Goal: Task Accomplishment & Management: Manage account settings

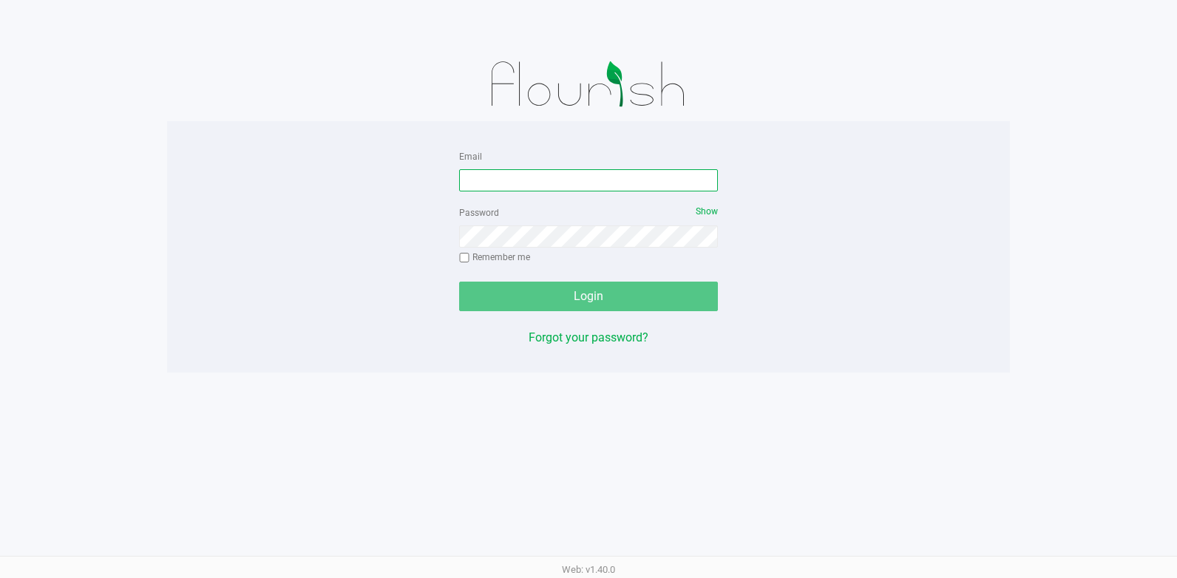
drag, startPoint x: 518, startPoint y: 190, endPoint x: 521, endPoint y: 182, distance: 8.7
click at [518, 189] on input "Email" at bounding box center [588, 180] width 259 height 22
type input "[EMAIL_ADDRESS][DOMAIN_NAME]"
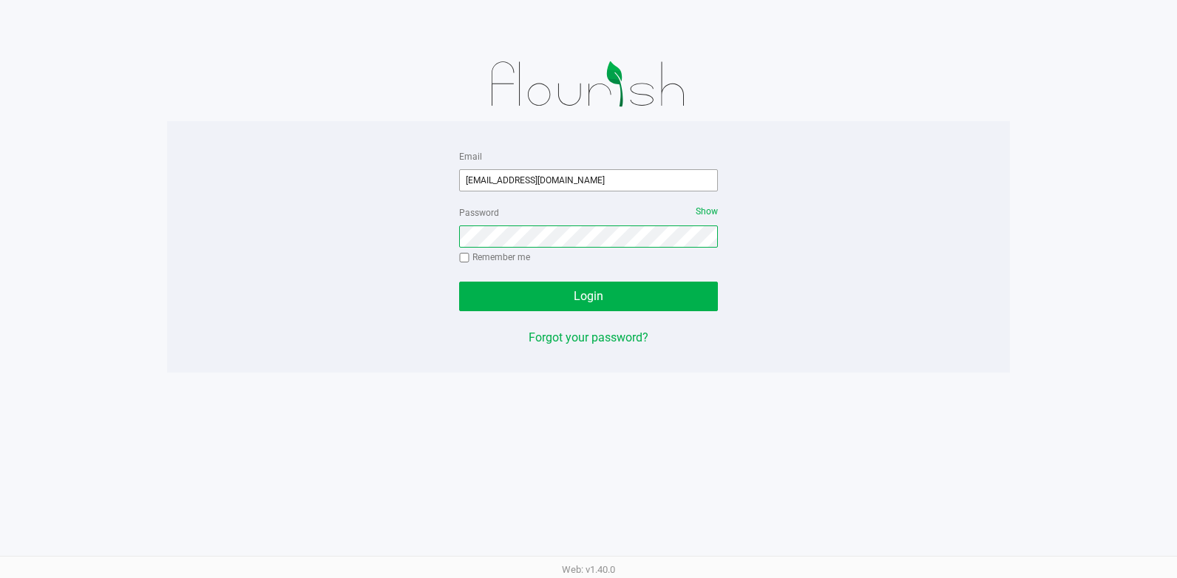
click at [459, 282] on button "Login" at bounding box center [588, 297] width 259 height 30
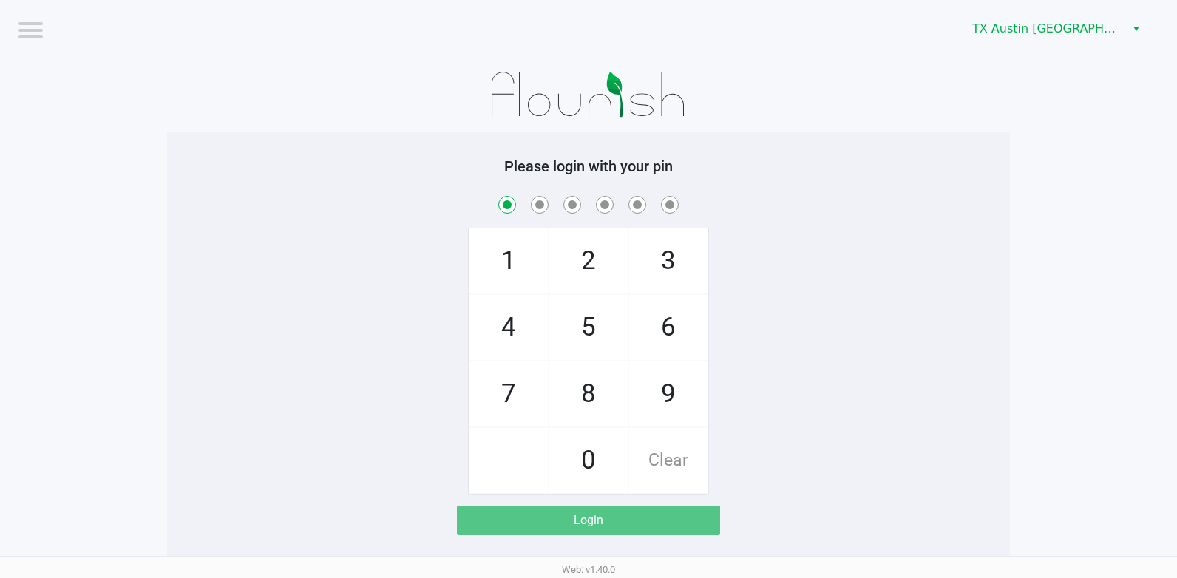
checkbox input "true"
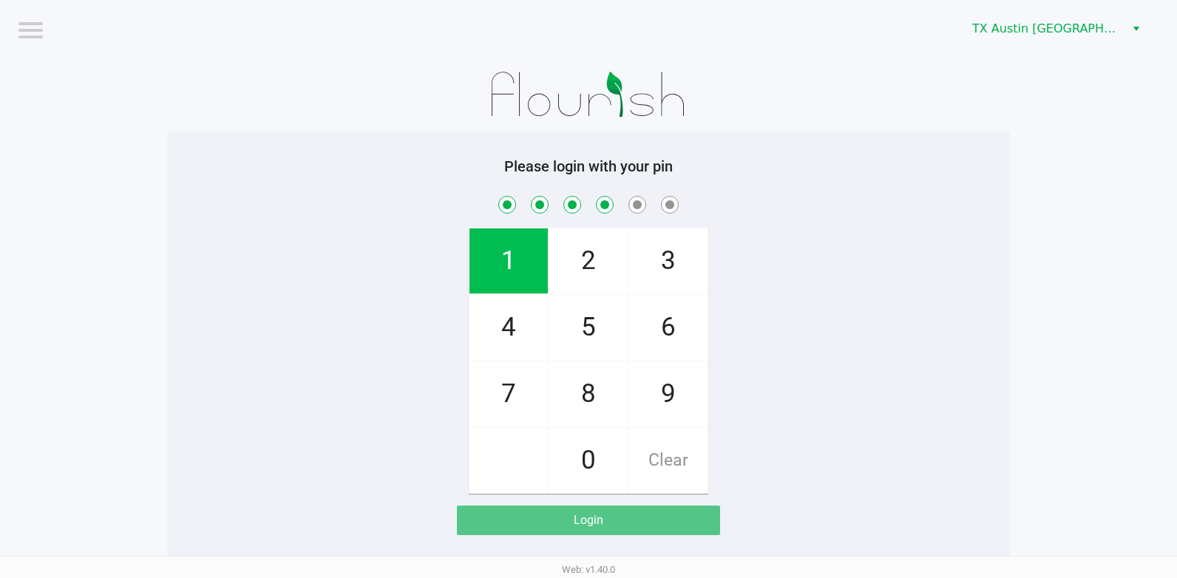
checkbox input "true"
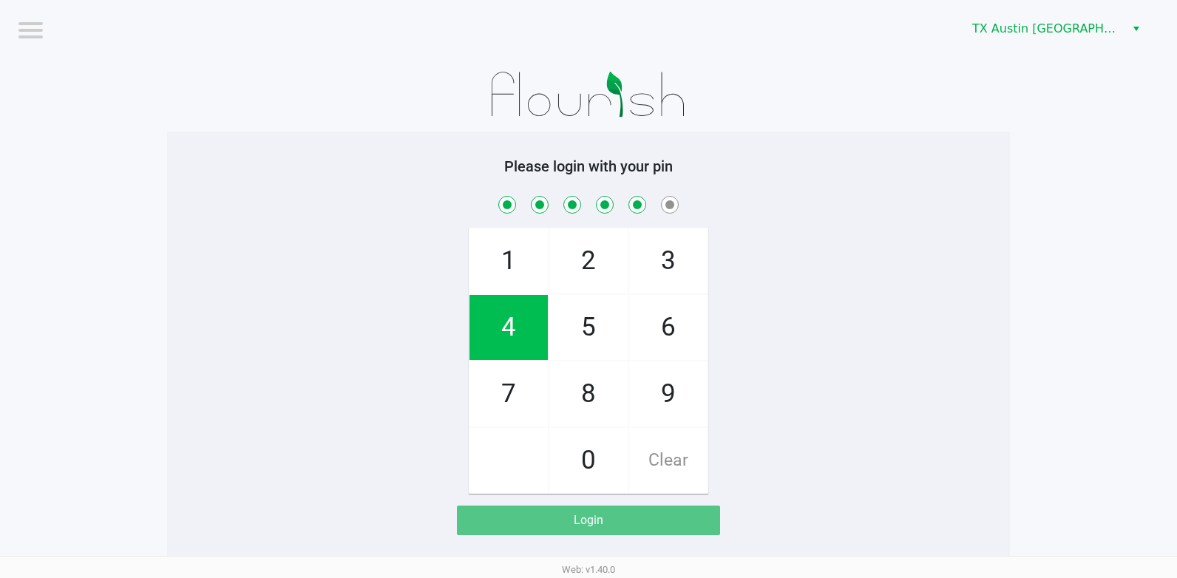
checkbox input "true"
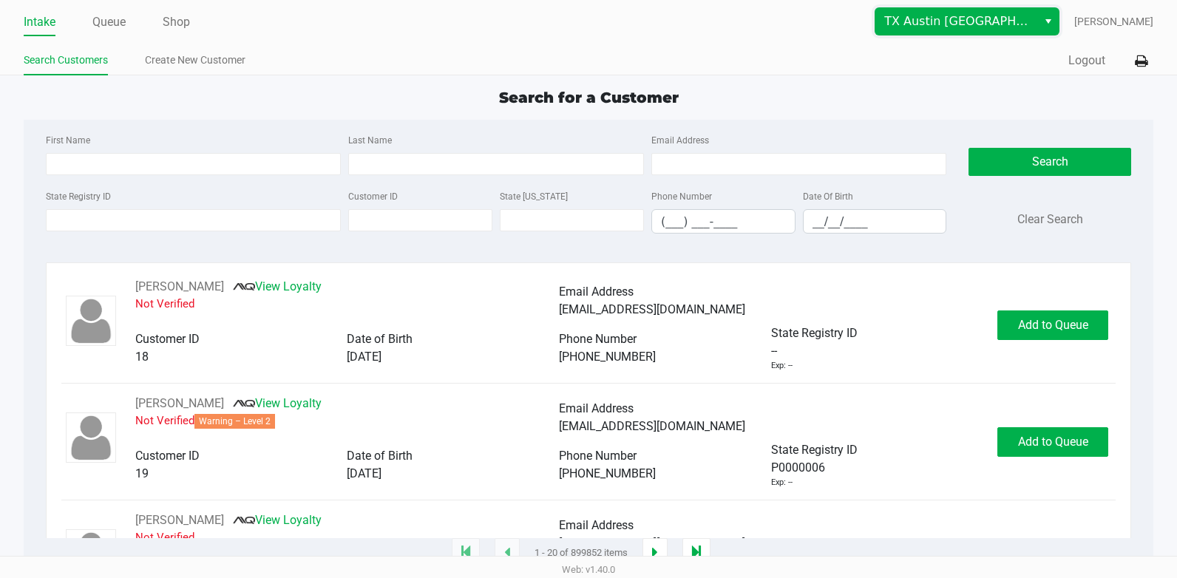
click at [933, 23] on span "TX Austin DC" at bounding box center [957, 22] width 144 height 18
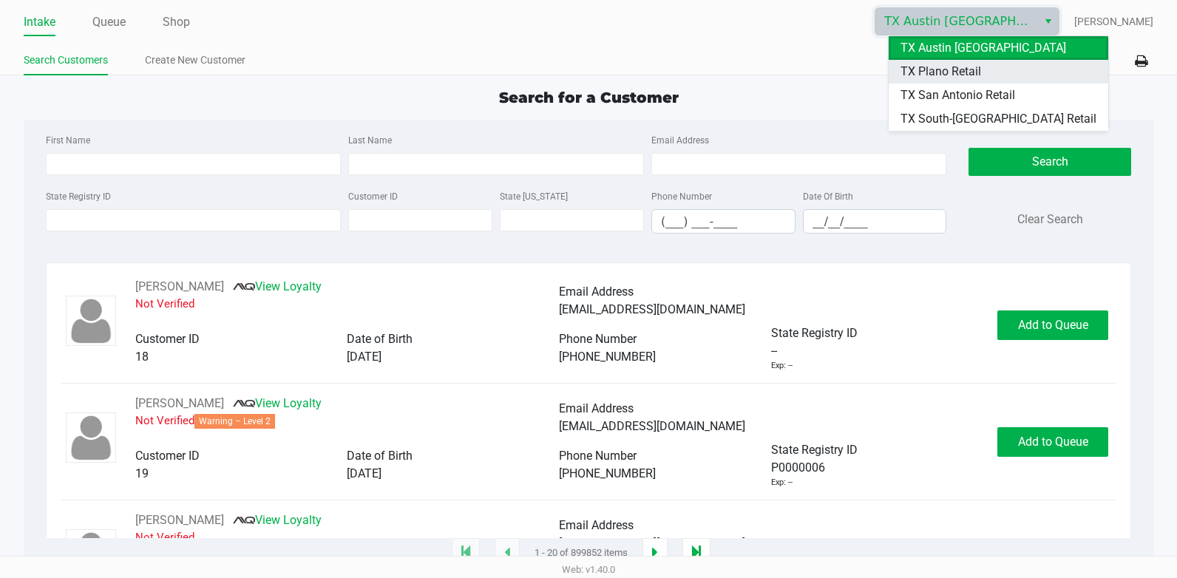
click at [930, 70] on span "TX Plano Retail" at bounding box center [941, 72] width 81 height 18
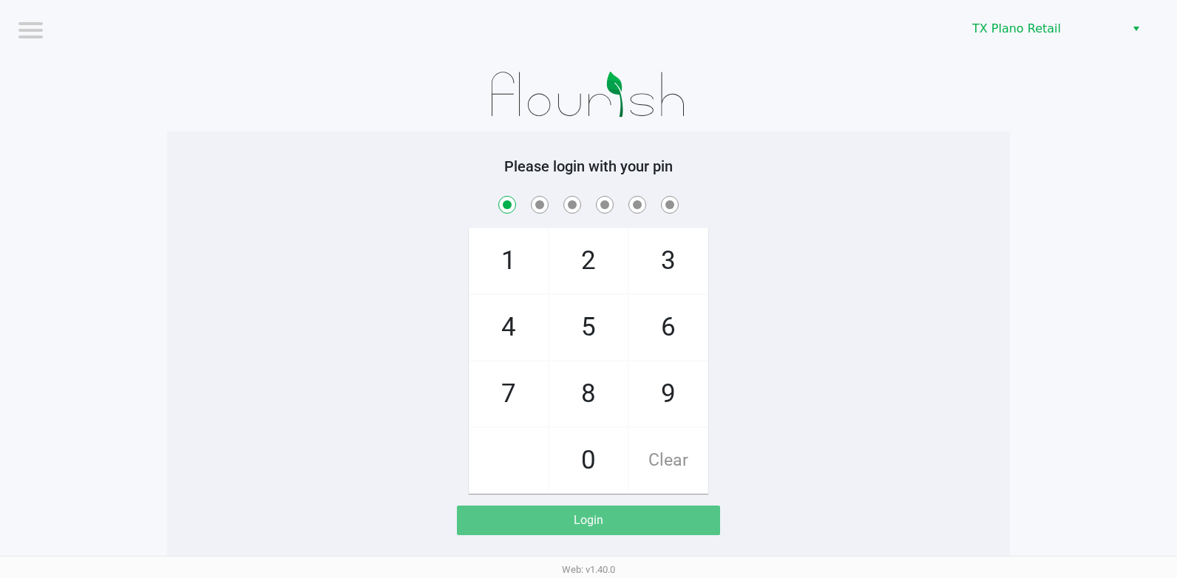
checkbox input "true"
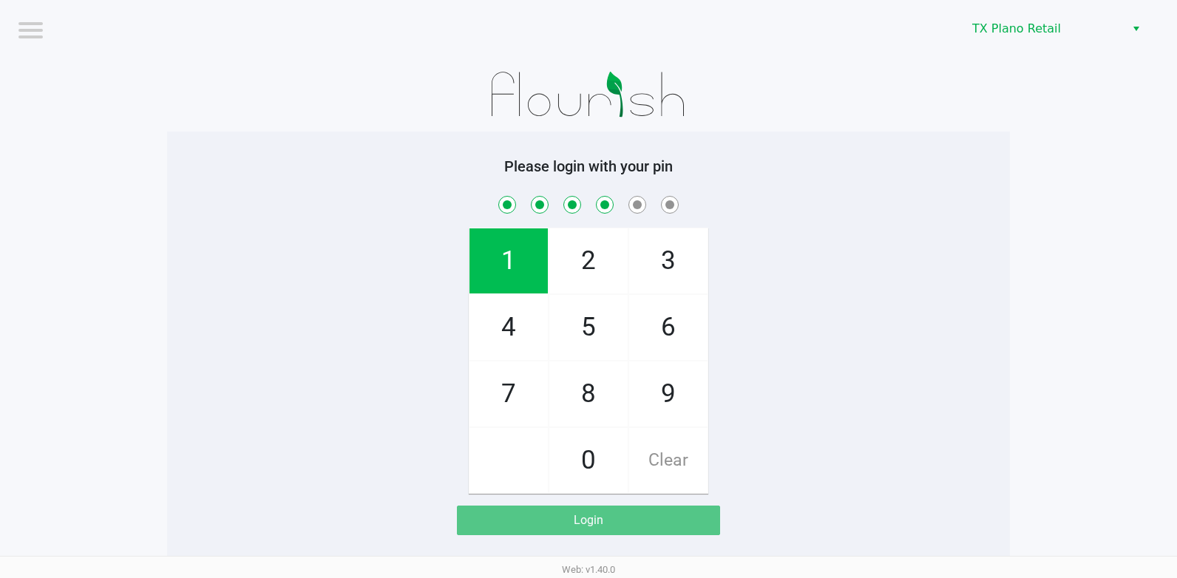
checkbox input "true"
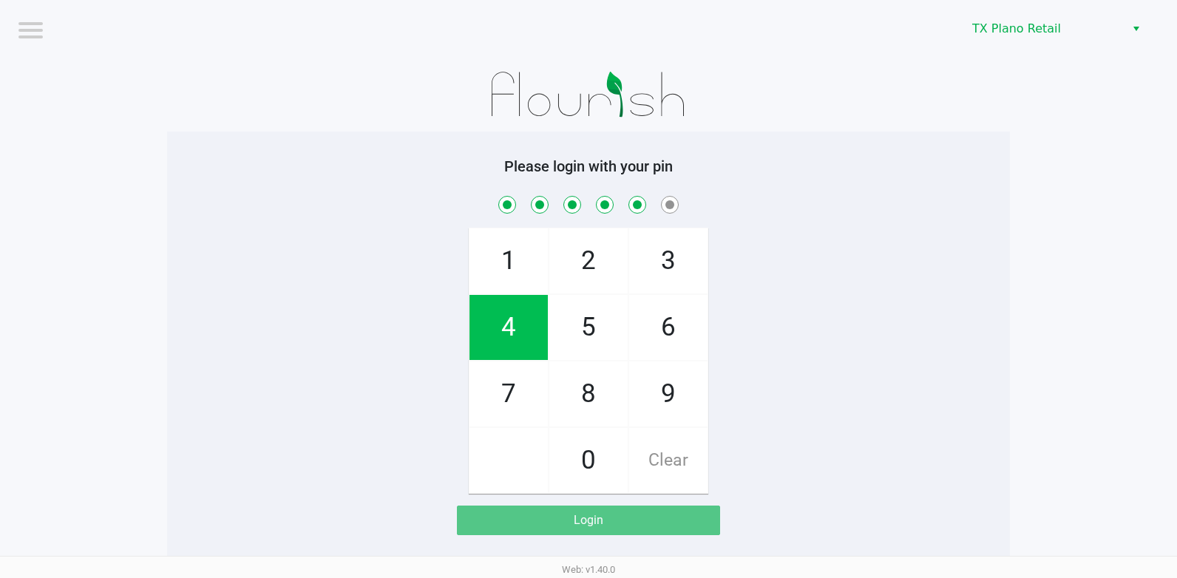
checkbox input "true"
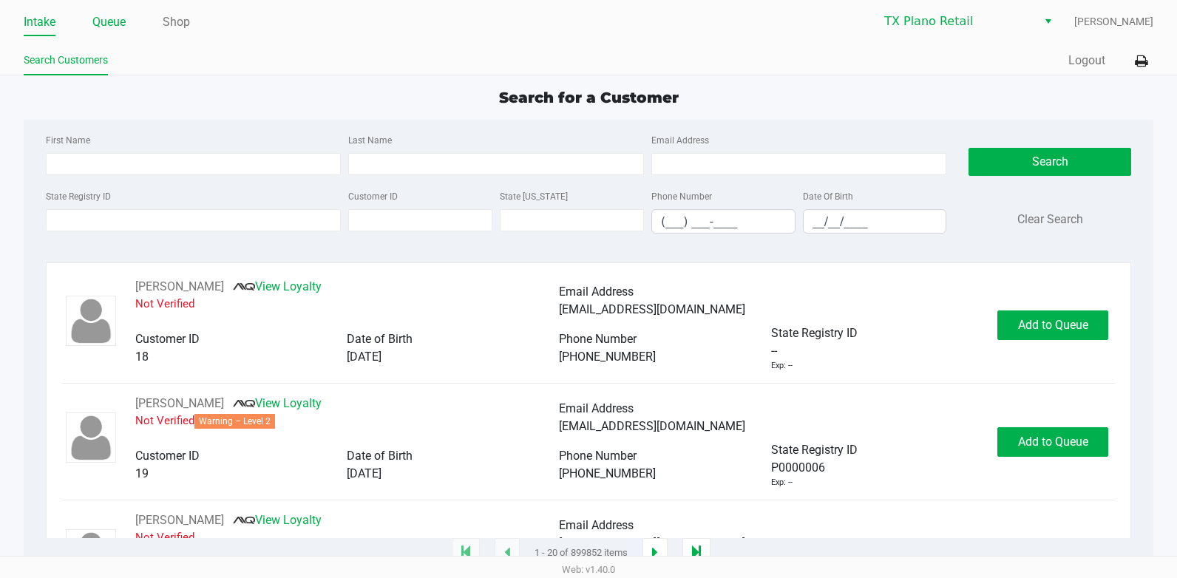
click at [101, 23] on link "Queue" at bounding box center [108, 22] width 33 height 21
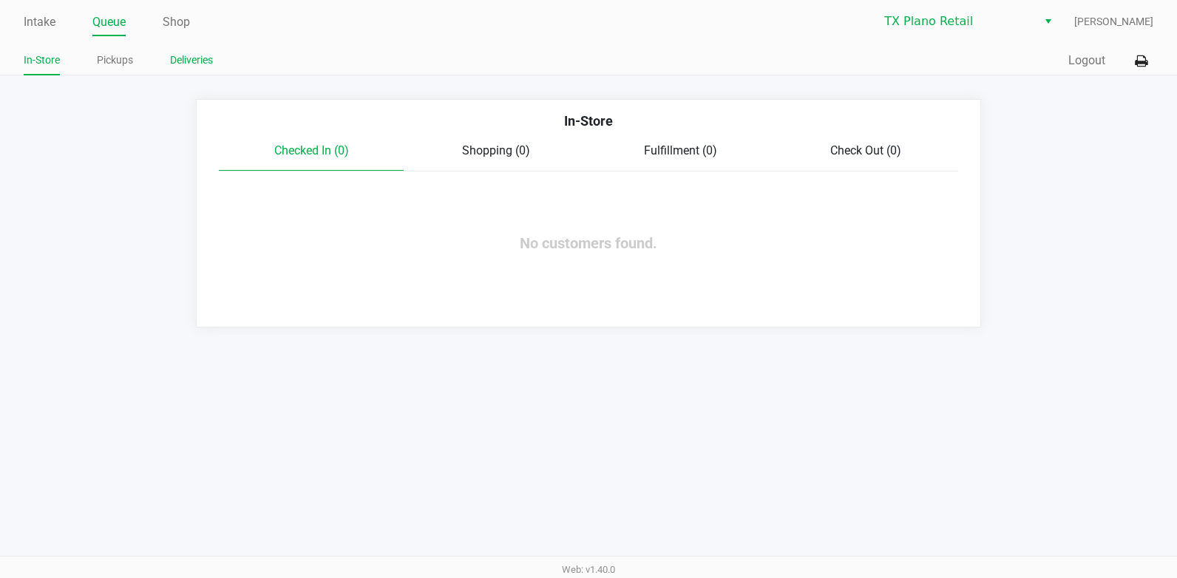
click at [192, 57] on link "Deliveries" at bounding box center [191, 60] width 43 height 18
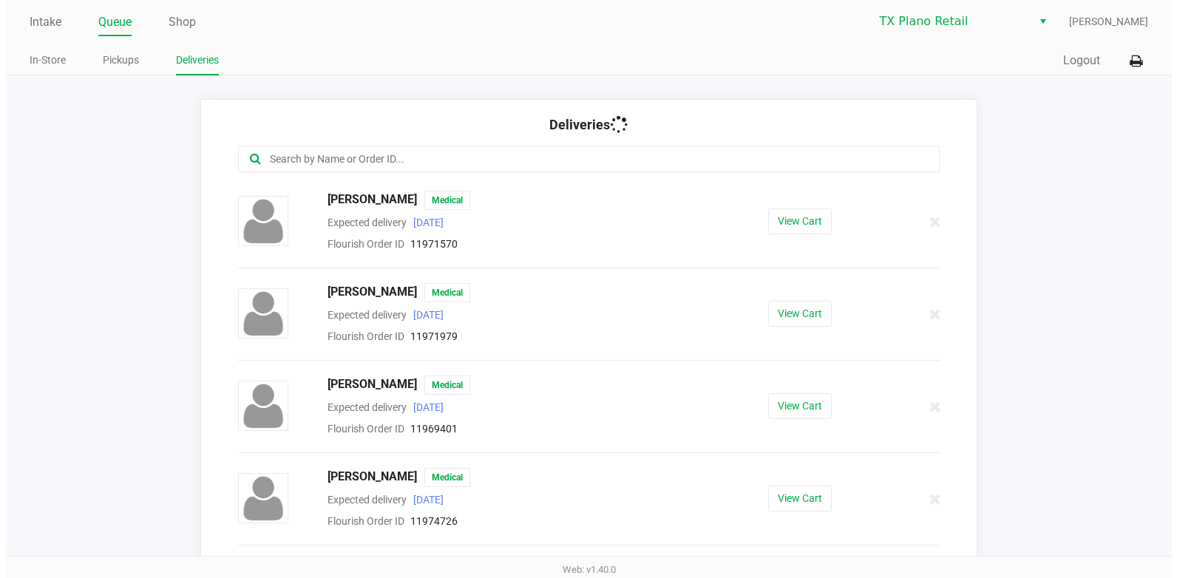
scroll to position [1947, 0]
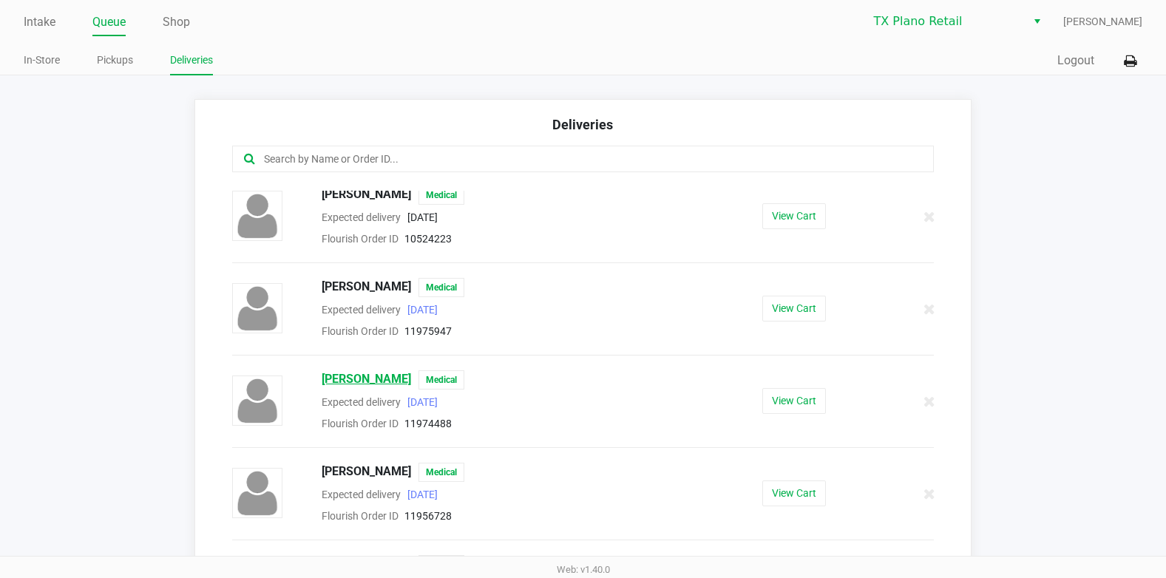
click at [362, 378] on span "Jessica Burrows" at bounding box center [366, 380] width 89 height 19
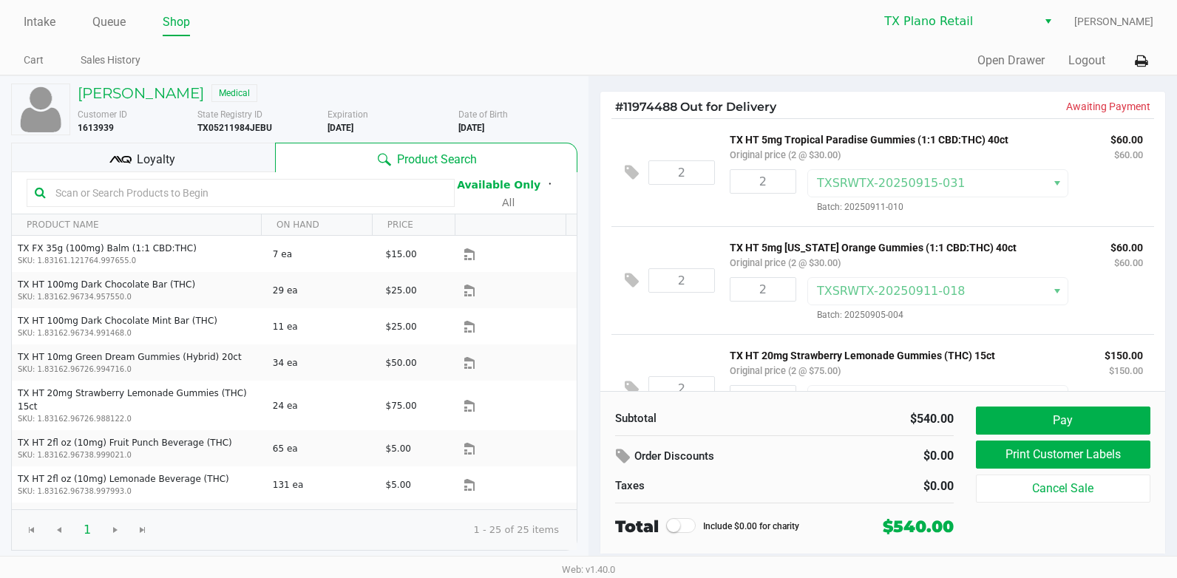
click at [688, 143] on div "2 TX HT 5mg Tropical Paradise Gummies (1:1 CBD:THC) 40ct Original price (2 @ $3…" at bounding box center [883, 172] width 543 height 108
drag, startPoint x: 198, startPoint y: 95, endPoint x: 72, endPoint y: 95, distance: 125.7
click at [72, 95] on div "Jessica Burrows Medical" at bounding box center [328, 93] width 522 height 18
copy h5 "Jessica Burrows"
click at [720, 212] on div "2" at bounding box center [758, 192] width 78 height 46
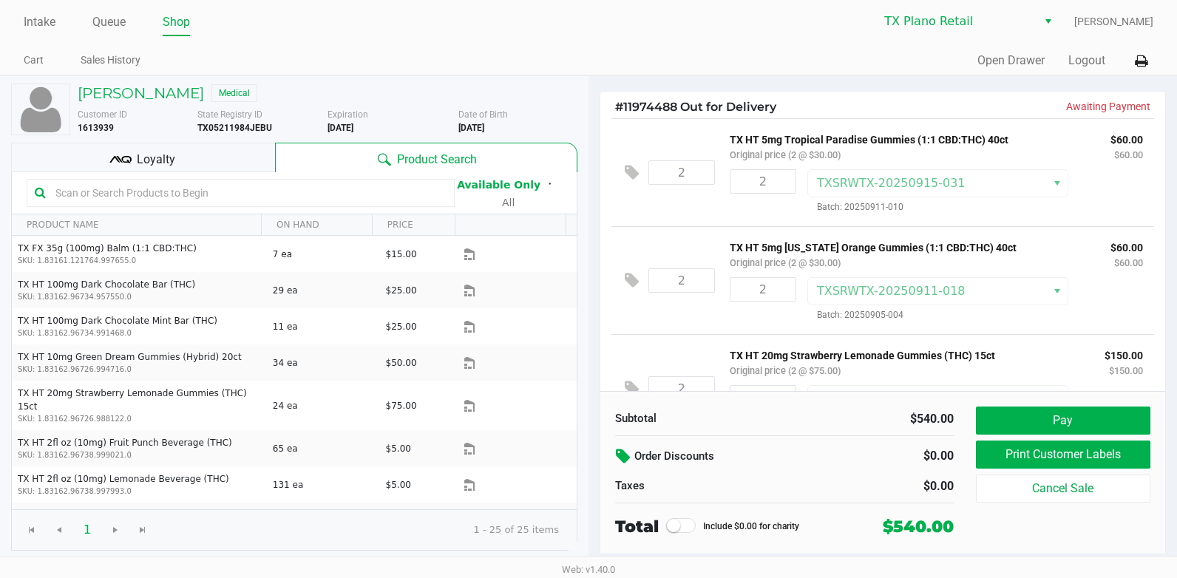
click at [629, 449] on icon at bounding box center [625, 456] width 18 height 17
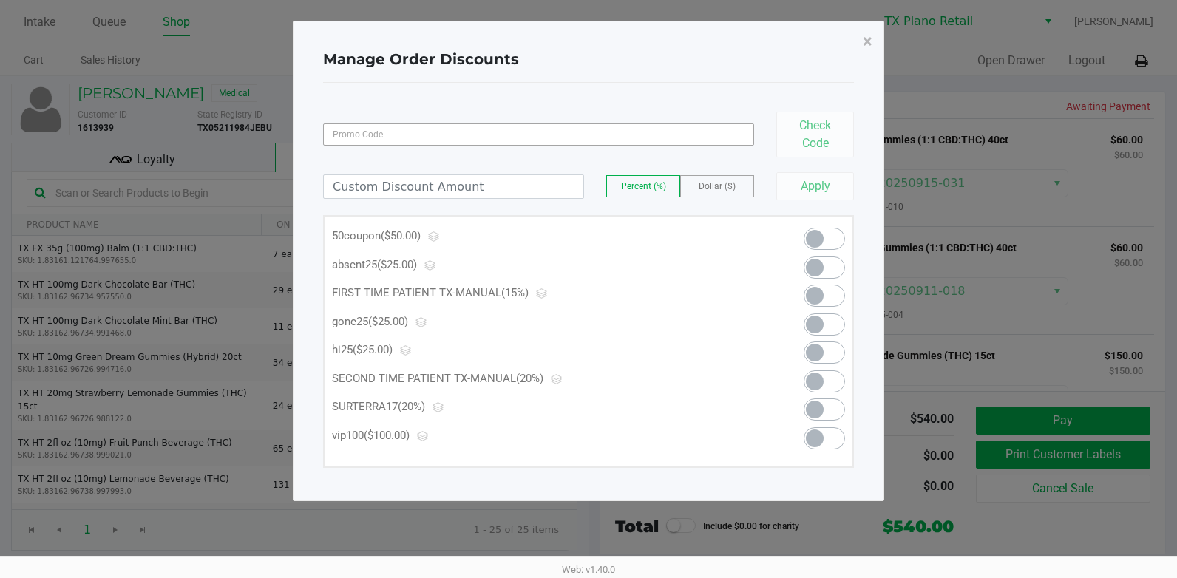
click at [550, 143] on input at bounding box center [538, 135] width 431 height 22
type input "txaiq10"
click at [793, 127] on button "Check Code" at bounding box center [816, 135] width 78 height 46
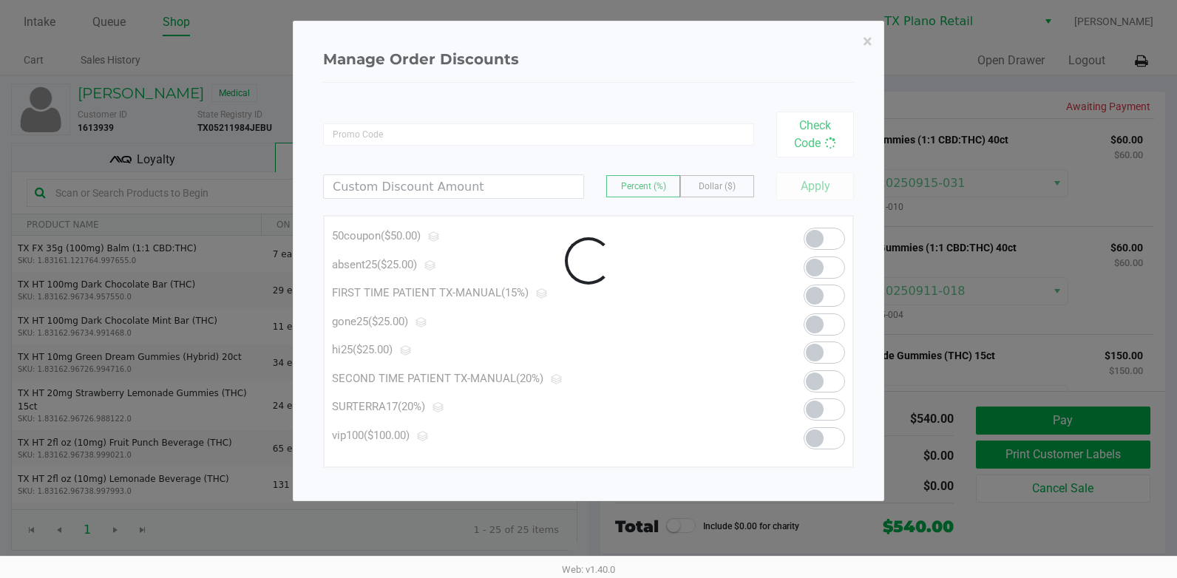
scroll to position [379, 0]
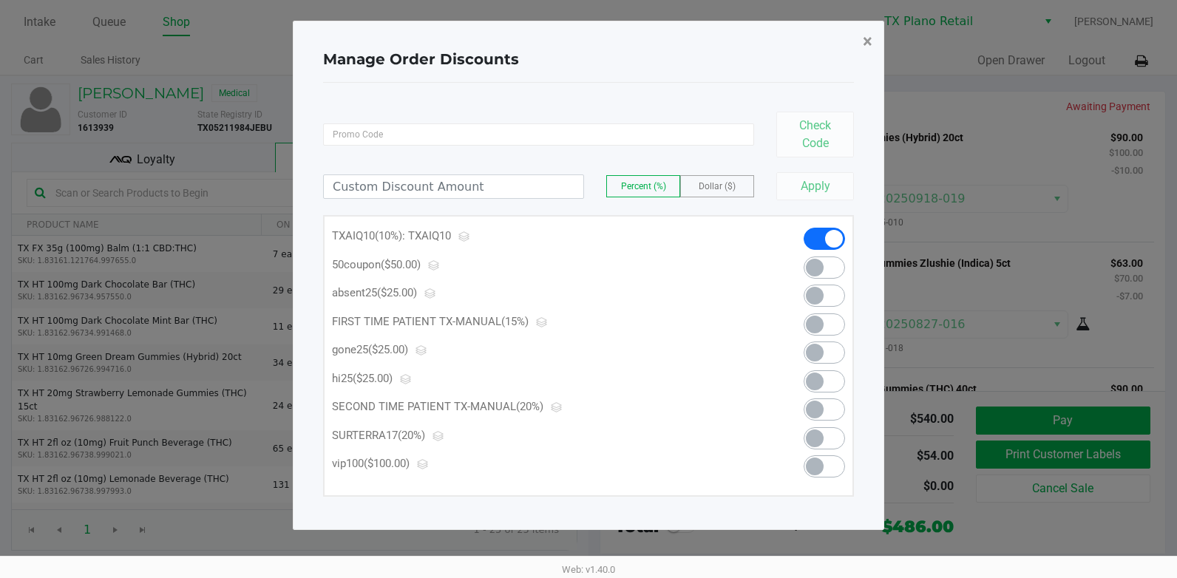
click at [865, 42] on span "×" at bounding box center [868, 41] width 10 height 21
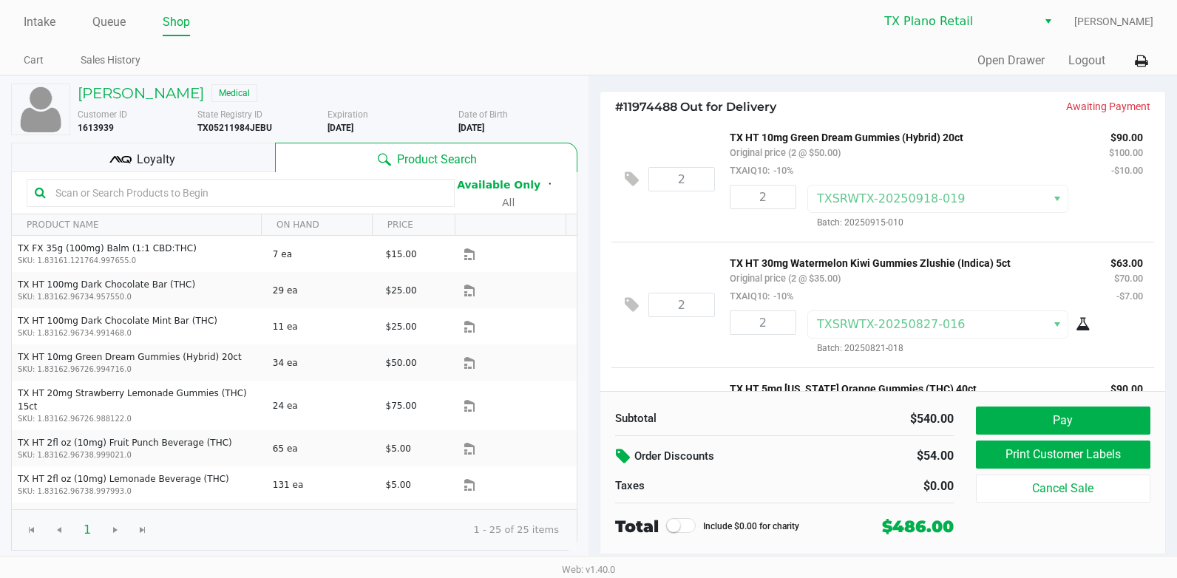
click at [684, 231] on div "2 TX HT 10mg Green Dream Gummies (Hybrid) 20ct Original price (2 @ $50.00) TXAI…" at bounding box center [883, 179] width 543 height 126
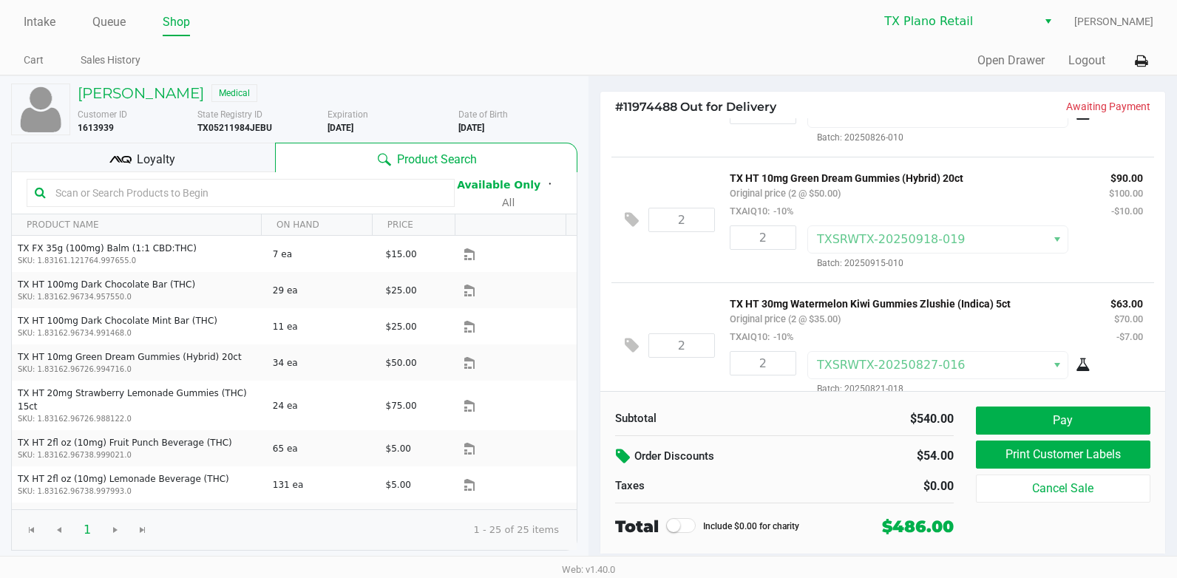
scroll to position [486, 0]
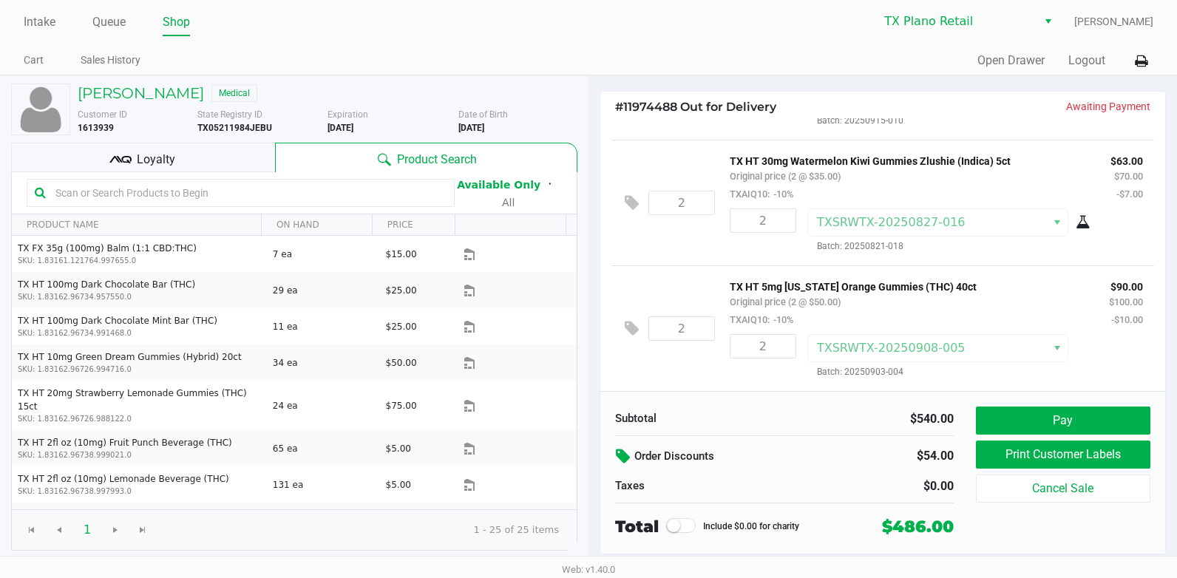
click at [789, 247] on div "2" at bounding box center [758, 232] width 78 height 46
click at [697, 238] on div "2 TX HT 30mg Watermelon Kiwi Gummies Zlushie (Indica) 5ct Original price (2 @ $…" at bounding box center [883, 203] width 543 height 126
click at [691, 255] on div "2 TX HT 30mg Watermelon Kiwi Gummies Zlushie (Indica) 5ct Original price (2 @ $…" at bounding box center [883, 203] width 543 height 126
click at [1033, 419] on button "Pay" at bounding box center [1063, 421] width 175 height 28
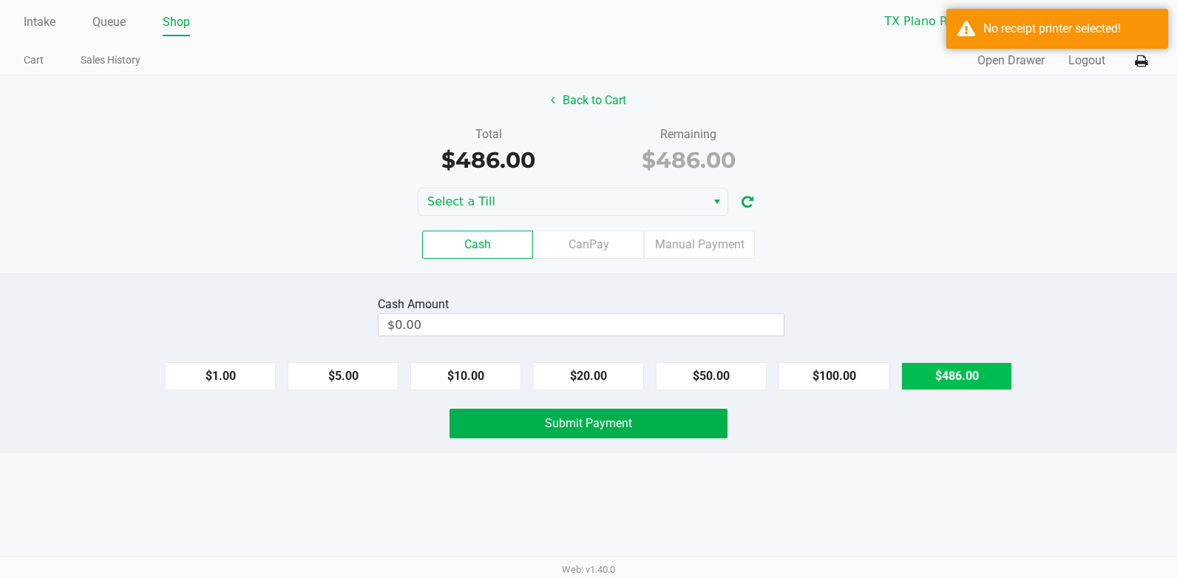
click at [964, 372] on button "$486.00" at bounding box center [957, 376] width 111 height 28
type input "$486.00"
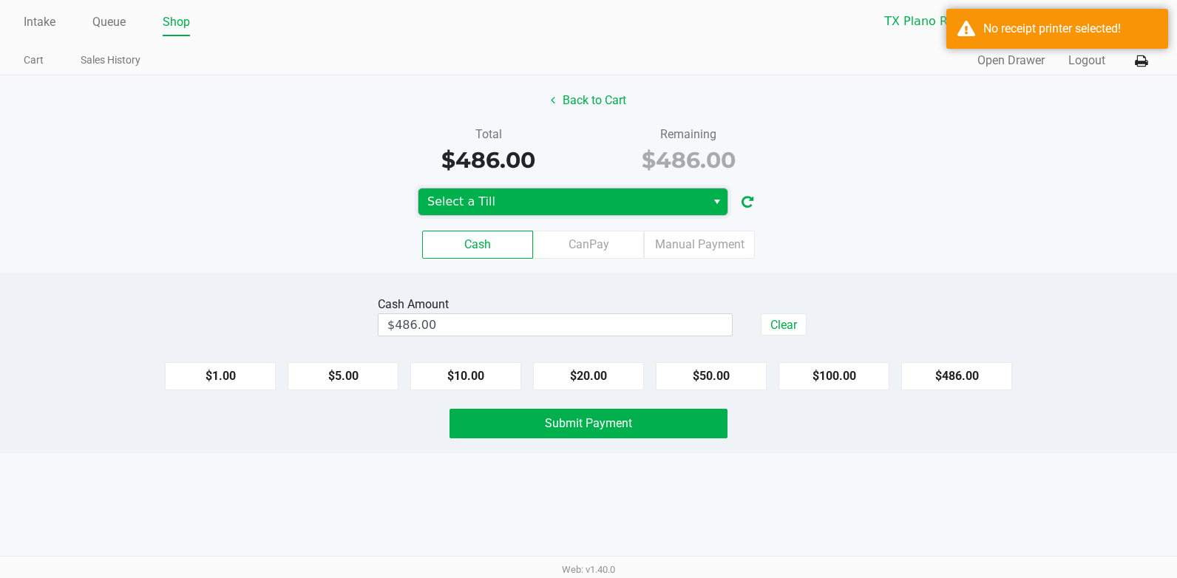
click at [491, 194] on span "Select a Till" at bounding box center [562, 202] width 270 height 18
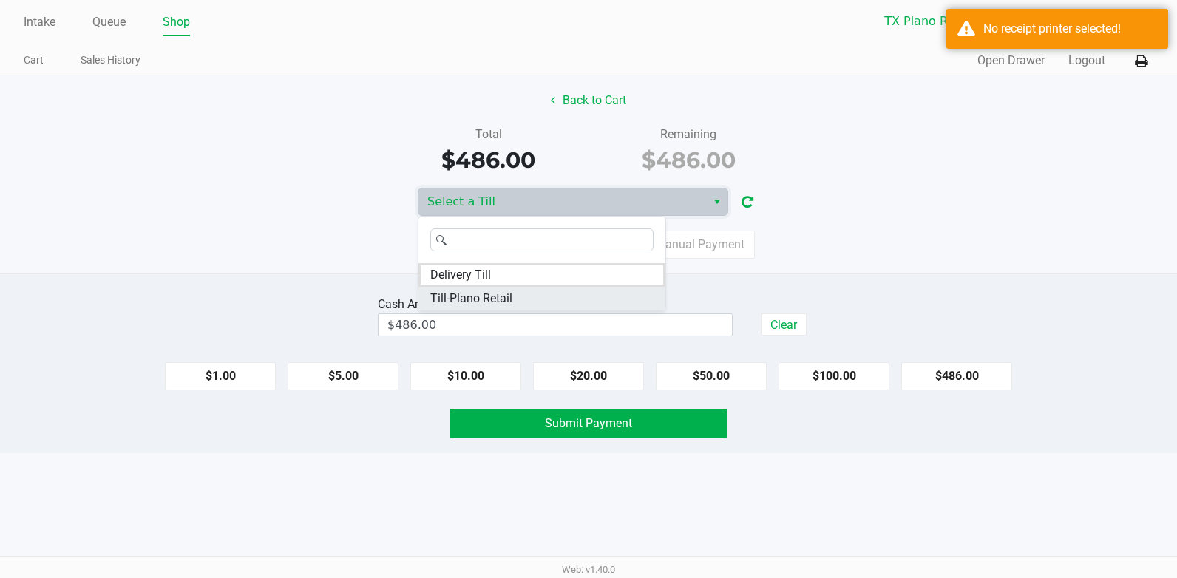
click at [477, 294] on span "Till-Plano Retail" at bounding box center [471, 299] width 82 height 18
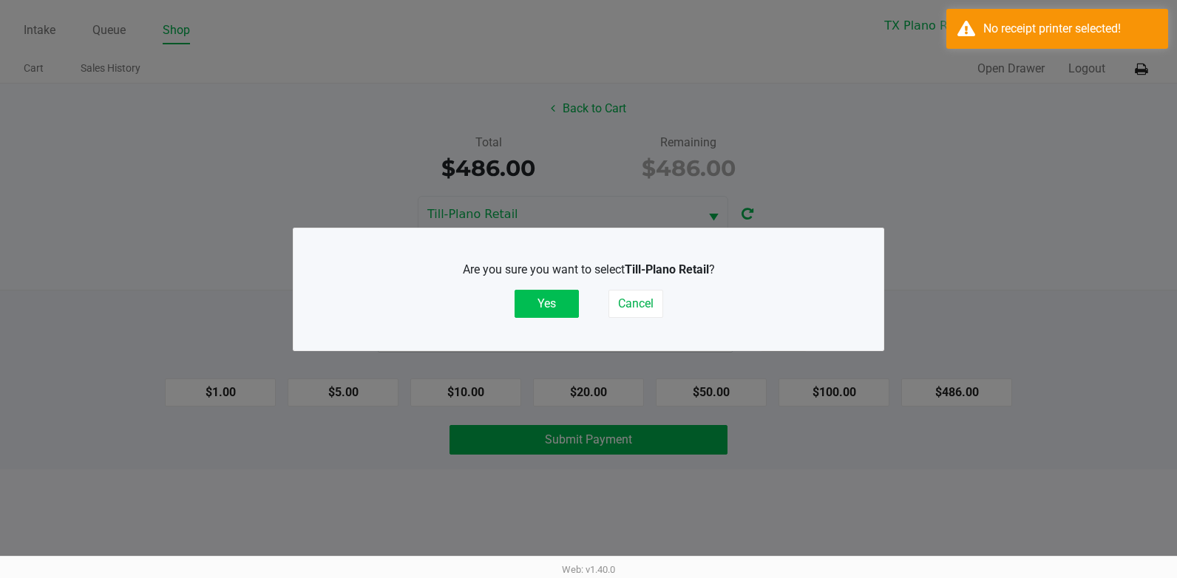
click at [533, 301] on button "Yes" at bounding box center [547, 304] width 64 height 28
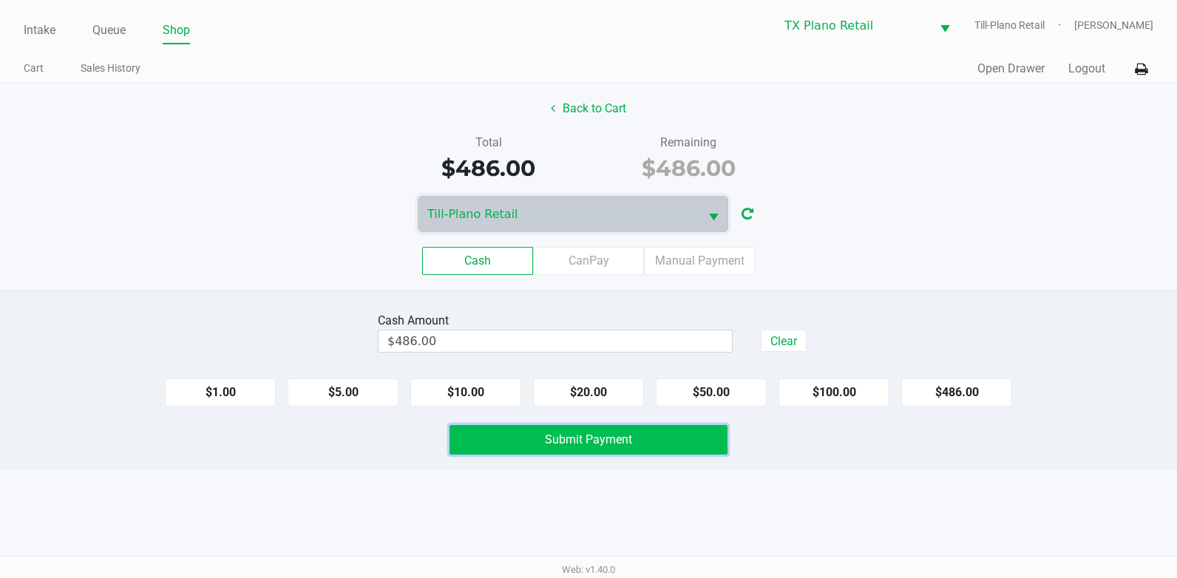
click at [607, 439] on span "Submit Payment" at bounding box center [588, 440] width 87 height 14
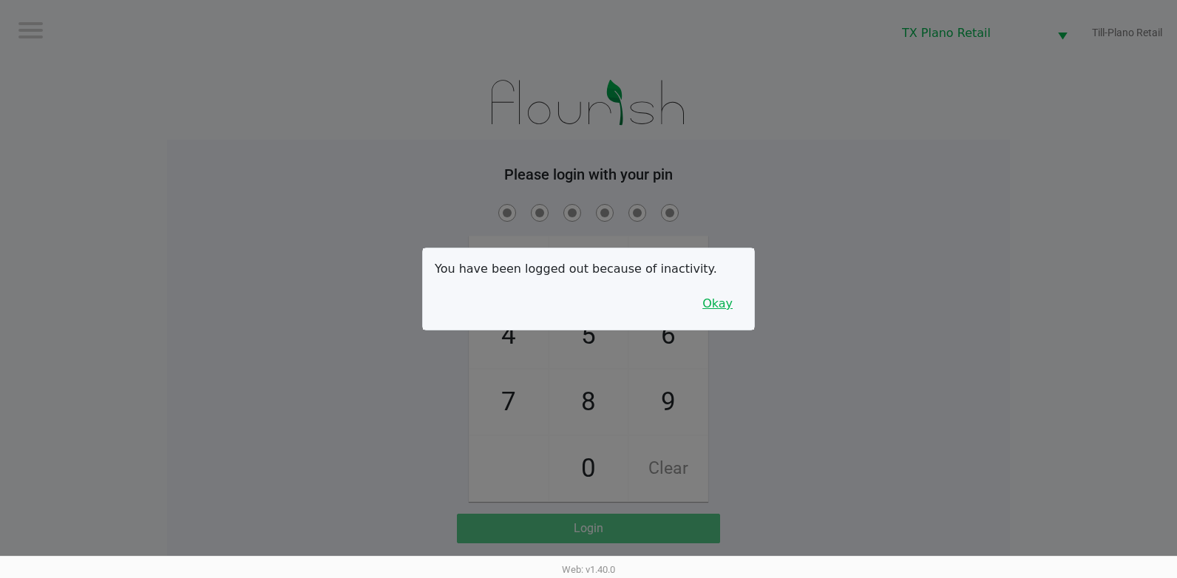
click at [726, 303] on button "Okay" at bounding box center [718, 304] width 50 height 28
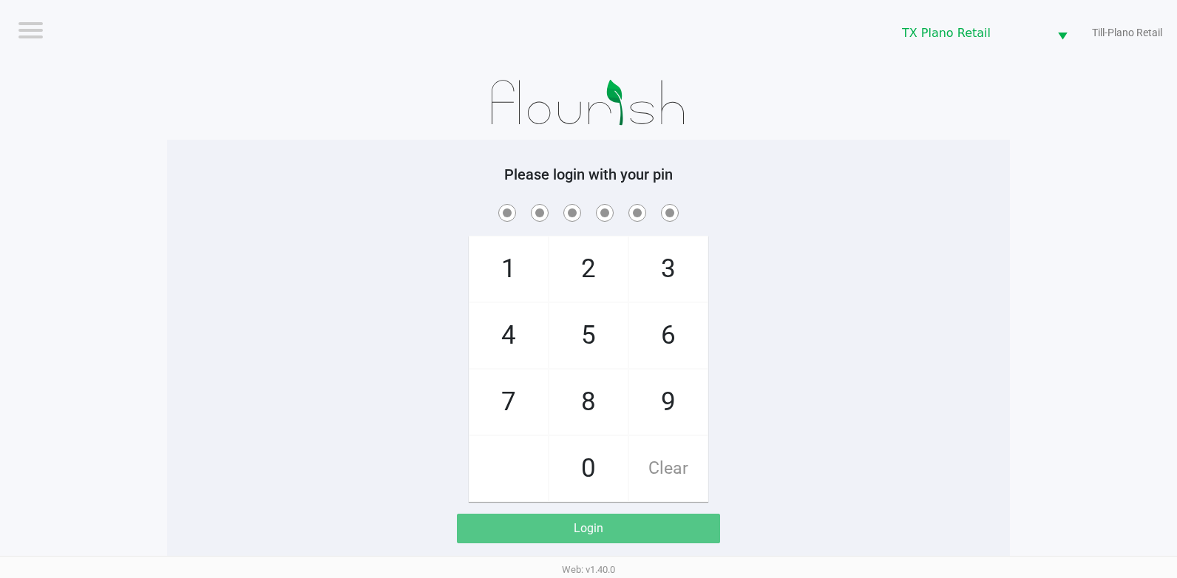
click at [792, 203] on span at bounding box center [588, 212] width 821 height 23
checkbox input "true"
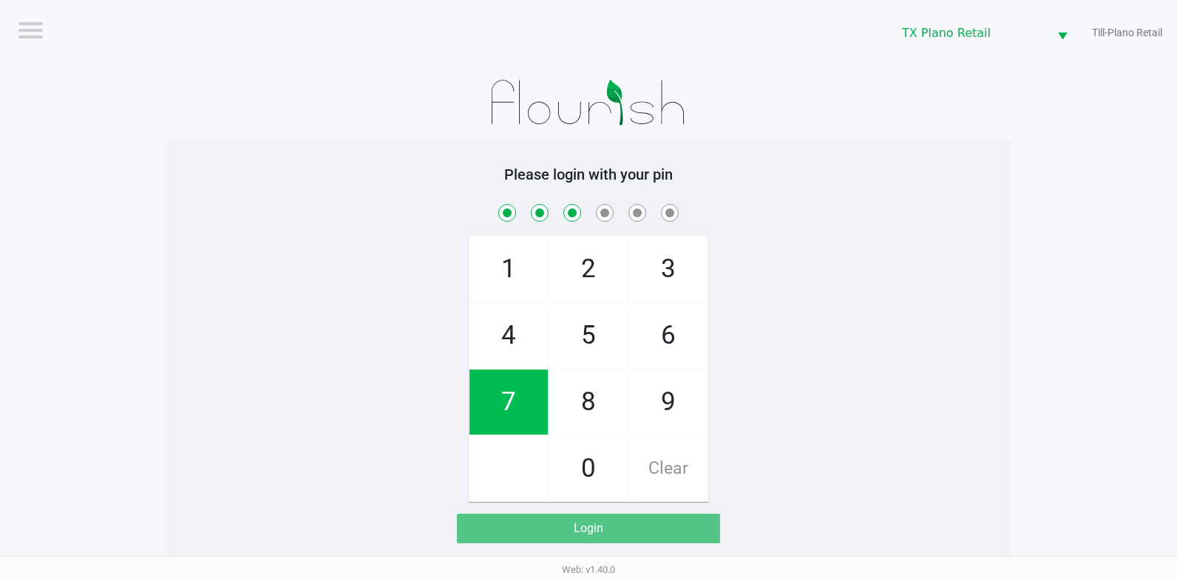
checkbox input "true"
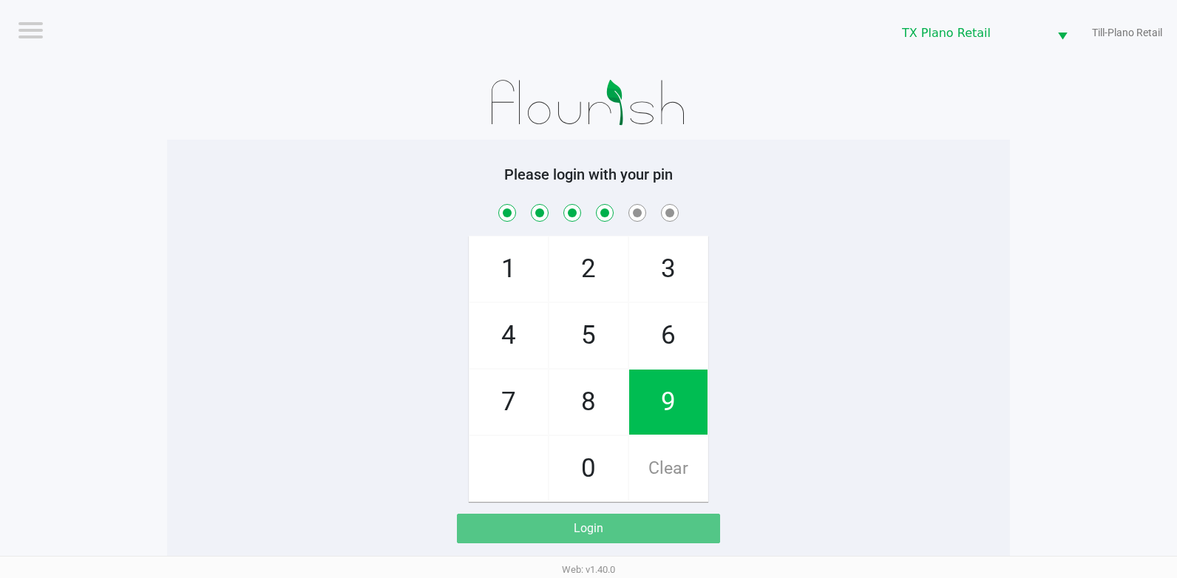
checkbox input "true"
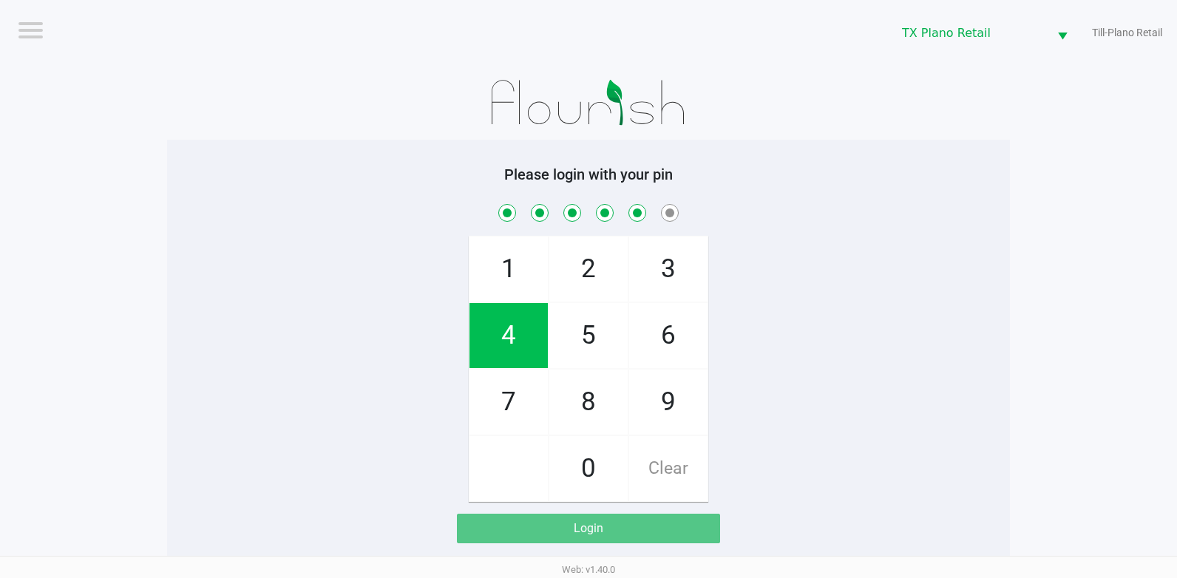
checkbox input "true"
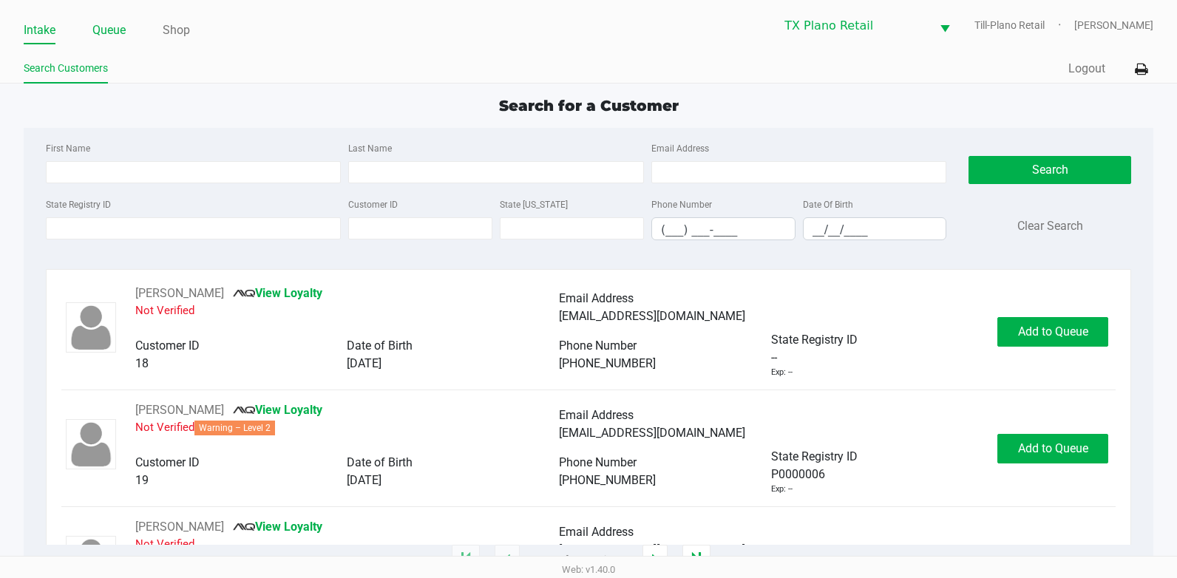
click at [107, 27] on link "Queue" at bounding box center [108, 30] width 33 height 21
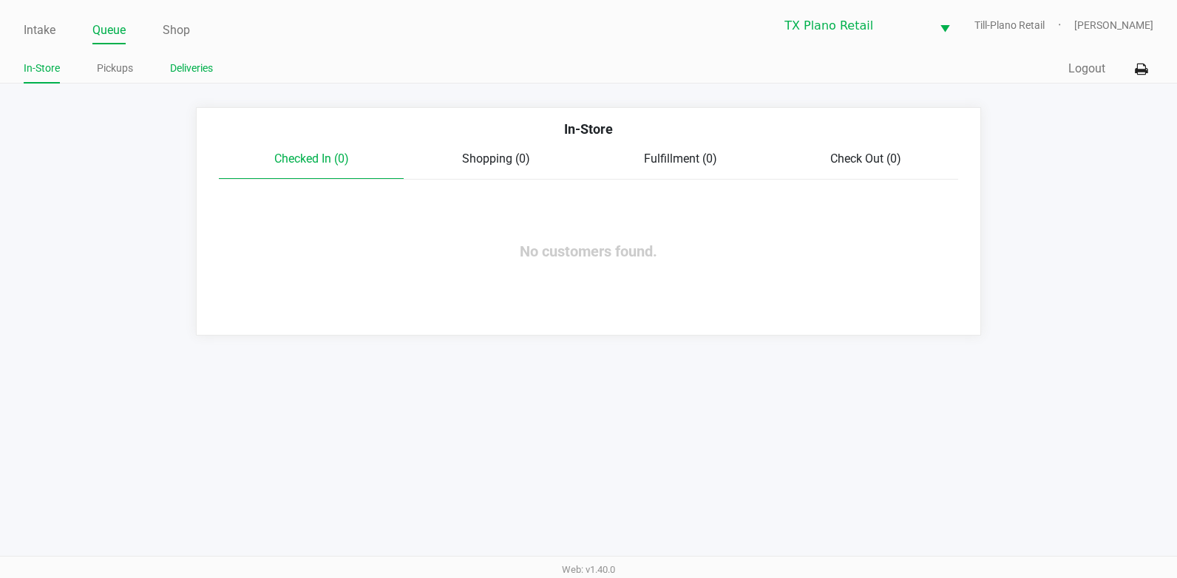
click at [203, 70] on link "Deliveries" at bounding box center [191, 68] width 43 height 18
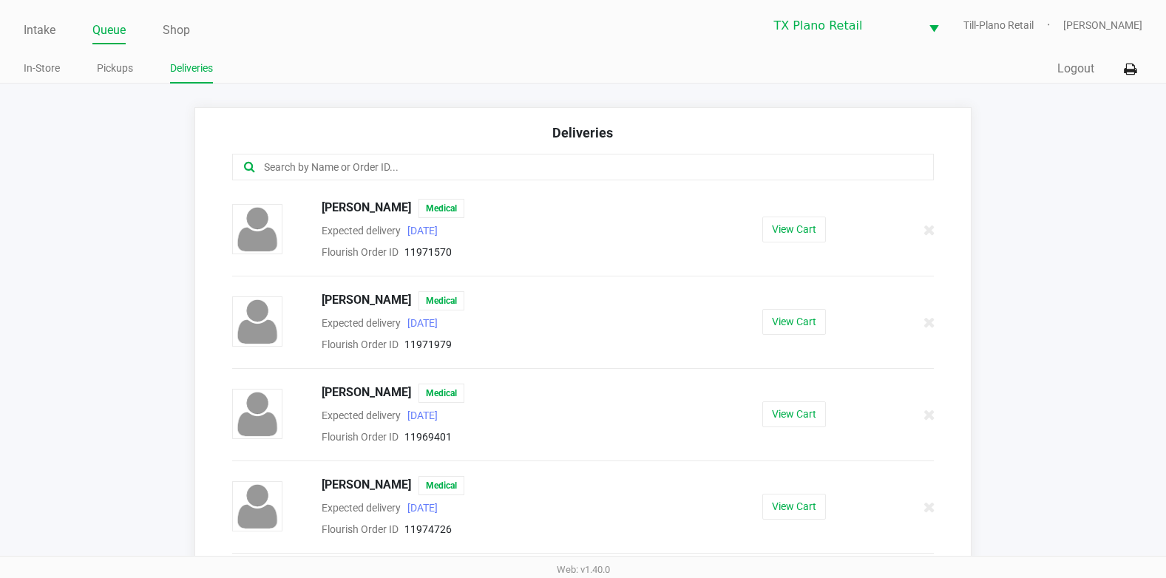
click at [804, 53] on div "Intake Queue Shop TX Plano Retail Till-Plano Retail Dane Hawkins In-Store Picku…" at bounding box center [583, 42] width 1166 height 84
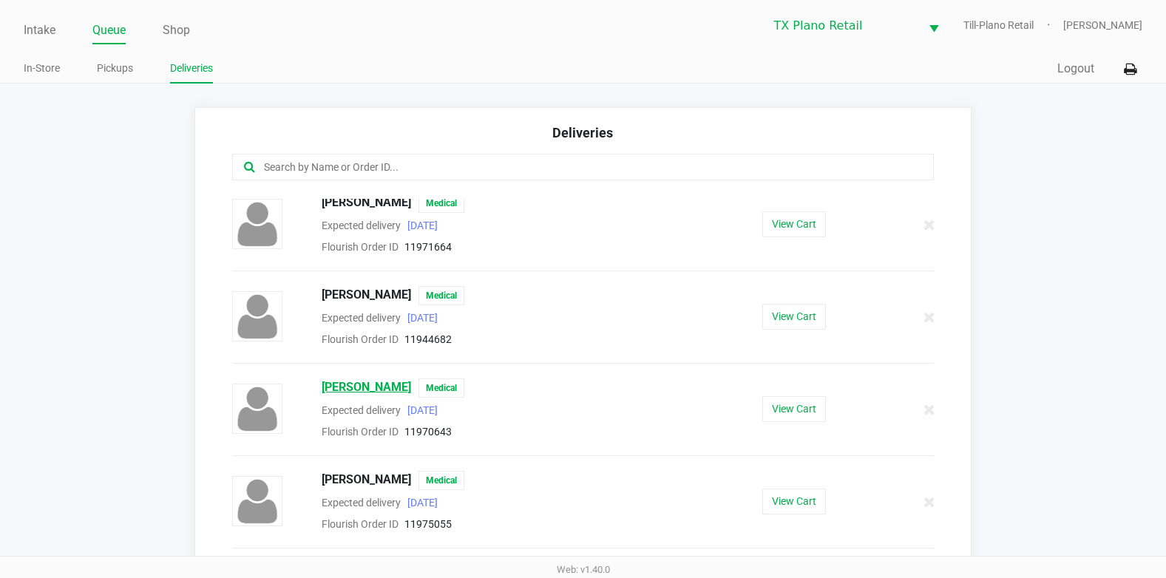
click at [344, 394] on span "Quincey Wolsch" at bounding box center [366, 388] width 89 height 19
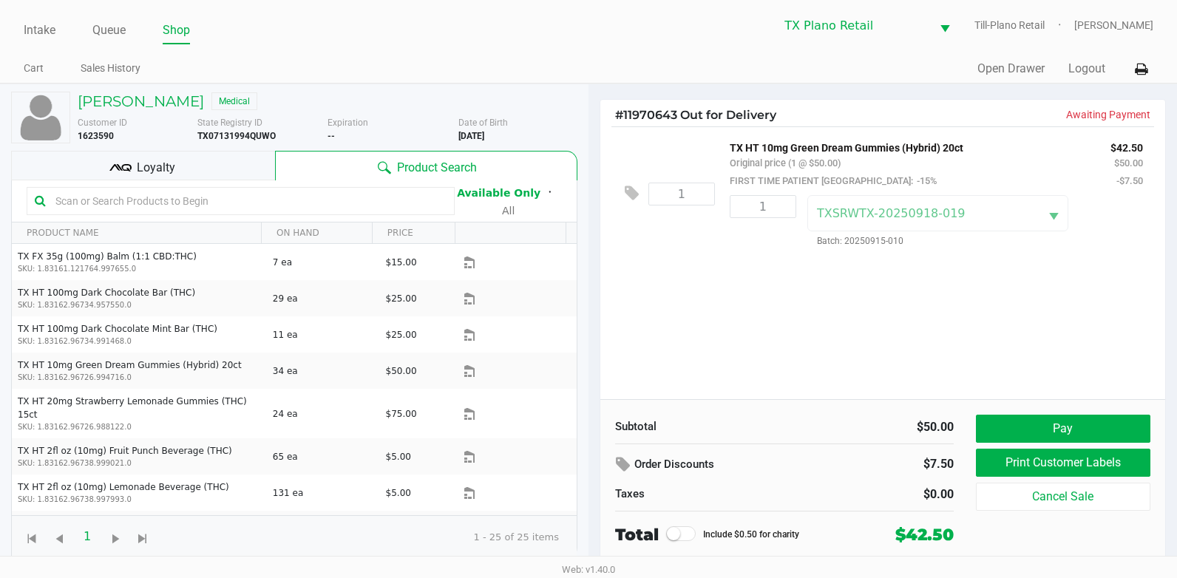
click at [677, 265] on div "1 TX HT 10mg Green Dream Gummies (Hybrid) 20ct Original price (1 @ $50.00) FIRS…" at bounding box center [883, 262] width 565 height 273
click at [709, 288] on div "1 TX HT 10mg Green Dream Gummies (Hybrid) 20ct Original price (1 @ $50.00) FIRS…" at bounding box center [883, 262] width 565 height 273
click at [700, 288] on div "1 TX HT 10mg Green Dream Gummies (Hybrid) 20ct Original price (1 @ $50.00) FIRS…" at bounding box center [883, 262] width 565 height 273
click at [694, 234] on div "1 TX HT 10mg Green Dream Gummies (Hybrid) 20ct Original price (1 @ $50.00) FIRS…" at bounding box center [883, 193] width 543 height 134
click at [670, 153] on div "1 TX HT 10mg Green Dream Gummies (Hybrid) 20ct Original price (1 @ $50.00) FIRS…" at bounding box center [883, 193] width 543 height 134
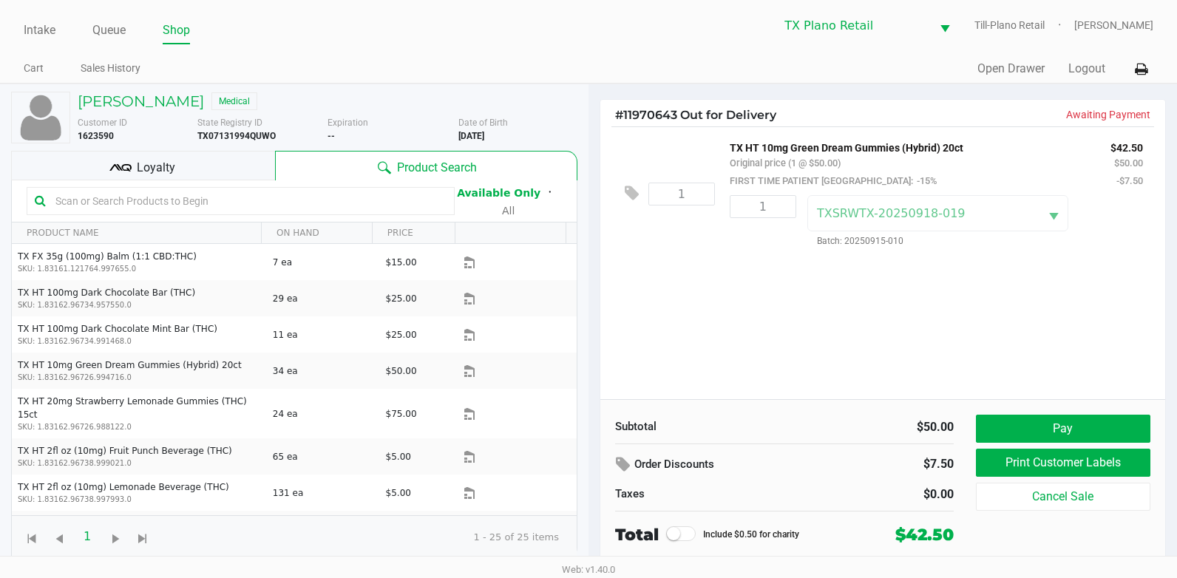
click at [710, 259] on div "1 TX HT 10mg Green Dream Gummies (Hybrid) 20ct Original price (1 @ $50.00) FIRS…" at bounding box center [883, 193] width 543 height 134
click at [972, 155] on div "TX HT 10mg Green Dream Gummies (Hybrid) 20ct Original price (1 @ $50.00) FIRST …" at bounding box center [909, 163] width 381 height 51
click at [748, 288] on div "1 TX HT 10mg Green Dream Gummies (Hybrid) 20ct Original price (1 @ $50.00) FIRS…" at bounding box center [883, 262] width 565 height 273
click at [677, 254] on div "1 TX HT 10mg Green Dream Gummies (Hybrid) 20ct Original price (1 @ $50.00) FIRS…" at bounding box center [883, 193] width 543 height 134
click at [684, 275] on div "1 TX HT 10mg Green Dream Gummies (Hybrid) 20ct Original price (1 @ $50.00) FIRS…" at bounding box center [883, 262] width 565 height 273
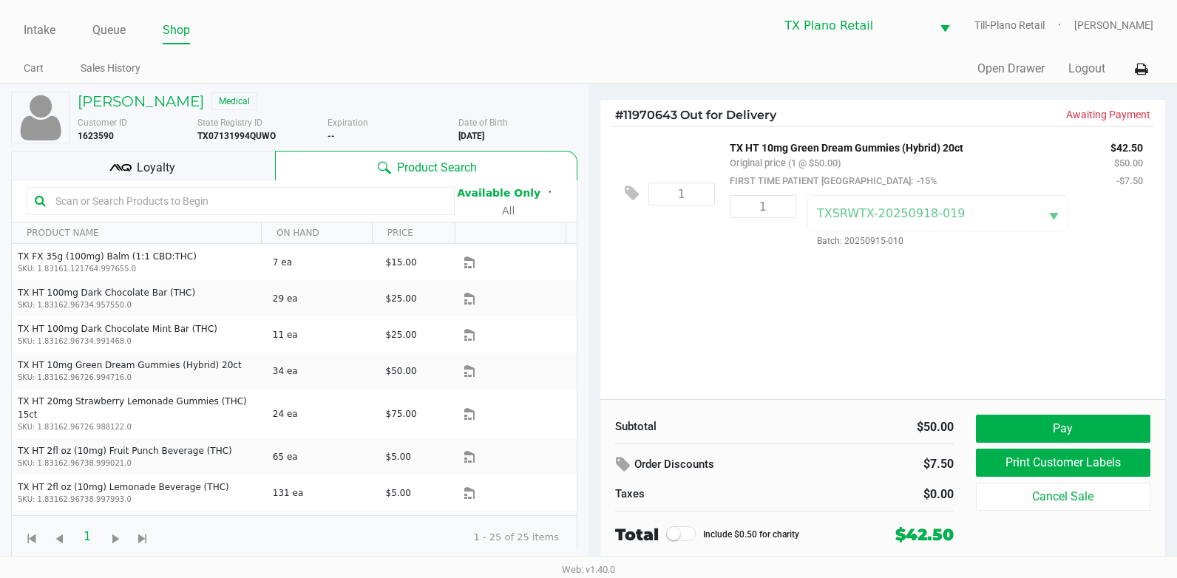
click at [705, 285] on div "1 TX HT 10mg Green Dream Gummies (Hybrid) 20ct Original price (1 @ $50.00) FIRS…" at bounding box center [883, 262] width 565 height 273
click at [651, 311] on div "1 TX HT 10mg Green Dream Gummies (Hybrid) 20ct Original price (1 @ $50.00) FIRS…" at bounding box center [883, 262] width 565 height 273
click at [669, 292] on div "1 TX HT 10mg Green Dream Gummies (Hybrid) 20ct Original price (1 @ $50.00) FIRS…" at bounding box center [883, 262] width 565 height 273
click at [691, 148] on div "1 TX HT 10mg Green Dream Gummies (Hybrid) 20ct Original price (1 @ $50.00) FIRS…" at bounding box center [883, 193] width 543 height 134
click at [698, 261] on div "1 TX HT 10mg Green Dream Gummies (Hybrid) 20ct Original price (1 @ $50.00) FIRS…" at bounding box center [883, 262] width 565 height 273
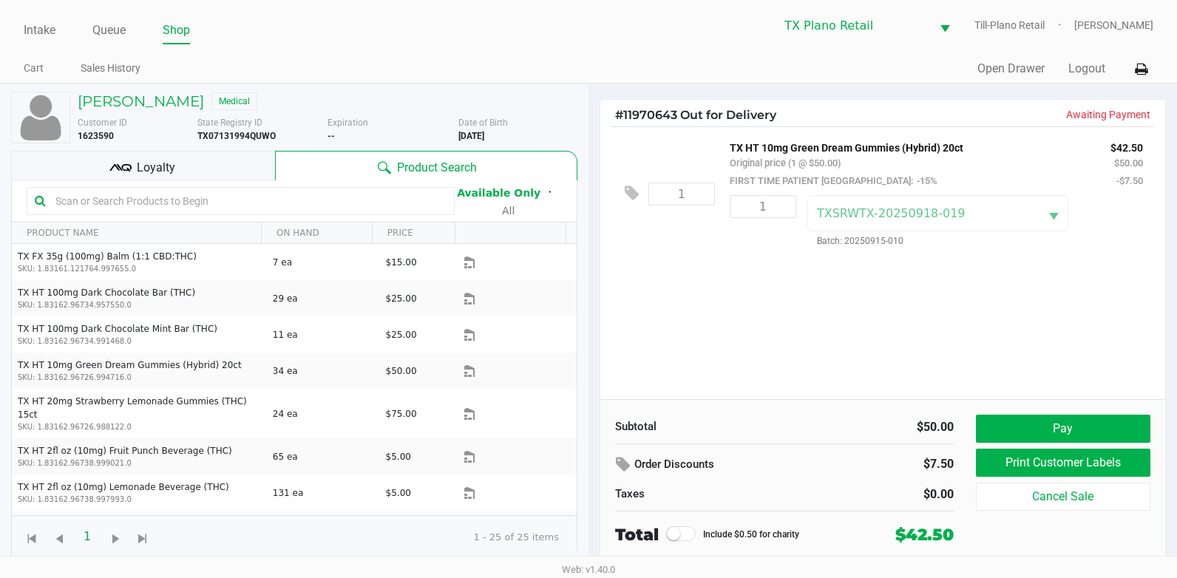
click at [735, 297] on div "1 TX HT 10mg Green Dream Gummies (Hybrid) 20ct Original price (1 @ $50.00) FIRS…" at bounding box center [883, 262] width 565 height 273
click at [669, 153] on div "1 TX HT 10mg Green Dream Gummies (Hybrid) 20ct Original price (1 @ $50.00) FIRS…" at bounding box center [883, 193] width 543 height 134
click at [879, 304] on div "1 TX HT 10mg Green Dream Gummies (Hybrid) 20ct Original price (1 @ $50.00) FIRS…" at bounding box center [883, 262] width 565 height 273
click at [1052, 434] on button "Pay" at bounding box center [1063, 429] width 175 height 28
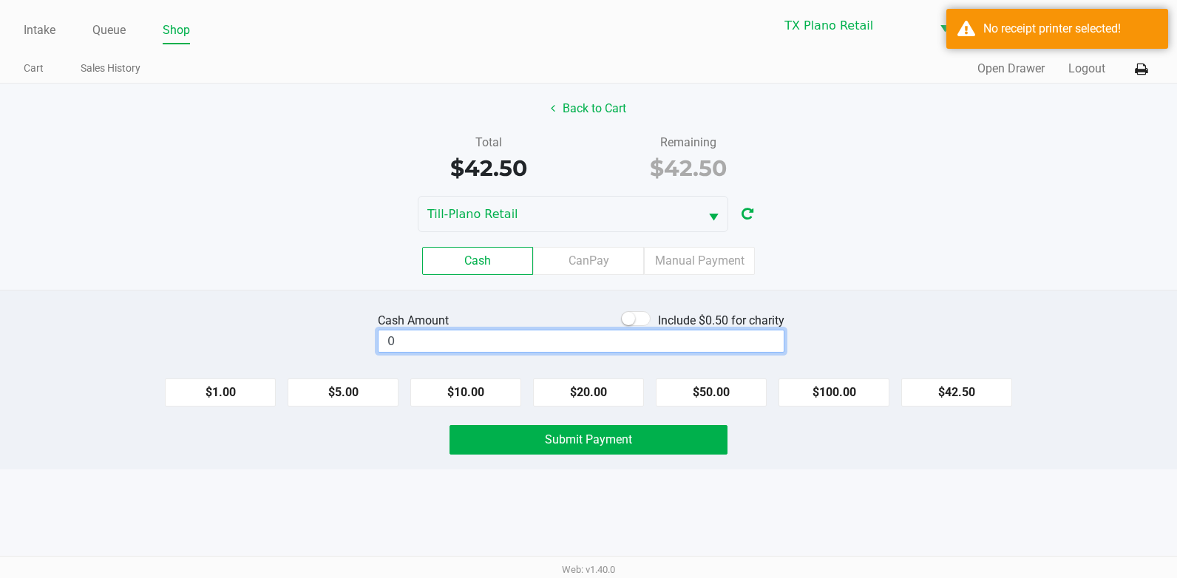
click at [483, 333] on input "0" at bounding box center [581, 341] width 405 height 21
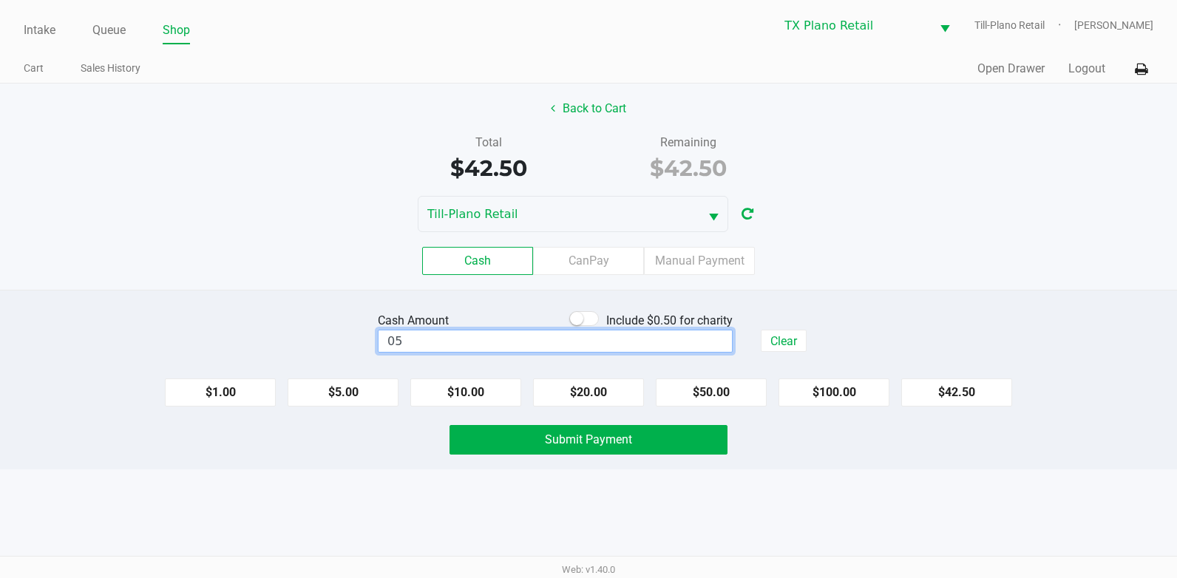
click at [361, 343] on div "Cash Amount Include $0.50 for charity 05 Clear" at bounding box center [589, 332] width 1200 height 47
type input "$50.00"
click at [1000, 217] on div "Till-Plano Retail" at bounding box center [588, 214] width 1177 height 36
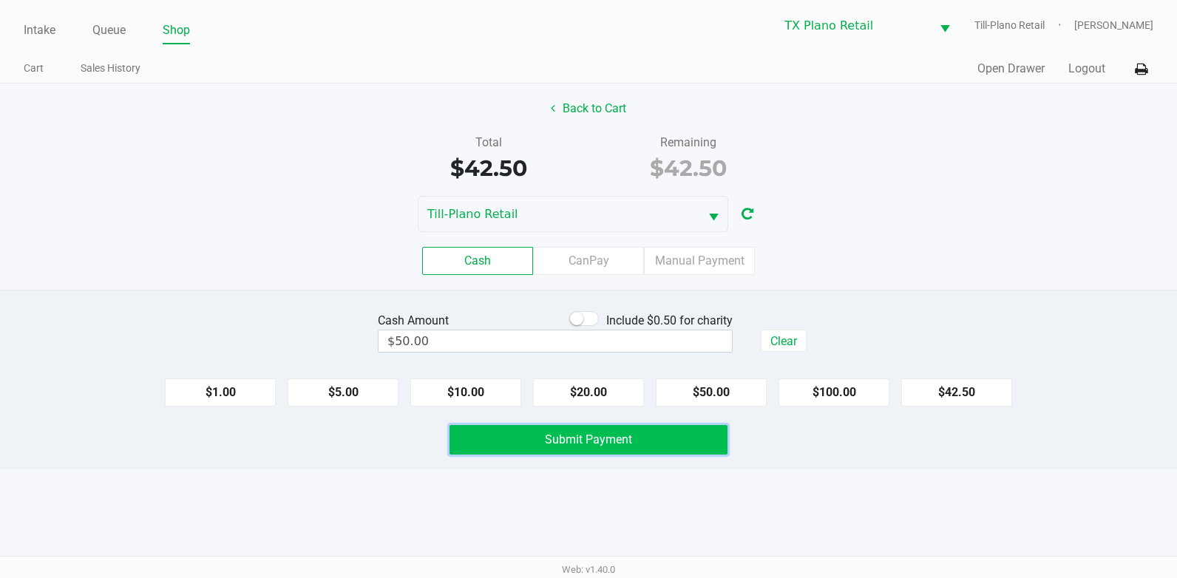
click at [602, 428] on button "Submit Payment" at bounding box center [589, 440] width 278 height 30
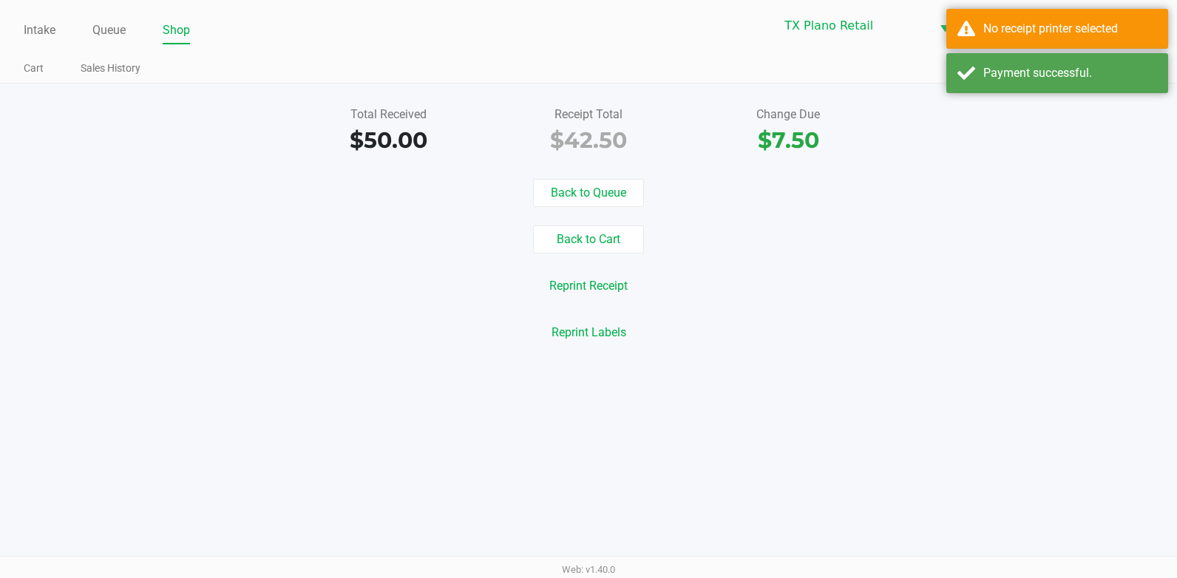
click at [895, 214] on div "Back to Queue Back to Cart Reprint Receipt Reprint Labels" at bounding box center [589, 263] width 1200 height 168
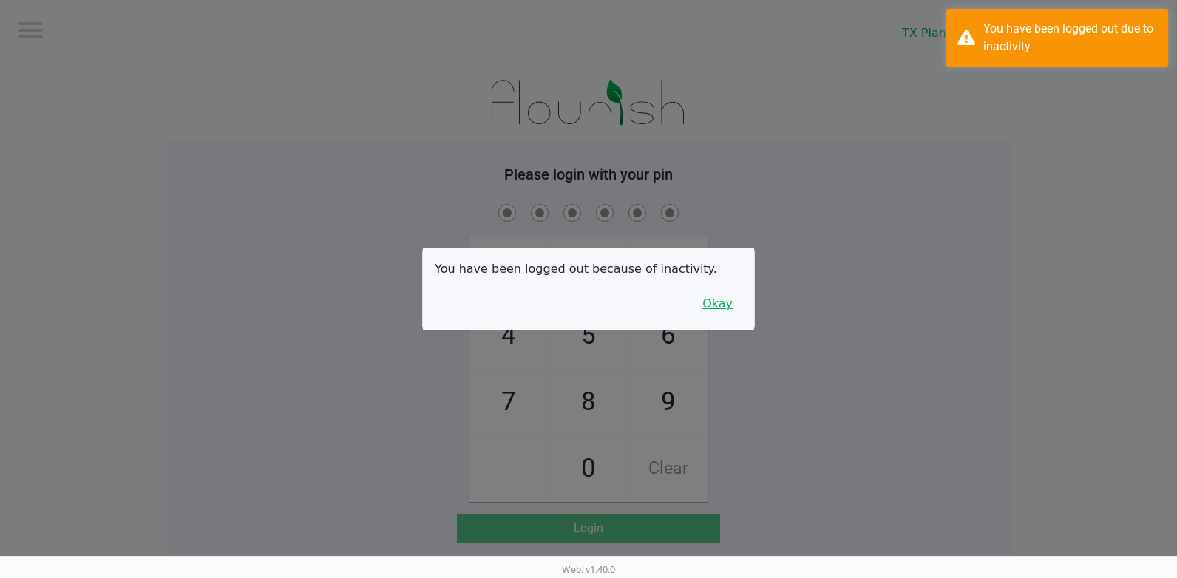
click at [729, 308] on button "Okay" at bounding box center [718, 304] width 50 height 28
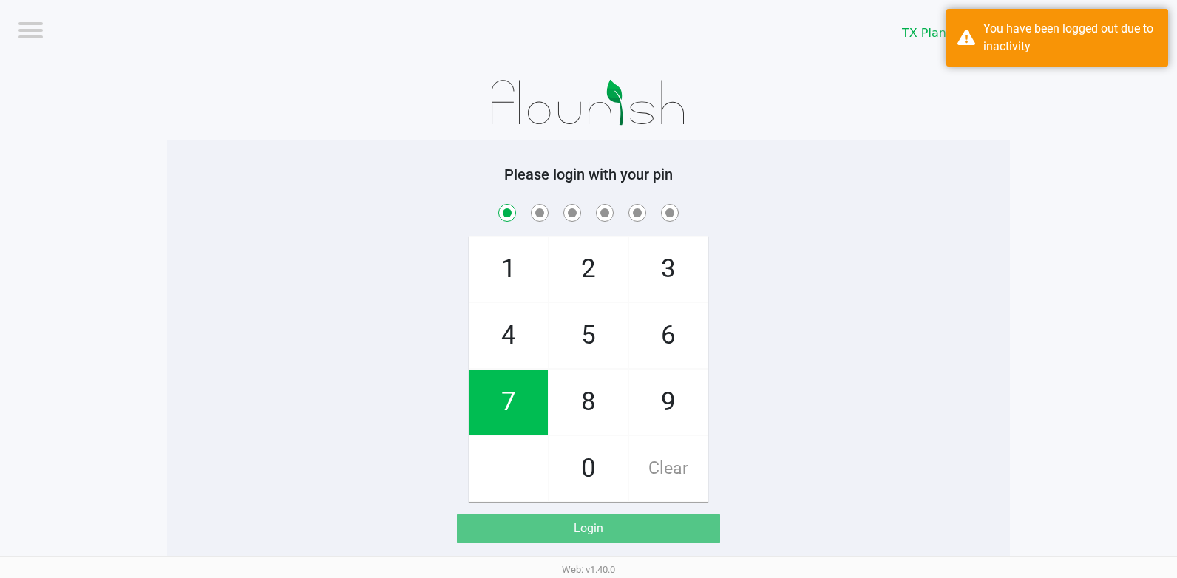
checkbox input "true"
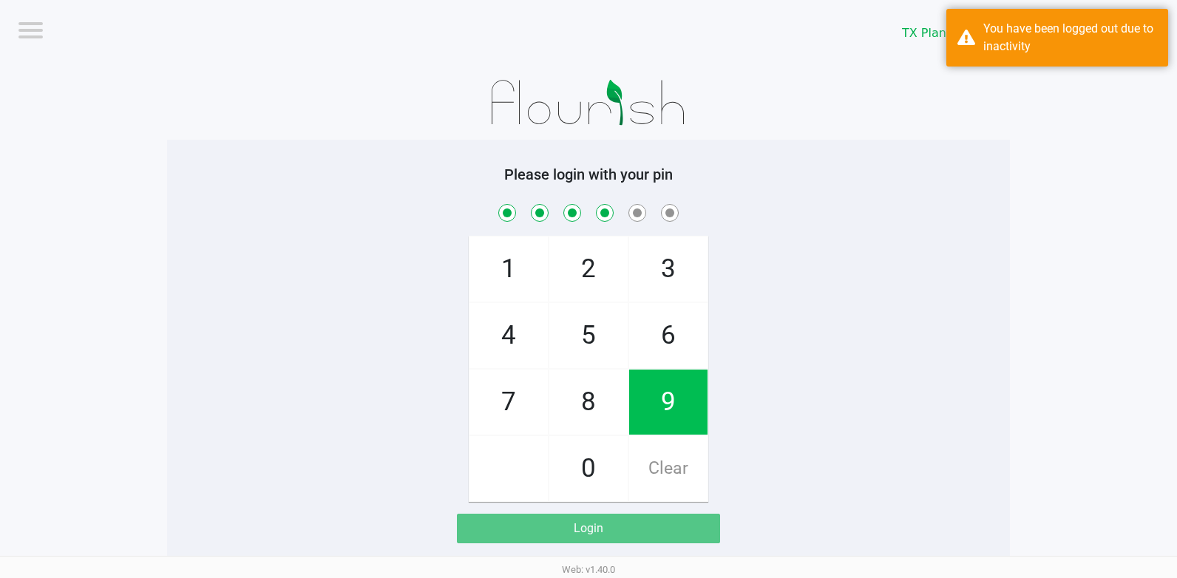
checkbox input "true"
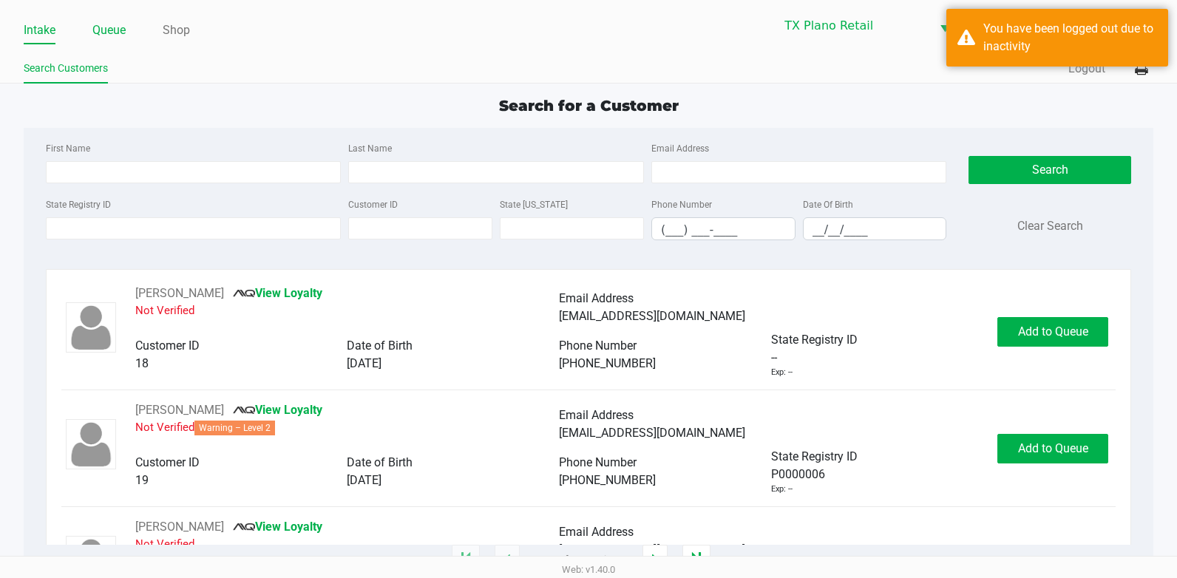
click at [104, 27] on link "Queue" at bounding box center [108, 30] width 33 height 21
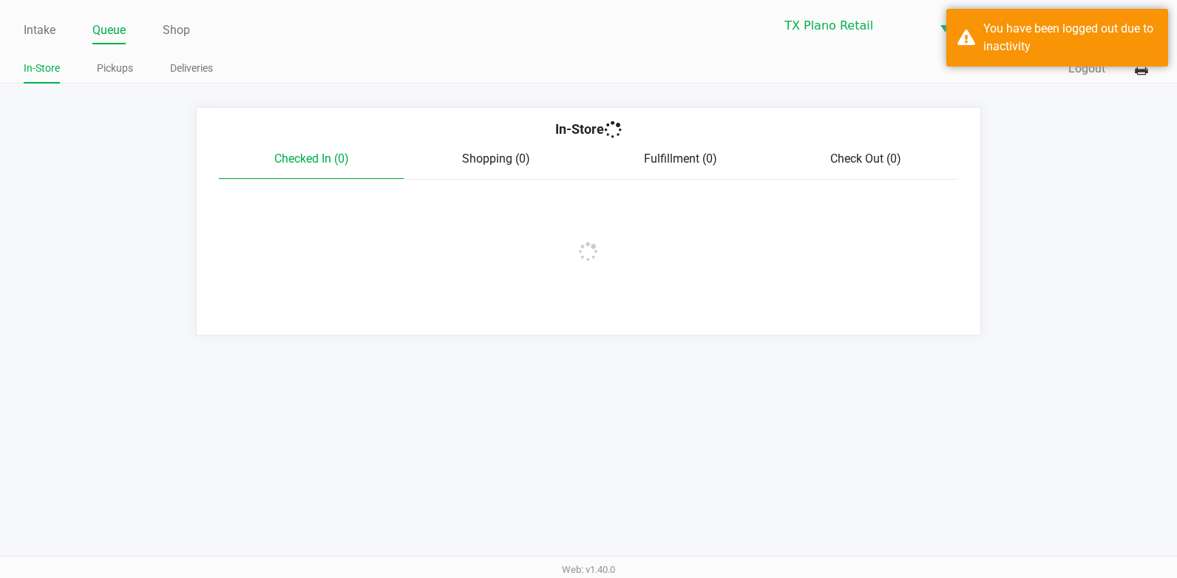
click at [196, 75] on link "Deliveries" at bounding box center [191, 68] width 43 height 18
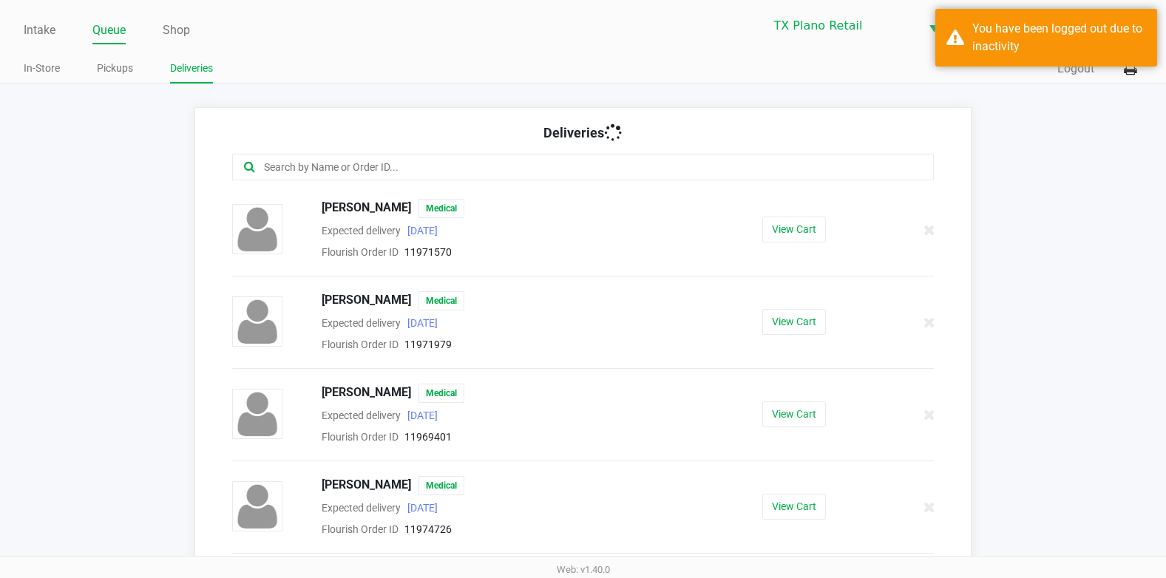
click at [681, 50] on div "Intake Queue Shop TX Plano Retail Till-Plano Retail Dane Hawkins In-Store Picku…" at bounding box center [583, 42] width 1166 height 84
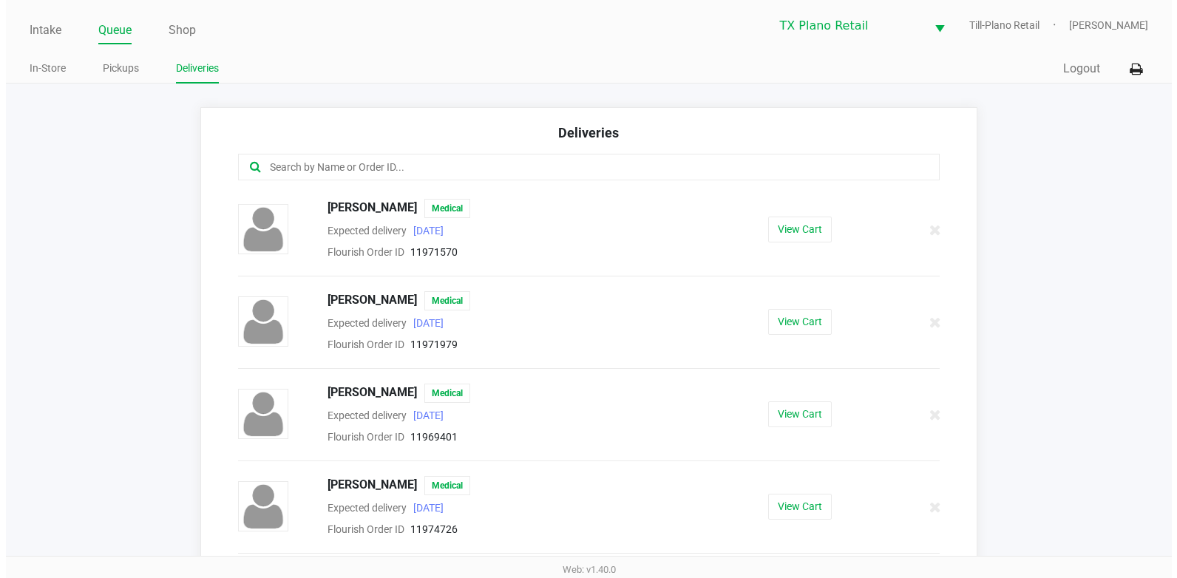
scroll to position [2594, 0]
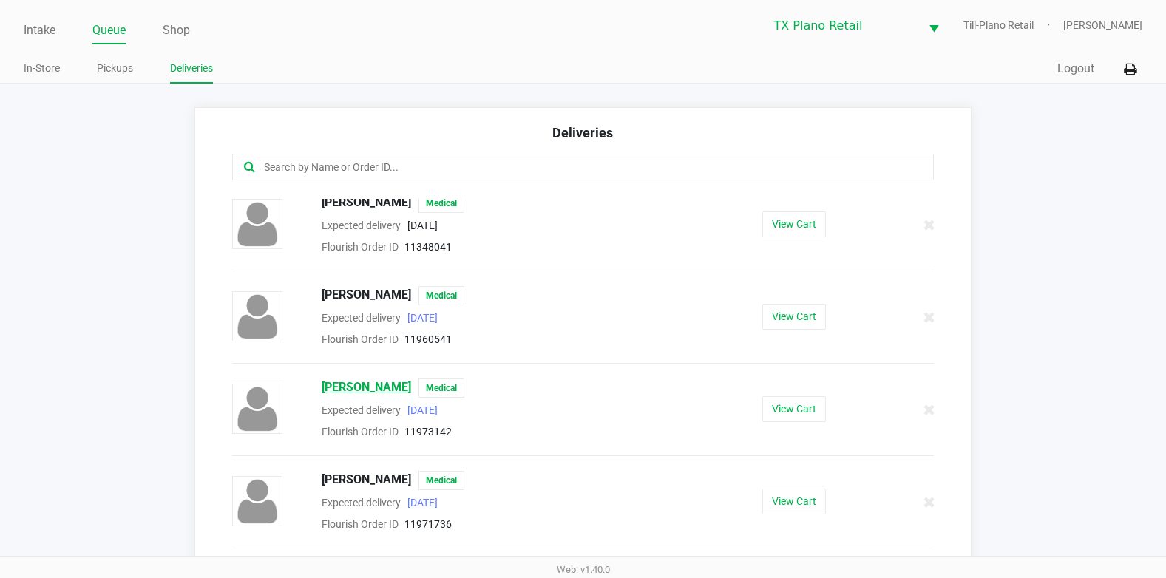
click at [372, 385] on span "Matthew Ginter" at bounding box center [366, 388] width 89 height 19
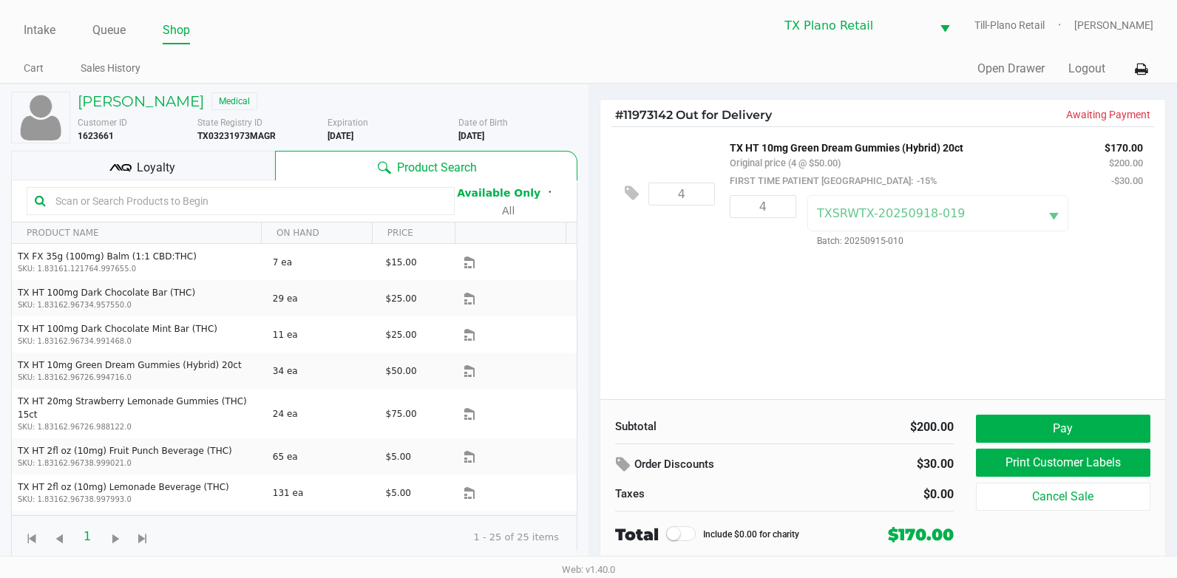
click at [691, 284] on div "4 TX HT 10mg Green Dream Gummies (Hybrid) 20ct Original price (4 @ $50.00) FIRS…" at bounding box center [883, 262] width 565 height 273
click at [737, 302] on div "4 TX HT 10mg Green Dream Gummies (Hybrid) 20ct Original price (4 @ $50.00) FIRS…" at bounding box center [883, 262] width 565 height 273
click at [673, 254] on div "4 TX HT 10mg Green Dream Gummies (Hybrid) 20ct Original price (4 @ $50.00) FIRS…" at bounding box center [883, 193] width 543 height 134
click at [666, 279] on div "4 TX HT 10mg Green Dream Gummies (Hybrid) 20ct Original price (4 @ $50.00) FIRS…" at bounding box center [883, 262] width 565 height 273
click at [704, 273] on div "4 TX HT 10mg Green Dream Gummies (Hybrid) 20ct Original price (4 @ $50.00) FIRS…" at bounding box center [883, 262] width 565 height 273
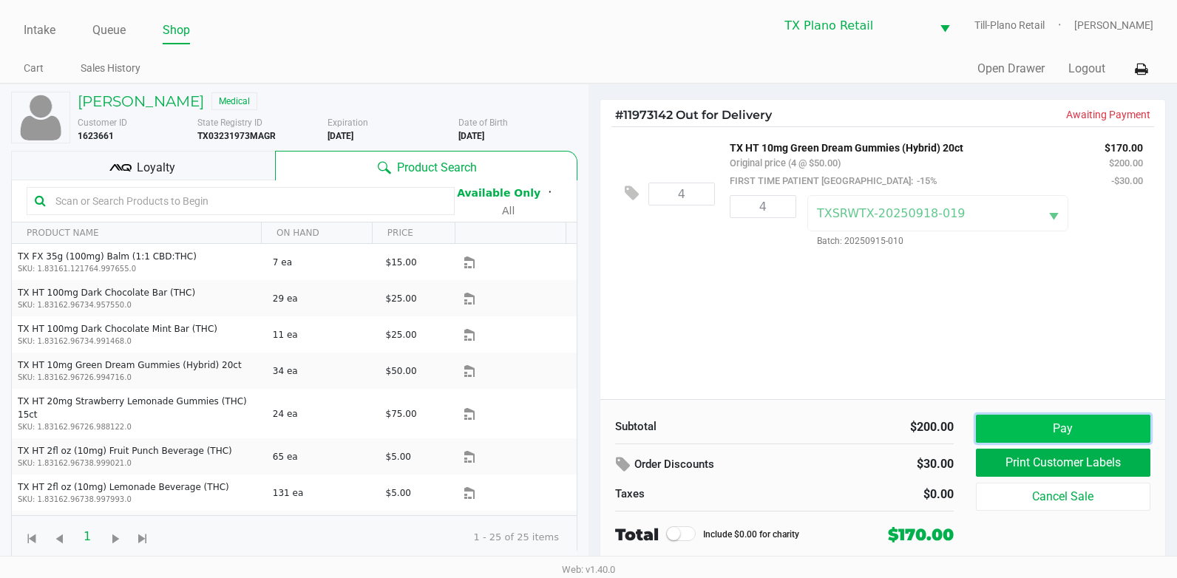
click at [1048, 422] on button "Pay" at bounding box center [1063, 429] width 175 height 28
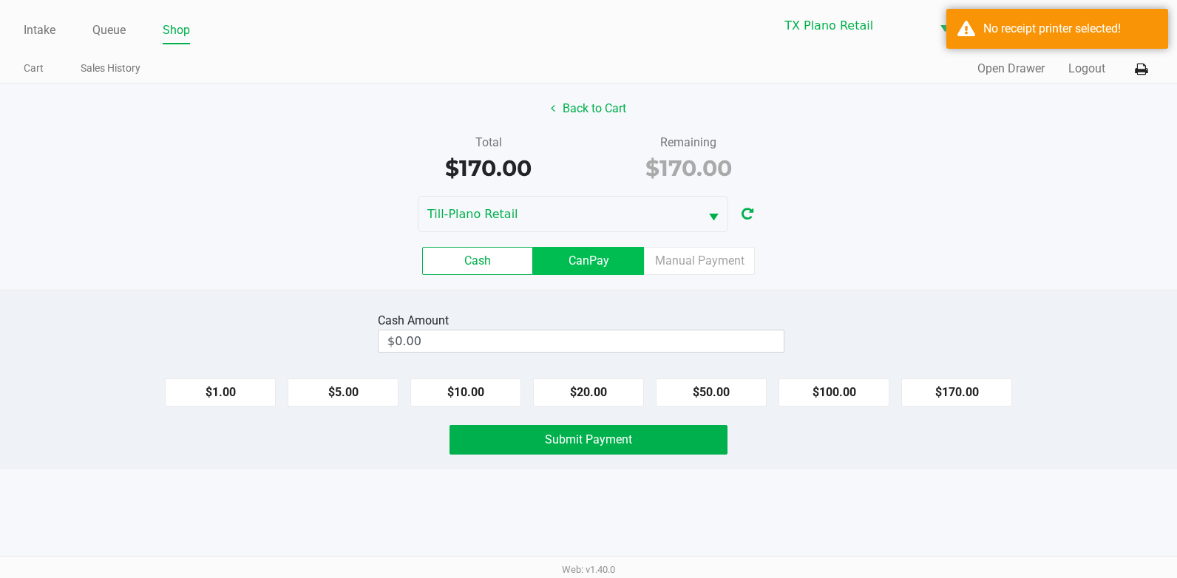
click at [620, 258] on label "CanPay" at bounding box center [588, 261] width 111 height 28
click at [0, 0] on 2 "CanPay" at bounding box center [0, 0] width 0 height 0
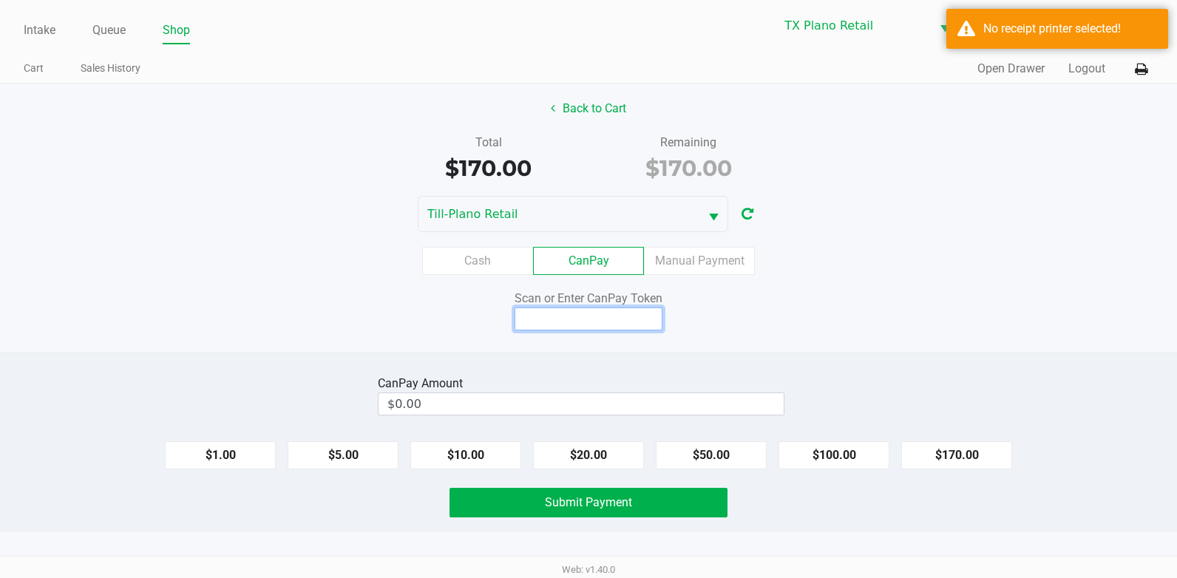
click at [569, 322] on input at bounding box center [589, 319] width 148 height 23
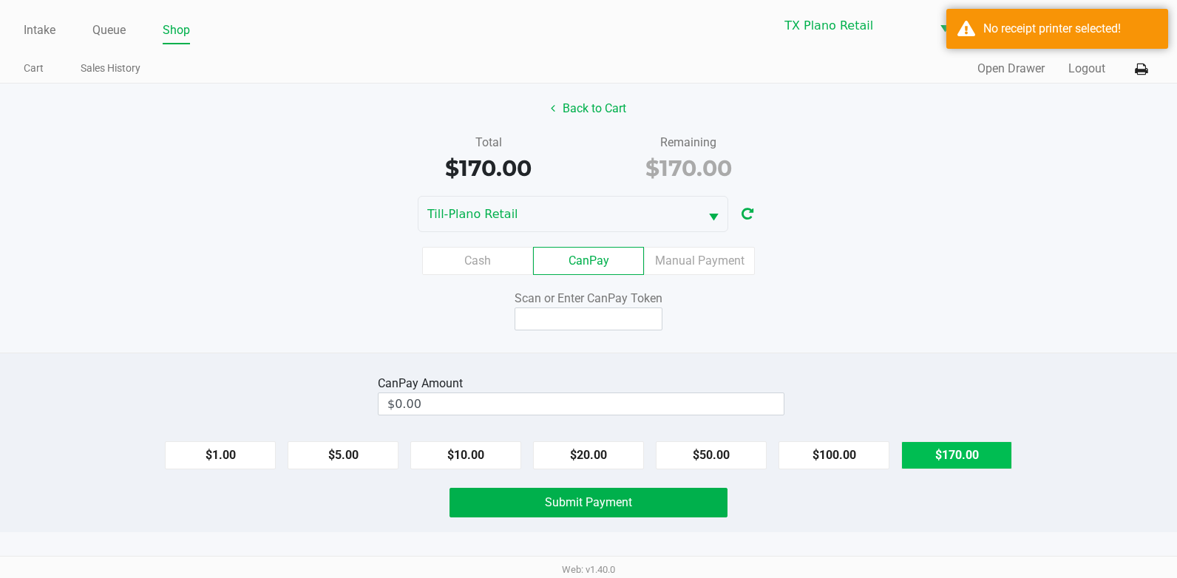
click at [959, 455] on button "$170.00" at bounding box center [957, 456] width 111 height 28
type input "$170.00"
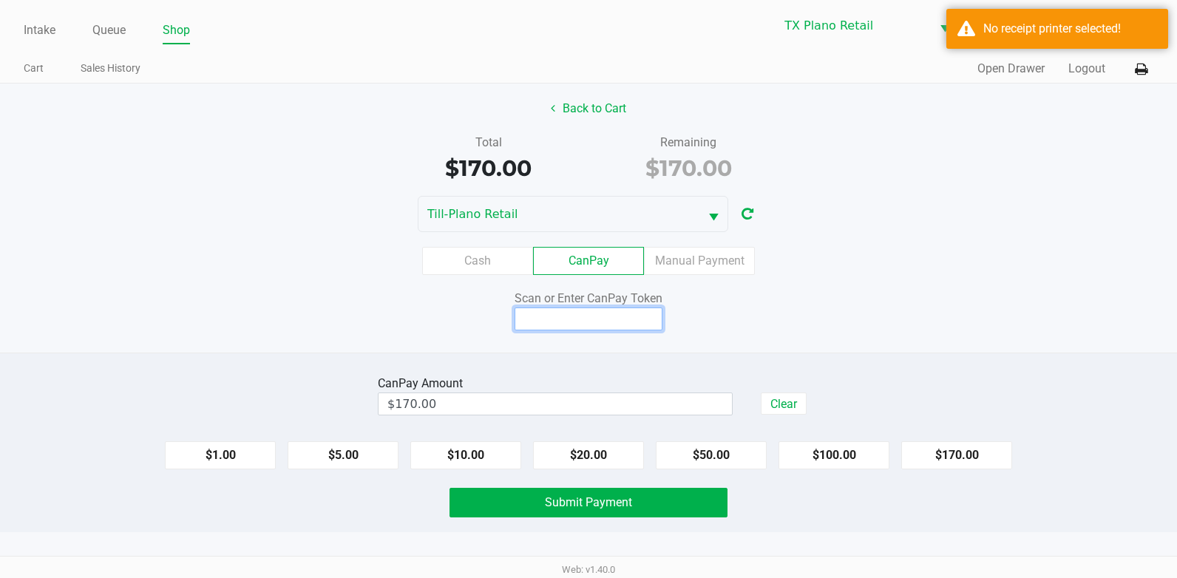
click at [608, 319] on input at bounding box center [589, 319] width 148 height 23
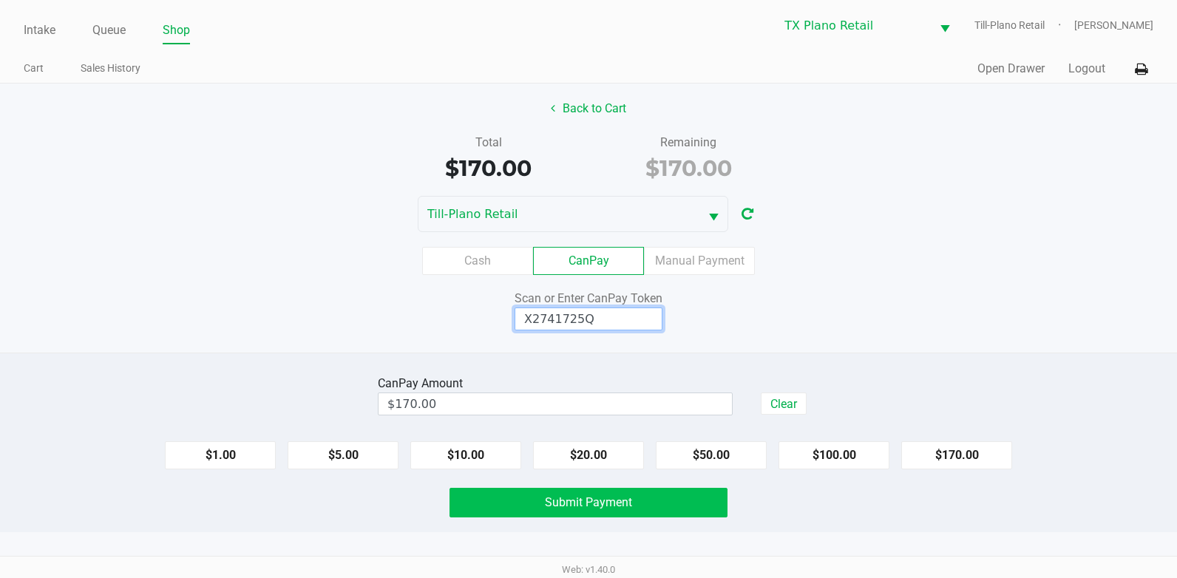
type input "X2741725Q"
click at [579, 507] on span "Submit Payment" at bounding box center [588, 503] width 87 height 14
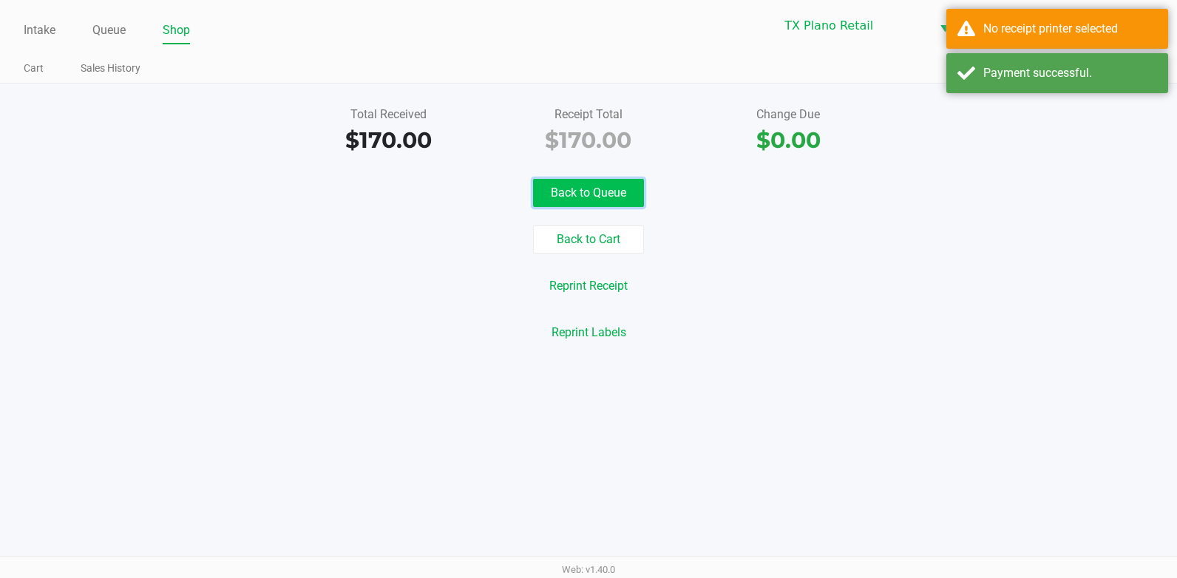
click at [570, 193] on button "Back to Queue" at bounding box center [588, 193] width 111 height 28
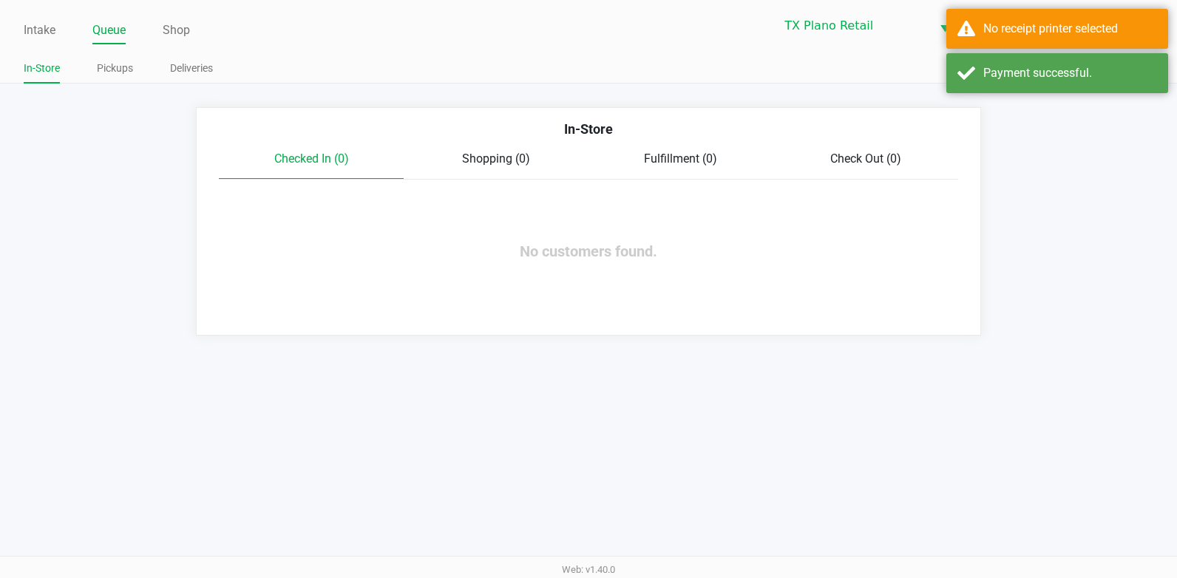
click at [336, 49] on div "Intake Queue Shop TX Plano Retail Till-Plano Retail Dane Hawkins In-Store Picku…" at bounding box center [588, 42] width 1177 height 84
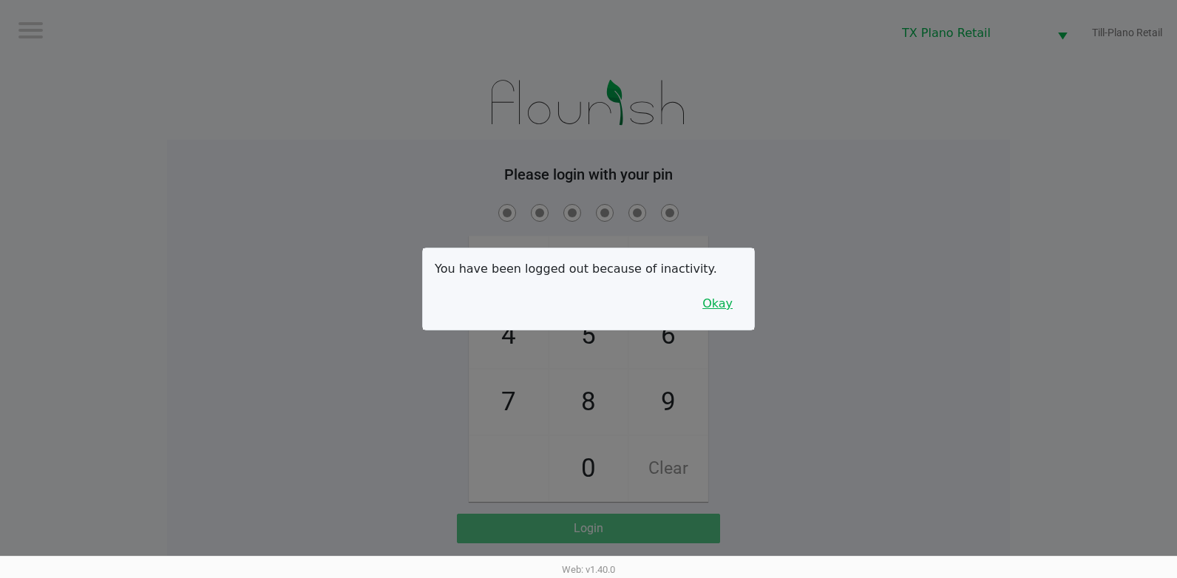
click at [715, 303] on button "Okay" at bounding box center [718, 304] width 50 height 28
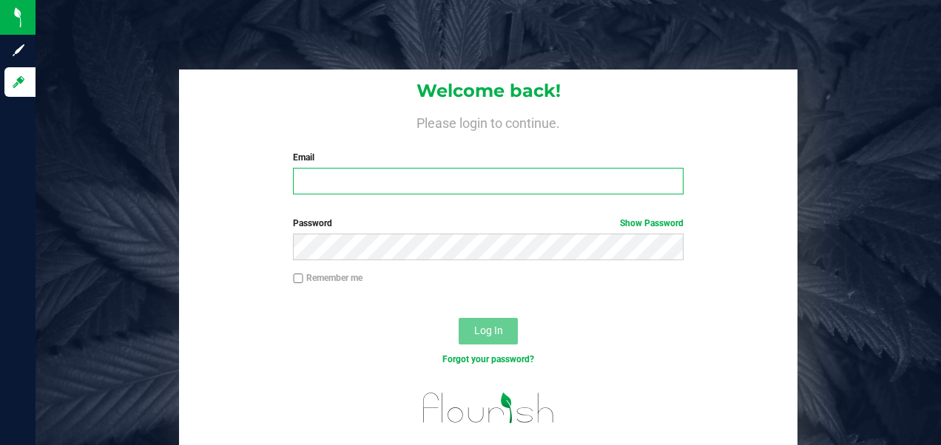
click at [343, 181] on input "Email" at bounding box center [488, 181] width 390 height 27
type input "dhawkins@goodblend.com"
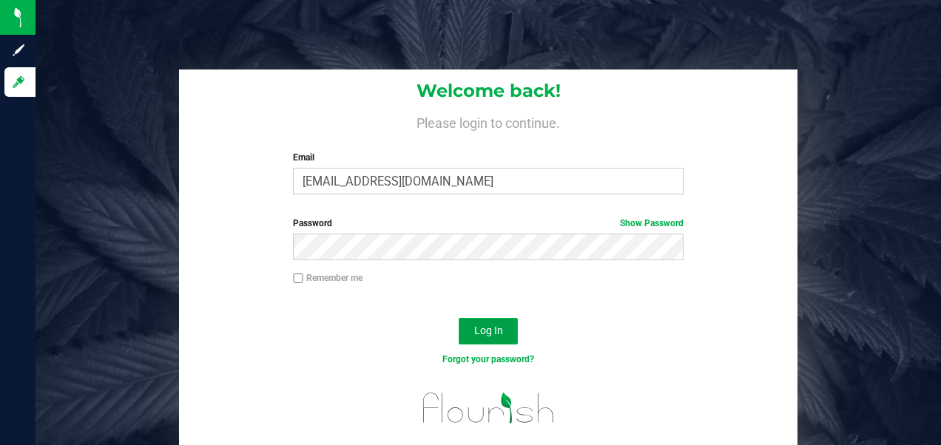
click at [484, 334] on span "Log In" at bounding box center [488, 331] width 29 height 12
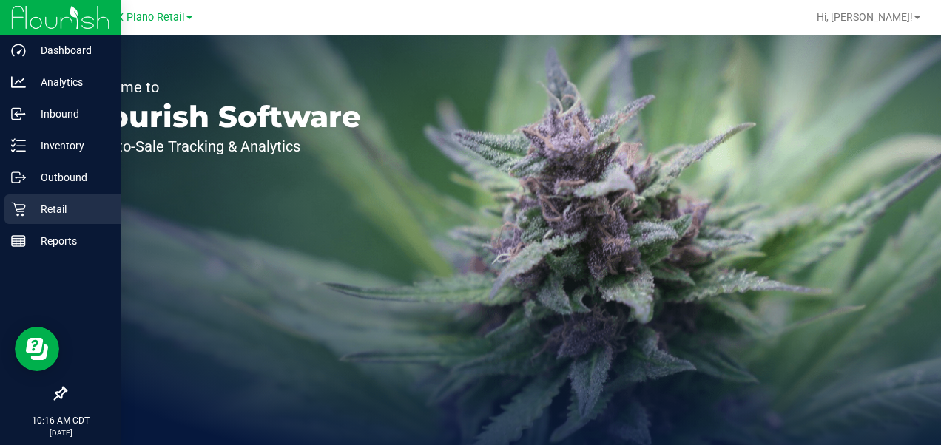
click at [27, 205] on p "Retail" at bounding box center [70, 209] width 89 height 18
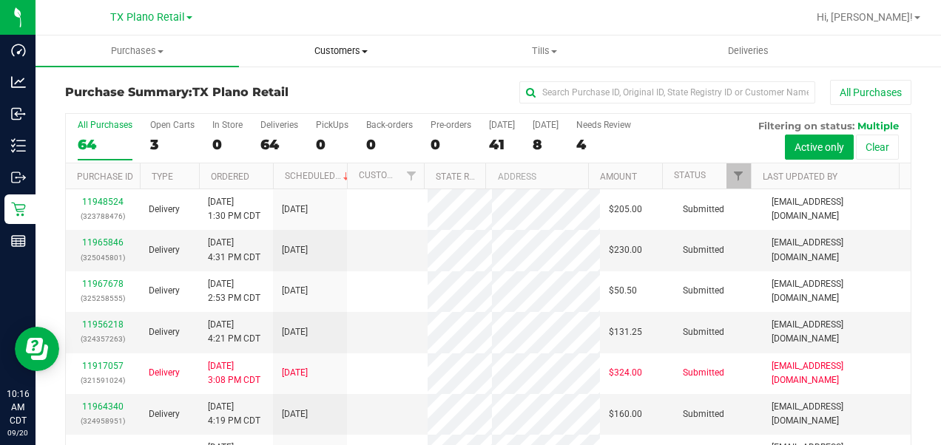
click at [336, 46] on span "Customers" at bounding box center [341, 50] width 202 height 13
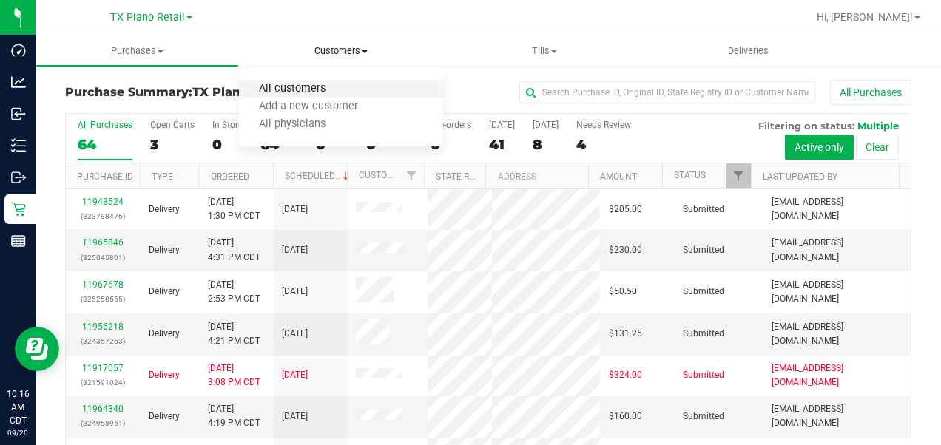
click at [286, 85] on span "All customers" at bounding box center [292, 89] width 107 height 13
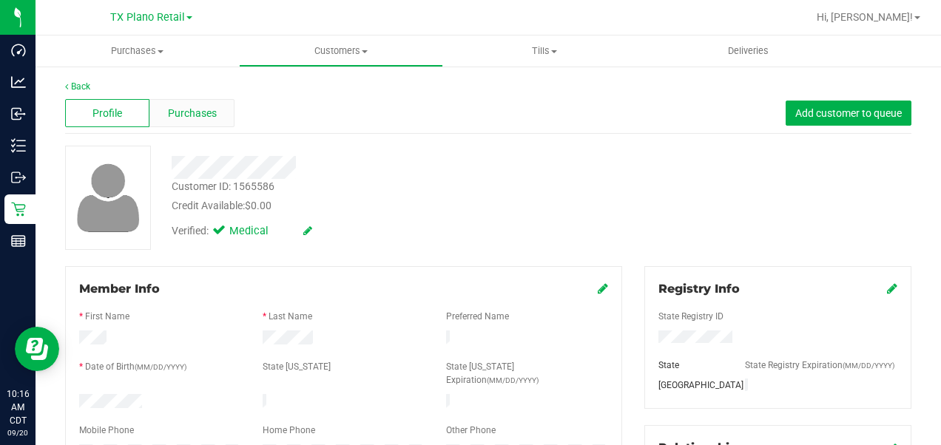
click at [207, 116] on span "Purchases" at bounding box center [192, 114] width 49 height 16
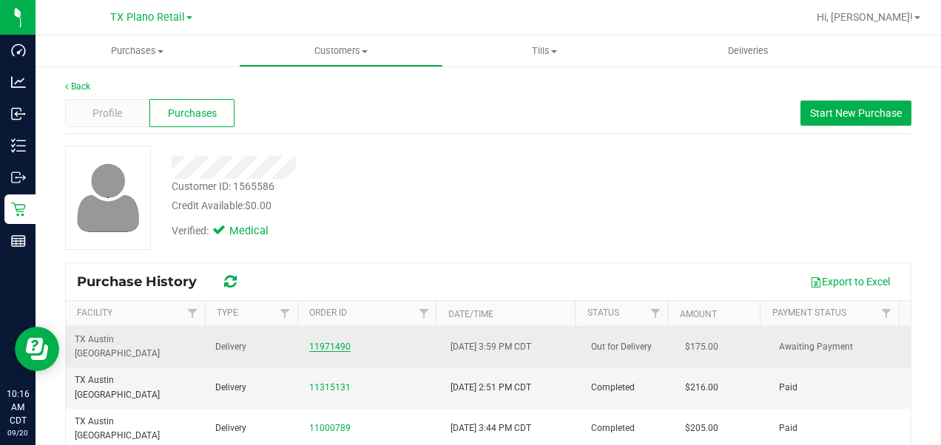
click at [314, 342] on link "11971490" at bounding box center [329, 347] width 41 height 10
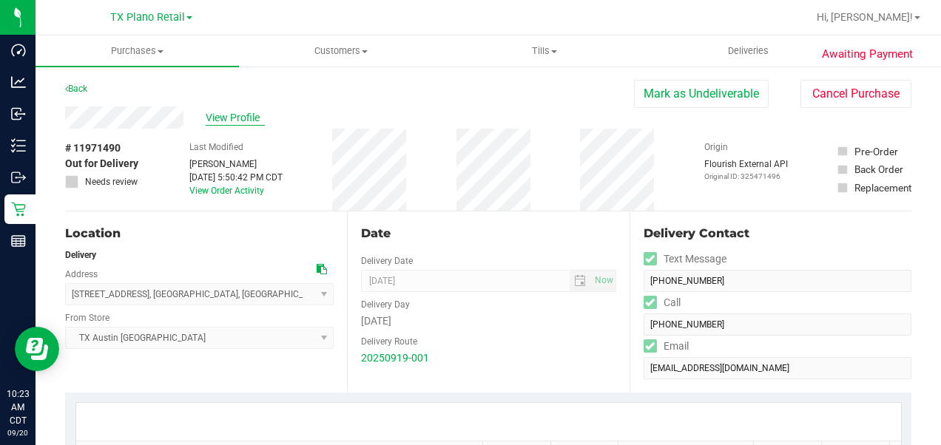
click at [225, 118] on span "View Profile" at bounding box center [235, 118] width 59 height 16
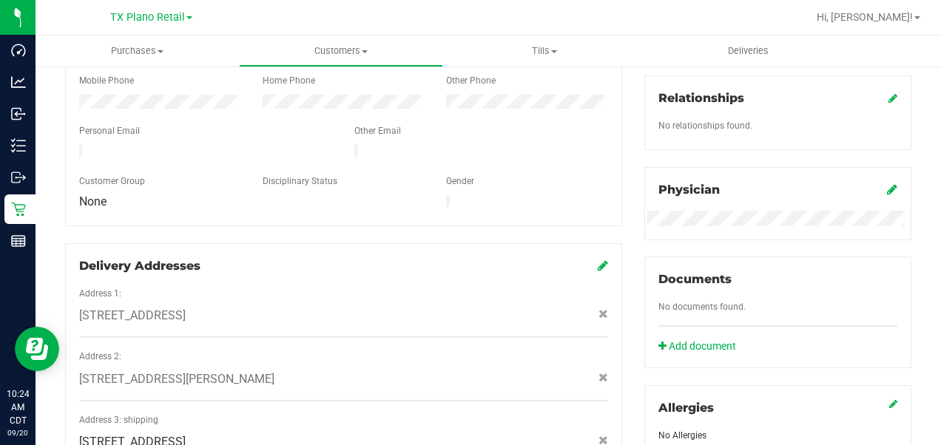
scroll to position [7, 0]
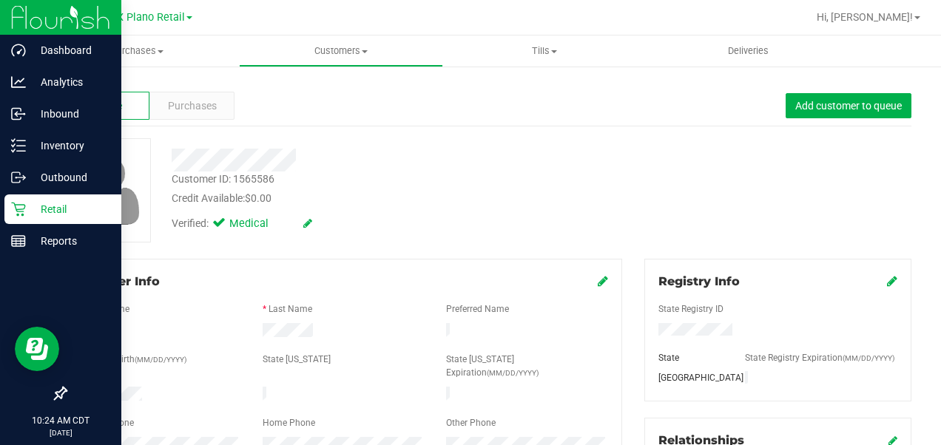
click at [28, 208] on p "Retail" at bounding box center [70, 209] width 89 height 18
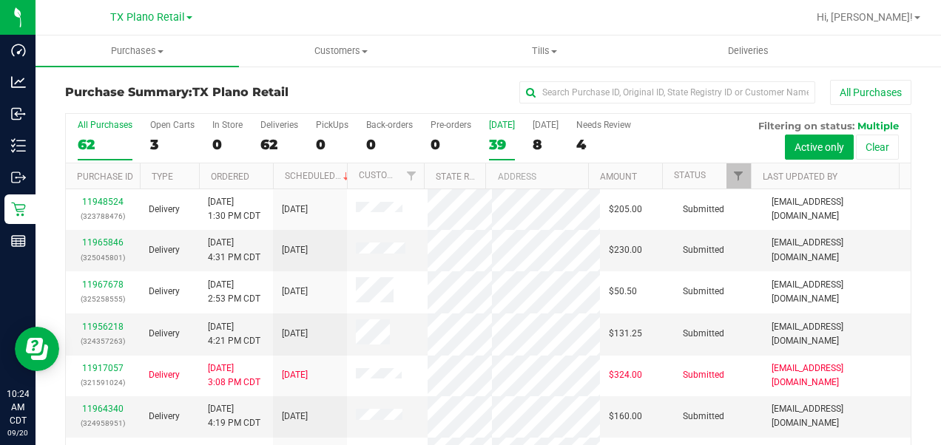
click at [492, 142] on div "39" at bounding box center [502, 144] width 26 height 17
click at [0, 0] on input "Today 39" at bounding box center [0, 0] width 0 height 0
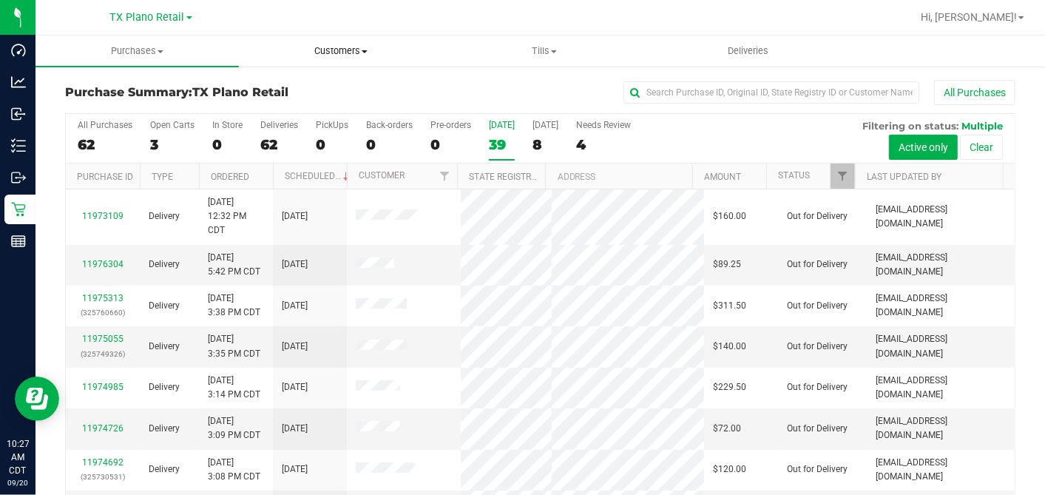
click at [346, 50] on span "Customers" at bounding box center [341, 50] width 202 height 13
click at [295, 53] on span "Customers" at bounding box center [340, 50] width 203 height 13
click at [507, 134] on label "Today 39" at bounding box center [502, 140] width 26 height 41
click at [0, 0] on input "Today 39" at bounding box center [0, 0] width 0 height 0
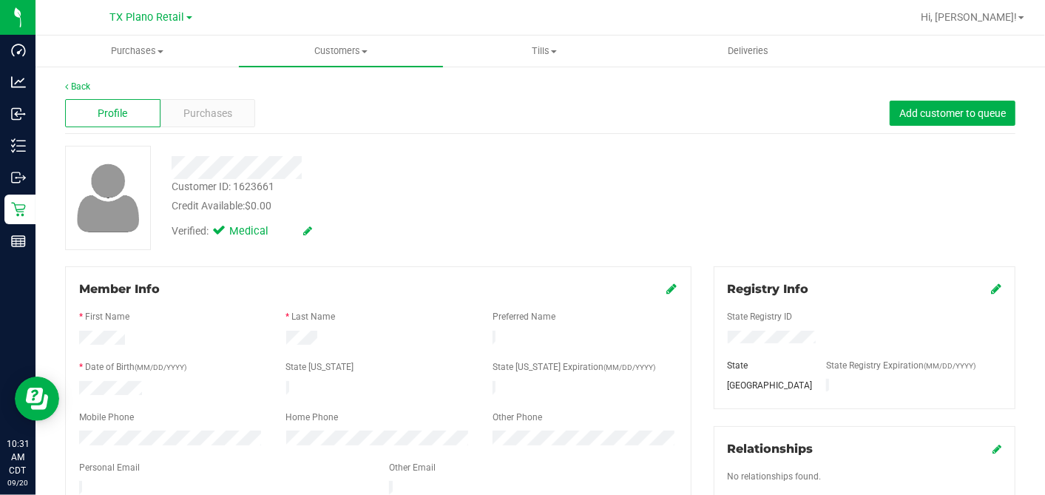
click at [471, 212] on div "Credit Available: $0.00" at bounding box center [404, 206] width 464 height 16
click at [728, 56] on span "Deliveries" at bounding box center [748, 50] width 81 height 13
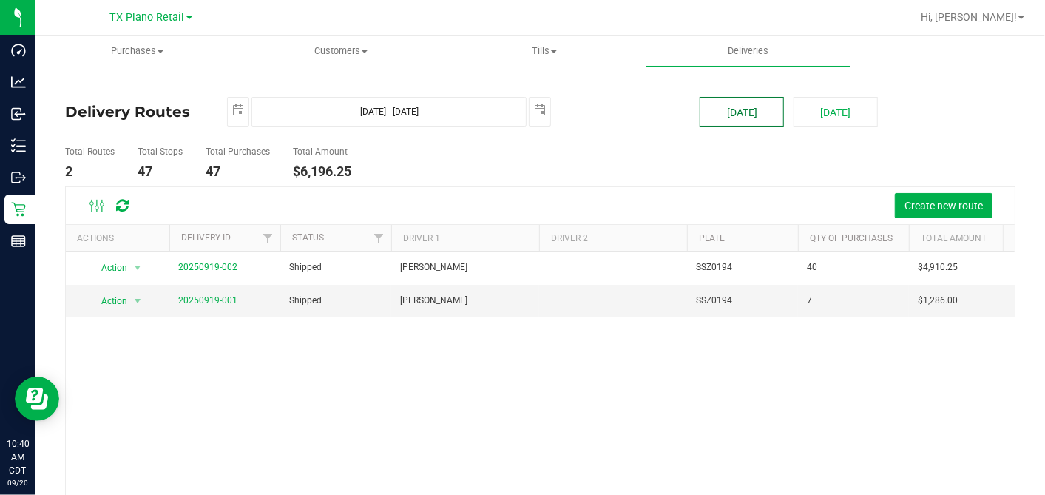
click at [717, 105] on button "[DATE]" at bounding box center [742, 112] width 84 height 30
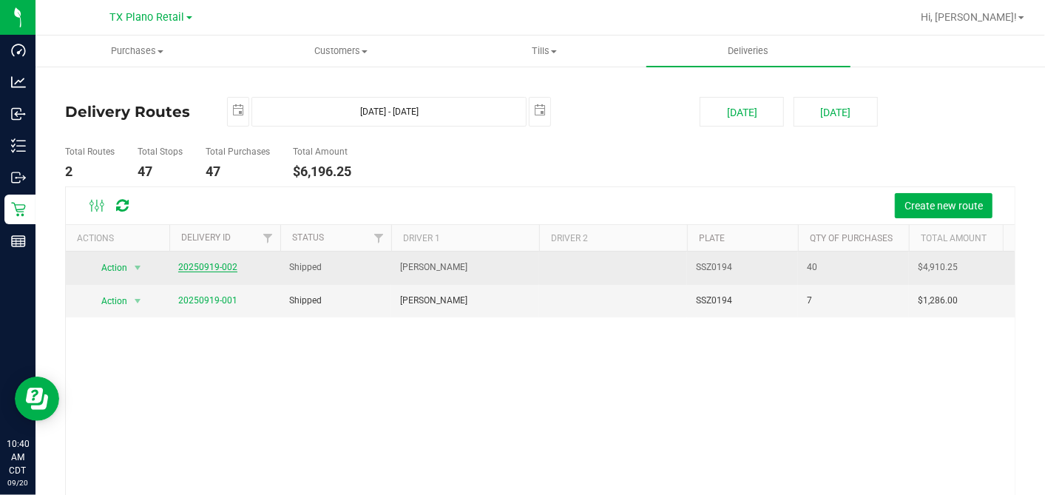
click at [222, 266] on link "20250919-002" at bounding box center [207, 267] width 59 height 10
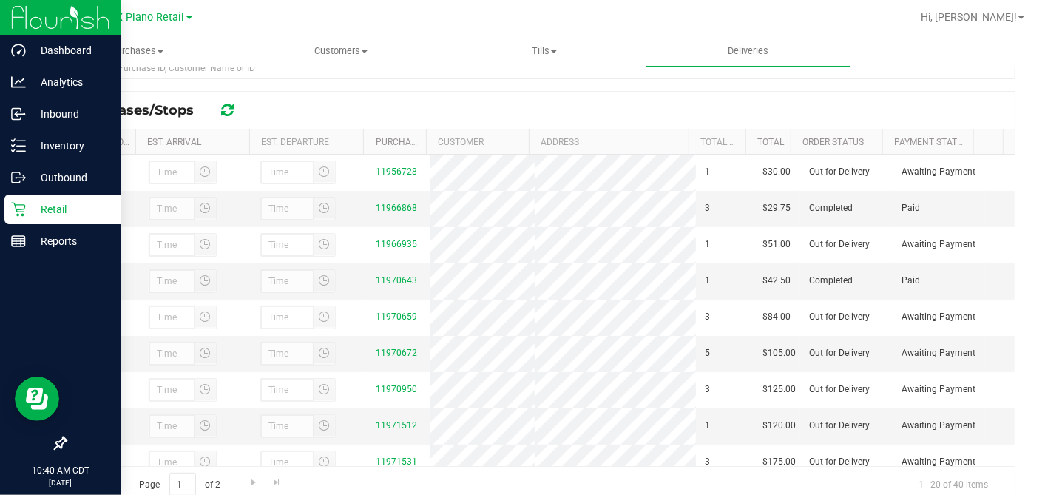
drag, startPoint x: 20, startPoint y: 210, endPoint x: 33, endPoint y: 209, distance: 13.4
click at [20, 210] on icon at bounding box center [18, 209] width 15 height 15
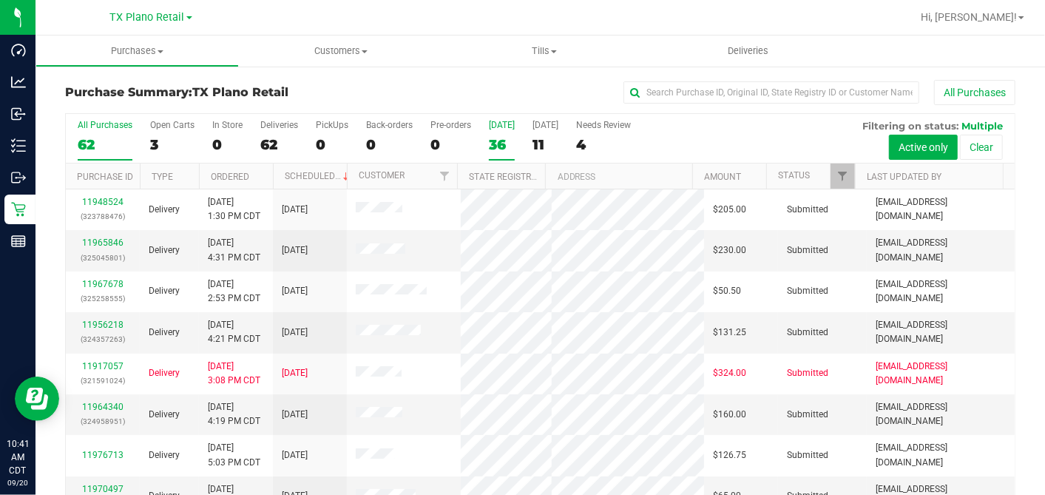
click at [498, 143] on div "36" at bounding box center [502, 144] width 26 height 17
click at [0, 0] on input "Today 36" at bounding box center [0, 0] width 0 height 0
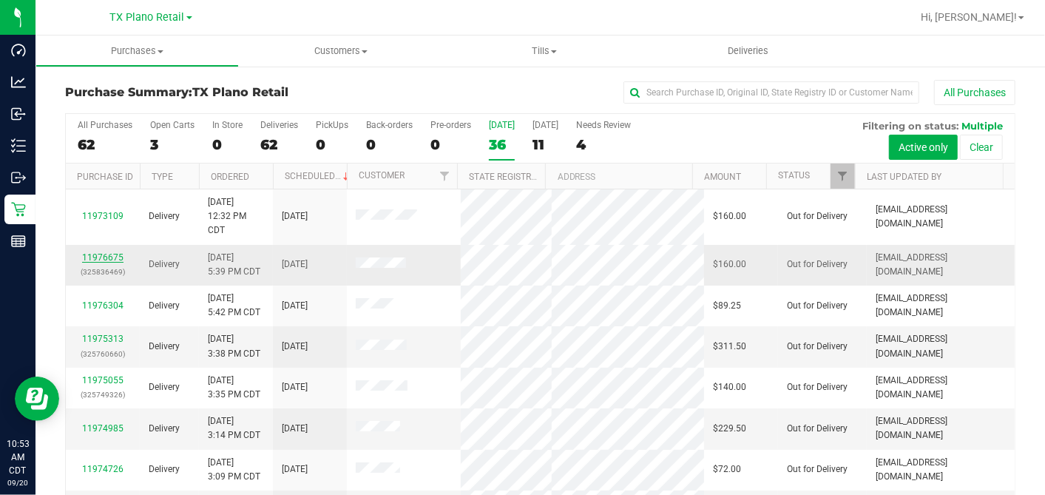
click at [99, 252] on link "11976675" at bounding box center [102, 257] width 41 height 10
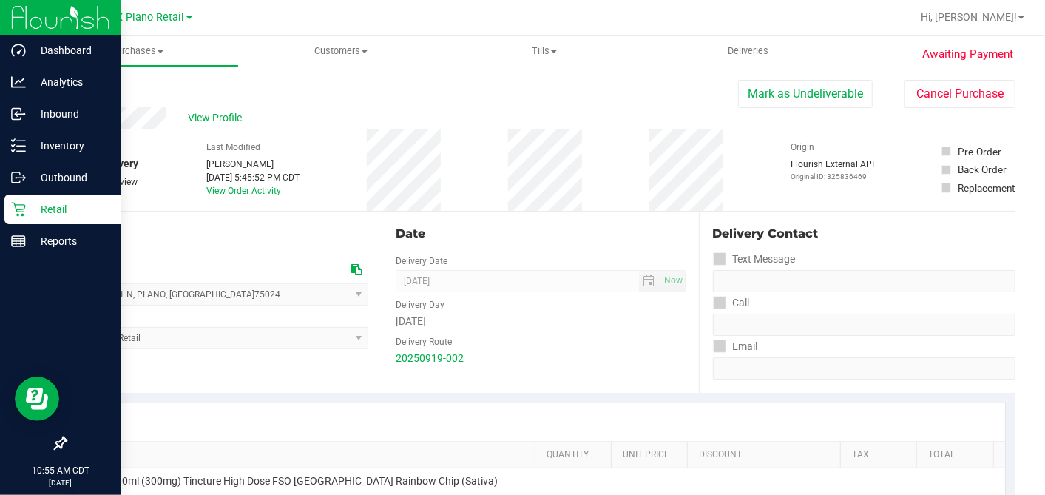
drag, startPoint x: 20, startPoint y: 210, endPoint x: 41, endPoint y: 209, distance: 21.5
click at [20, 210] on icon at bounding box center [18, 209] width 15 height 15
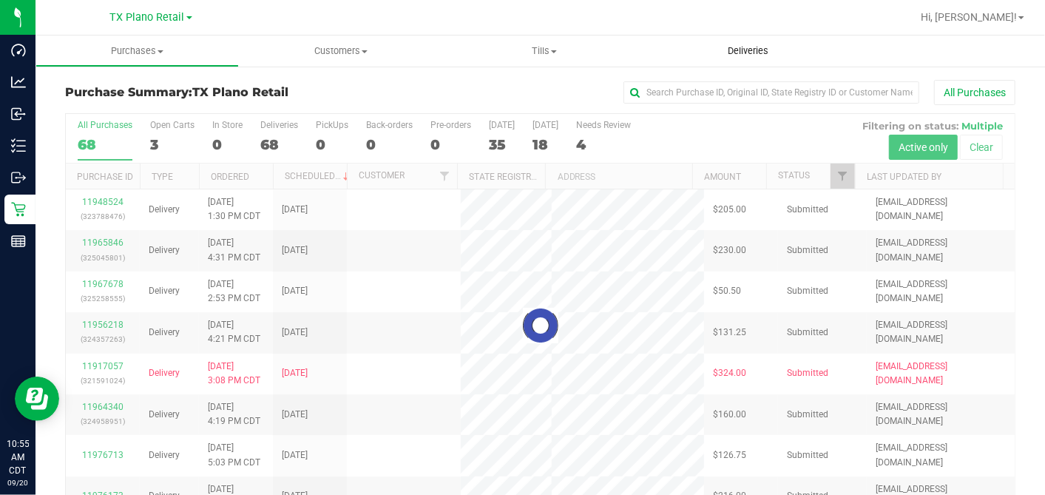
click at [756, 41] on uib-tab-heading "Deliveries" at bounding box center [747, 51] width 203 height 31
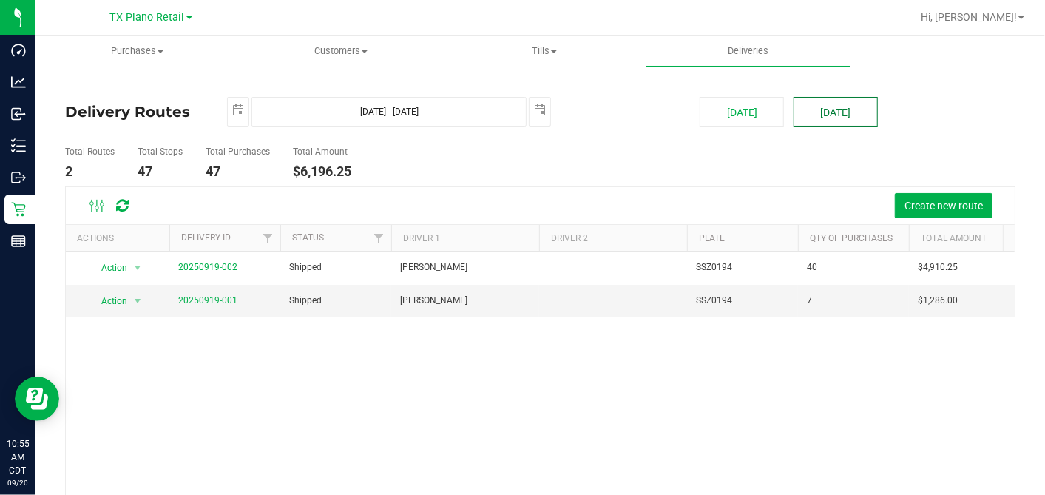
click at [817, 104] on button "[DATE]" at bounding box center [836, 112] width 84 height 30
type input "Sep 21, 2025 - Sep 21, 2025"
type input "2025-09-21"
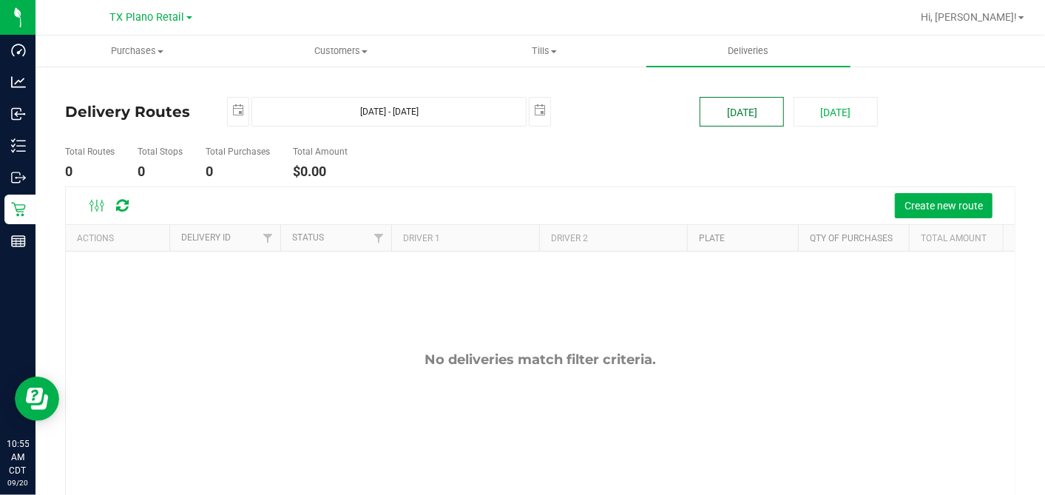
click at [732, 112] on button "[DATE]" at bounding box center [742, 112] width 84 height 30
type input "Sep 20, 2025 - Sep 20, 2025"
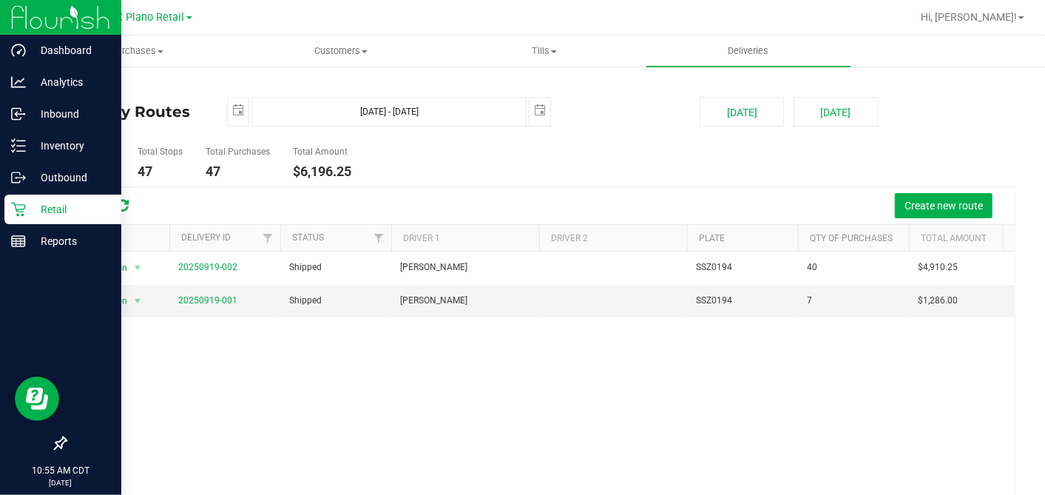
click at [26, 212] on p "Retail" at bounding box center [70, 209] width 89 height 18
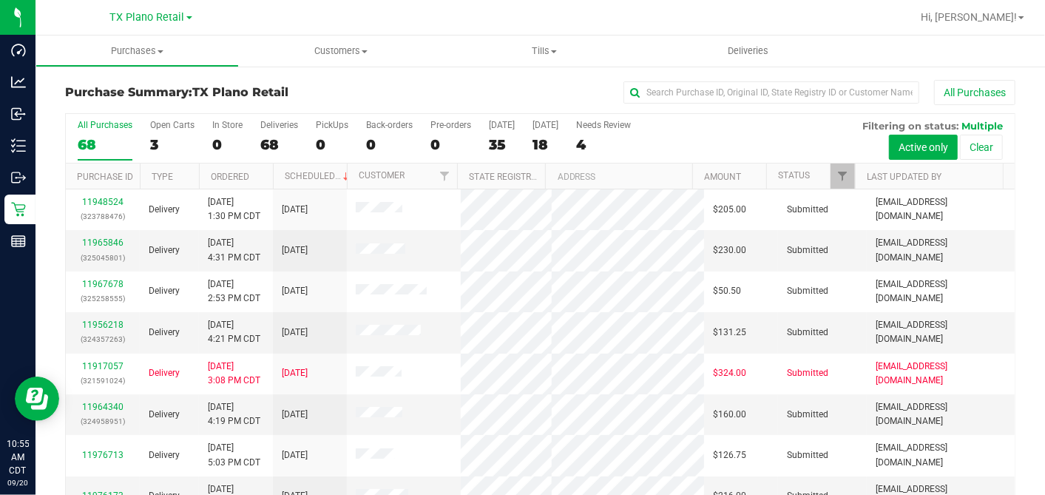
click at [555, 87] on div "All Purchases" at bounding box center [699, 92] width 634 height 25
click at [551, 87] on div "All Purchases" at bounding box center [699, 92] width 634 height 25
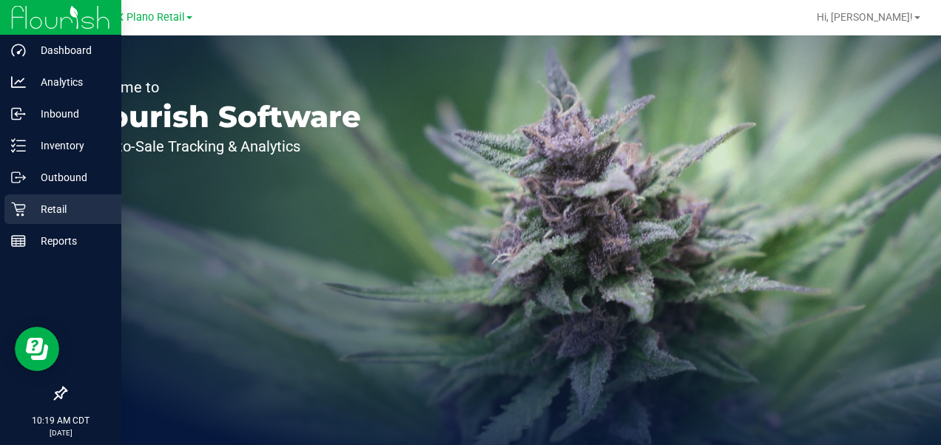
click at [30, 209] on p "Retail" at bounding box center [70, 209] width 89 height 18
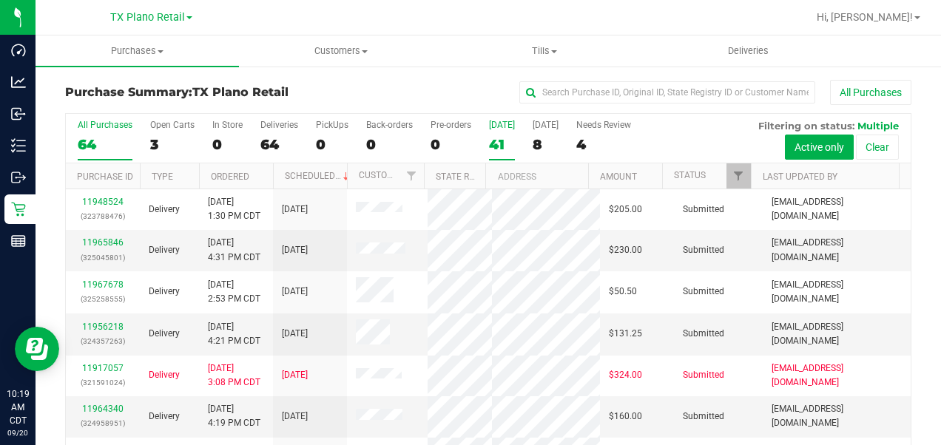
click at [493, 144] on div "41" at bounding box center [502, 144] width 26 height 17
click at [0, 0] on input "[DATE] 41" at bounding box center [0, 0] width 0 height 0
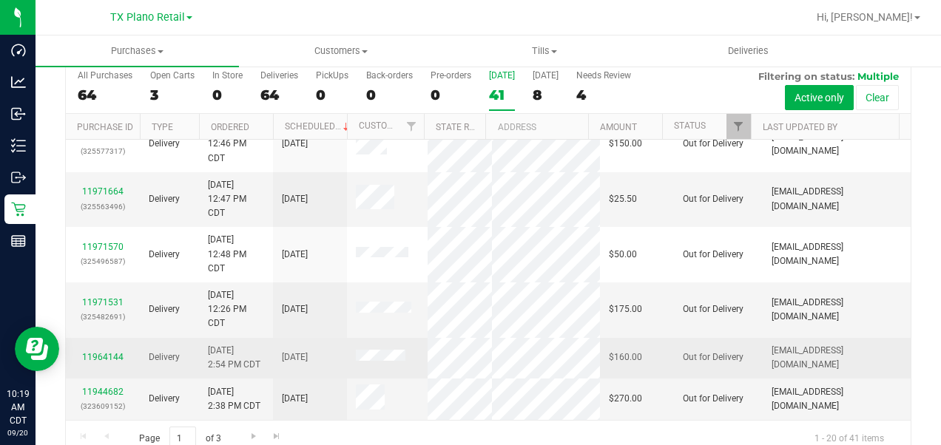
scroll to position [72, 0]
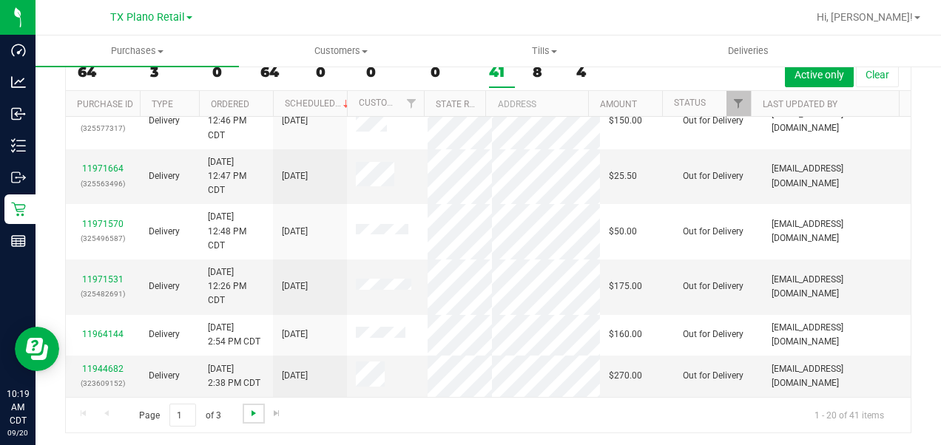
click at [249, 410] on span "Go to the next page" at bounding box center [254, 414] width 12 height 12
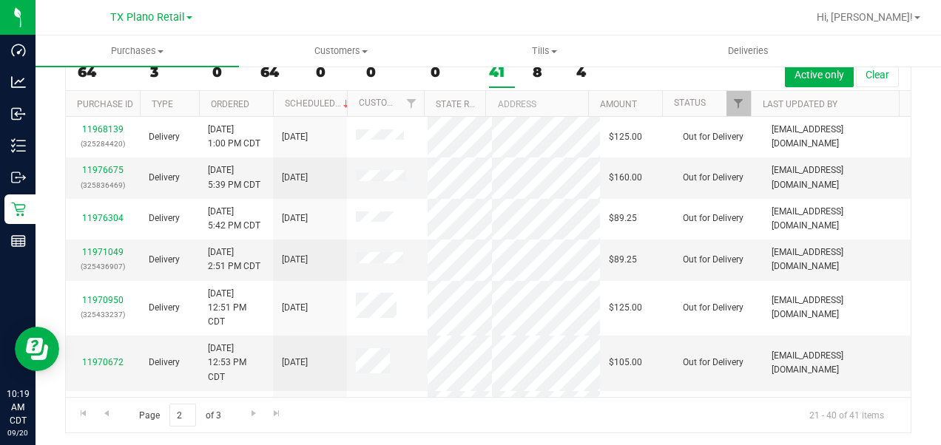
scroll to position [264, 0]
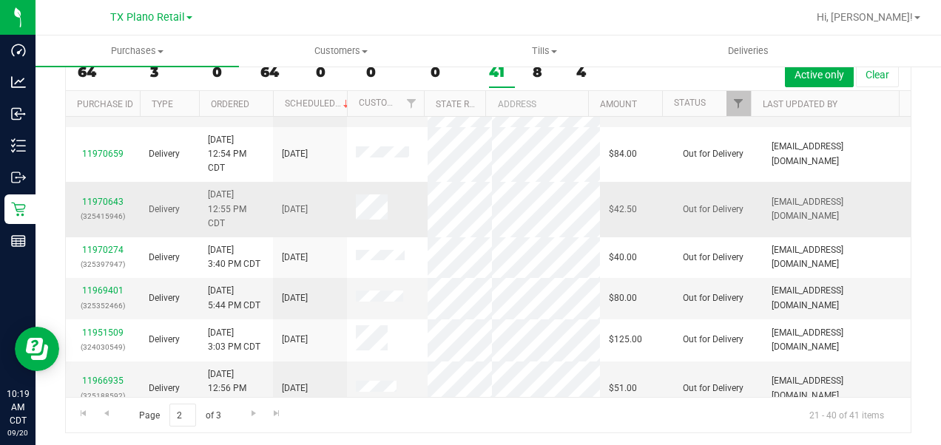
click at [371, 224] on span at bounding box center [372, 210] width 32 height 30
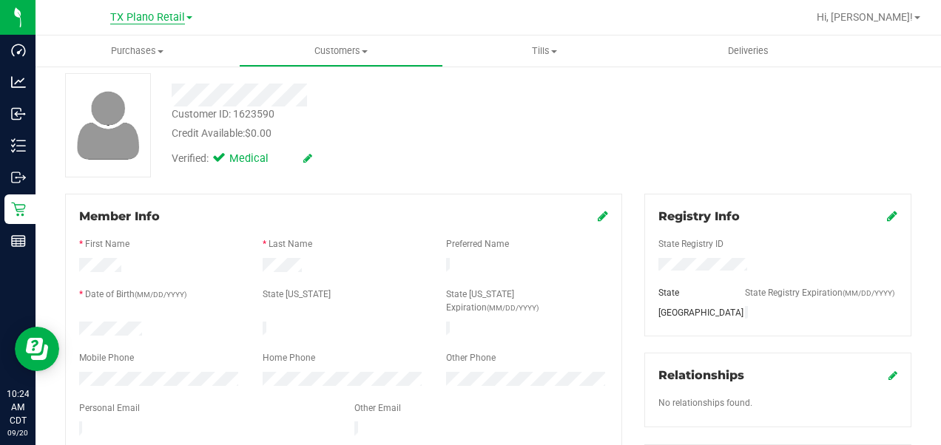
click at [152, 18] on span "TX Plano Retail" at bounding box center [147, 17] width 75 height 13
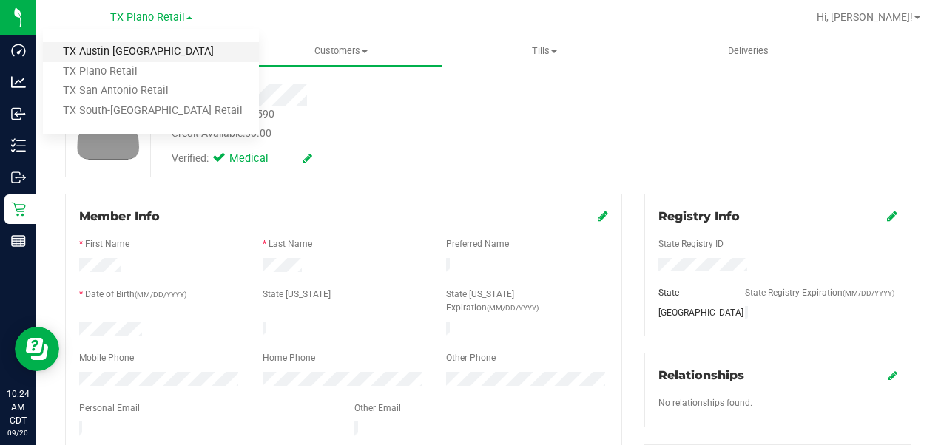
click at [117, 51] on link "TX Austin [GEOGRAPHIC_DATA]" at bounding box center [151, 52] width 216 height 20
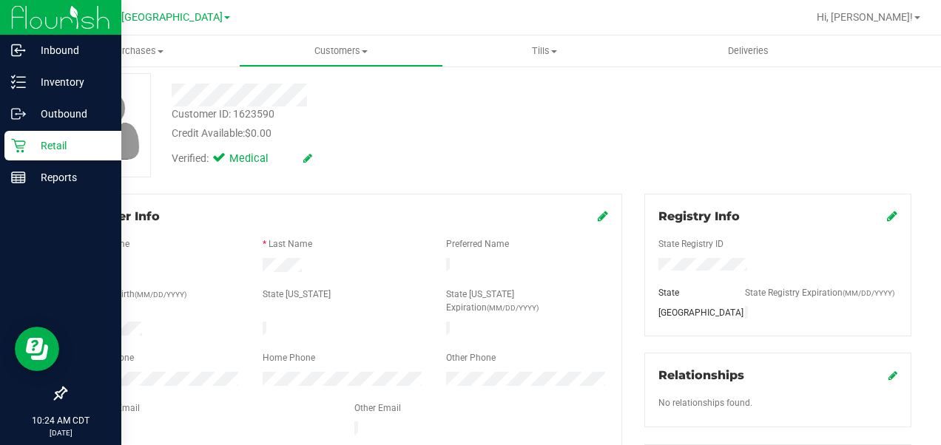
click at [20, 146] on icon at bounding box center [18, 146] width 14 height 14
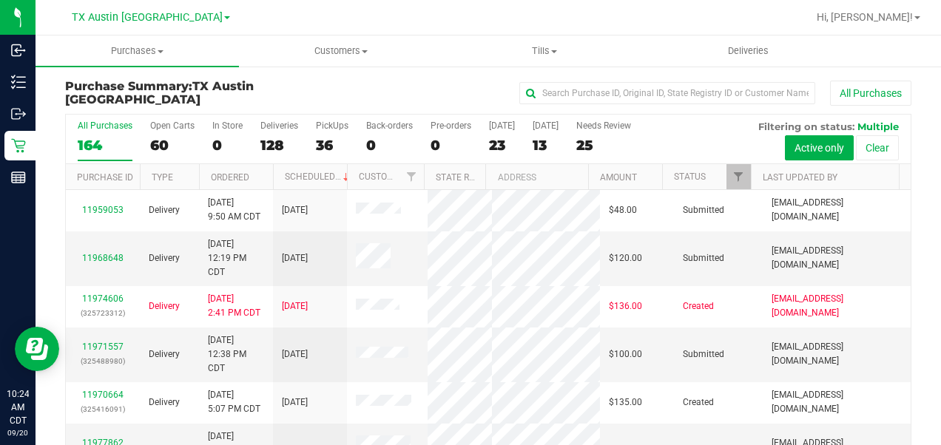
click at [494, 142] on div "23" at bounding box center [502, 145] width 26 height 17
click at [0, 0] on input "[DATE] 23" at bounding box center [0, 0] width 0 height 0
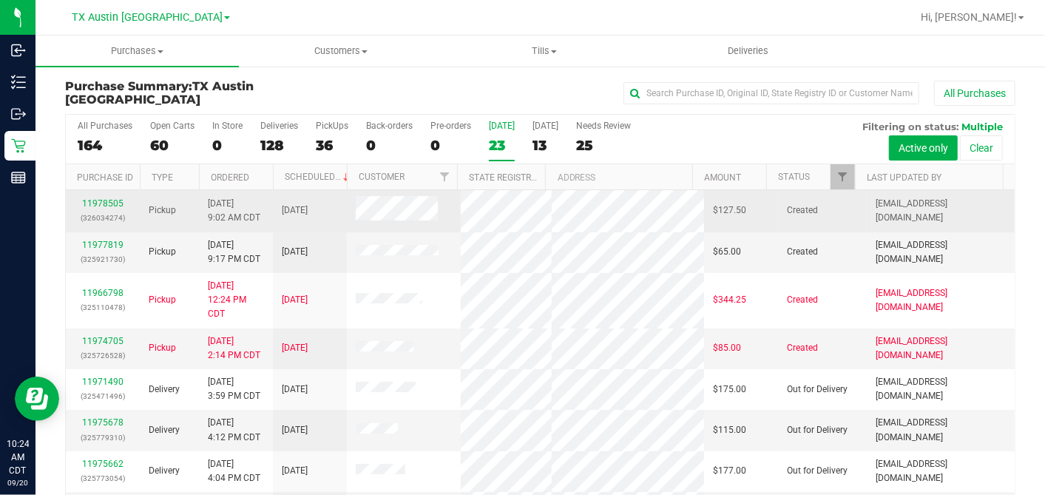
drag, startPoint x: 730, startPoint y: 174, endPoint x: 811, endPoint y: 193, distance: 83.6
click at [811, 193] on td "Created" at bounding box center [822, 210] width 89 height 41
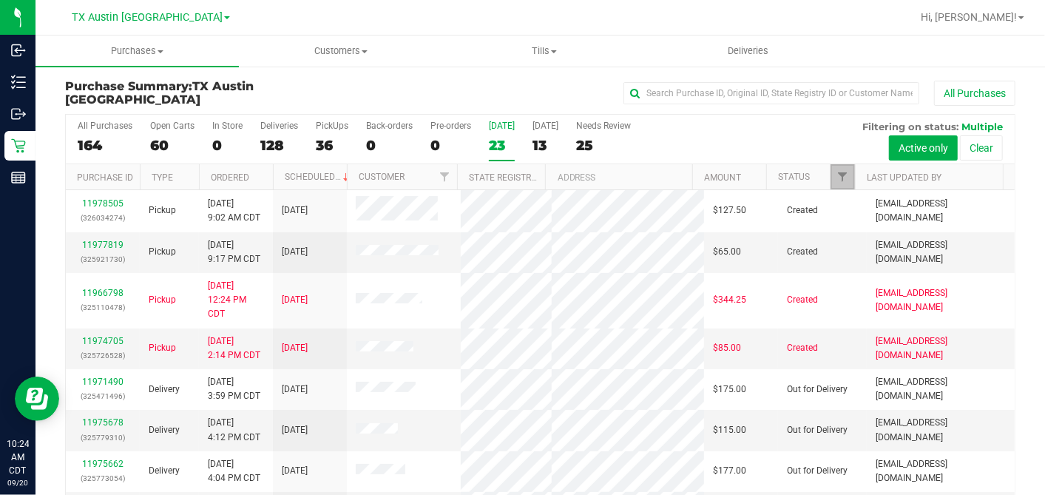
click at [831, 179] on link "Filter" at bounding box center [843, 176] width 24 height 25
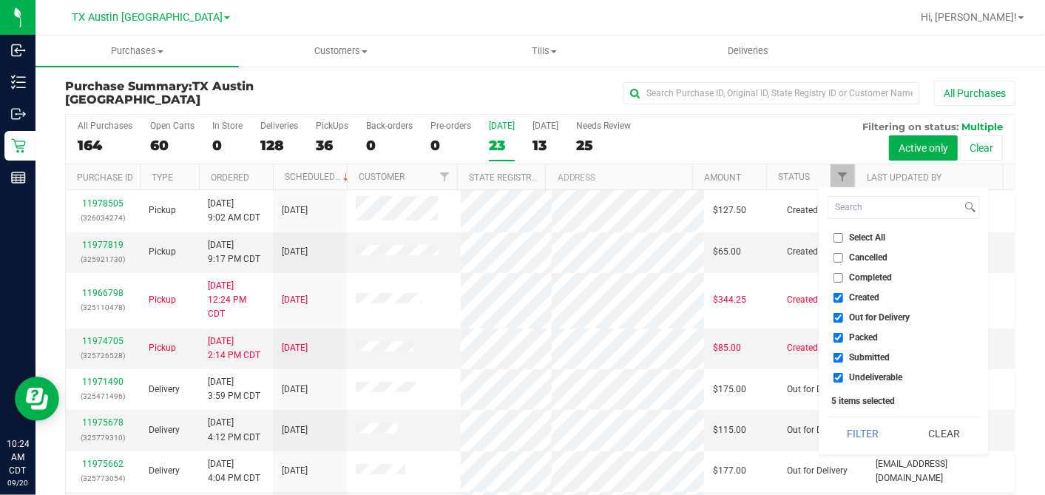
click at [837, 234] on input "Select All" at bounding box center [839, 238] width 10 height 10
checkbox input "true"
click at [837, 234] on input "Select All" at bounding box center [839, 238] width 10 height 10
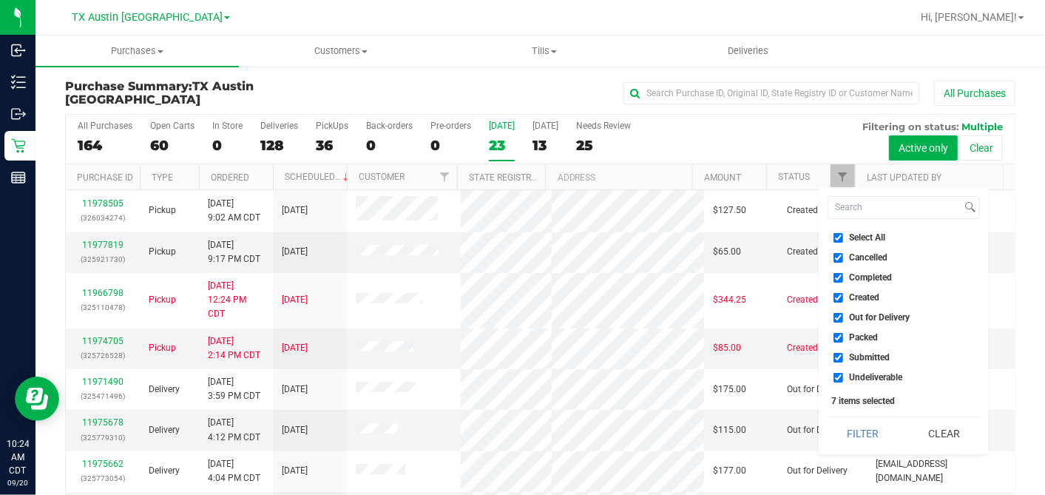
checkbox input "false"
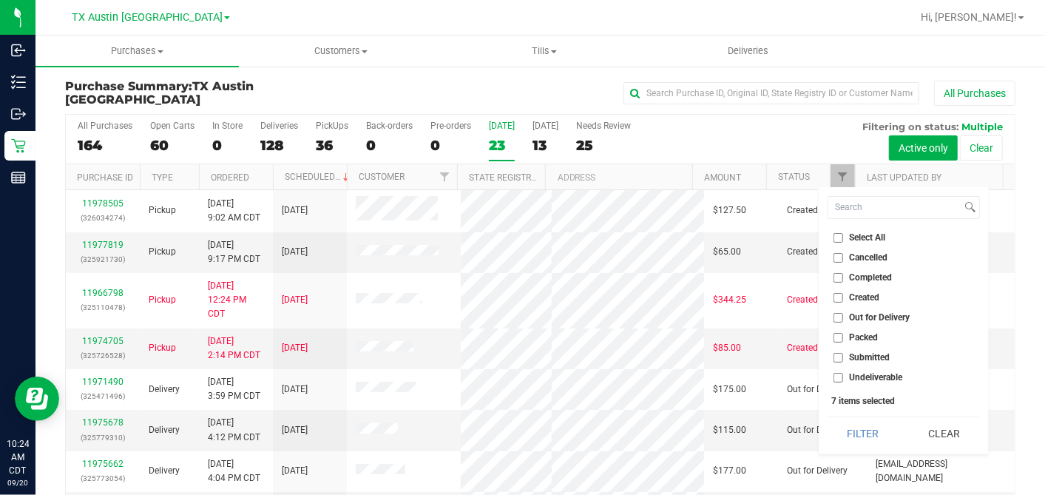
checkbox input "false"
click at [840, 300] on input "Created" at bounding box center [839, 298] width 10 height 10
checkbox input "true"
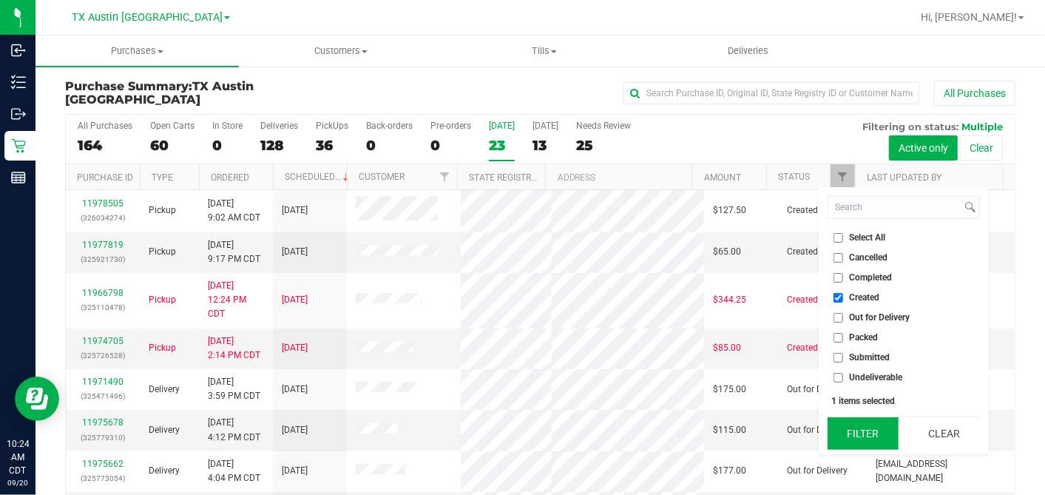
click at [851, 424] on button "Filter" at bounding box center [863, 433] width 71 height 33
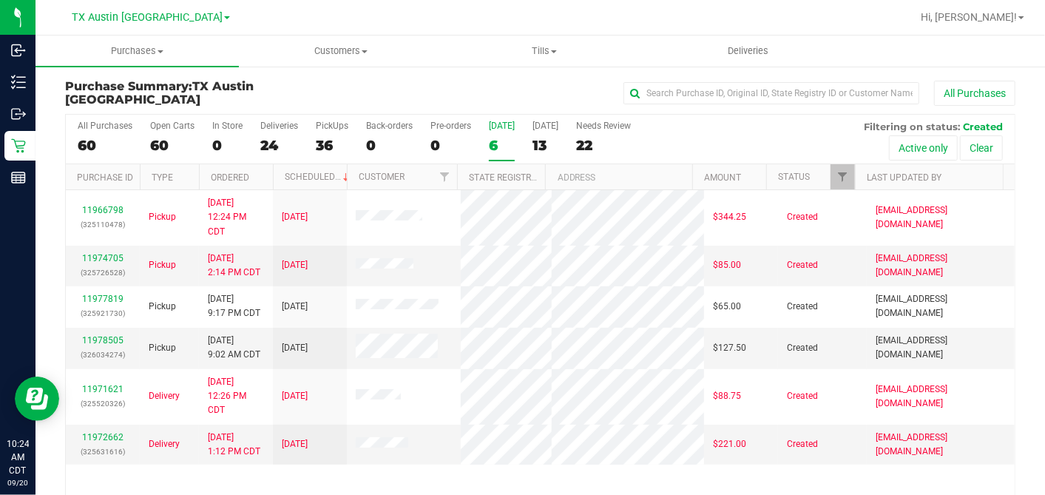
click at [262, 174] on th "Ordered" at bounding box center [236, 177] width 74 height 26
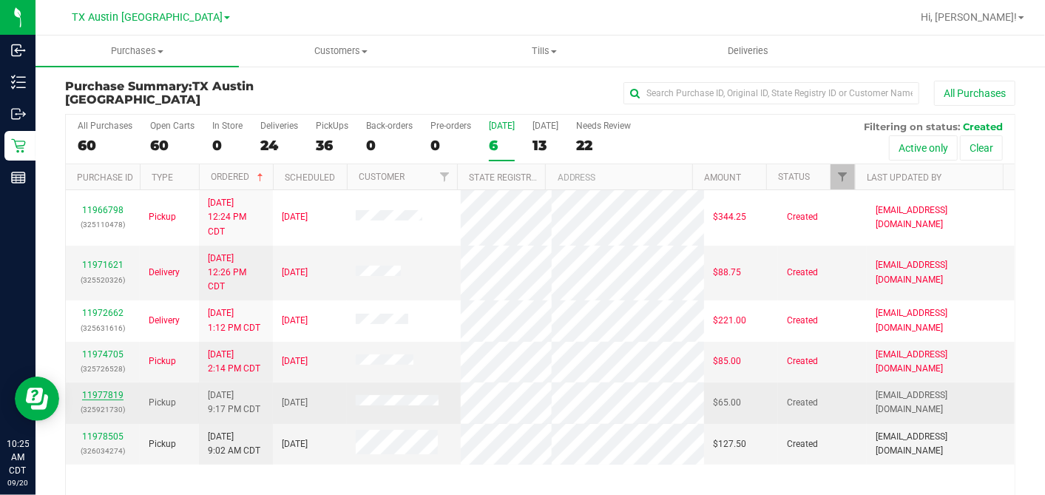
click at [105, 390] on link "11977819" at bounding box center [102, 395] width 41 height 10
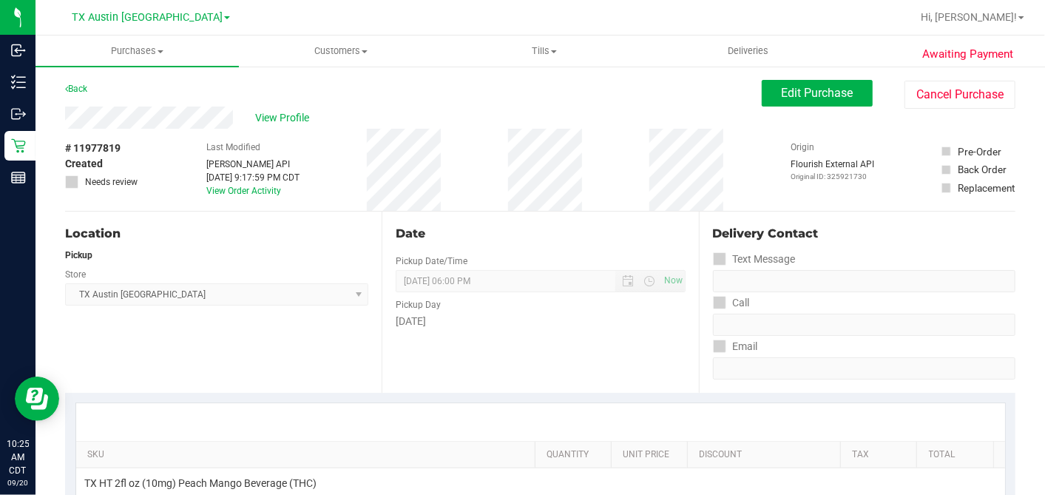
click at [251, 118] on div "View Profile" at bounding box center [413, 118] width 697 height 22
click at [249, 123] on div "View Profile" at bounding box center [413, 118] width 697 height 22
click at [817, 99] on span "Edit Purchase" at bounding box center [818, 93] width 72 height 14
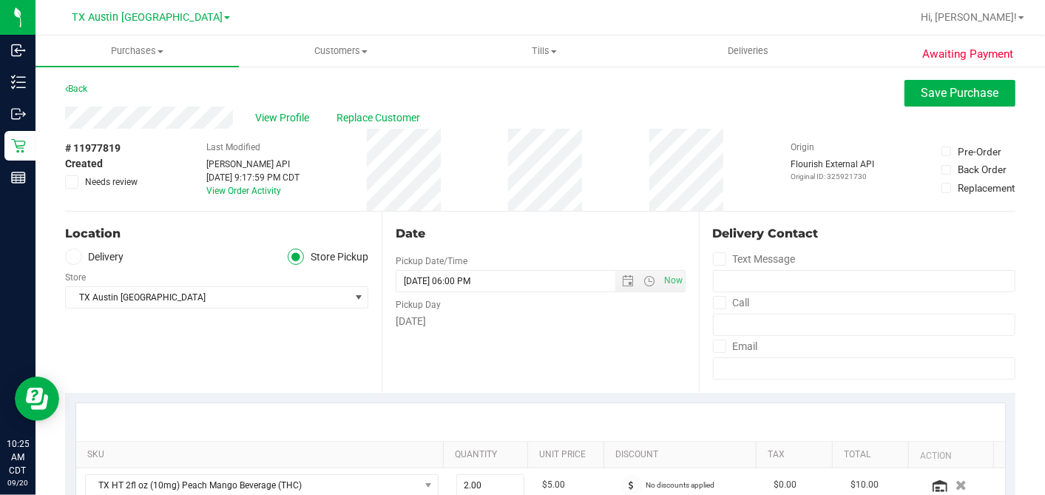
click at [72, 262] on span at bounding box center [73, 257] width 17 height 17
click at [0, 0] on input "Delivery" at bounding box center [0, 0] width 0 height 0
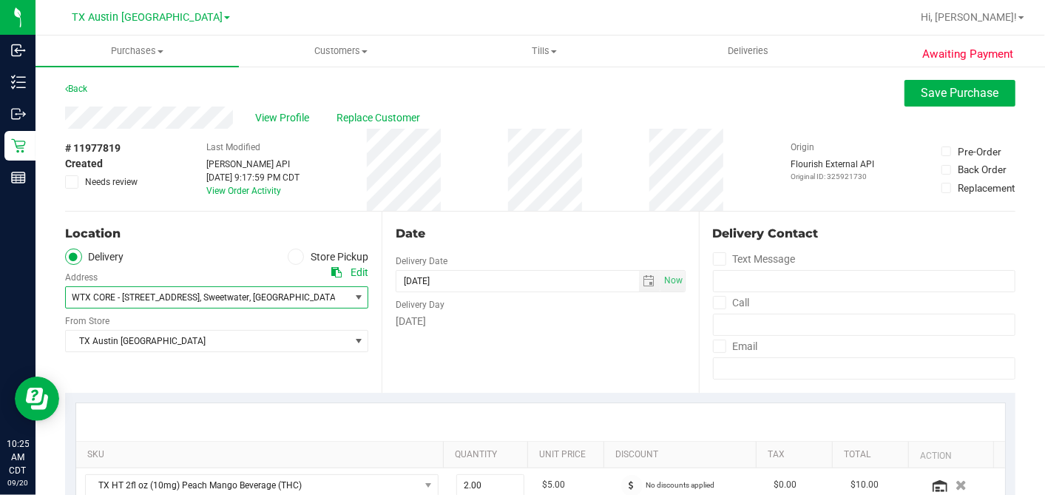
click at [126, 299] on span "WTX CORE - [STREET_ADDRESS]" at bounding box center [136, 297] width 128 height 10
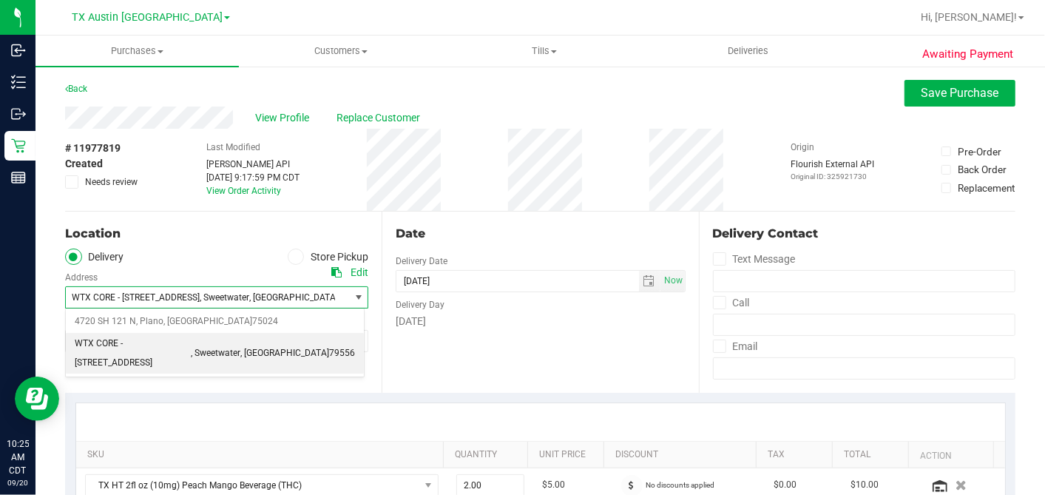
drag, startPoint x: 121, startPoint y: 325, endPoint x: 138, endPoint y: 365, distance: 42.7
click at [138, 365] on body "Inbound Inventory Outbound Retail Reports 10:25 AM CDT [DATE] 09/20 [GEOGRAPHIC…" at bounding box center [522, 247] width 1045 height 495
click at [141, 368] on div "Location Delivery Store Pickup Address Edit WTX CORE - [STREET_ADDRESS] , [GEOG…" at bounding box center [223, 302] width 317 height 181
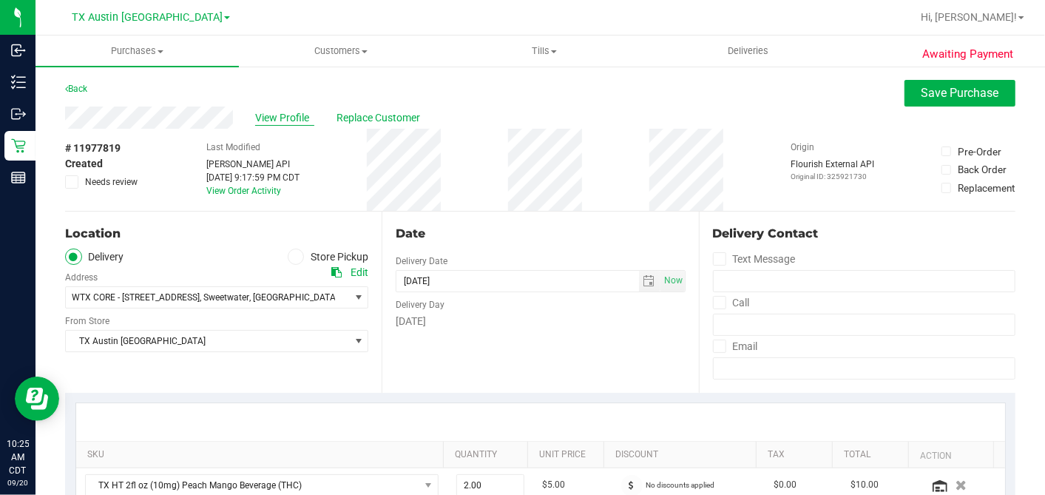
click at [266, 118] on span "View Profile" at bounding box center [284, 118] width 59 height 16
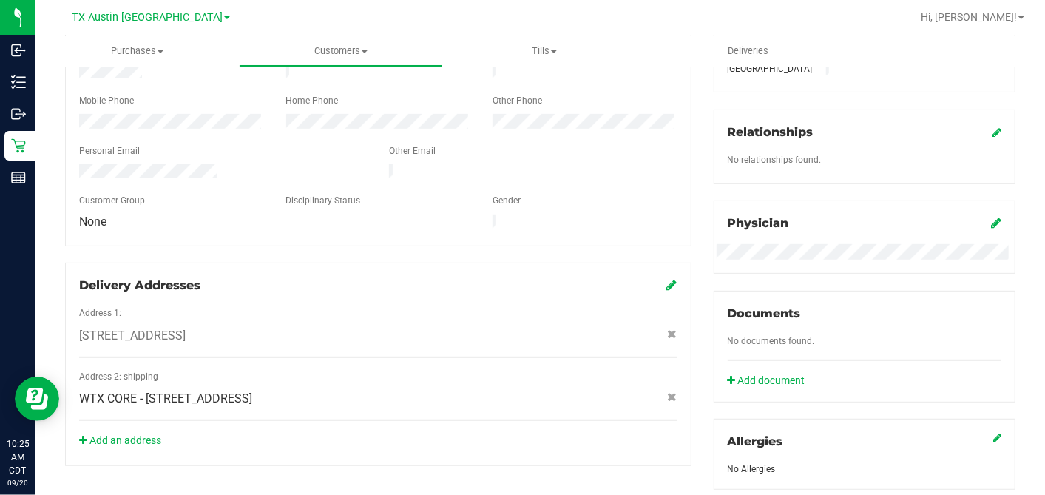
scroll to position [575, 0]
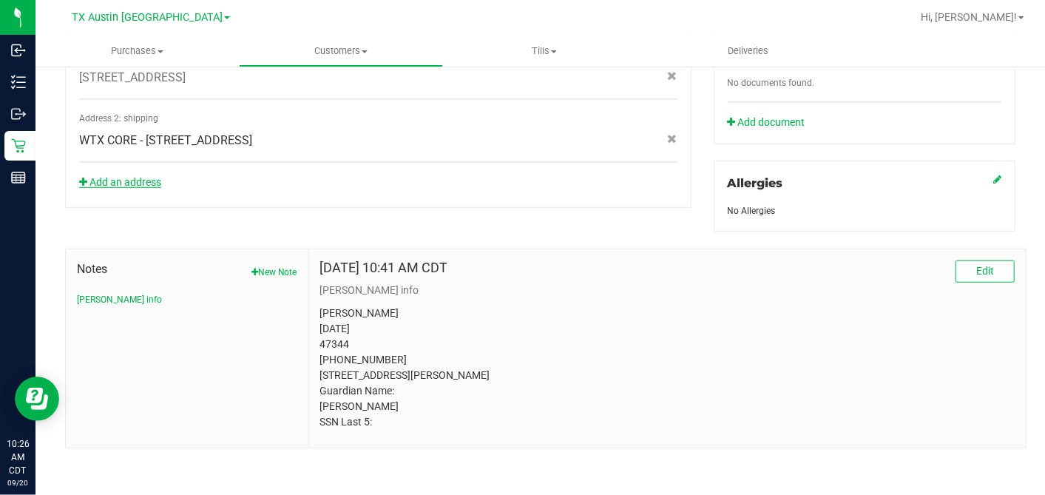
click at [143, 176] on link "Add an address" at bounding box center [120, 182] width 82 height 12
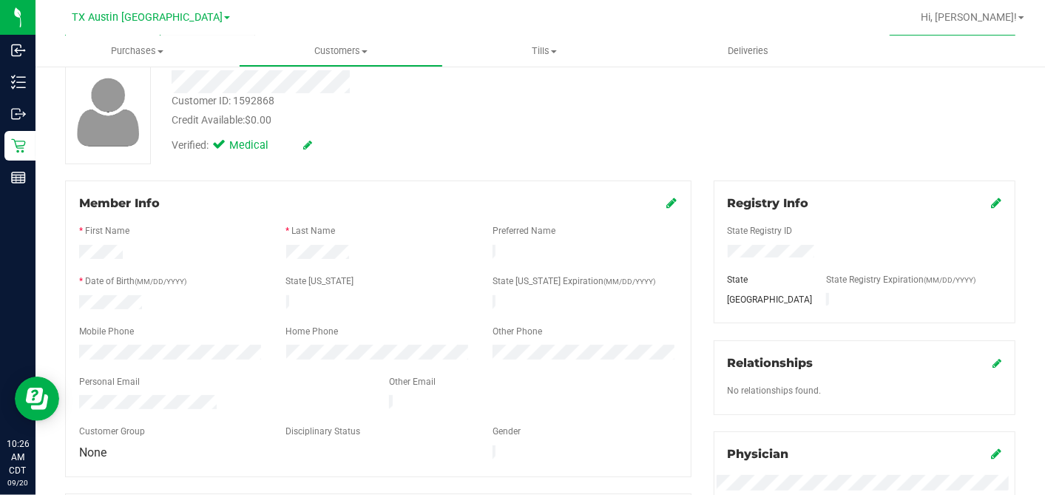
scroll to position [0, 0]
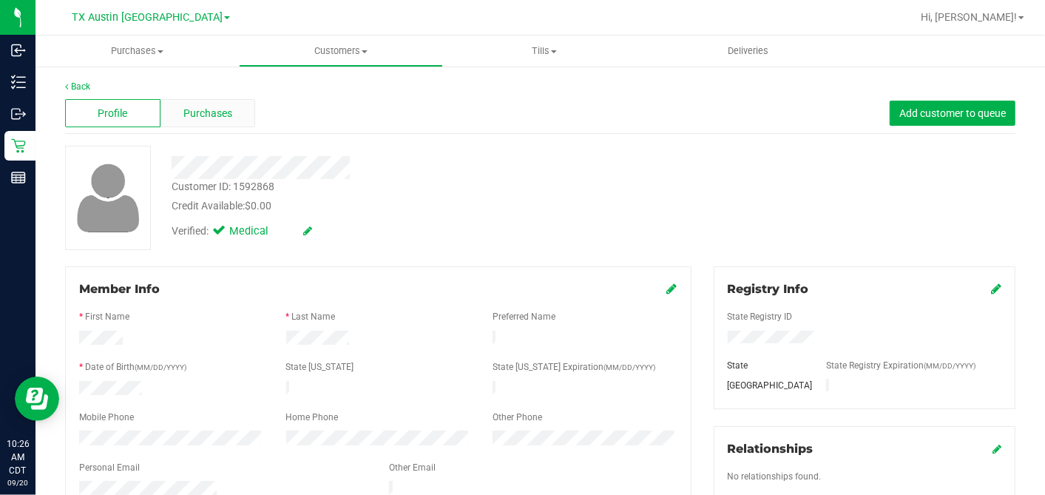
click at [240, 118] on div "Purchases" at bounding box center [207, 113] width 95 height 28
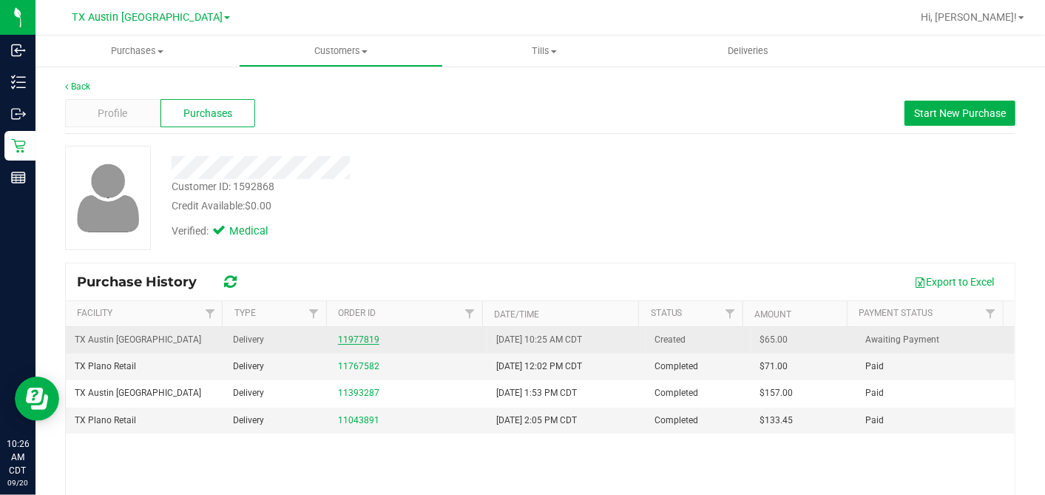
click at [349, 337] on link "11977819" at bounding box center [358, 339] width 41 height 10
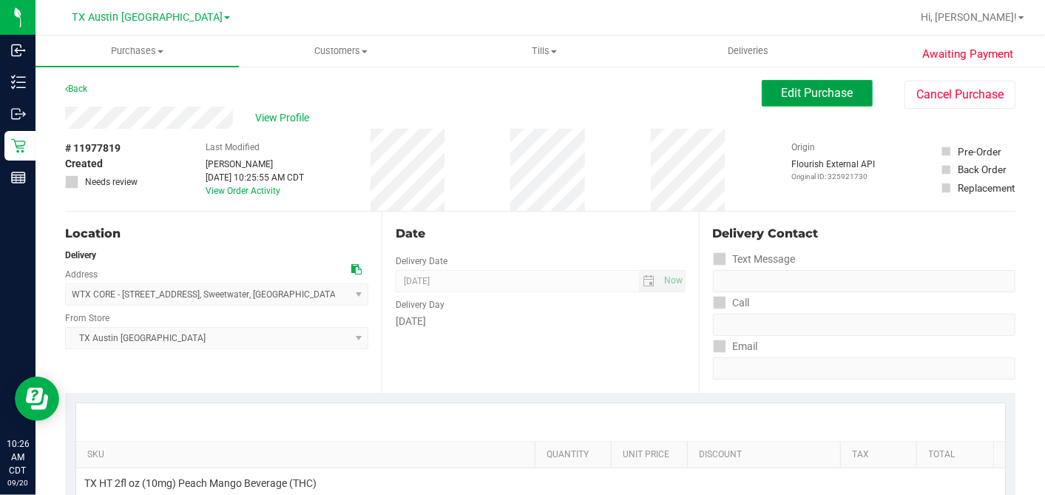
click at [762, 92] on button "Edit Purchase" at bounding box center [817, 93] width 111 height 27
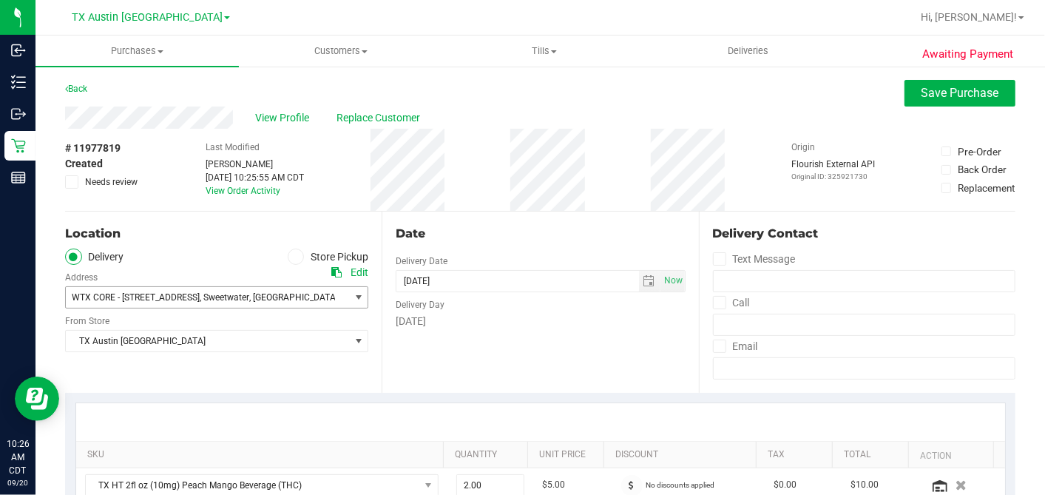
click at [138, 296] on span "WTX CORE - [STREET_ADDRESS]" at bounding box center [136, 297] width 128 height 10
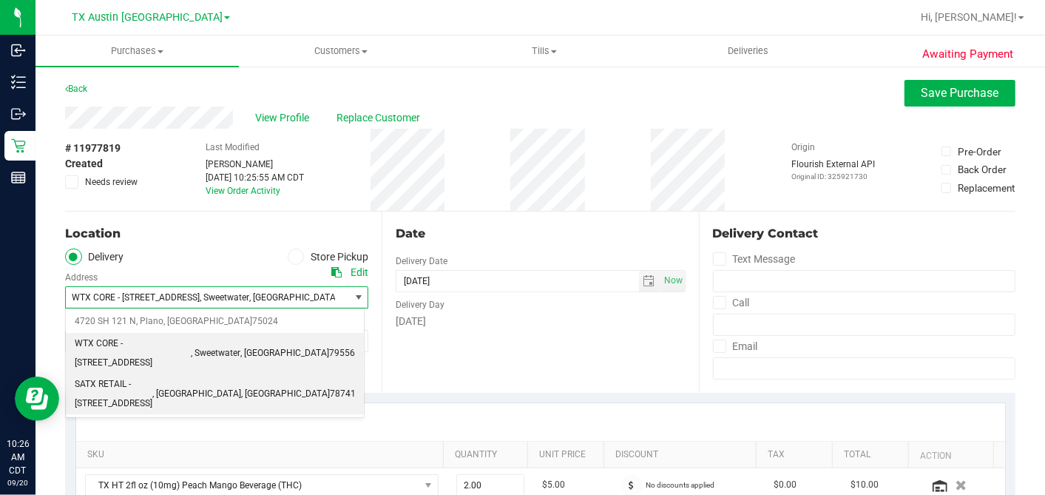
click at [141, 375] on span "SATX RETAIL - [STREET_ADDRESS]" at bounding box center [114, 394] width 78 height 38
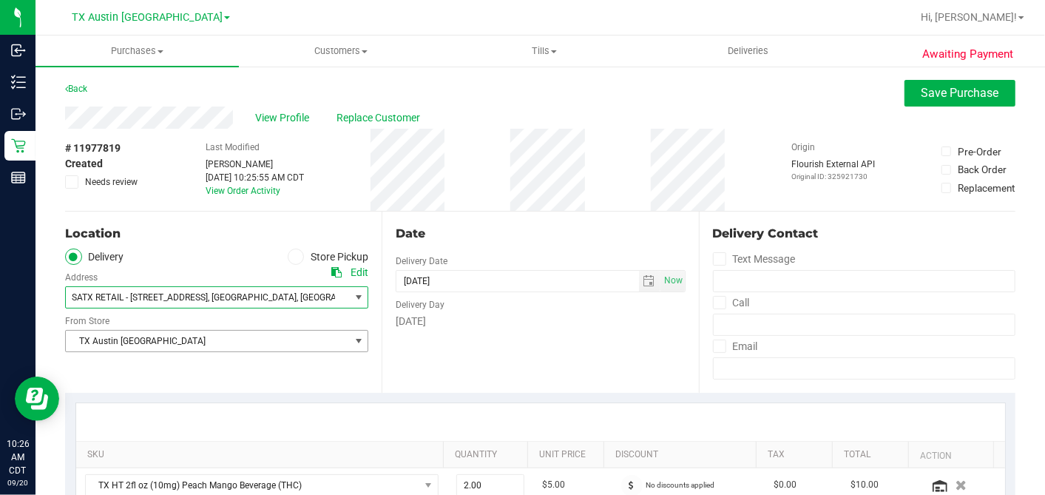
click at [133, 331] on span "TX Austin [GEOGRAPHIC_DATA]" at bounding box center [207, 341] width 283 height 21
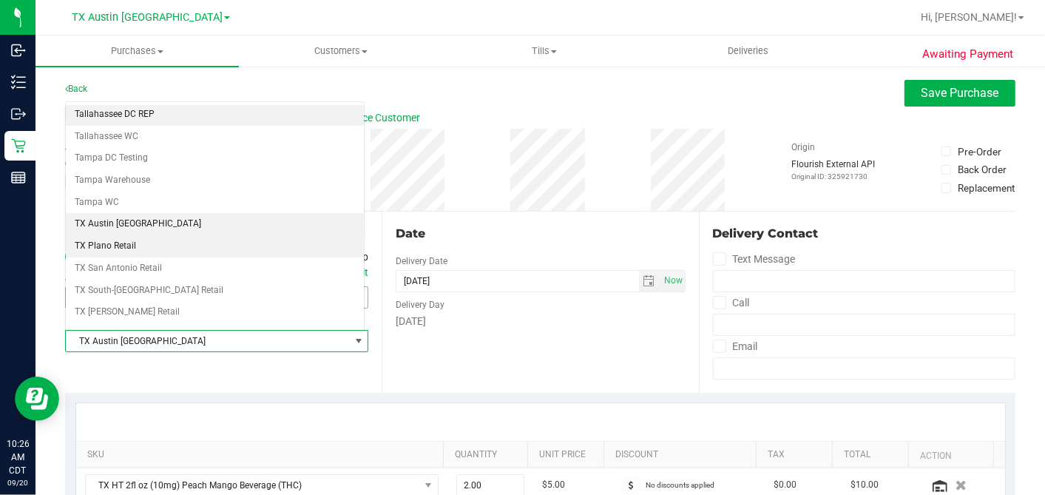
scroll to position [1052, 0]
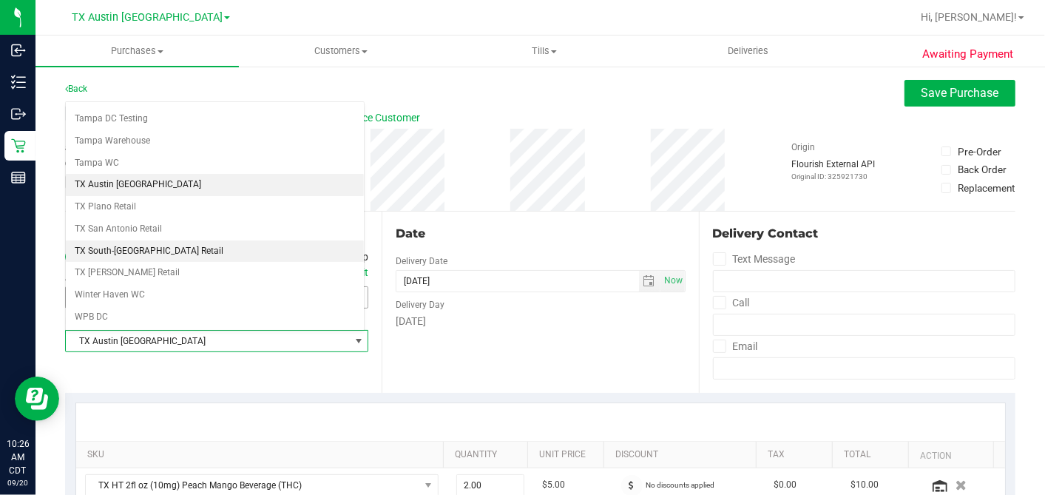
click at [136, 240] on li "TX South-[GEOGRAPHIC_DATA] Retail" at bounding box center [215, 251] width 298 height 22
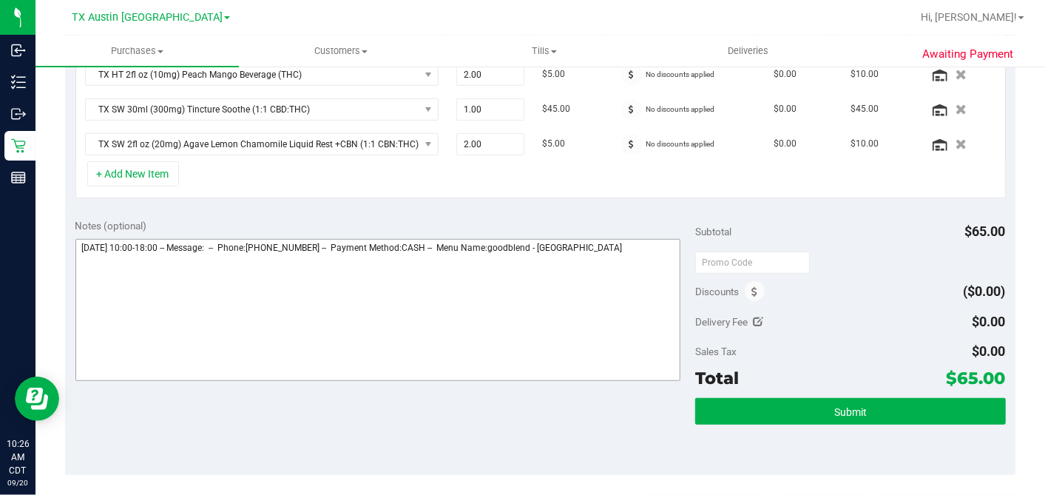
scroll to position [413, 0]
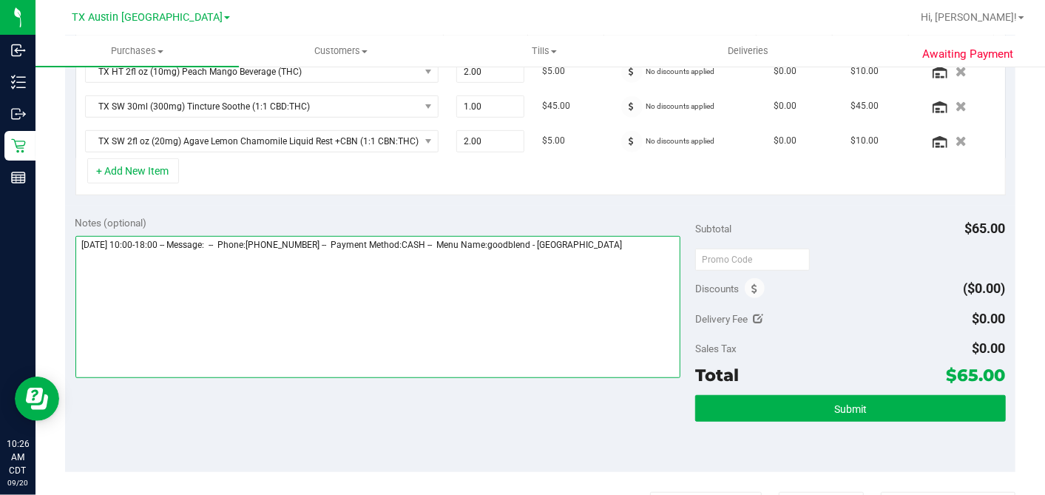
click at [655, 240] on textarea at bounding box center [378, 307] width 606 height 142
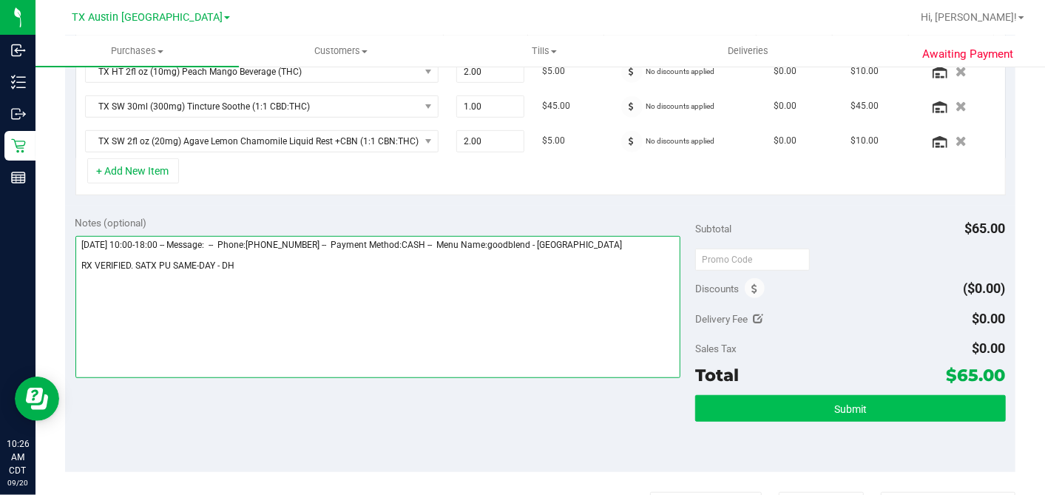
type textarea "[DATE] 10:00-18:00 -- Message: -- Phone:[PHONE_NUMBER] -- Payment Method:CASH -…"
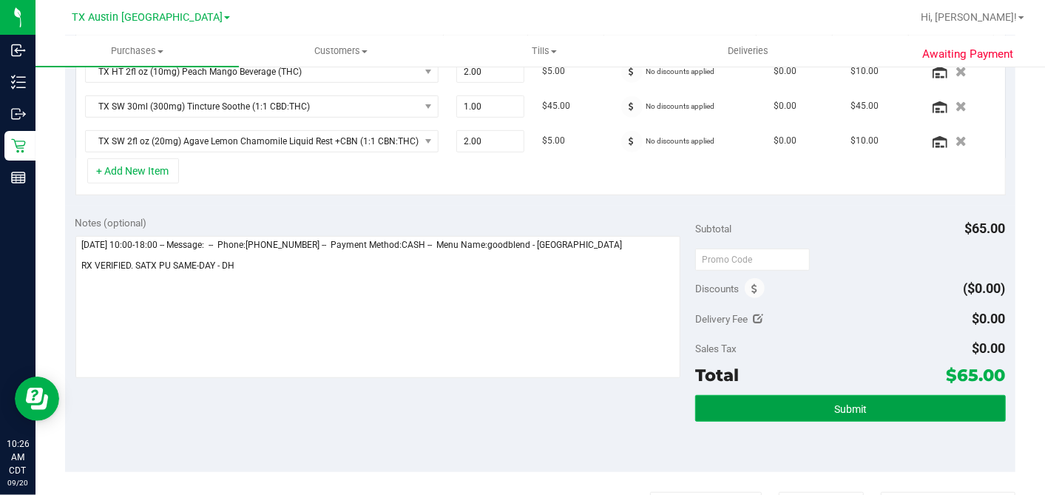
click at [834, 403] on span "Submit" at bounding box center [850, 409] width 33 height 12
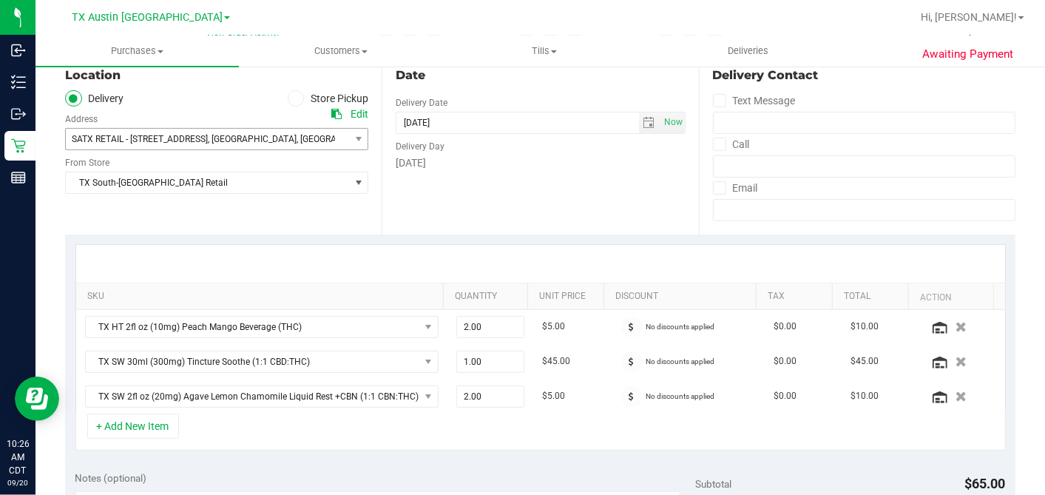
scroll to position [0, 0]
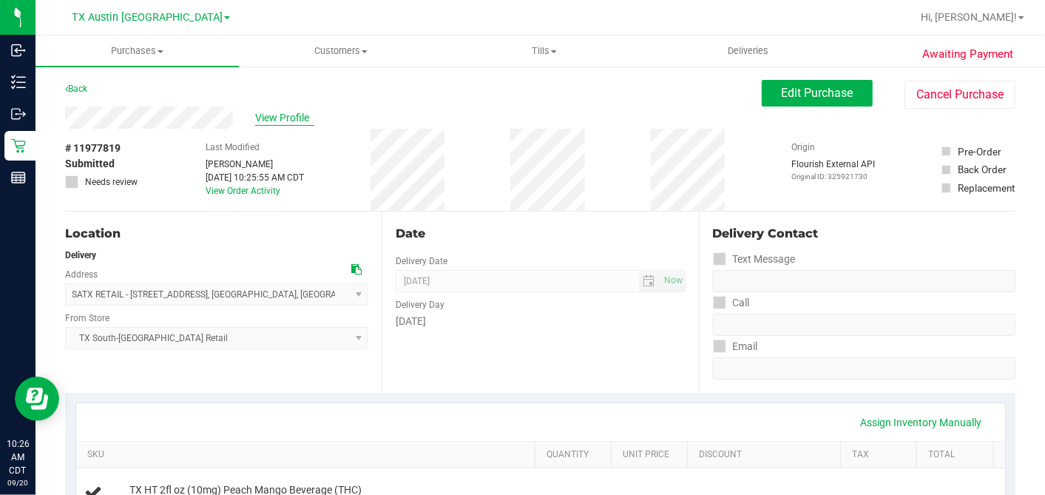
click at [267, 116] on span "View Profile" at bounding box center [284, 118] width 59 height 16
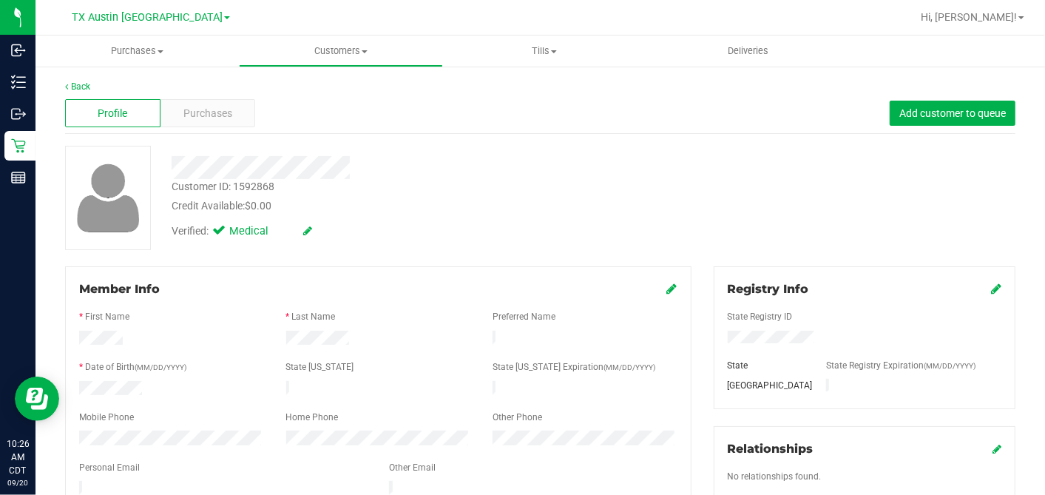
click at [229, 97] on div "Profile Purchases Add customer to queue" at bounding box center [540, 113] width 950 height 41
click at [214, 109] on span "Purchases" at bounding box center [207, 114] width 49 height 16
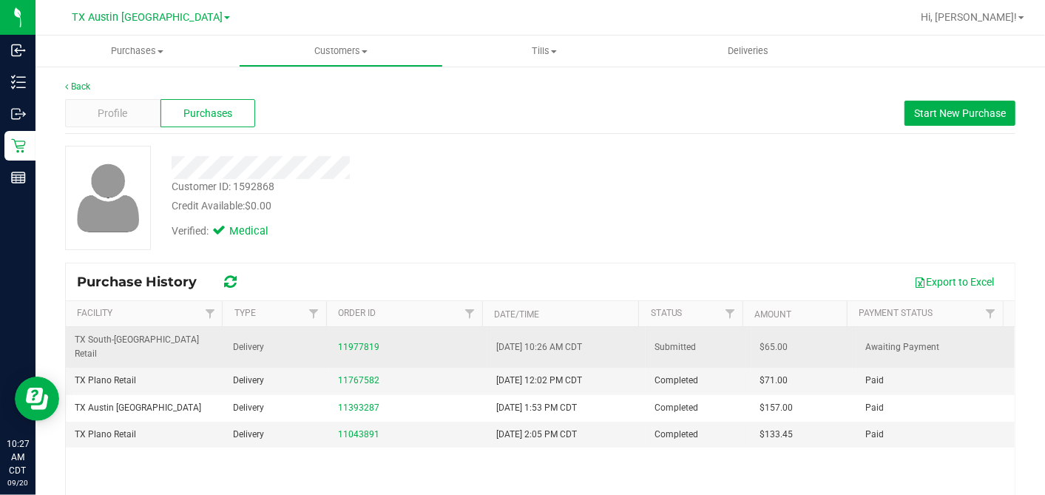
click at [760, 340] on span "$65.00" at bounding box center [774, 347] width 28 height 14
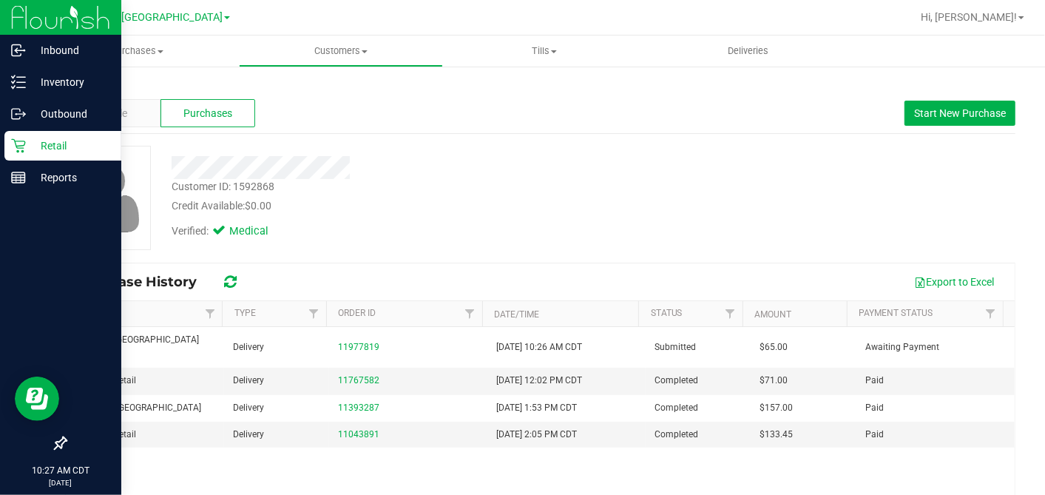
copy span "65.00"
drag, startPoint x: 16, startPoint y: 149, endPoint x: 55, endPoint y: 150, distance: 38.5
click at [16, 149] on icon at bounding box center [18, 145] width 15 height 15
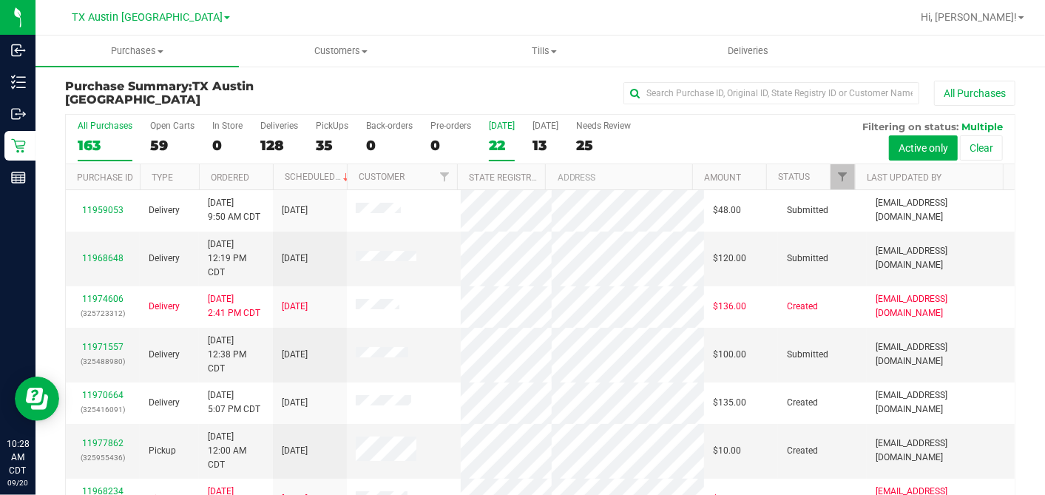
click at [491, 141] on div "22" at bounding box center [502, 145] width 26 height 17
click at [0, 0] on input "[DATE] 22" at bounding box center [0, 0] width 0 height 0
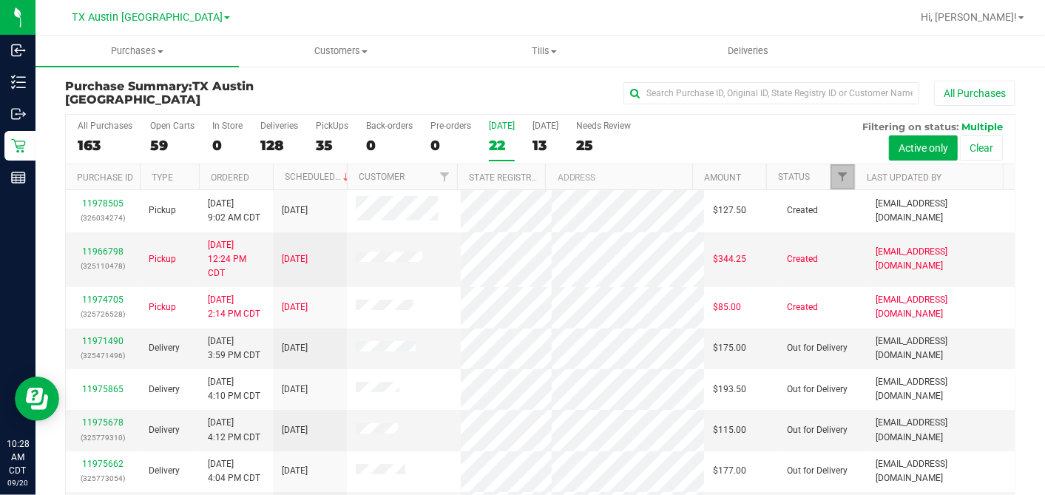
click at [834, 183] on link "Filter" at bounding box center [843, 176] width 24 height 25
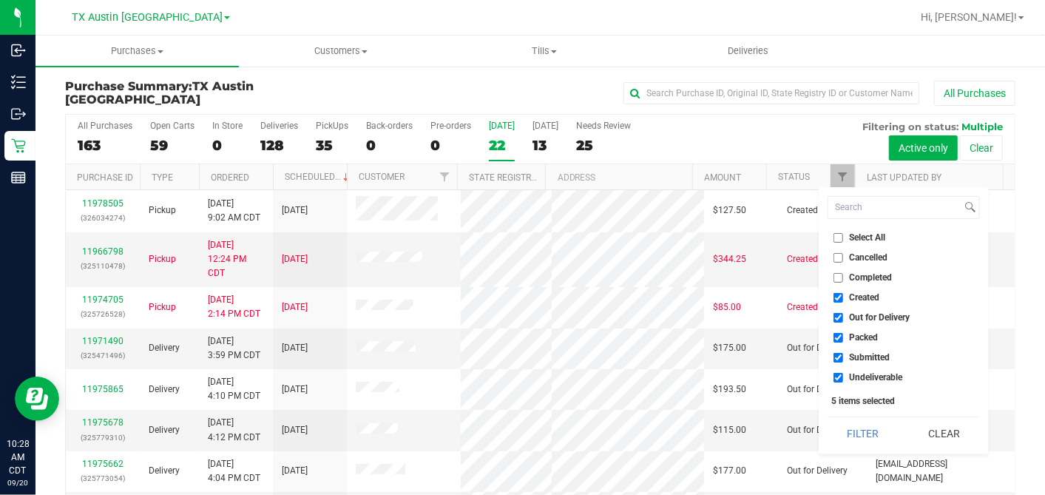
click at [836, 238] on input "Select All" at bounding box center [839, 238] width 10 height 10
checkbox input "true"
click at [836, 238] on input "Select All" at bounding box center [839, 238] width 10 height 10
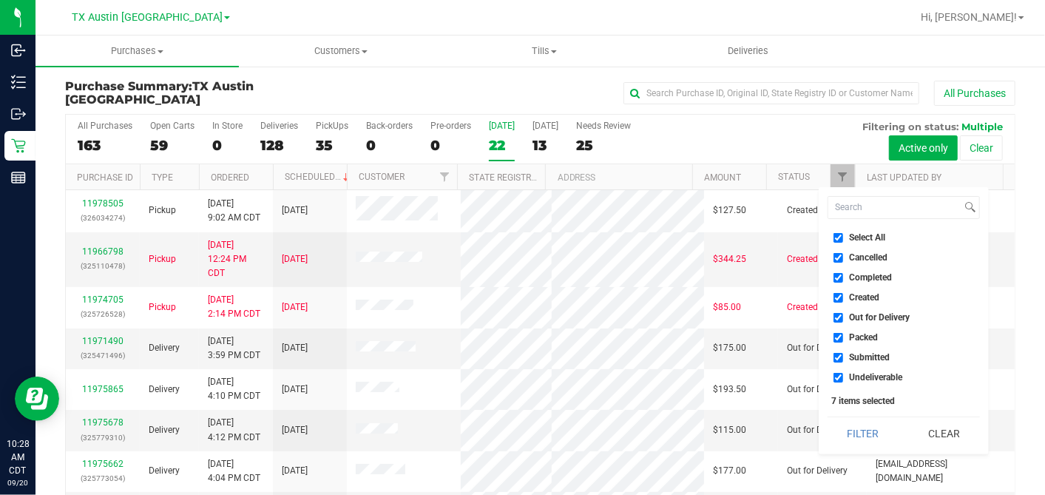
checkbox input "false"
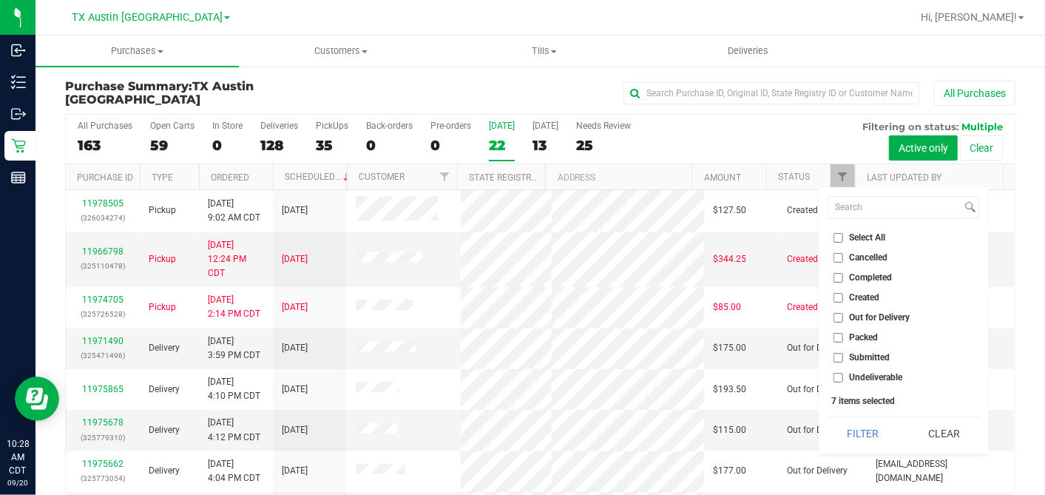
checkbox input "false"
click at [835, 294] on input "Created" at bounding box center [839, 298] width 10 height 10
checkbox input "true"
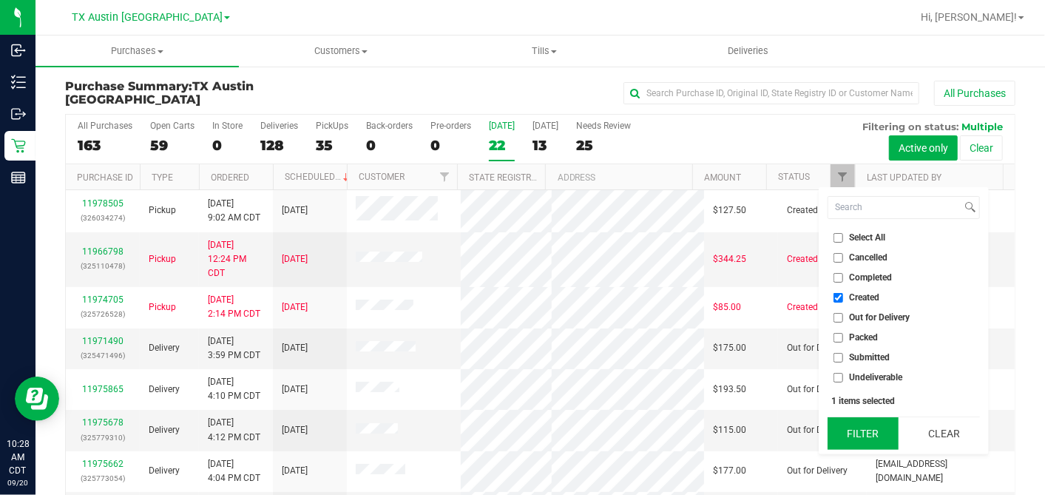
click at [853, 430] on button "Filter" at bounding box center [863, 433] width 71 height 33
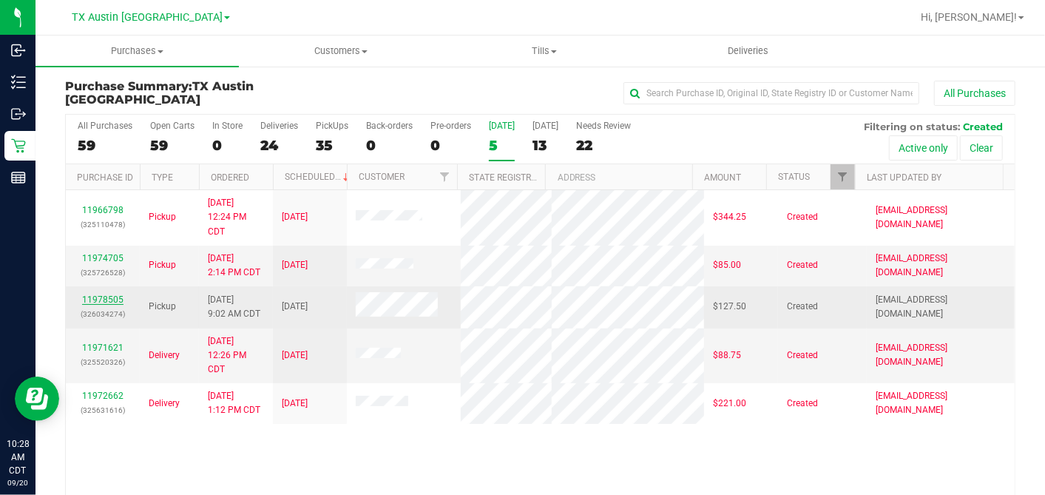
click at [114, 294] on link "11978505" at bounding box center [102, 299] width 41 height 10
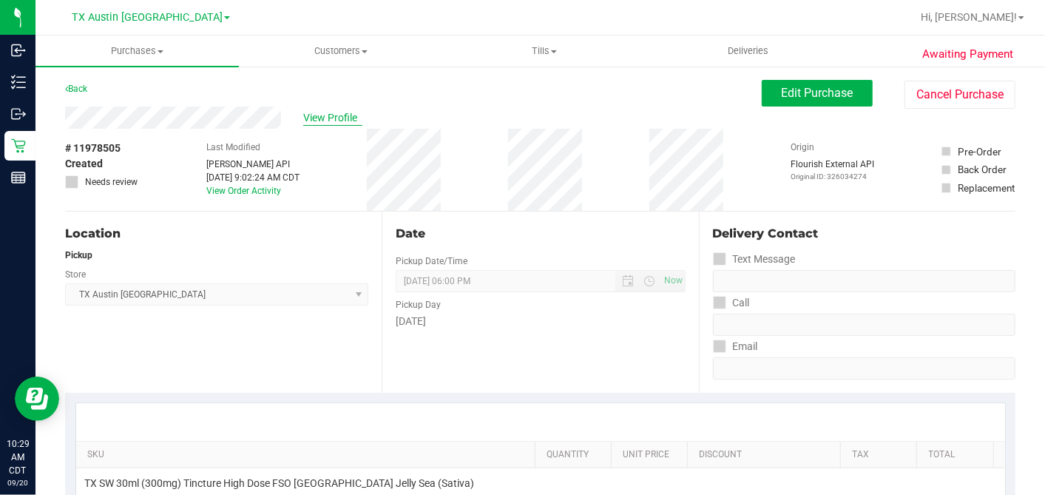
click at [317, 122] on span "View Profile" at bounding box center [332, 118] width 59 height 16
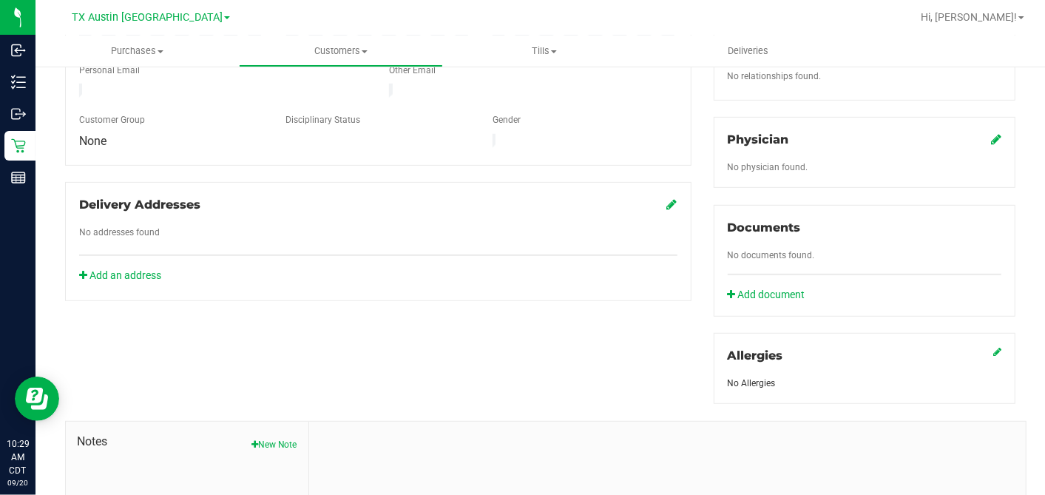
scroll to position [555, 0]
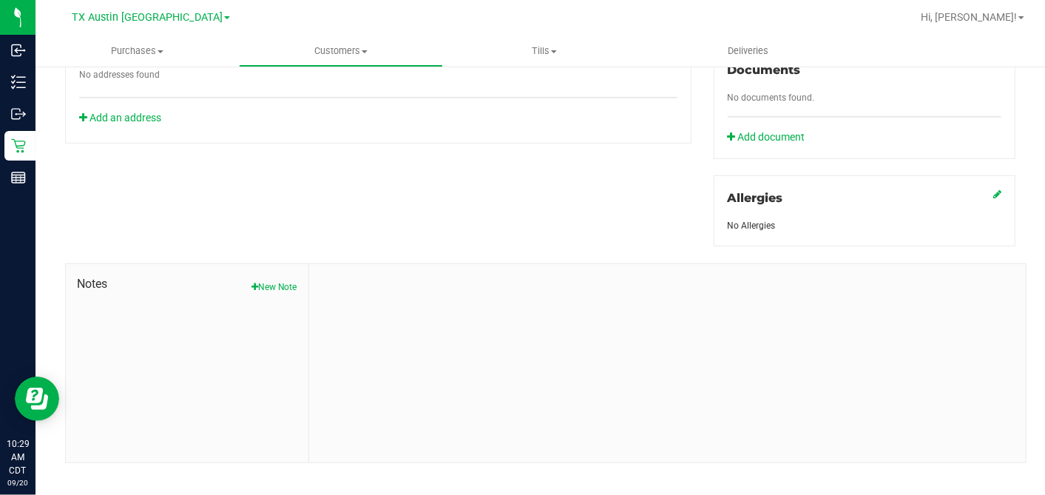
drag, startPoint x: 269, startPoint y: 270, endPoint x: 283, endPoint y: 272, distance: 13.5
click at [269, 280] on button "New Note" at bounding box center [274, 286] width 46 height 13
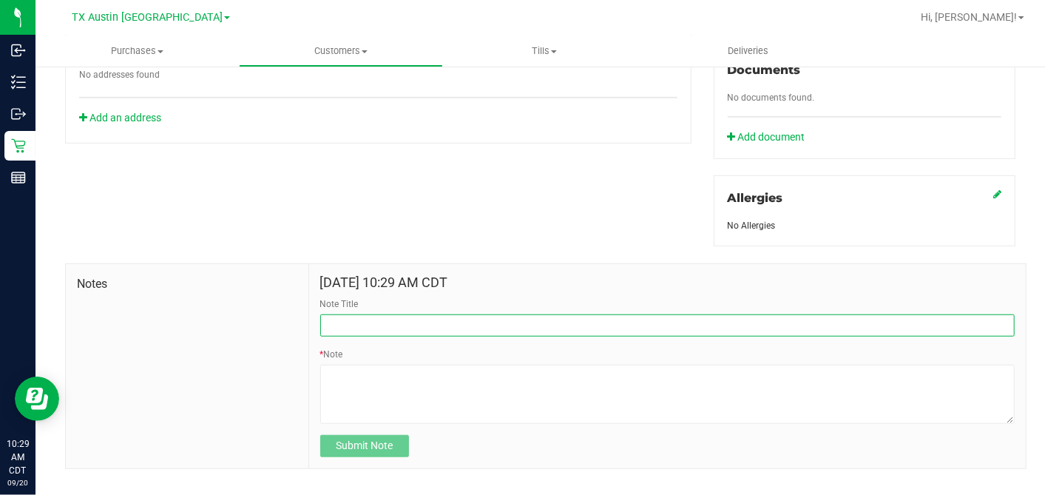
click at [410, 314] on input "Note Title" at bounding box center [667, 325] width 694 height 22
type input "[PERSON_NAME]"
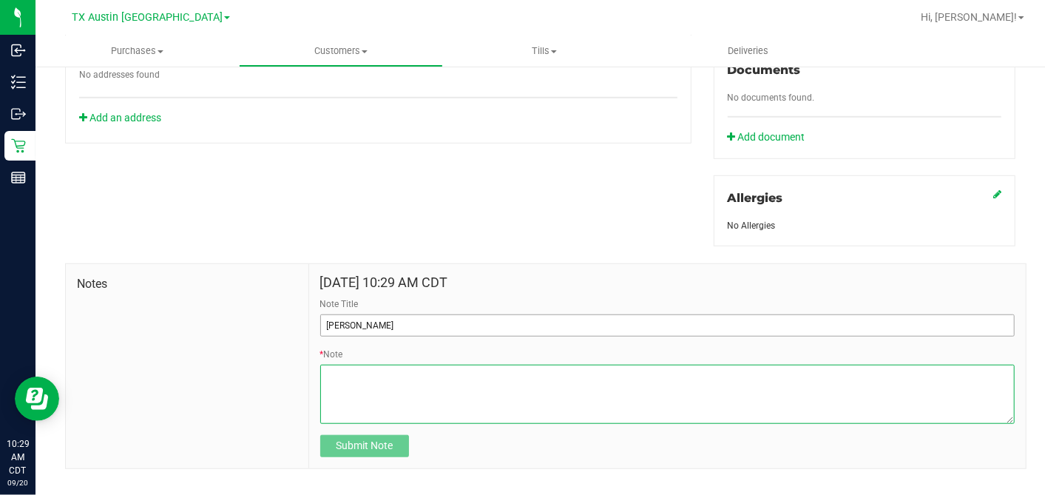
paste textarea "Patient Name: Alejandro DE LA TORRE LEYVA Address: 3605 WETLAND DRIVE PFLUGERVI…"
type textarea "Patient Name: Alejandro DE LA TORRE LEYVA Address: 3605 WETLAND DRIVE PFLUGERVI…"
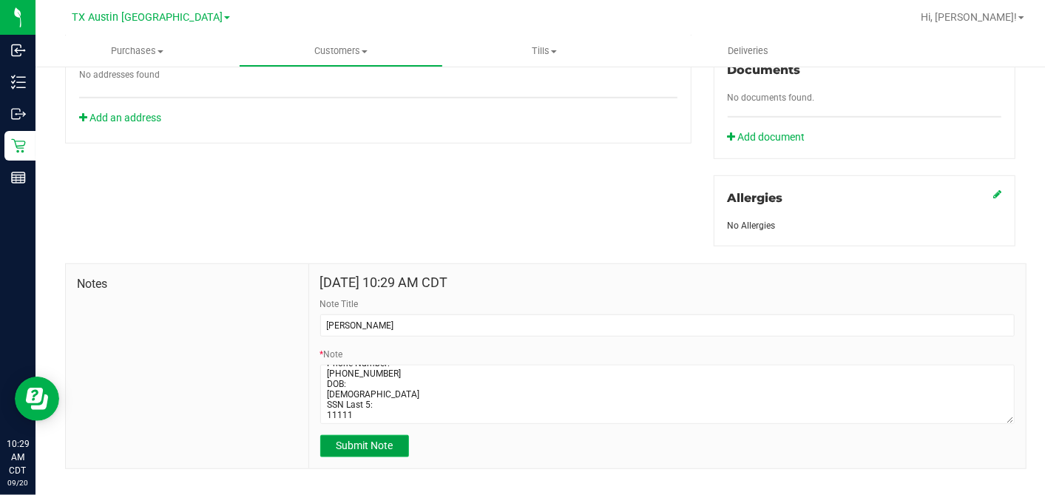
click at [362, 439] on span "Submit Note" at bounding box center [364, 445] width 57 height 12
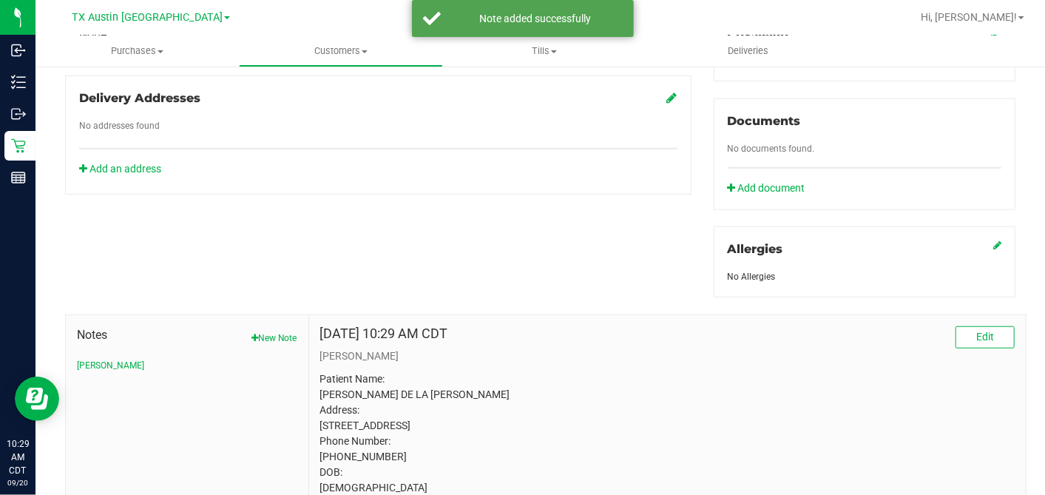
scroll to position [391, 0]
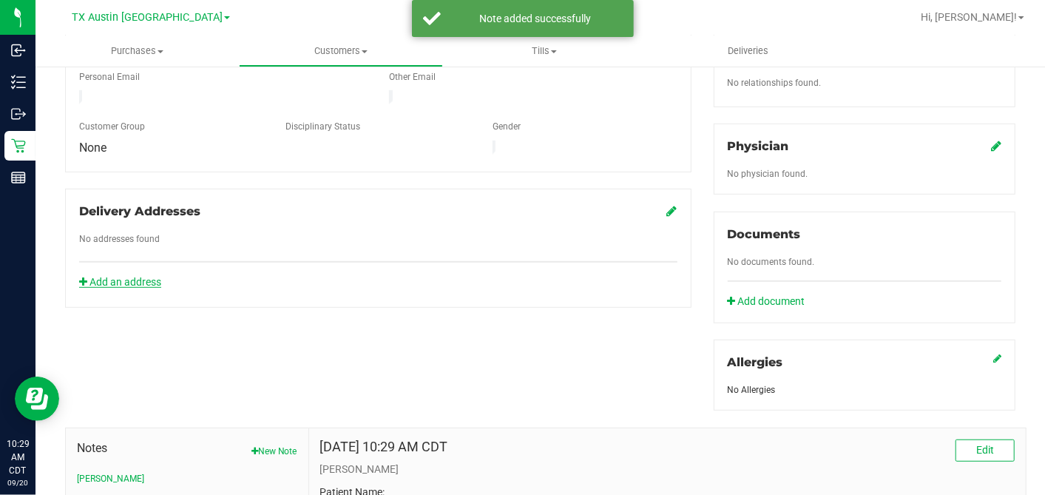
click at [141, 276] on link "Add an address" at bounding box center [120, 282] width 82 height 12
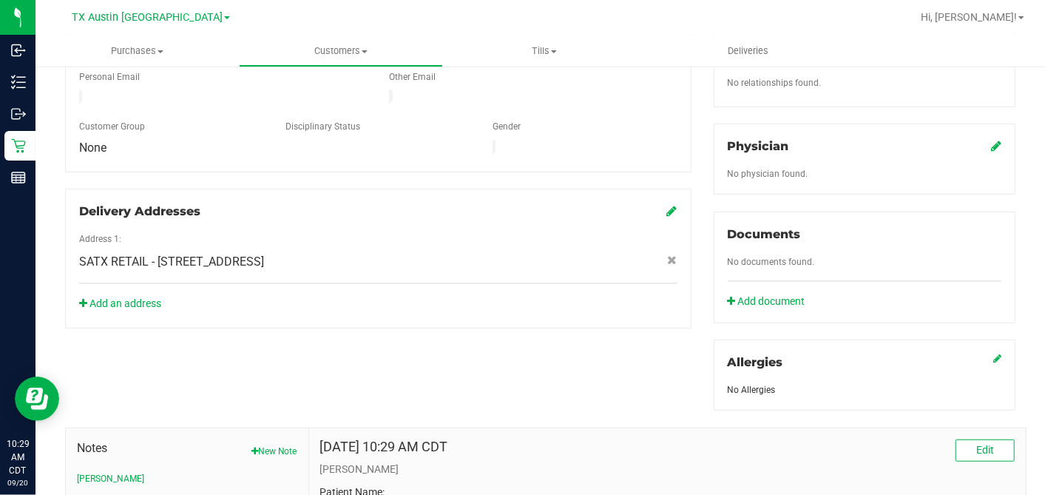
click at [940, 140] on icon at bounding box center [996, 146] width 10 height 12
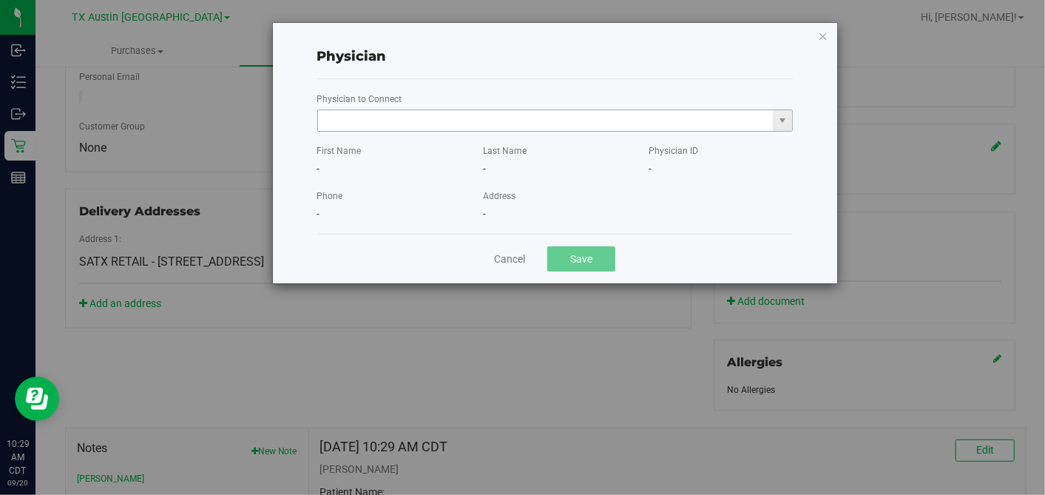
click at [640, 126] on input "text" at bounding box center [546, 120] width 456 height 21
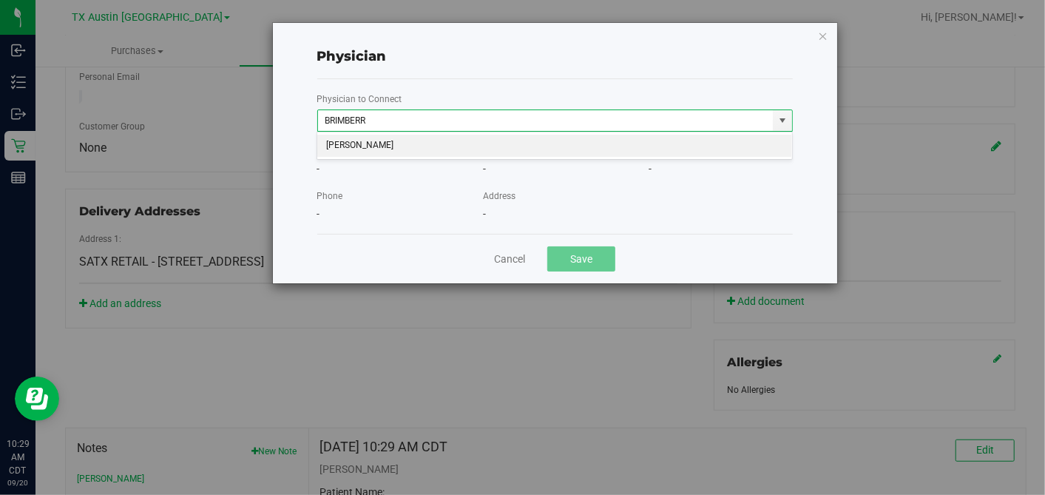
click at [602, 148] on li "Matthew Brimberry" at bounding box center [554, 146] width 475 height 22
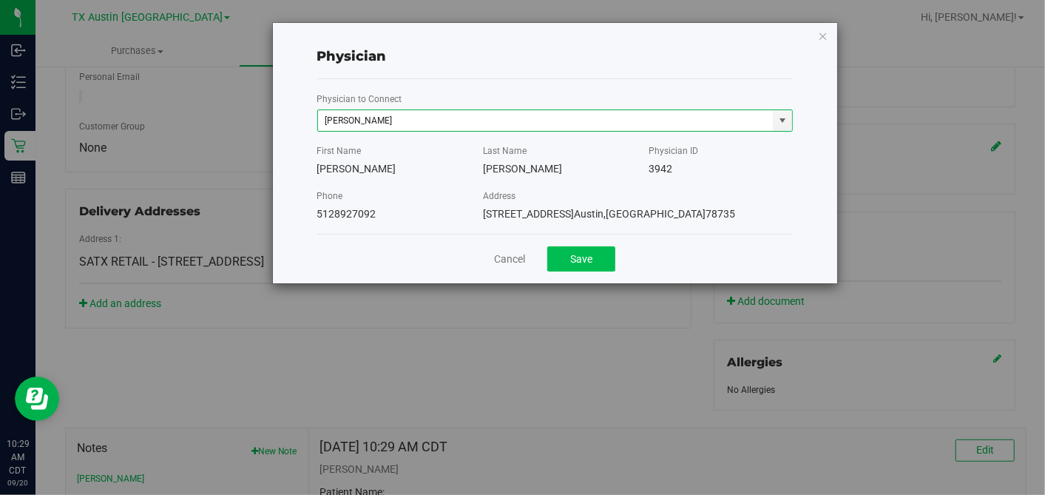
type input "Matthew Brimberry"
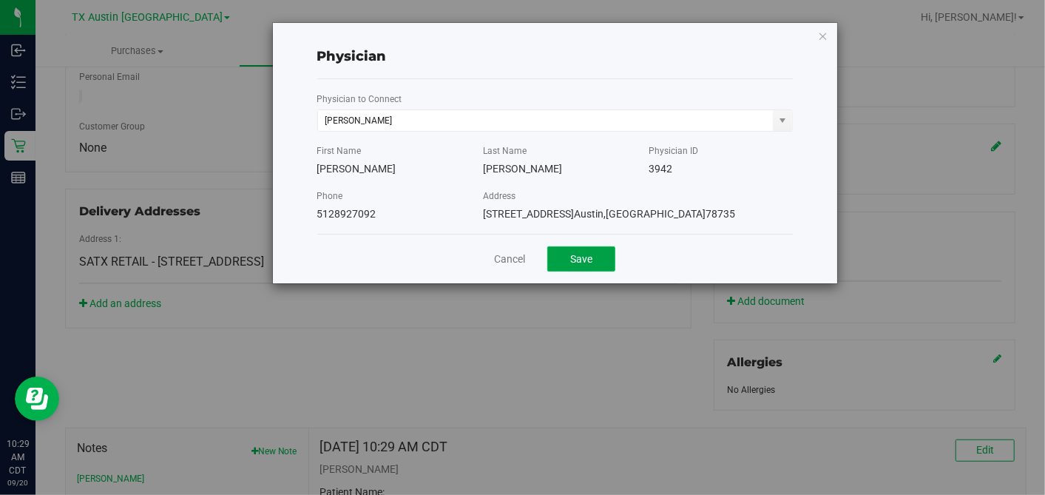
click at [600, 250] on button "Save" at bounding box center [581, 258] width 68 height 25
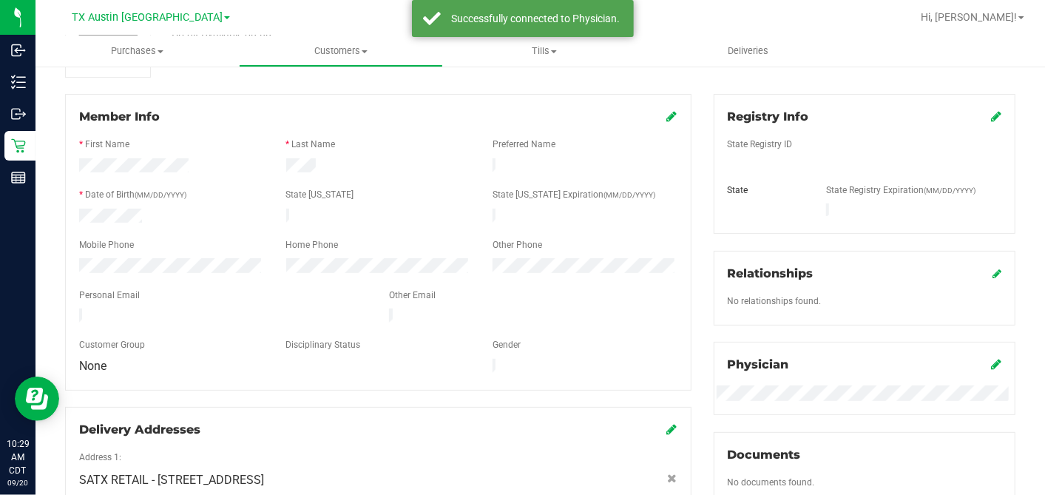
scroll to position [143, 0]
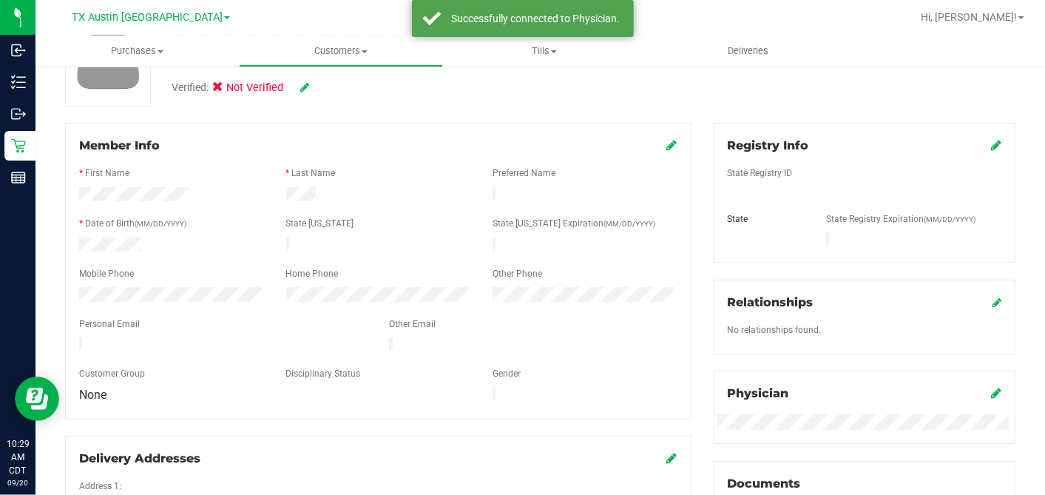
click at [940, 143] on icon at bounding box center [996, 145] width 10 height 12
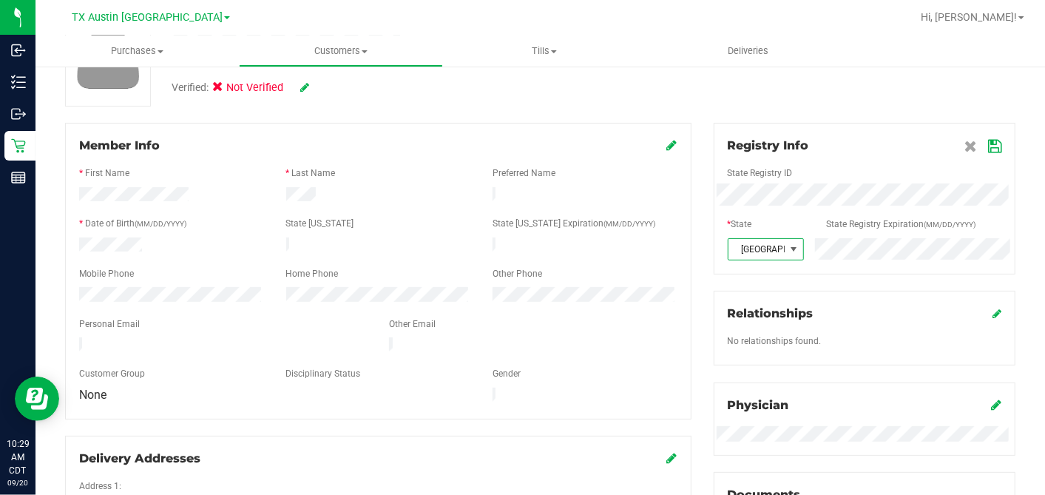
click at [940, 141] on icon at bounding box center [994, 147] width 13 height 12
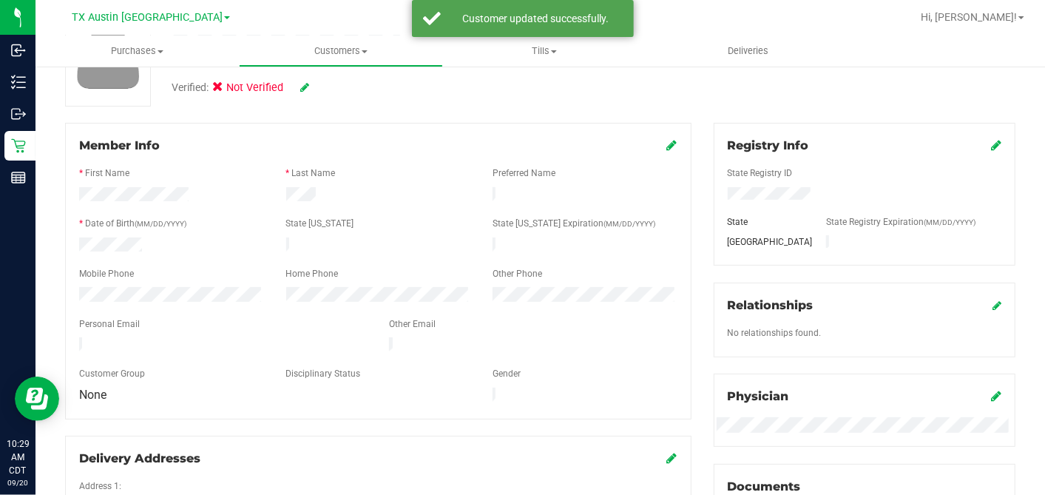
click at [667, 141] on icon at bounding box center [672, 145] width 10 height 12
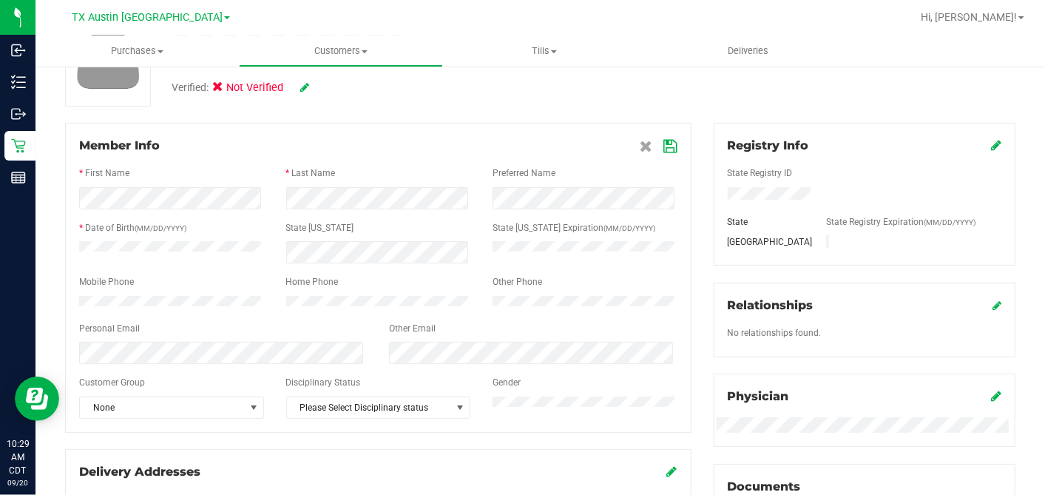
click at [666, 146] on icon at bounding box center [670, 147] width 13 height 12
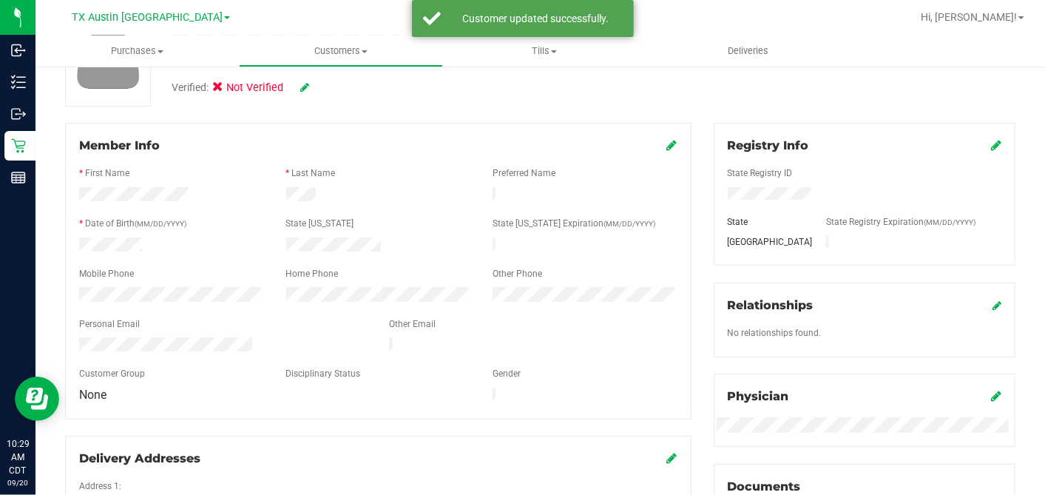
click at [302, 84] on icon at bounding box center [304, 87] width 9 height 10
click at [223, 89] on icon at bounding box center [222, 89] width 10 height 0
click at [0, 0] on input "Medical" at bounding box center [0, 0] width 0 height 0
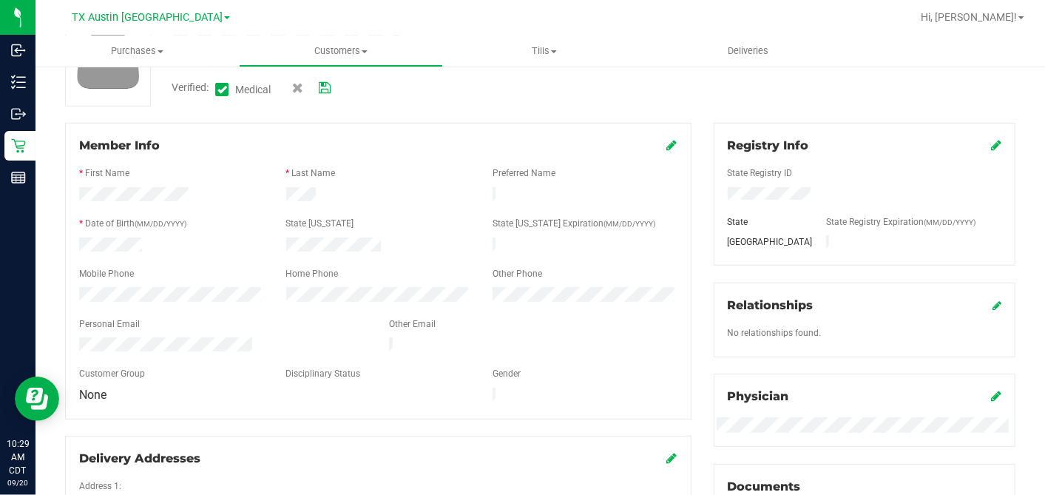
click at [324, 90] on icon at bounding box center [325, 88] width 12 height 10
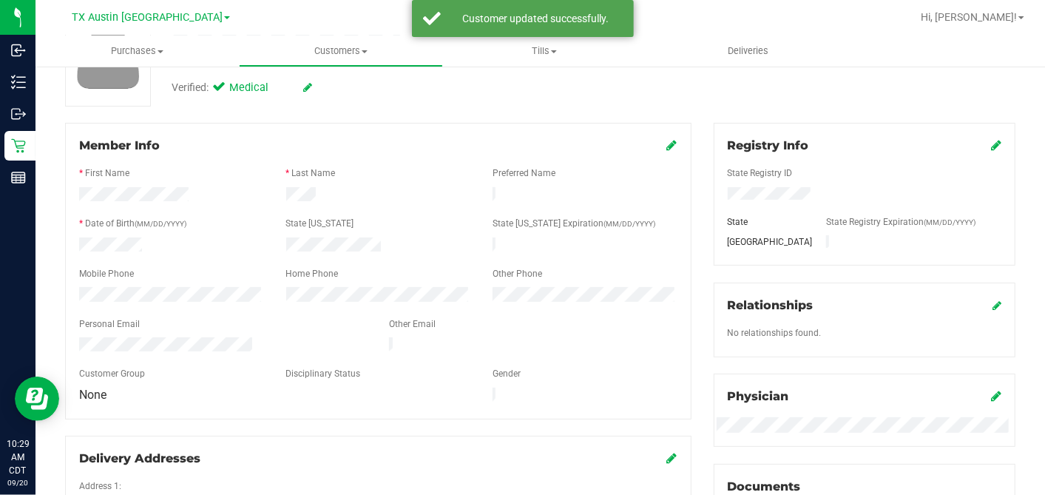
click at [450, 99] on div "Verified: Medical" at bounding box center [403, 86] width 487 height 33
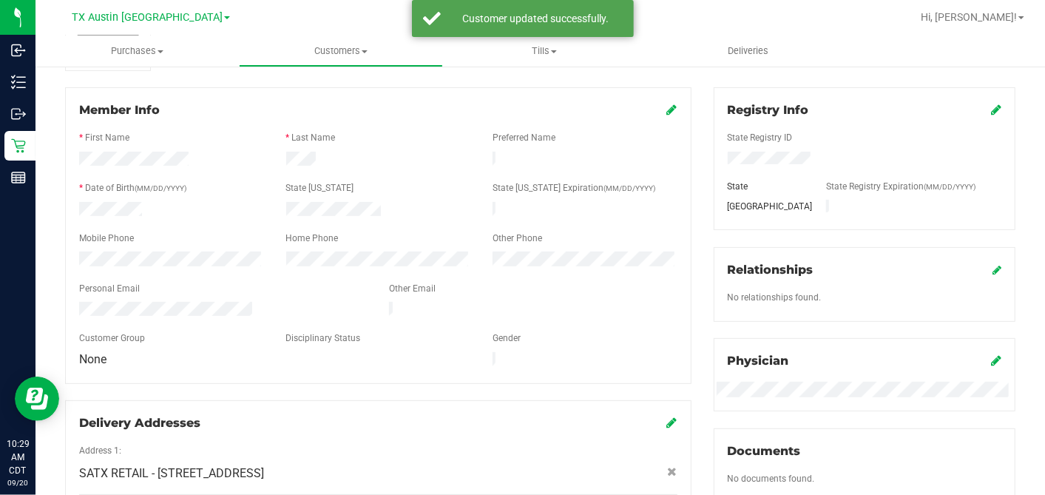
scroll to position [0, 0]
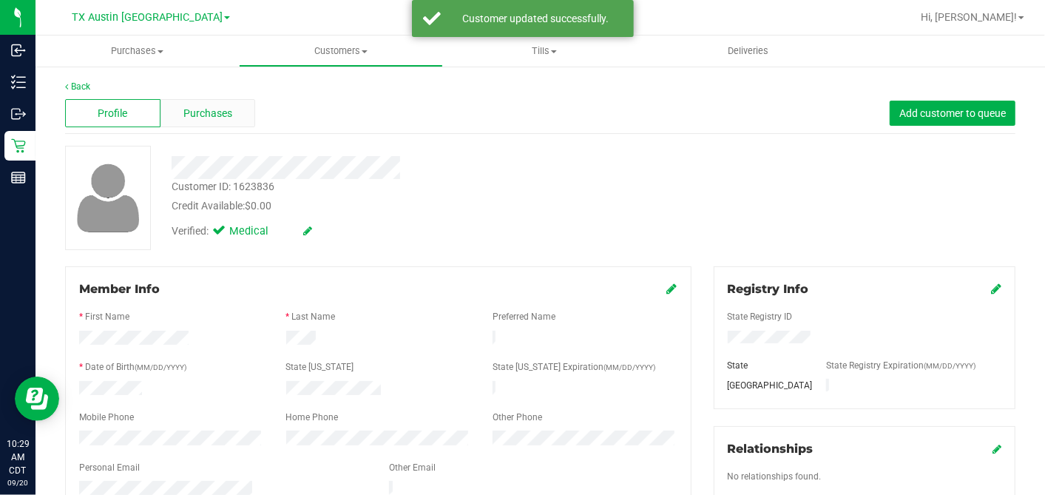
click at [240, 115] on div "Purchases" at bounding box center [207, 113] width 95 height 28
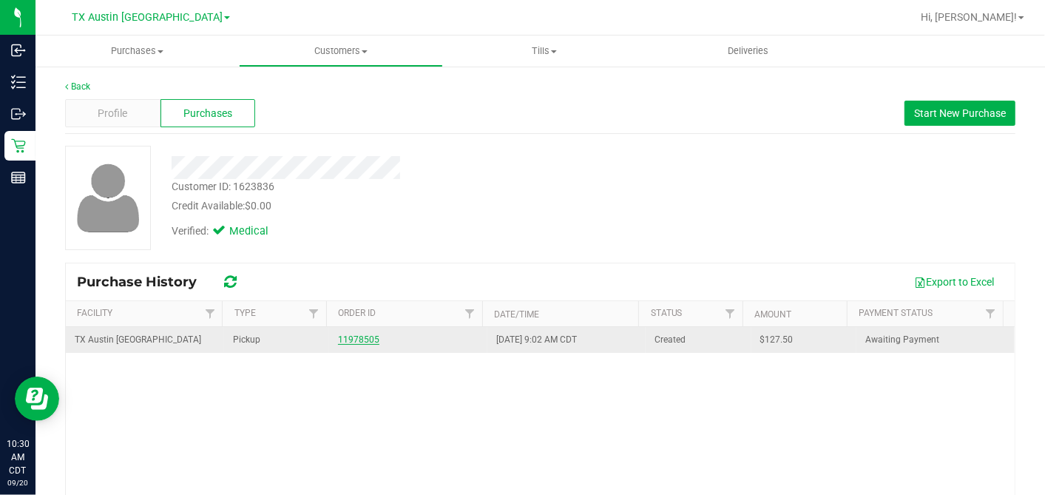
click at [347, 339] on link "11978505" at bounding box center [358, 339] width 41 height 10
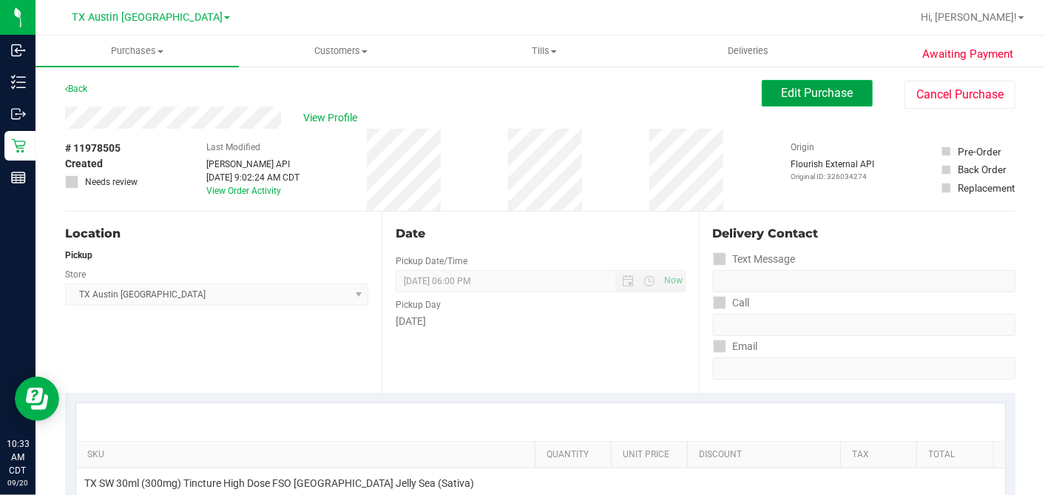
click at [762, 104] on button "Edit Purchase" at bounding box center [817, 93] width 111 height 27
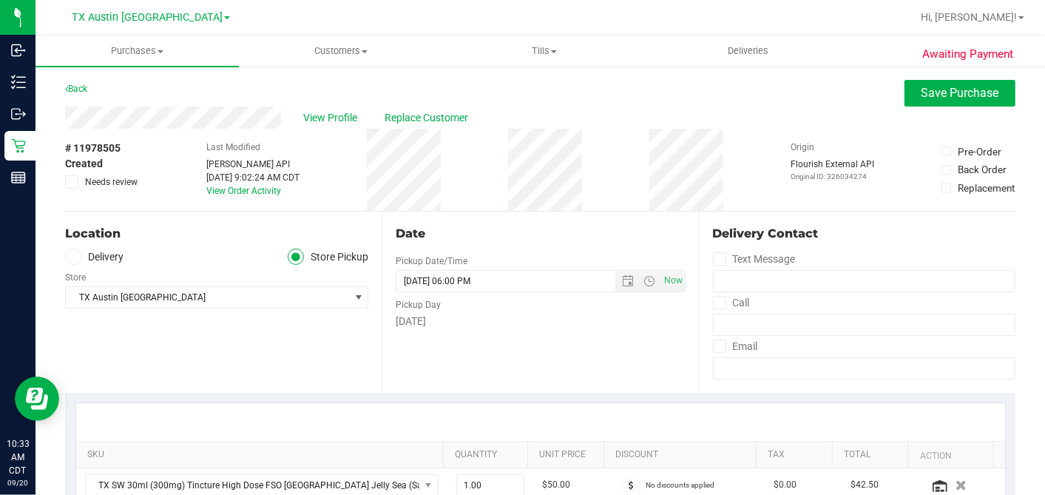
click at [95, 263] on label "Delivery" at bounding box center [94, 257] width 59 height 17
click at [0, 0] on input "Delivery" at bounding box center [0, 0] width 0 height 0
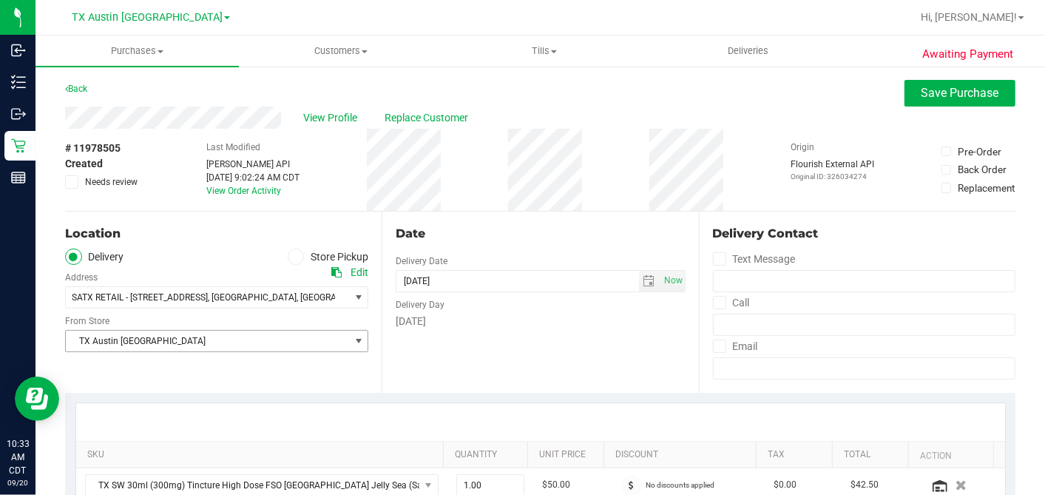
click at [169, 338] on span "TX Austin [GEOGRAPHIC_DATA]" at bounding box center [207, 341] width 283 height 21
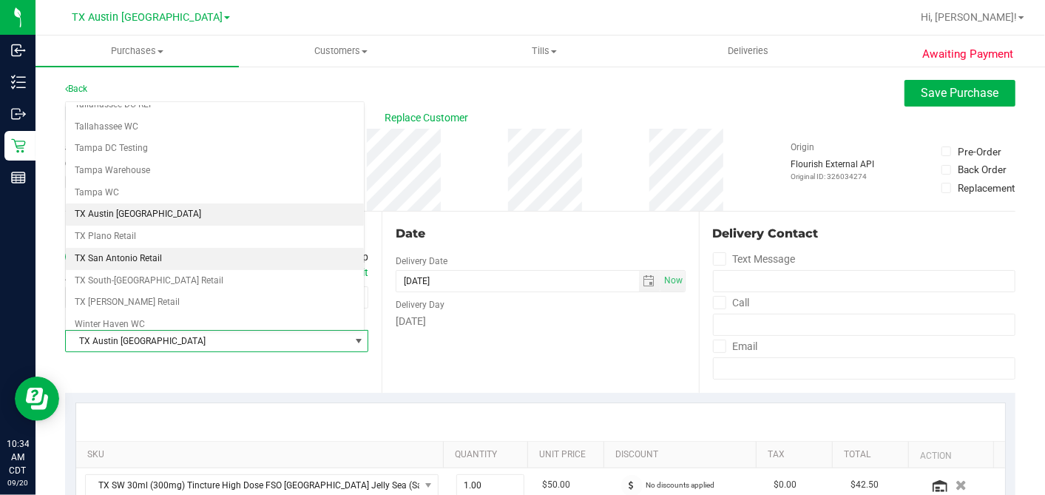
scroll to position [1052, 0]
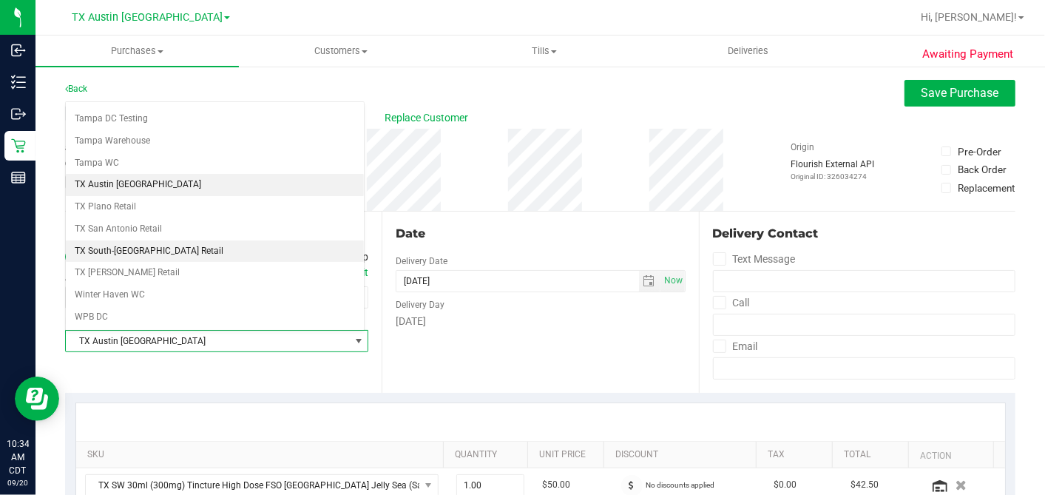
click at [143, 240] on li "TX South-[GEOGRAPHIC_DATA] Retail" at bounding box center [215, 251] width 298 height 22
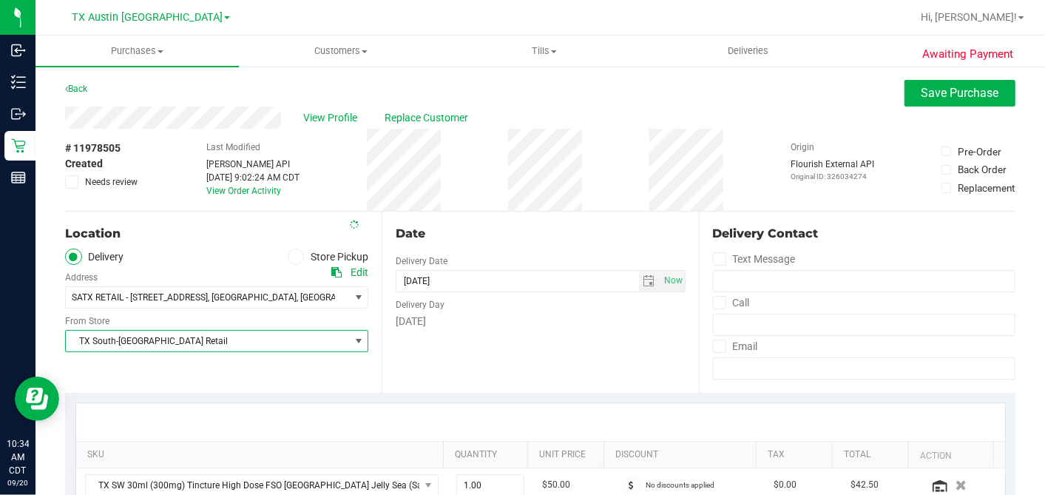
drag, startPoint x: 545, startPoint y: 228, endPoint x: 604, endPoint y: 236, distance: 59.7
click at [547, 228] on div "Date" at bounding box center [540, 234] width 289 height 18
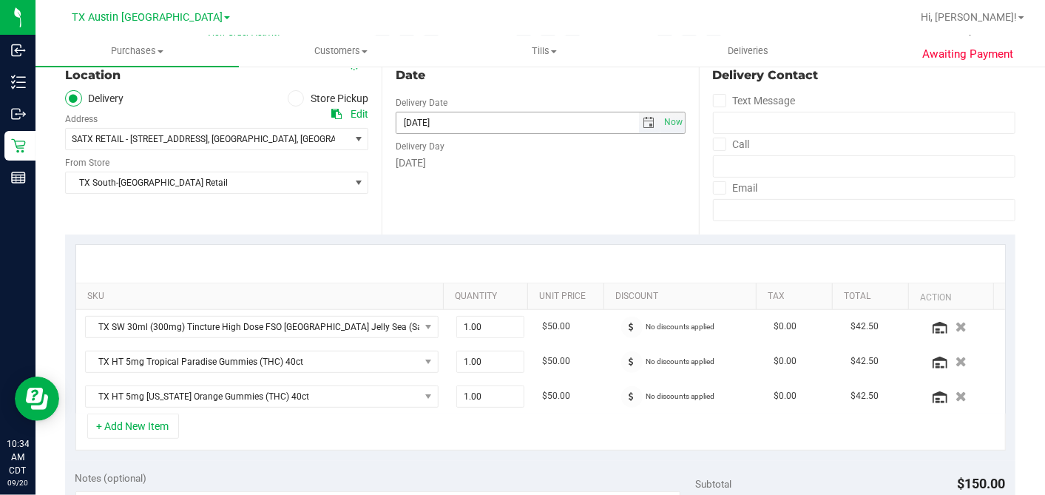
scroll to position [246, 0]
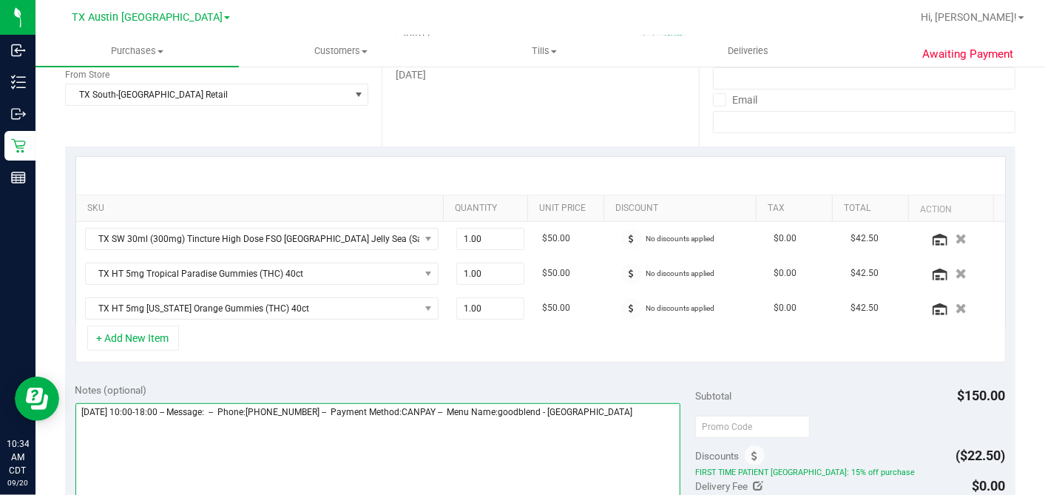
click at [643, 412] on textarea at bounding box center [378, 474] width 606 height 142
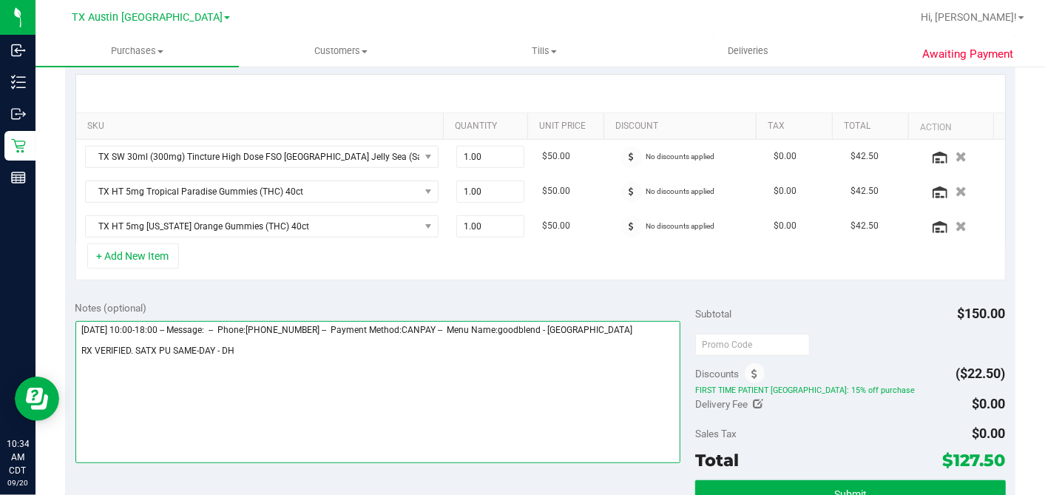
scroll to position [410, 0]
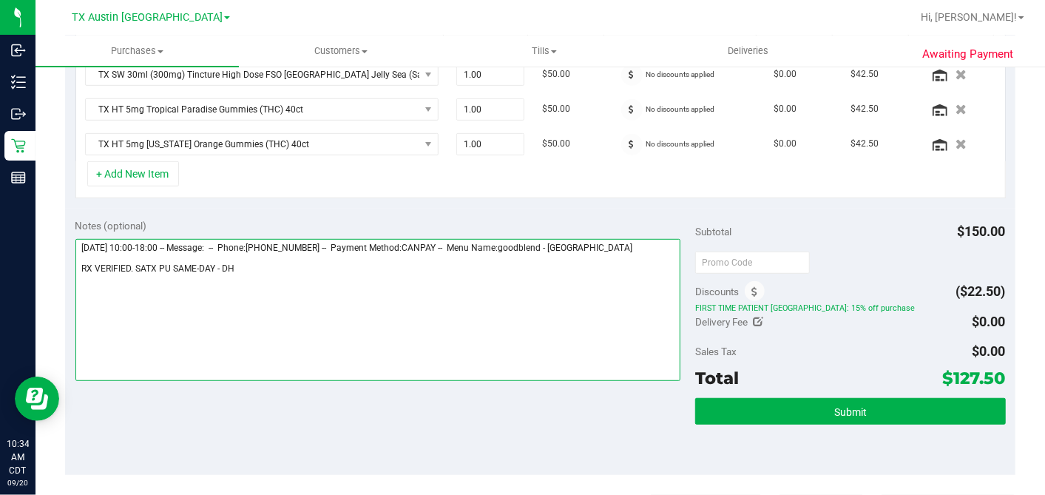
type textarea "Saturday 09/20/2025 10:00-18:00 -- Message: -- Phone:3529897995 -- Payment Meth…"
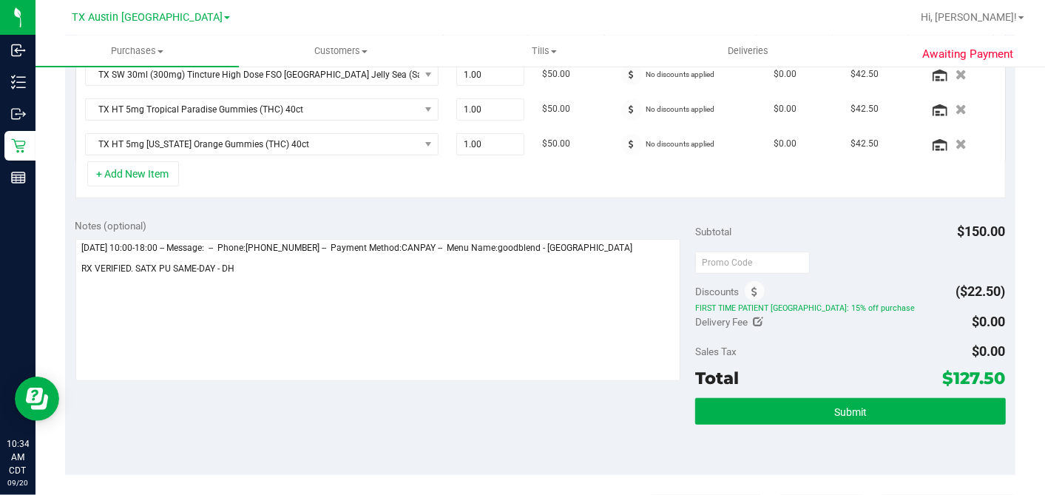
click at [771, 221] on div "Subtotal $150.00" at bounding box center [850, 231] width 310 height 27
click at [834, 406] on span "Submit" at bounding box center [850, 412] width 33 height 12
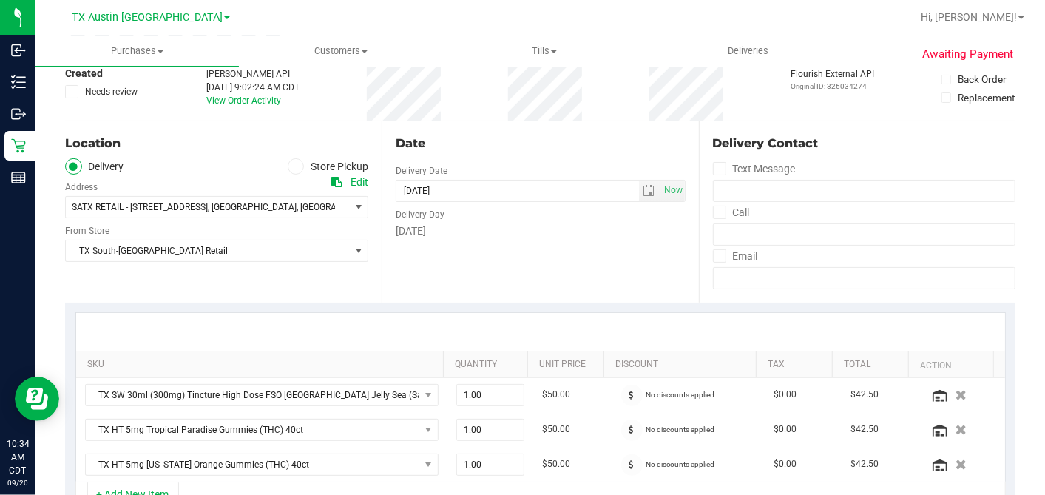
scroll to position [0, 0]
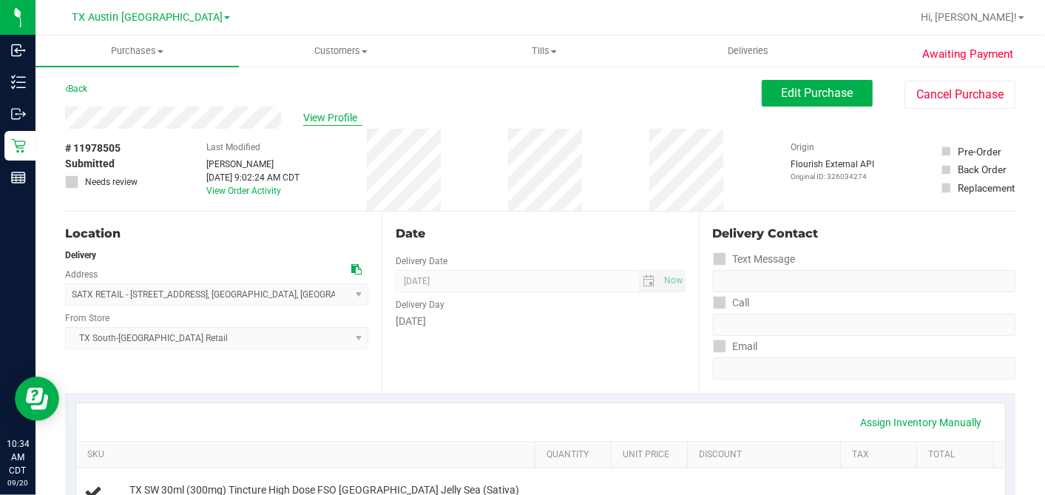
click at [321, 122] on span "View Profile" at bounding box center [332, 118] width 59 height 16
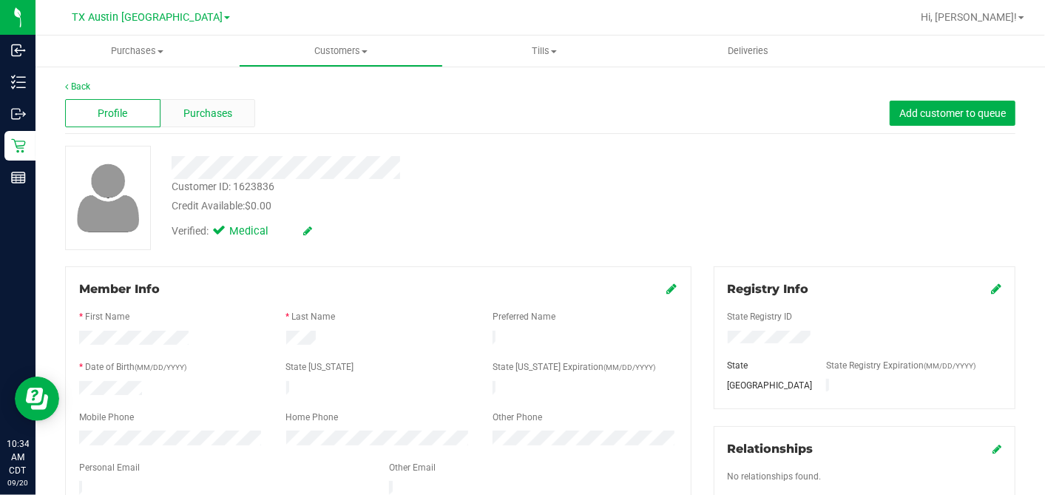
click at [220, 118] on span "Purchases" at bounding box center [207, 114] width 49 height 16
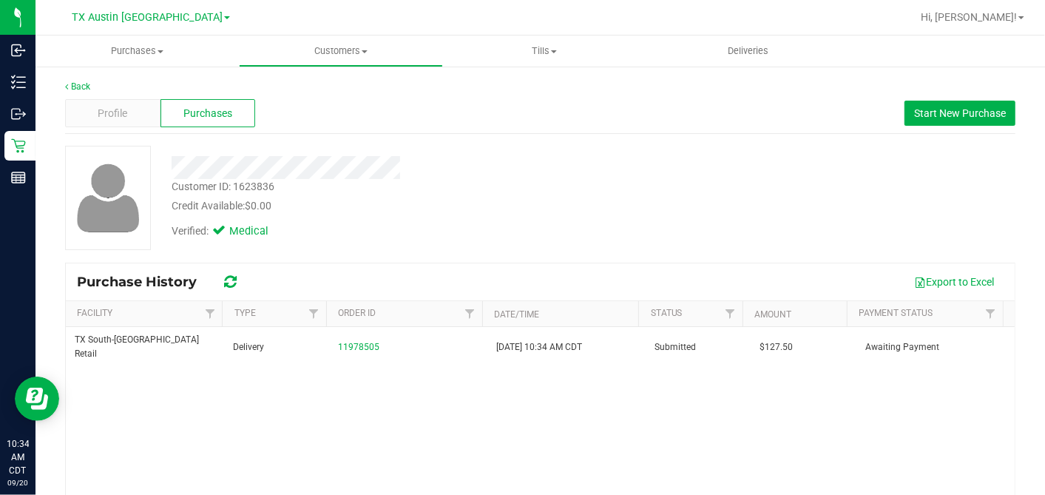
click at [436, 154] on div at bounding box center [403, 162] width 487 height 33
click at [143, 107] on div "Profile" at bounding box center [112, 113] width 95 height 28
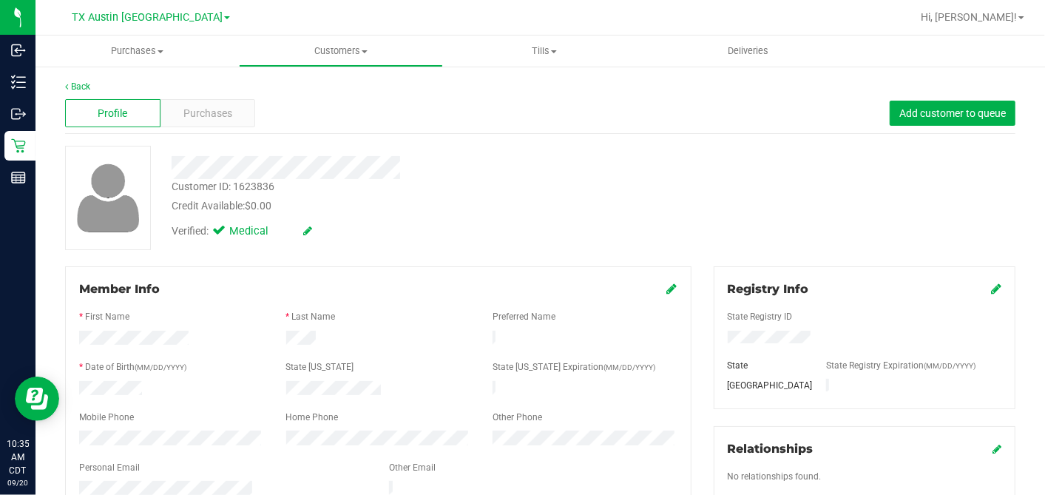
click at [213, 96] on div "Profile Purchases Add customer to queue" at bounding box center [540, 113] width 950 height 41
click at [249, 117] on div "Purchases" at bounding box center [207, 113] width 95 height 28
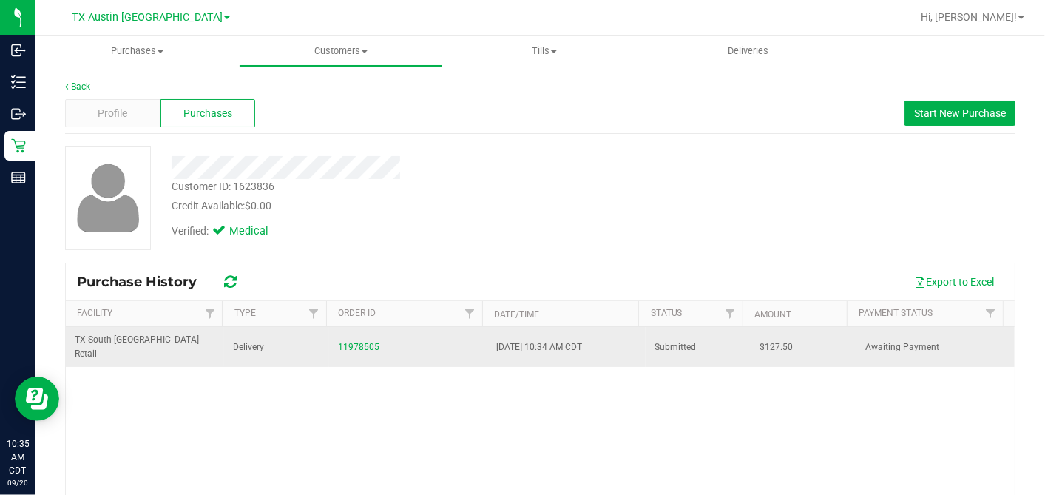
click at [760, 340] on span "$127.50" at bounding box center [776, 347] width 33 height 14
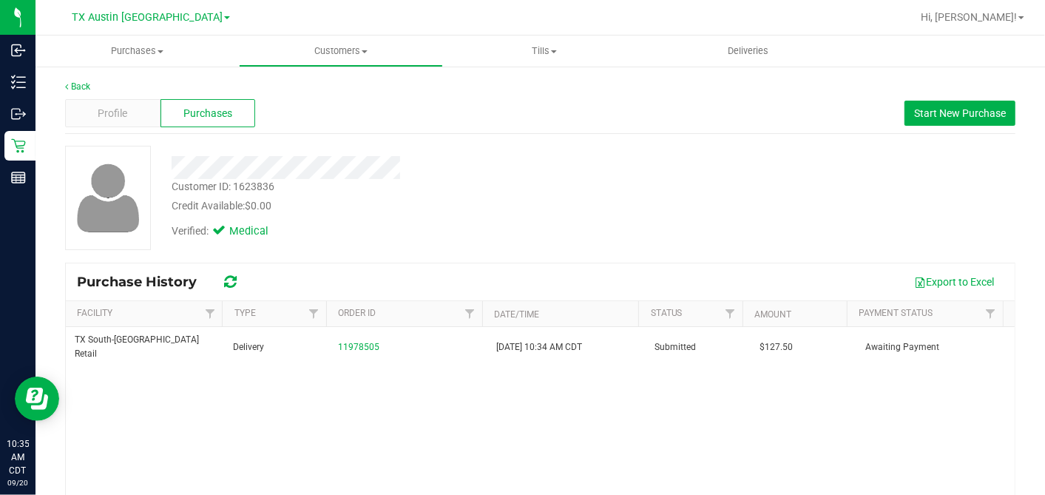
copy span "127.50"
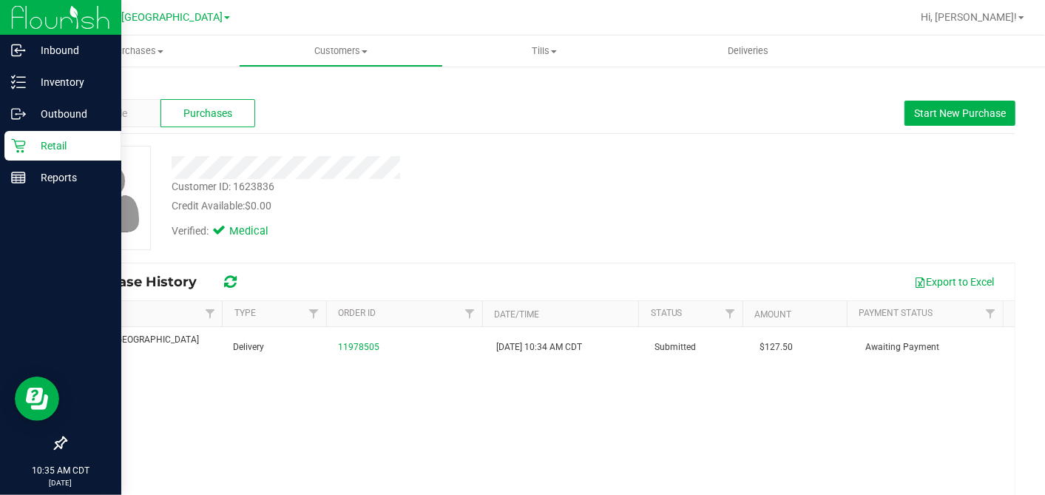
drag, startPoint x: 10, startPoint y: 143, endPoint x: 24, endPoint y: 149, distance: 15.2
click at [11, 143] on icon at bounding box center [18, 145] width 15 height 15
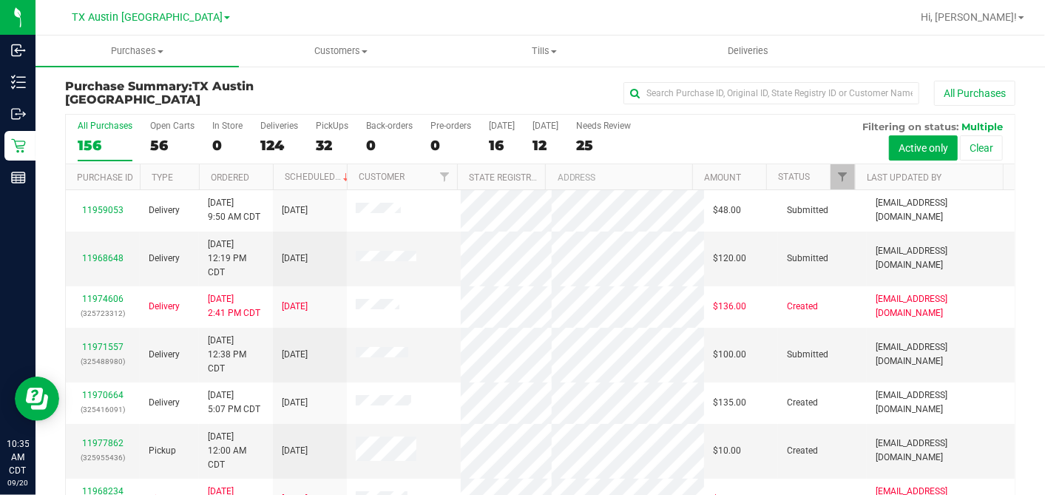
click at [497, 143] on div "16" at bounding box center [502, 145] width 26 height 17
click at [0, 0] on input "Today 16" at bounding box center [0, 0] width 0 height 0
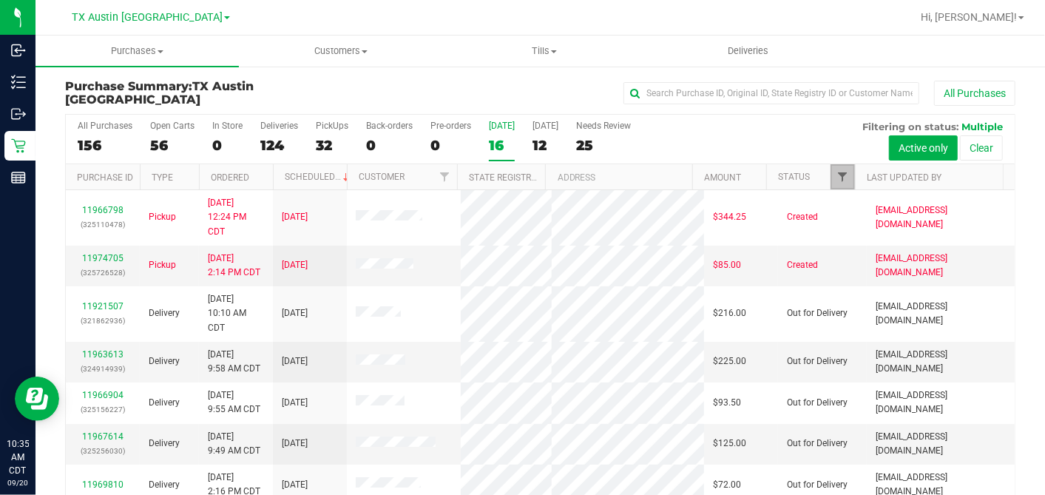
click at [836, 173] on span "Filter" at bounding box center [842, 177] width 12 height 12
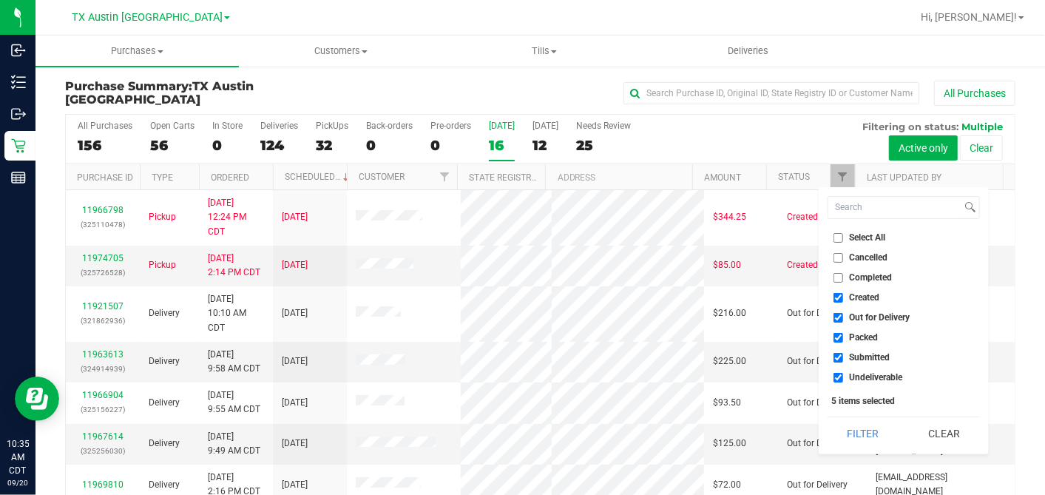
click at [839, 240] on input "Select All" at bounding box center [839, 238] width 10 height 10
checkbox input "true"
click at [839, 240] on input "Select All" at bounding box center [839, 238] width 10 height 10
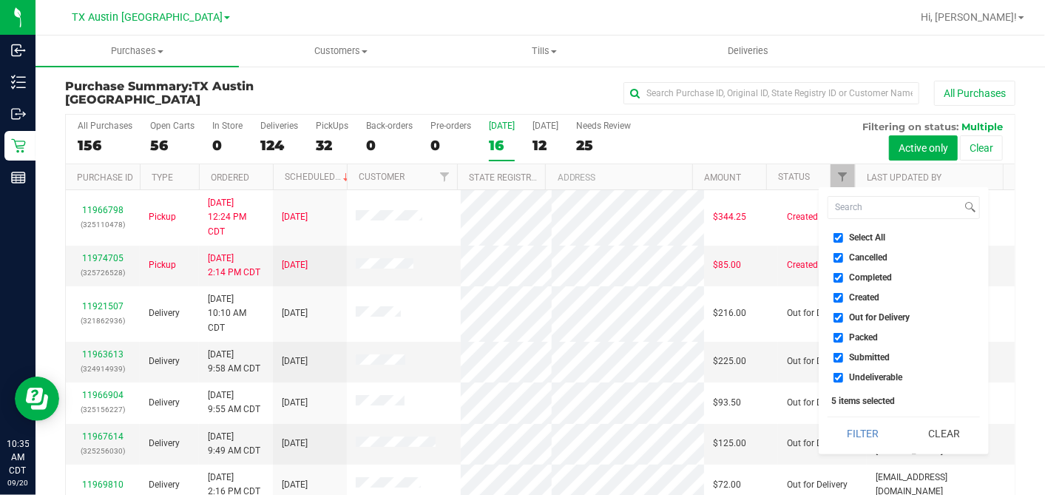
checkbox input "false"
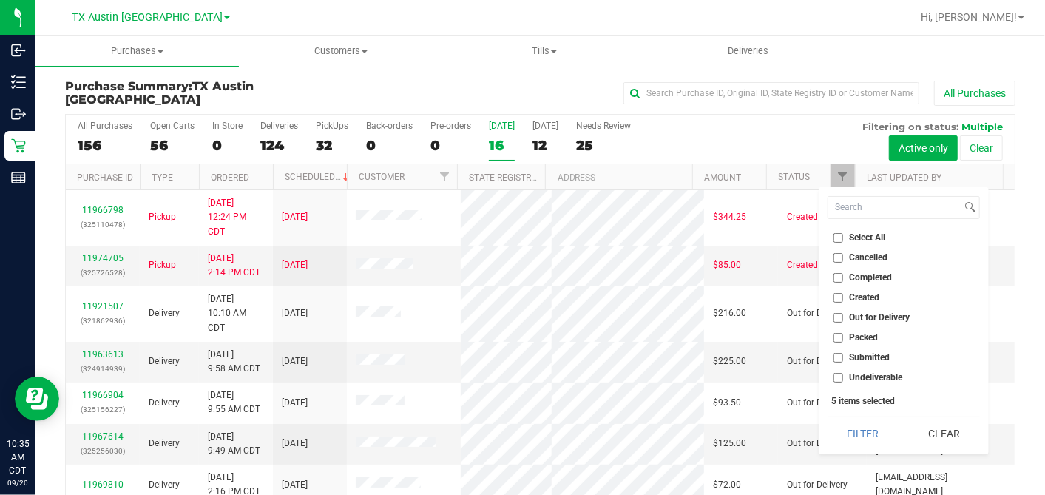
checkbox input "false"
click at [837, 297] on input "Created" at bounding box center [839, 298] width 10 height 10
checkbox input "true"
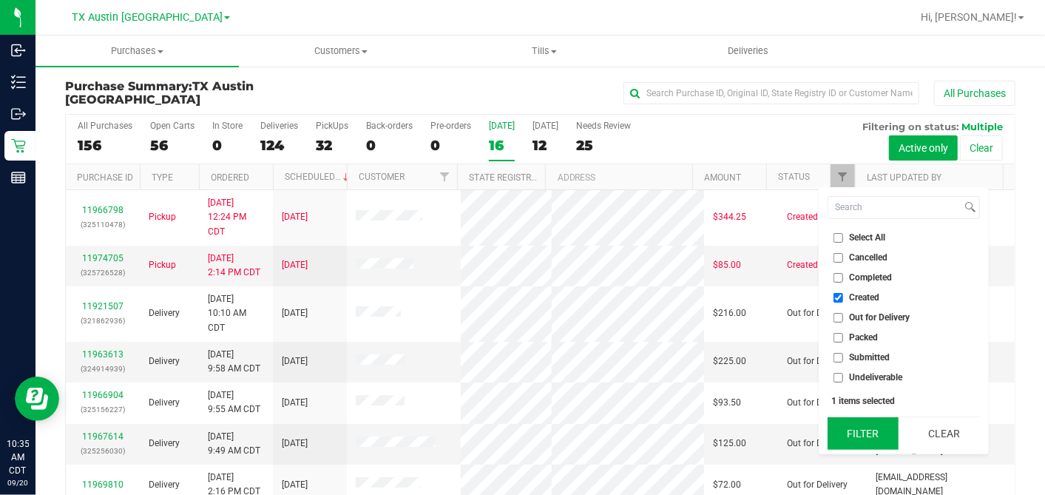
click at [862, 428] on button "Filter" at bounding box center [863, 433] width 71 height 33
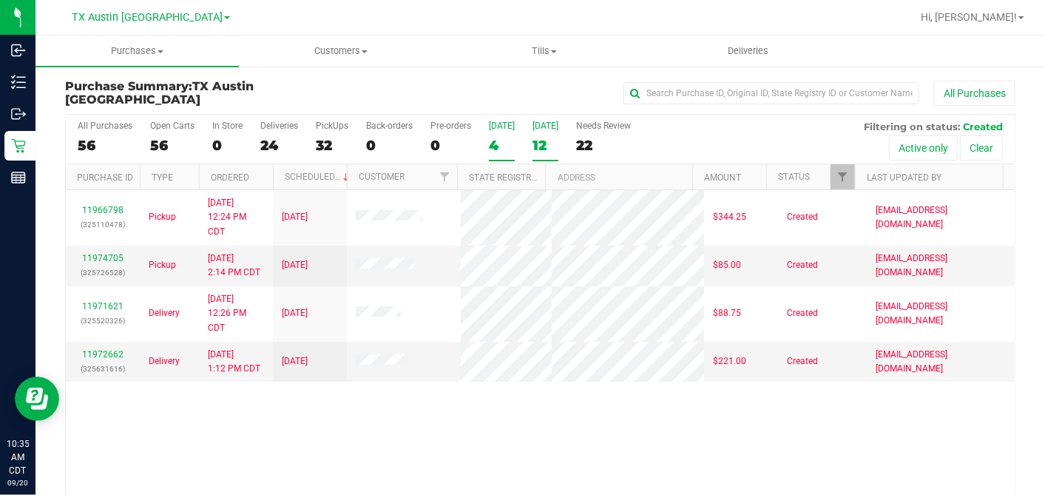
click at [533, 147] on div "12" at bounding box center [546, 145] width 26 height 17
click at [0, 0] on input "Tomorrow 12" at bounding box center [0, 0] width 0 height 0
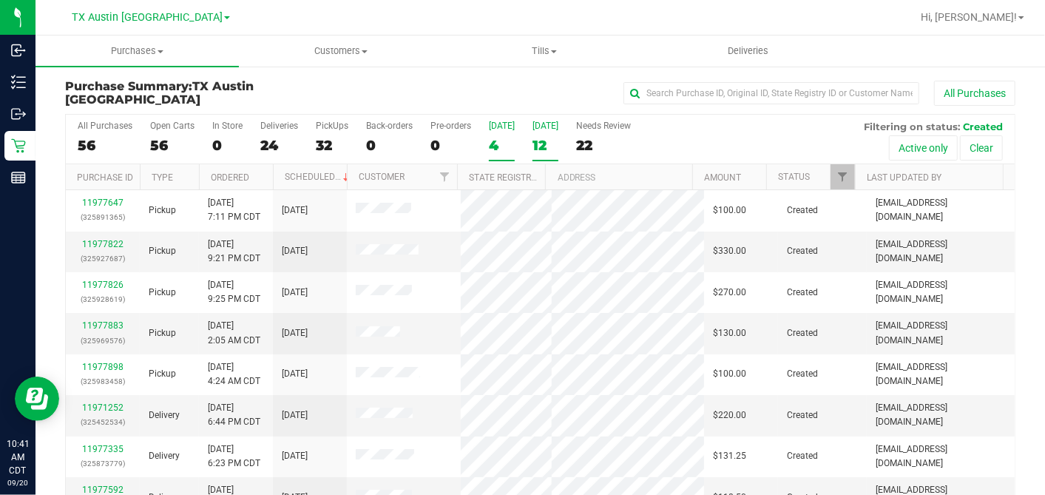
click at [503, 145] on div "4" at bounding box center [502, 145] width 26 height 17
click at [0, 0] on input "Today 4" at bounding box center [0, 0] width 0 height 0
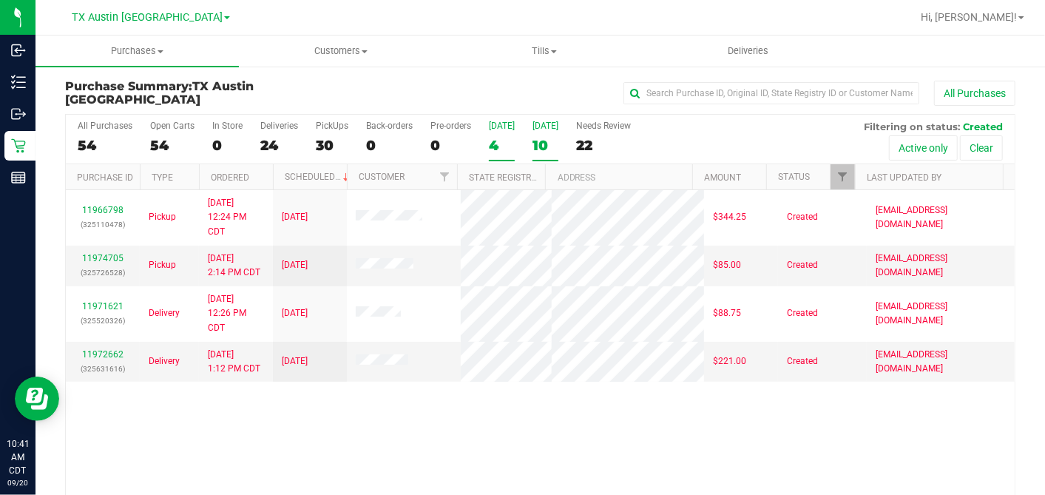
click at [544, 143] on div "10" at bounding box center [546, 145] width 26 height 17
click at [0, 0] on input "Tomorrow 10" at bounding box center [0, 0] width 0 height 0
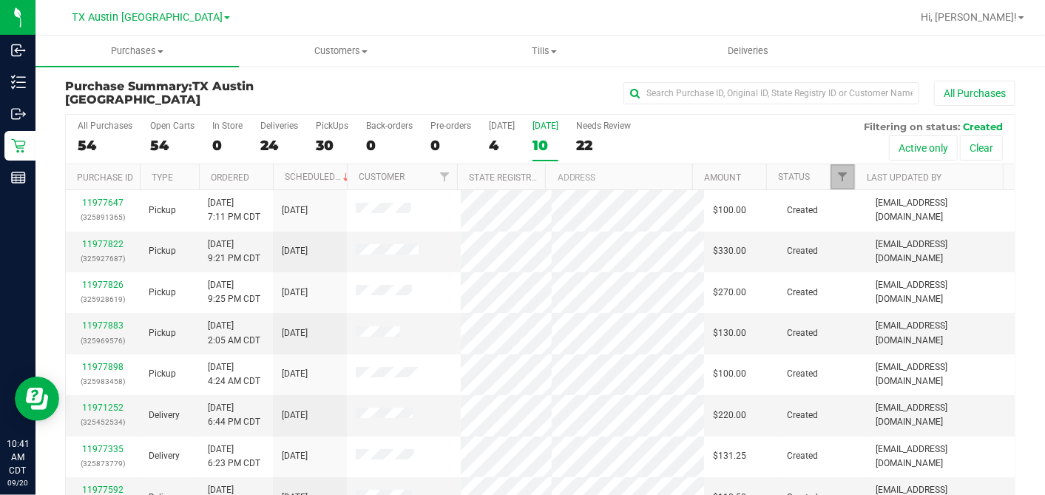
click at [836, 178] on link "Filter" at bounding box center [843, 176] width 24 height 25
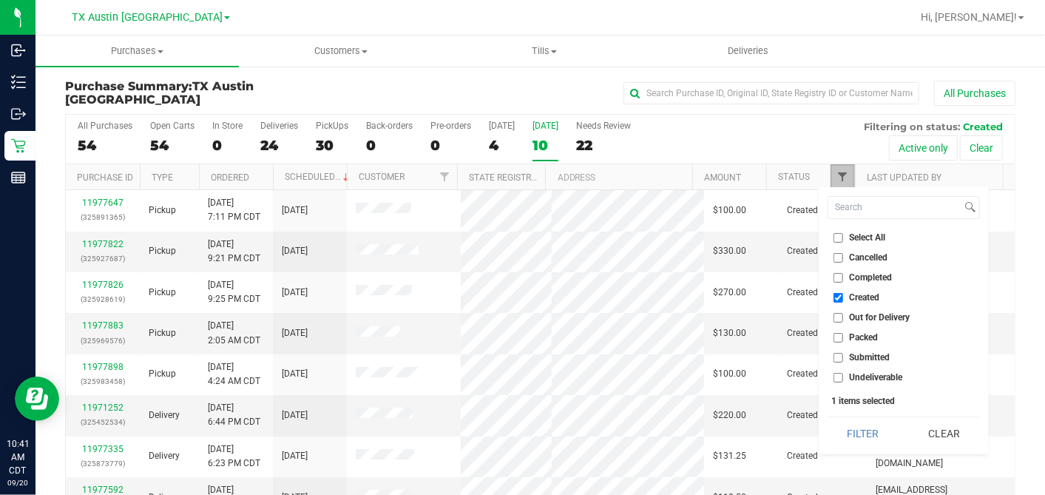
click at [836, 179] on span "Filter" at bounding box center [842, 177] width 12 height 12
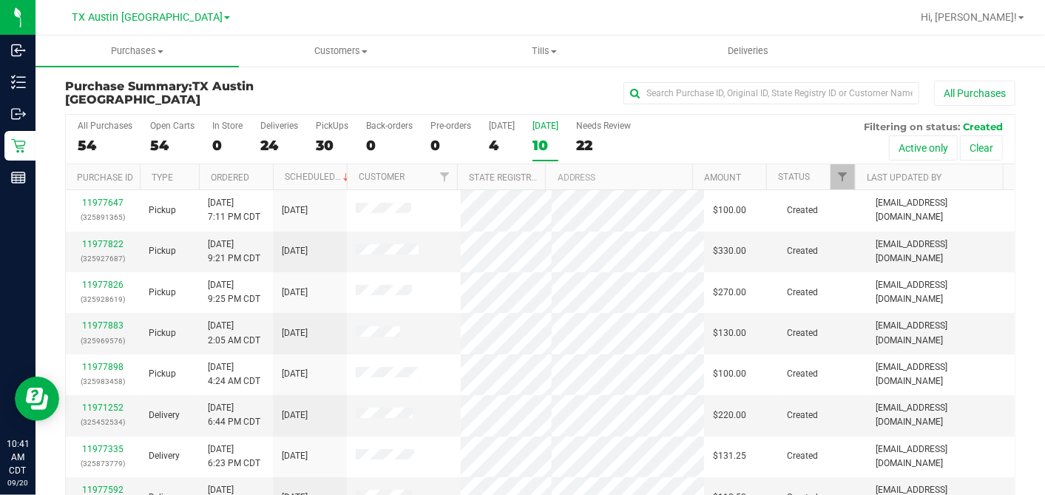
click at [263, 172] on th "Ordered" at bounding box center [236, 177] width 74 height 26
click at [106, 323] on link "11977647" at bounding box center [102, 325] width 41 height 10
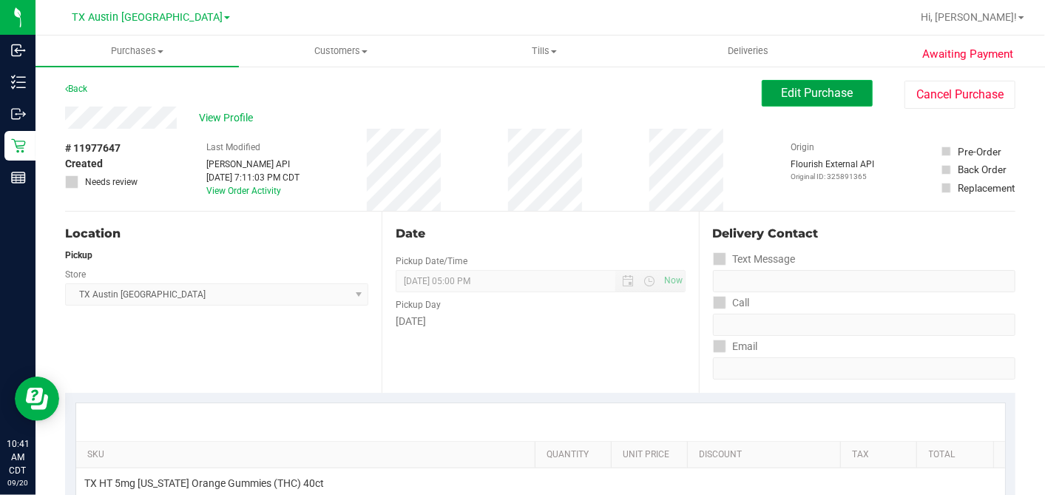
click at [802, 89] on span "Edit Purchase" at bounding box center [818, 93] width 72 height 14
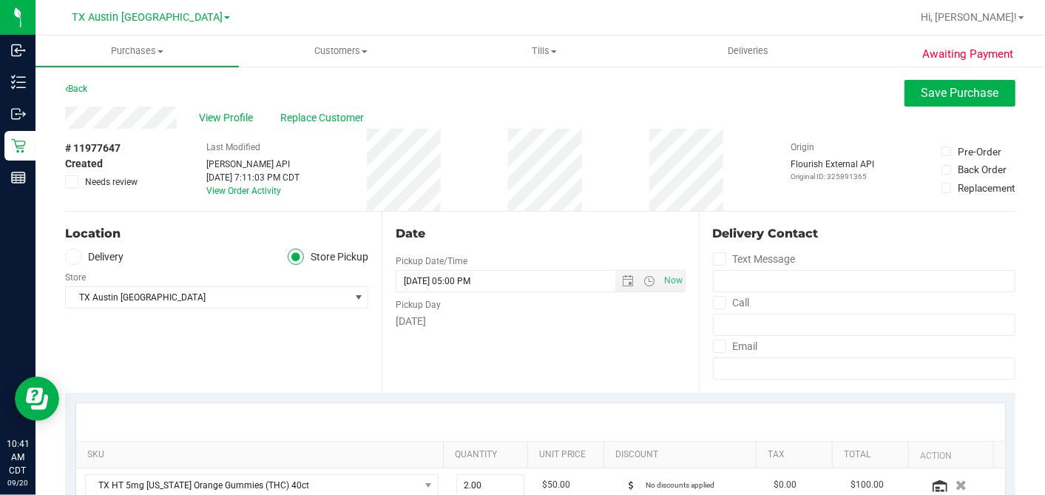
click at [81, 259] on span at bounding box center [73, 257] width 17 height 17
click at [0, 0] on input "Delivery" at bounding box center [0, 0] width 0 height 0
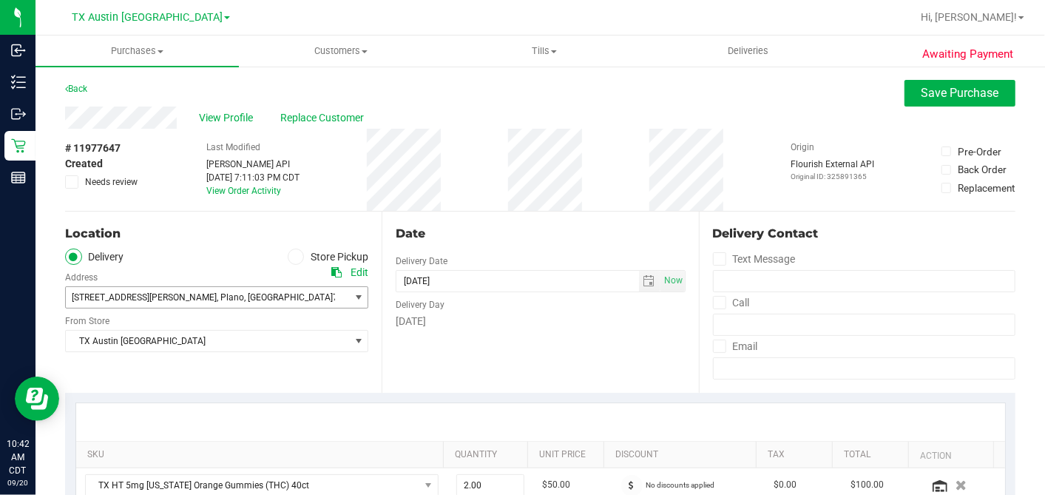
click at [217, 301] on span ", Plano" at bounding box center [230, 297] width 27 height 10
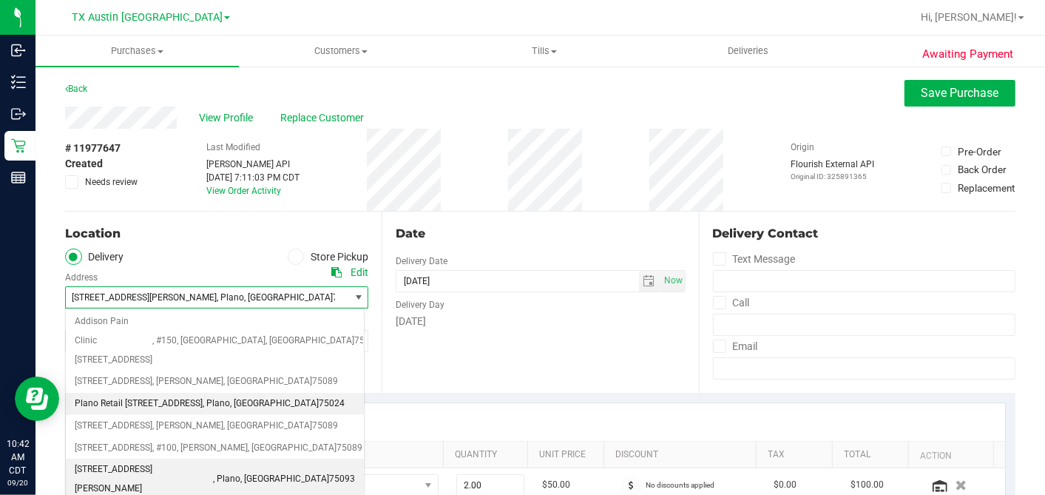
click at [130, 394] on span "Plano Retail 4720 SH 121 N Suite #180" at bounding box center [139, 403] width 128 height 19
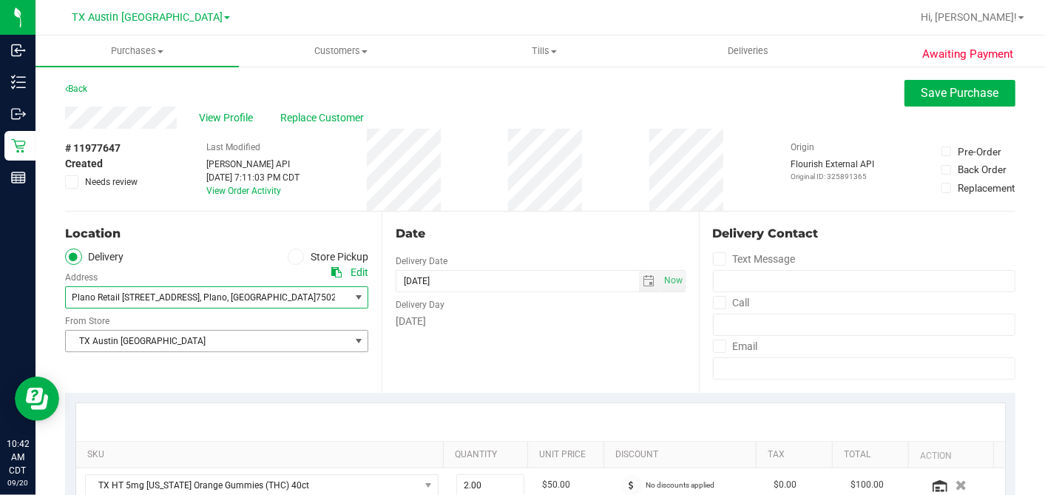
click at [135, 351] on span "TX Austin [GEOGRAPHIC_DATA]" at bounding box center [216, 341] width 303 height 22
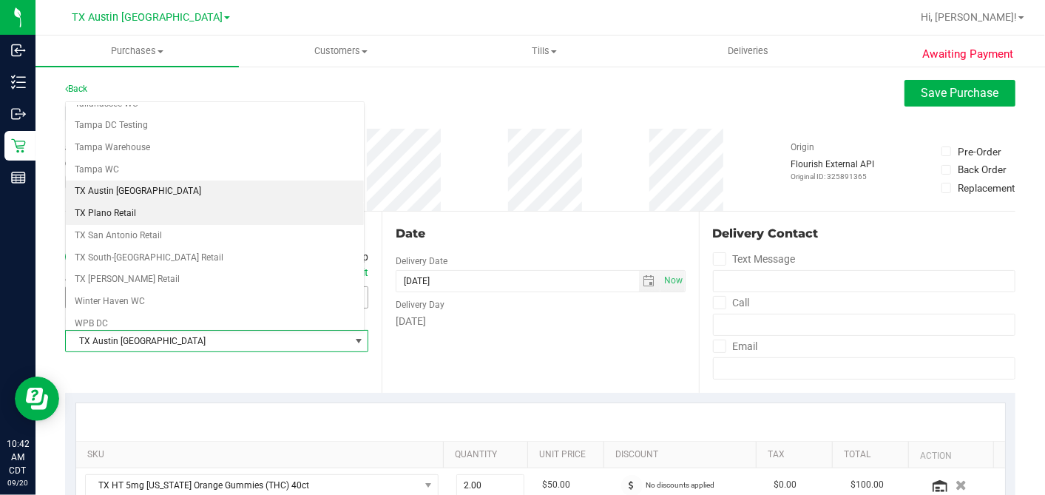
scroll to position [1052, 0]
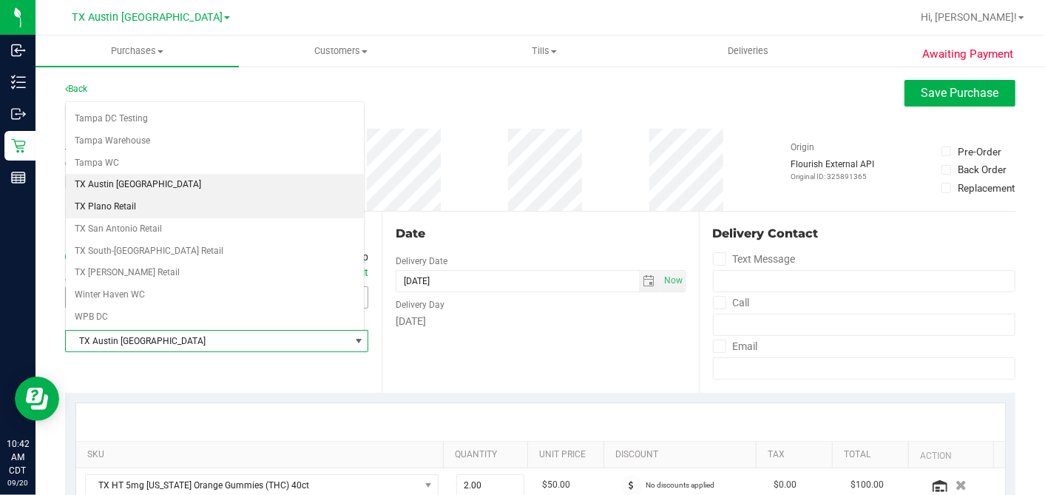
drag, startPoint x: 127, startPoint y: 189, endPoint x: 361, endPoint y: 214, distance: 235.1
click at [127, 196] on li "TX Plano Retail" at bounding box center [215, 207] width 298 height 22
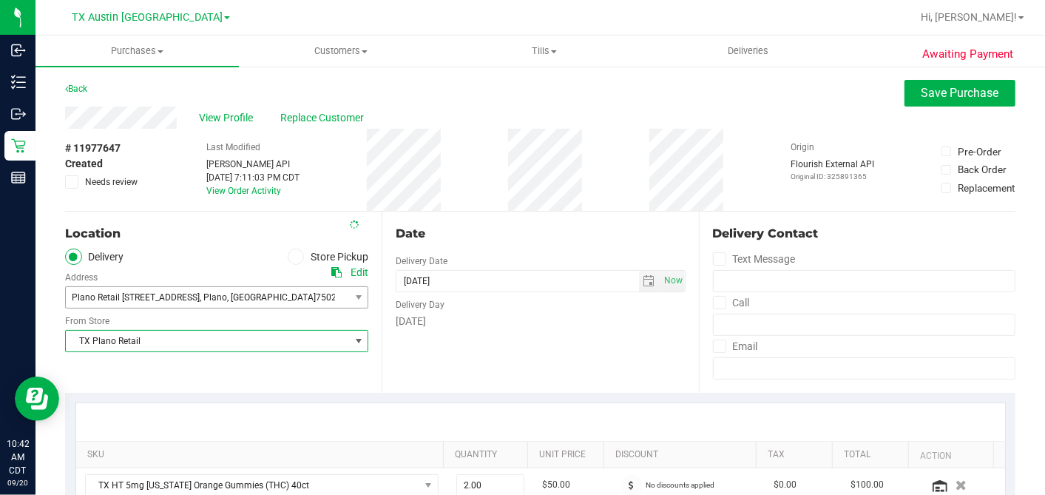
drag, startPoint x: 462, startPoint y: 217, endPoint x: 507, endPoint y: 230, distance: 47.0
click at [463, 217] on div "Date Delivery Date 09/21/2025 Now 09/21/2025 05:00 PM Now Delivery Day Sunday" at bounding box center [540, 302] width 317 height 181
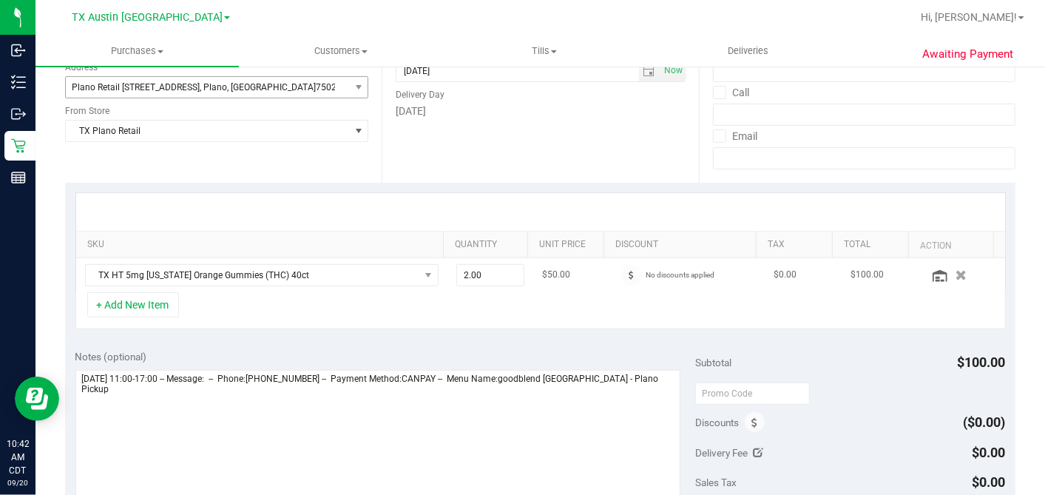
scroll to position [246, 0]
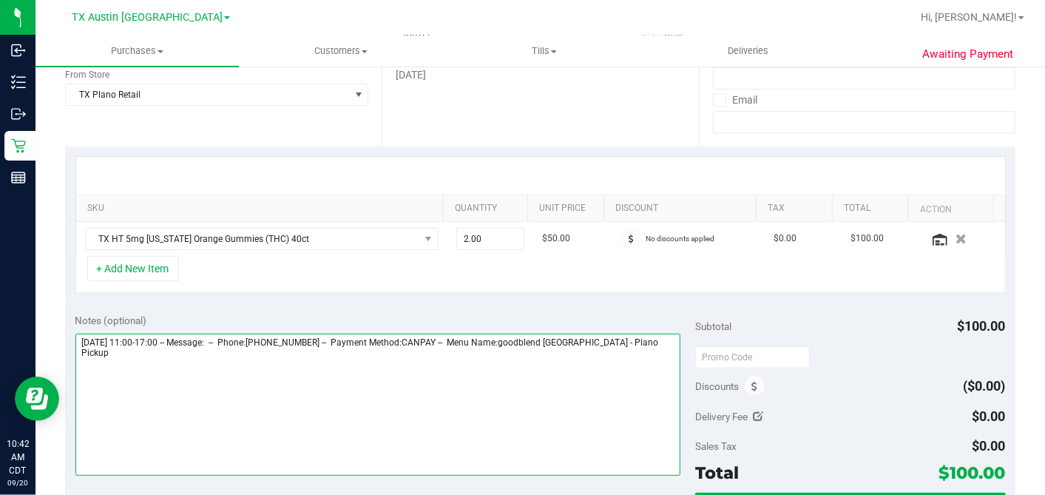
click at [642, 334] on textarea at bounding box center [378, 405] width 606 height 142
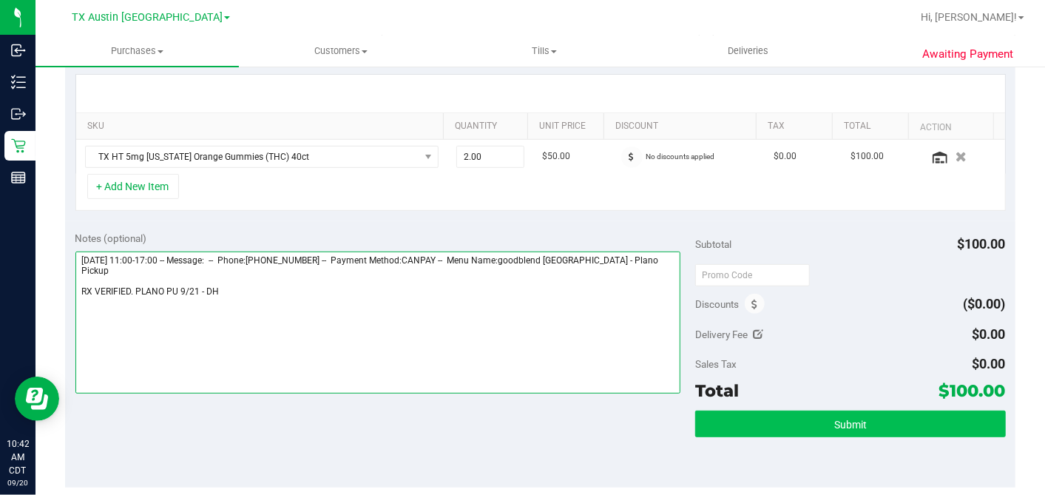
type textarea "Sunday 09/21/2025 11:00-17:00 -- Message: -- Phone:4695347476 -- Payment Method…"
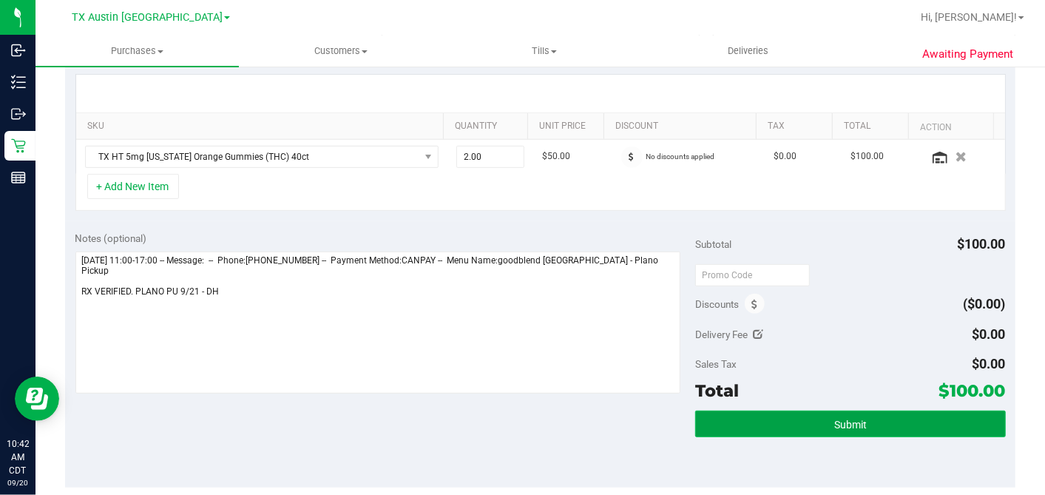
click at [844, 414] on button "Submit" at bounding box center [850, 423] width 310 height 27
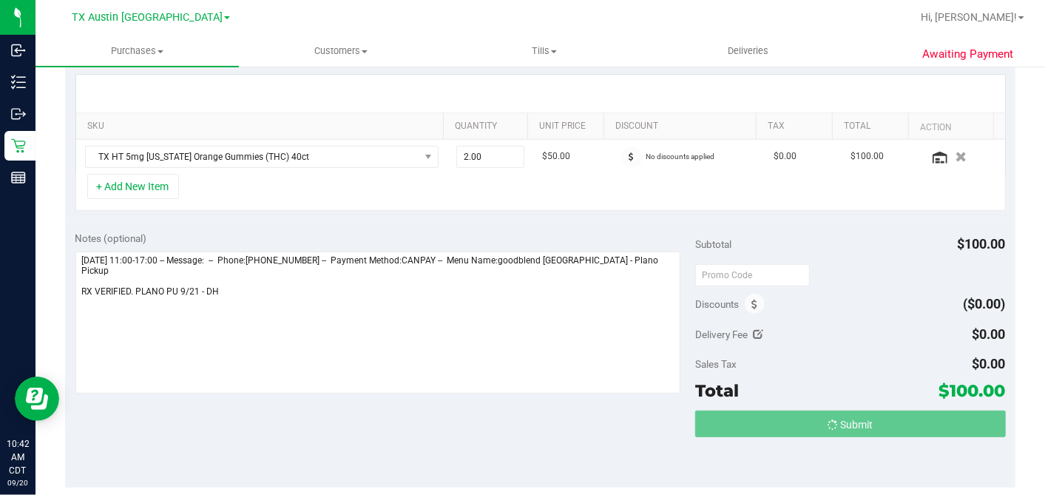
scroll to position [0, 0]
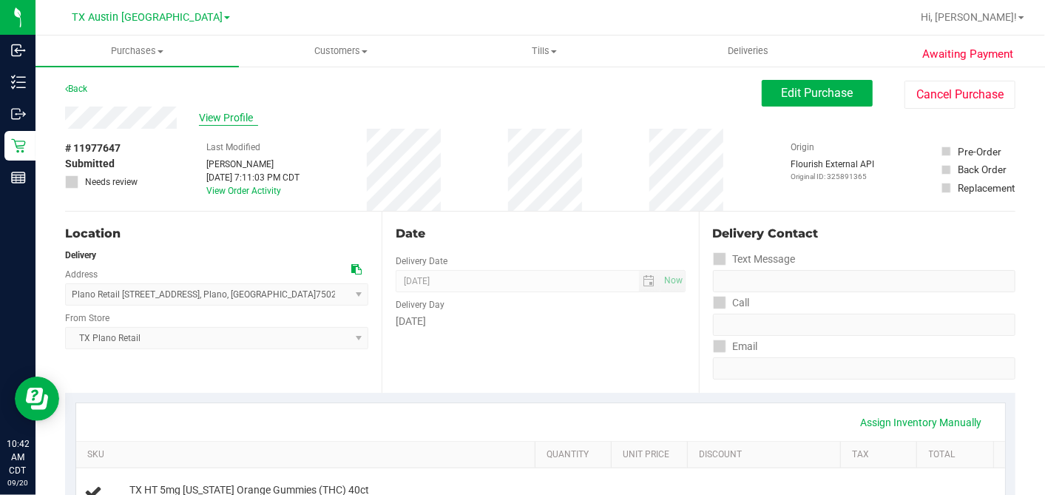
click at [242, 118] on span "View Profile" at bounding box center [228, 118] width 59 height 16
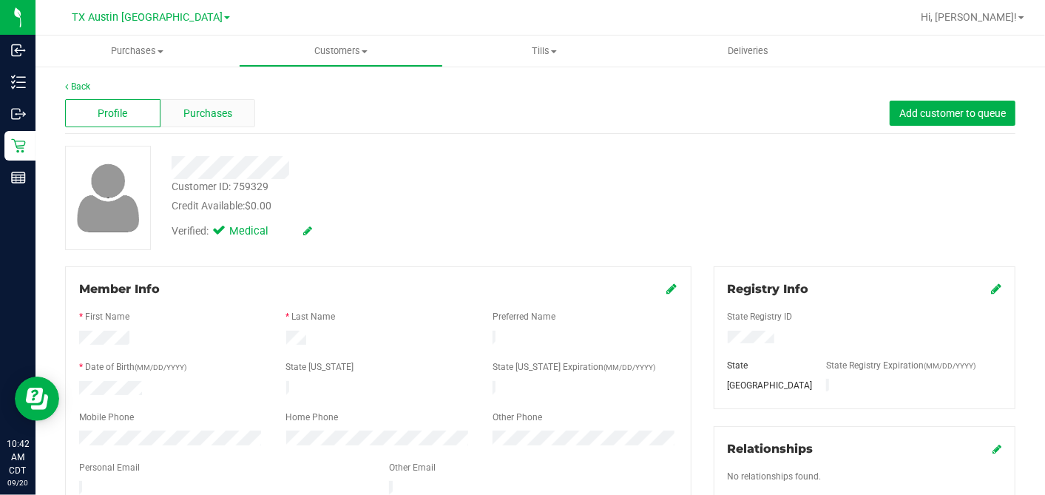
click at [219, 112] on span "Purchases" at bounding box center [207, 114] width 49 height 16
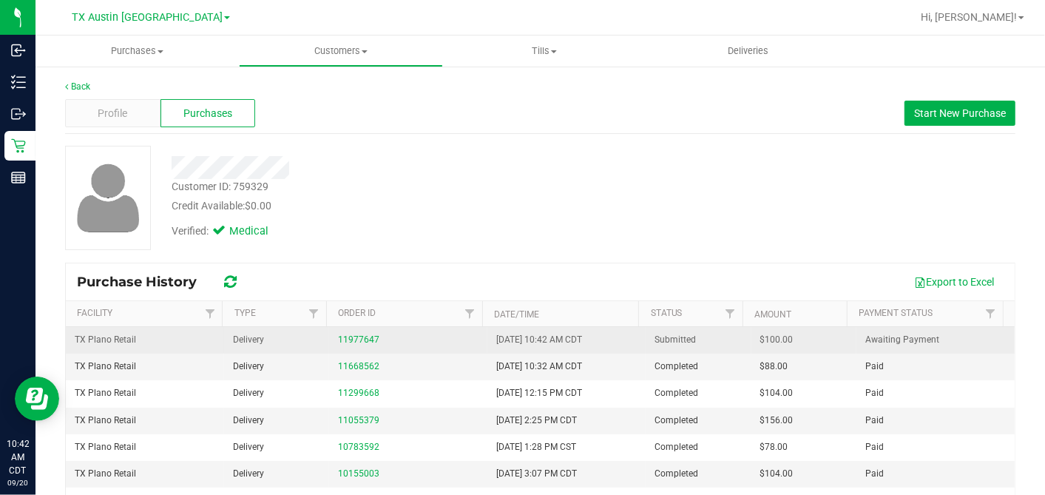
click at [760, 339] on span "$100.00" at bounding box center [776, 340] width 33 height 14
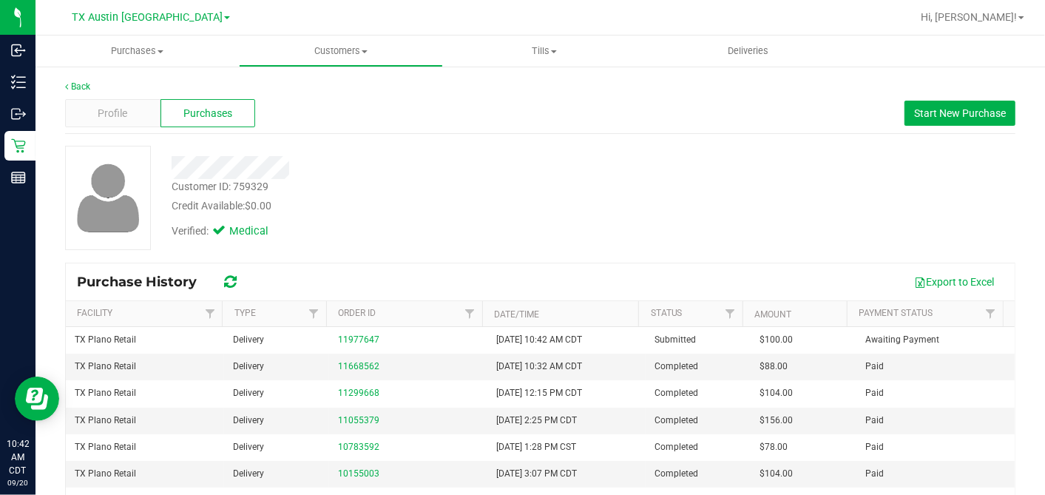
copy span "100.00"
click at [36, 141] on div "Back Profile Purchases Start New Purchase Customer ID: 759329 Credit Available:…" at bounding box center [541, 369] width 1010 height 609
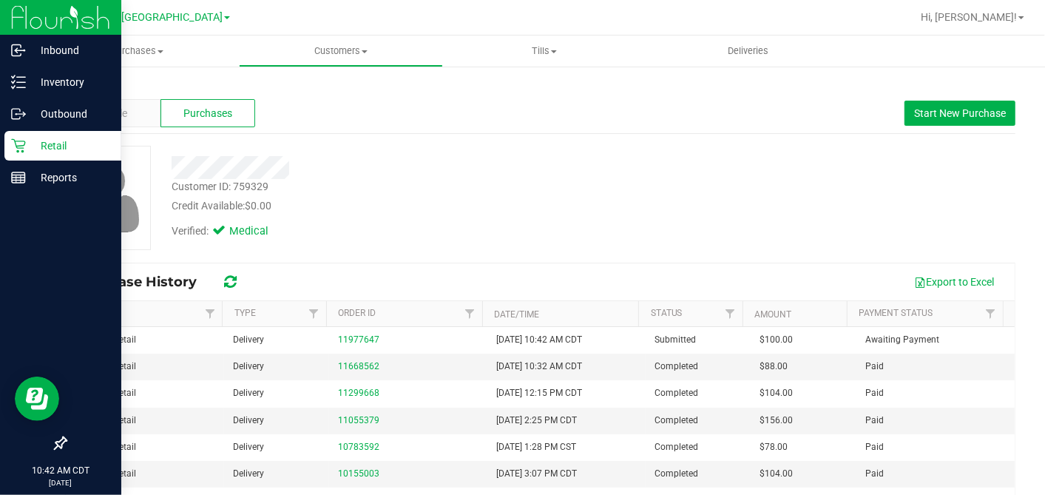
click at [23, 143] on icon at bounding box center [18, 145] width 15 height 15
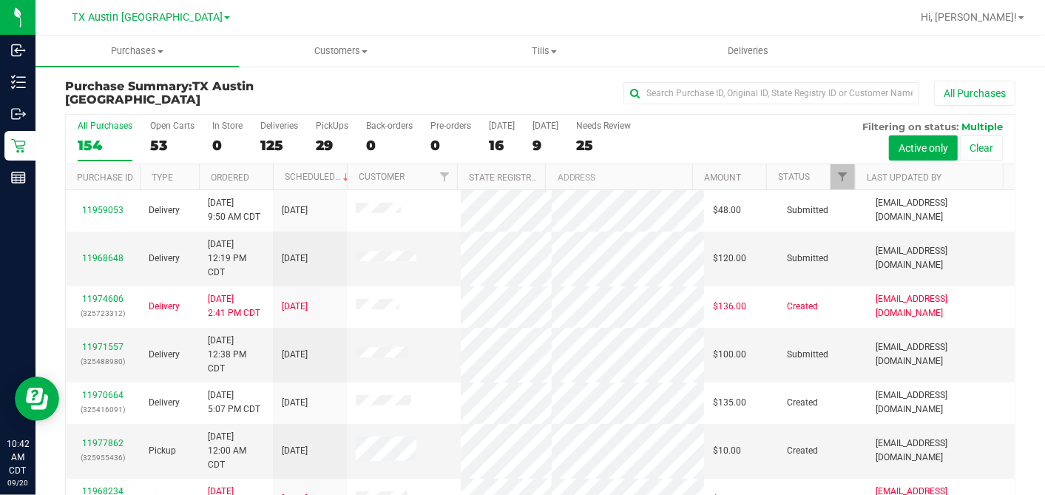
click at [534, 141] on div "9" at bounding box center [546, 145] width 26 height 17
click at [0, 0] on input "Tomorrow 9" at bounding box center [0, 0] width 0 height 0
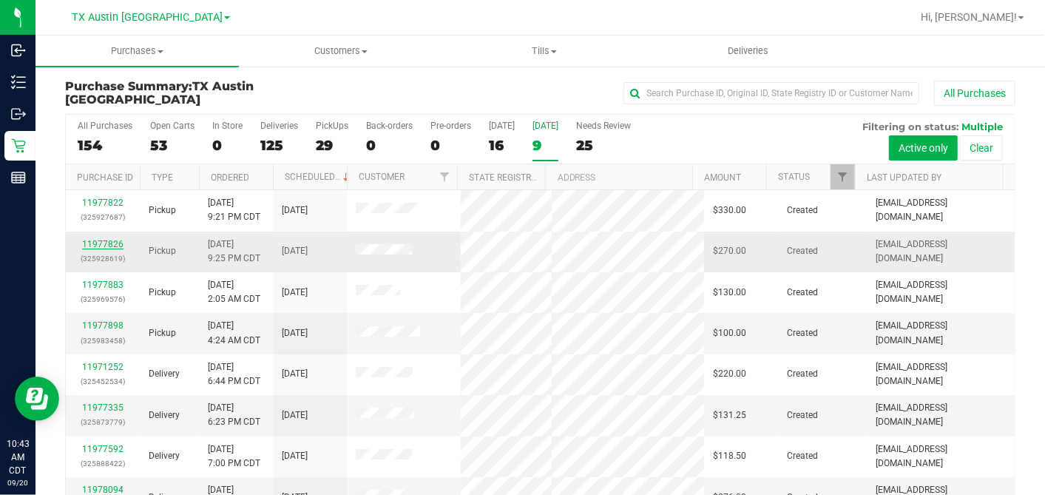
click at [93, 240] on link "11977826" at bounding box center [102, 244] width 41 height 10
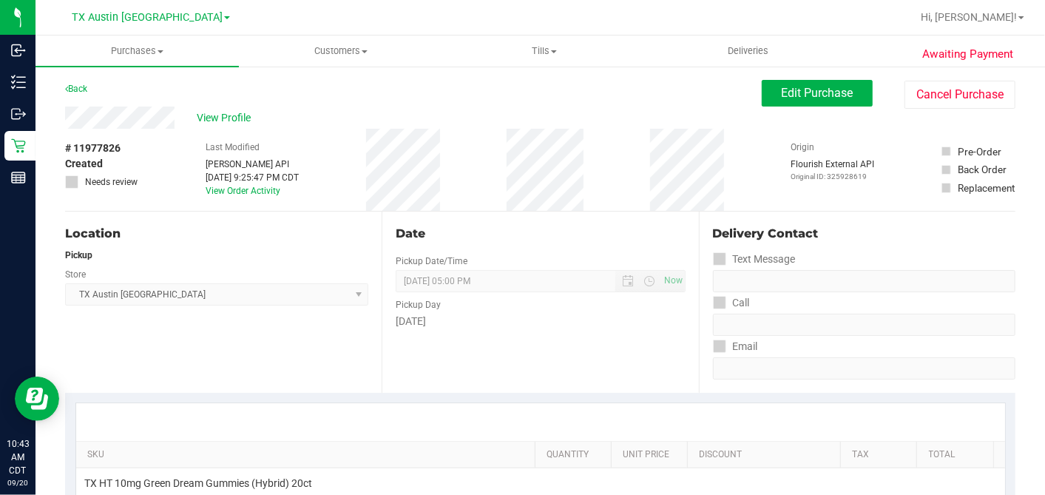
click at [166, 133] on div "# 11977826 Created Needs review Last Modified Jane API Sep 19, 2025 9:25:47 PM …" at bounding box center [540, 170] width 950 height 82
click at [213, 107] on div "View Profile" at bounding box center [413, 118] width 697 height 22
click at [238, 125] on div "View Profile" at bounding box center [413, 118] width 697 height 22
click at [234, 122] on span "View Profile" at bounding box center [226, 118] width 59 height 16
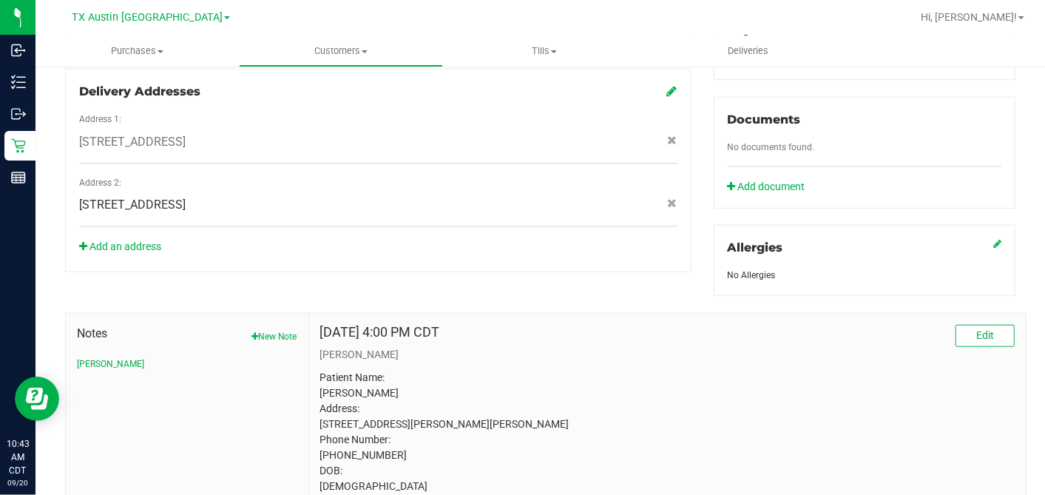
scroll to position [611, 0]
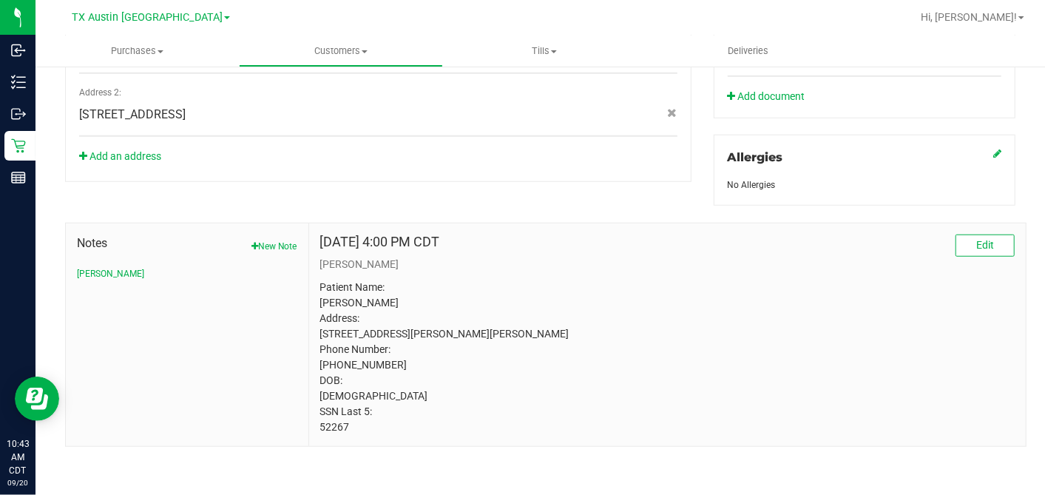
click at [334, 427] on p "Patient Name: Melissa Smith Address: 1992 Bledsoe Rd Gunter, TX, 75058 Phone Nu…" at bounding box center [667, 357] width 694 height 155
copy p "52267"
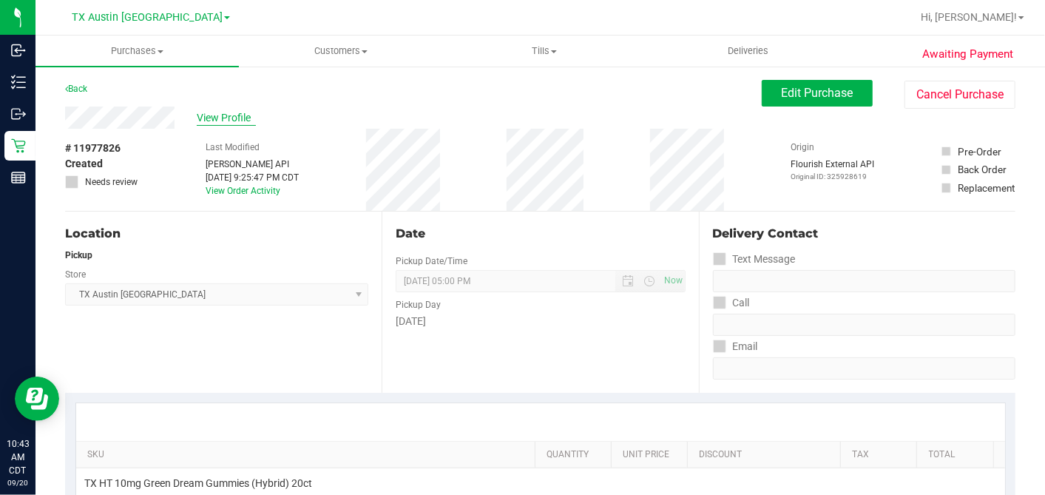
click at [206, 114] on span "View Profile" at bounding box center [226, 118] width 59 height 16
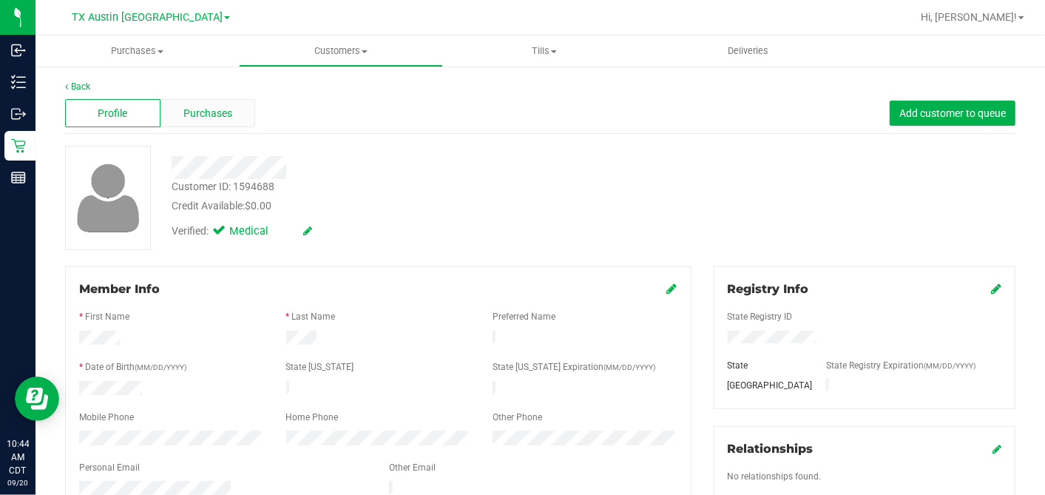
click at [228, 121] on div "Purchases" at bounding box center [207, 113] width 95 height 28
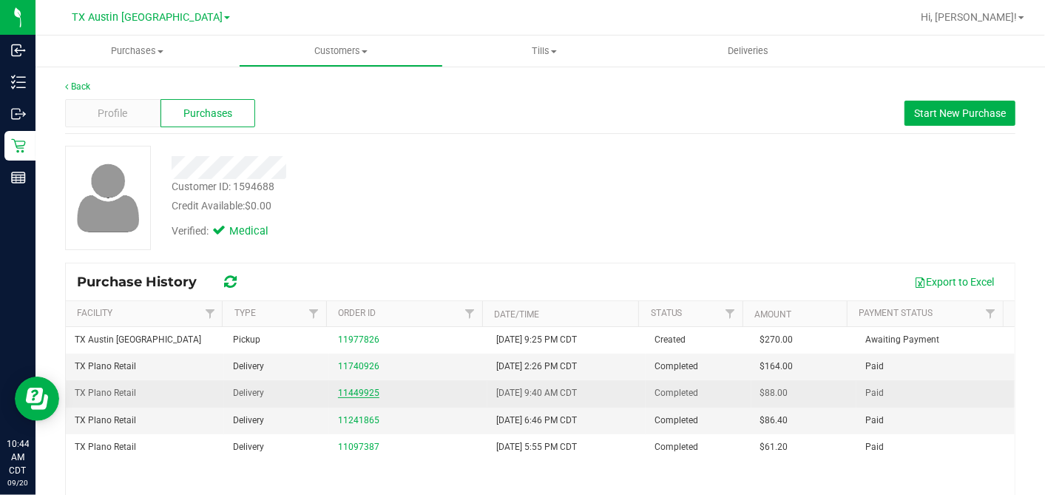
click at [358, 388] on link "11449925" at bounding box center [358, 393] width 41 height 10
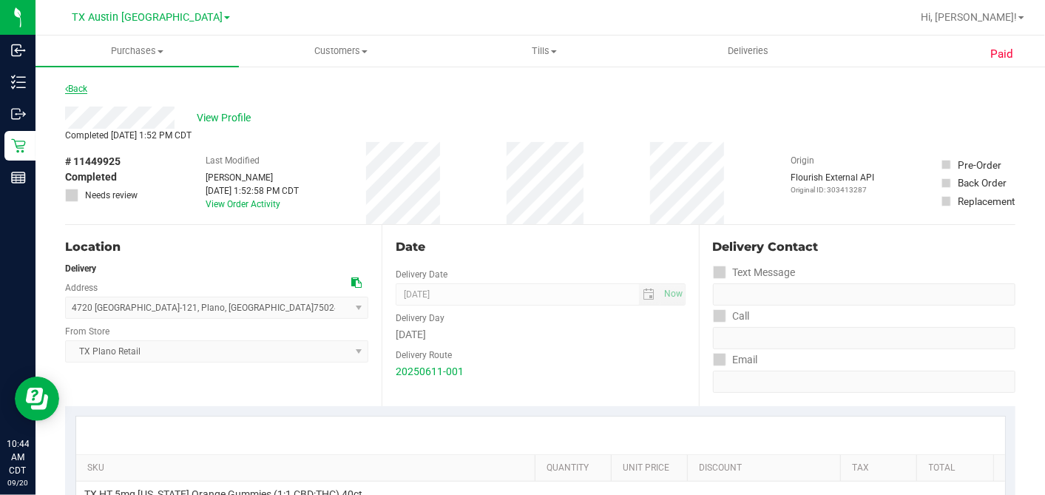
click at [75, 84] on link "Back" at bounding box center [76, 89] width 22 height 10
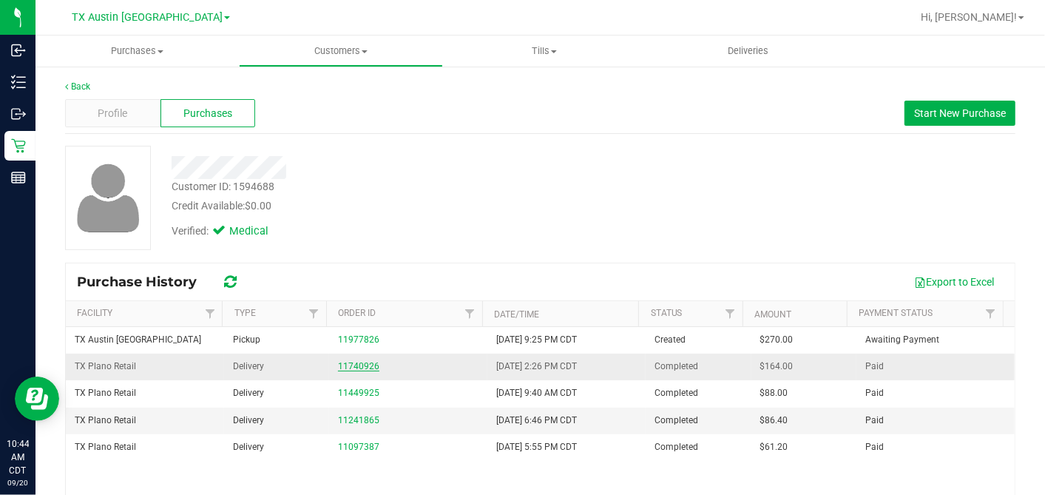
click at [346, 365] on link "11740926" at bounding box center [358, 366] width 41 height 10
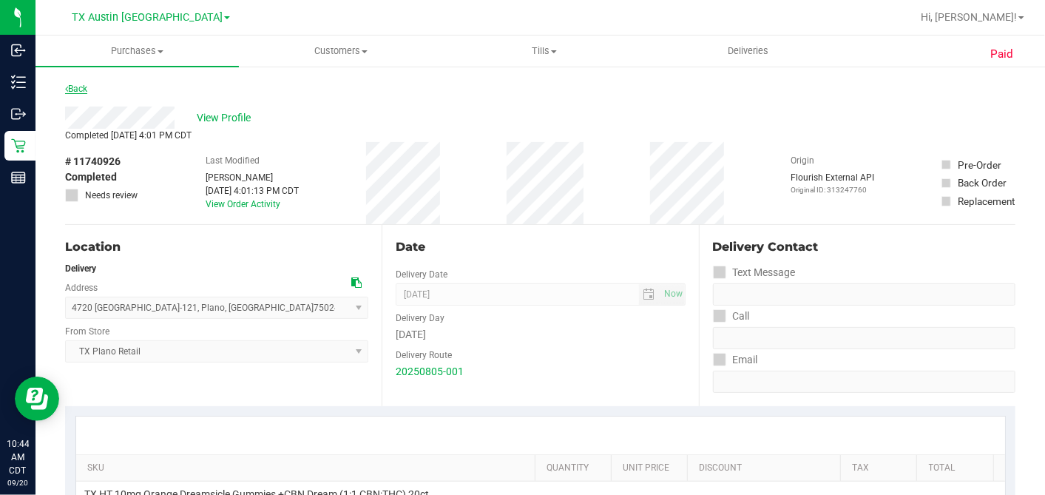
click at [85, 84] on link "Back" at bounding box center [76, 89] width 22 height 10
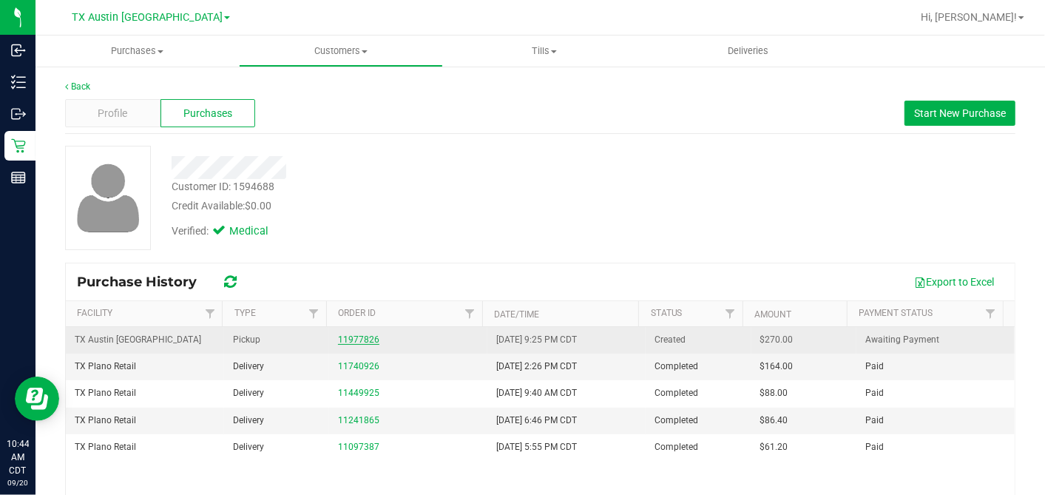
click at [359, 337] on link "11977826" at bounding box center [358, 339] width 41 height 10
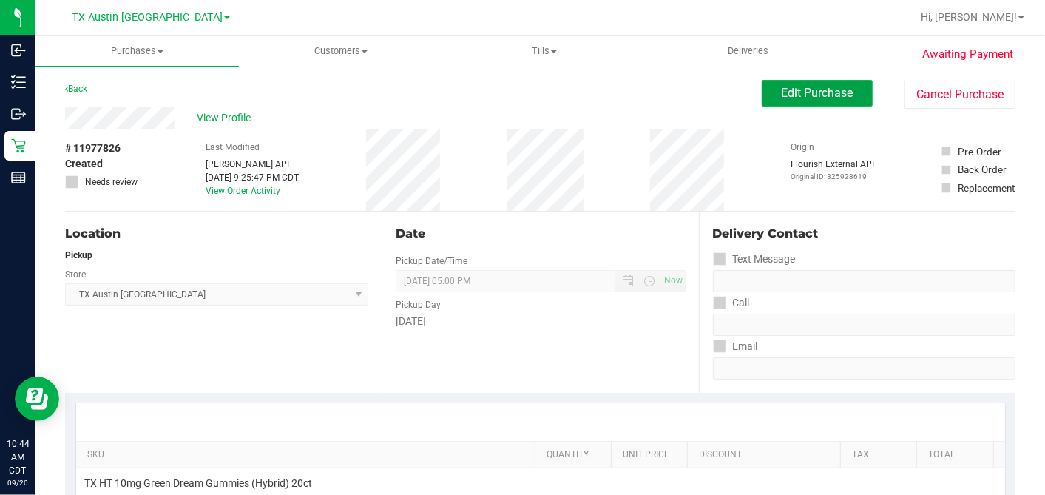
drag, startPoint x: 782, startPoint y: 91, endPoint x: 773, endPoint y: 97, distance: 11.3
click at [782, 91] on span "Edit Purchase" at bounding box center [818, 93] width 72 height 14
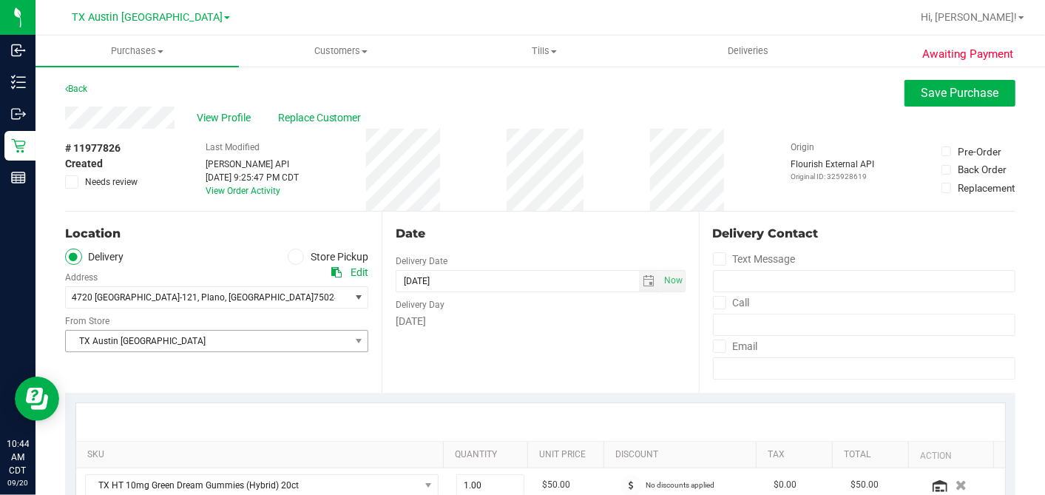
click at [160, 338] on span "TX Austin [GEOGRAPHIC_DATA]" at bounding box center [207, 341] width 283 height 21
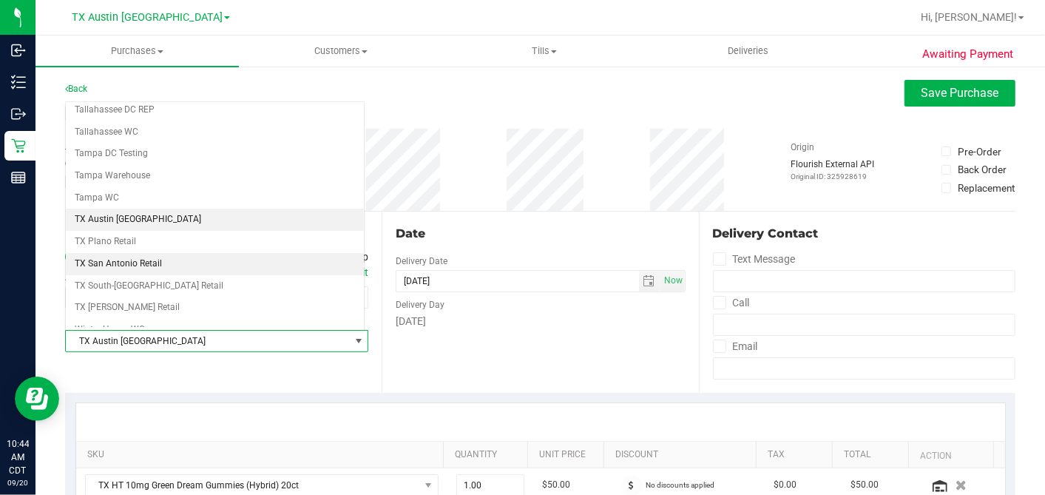
scroll to position [1052, 0]
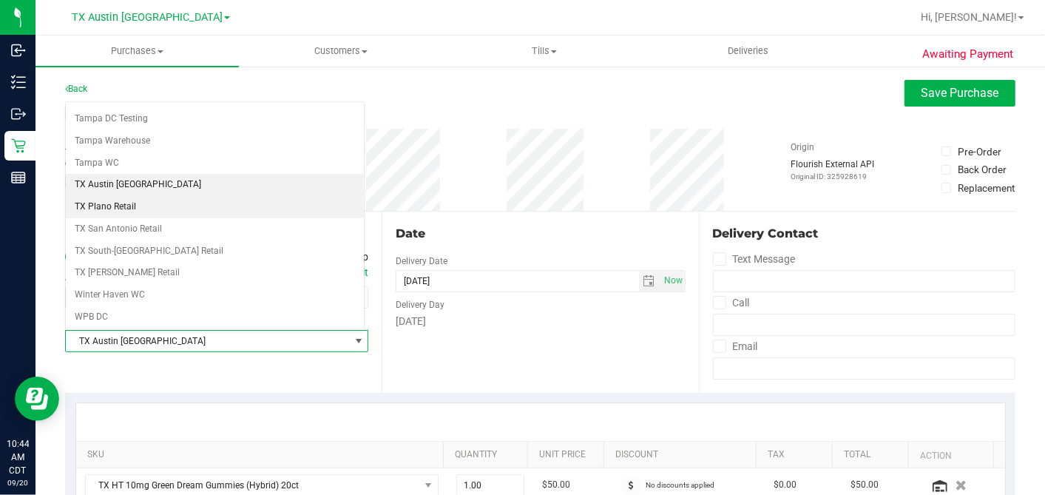
click at [121, 196] on li "TX Plano Retail" at bounding box center [215, 207] width 298 height 22
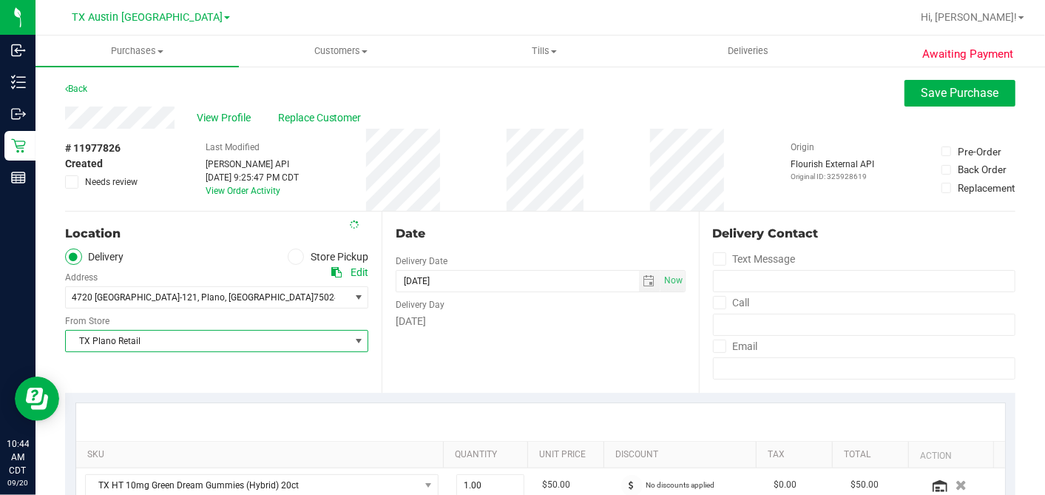
click at [519, 240] on div "Date" at bounding box center [540, 234] width 289 height 18
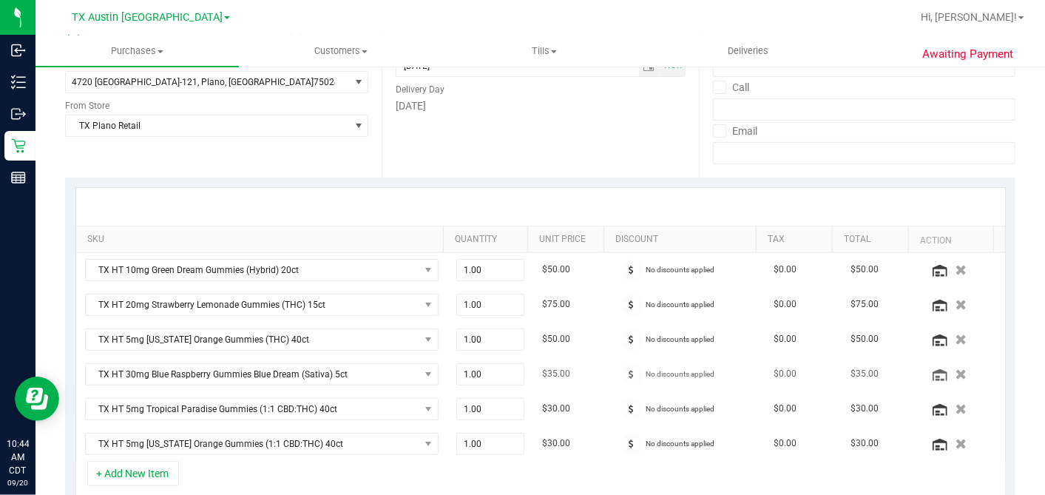
scroll to position [328, 0]
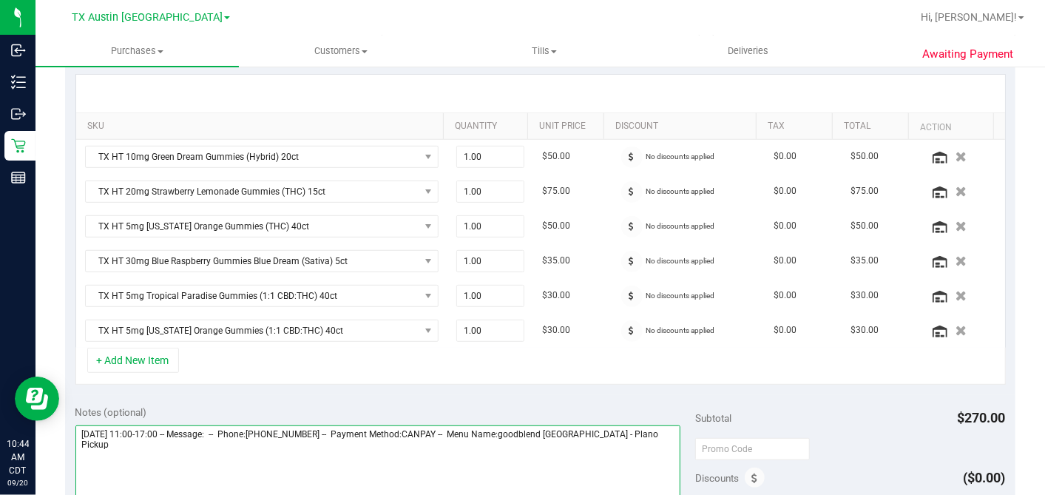
click at [651, 425] on textarea at bounding box center [378, 496] width 606 height 142
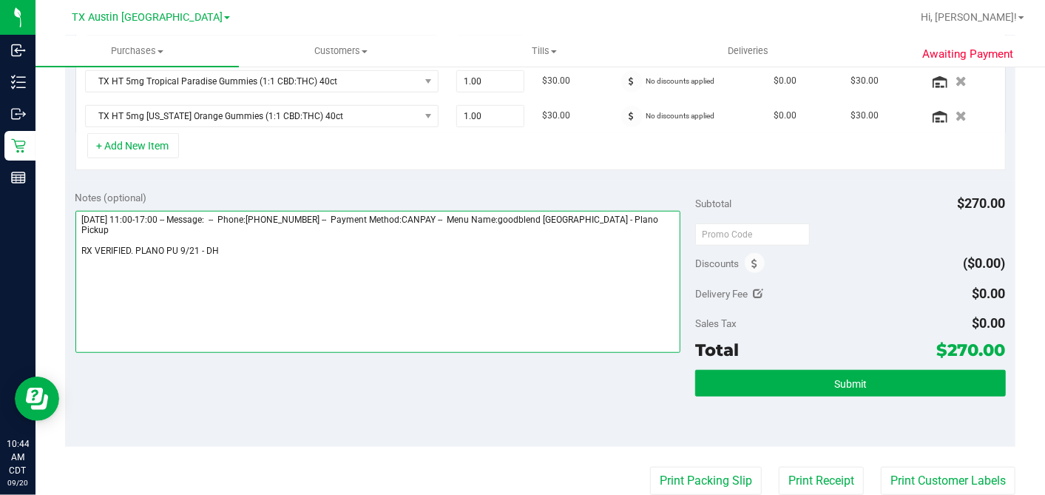
scroll to position [657, 0]
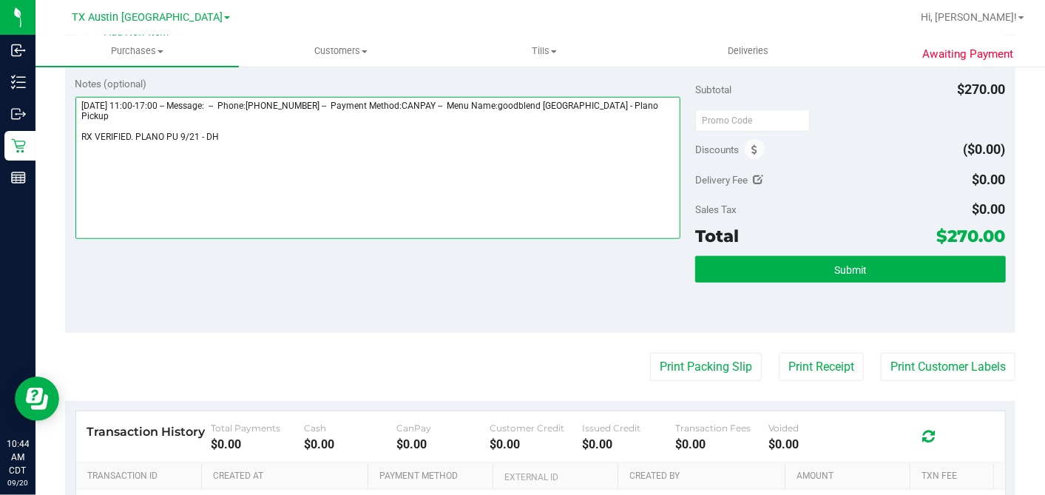
type textarea "Sunday 09/21/2025 11:00-17:00 -- Message: -- Phone:2142346399 -- Payment Method…"
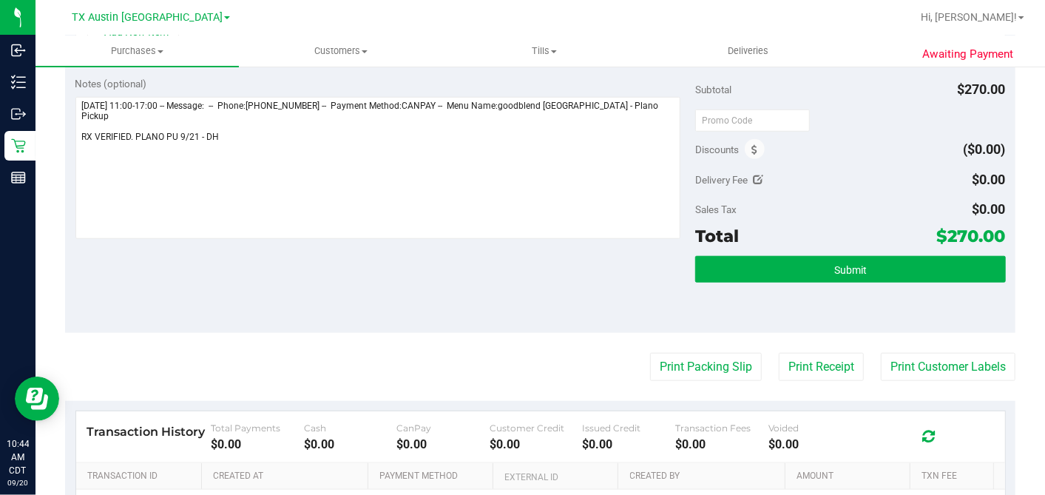
click at [834, 279] on div "Submit" at bounding box center [850, 289] width 310 height 67
click at [777, 259] on button "Submit" at bounding box center [850, 269] width 310 height 27
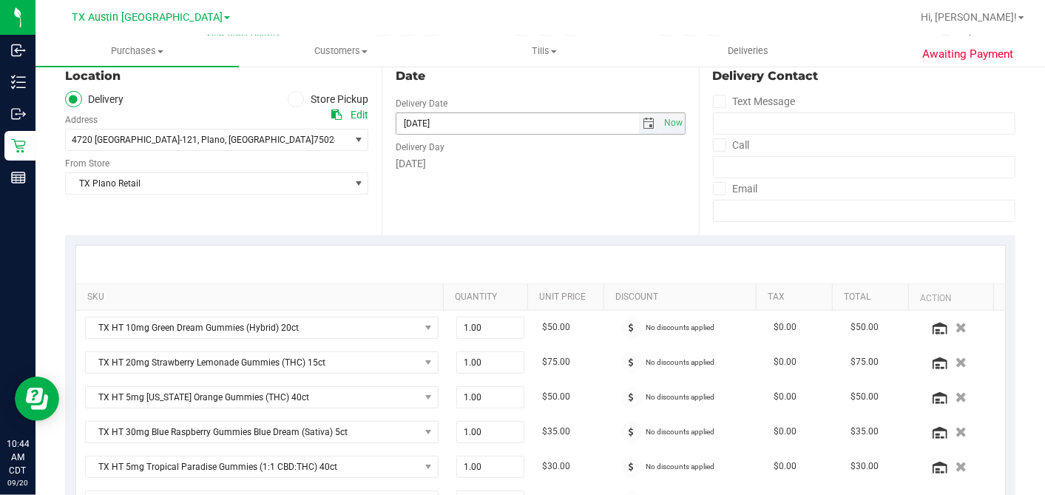
scroll to position [0, 0]
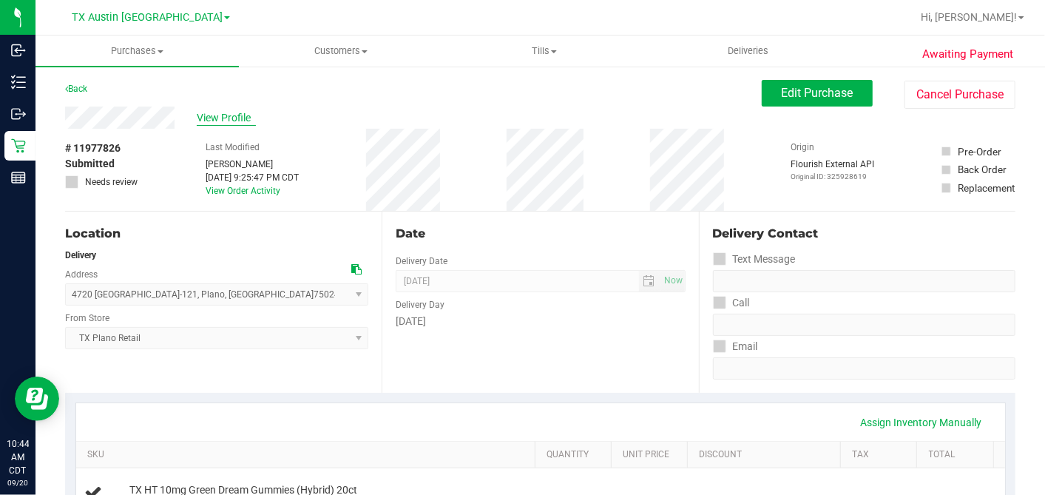
click at [220, 115] on span "View Profile" at bounding box center [226, 118] width 59 height 16
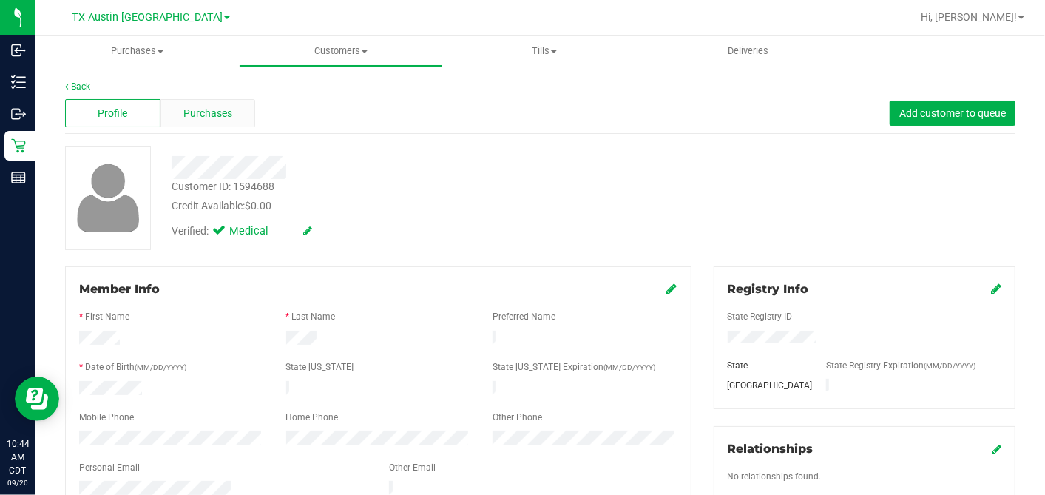
click at [209, 108] on span "Purchases" at bounding box center [207, 114] width 49 height 16
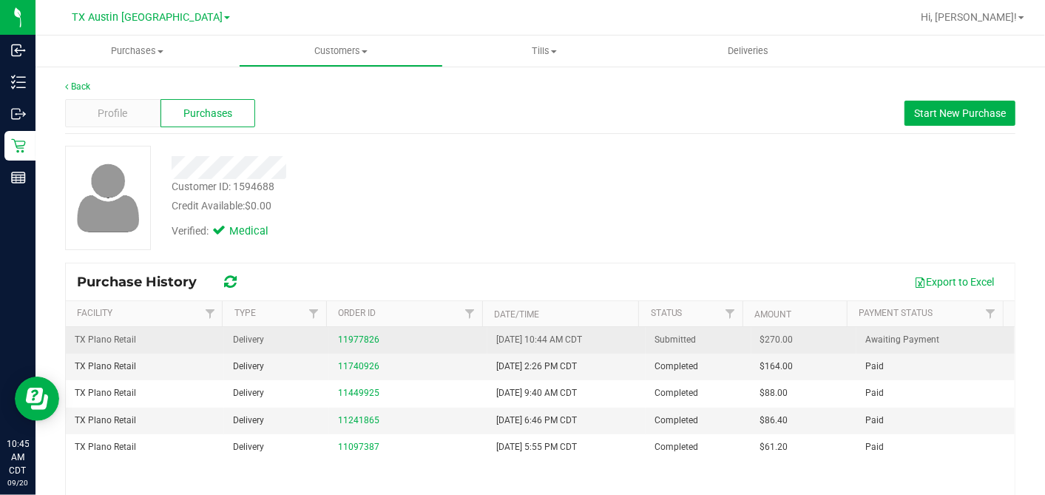
click at [760, 339] on span "$270.00" at bounding box center [776, 340] width 33 height 14
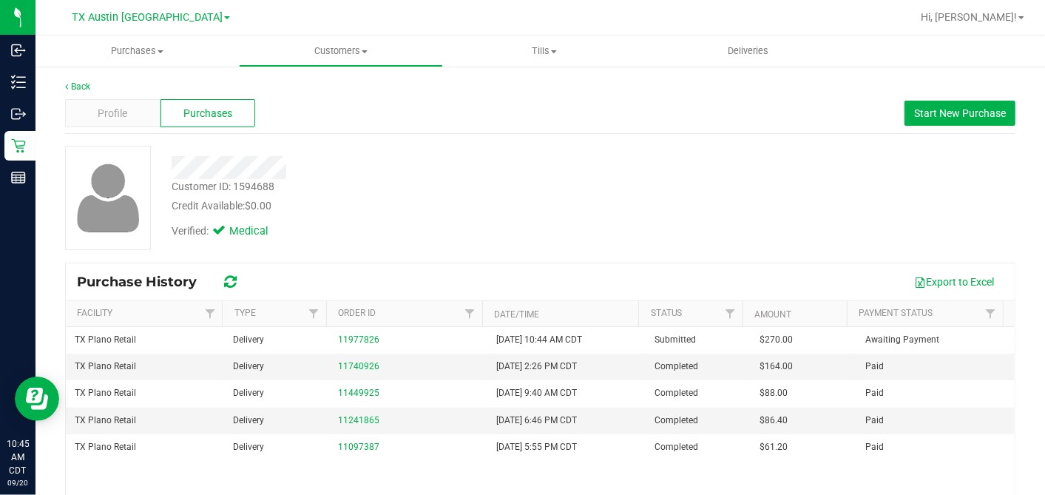
copy span "270.00"
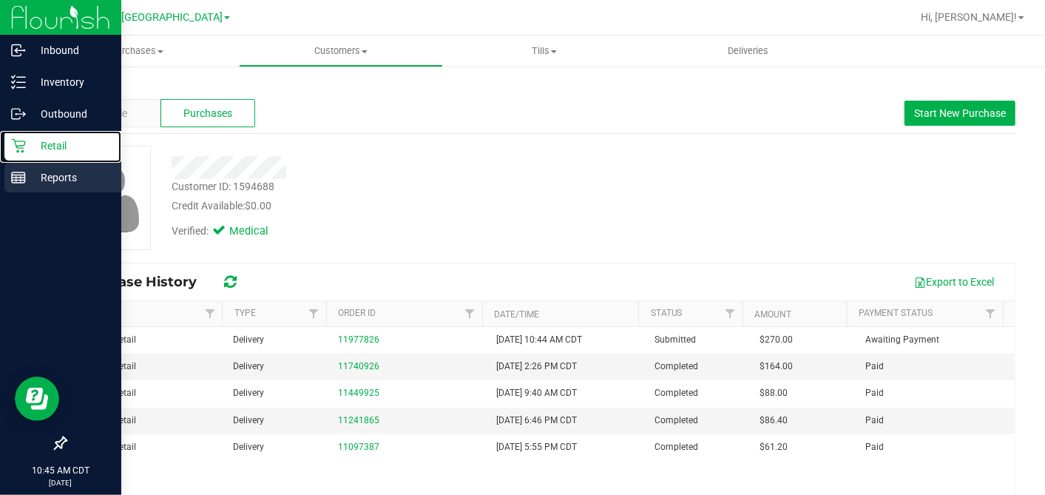
drag, startPoint x: 8, startPoint y: 146, endPoint x: 87, endPoint y: 169, distance: 81.7
click at [8, 146] on div "Retail" at bounding box center [62, 146] width 117 height 30
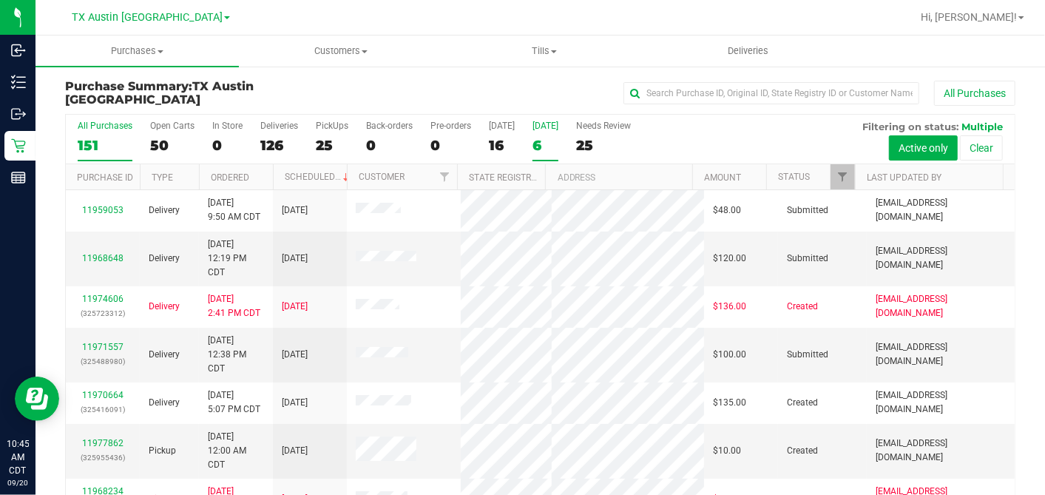
click at [535, 141] on div "6" at bounding box center [546, 145] width 26 height 17
click at [0, 0] on input "Tomorrow 6" at bounding box center [0, 0] width 0 height 0
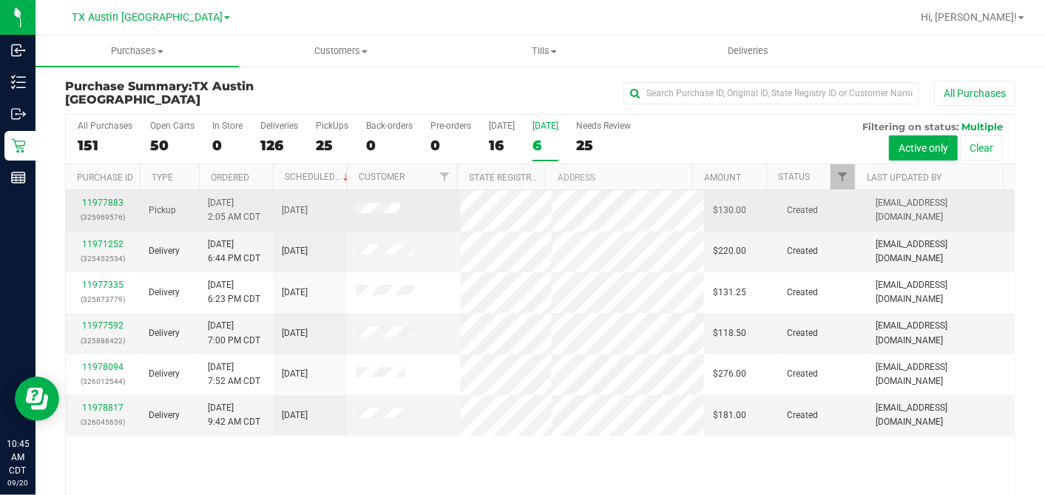
click at [101, 196] on div "11977883 (325969576)" at bounding box center [103, 210] width 56 height 28
click at [104, 197] on link "11977883" at bounding box center [102, 202] width 41 height 10
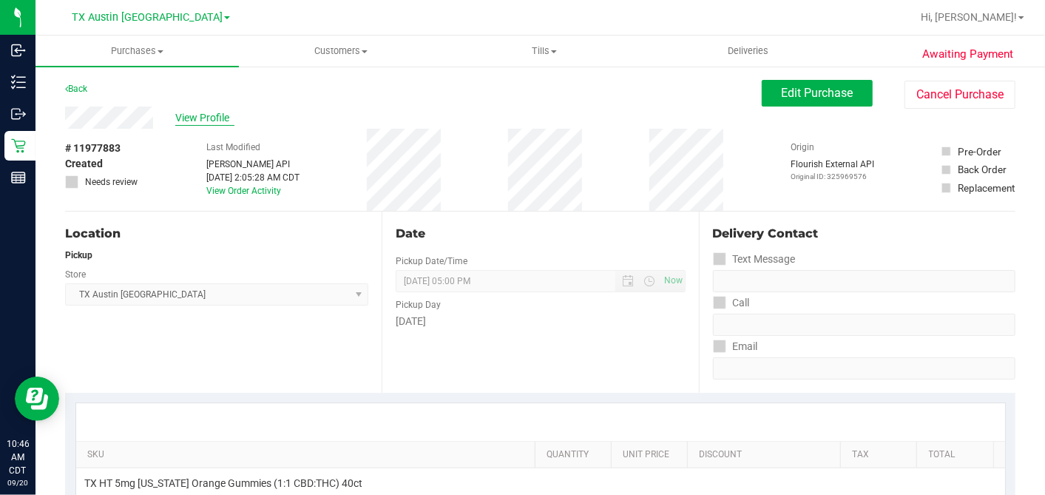
click at [209, 116] on span "View Profile" at bounding box center [204, 118] width 59 height 16
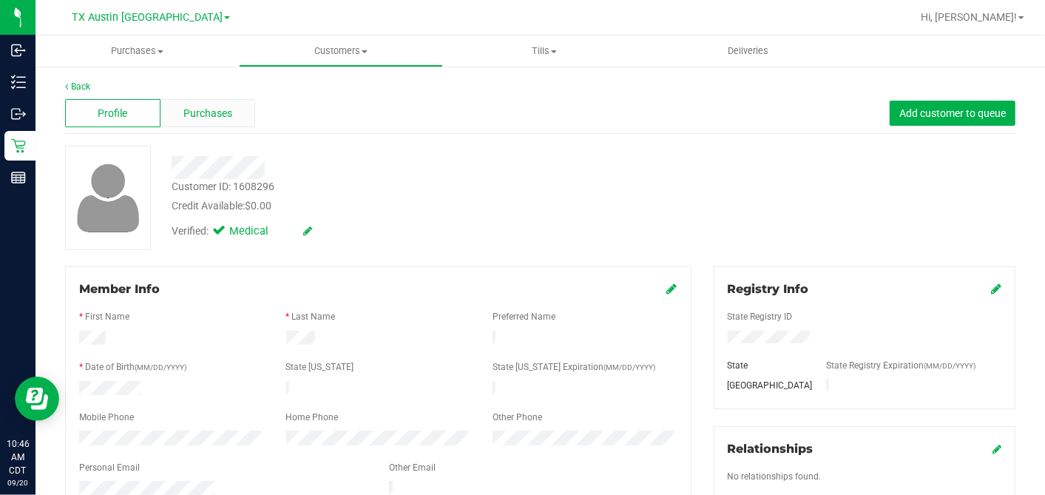
click at [237, 115] on div "Purchases" at bounding box center [207, 113] width 95 height 28
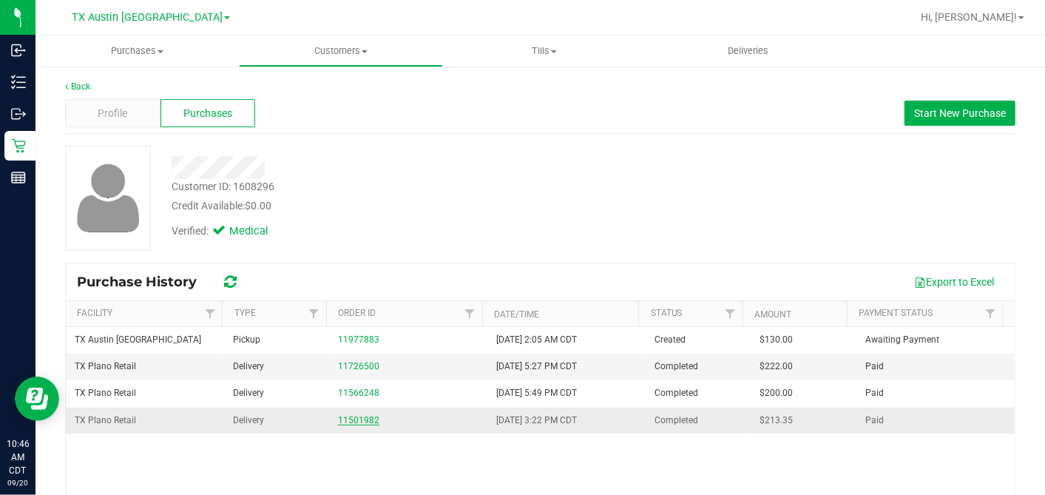
click at [357, 415] on link "11501982" at bounding box center [358, 420] width 41 height 10
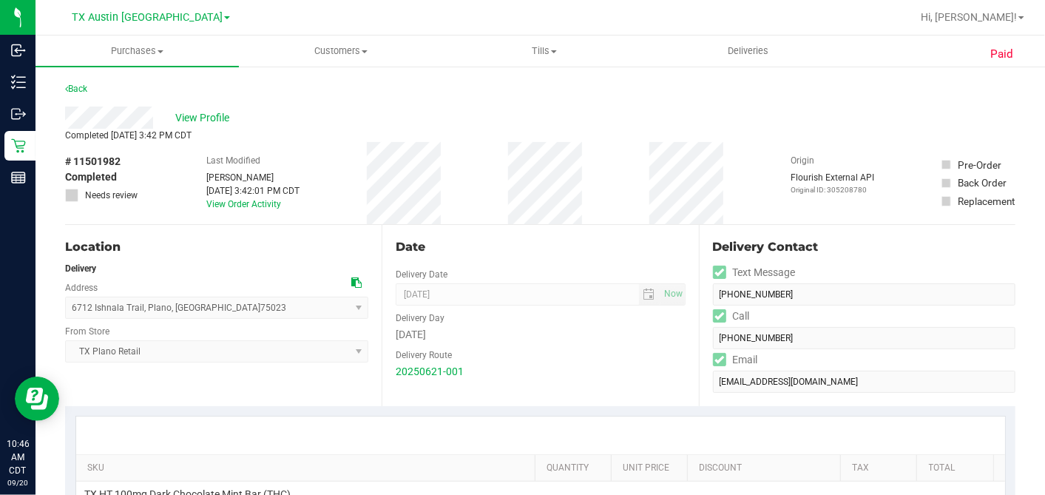
click at [90, 85] on div "Back" at bounding box center [540, 93] width 950 height 27
click at [82, 89] on link "Back" at bounding box center [76, 89] width 22 height 10
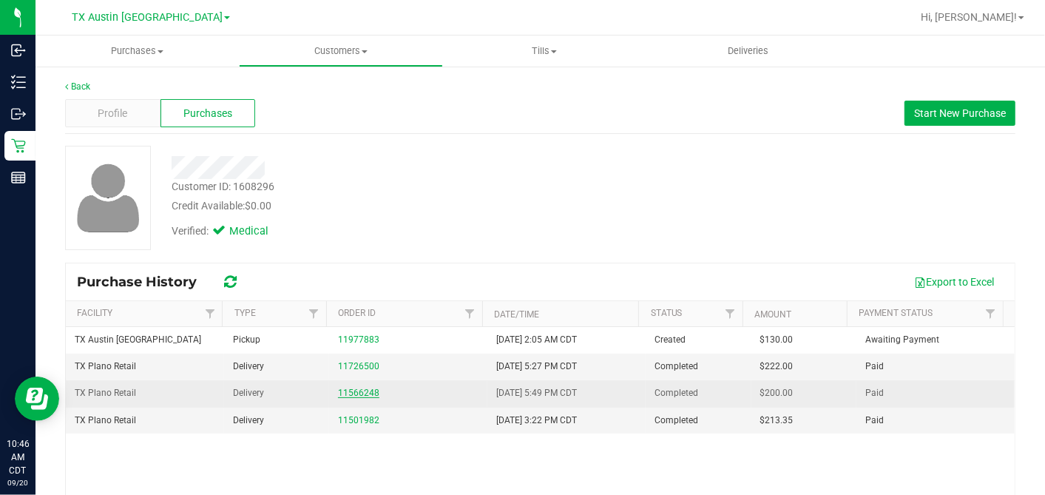
click at [354, 388] on link "11566248" at bounding box center [358, 393] width 41 height 10
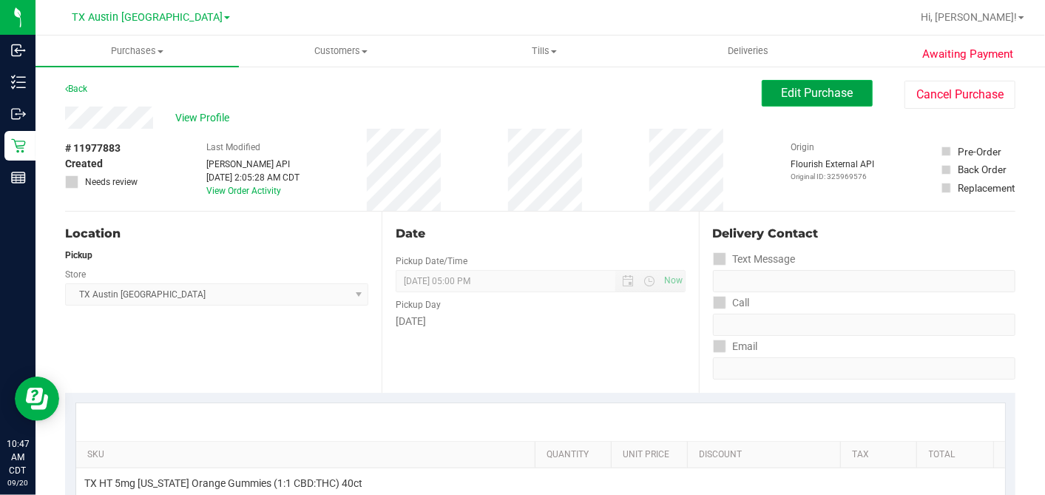
click at [792, 97] on span "Edit Purchase" at bounding box center [818, 93] width 72 height 14
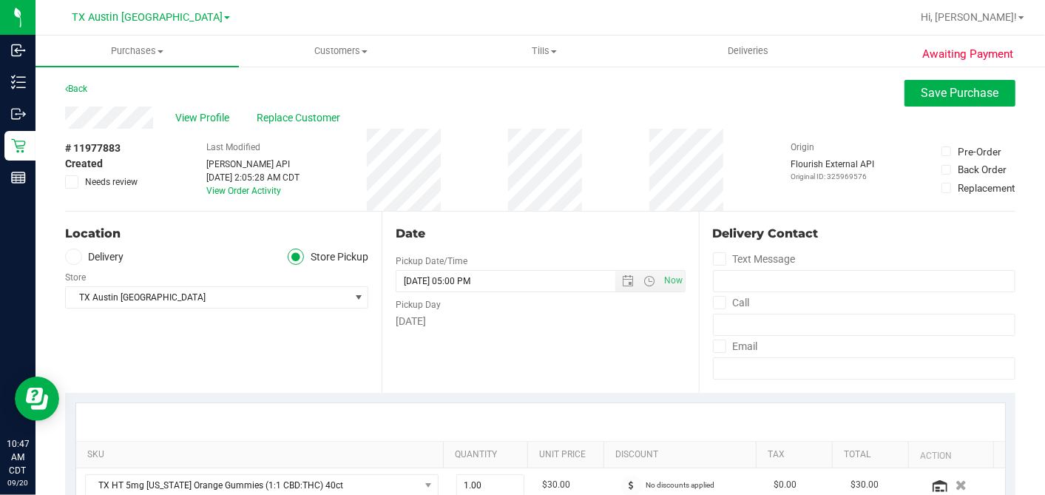
click at [86, 251] on label "Delivery" at bounding box center [94, 257] width 59 height 17
click at [0, 0] on input "Delivery" at bounding box center [0, 0] width 0 height 0
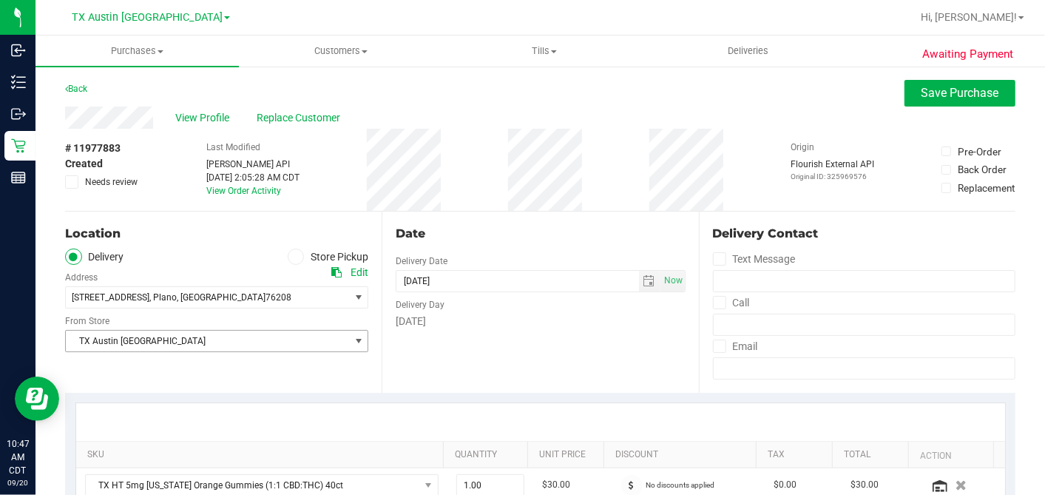
click at [226, 340] on span "TX Austin [GEOGRAPHIC_DATA]" at bounding box center [207, 341] width 283 height 21
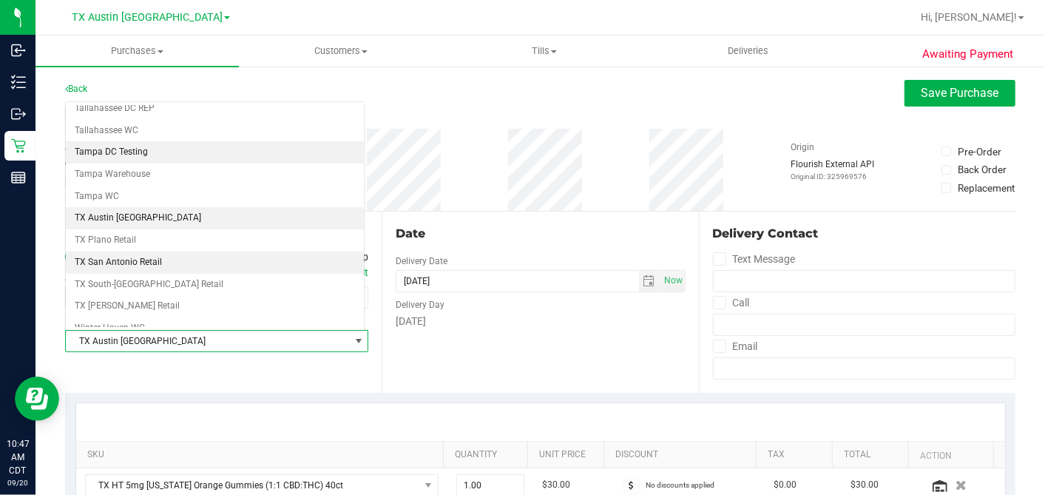
scroll to position [1052, 0]
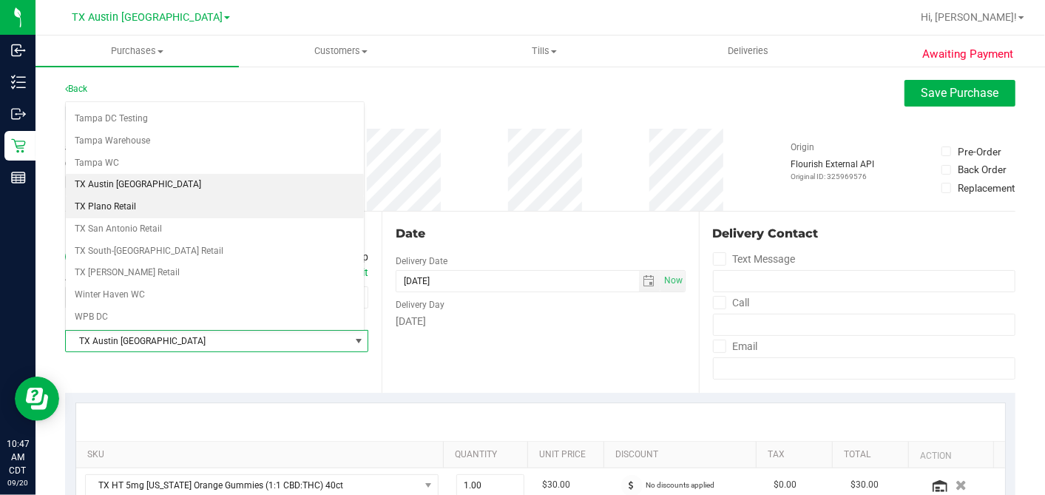
click at [133, 196] on li "TX Plano Retail" at bounding box center [215, 207] width 298 height 22
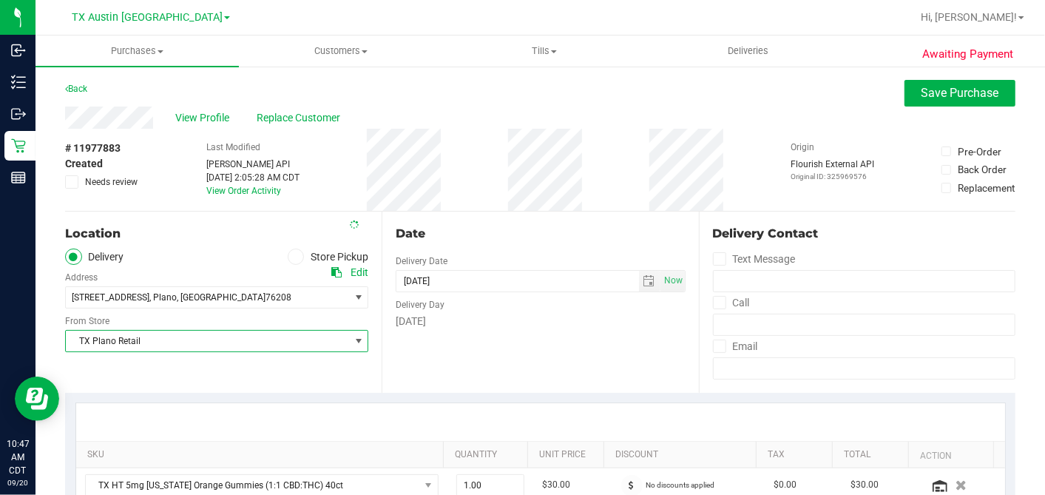
click at [556, 231] on div "Date" at bounding box center [540, 234] width 289 height 18
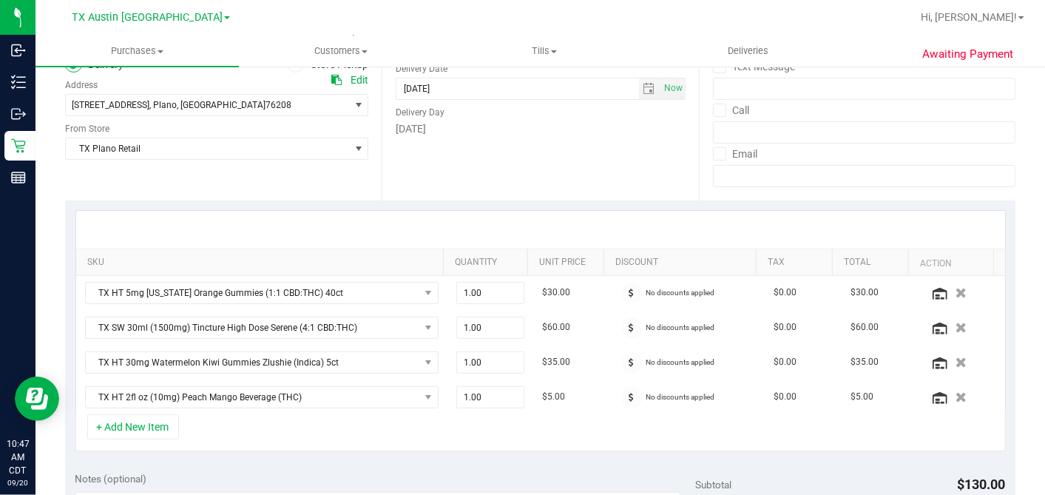
scroll to position [328, 0]
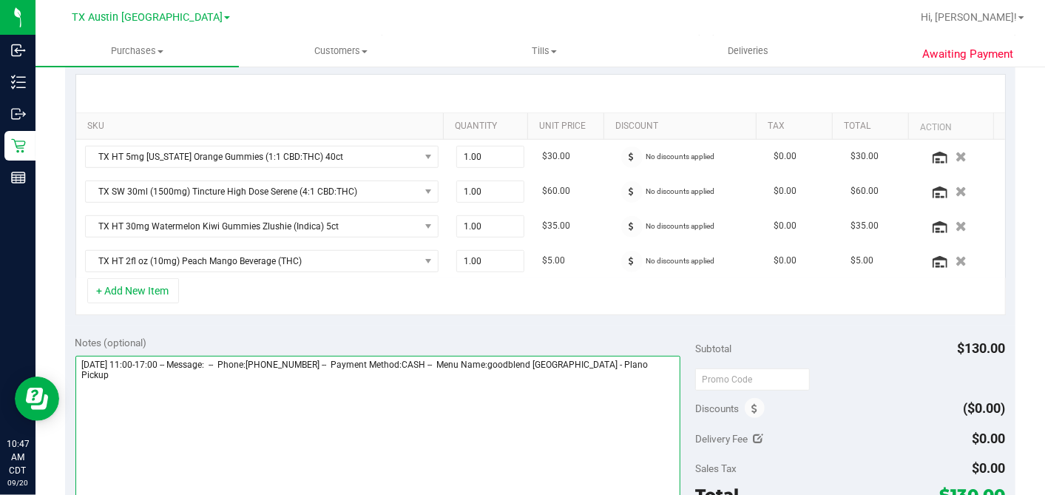
click at [635, 365] on textarea at bounding box center [378, 427] width 606 height 142
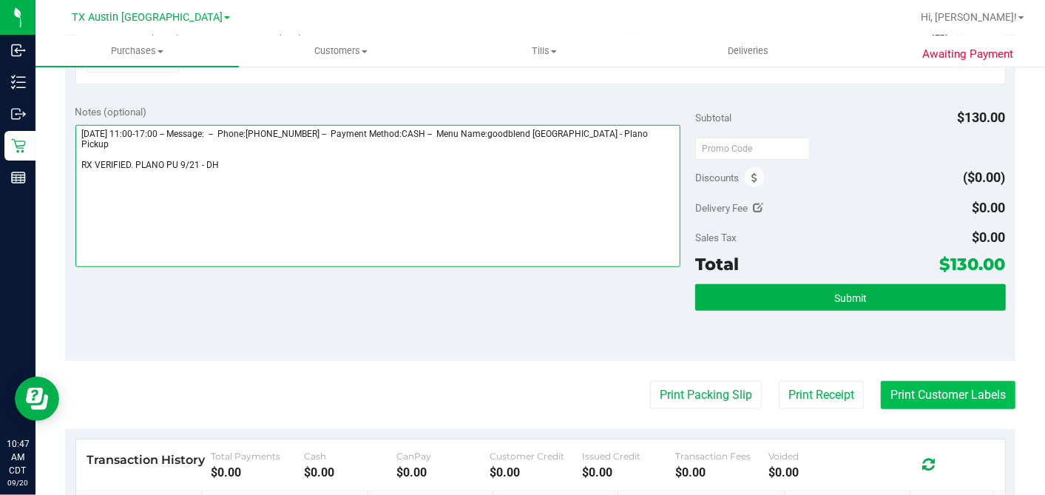
scroll to position [657, 0]
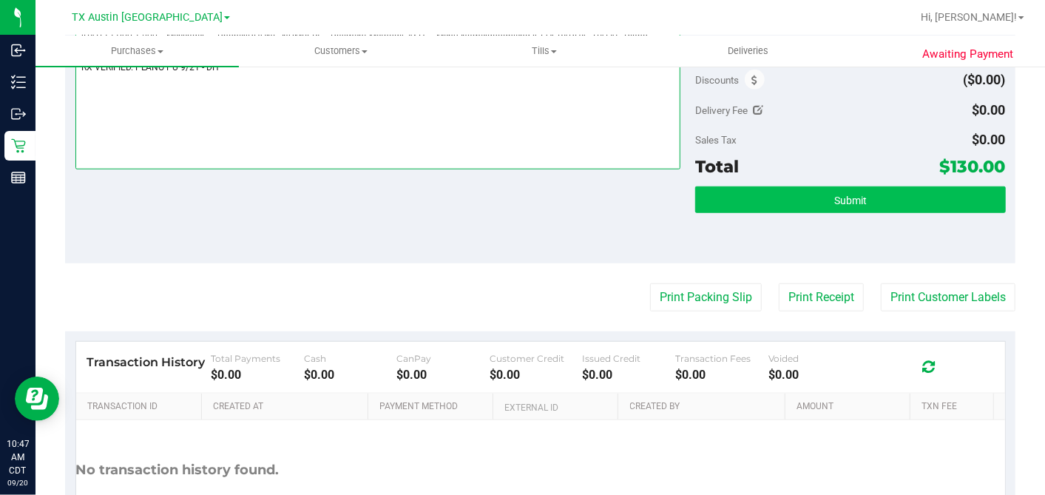
type textarea "Sunday 09/21/2025 11:00-17:00 -- Message: -- Phone:9725203098 -- Payment Method…"
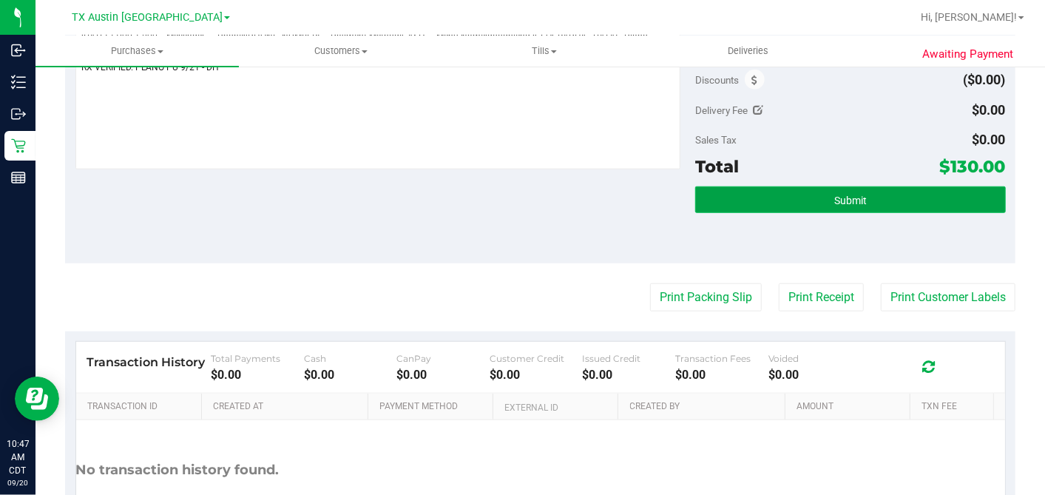
click at [842, 197] on span "Submit" at bounding box center [850, 201] width 33 height 12
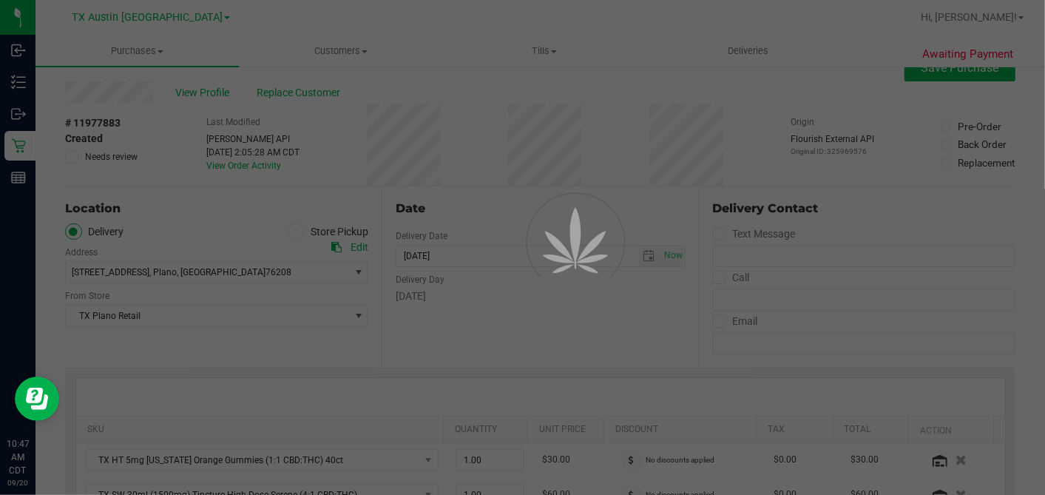
scroll to position [0, 0]
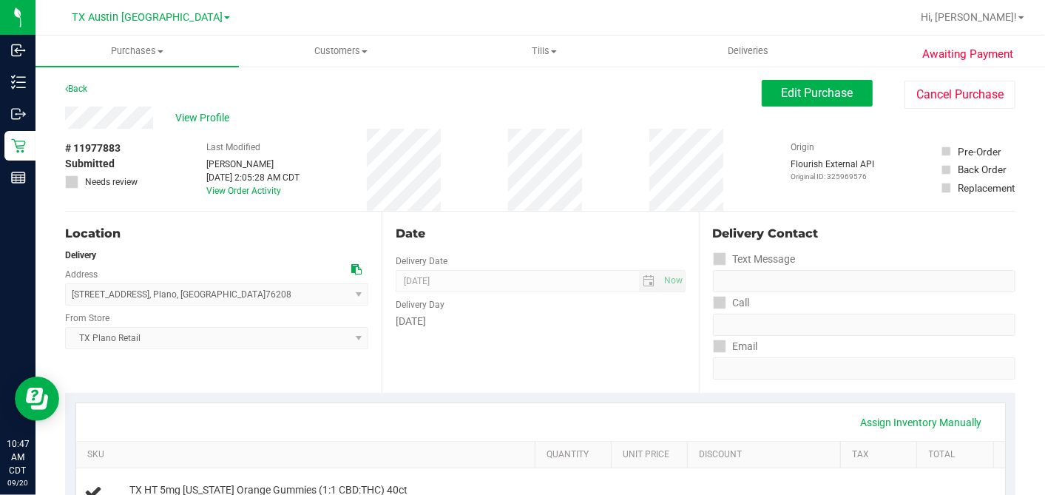
click at [189, 118] on span "View Profile" at bounding box center [204, 118] width 59 height 16
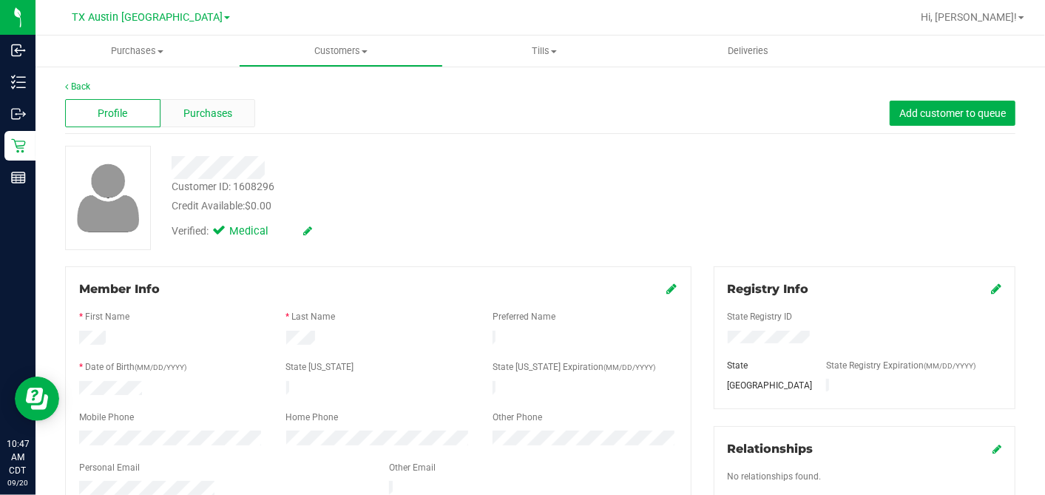
click at [214, 108] on span "Purchases" at bounding box center [207, 114] width 49 height 16
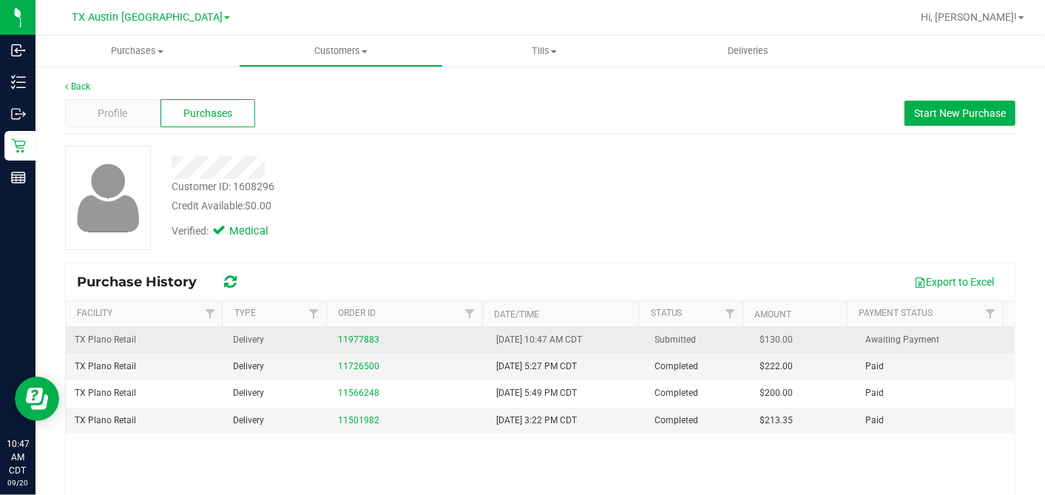
click at [760, 336] on span "$130.00" at bounding box center [776, 340] width 33 height 14
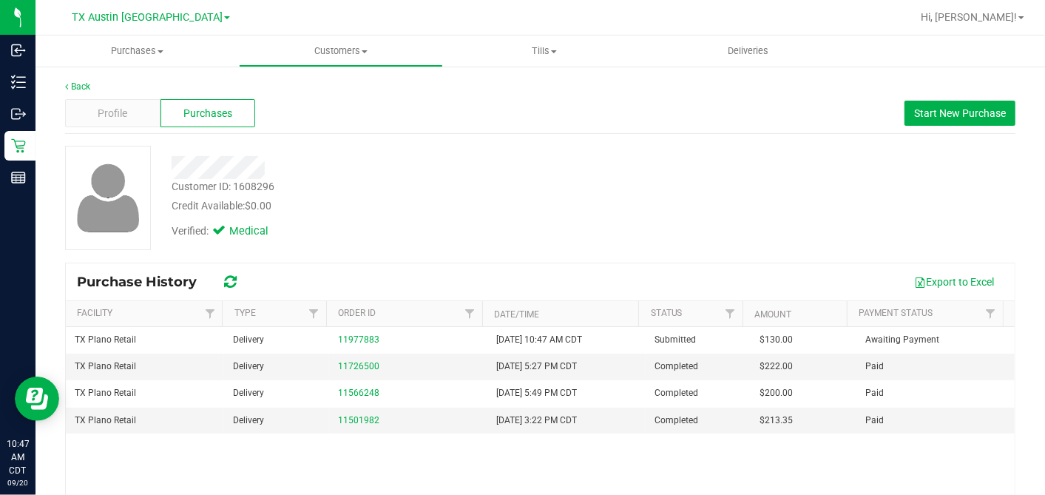
copy span "130.00"
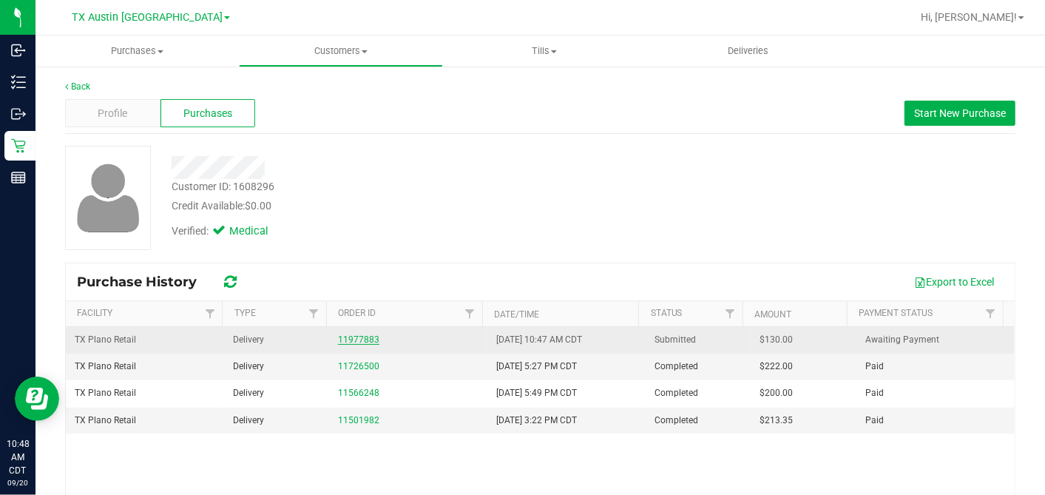
click at [368, 334] on link "11977883" at bounding box center [358, 339] width 41 height 10
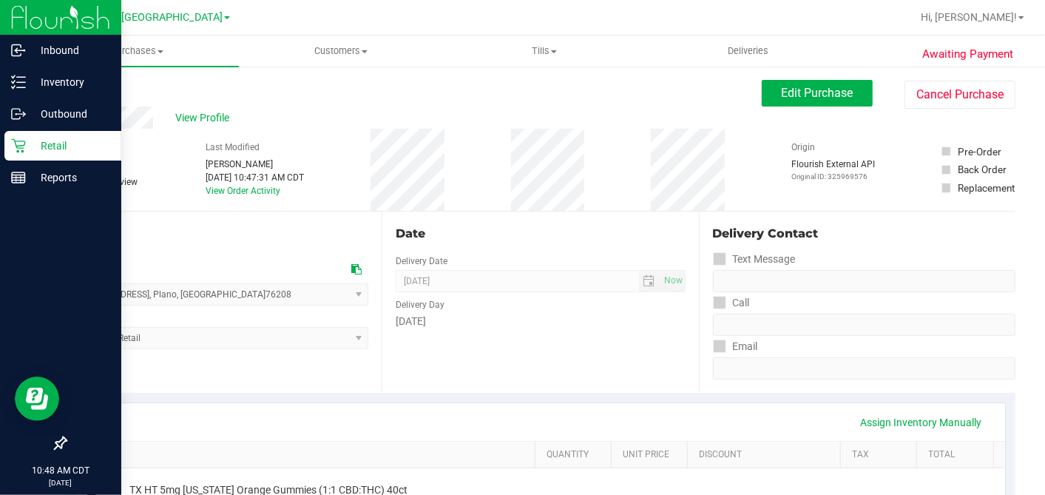
click at [30, 144] on p "Retail" at bounding box center [70, 146] width 89 height 18
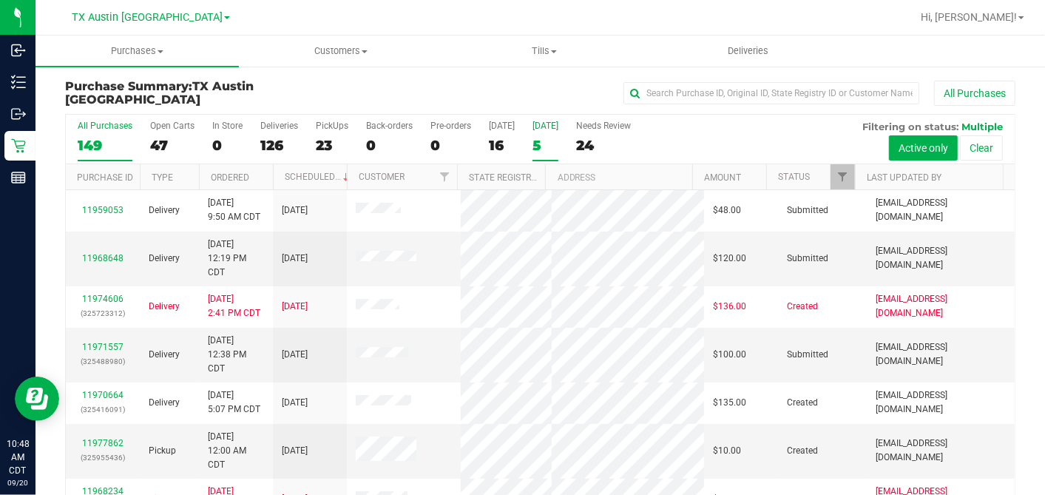
click at [535, 143] on div "5" at bounding box center [546, 145] width 26 height 17
click at [0, 0] on input "Tomorrow 5" at bounding box center [0, 0] width 0 height 0
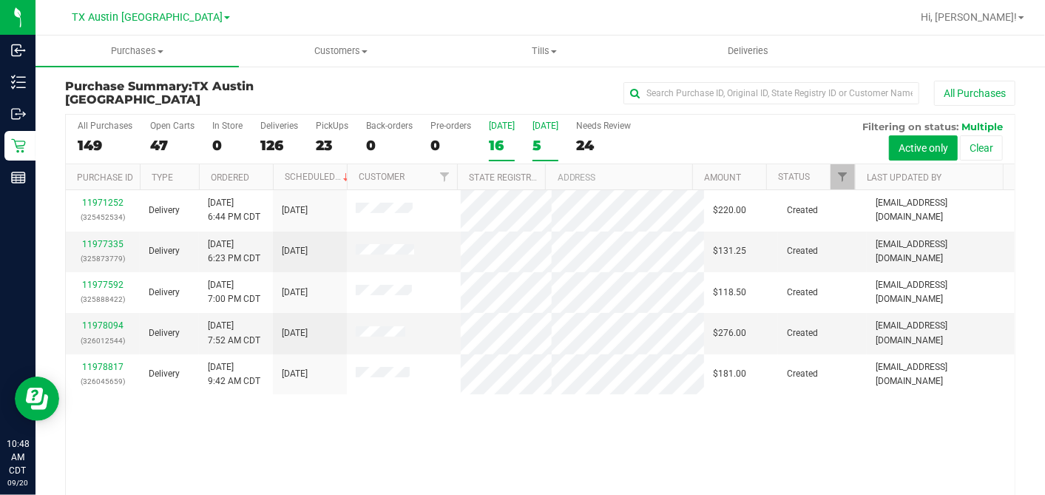
click at [498, 137] on div "16" at bounding box center [502, 145] width 26 height 17
click at [0, 0] on input "Today 16" at bounding box center [0, 0] width 0 height 0
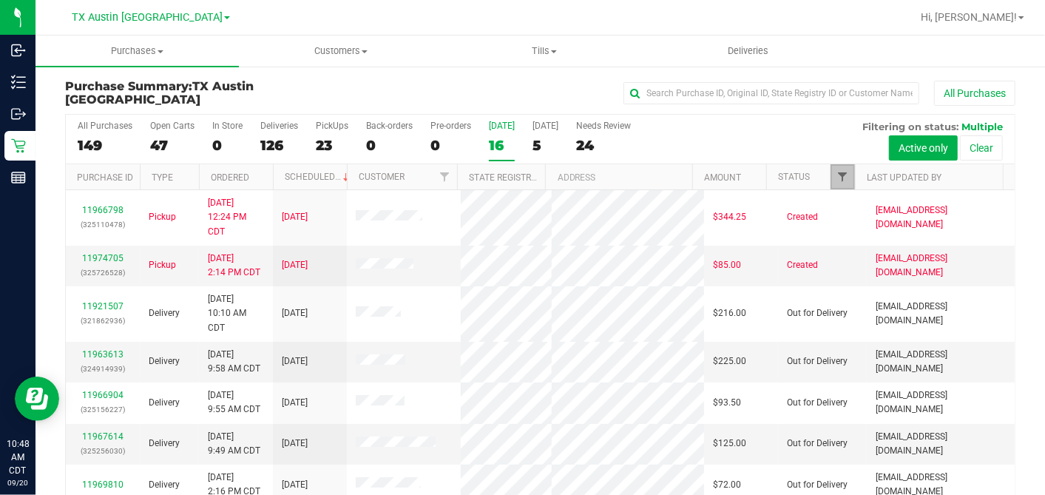
click at [836, 171] on span "Filter" at bounding box center [842, 177] width 12 height 12
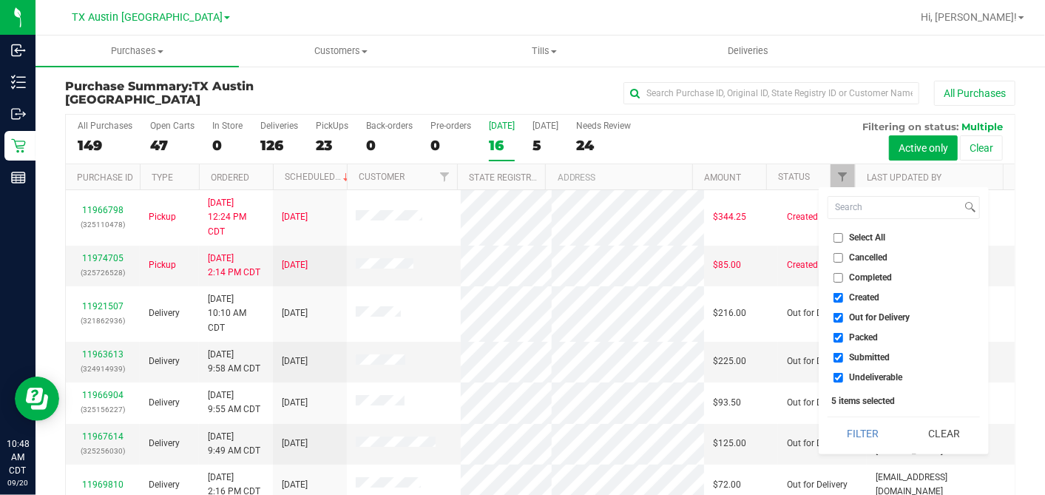
click at [834, 234] on input "Select All" at bounding box center [839, 238] width 10 height 10
checkbox input "true"
click at [834, 234] on input "Select All" at bounding box center [839, 238] width 10 height 10
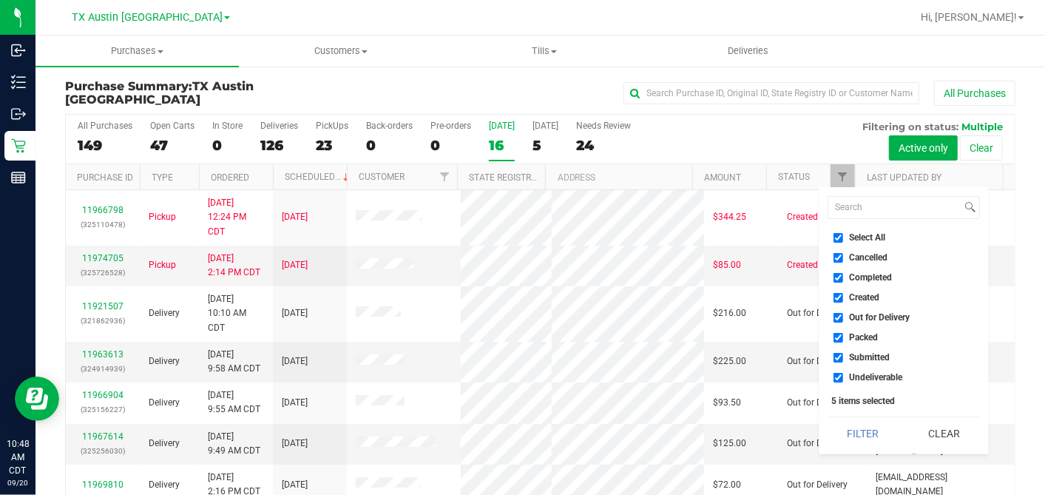
checkbox input "false"
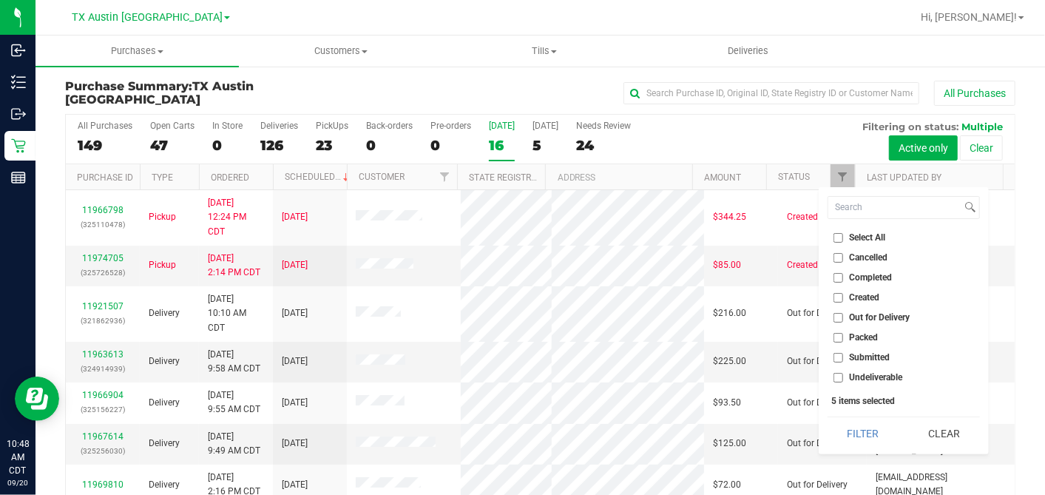
checkbox input "false"
click at [836, 294] on input "Created" at bounding box center [839, 298] width 10 height 10
checkbox input "true"
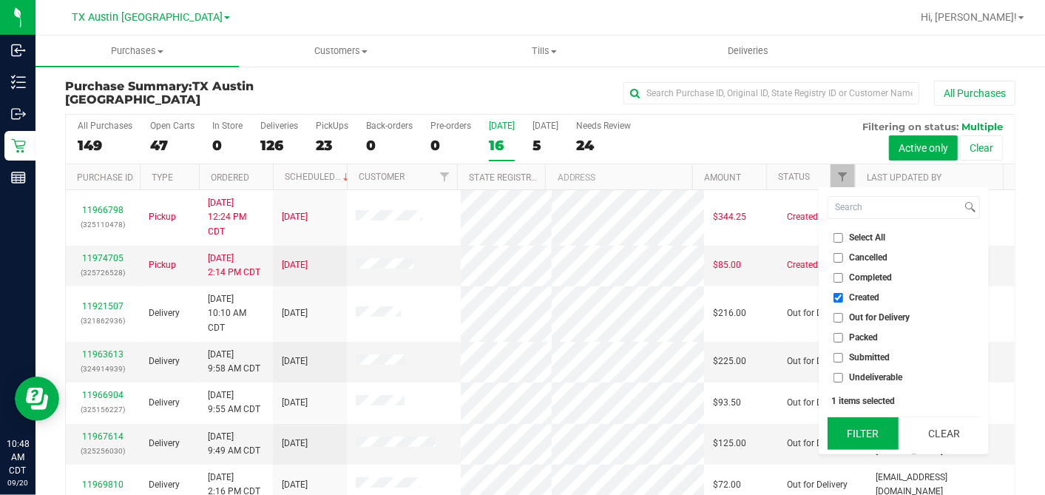
click at [860, 420] on button "Filter" at bounding box center [863, 433] width 71 height 33
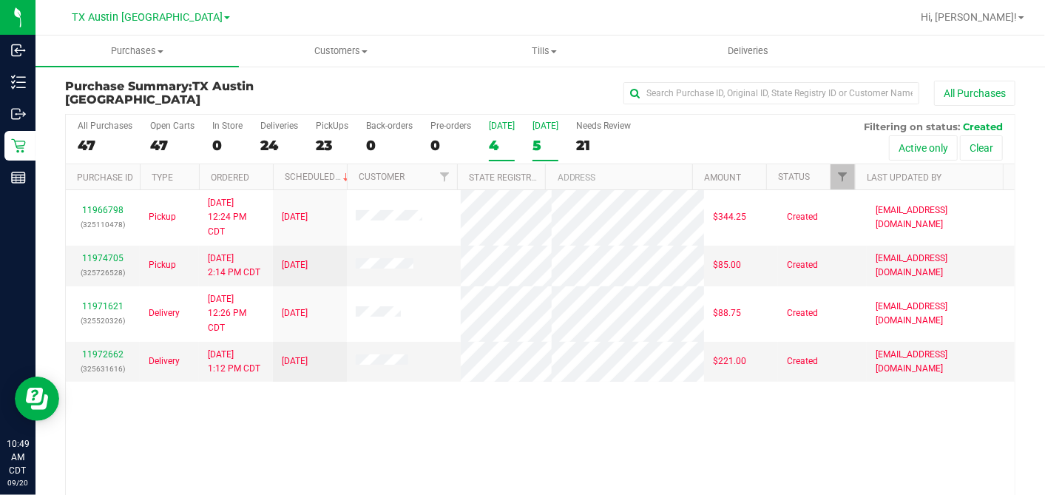
click at [538, 138] on div "5" at bounding box center [546, 145] width 26 height 17
click at [0, 0] on input "Tomorrow 5" at bounding box center [0, 0] width 0 height 0
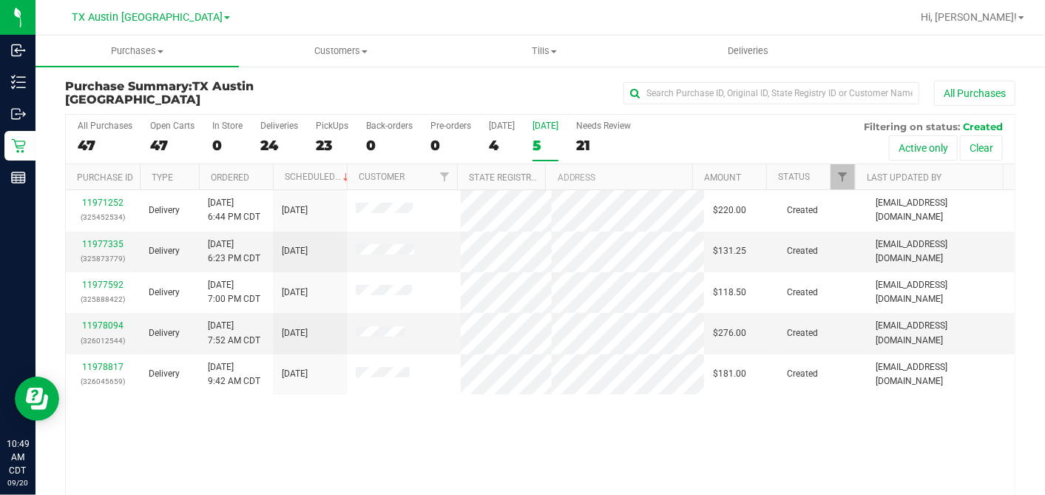
click at [268, 176] on th "Ordered" at bounding box center [236, 177] width 74 height 26
click at [97, 241] on link "11977335" at bounding box center [102, 244] width 41 height 10
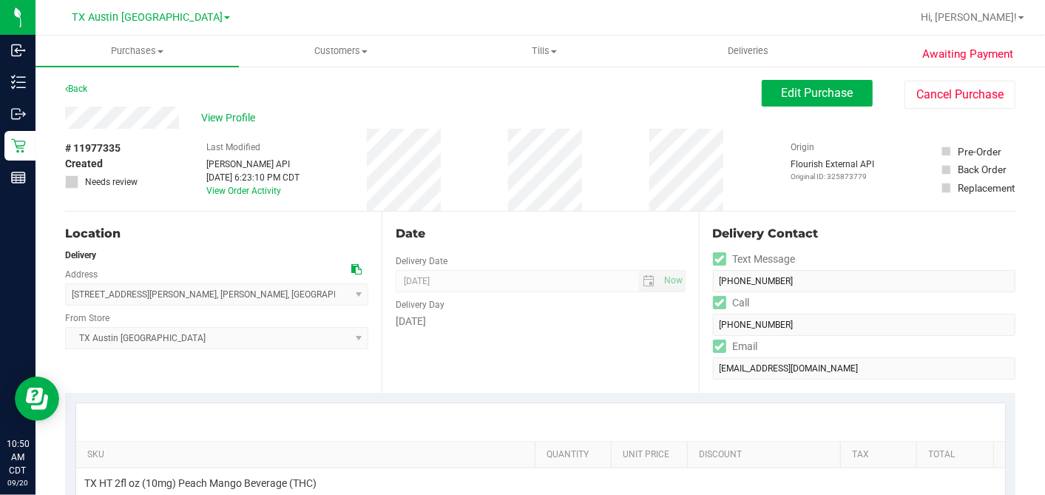
click at [197, 112] on div "View Profile" at bounding box center [413, 118] width 697 height 22
click at [226, 122] on span "View Profile" at bounding box center [230, 118] width 59 height 16
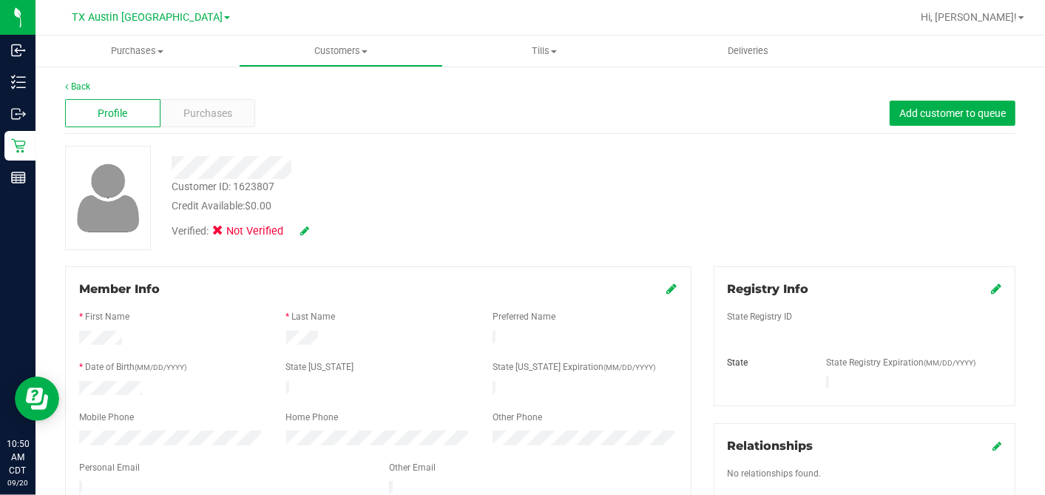
click at [452, 200] on div "Credit Available: $0.00" at bounding box center [404, 206] width 464 height 16
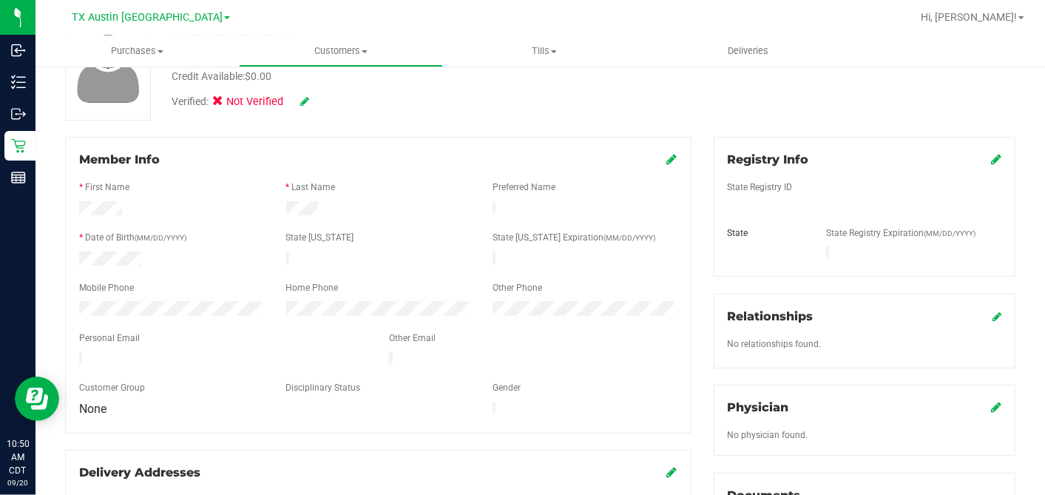
scroll to position [555, 0]
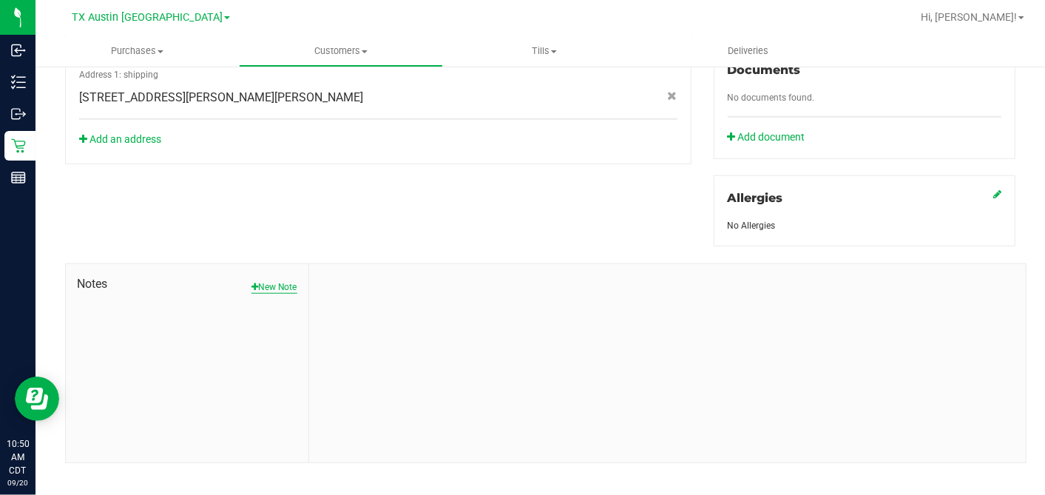
click at [277, 280] on button "New Note" at bounding box center [274, 286] width 46 height 13
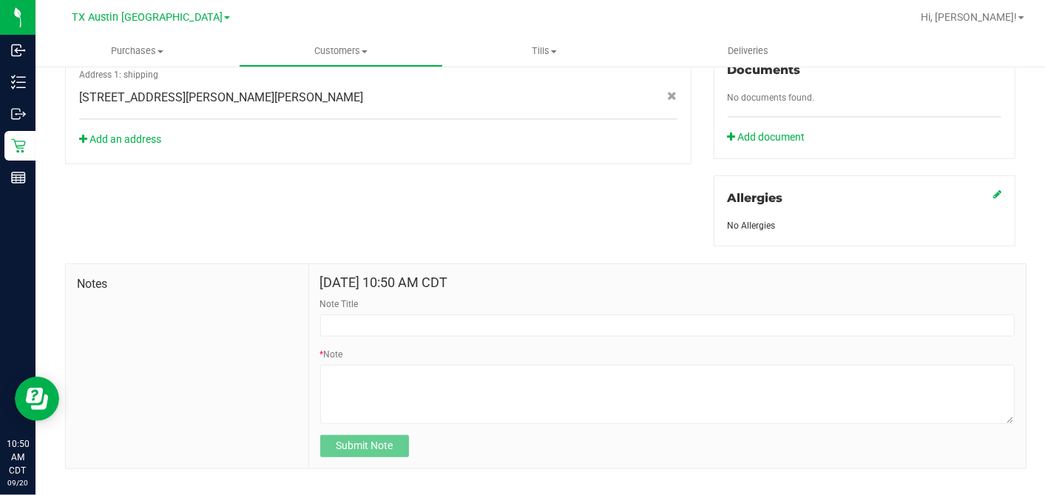
click at [364, 297] on div "Note Title" at bounding box center [667, 316] width 694 height 39
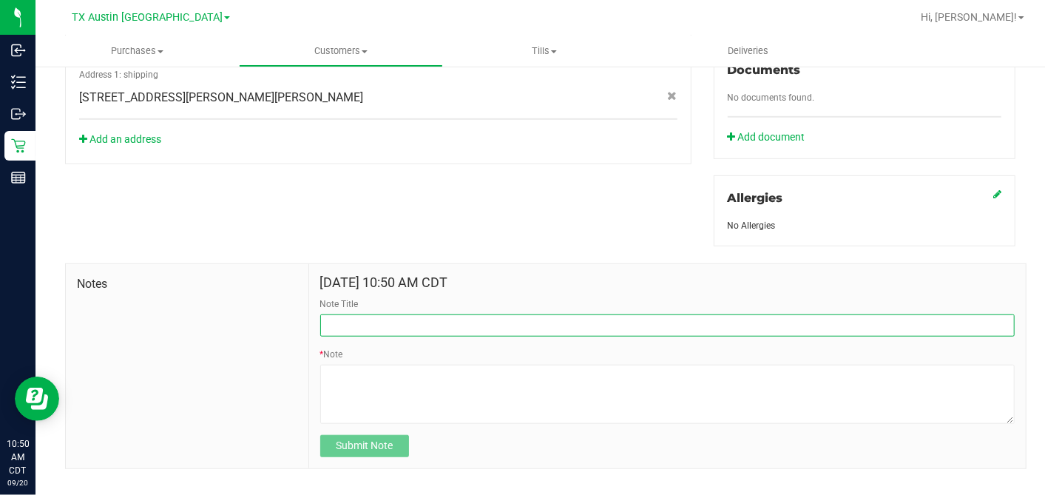
click at [368, 314] on input "Note Title" at bounding box center [667, 325] width 694 height 22
type input "CURT"
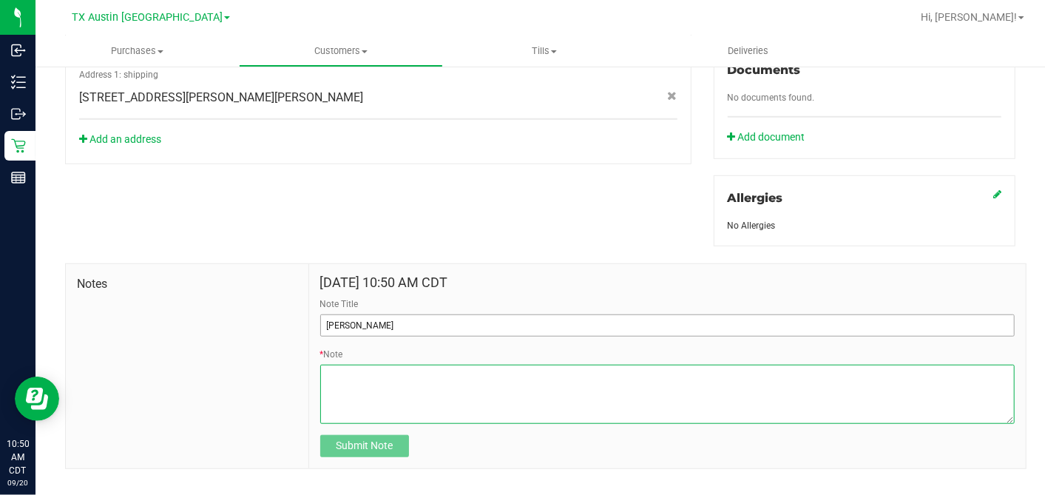
paste textarea "Patient Name: Thomas Harris Address: 225 Troy View Dr Troy, TX, 76579 Phone Num…"
type textarea "Patient Name: Thomas Harris Address: 225 Troy View Dr Troy, TX, 76579 Phone Num…"
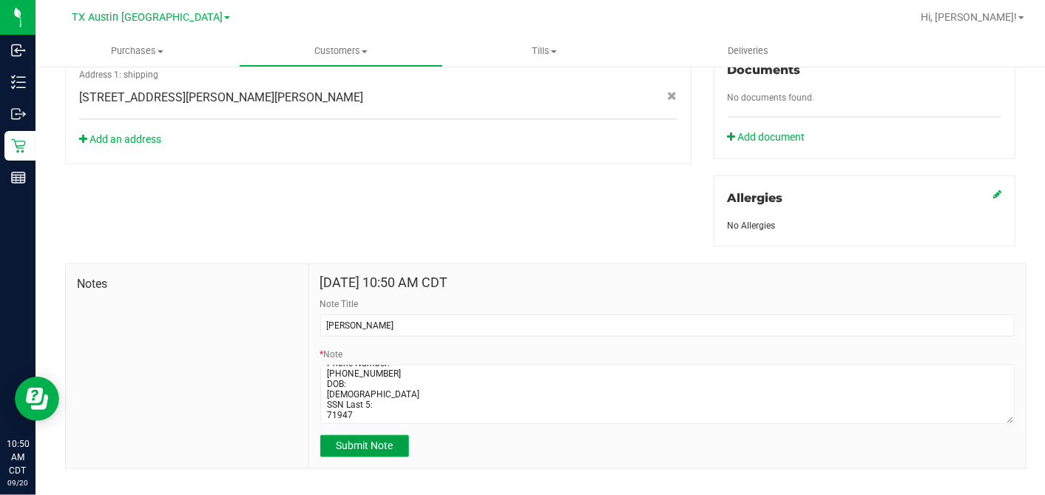
click at [375, 439] on span "Submit Note" at bounding box center [364, 445] width 57 height 12
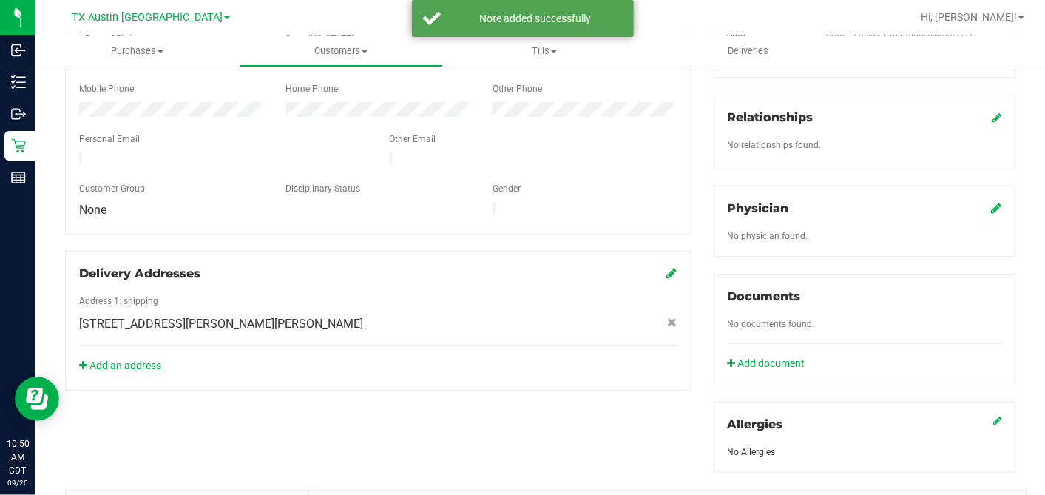
scroll to position [308, 0]
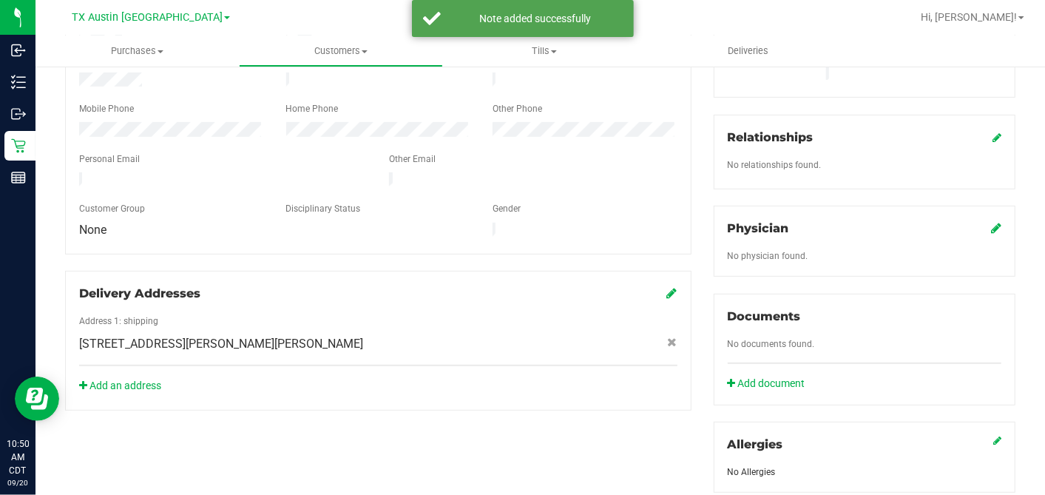
click at [940, 222] on icon at bounding box center [996, 228] width 10 height 12
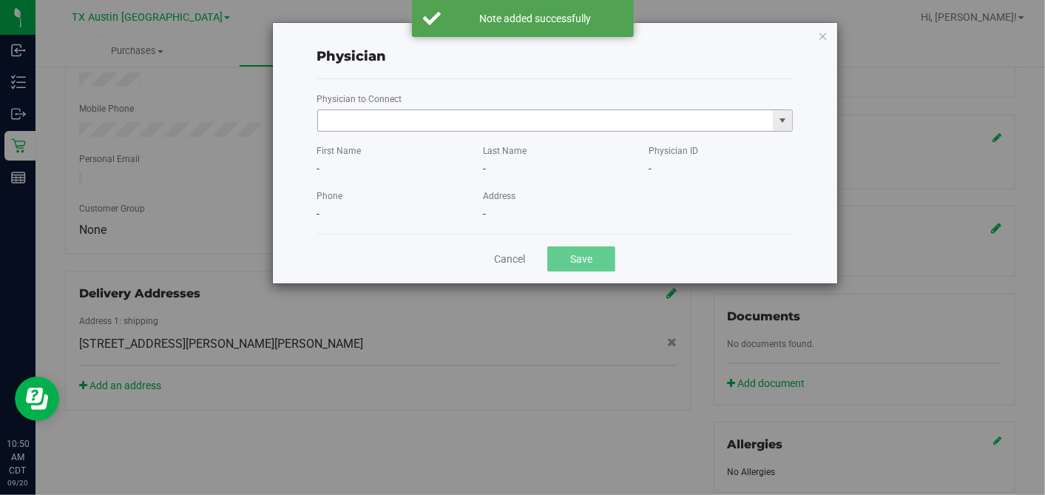
click at [593, 124] on input "text" at bounding box center [546, 120] width 456 height 21
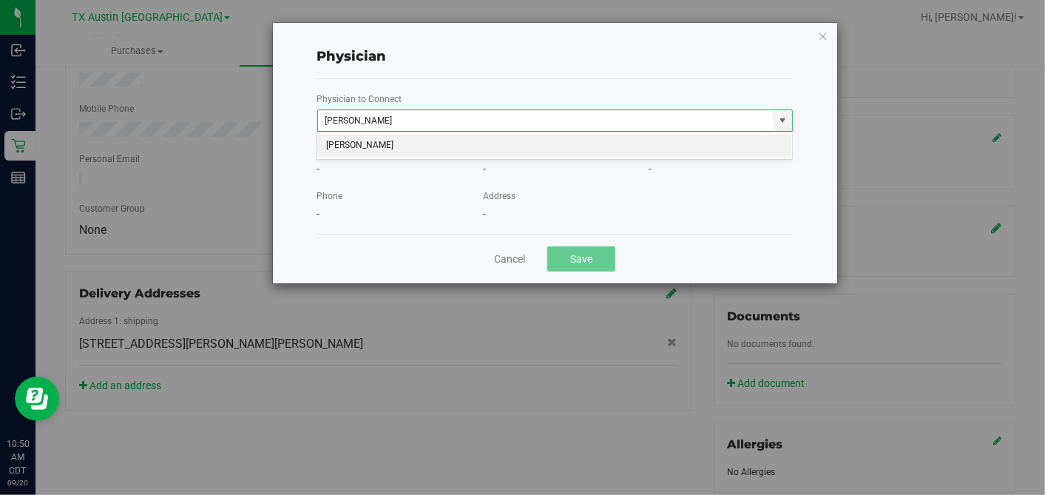
click at [549, 149] on li "James McBath" at bounding box center [554, 146] width 475 height 22
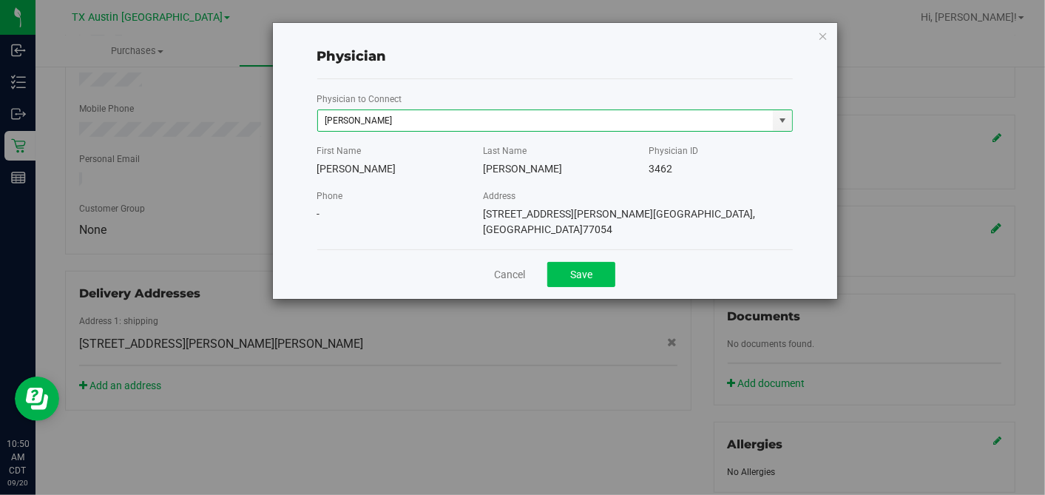
type input "James McBath"
click at [597, 262] on button "Save" at bounding box center [581, 274] width 68 height 25
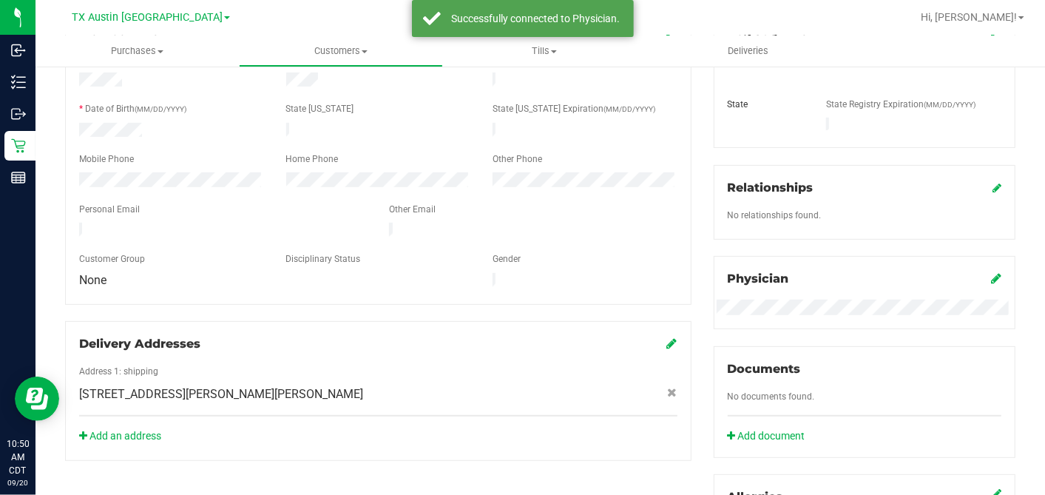
scroll to position [143, 0]
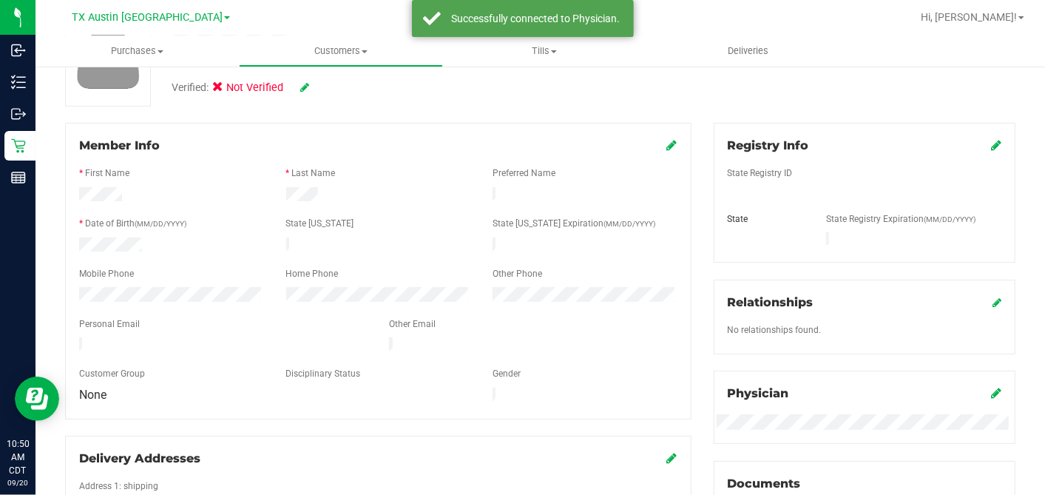
click at [940, 145] on icon at bounding box center [996, 145] width 10 height 12
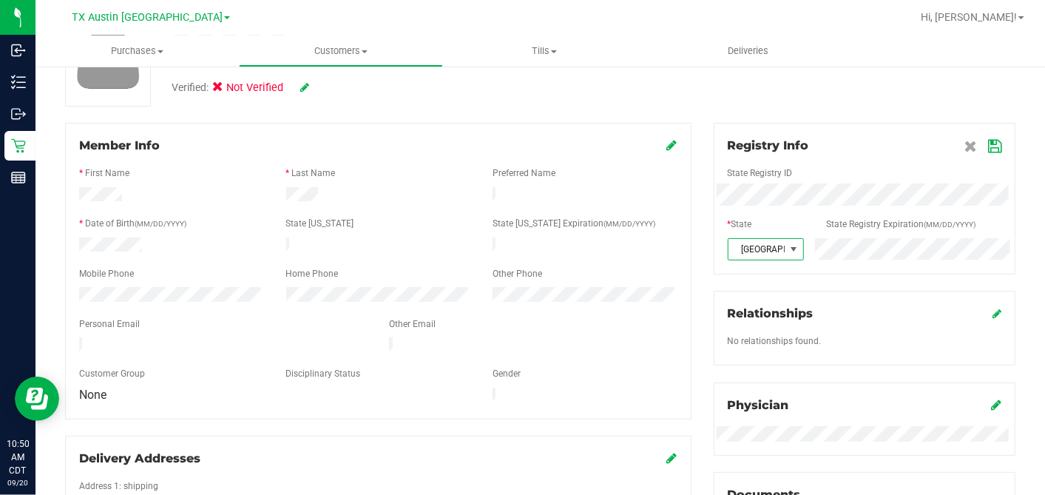
click at [940, 143] on icon at bounding box center [994, 147] width 13 height 12
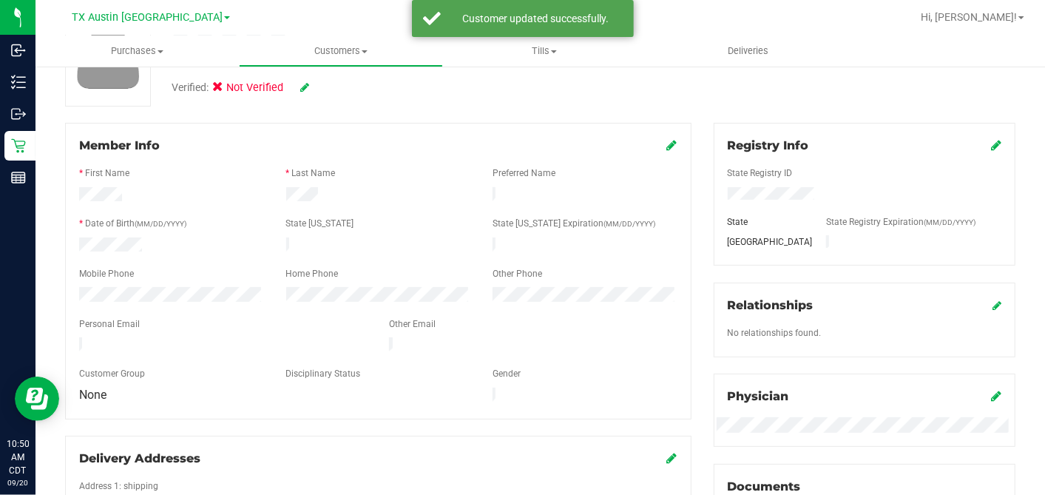
click at [667, 143] on icon at bounding box center [672, 145] width 10 height 12
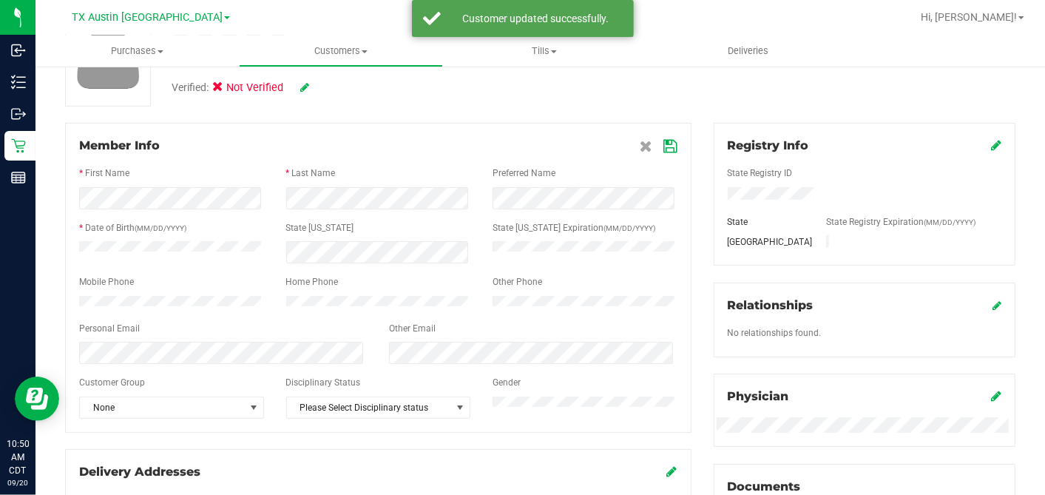
click at [664, 151] on icon at bounding box center [670, 147] width 13 height 12
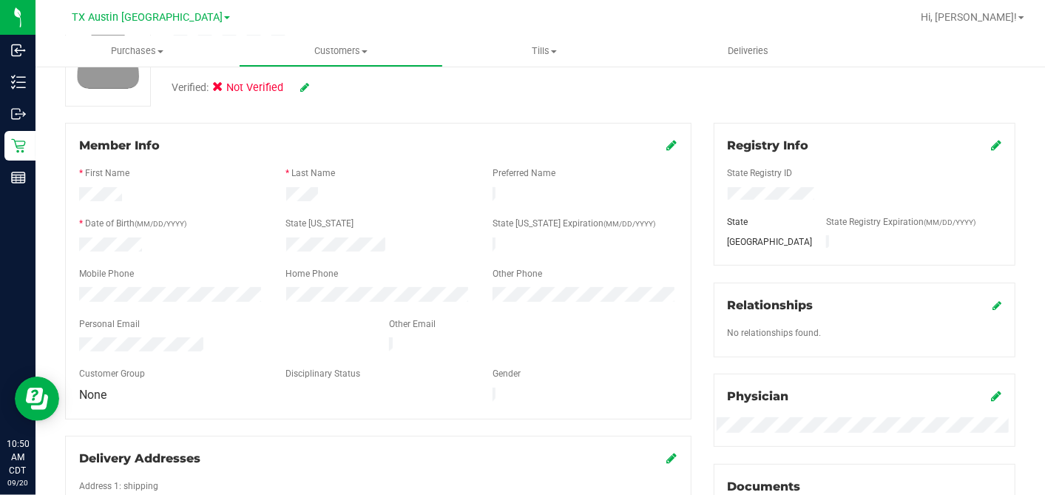
click at [301, 84] on icon at bounding box center [304, 87] width 9 height 10
click at [220, 89] on icon at bounding box center [222, 89] width 10 height 0
click at [0, 0] on input "Medical" at bounding box center [0, 0] width 0 height 0
click at [326, 89] on icon at bounding box center [325, 88] width 12 height 10
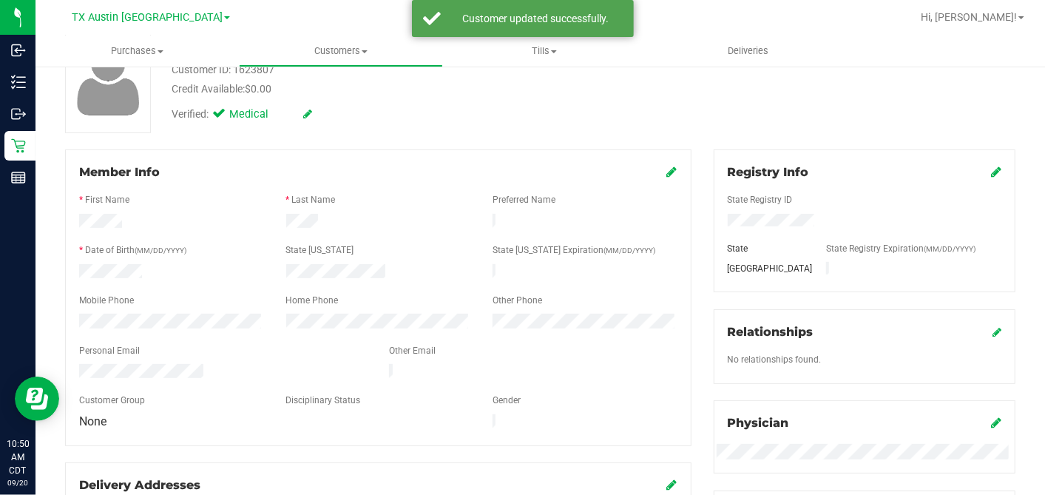
scroll to position [0, 0]
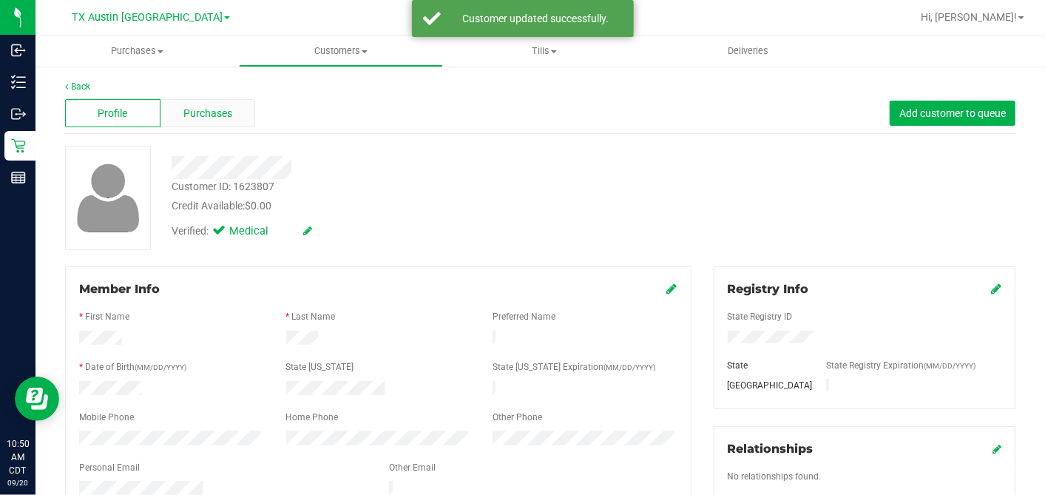
click at [222, 109] on span "Purchases" at bounding box center [207, 114] width 49 height 16
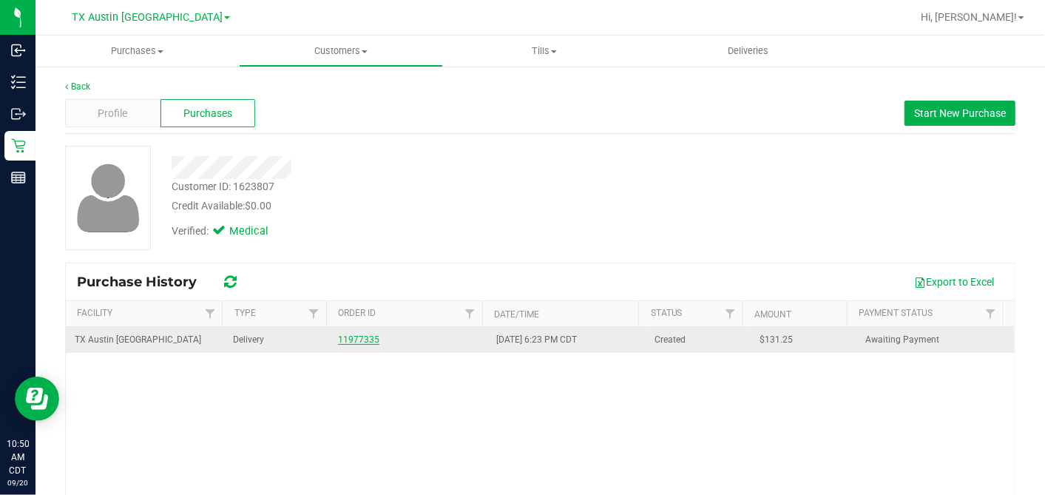
click at [342, 334] on link "11977335" at bounding box center [358, 339] width 41 height 10
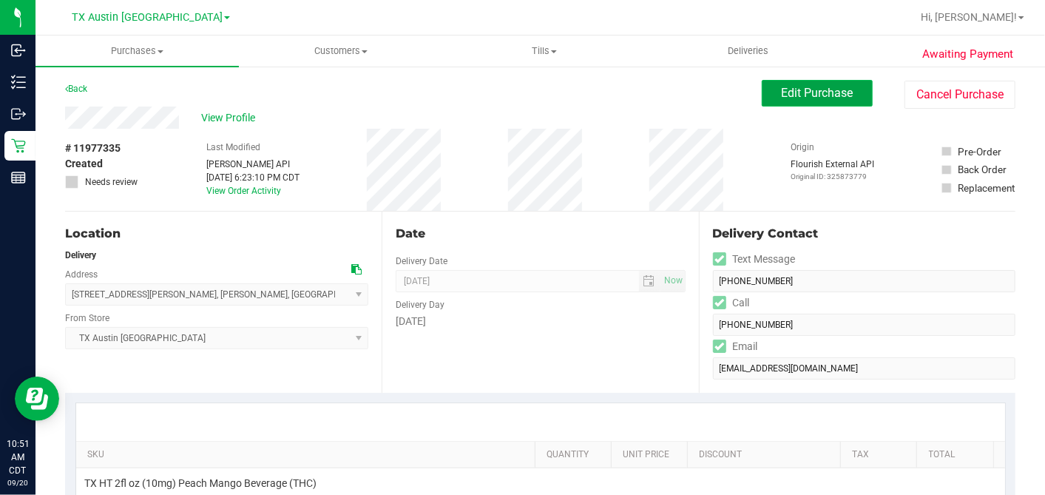
click at [788, 98] on span "Edit Purchase" at bounding box center [818, 93] width 72 height 14
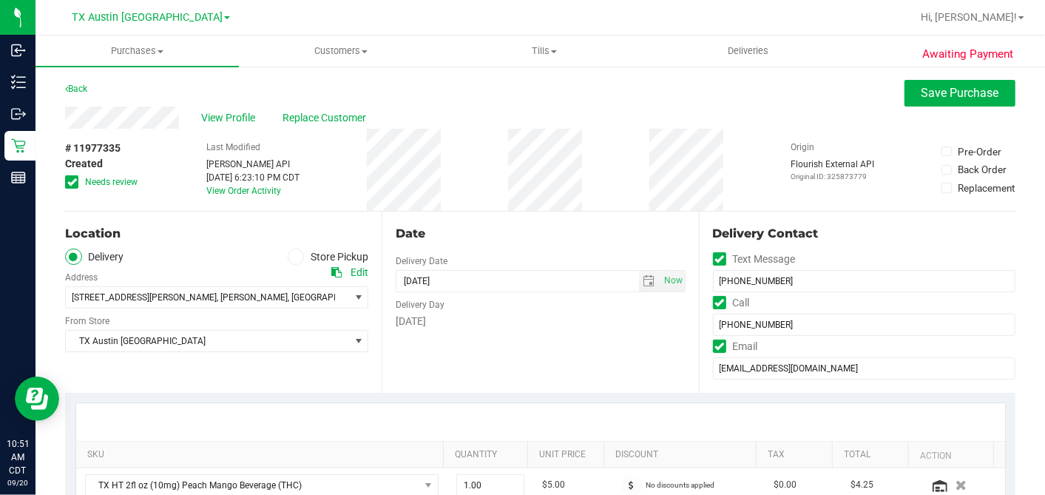
click at [589, 213] on div "Date Delivery Date 09/21/2025 Now 09/21/2025 04:00 PM Now Delivery Day Sunday" at bounding box center [540, 302] width 317 height 181
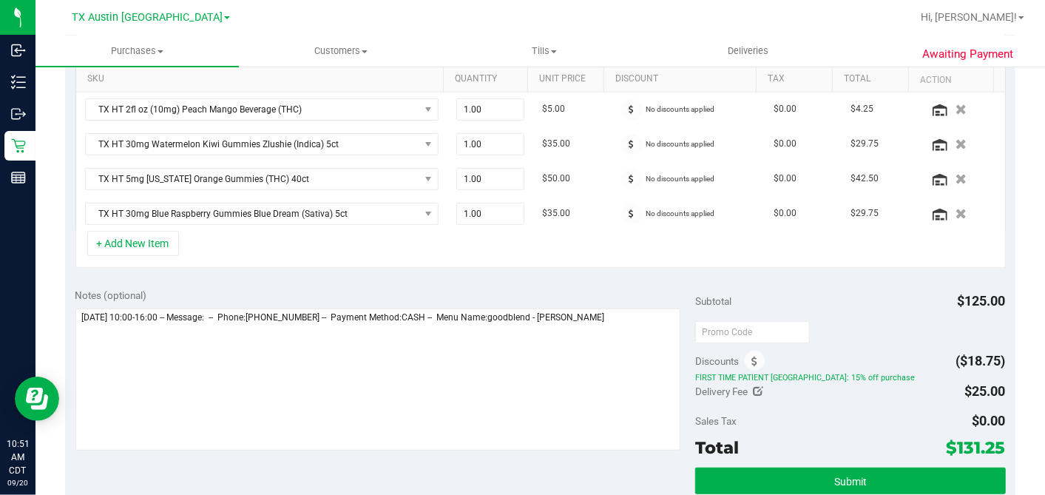
scroll to position [410, 0]
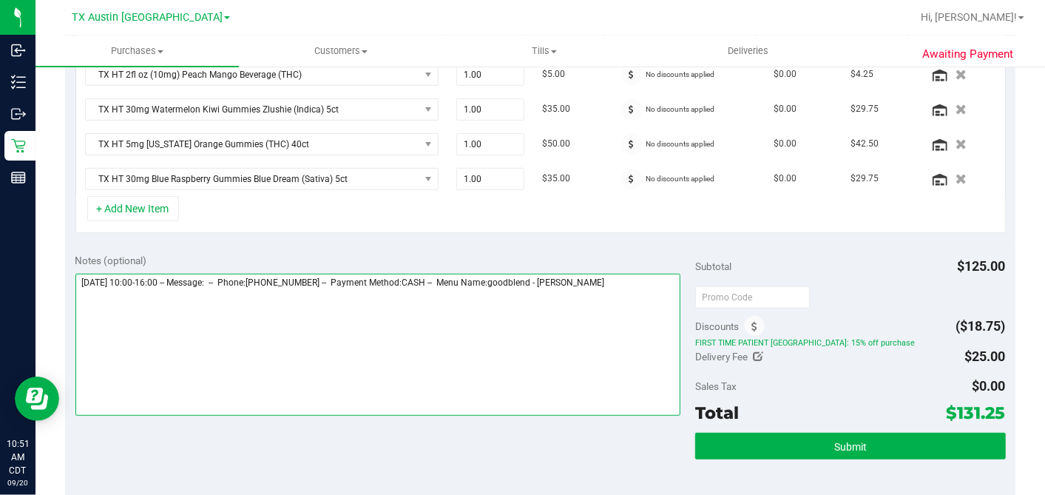
click at [627, 277] on textarea at bounding box center [378, 345] width 606 height 142
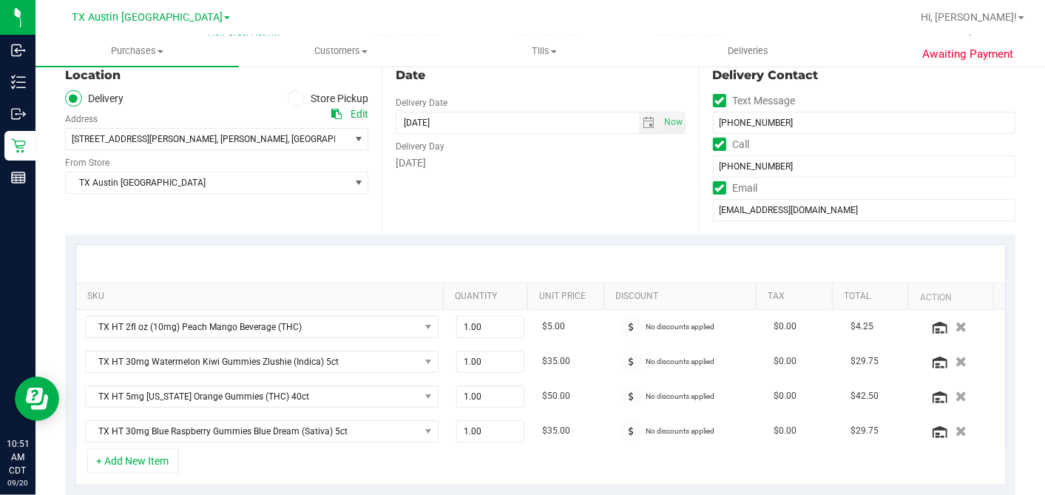
scroll to position [82, 0]
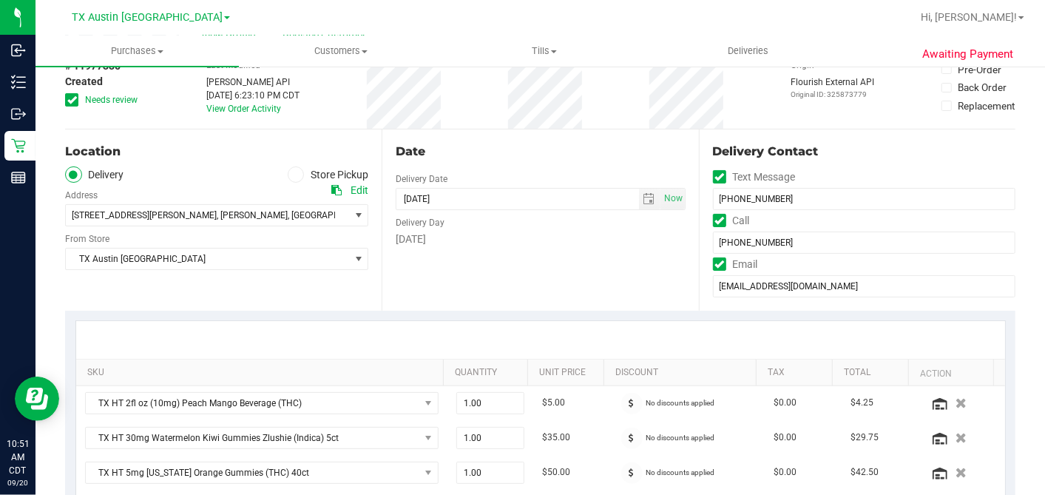
click at [333, 192] on icon at bounding box center [336, 190] width 10 height 10
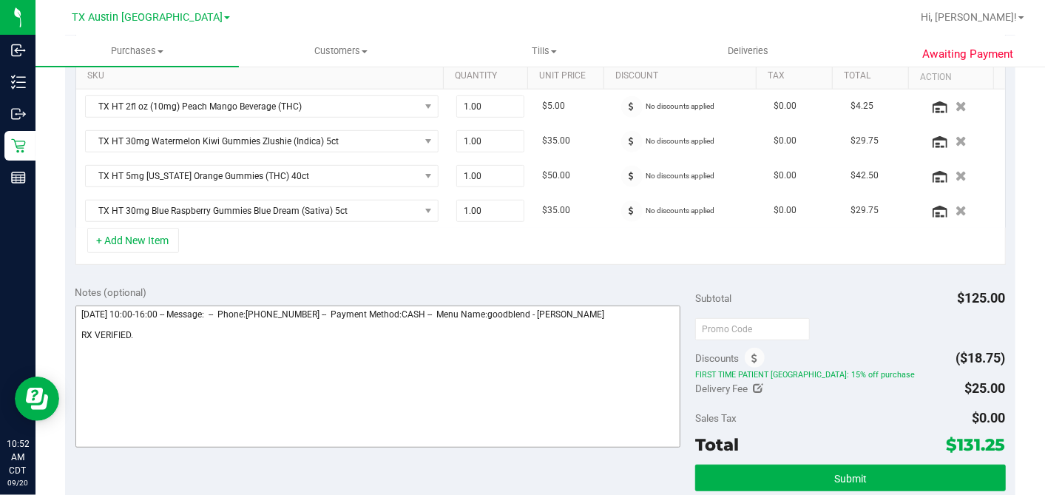
scroll to position [493, 0]
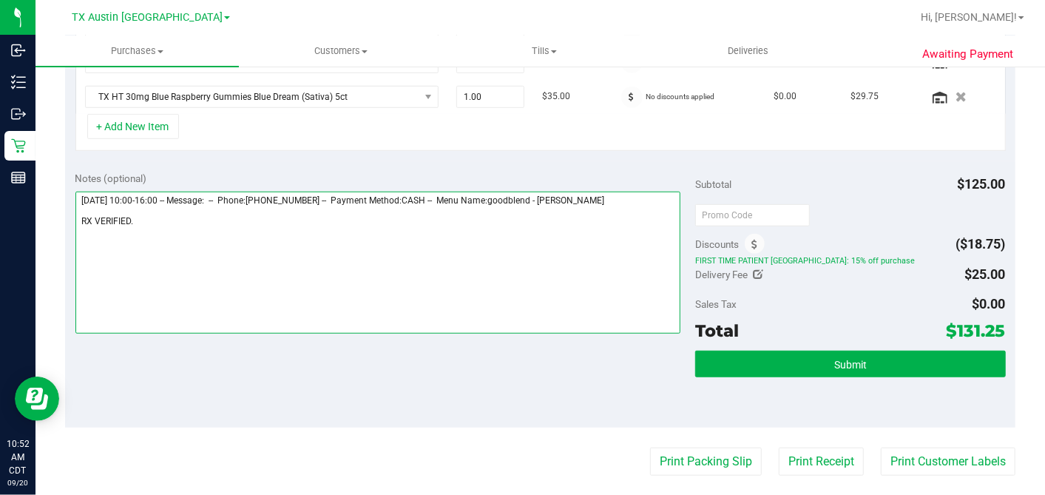
click at [280, 215] on textarea at bounding box center [378, 263] width 606 height 142
click at [356, 242] on textarea at bounding box center [378, 263] width 606 height 142
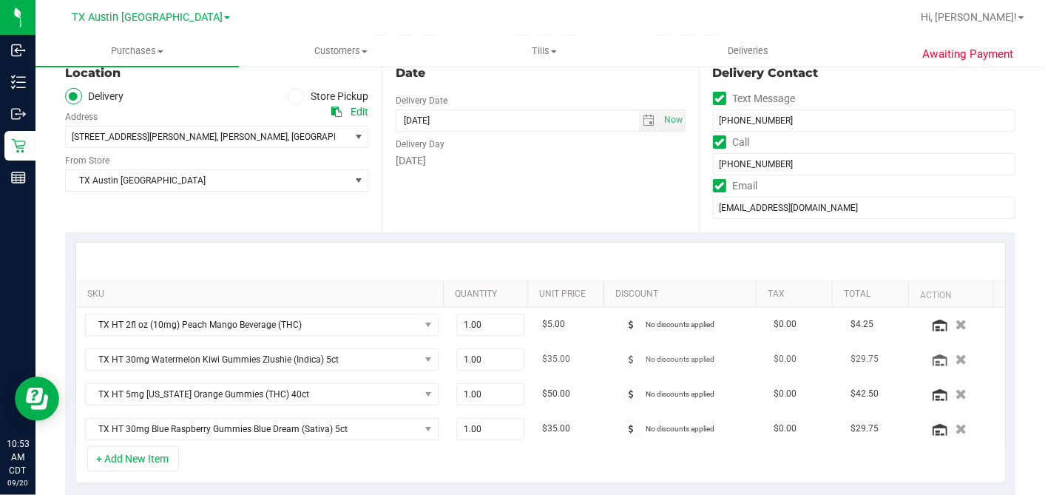
scroll to position [0, 0]
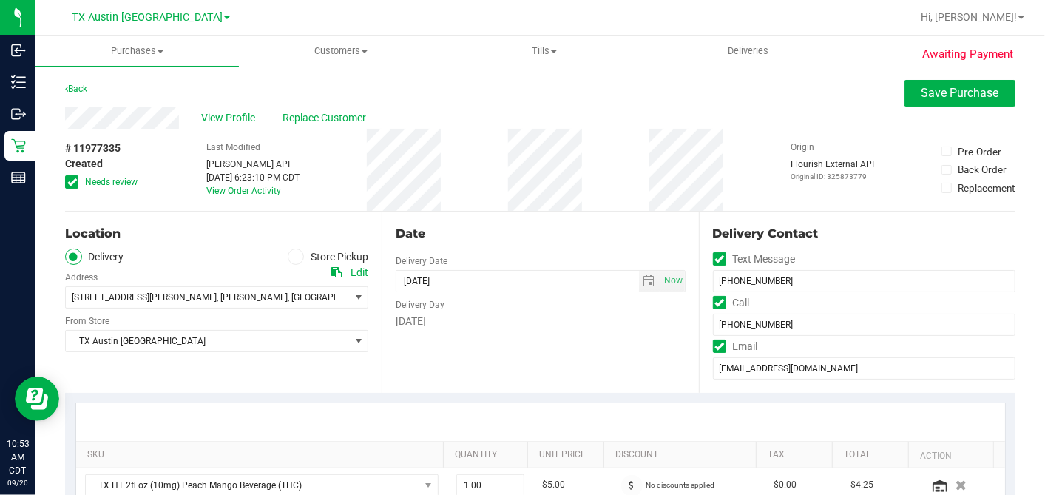
type textarea "Sunday 09/21/2025 10:00-16:00 -- Message: -- Phone:2549313804 -- Payment Method…"
click at [572, 238] on div "Date" at bounding box center [540, 234] width 289 height 18
click at [936, 95] on span "Save Purchase" at bounding box center [961, 93] width 78 height 14
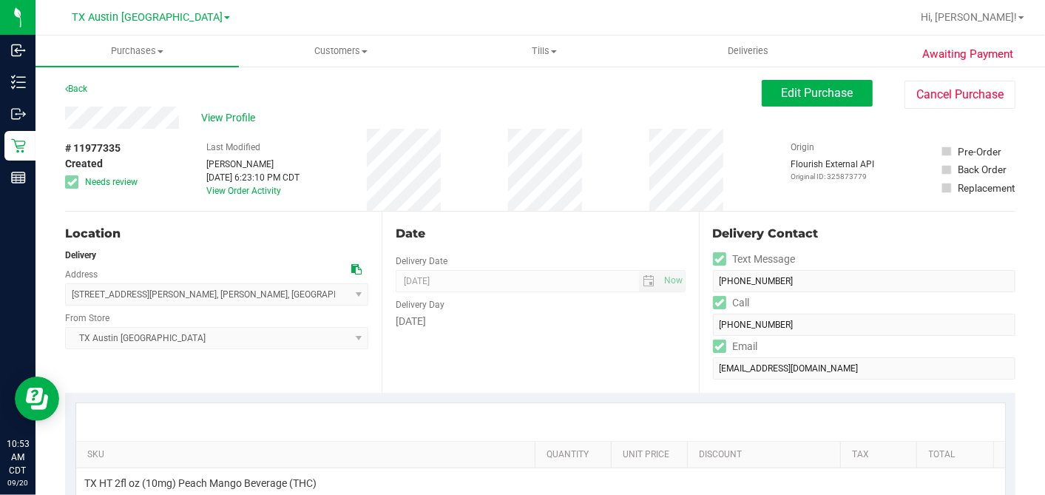
click at [519, 248] on div "Date Delivery Date 09/21/2025 Now 09/21/2025 07:00 AM Now Delivery Day Sunday" at bounding box center [540, 302] width 317 height 181
click at [254, 116] on span "View Profile" at bounding box center [230, 118] width 59 height 16
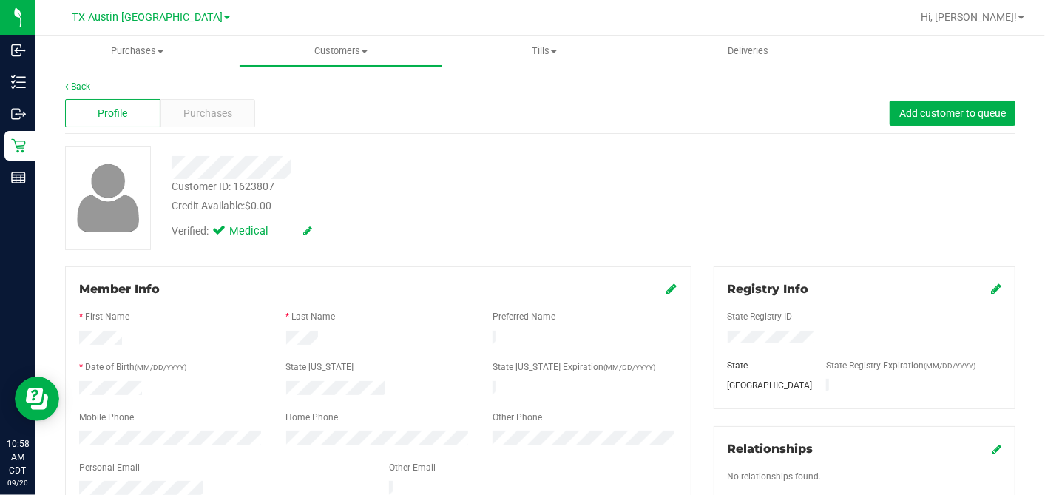
click at [428, 175] on div at bounding box center [403, 167] width 487 height 23
click at [200, 118] on span "Purchases" at bounding box center [207, 114] width 49 height 16
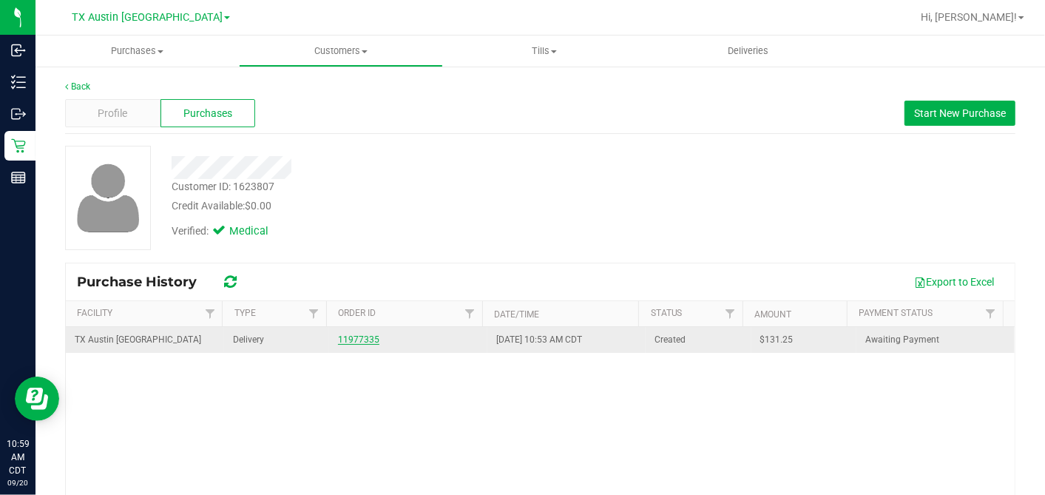
click at [352, 343] on link "11977335" at bounding box center [358, 339] width 41 height 10
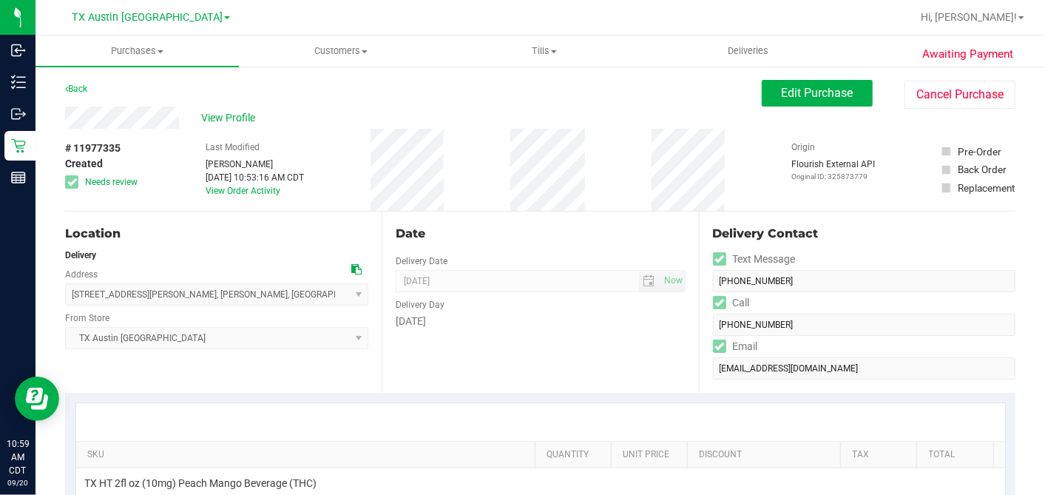
click at [676, 217] on div "Date Delivery Date 09/21/2025 Now 09/21/2025 07:00 AM Now Delivery Day Sunday" at bounding box center [540, 302] width 317 height 181
click at [325, 129] on div "# 11977335 Created Needs review Last Modified Dane Hawkins Sep 20, 2025 10:53:1…" at bounding box center [540, 170] width 950 height 82
drag, startPoint x: 325, startPoint y: 129, endPoint x: 249, endPoint y: 120, distance: 76.8
click at [249, 120] on span "View Profile" at bounding box center [230, 118] width 59 height 16
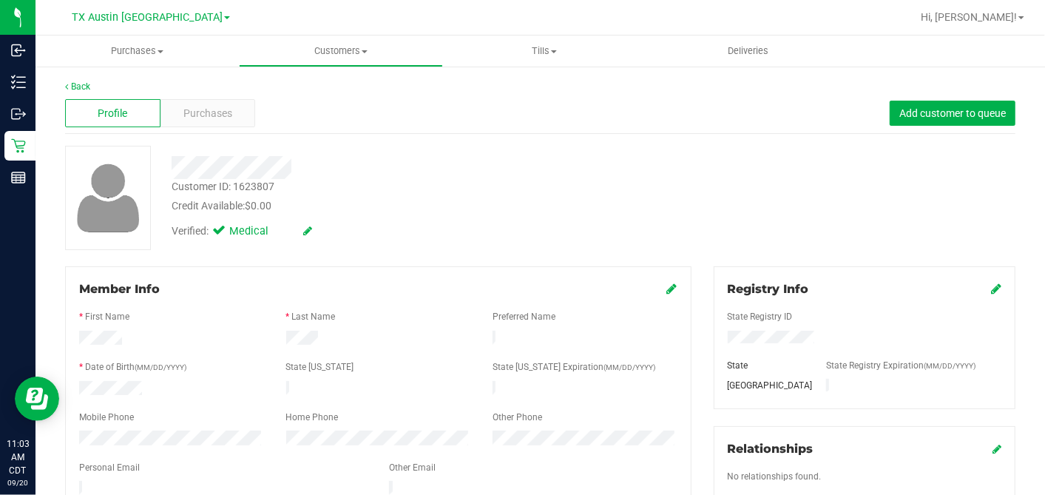
click at [378, 229] on div "Verified: Medical" at bounding box center [403, 230] width 487 height 33
click at [214, 121] on div "Purchases" at bounding box center [207, 113] width 95 height 28
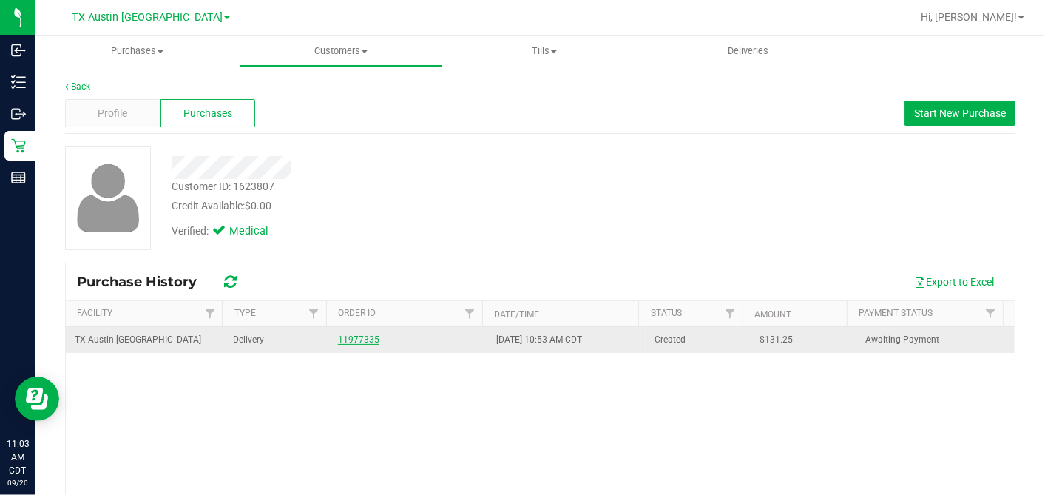
click at [350, 342] on link "11977335" at bounding box center [358, 339] width 41 height 10
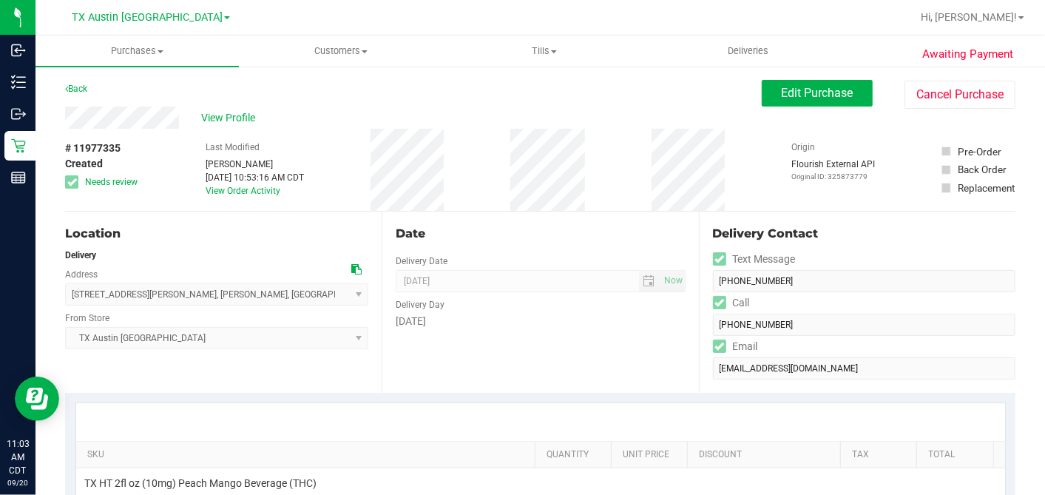
click at [506, 235] on div "Date" at bounding box center [540, 234] width 289 height 18
click at [466, 228] on div "Date" at bounding box center [540, 234] width 289 height 18
click at [774, 101] on button "Edit Purchase" at bounding box center [817, 93] width 111 height 27
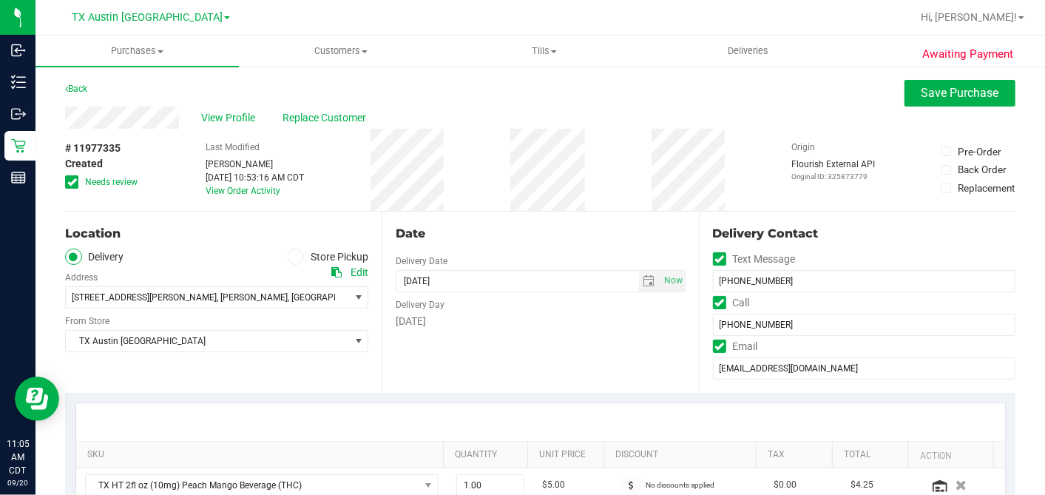
click at [78, 178] on span at bounding box center [71, 181] width 13 height 13
click at [0, 0] on input "Needs review" at bounding box center [0, 0] width 0 height 0
click at [643, 279] on span "select" at bounding box center [649, 281] width 12 height 12
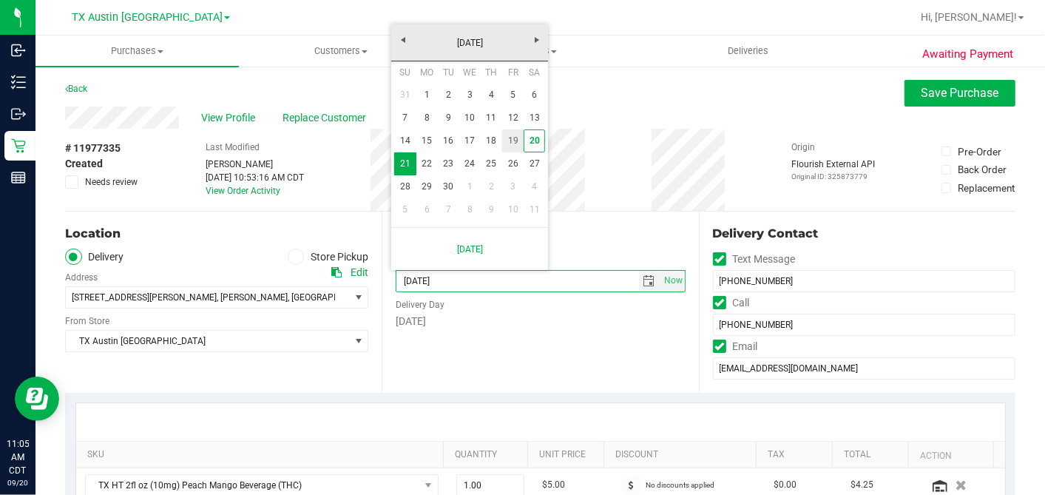
click at [547, 136] on div "Su Mo Tu We Th Fr Sa 31 1 2 3 4 5 6 7 8 9 10 11 12 13 14 15 16 17 18 19 20 21 2…" at bounding box center [469, 144] width 157 height 166
click at [536, 142] on link "20" at bounding box center [534, 140] width 21 height 23
type input "[DATE]"
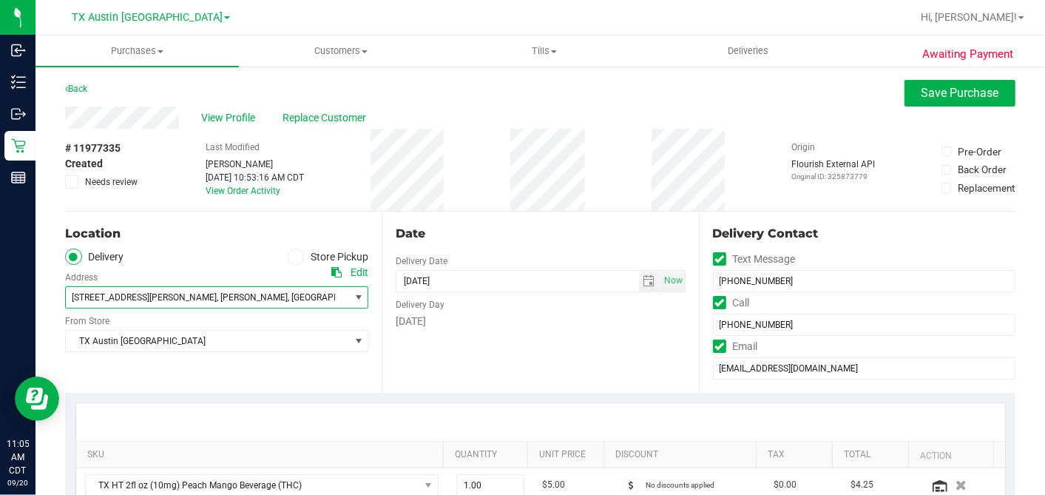
click at [110, 297] on span "225 Troy View Dr" at bounding box center [144, 297] width 145 height 10
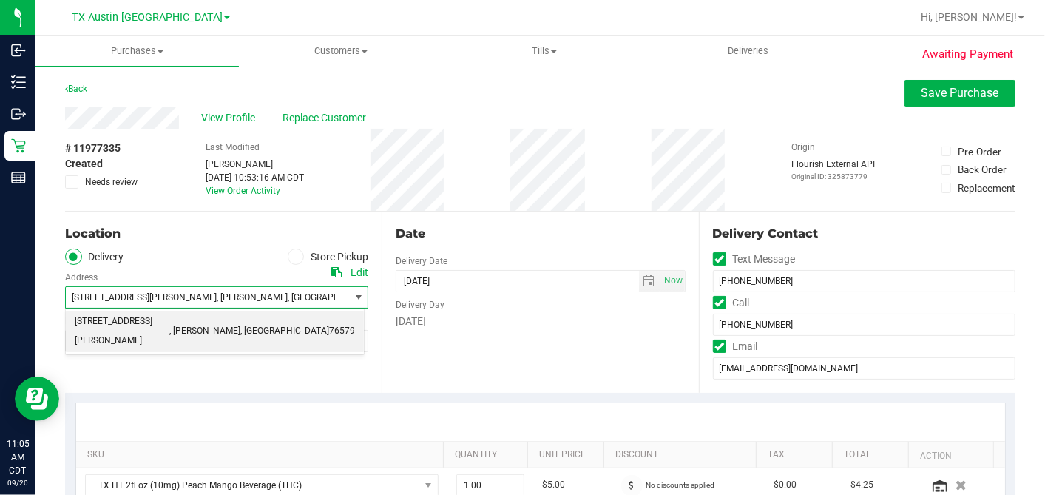
click at [198, 250] on ul "Delivery Store Pickup" at bounding box center [216, 257] width 303 height 17
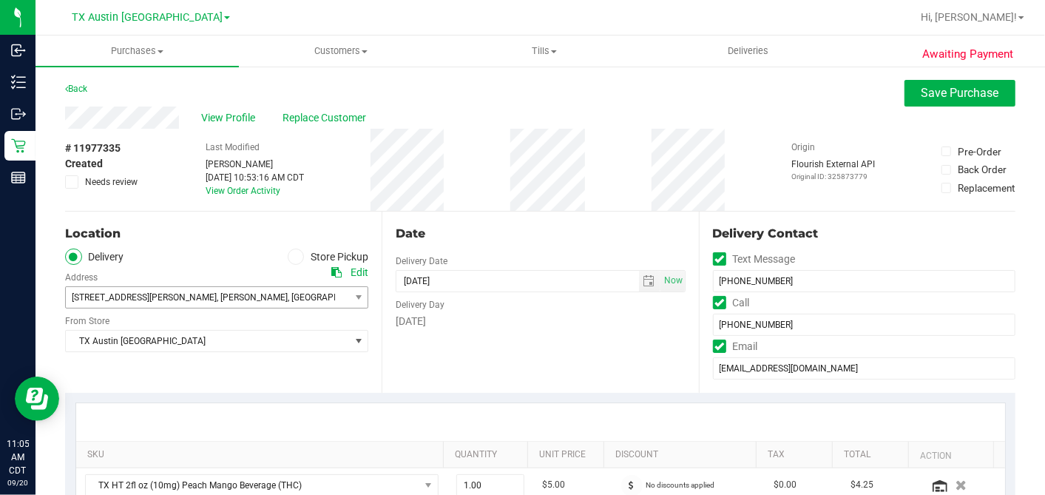
scroll to position [328, 0]
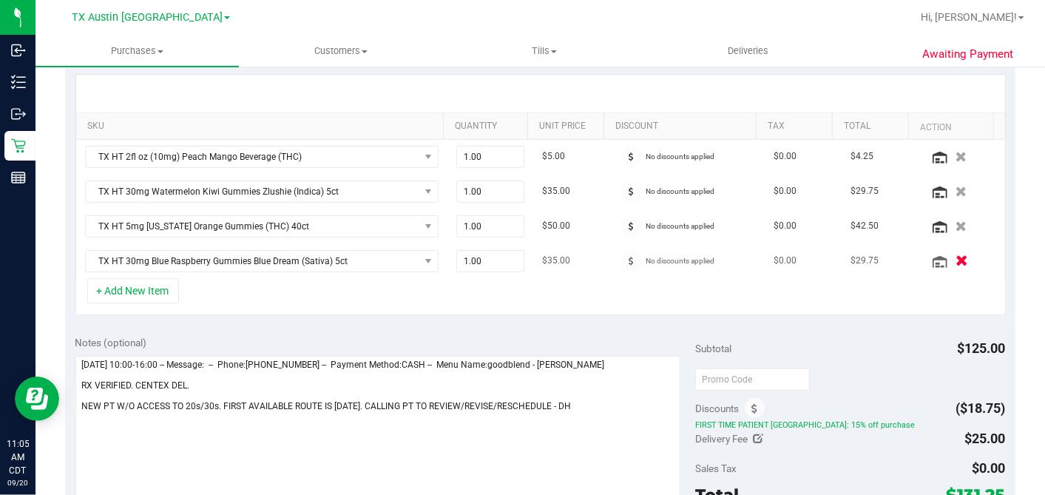
click at [940, 257] on icon "button" at bounding box center [962, 260] width 13 height 11
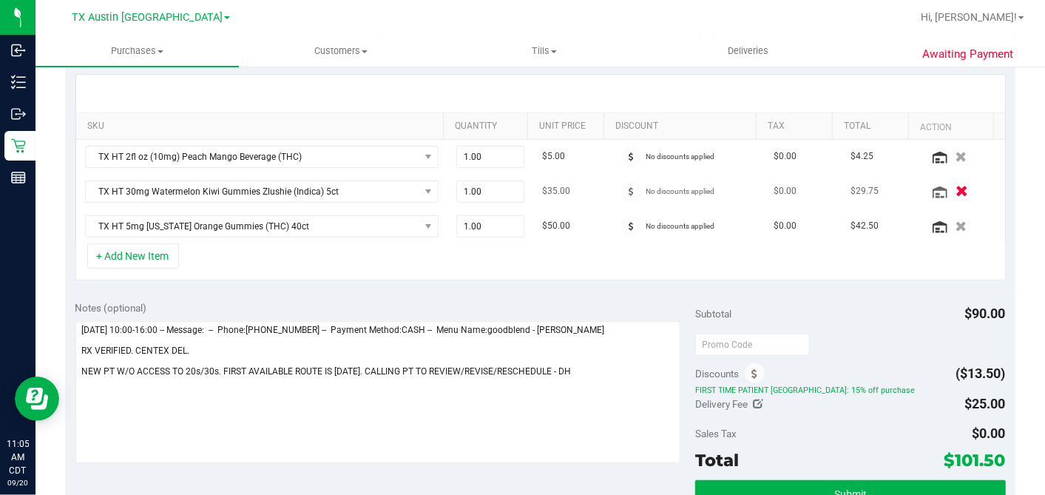
click at [940, 190] on icon "button" at bounding box center [962, 191] width 13 height 11
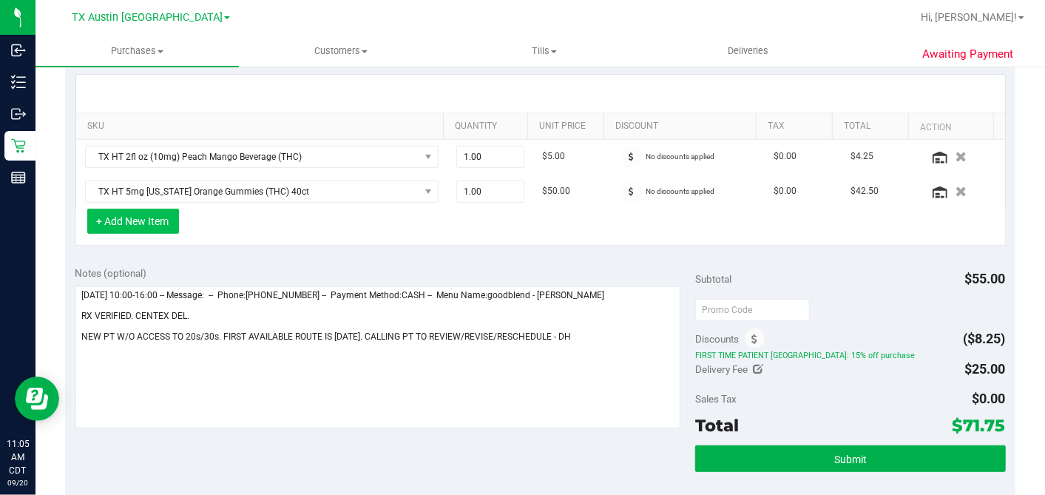
click at [155, 217] on button "+ Add New Item" at bounding box center [133, 221] width 92 height 25
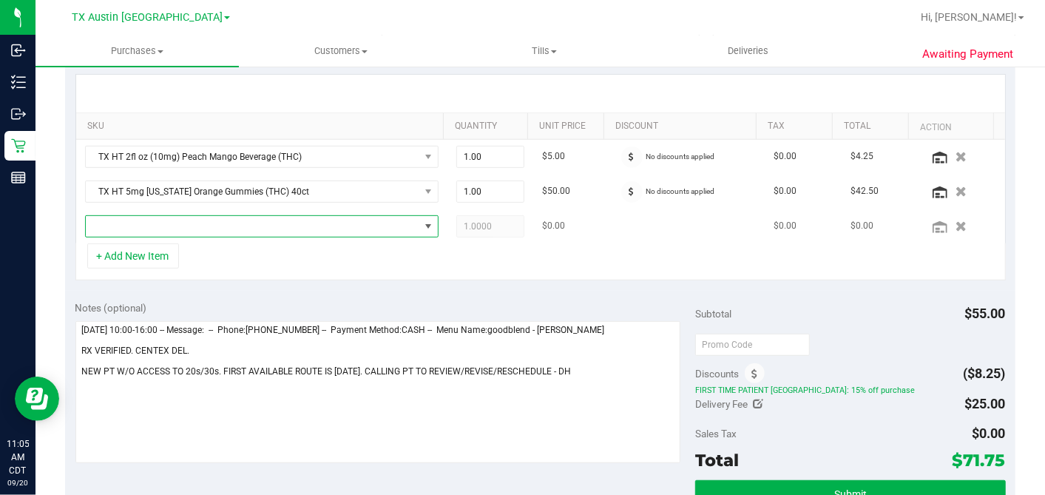
click at [178, 222] on span "NO DATA FOUND" at bounding box center [253, 226] width 334 height 21
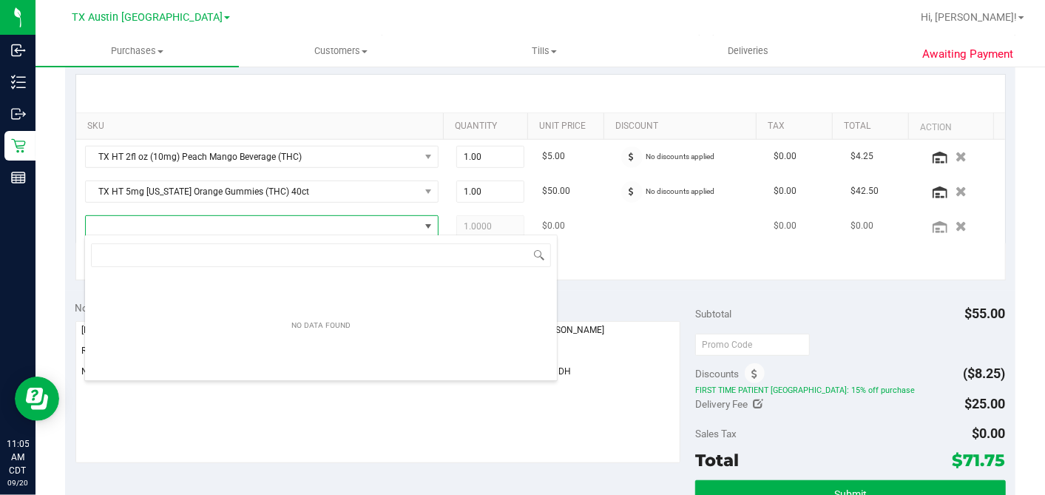
scroll to position [21, 339]
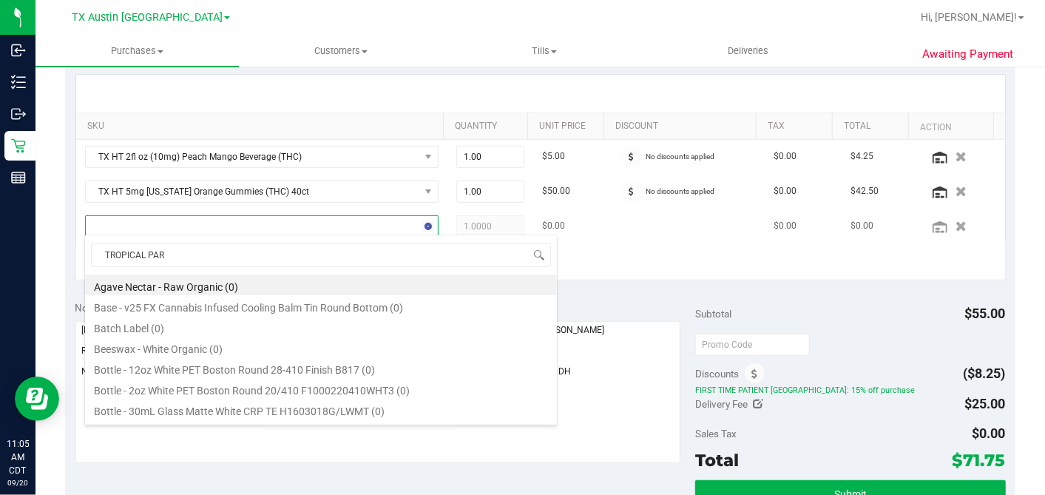
type input "TROPICAL PARA"
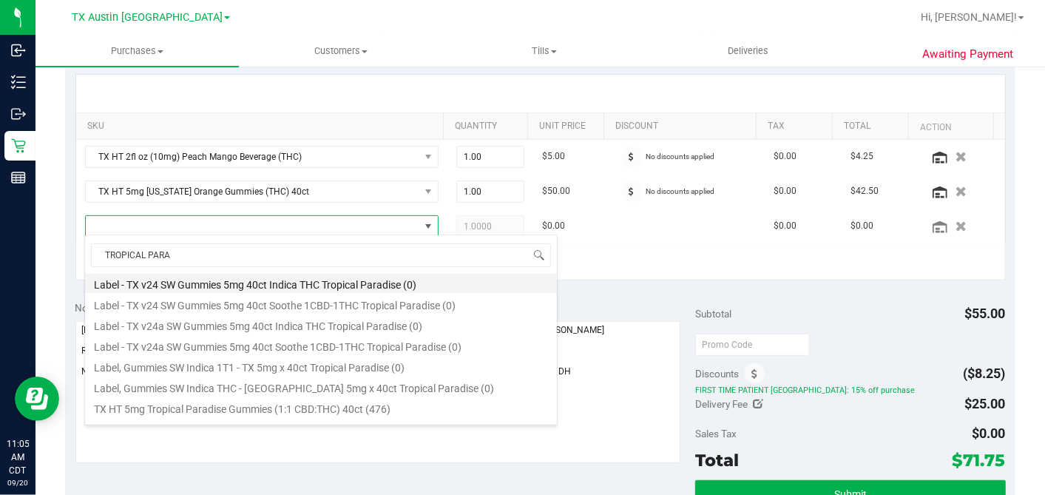
scroll to position [246, 0]
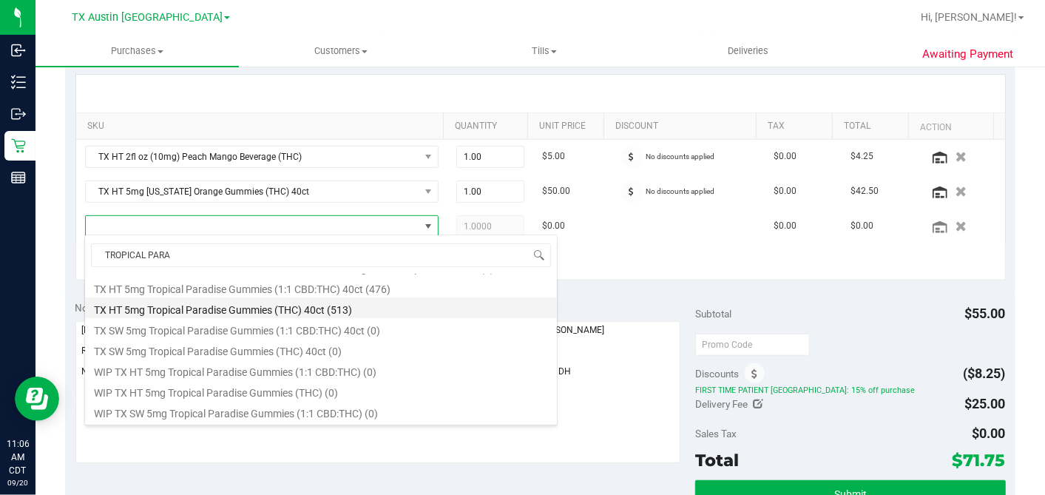
click at [252, 306] on li "TX HT 5mg Tropical Paradise Gummies (THC) 40ct (513)" at bounding box center [321, 307] width 472 height 21
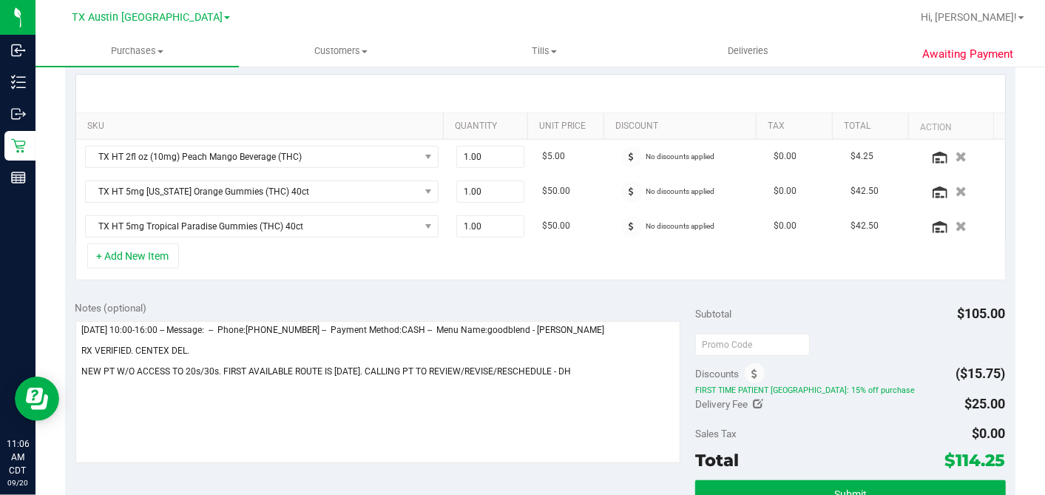
click at [447, 262] on div "+ Add New Item" at bounding box center [540, 261] width 930 height 37
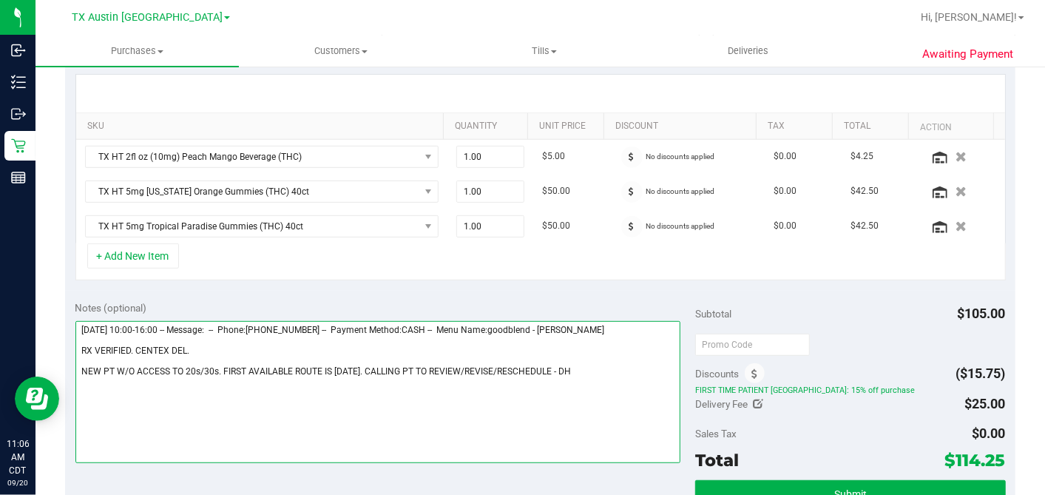
click at [558, 363] on textarea at bounding box center [378, 392] width 606 height 142
click at [564, 367] on textarea at bounding box center [378, 392] width 606 height 142
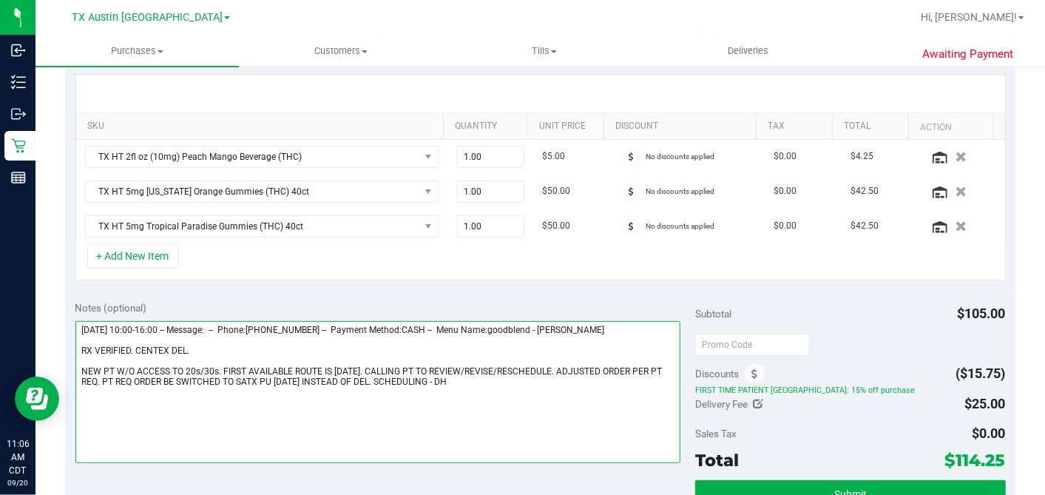
click at [143, 342] on textarea at bounding box center [378, 392] width 606 height 142
drag, startPoint x: 143, startPoint y: 342, endPoint x: 186, endPoint y: 346, distance: 43.8
click at [186, 346] on textarea at bounding box center [378, 392] width 606 height 142
type textarea "Sunday 09/21/2025 10:00-16:00 -- Message: -- Phone:2549313804 -- Payment Method…"
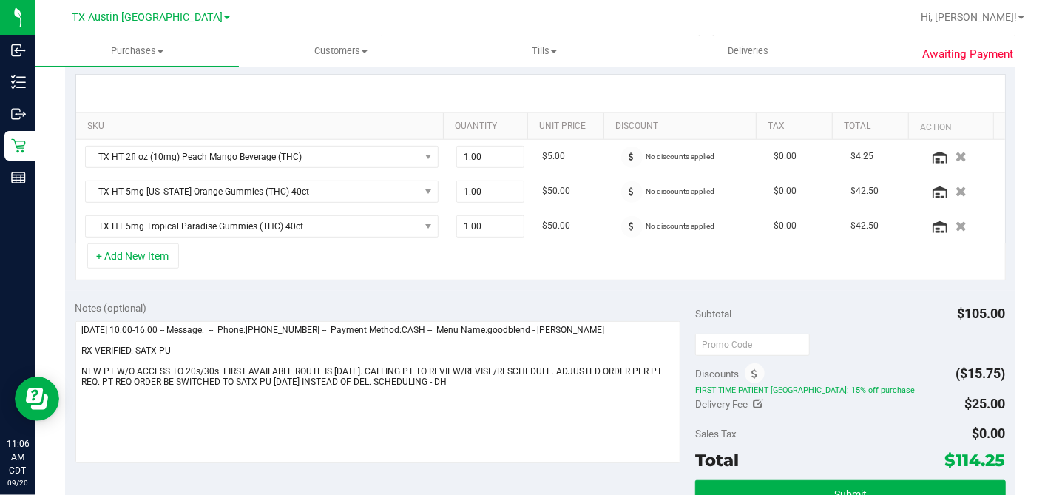
click at [477, 266] on div "+ Add New Item" at bounding box center [540, 261] width 930 height 37
click at [494, 252] on div "+ Add New Item" at bounding box center [540, 261] width 930 height 37
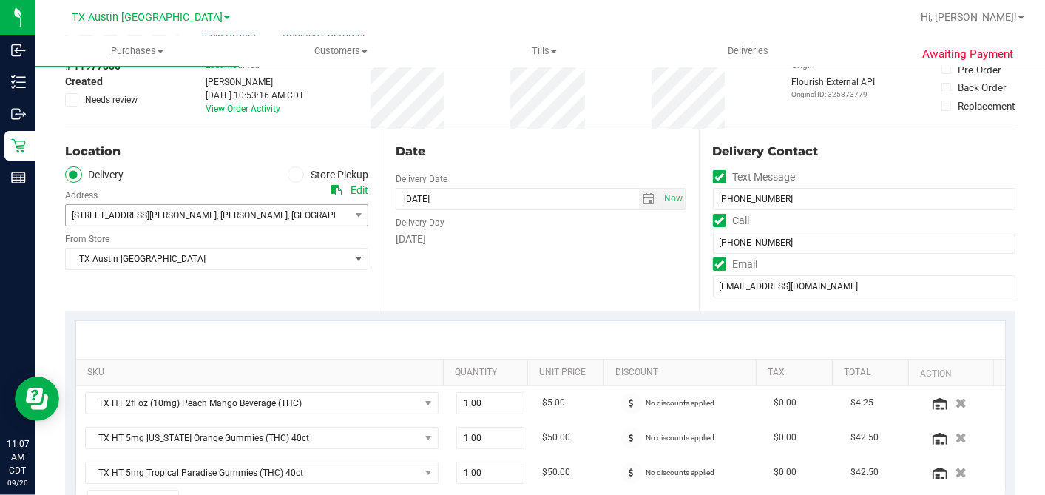
scroll to position [0, 0]
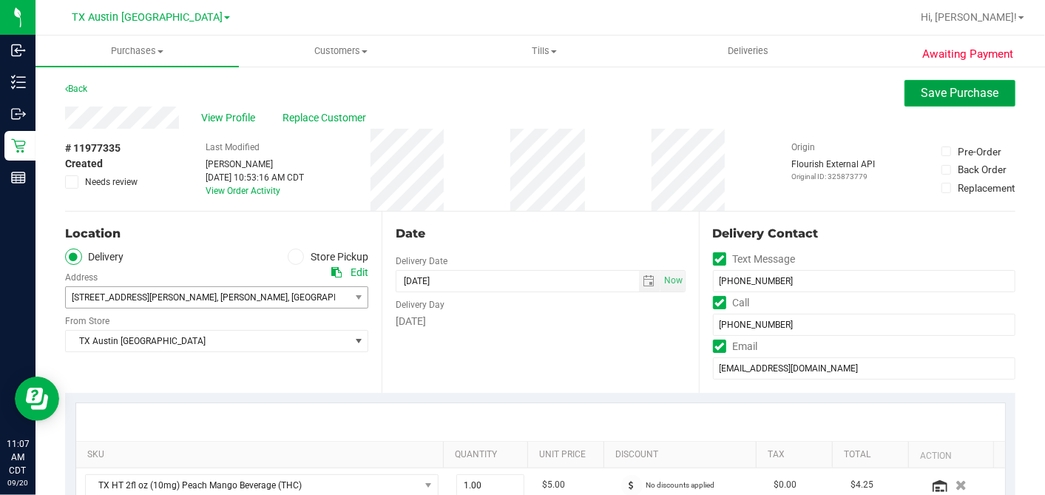
click at [905, 92] on button "Save Purchase" at bounding box center [960, 93] width 111 height 27
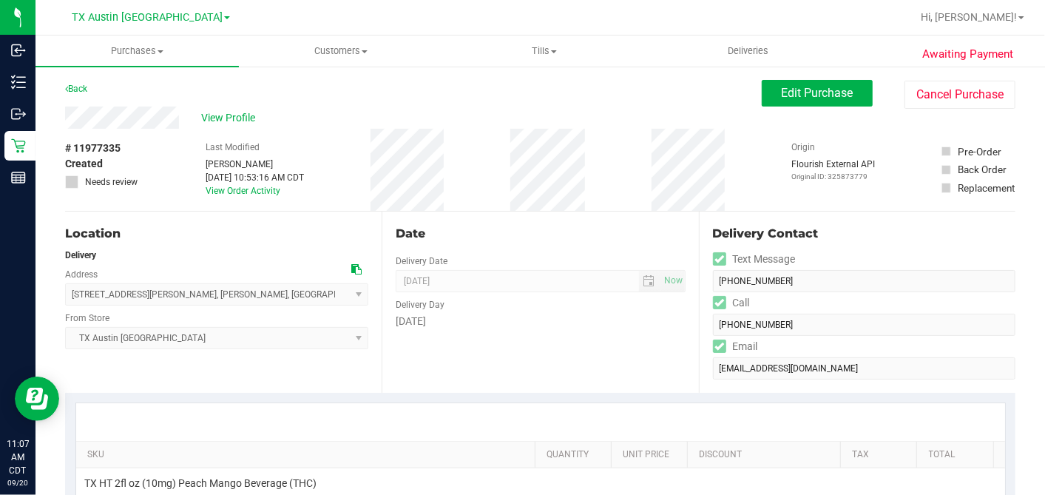
click at [234, 118] on span "View Profile" at bounding box center [230, 118] width 59 height 16
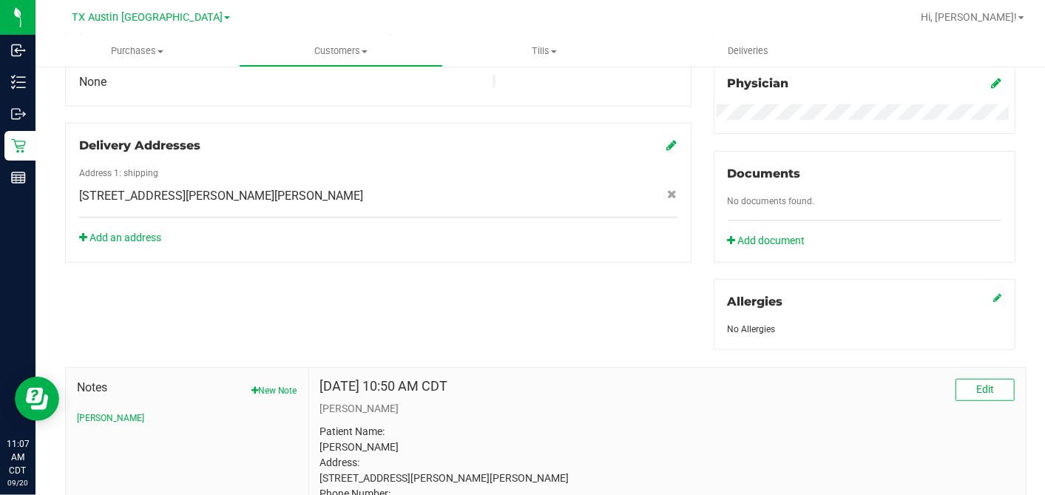
scroll to position [493, 0]
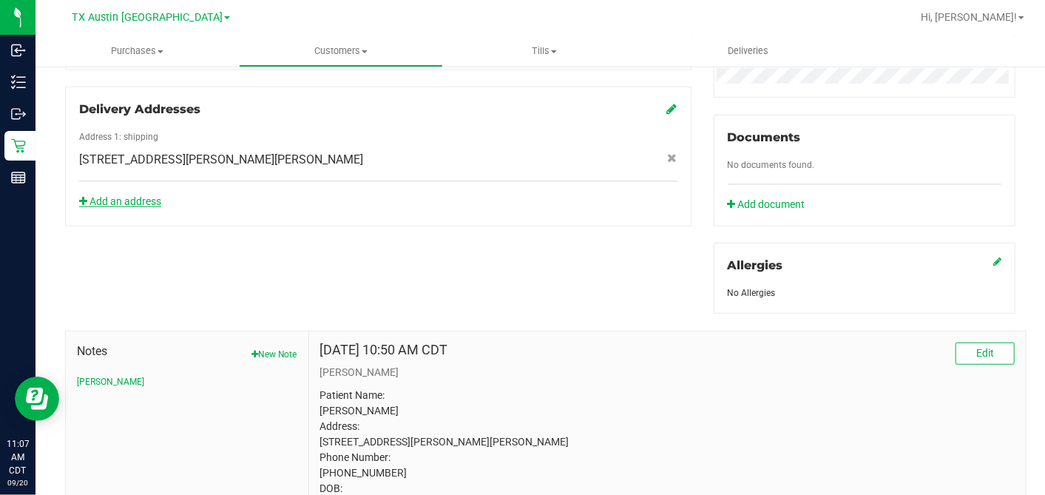
click at [124, 195] on link "Add an address" at bounding box center [120, 201] width 82 height 12
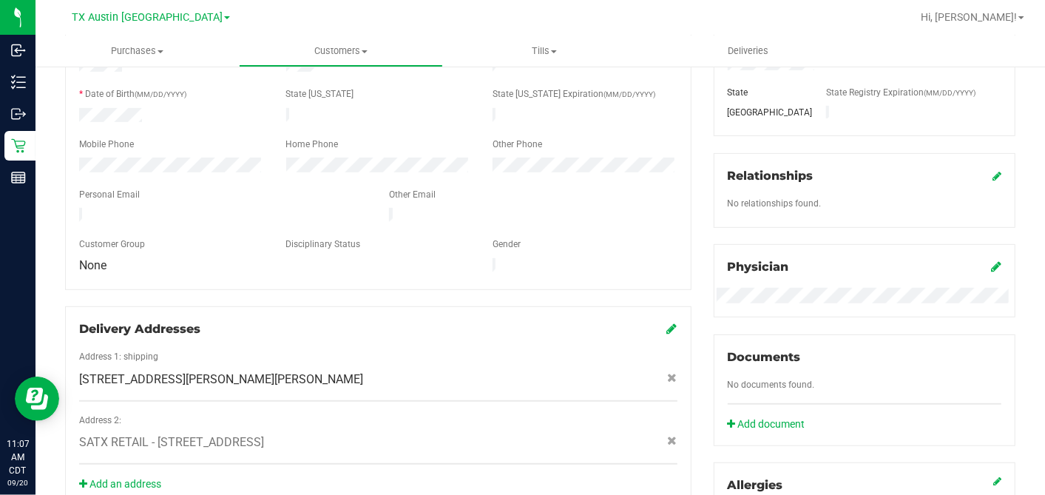
scroll to position [0, 0]
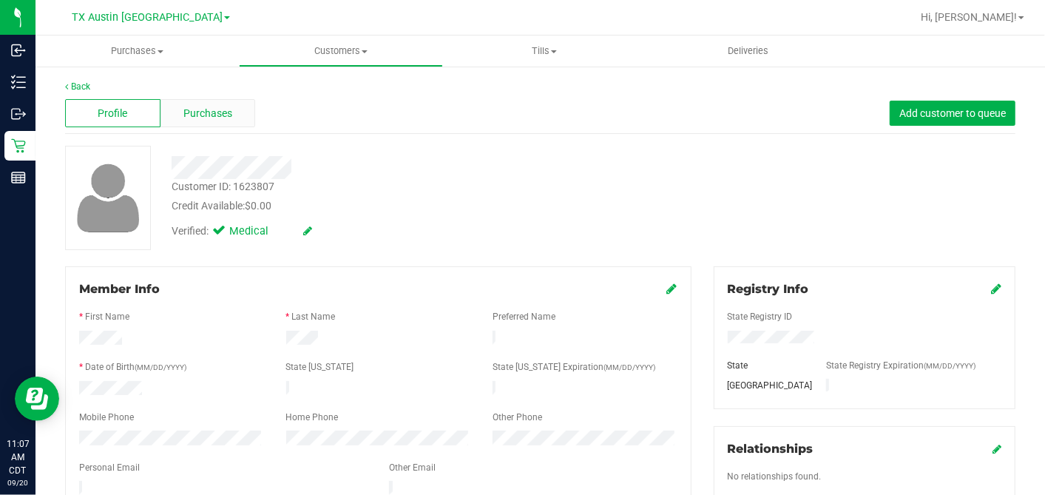
click at [221, 115] on span "Purchases" at bounding box center [207, 114] width 49 height 16
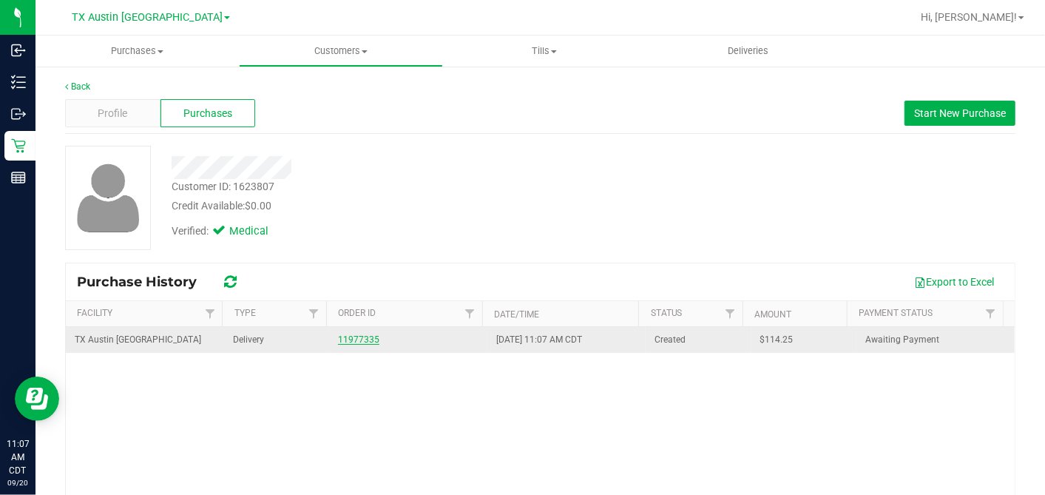
click at [352, 334] on link "11977335" at bounding box center [358, 339] width 41 height 10
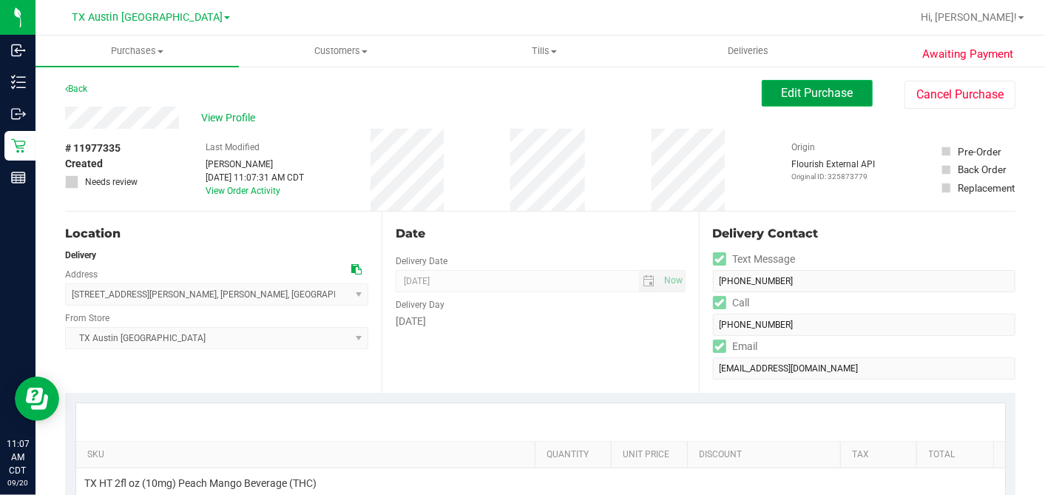
click at [788, 93] on span "Edit Purchase" at bounding box center [818, 93] width 72 height 14
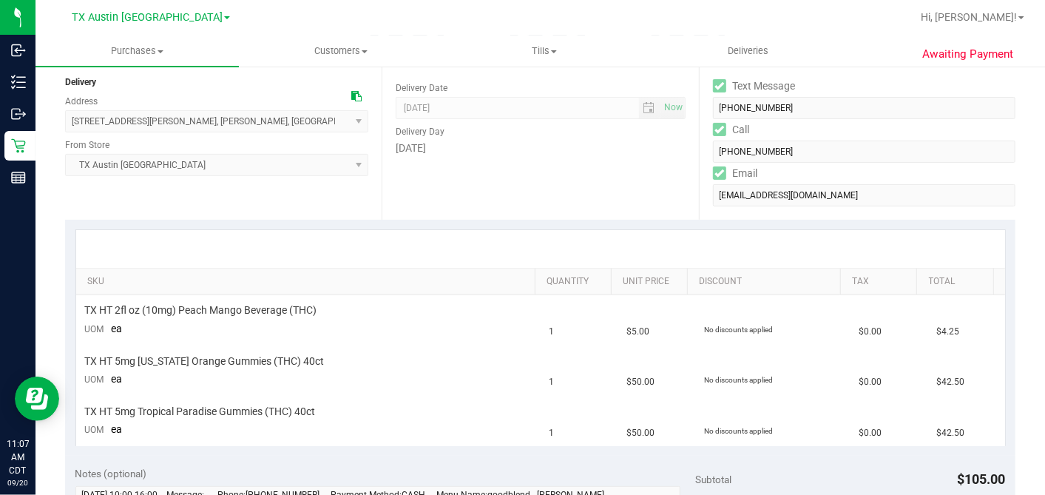
scroll to position [246, 0]
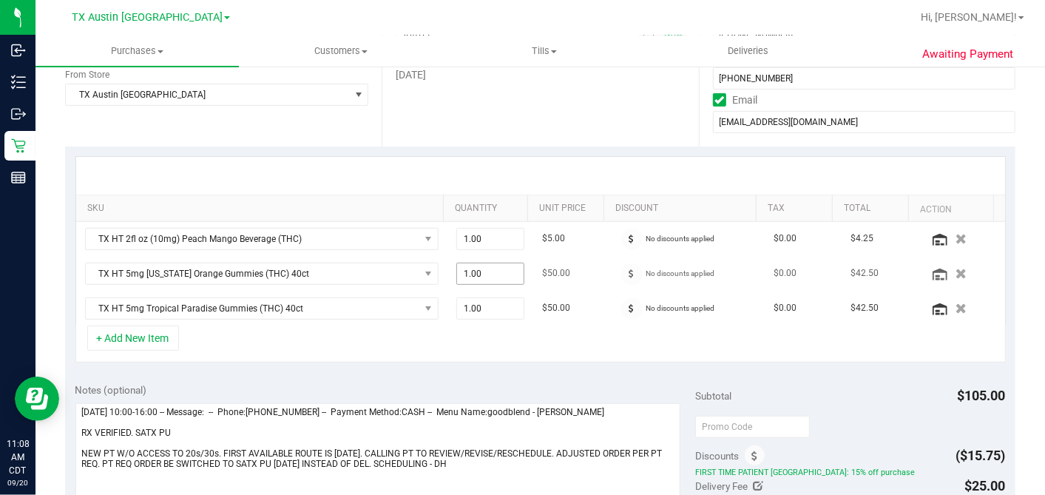
click at [477, 272] on span "1.00 1" at bounding box center [490, 274] width 68 height 22
click at [471, 337] on div "+ Add New Item" at bounding box center [540, 343] width 930 height 37
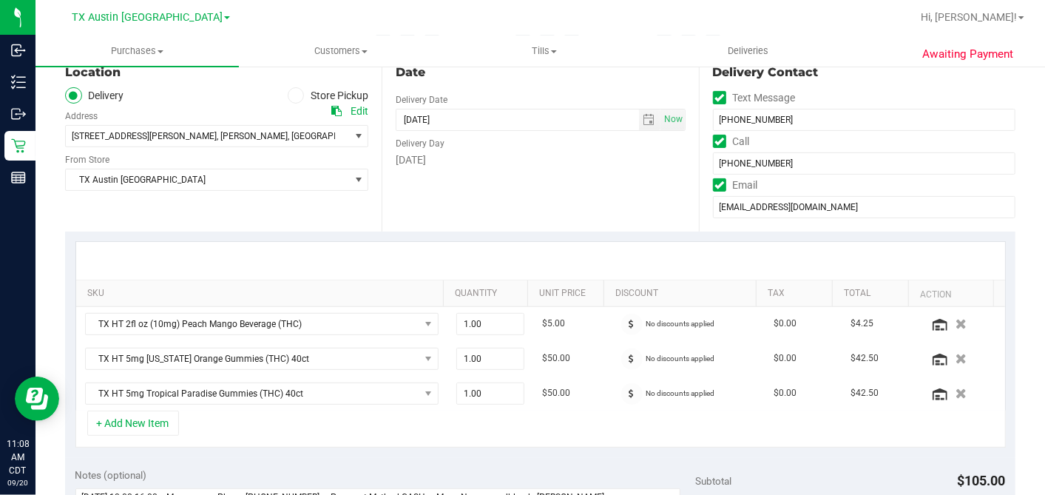
scroll to position [82, 0]
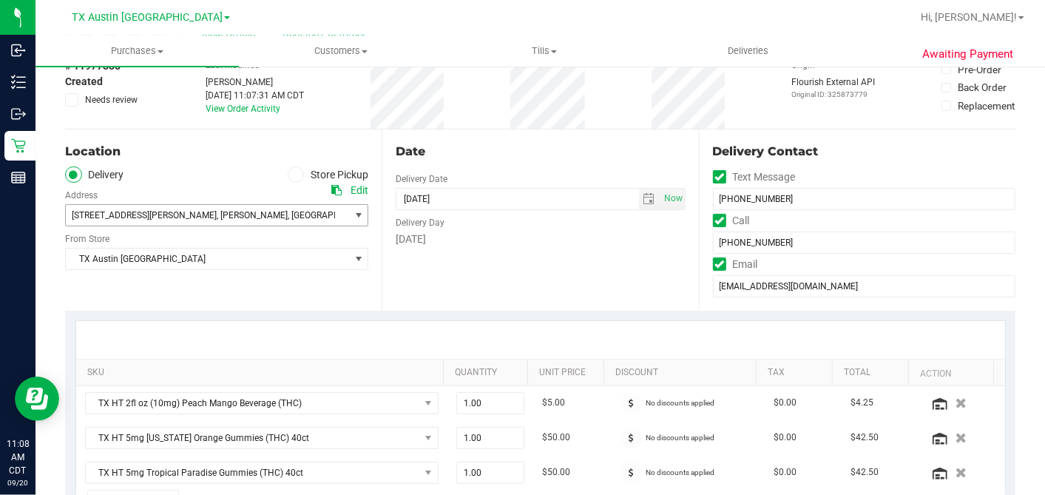
click at [376, 217] on span "76579" at bounding box center [389, 215] width 26 height 10
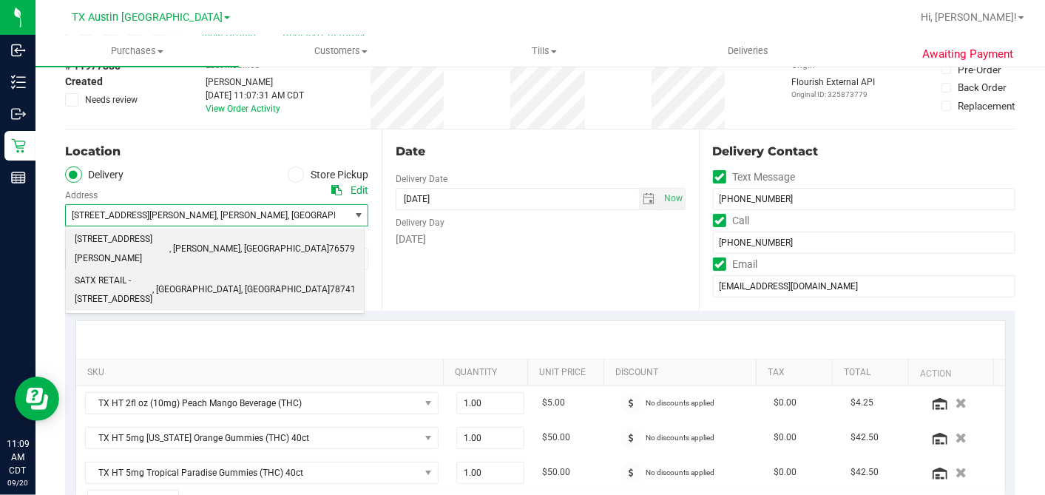
click at [152, 271] on span "SATX RETAIL - 7105 E. RIVERSIDE DRIVE" at bounding box center [114, 290] width 78 height 38
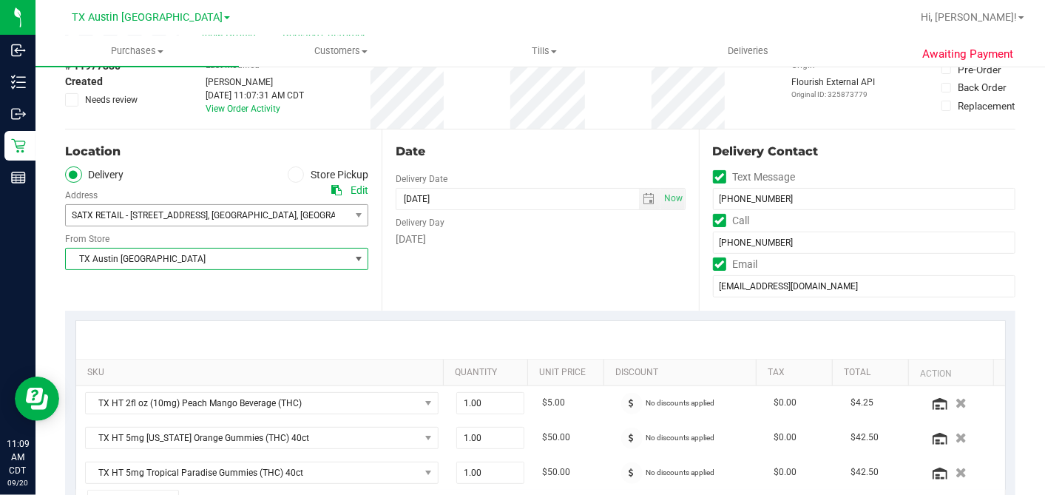
click at [184, 257] on span "TX Austin [GEOGRAPHIC_DATA]" at bounding box center [207, 259] width 283 height 21
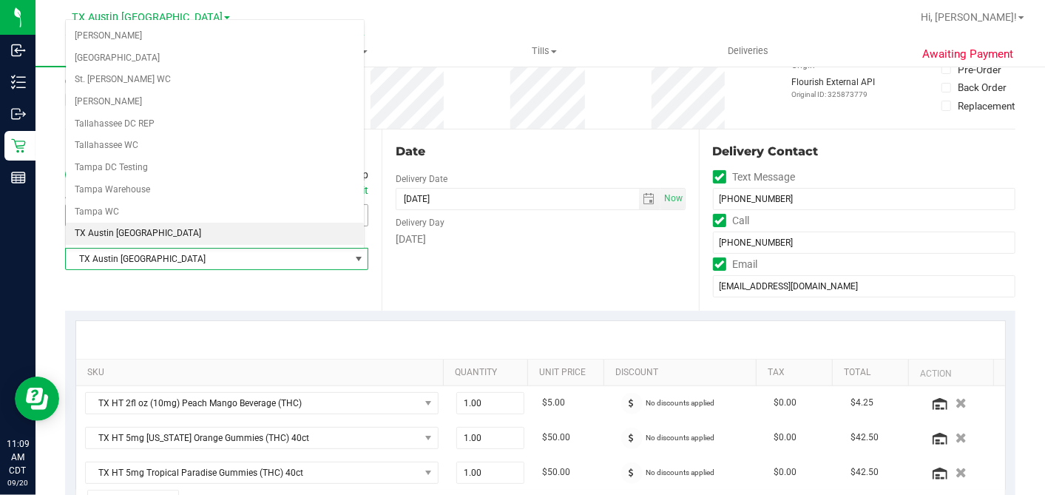
scroll to position [1052, 0]
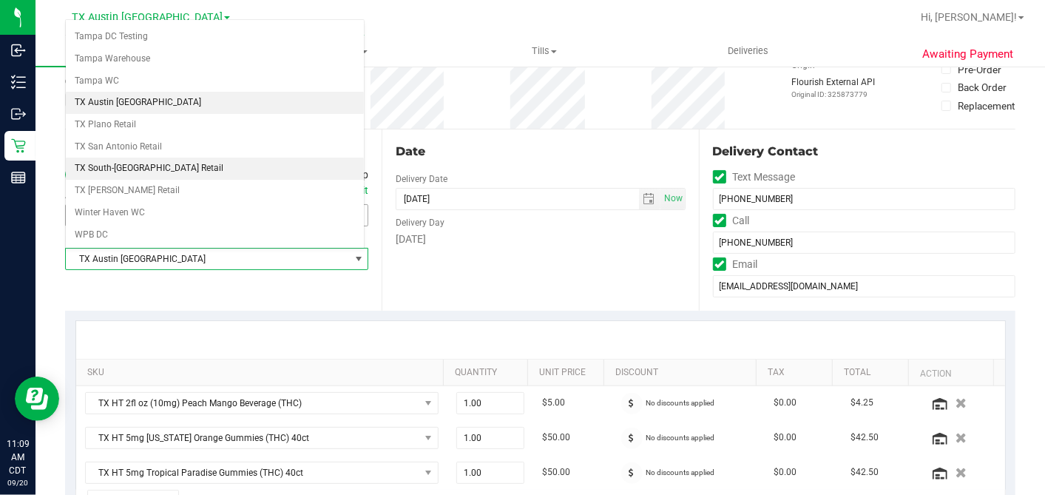
click at [133, 158] on li "TX South-[GEOGRAPHIC_DATA] Retail" at bounding box center [215, 169] width 298 height 22
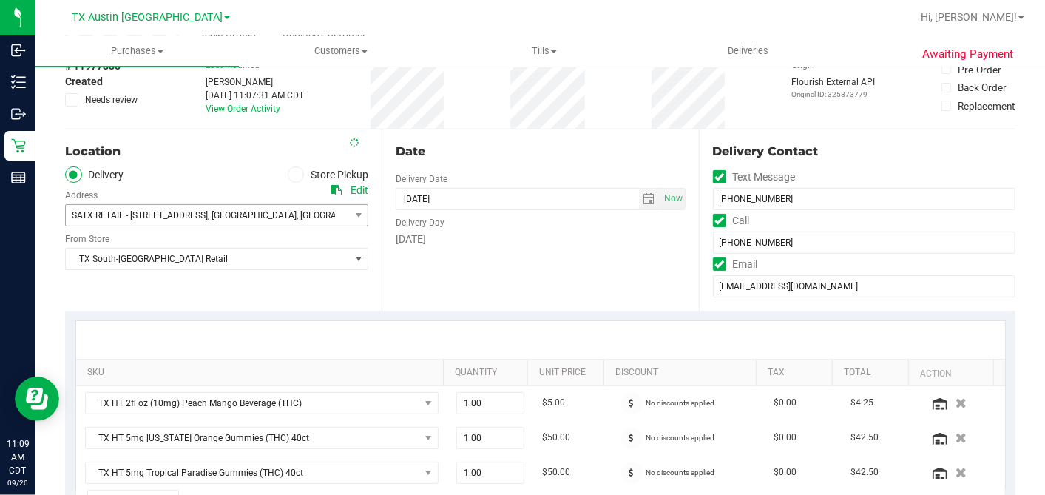
click at [513, 257] on div "Date Delivery Date 09/20/2025 Now 09/20/2025 07:00 AM Now Delivery Day Saturday" at bounding box center [540, 219] width 317 height 181
click at [581, 152] on div "Date" at bounding box center [540, 152] width 289 height 18
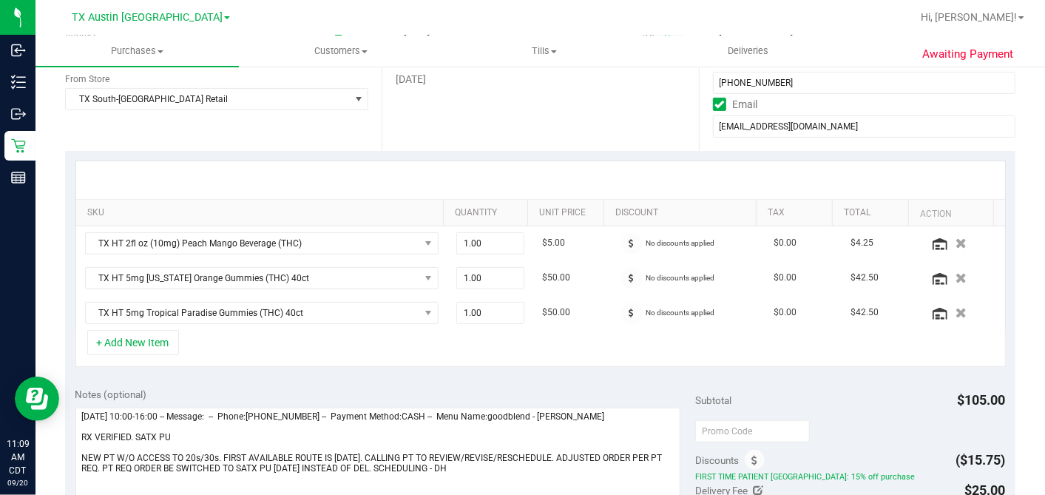
scroll to position [410, 0]
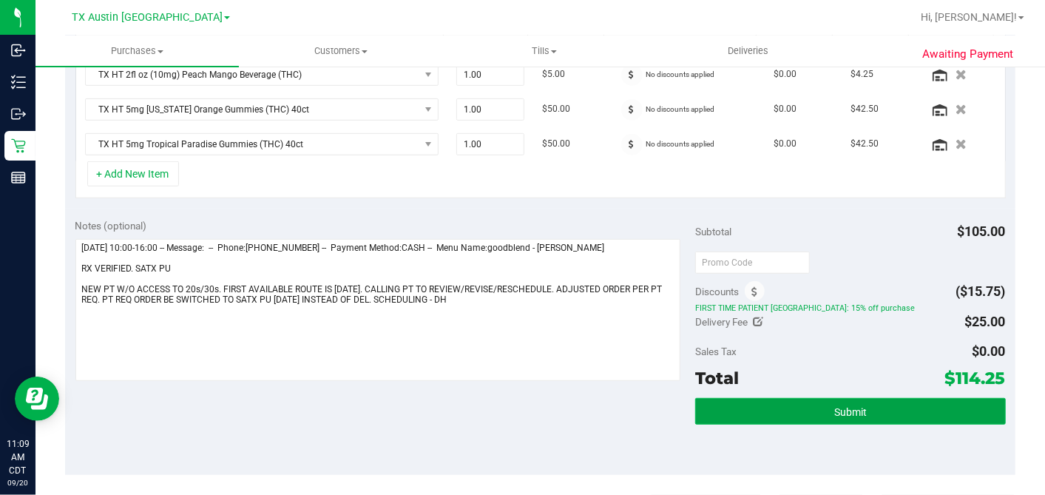
click at [800, 414] on button "Submit" at bounding box center [850, 411] width 310 height 27
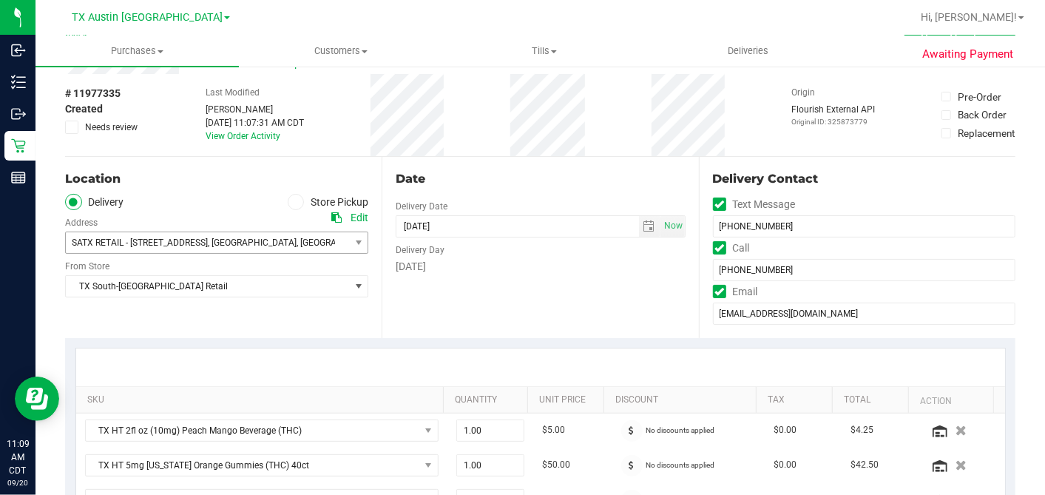
scroll to position [0, 0]
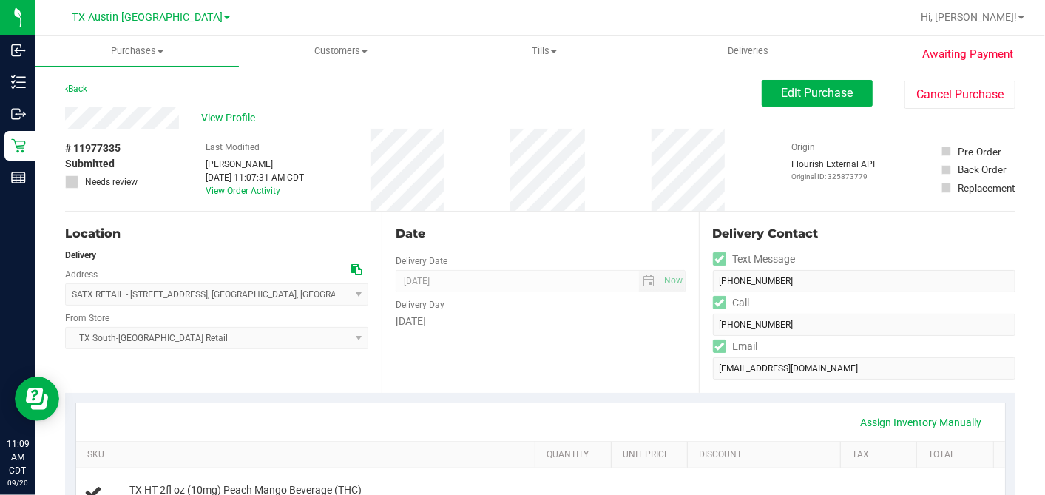
click at [501, 331] on div "Date Delivery Date 09/20/2025 Now 09/20/2025 07:00 AM Now Delivery Day Saturday" at bounding box center [540, 302] width 317 height 181
click at [234, 116] on span "View Profile" at bounding box center [230, 118] width 59 height 16
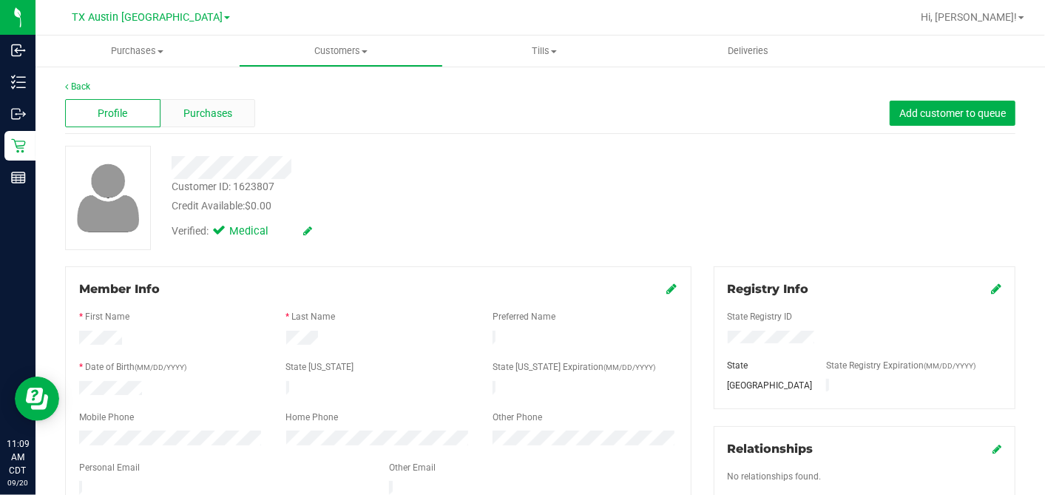
click at [209, 109] on span "Purchases" at bounding box center [207, 114] width 49 height 16
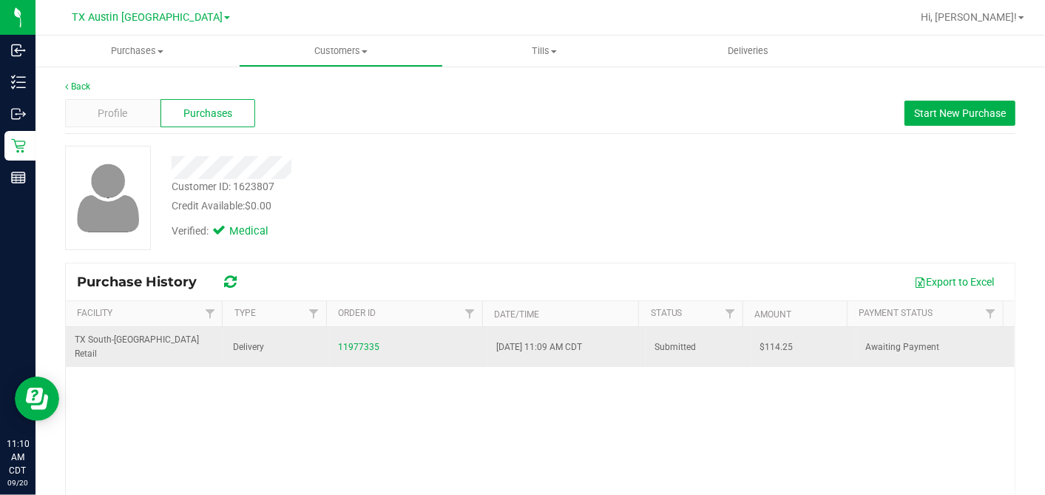
click at [760, 341] on span "$114.25" at bounding box center [776, 347] width 33 height 14
copy span "114.25"
click at [353, 342] on link "11977335" at bounding box center [358, 347] width 41 height 10
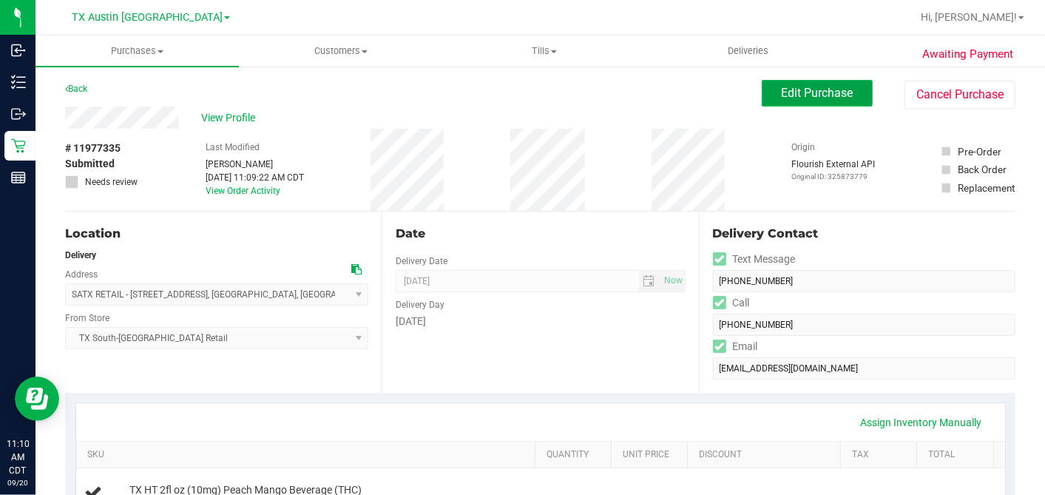
click at [811, 98] on span "Edit Purchase" at bounding box center [818, 93] width 72 height 14
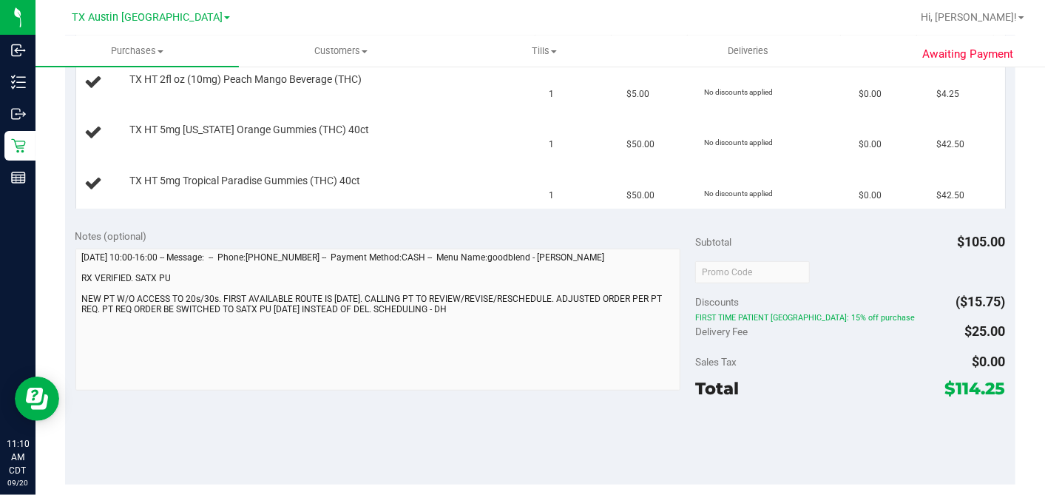
scroll to position [493, 0]
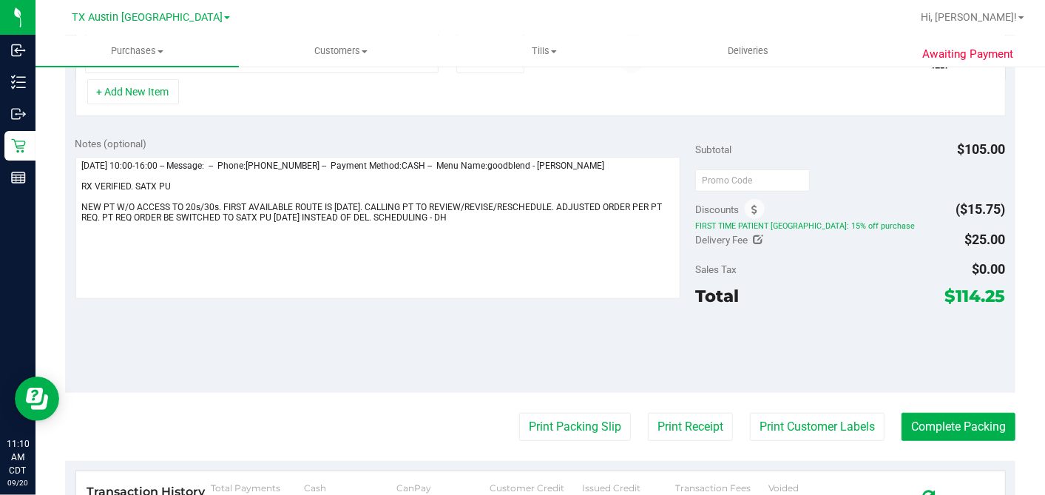
click at [754, 234] on icon at bounding box center [759, 239] width 10 height 10
type input "$25.00"
drag, startPoint x: 923, startPoint y: 238, endPoint x: 780, endPoint y: 245, distance: 143.6
click at [780, 245] on div "Delivery Fee $25.00 25" at bounding box center [850, 239] width 310 height 27
type input "0"
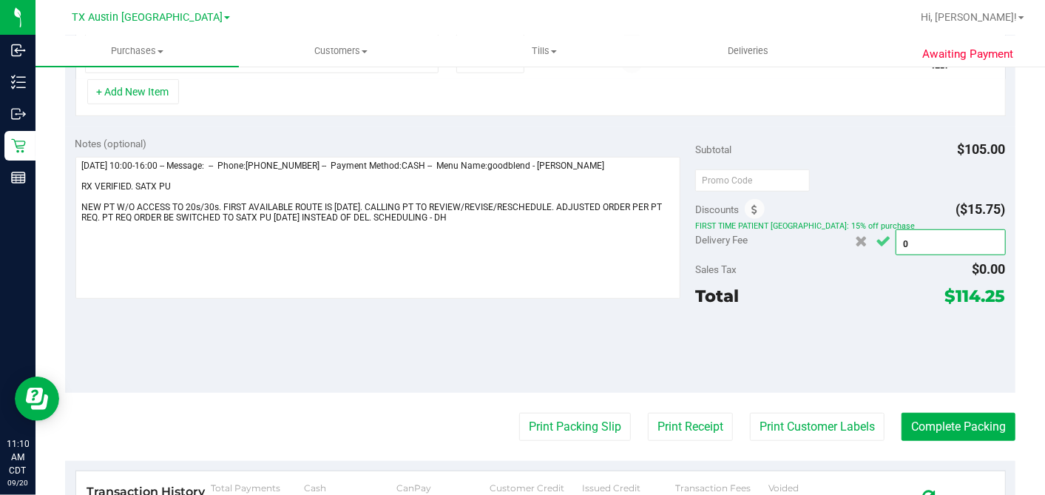
type input "$0.00"
click at [876, 239] on icon "Cancel button" at bounding box center [883, 241] width 15 height 11
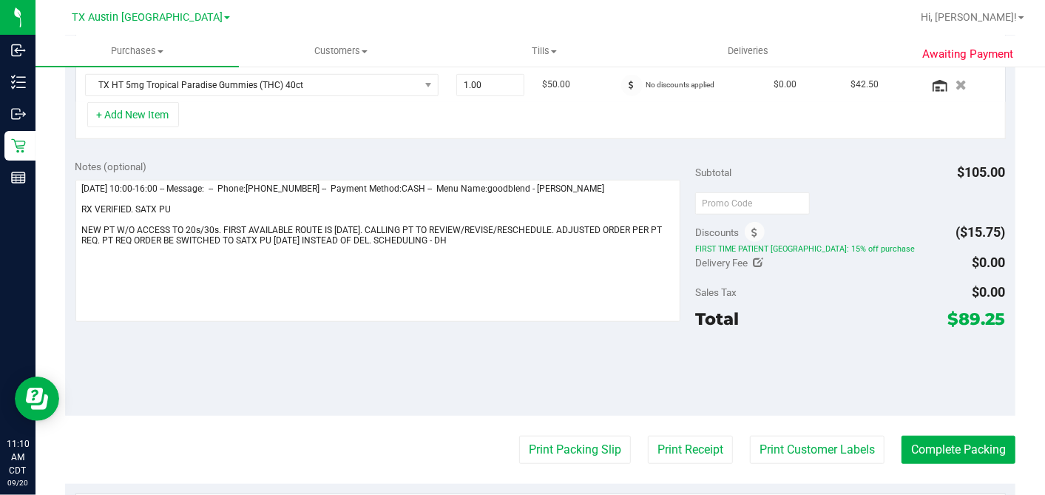
click at [940, 318] on span "$89.25" at bounding box center [977, 318] width 58 height 21
copy span "89.25"
click at [493, 339] on div "Notes (optional) Subtotal $105.00 Discounts ($15.75) FIRST TIME PATIENT TX: 15%…" at bounding box center [540, 282] width 950 height 266
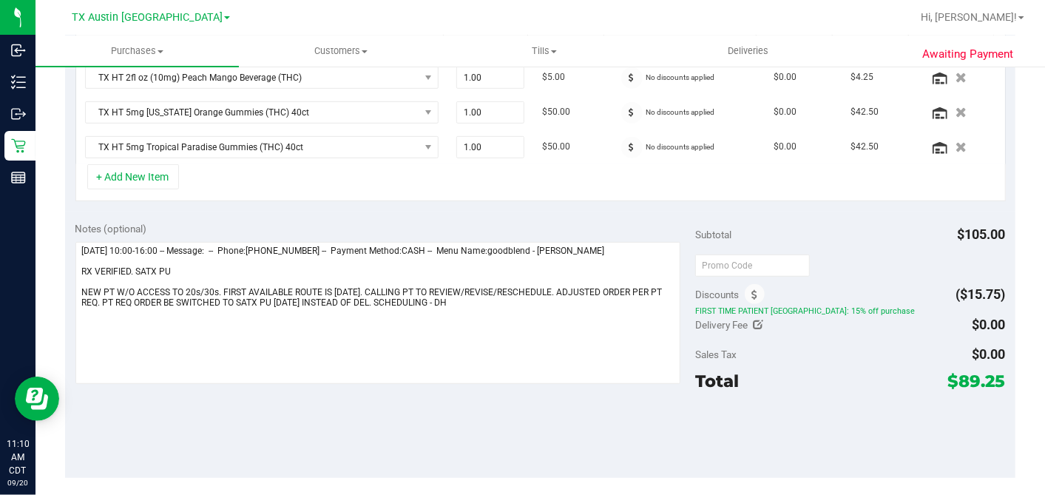
scroll to position [305, 0]
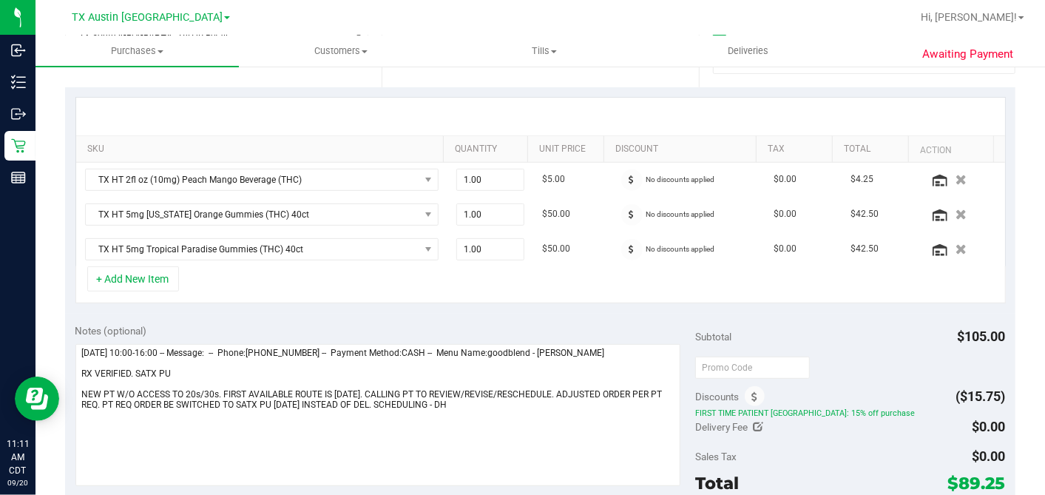
click at [517, 291] on div "+ Add New Item" at bounding box center [540, 284] width 930 height 37
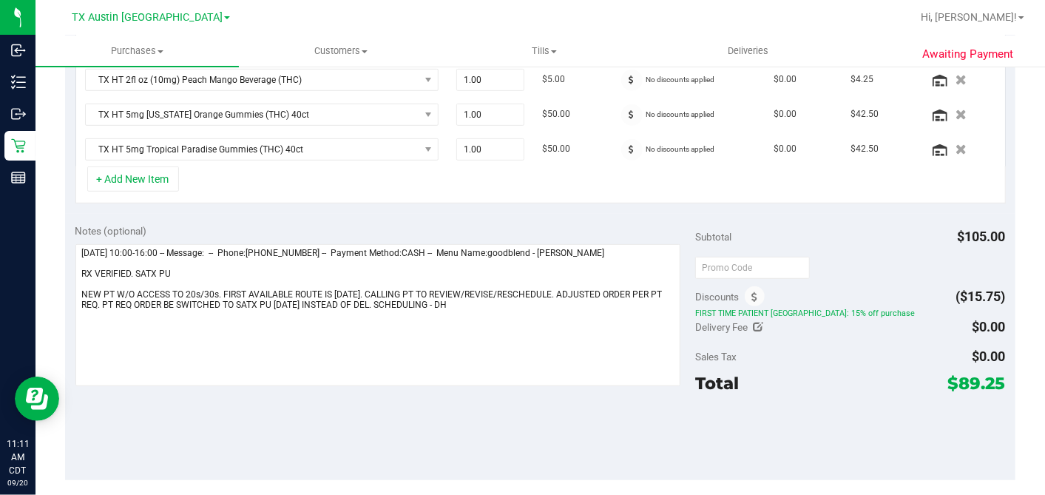
scroll to position [0, 0]
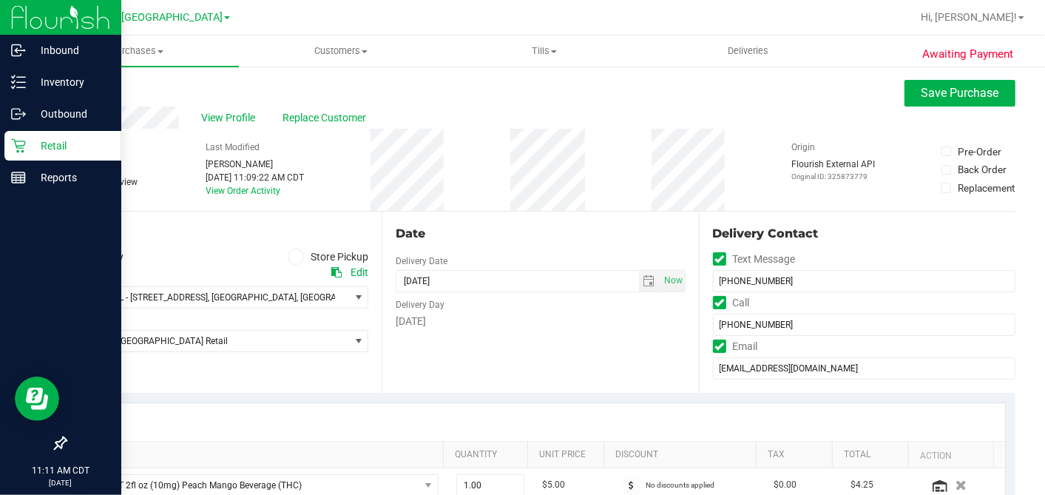
click at [23, 144] on icon at bounding box center [18, 145] width 15 height 15
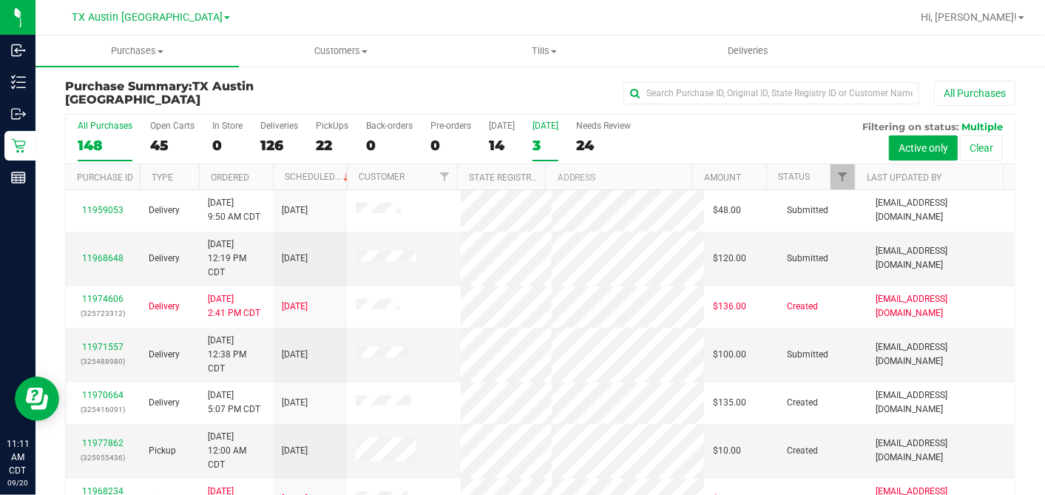
click at [536, 143] on div "3" at bounding box center [546, 145] width 26 height 17
click at [0, 0] on input "Tomorrow 3" at bounding box center [0, 0] width 0 height 0
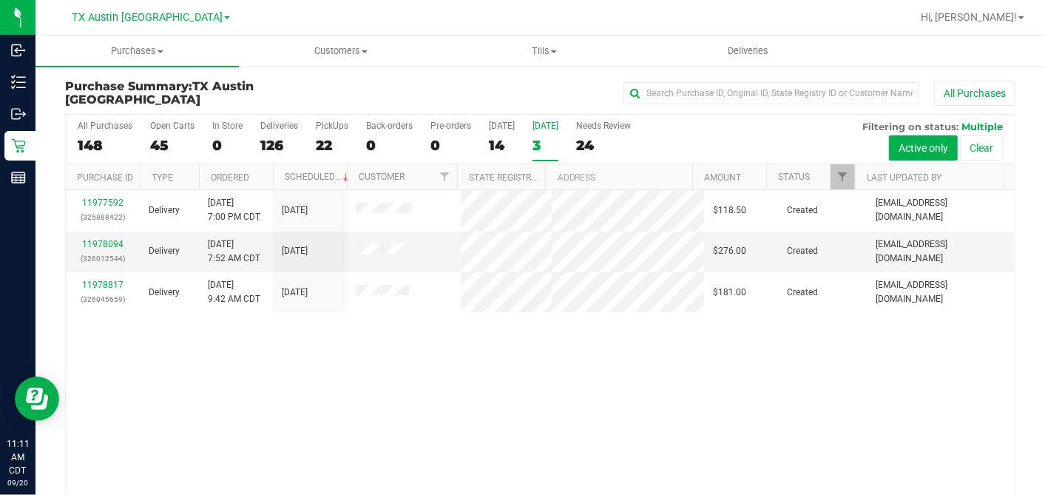
click at [257, 173] on th "Ordered" at bounding box center [236, 177] width 74 height 26
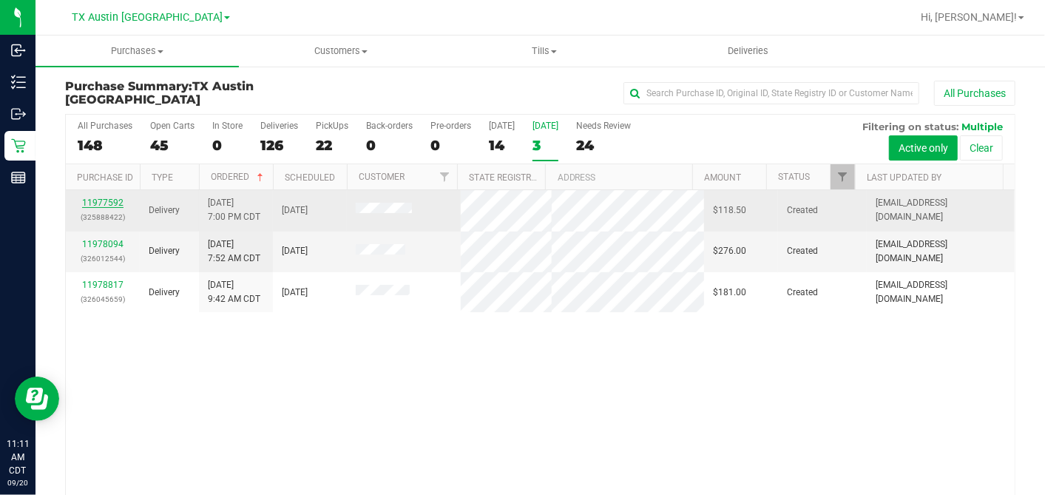
click at [112, 198] on link "11977592" at bounding box center [102, 202] width 41 height 10
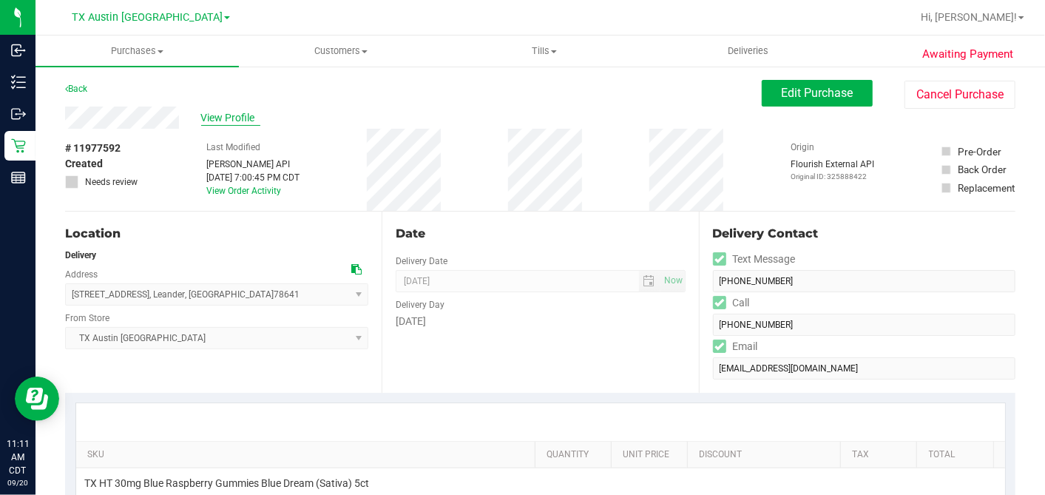
click at [232, 118] on span "View Profile" at bounding box center [230, 118] width 59 height 16
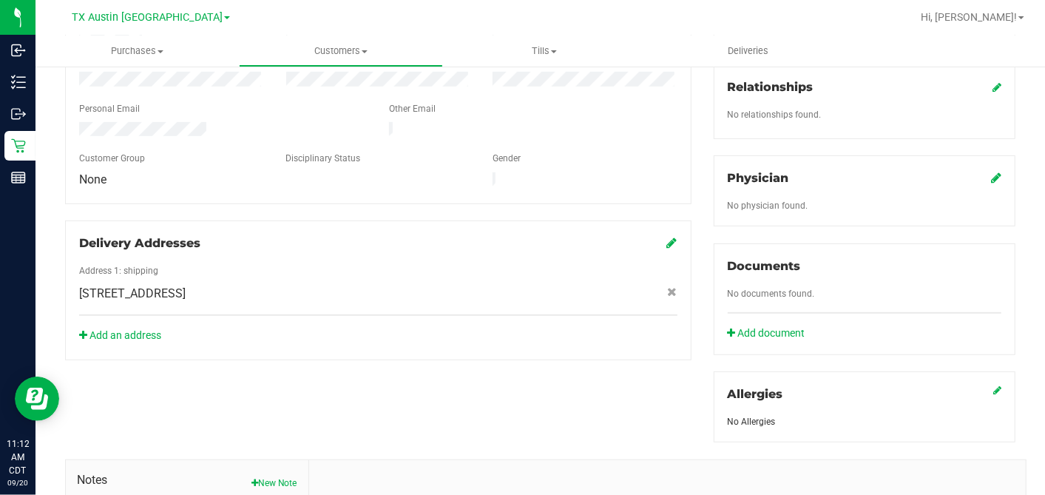
scroll to position [410, 0]
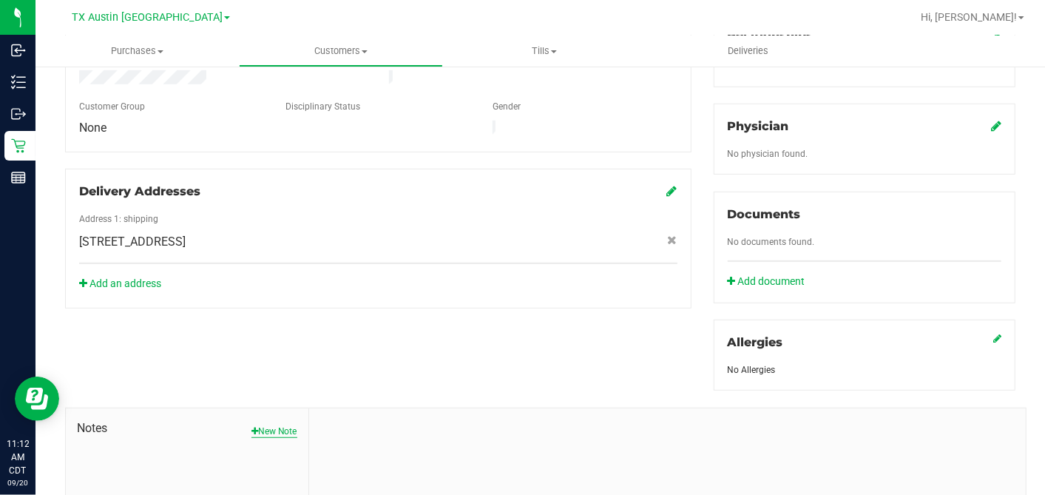
click at [274, 425] on button "New Note" at bounding box center [274, 431] width 46 height 13
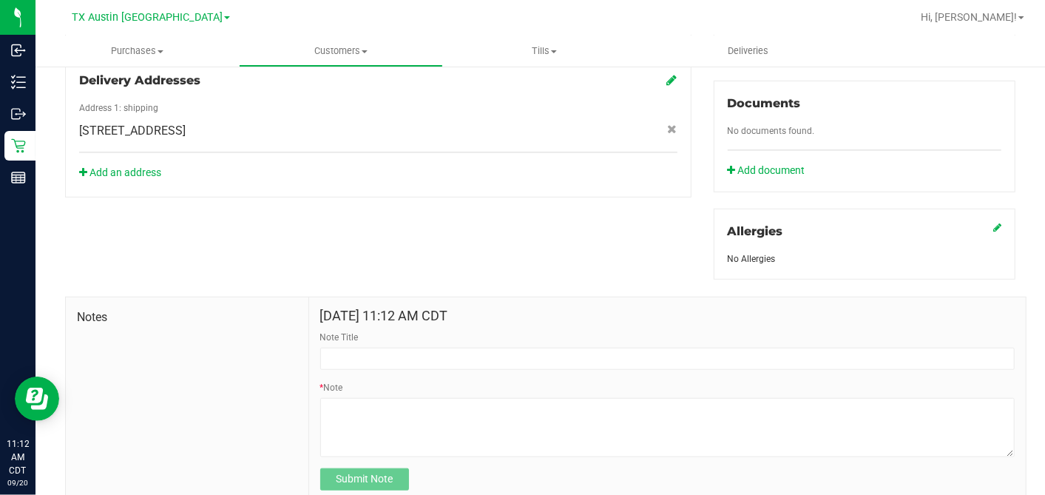
scroll to position [560, 0]
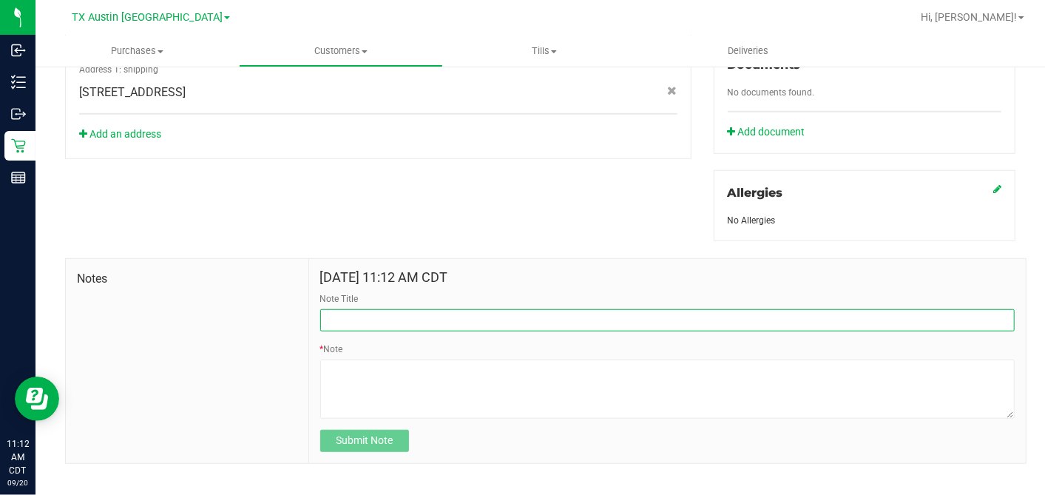
click at [368, 309] on input "Note Title" at bounding box center [667, 320] width 694 height 22
type input "CURT"
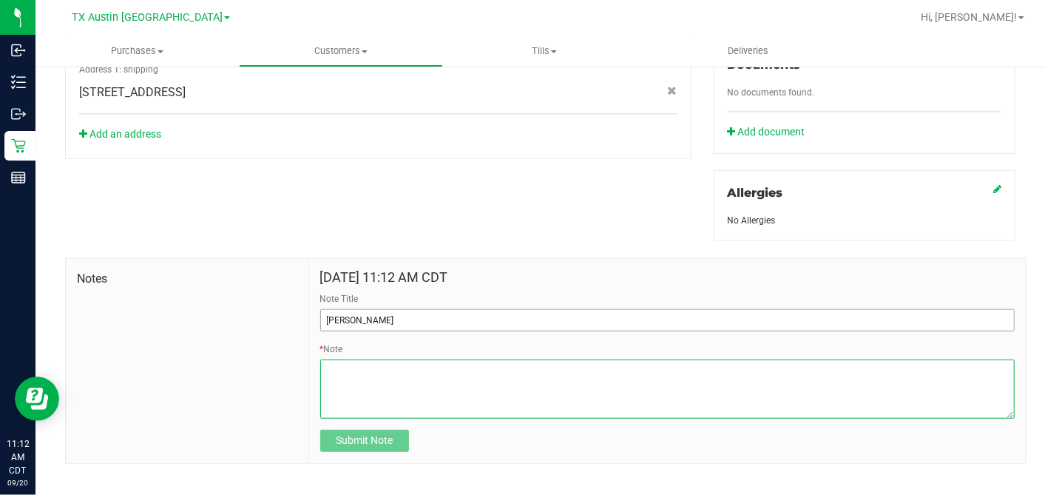
paste textarea "Patient Name: Javier Arellano Address: 104 bunavista st Borger, TX, 79007 Phone…"
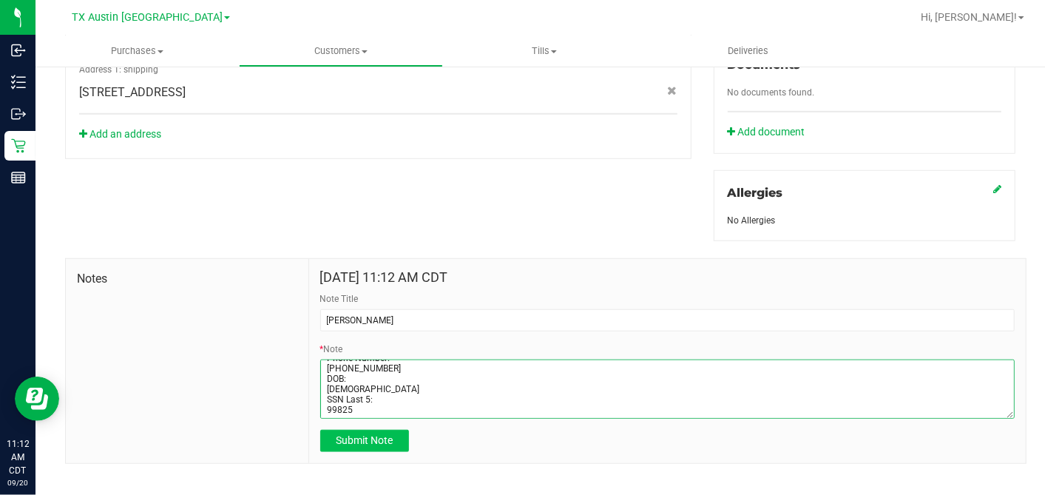
type textarea "Patient Name: Javier Arellano Address: 104 bunavista st Borger, TX, 79007 Phone…"
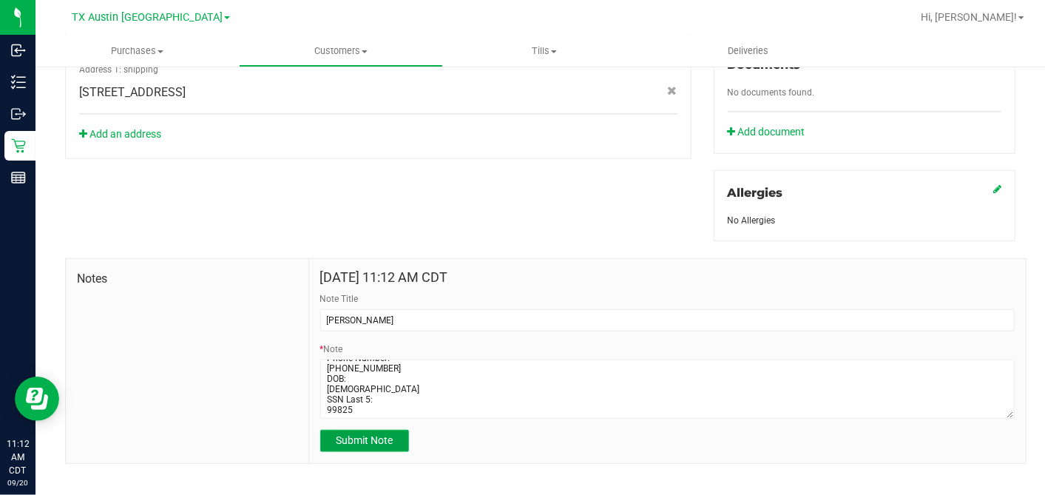
click at [373, 434] on span "Submit Note" at bounding box center [364, 440] width 57 height 12
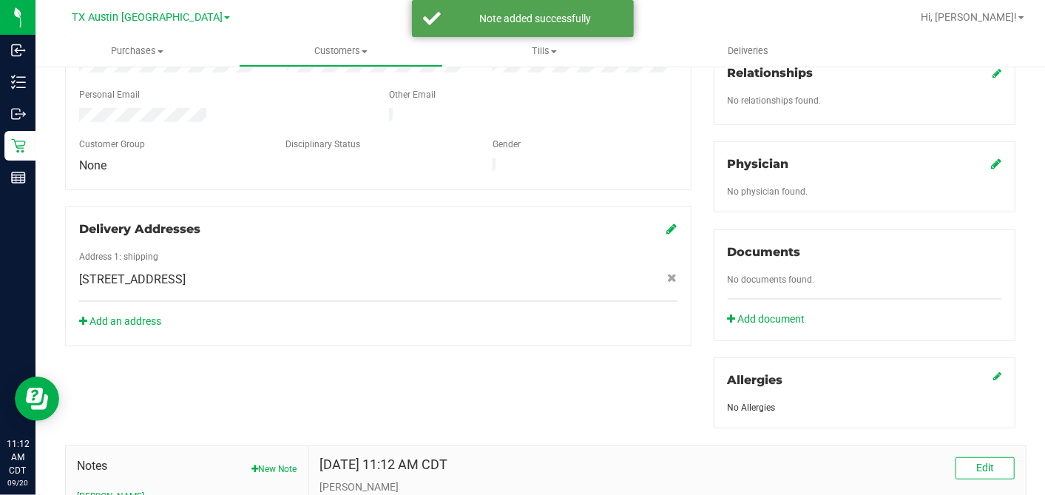
scroll to position [314, 0]
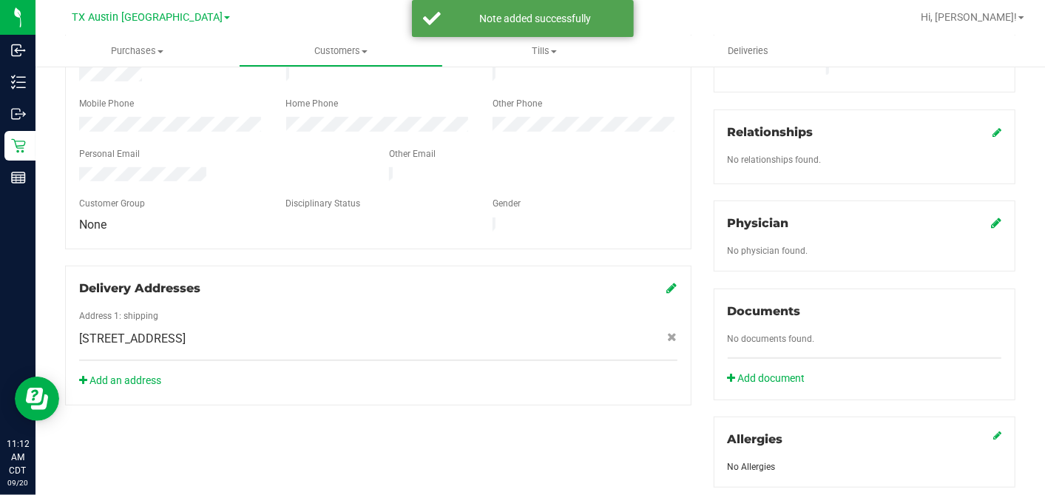
click at [940, 217] on icon at bounding box center [996, 223] width 10 height 12
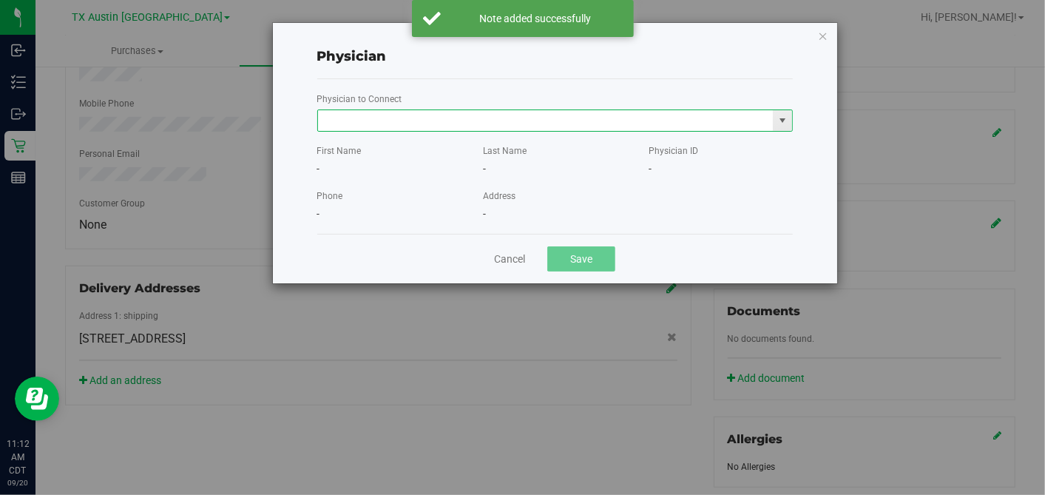
click at [549, 118] on input "text" at bounding box center [546, 120] width 456 height 21
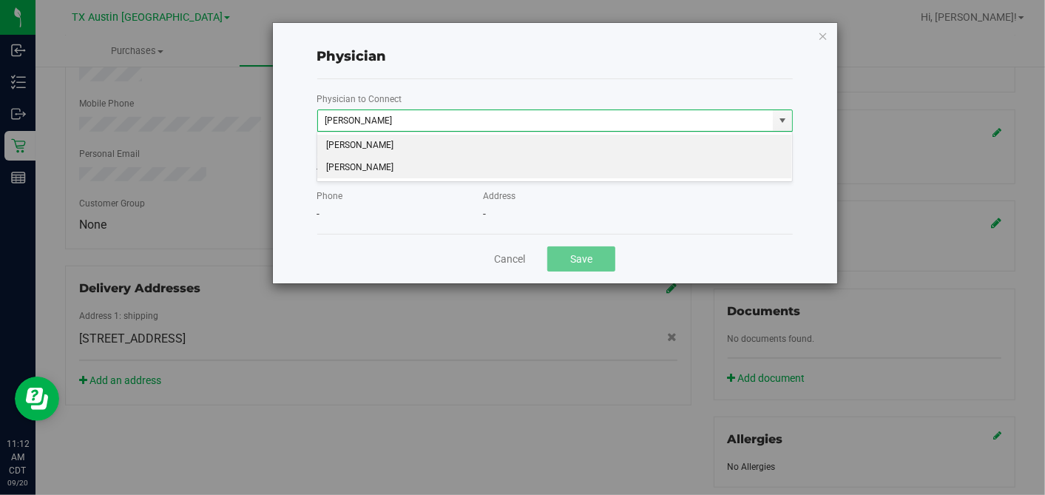
click at [536, 161] on li "Jonathan Hodor" at bounding box center [554, 168] width 475 height 22
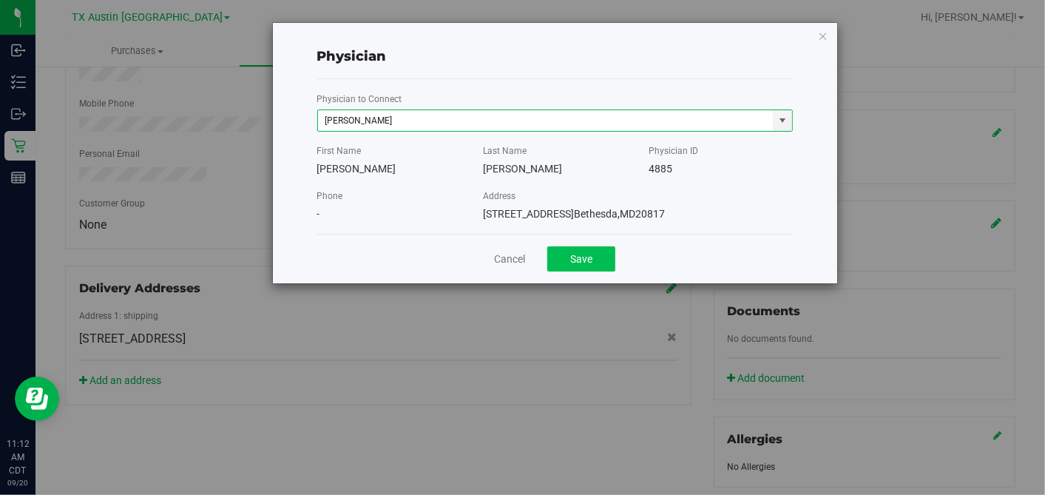
type input "Jonathan Hodor"
click at [560, 252] on button "Save" at bounding box center [581, 258] width 68 height 25
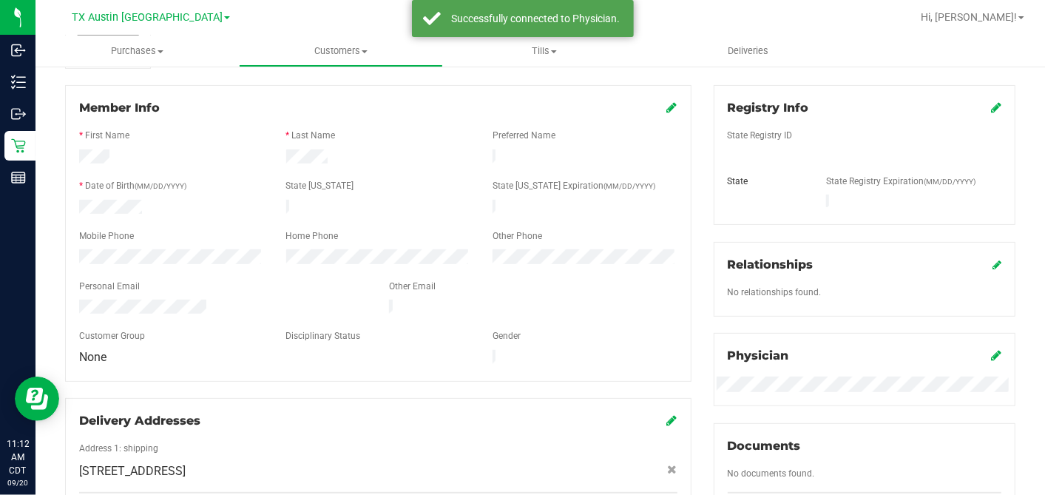
scroll to position [67, 0]
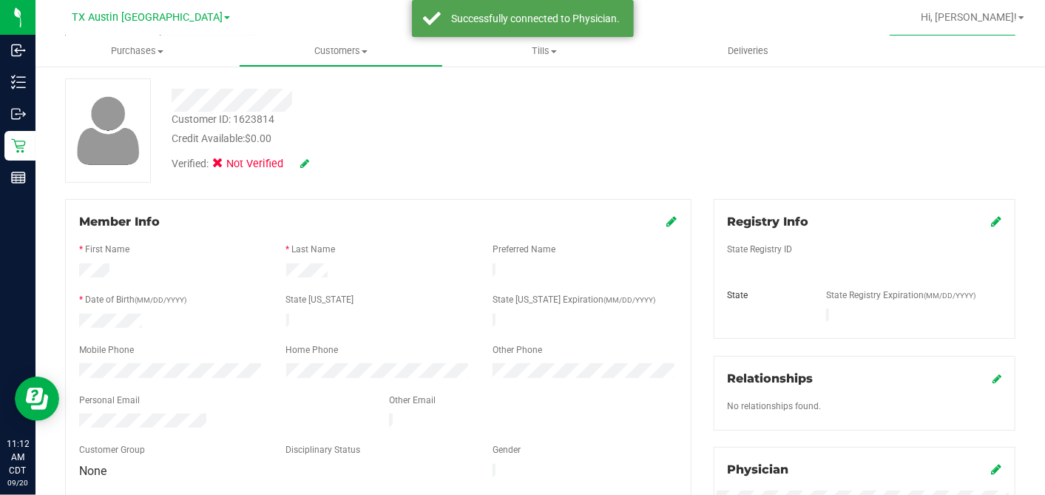
click at [940, 222] on icon at bounding box center [996, 221] width 10 height 12
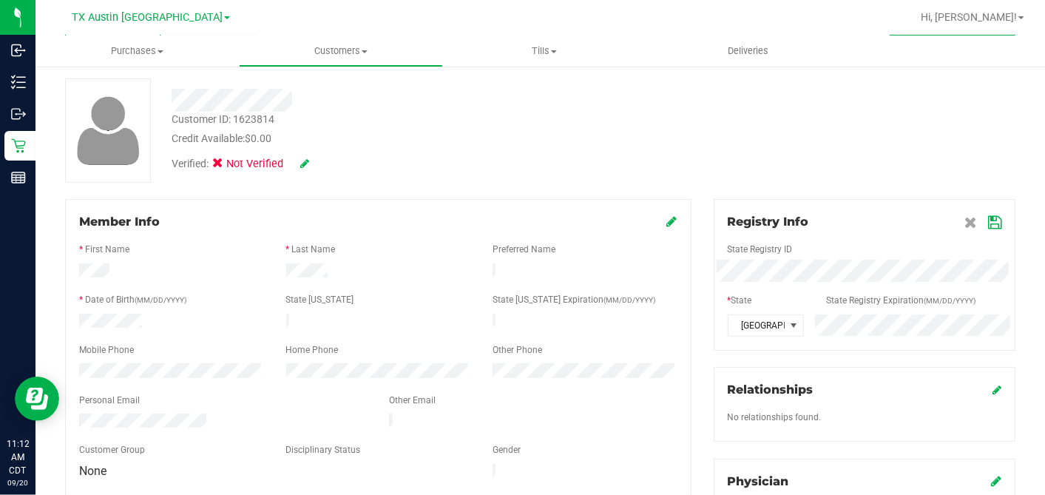
click at [940, 225] on icon at bounding box center [994, 223] width 13 height 12
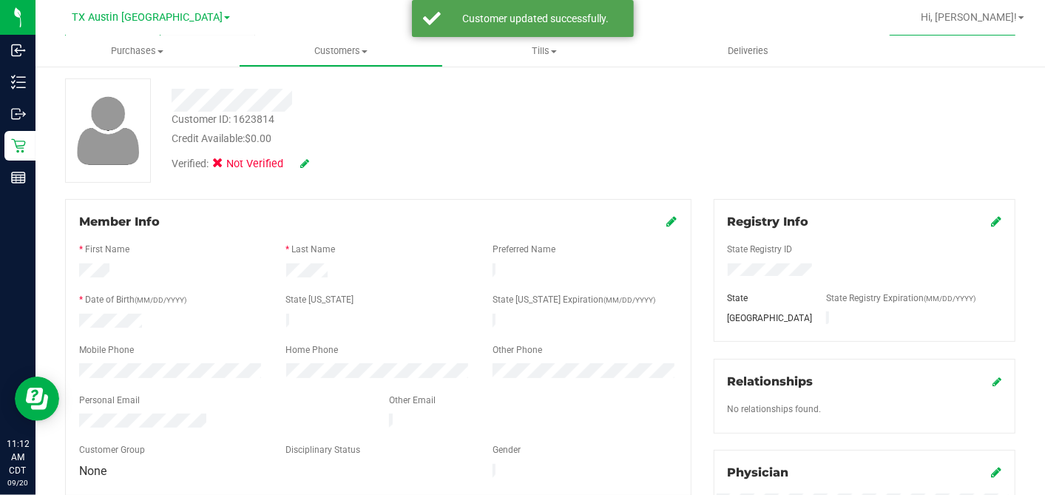
click at [667, 222] on icon at bounding box center [672, 221] width 10 height 12
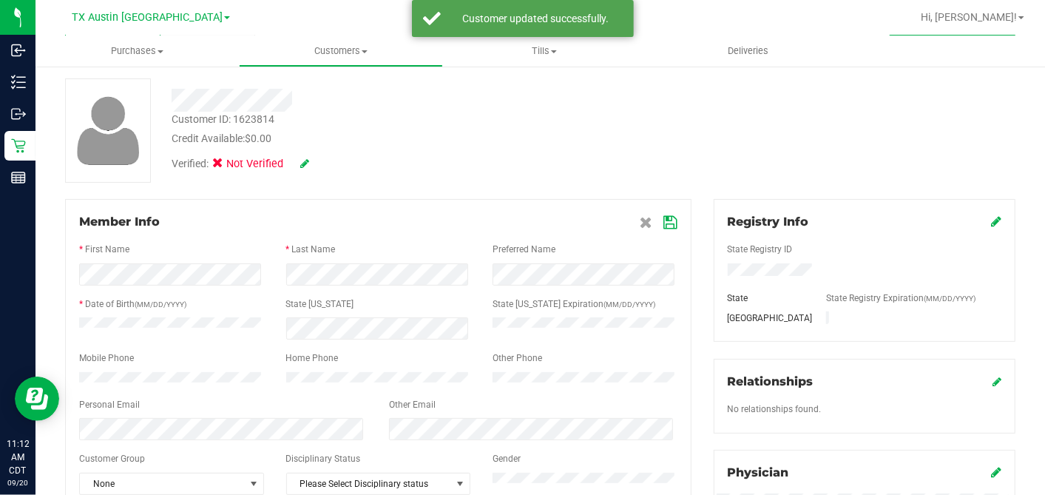
click at [664, 221] on icon at bounding box center [670, 223] width 13 height 12
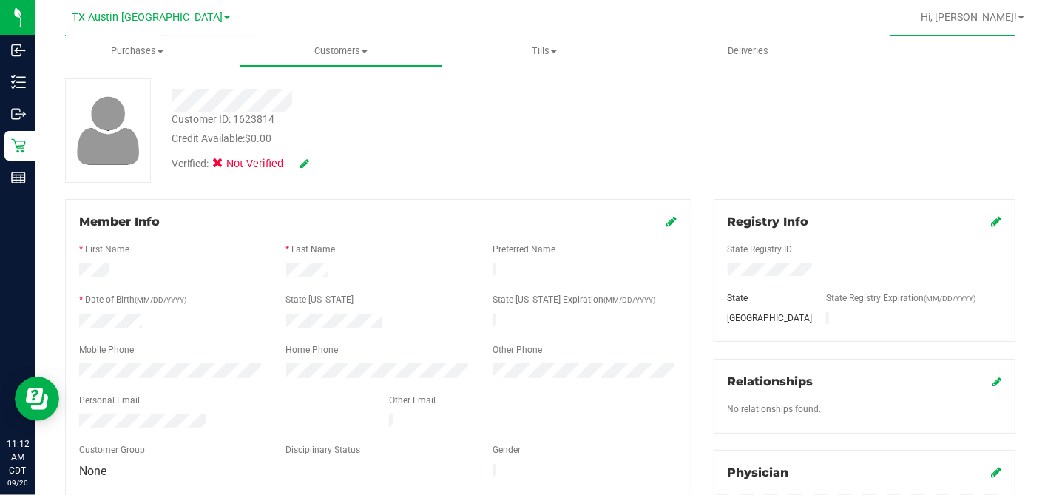
click at [310, 160] on div "Verified: Not Verified" at bounding box center [241, 164] width 162 height 16
click at [307, 160] on icon at bounding box center [304, 163] width 9 height 10
click at [218, 166] on icon at bounding box center [222, 166] width 10 height 0
click at [0, 0] on input "Medical" at bounding box center [0, 0] width 0 height 0
click at [326, 163] on icon at bounding box center [325, 164] width 12 height 10
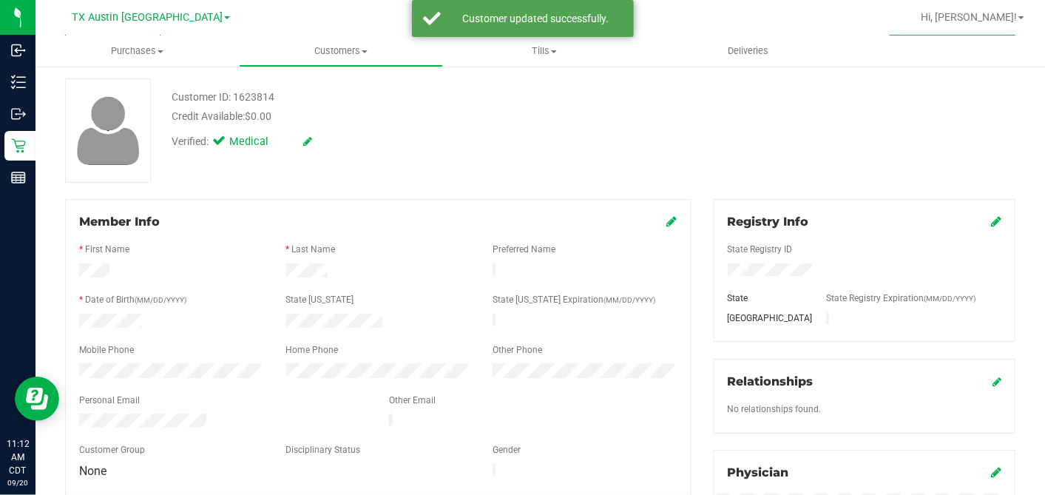
click at [386, 157] on div "Verified: Medical" at bounding box center [403, 140] width 487 height 33
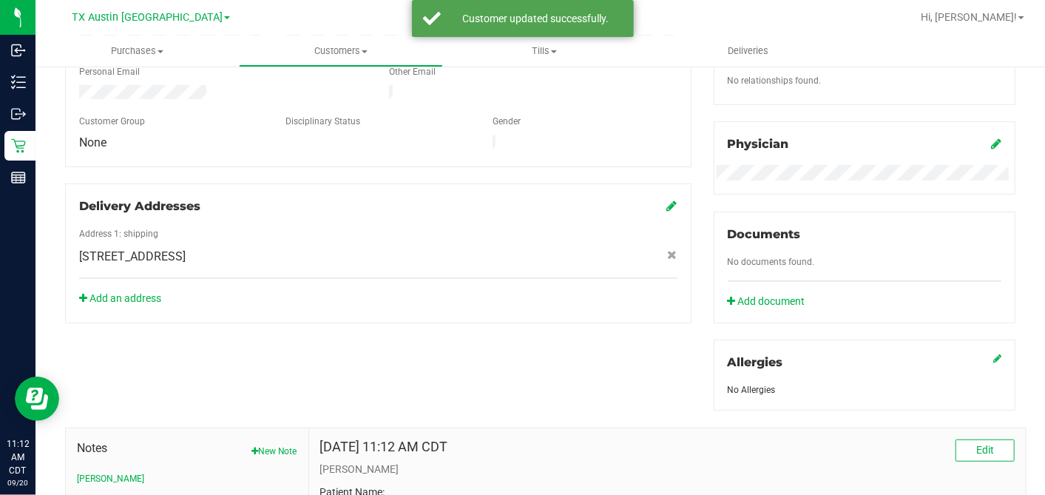
scroll to position [0, 0]
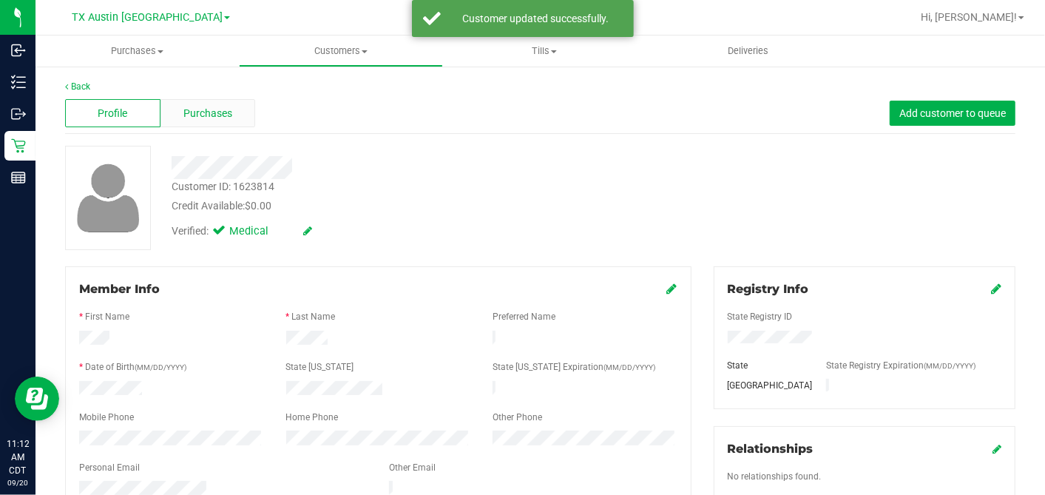
click at [213, 109] on span "Purchases" at bounding box center [207, 114] width 49 height 16
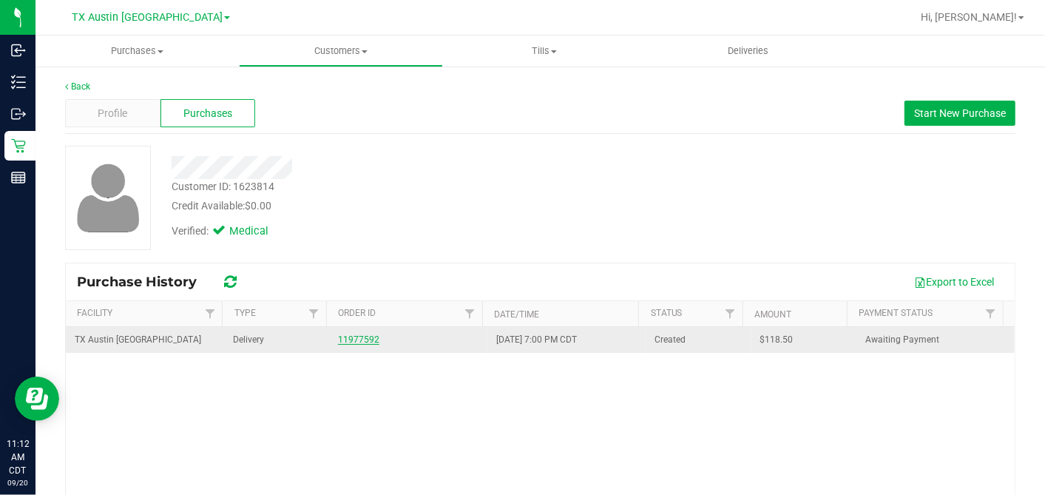
click at [351, 335] on link "11977592" at bounding box center [358, 339] width 41 height 10
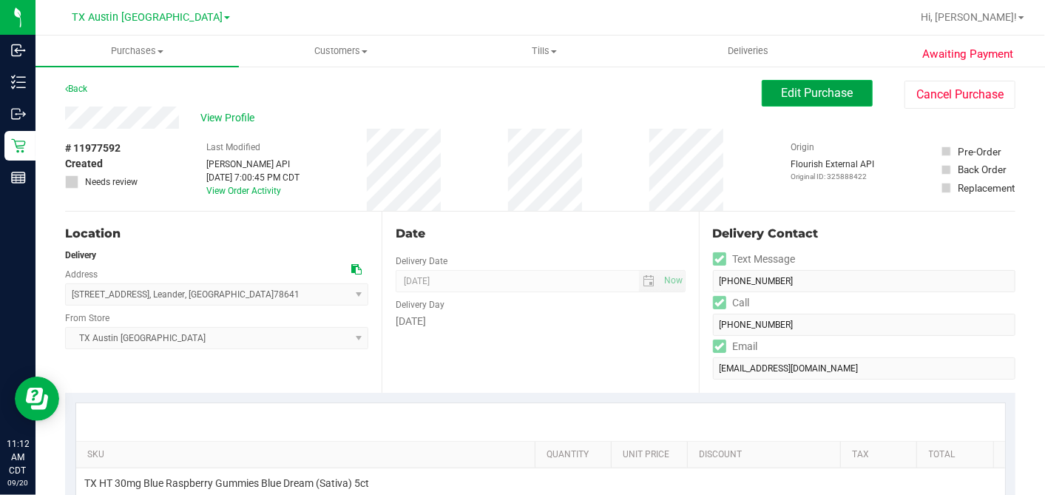
click at [811, 95] on span "Edit Purchase" at bounding box center [818, 93] width 72 height 14
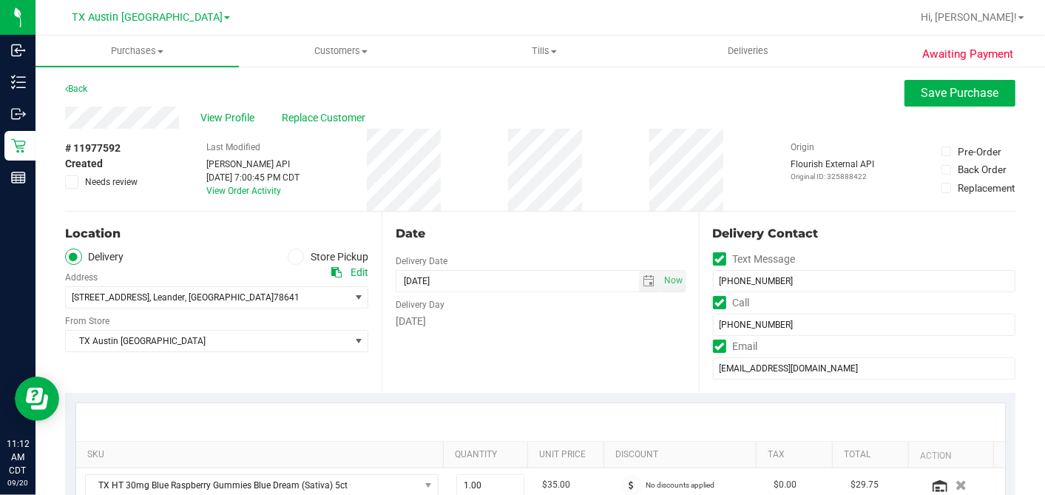
click at [67, 182] on icon at bounding box center [72, 182] width 10 height 0
click at [0, 0] on input "Needs review" at bounding box center [0, 0] width 0 height 0
click at [568, 226] on div "Date" at bounding box center [540, 234] width 289 height 18
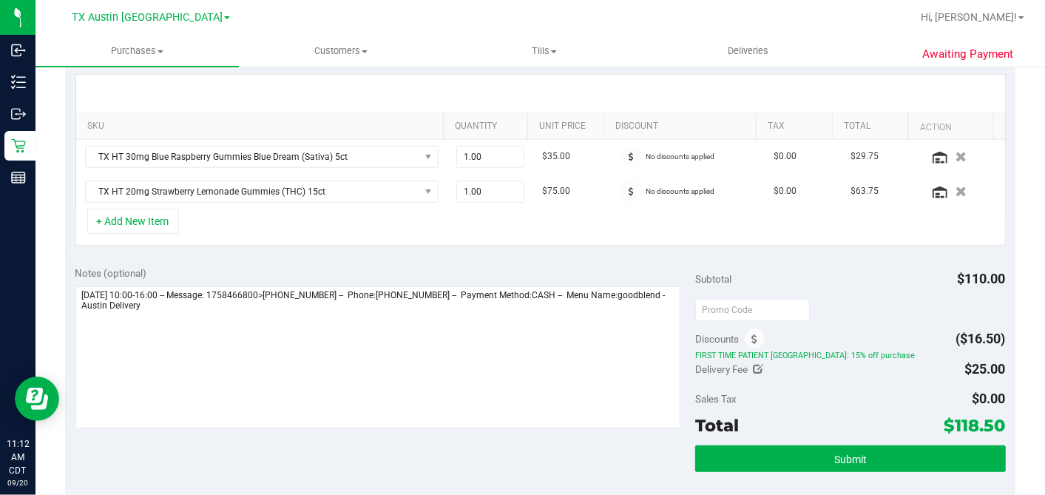
scroll to position [82, 0]
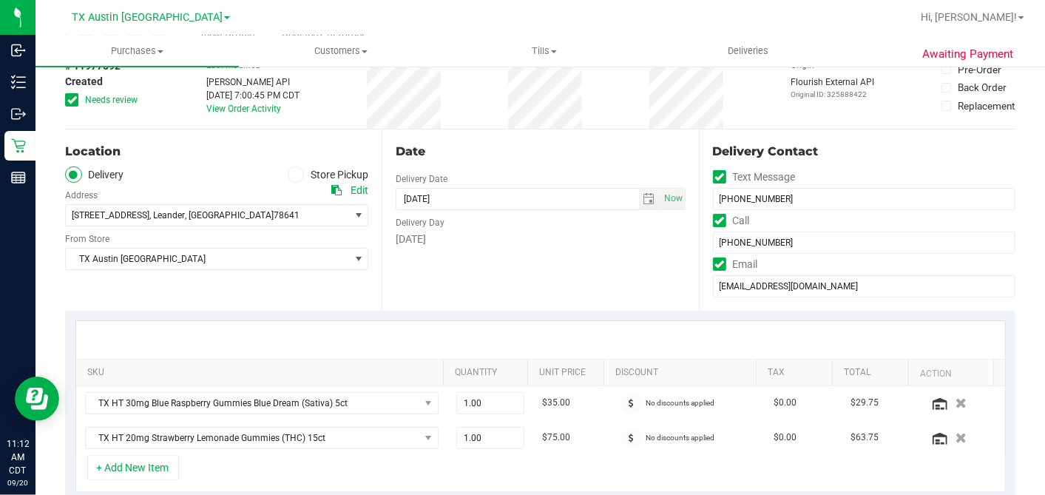
click at [334, 190] on icon at bounding box center [336, 190] width 10 height 10
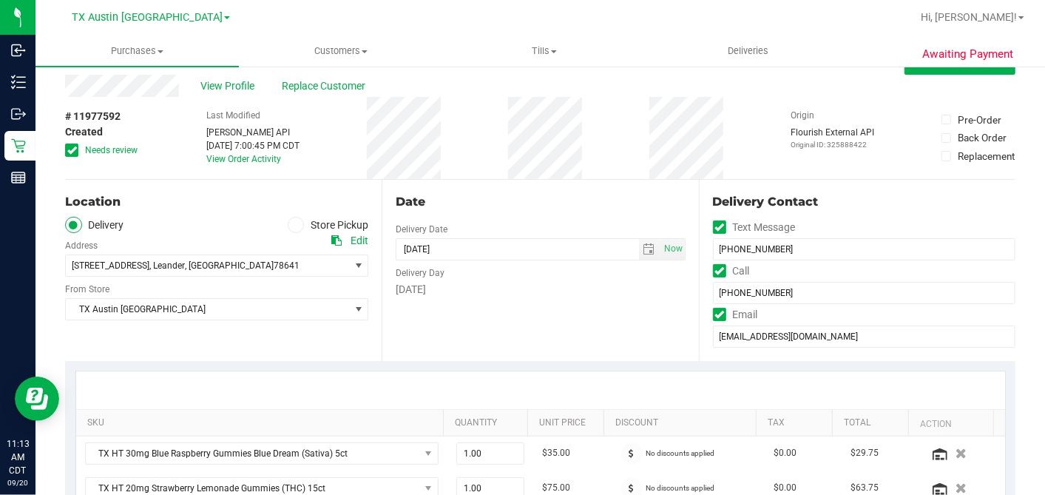
scroll to position [246, 0]
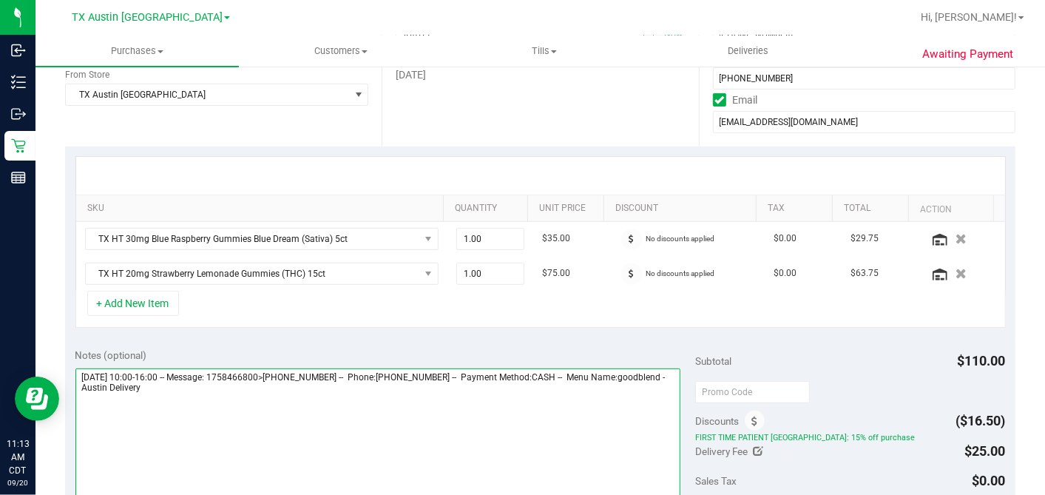
click at [629, 388] on textarea at bounding box center [378, 439] width 606 height 142
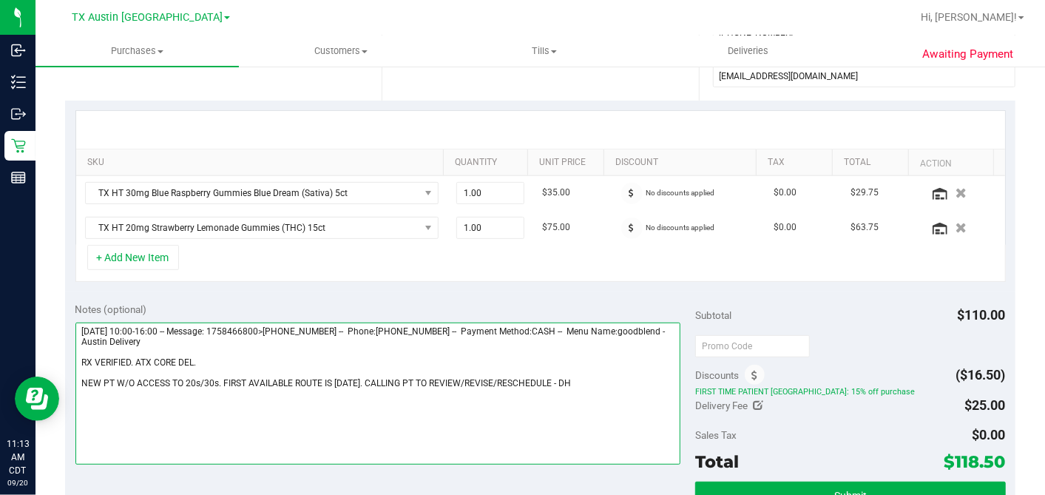
scroll to position [0, 0]
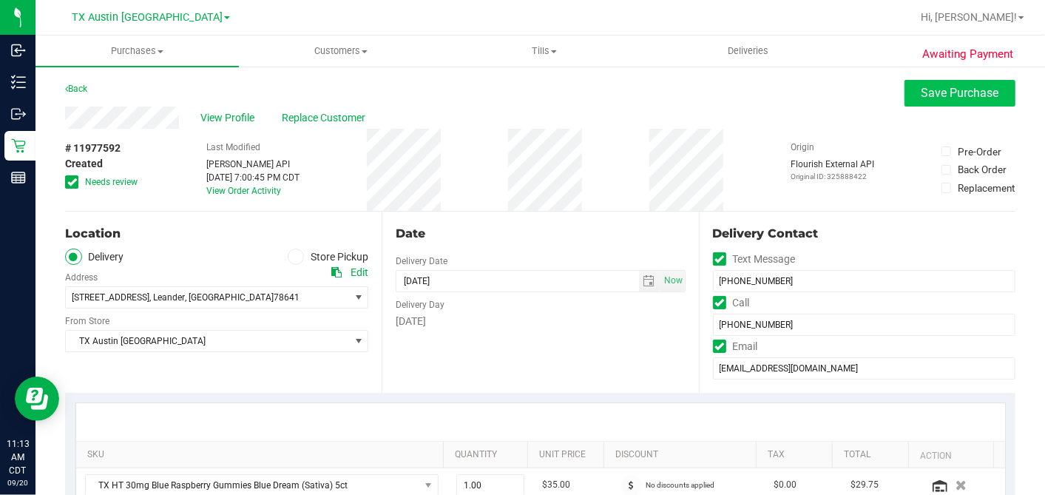
type textarea "Sunday 09/21/2025 10:00-16:00 -- Message: 1758466800>1758488400 -- Phone:806440…"
click at [922, 88] on span "Save Purchase" at bounding box center [961, 93] width 78 height 14
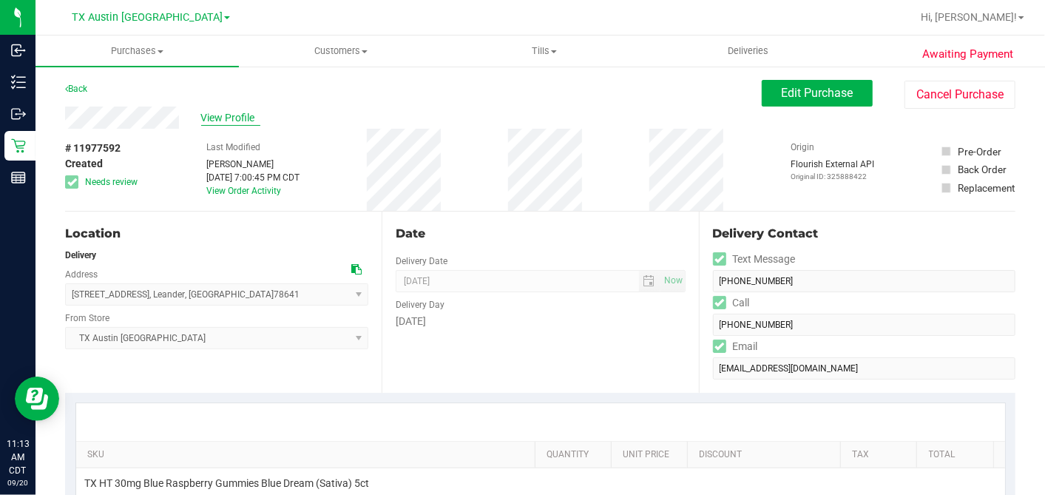
click at [234, 116] on span "View Profile" at bounding box center [230, 118] width 59 height 16
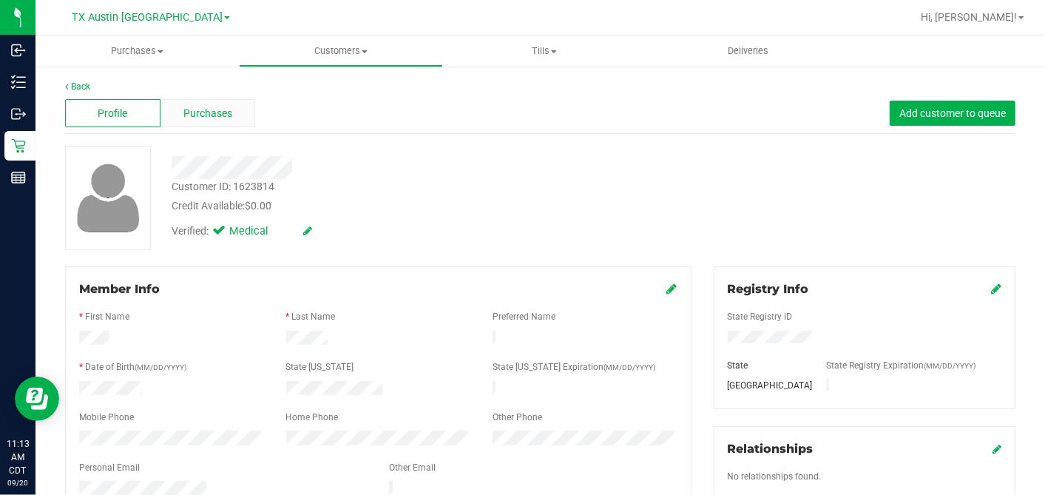
click at [228, 108] on span "Purchases" at bounding box center [207, 114] width 49 height 16
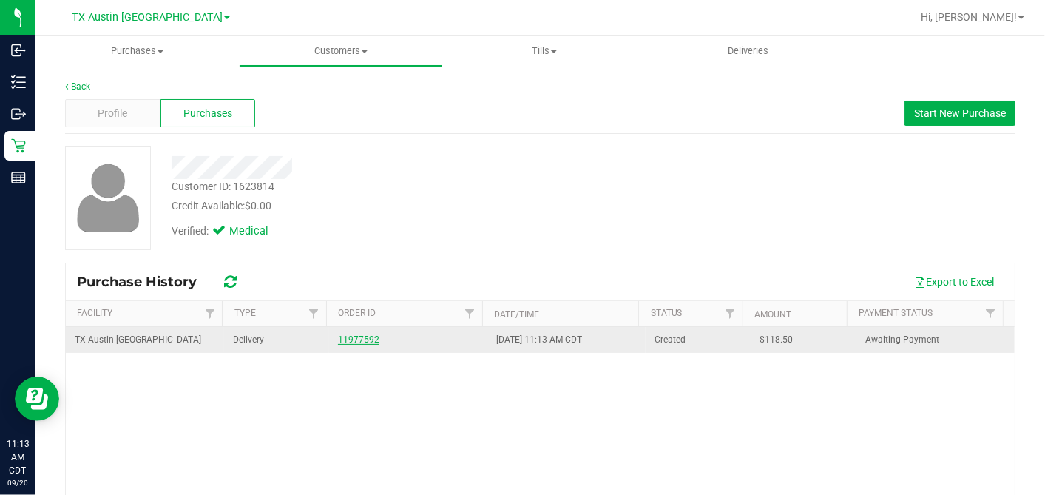
click at [350, 338] on link "11977592" at bounding box center [358, 339] width 41 height 10
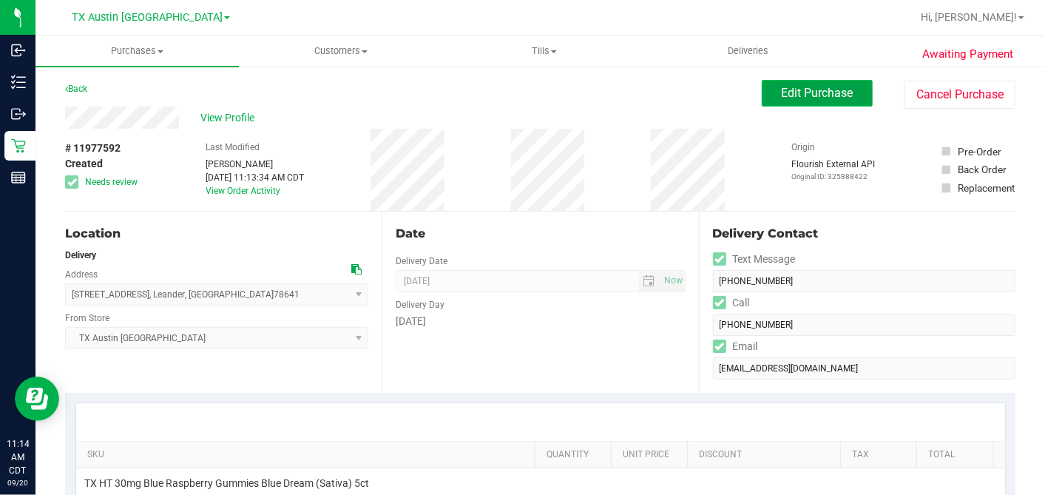
click at [762, 95] on button "Edit Purchase" at bounding box center [817, 93] width 111 height 27
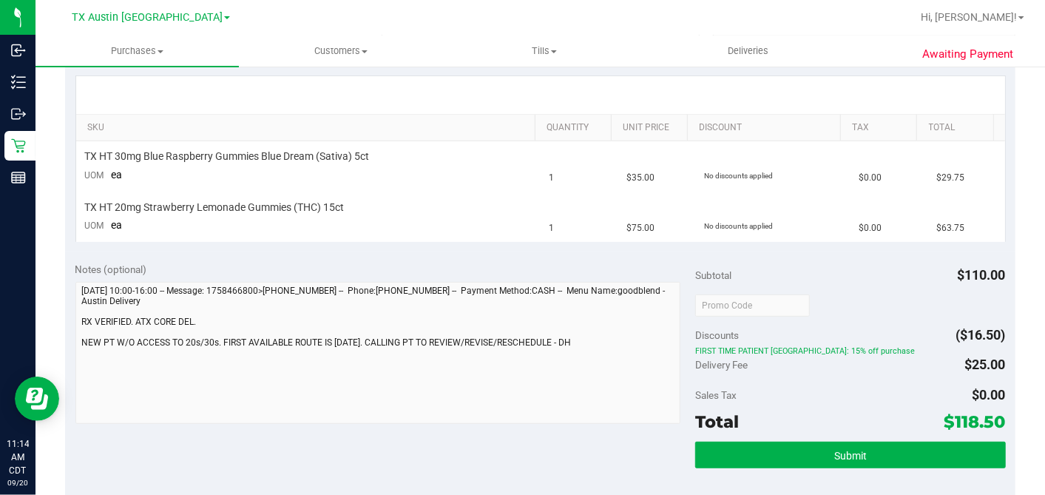
scroll to position [410, 0]
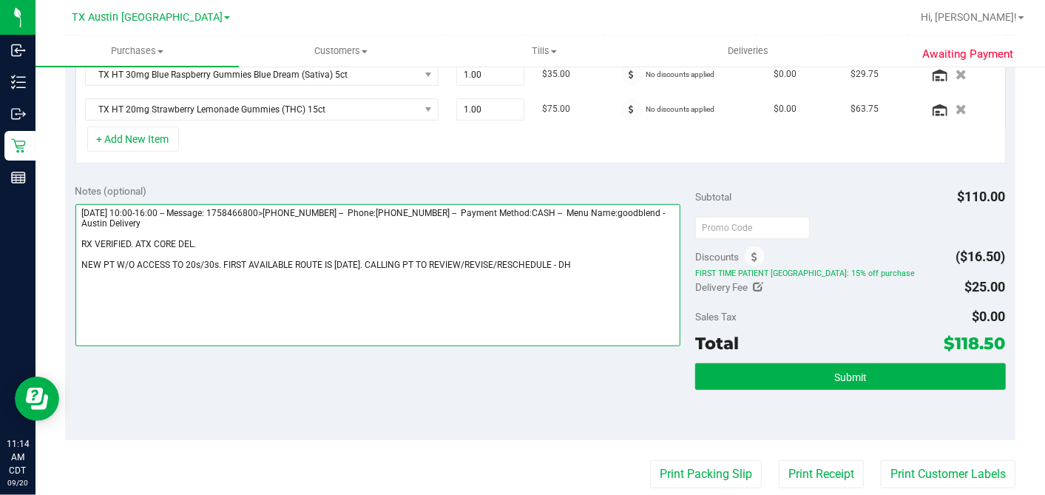
click at [562, 260] on textarea at bounding box center [378, 275] width 606 height 142
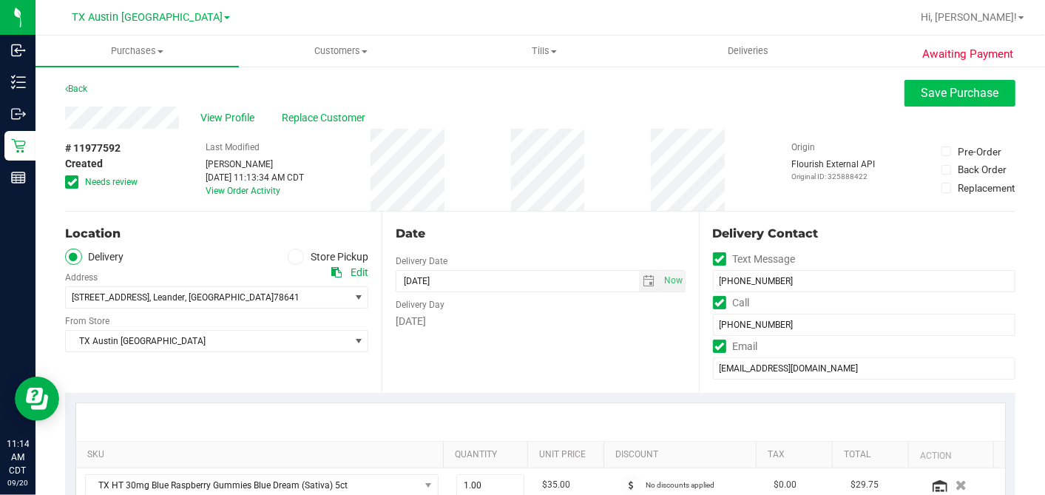
type textarea "Sunday 09/21/2025 10:00-16:00 -- Message: 1758466800>1758488400 -- Phone:806440…"
click at [940, 98] on span "Save Purchase" at bounding box center [961, 93] width 78 height 14
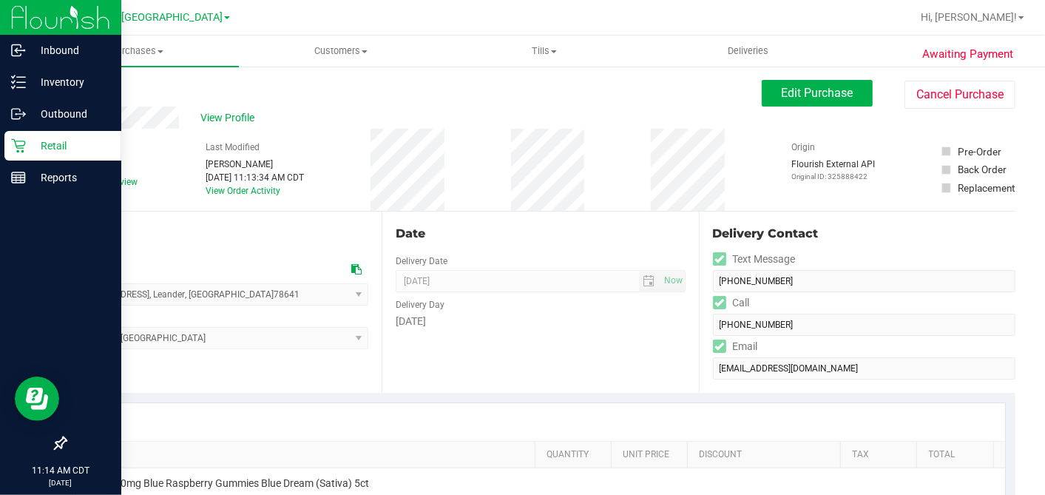
click at [23, 146] on icon at bounding box center [18, 145] width 15 height 15
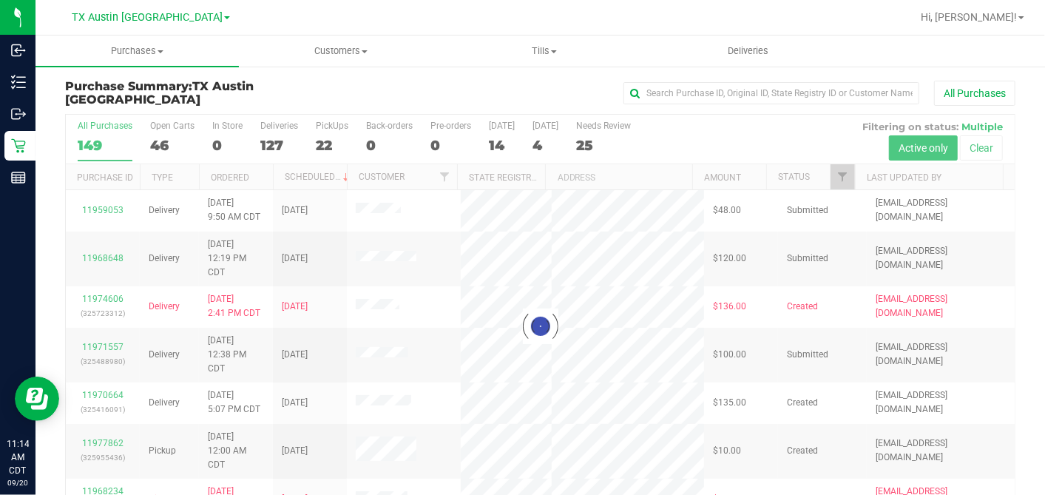
click at [538, 143] on div at bounding box center [540, 326] width 949 height 422
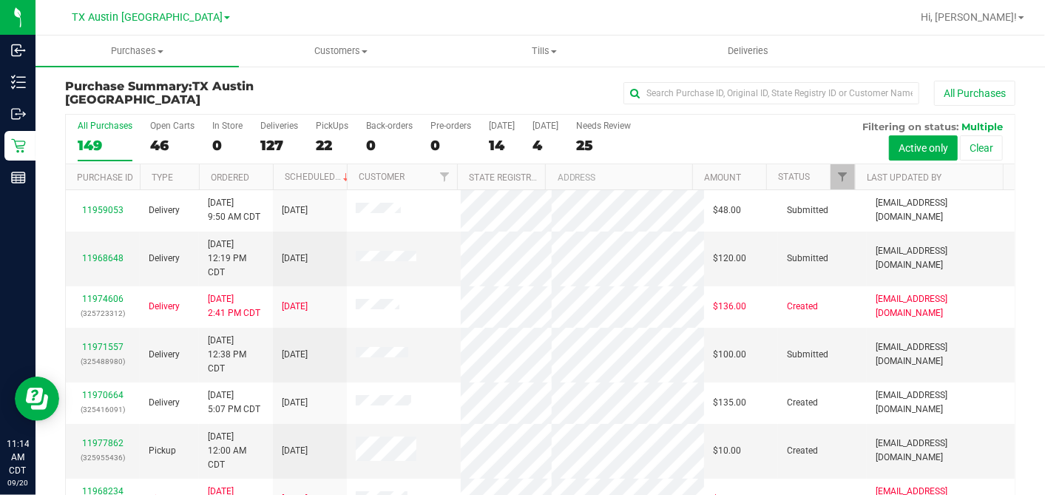
click at [536, 143] on div "4" at bounding box center [546, 145] width 26 height 17
click at [0, 0] on input "Tomorrow 4" at bounding box center [0, 0] width 0 height 0
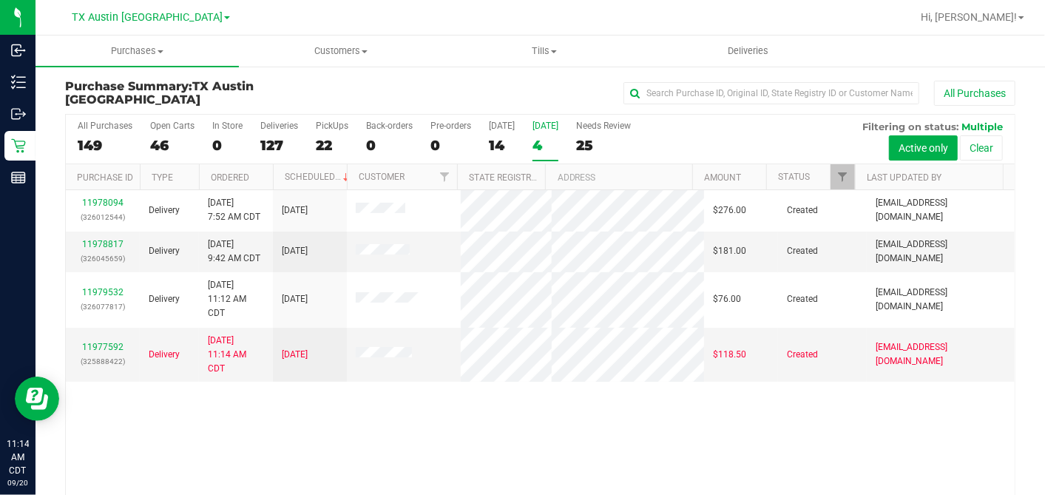
click at [264, 169] on th "Ordered" at bounding box center [236, 177] width 74 height 26
click at [115, 239] on link "11978817" at bounding box center [102, 244] width 41 height 10
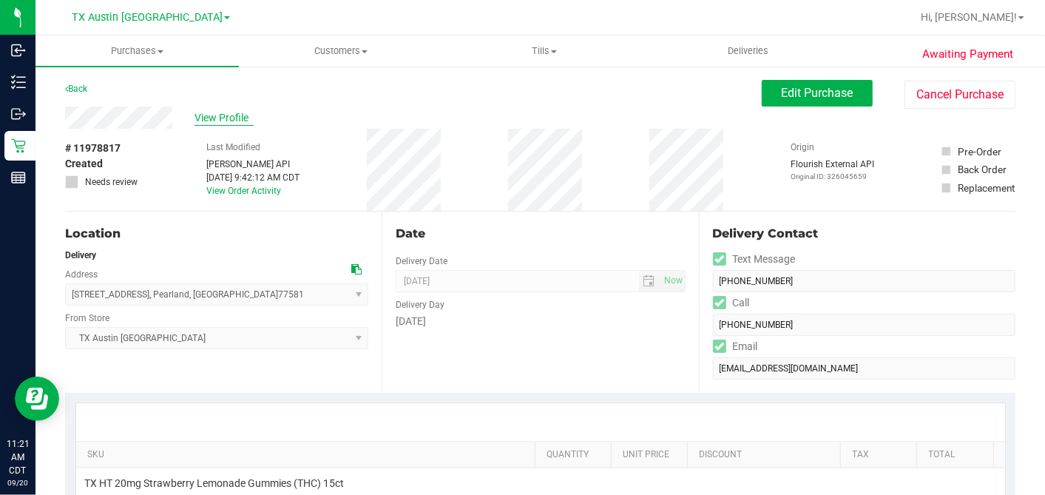
click at [222, 112] on span "View Profile" at bounding box center [224, 118] width 59 height 16
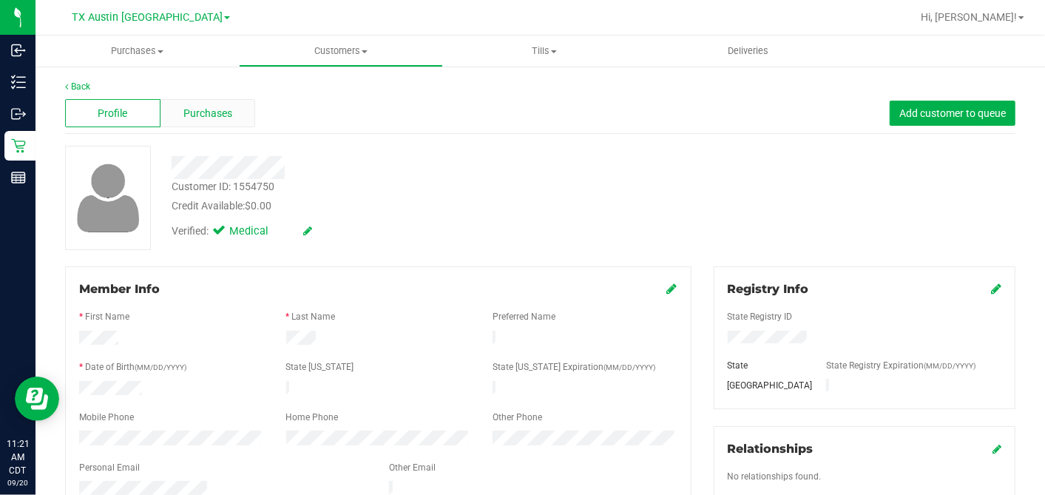
click at [220, 106] on span "Purchases" at bounding box center [207, 114] width 49 height 16
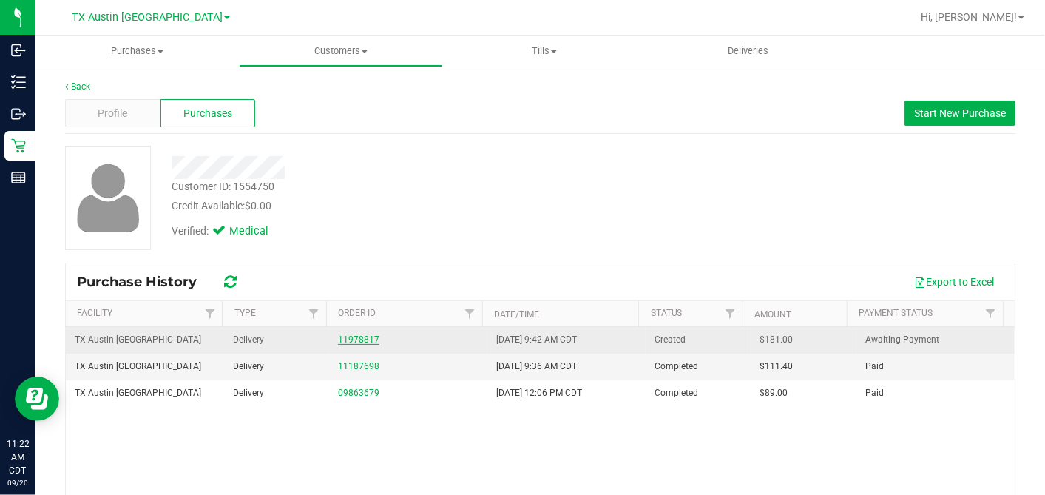
click at [351, 339] on link "11978817" at bounding box center [358, 339] width 41 height 10
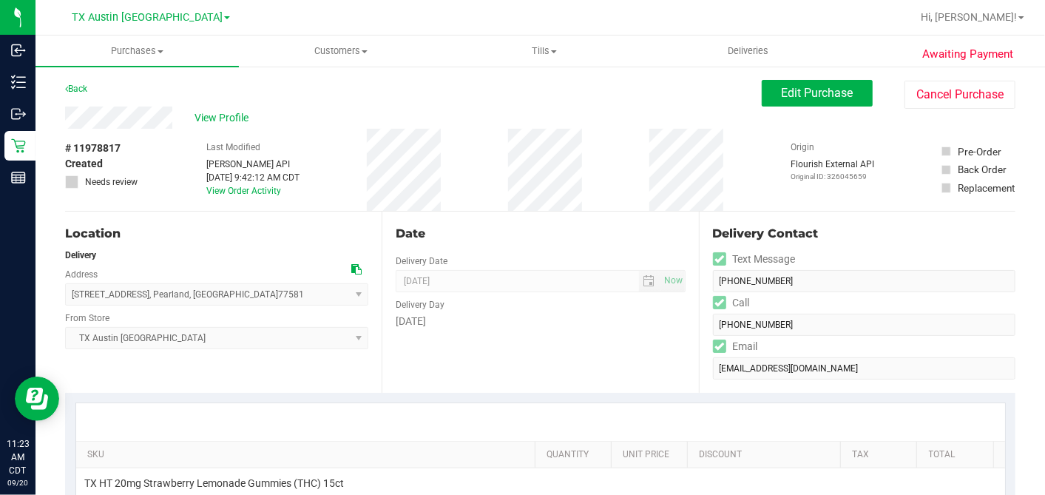
click at [368, 212] on div "Location Delivery Address 12618 Manor Dr , Pearland , TX 77581 Select address S…" at bounding box center [223, 302] width 317 height 181
click at [355, 270] on icon at bounding box center [356, 269] width 10 height 10
drag, startPoint x: 767, startPoint y: 101, endPoint x: 355, endPoint y: 107, distance: 412.0
click at [767, 101] on button "Edit Purchase" at bounding box center [817, 93] width 111 height 27
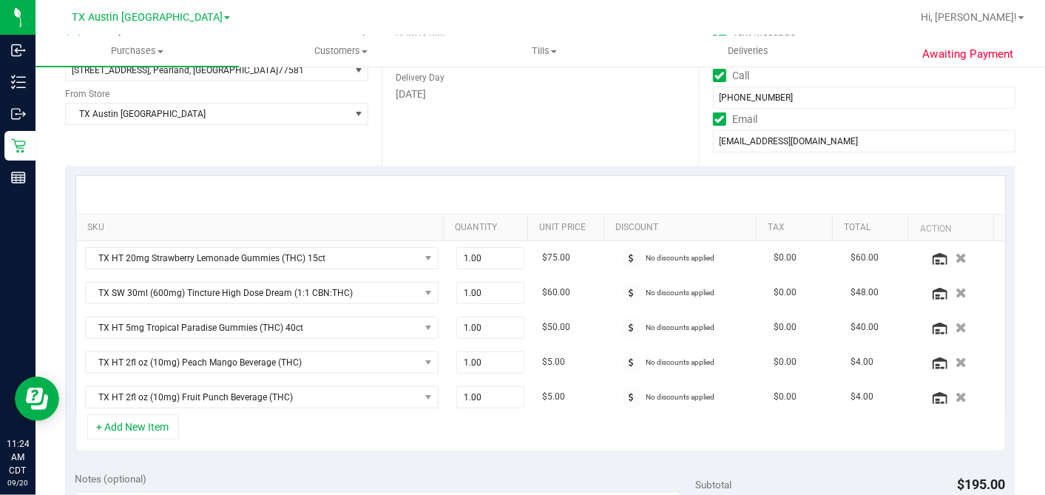
scroll to position [410, 0]
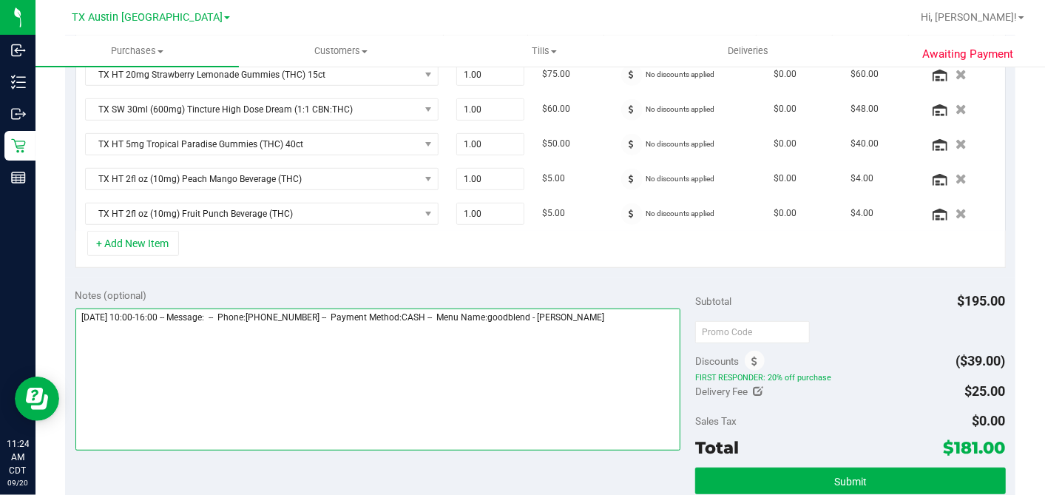
click at [635, 315] on textarea at bounding box center [378, 379] width 606 height 142
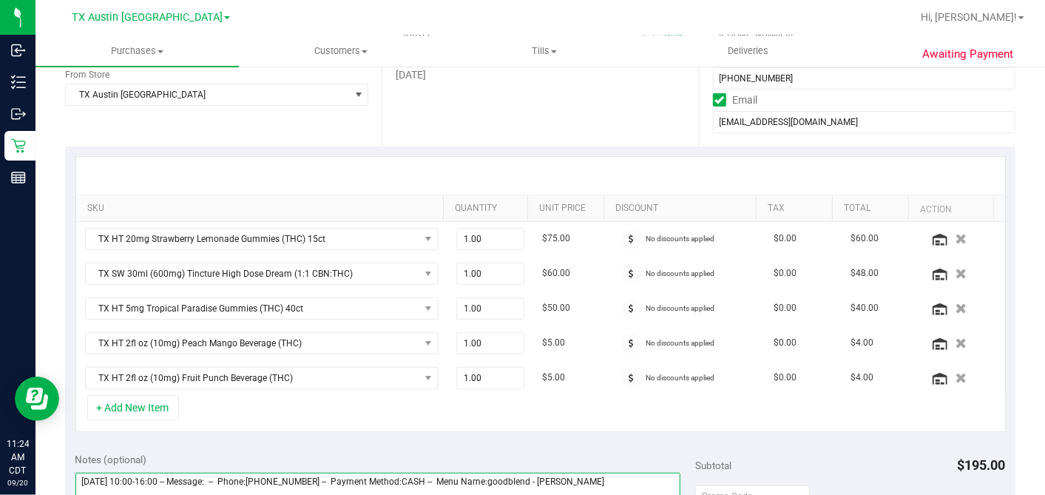
scroll to position [0, 0]
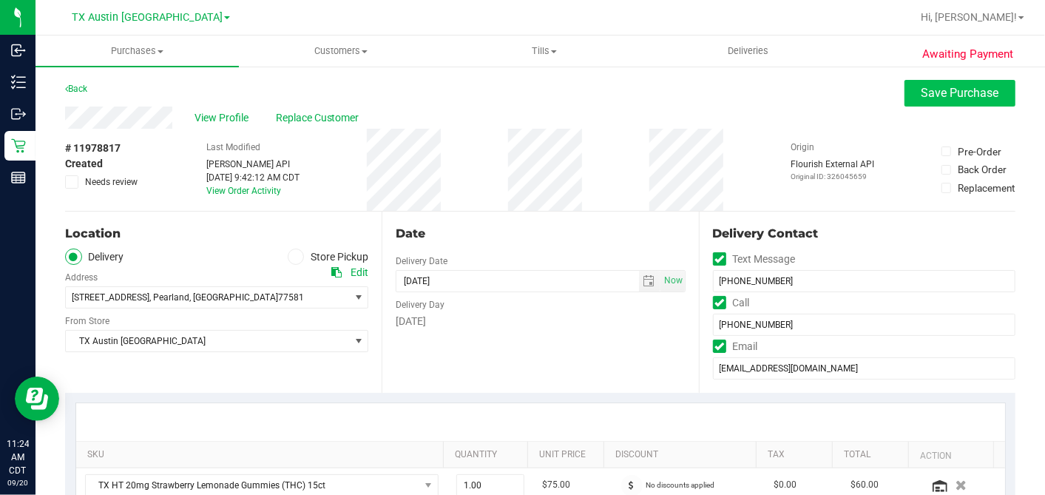
type textarea "Sunday 09/21/2025 10:00-16:00 -- Message: -- Phone:7138703117 -- Payment Method…"
click at [922, 95] on span "Save Purchase" at bounding box center [961, 93] width 78 height 14
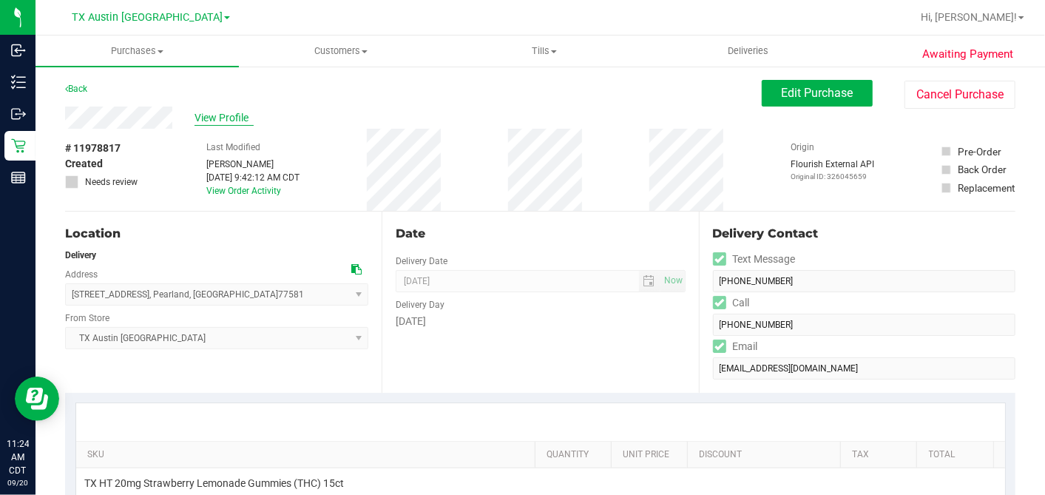
click at [226, 116] on span "View Profile" at bounding box center [224, 118] width 59 height 16
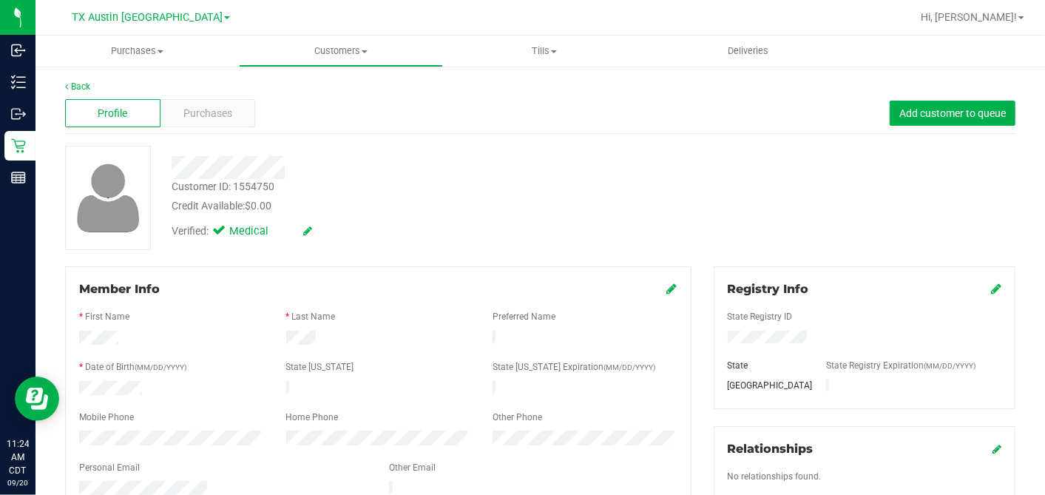
click at [226, 116] on span "Purchases" at bounding box center [207, 114] width 49 height 16
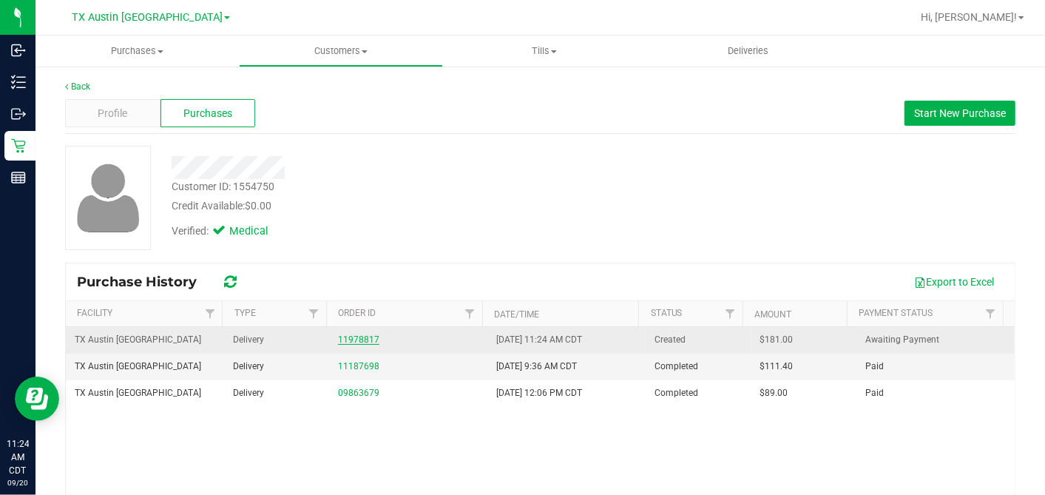
click at [350, 337] on link "11978817" at bounding box center [358, 339] width 41 height 10
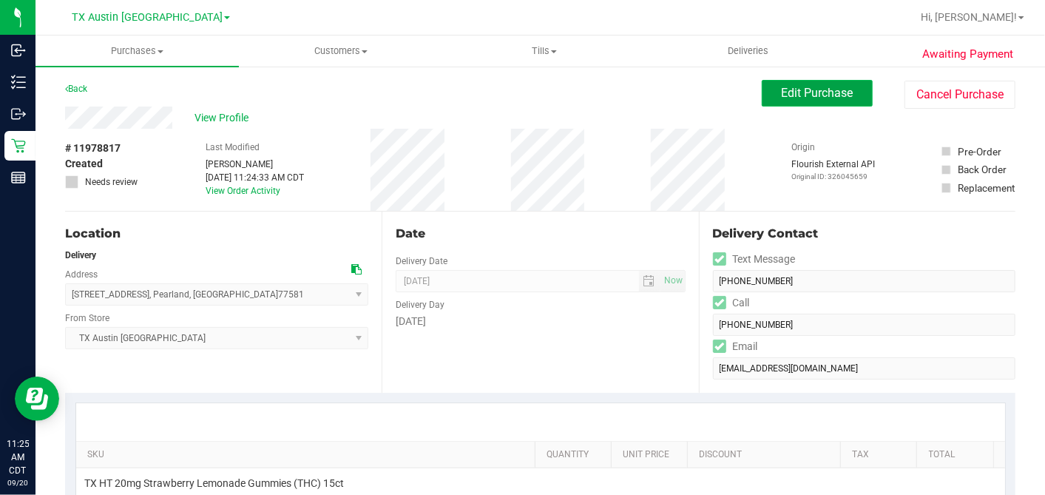
click at [763, 106] on button "Edit Purchase" at bounding box center [817, 93] width 111 height 27
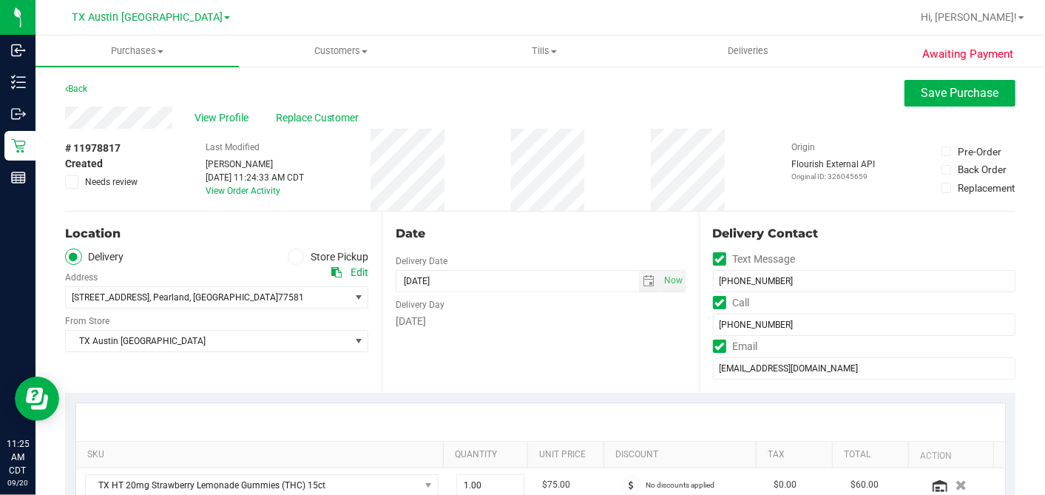
click at [75, 182] on icon at bounding box center [72, 182] width 10 height 0
click at [0, 0] on input "Needs review" at bounding box center [0, 0] width 0 height 0
click at [606, 218] on div "Date Delivery Date 09/21/2025 Now 09/21/2025 07:00 AM Now Delivery Day Sunday" at bounding box center [540, 302] width 317 height 181
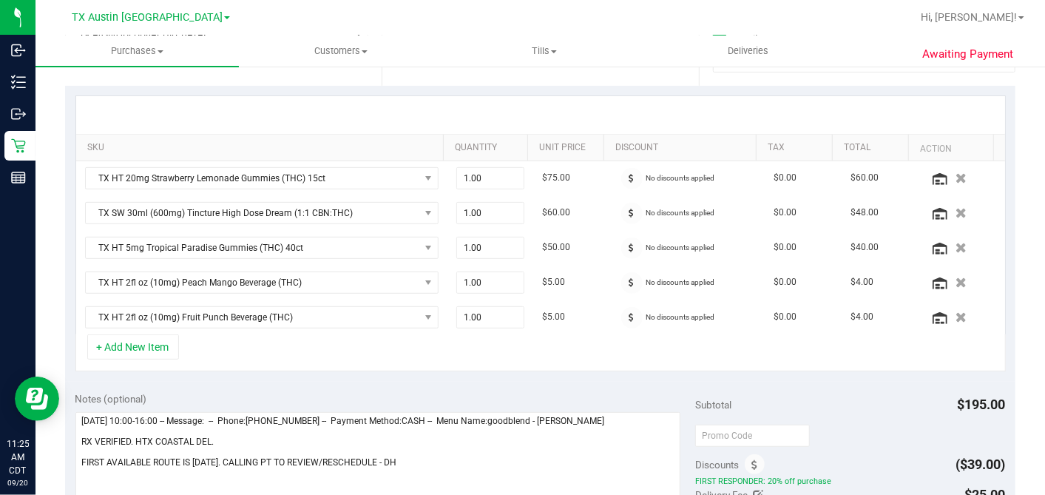
scroll to position [410, 0]
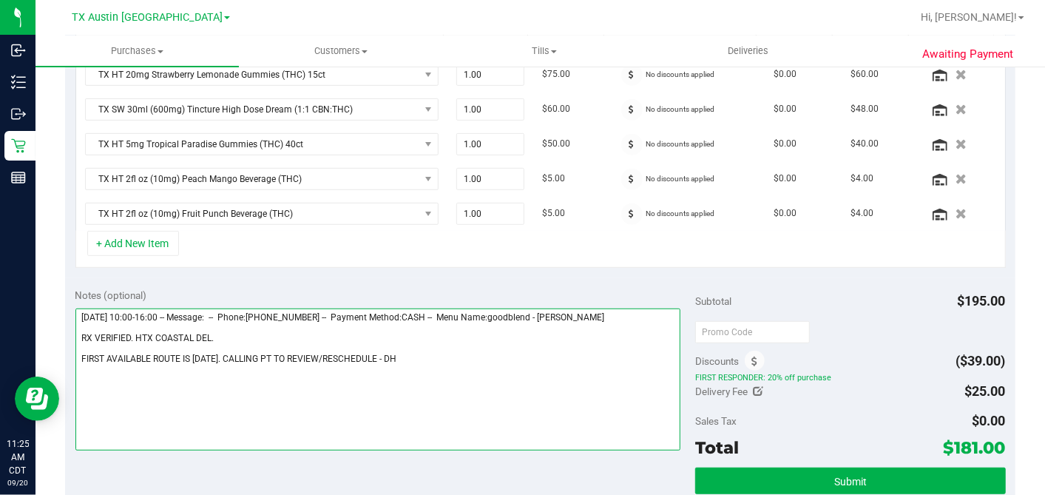
click at [388, 356] on textarea at bounding box center [378, 379] width 606 height 142
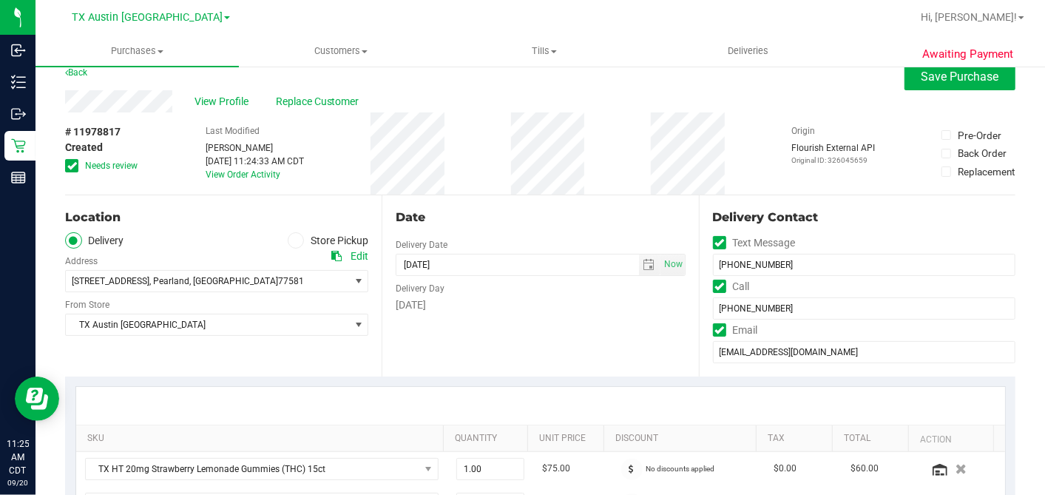
scroll to position [0, 0]
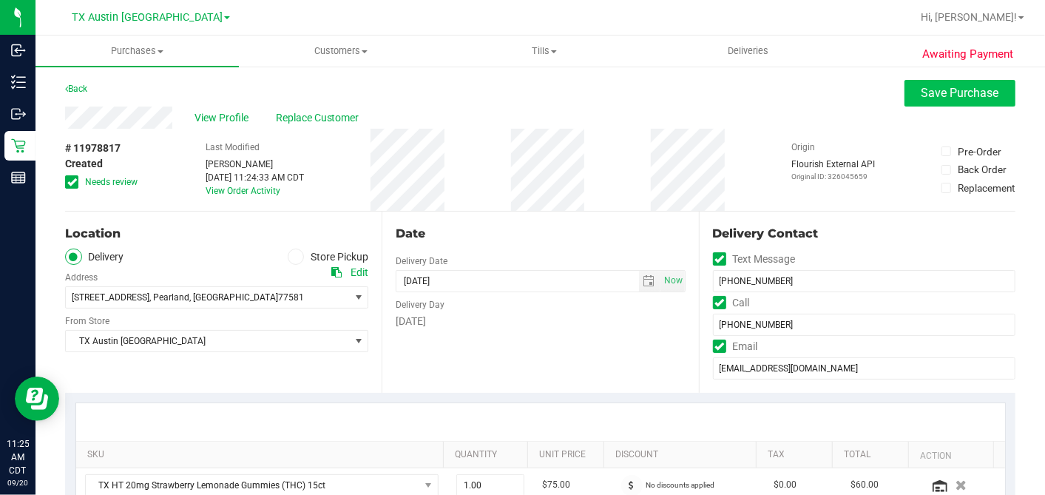
type textarea "Sunday 09/21/2025 10:00-16:00 -- Message: -- Phone:7138703117 -- Payment Method…"
click at [927, 93] on span "Save Purchase" at bounding box center [961, 93] width 78 height 14
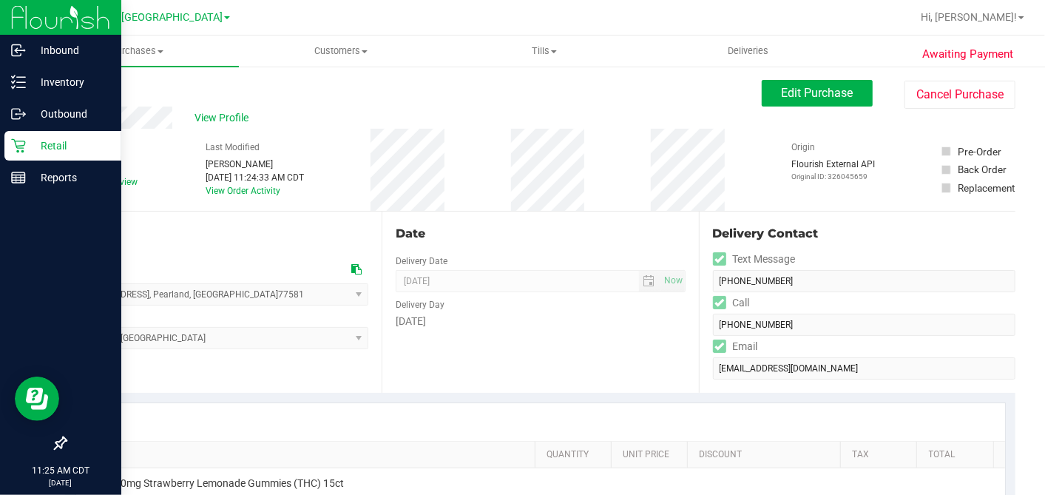
drag, startPoint x: 53, startPoint y: 147, endPoint x: 68, endPoint y: 154, distance: 16.9
click at [53, 147] on p "Retail" at bounding box center [70, 146] width 89 height 18
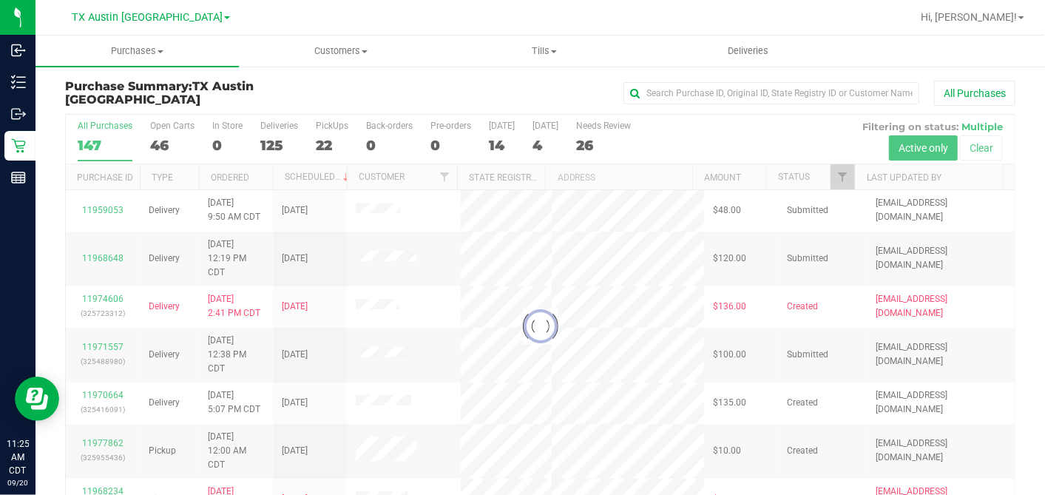
click at [538, 142] on div at bounding box center [540, 326] width 949 height 422
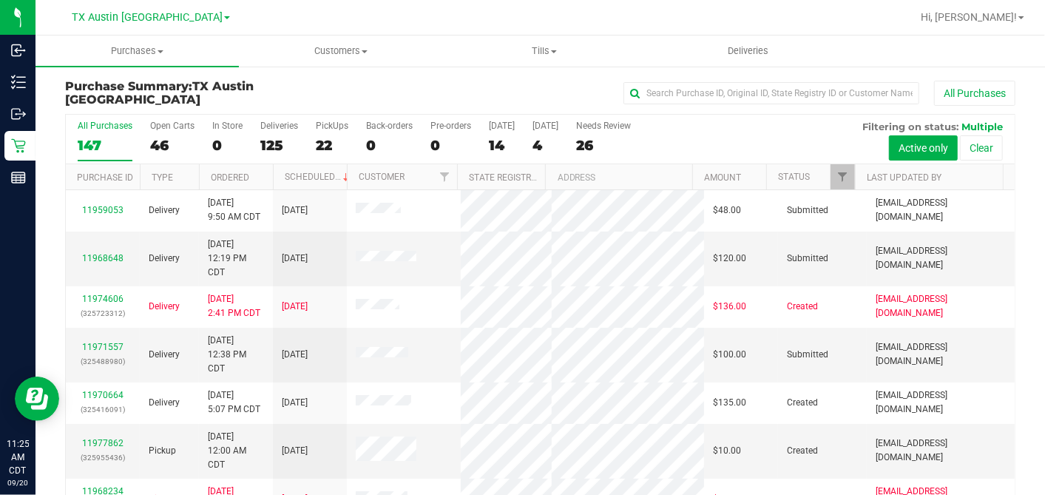
click at [538, 142] on div "4" at bounding box center [546, 145] width 26 height 17
click at [0, 0] on input "Tomorrow 4" at bounding box center [0, 0] width 0 height 0
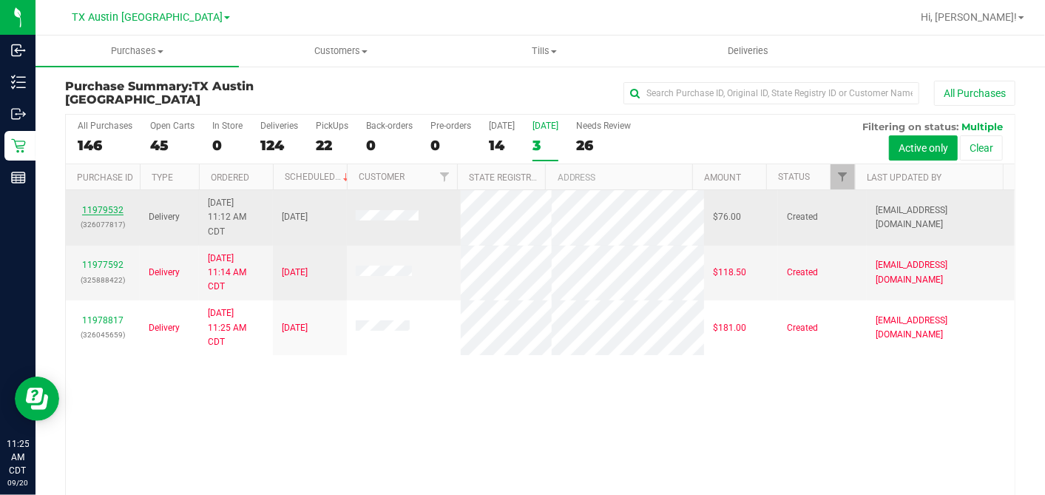
click at [99, 205] on link "11979532" at bounding box center [102, 210] width 41 height 10
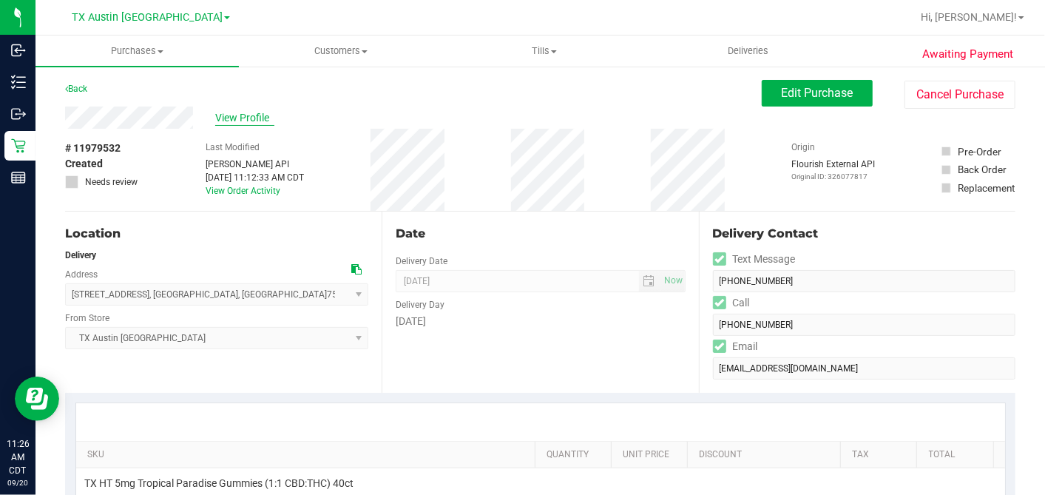
click at [247, 112] on span "View Profile" at bounding box center [244, 118] width 59 height 16
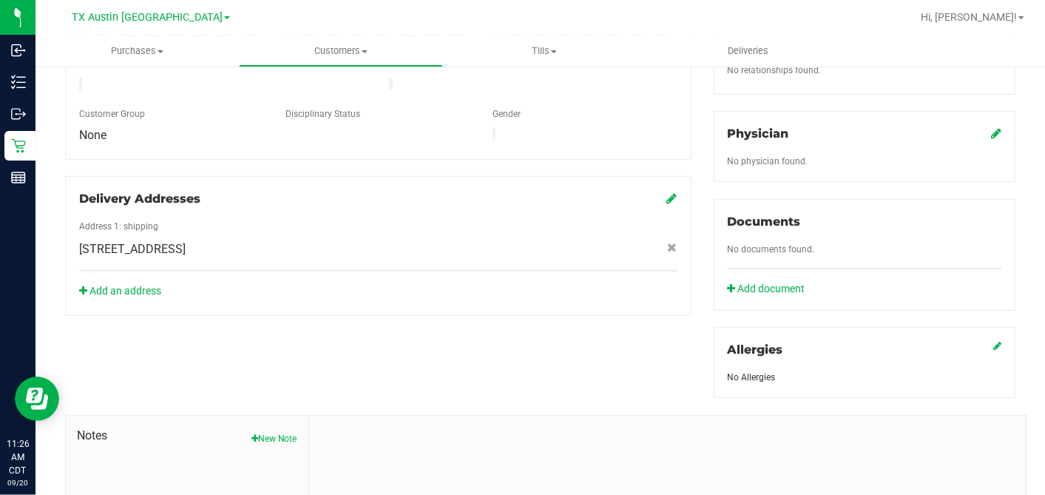
scroll to position [555, 0]
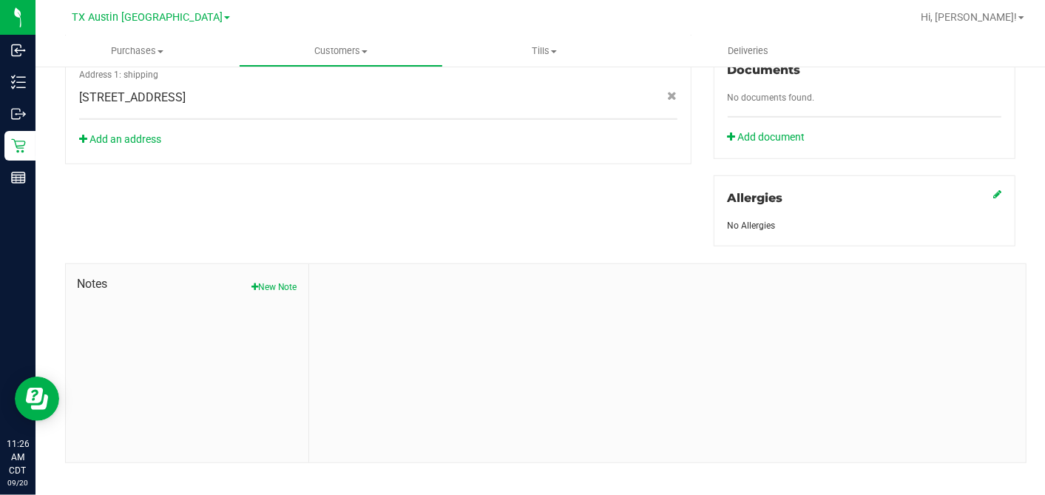
drag, startPoint x: 263, startPoint y: 270, endPoint x: 307, endPoint y: 283, distance: 46.1
click at [263, 280] on button "New Note" at bounding box center [274, 286] width 46 height 13
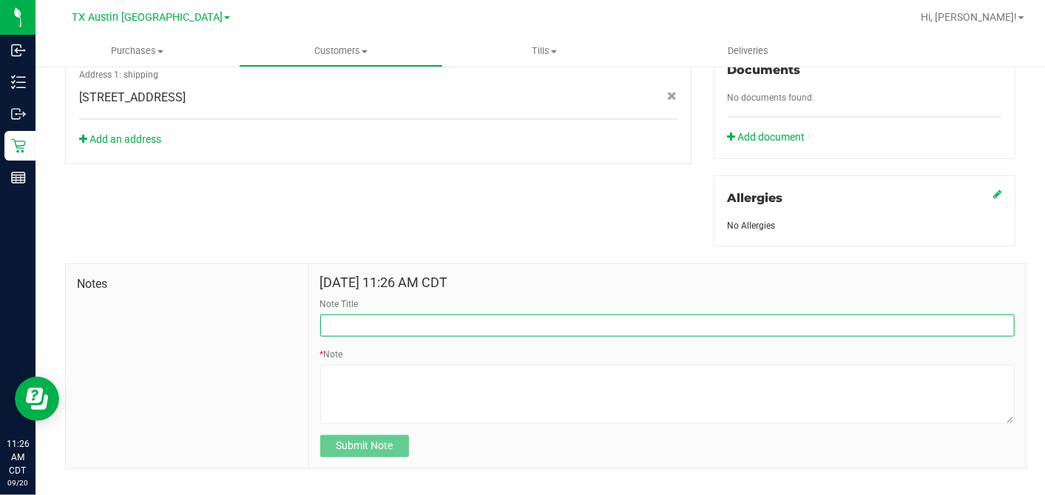
click at [380, 314] on input "Note Title" at bounding box center [667, 325] width 694 height 22
type input "CURT"
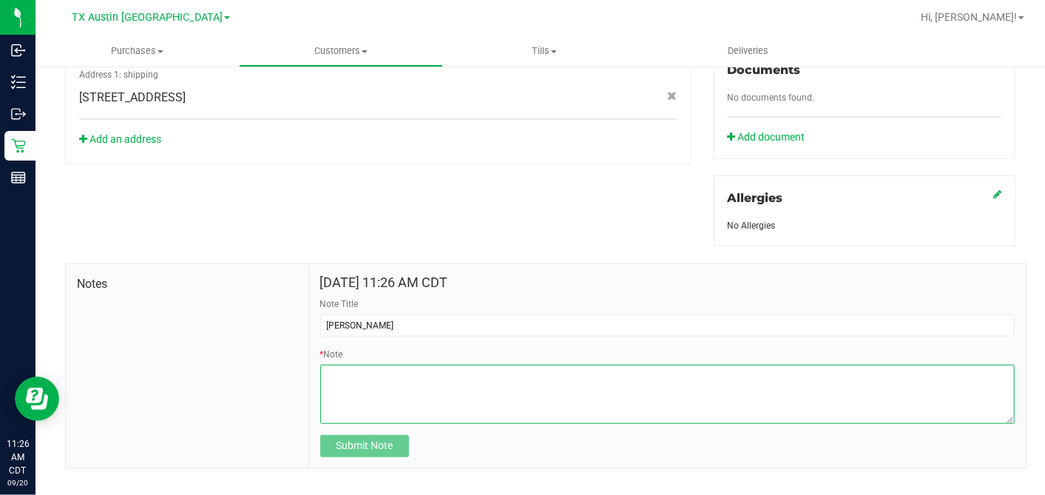
paste textarea "Patient Name: Patrick MORIARTY Address: 3543 NORTHAVEN RD. DALLAS, TX, 75229 Ph…"
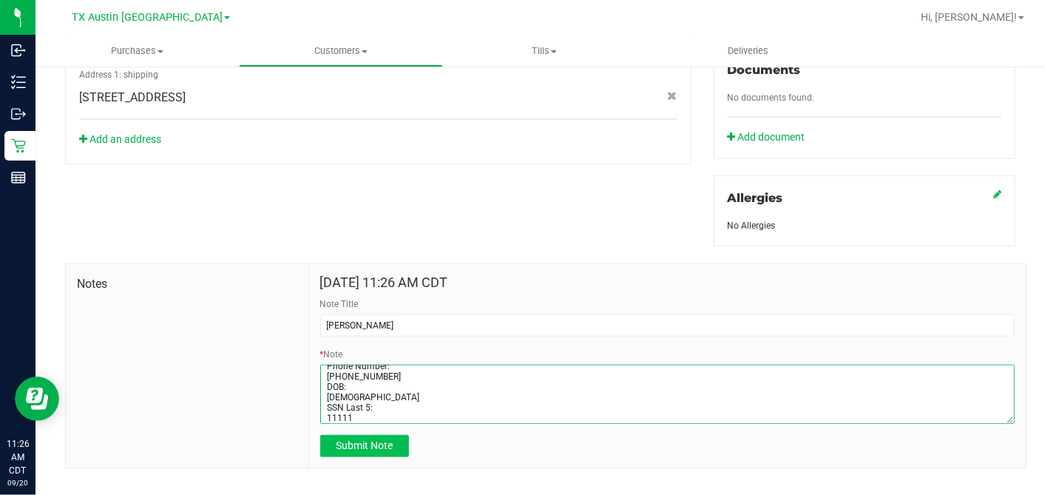
type textarea "Patient Name: Patrick MORIARTY Address: 3543 NORTHAVEN RD. DALLAS, TX, 75229 Ph…"
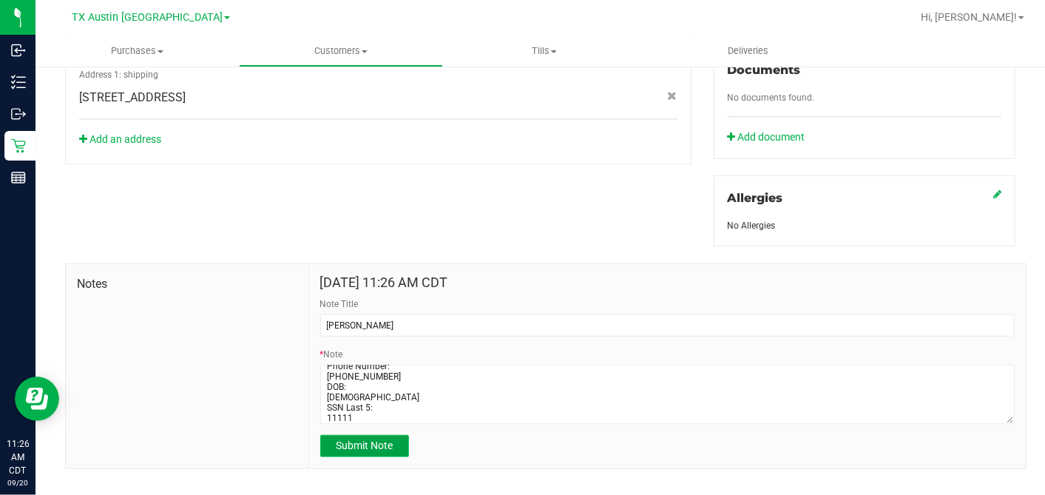
click at [398, 435] on button "Submit Note" at bounding box center [364, 446] width 89 height 22
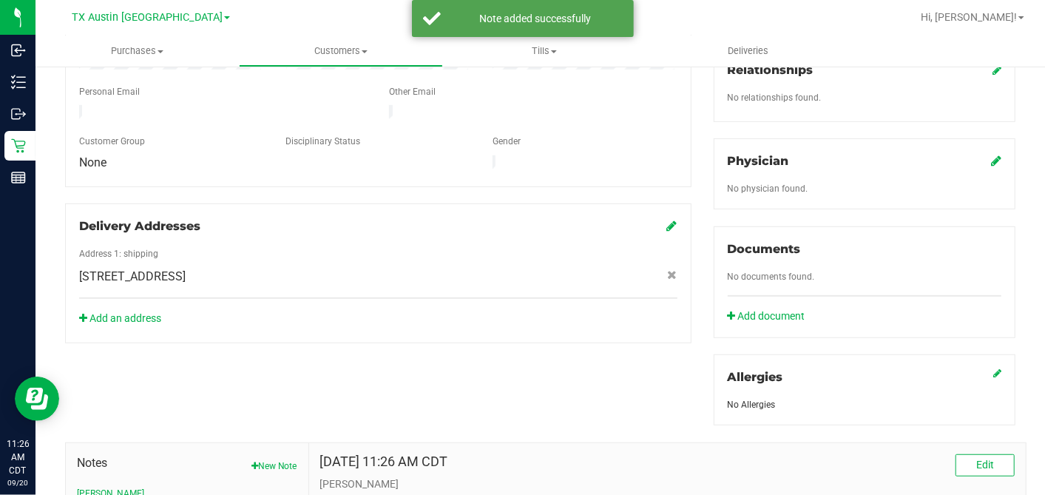
scroll to position [226, 0]
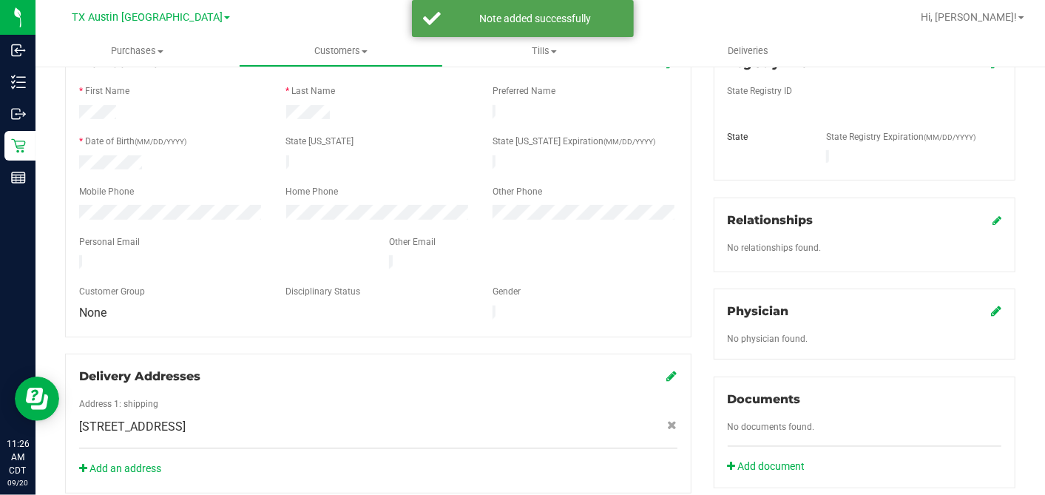
click at [940, 302] on div "Physician" at bounding box center [865, 311] width 274 height 18
click at [940, 305] on icon at bounding box center [996, 311] width 10 height 12
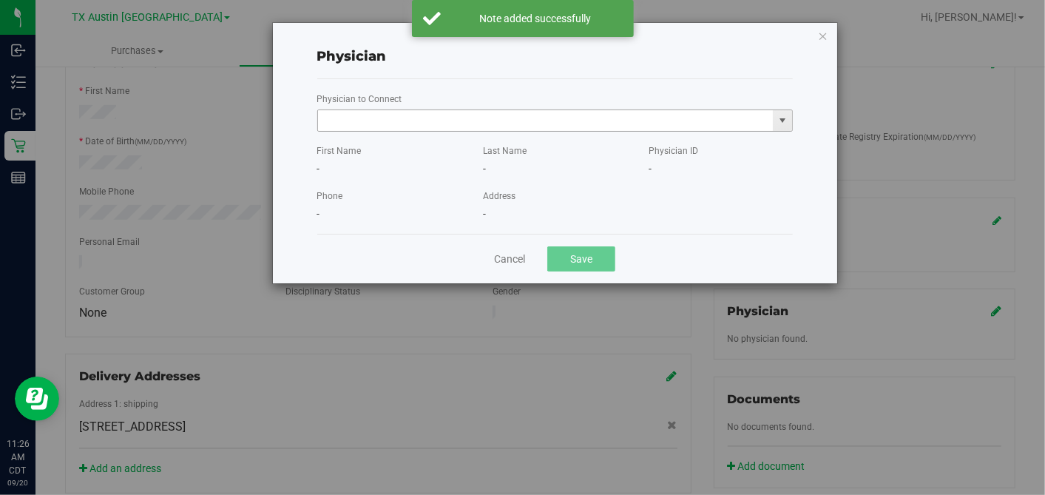
click at [578, 126] on input "text" at bounding box center [546, 120] width 456 height 21
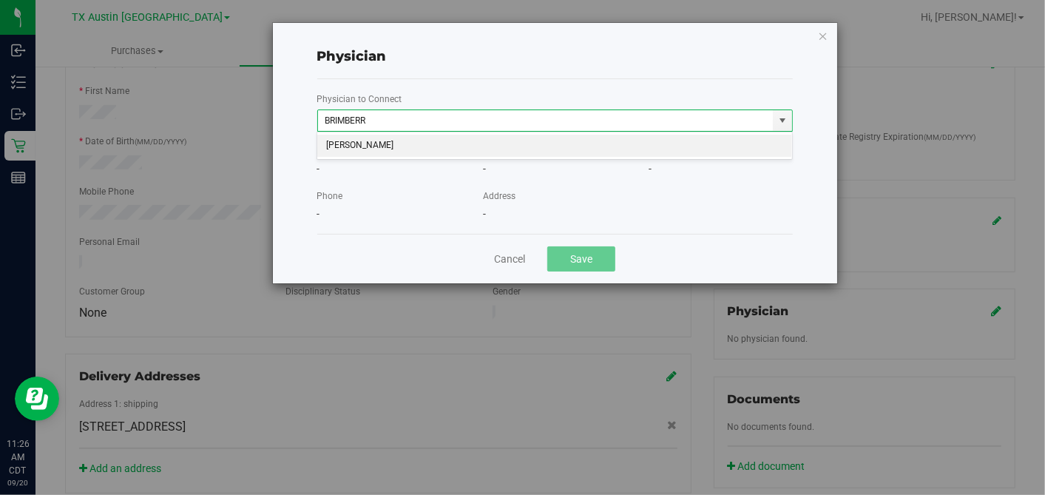
click at [546, 148] on li "Matthew Brimberry" at bounding box center [554, 146] width 475 height 22
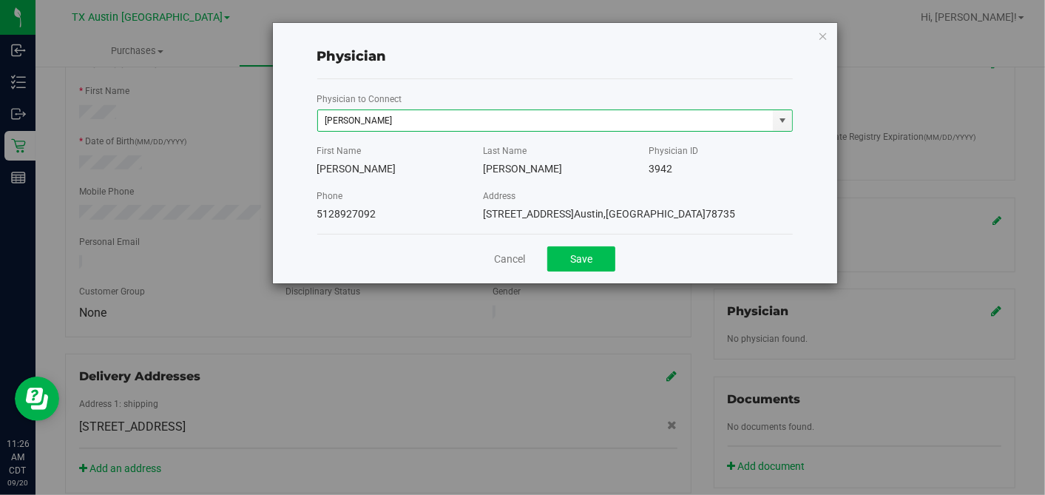
type input "Matthew Brimberry"
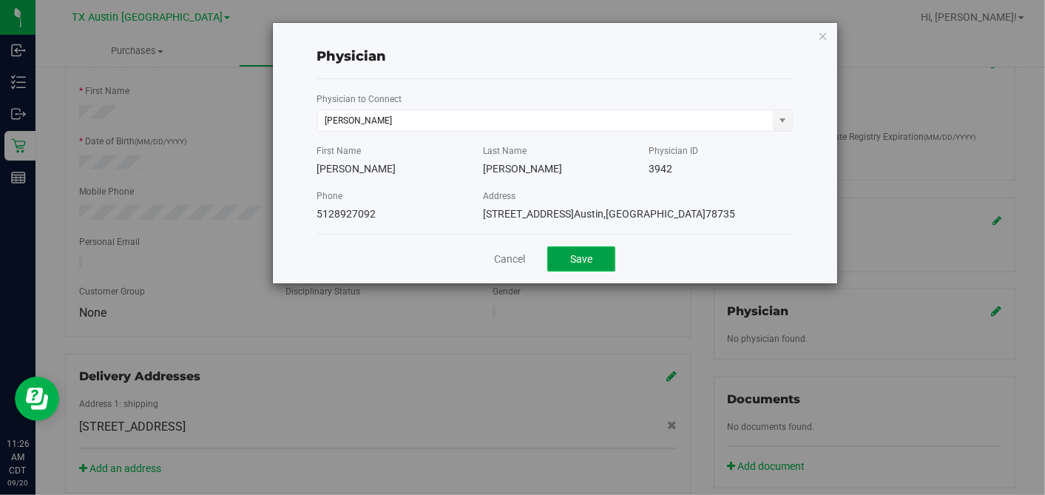
click at [587, 257] on button "Save" at bounding box center [581, 258] width 68 height 25
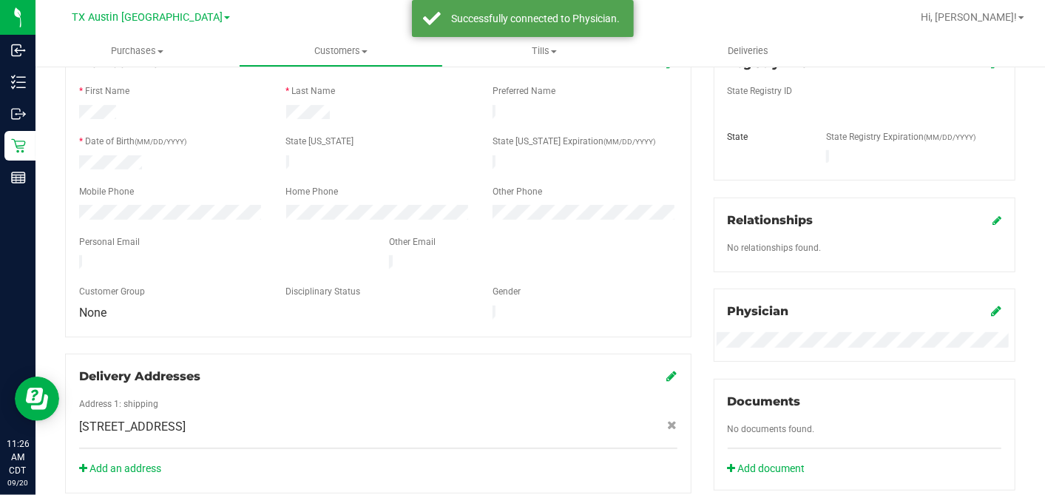
scroll to position [0, 0]
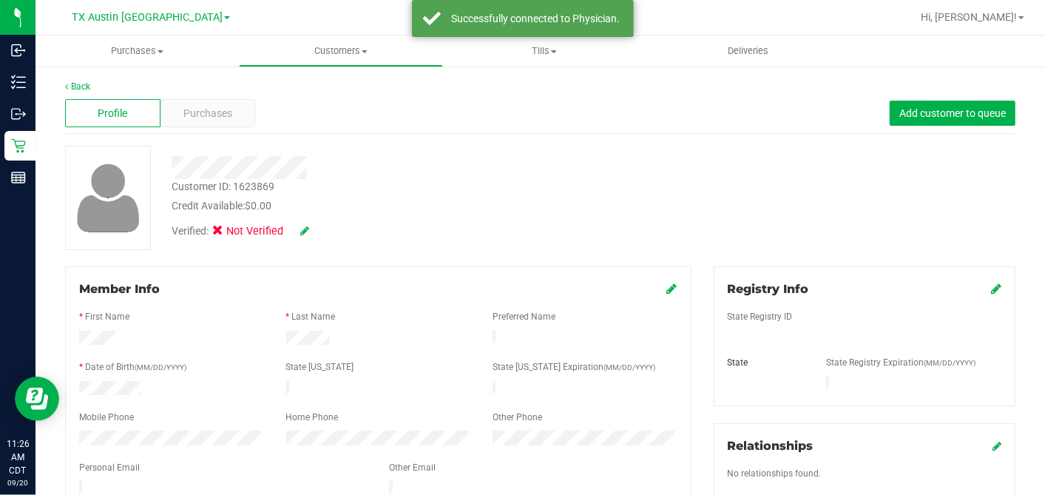
click at [940, 289] on icon at bounding box center [996, 289] width 10 height 12
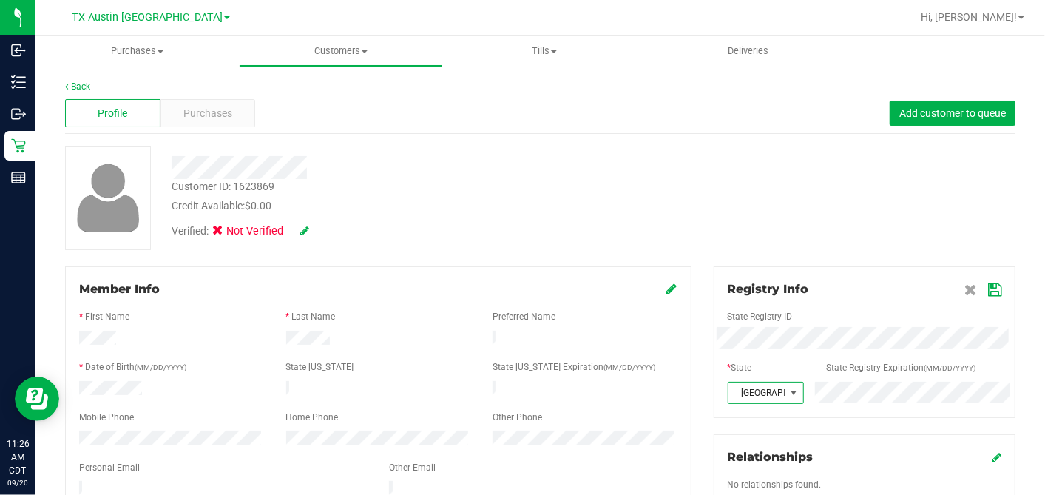
click at [940, 289] on icon at bounding box center [994, 290] width 13 height 12
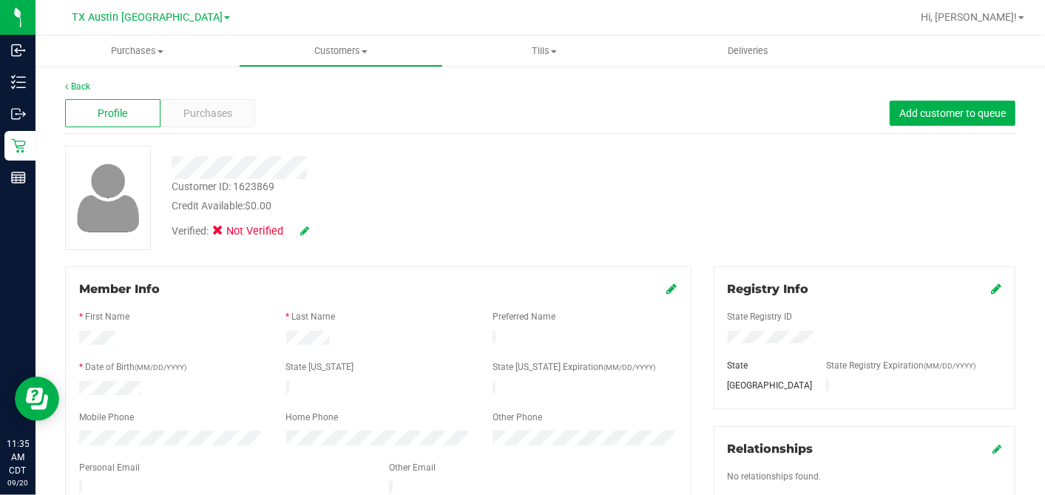
click at [305, 229] on icon at bounding box center [304, 231] width 9 height 10
click at [224, 233] on icon at bounding box center [222, 233] width 10 height 0
click at [0, 0] on input "Medical" at bounding box center [0, 0] width 0 height 0
click at [323, 229] on icon at bounding box center [325, 231] width 12 height 10
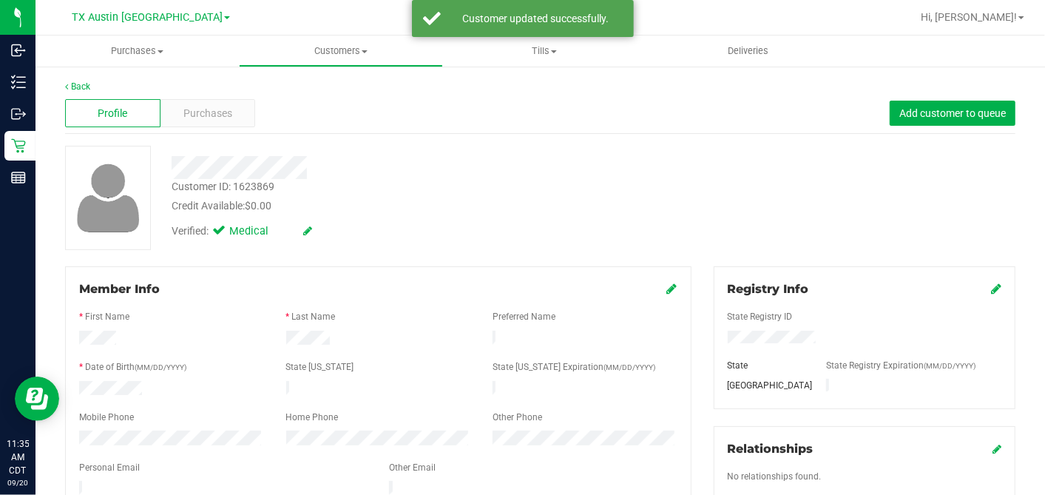
click at [668, 291] on icon at bounding box center [672, 289] width 10 height 12
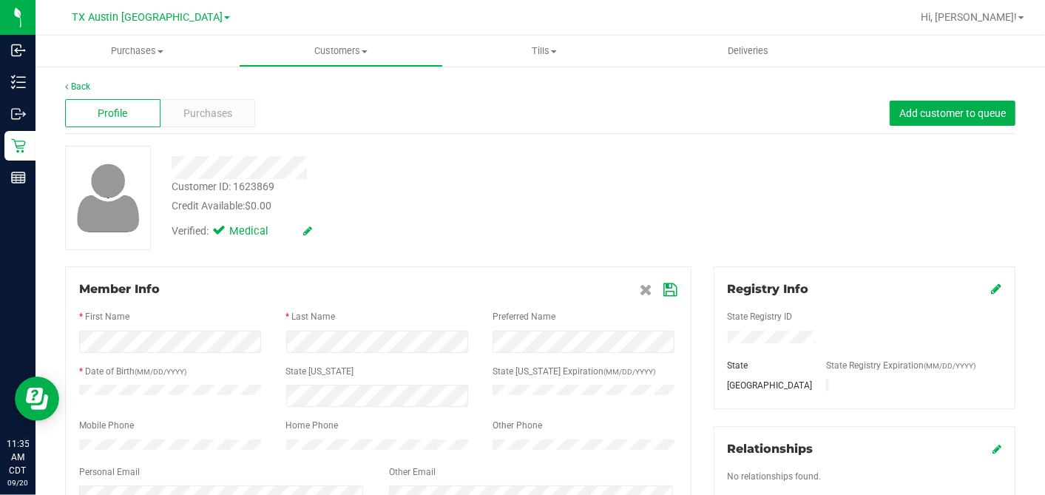
click at [665, 289] on icon at bounding box center [670, 290] width 13 height 12
click at [713, 220] on div "Customer ID: 1623869 Credit Available: $0.00 Verified: Medical" at bounding box center [540, 198] width 973 height 104
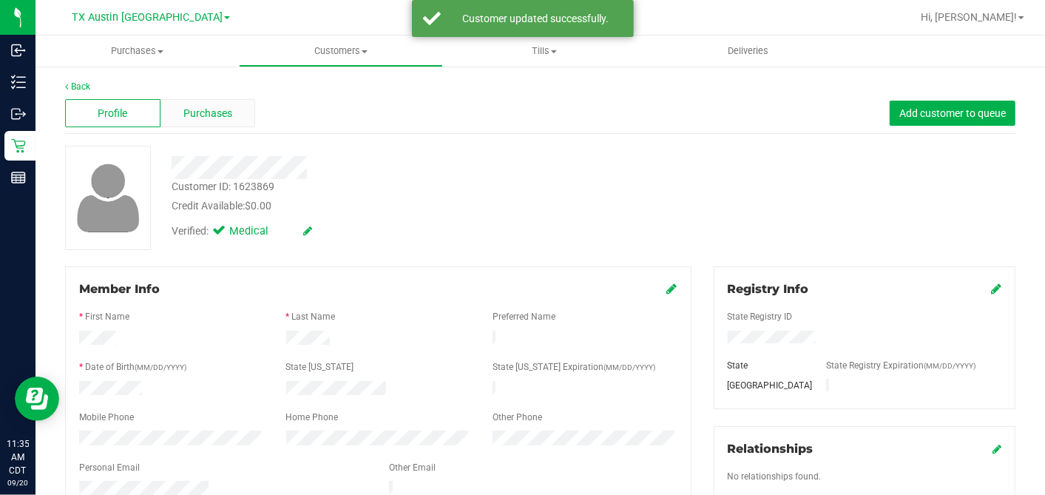
click at [236, 105] on div "Purchases" at bounding box center [207, 113] width 95 height 28
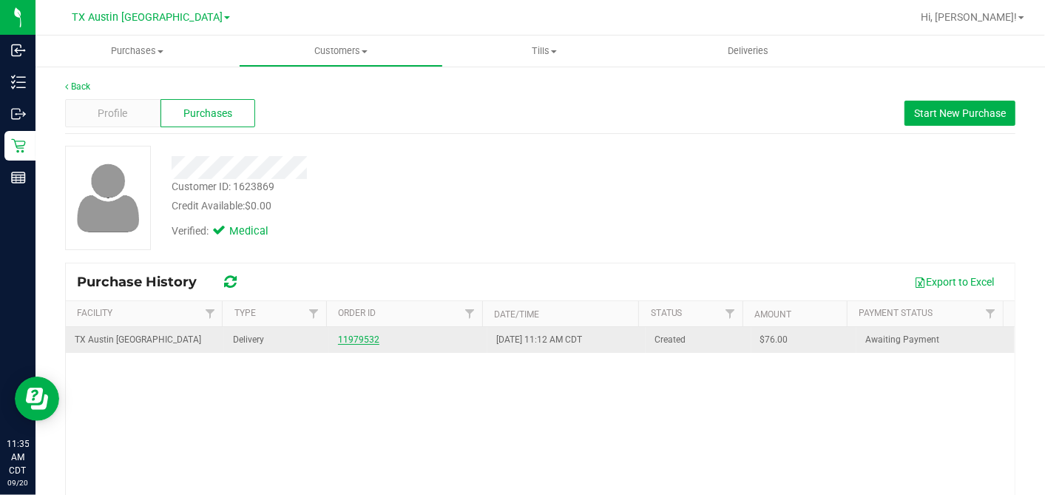
click at [338, 338] on link "11979532" at bounding box center [358, 339] width 41 height 10
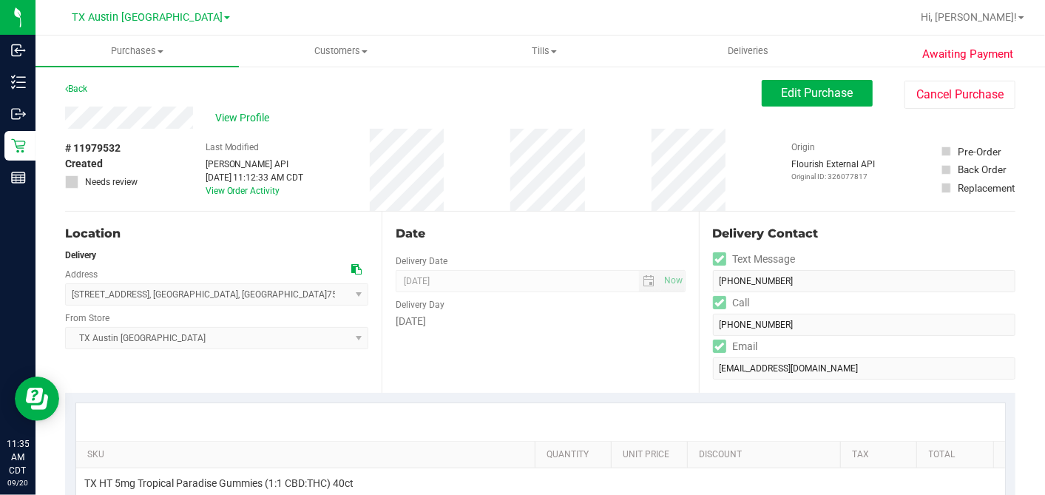
click at [353, 263] on span at bounding box center [356, 269] width 10 height 12
drag, startPoint x: 785, startPoint y: 93, endPoint x: 569, endPoint y: 113, distance: 217.6
click at [785, 93] on span "Edit Purchase" at bounding box center [818, 93] width 72 height 14
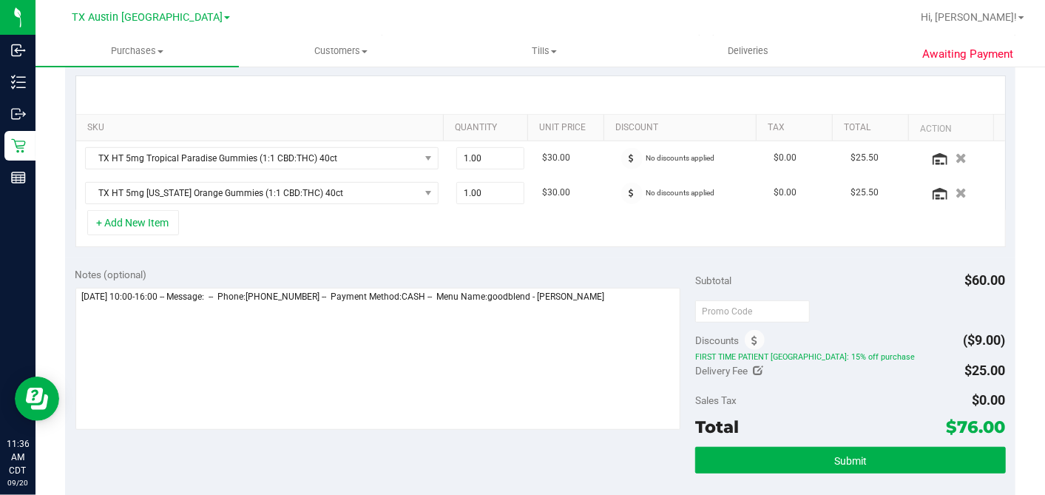
scroll to position [328, 0]
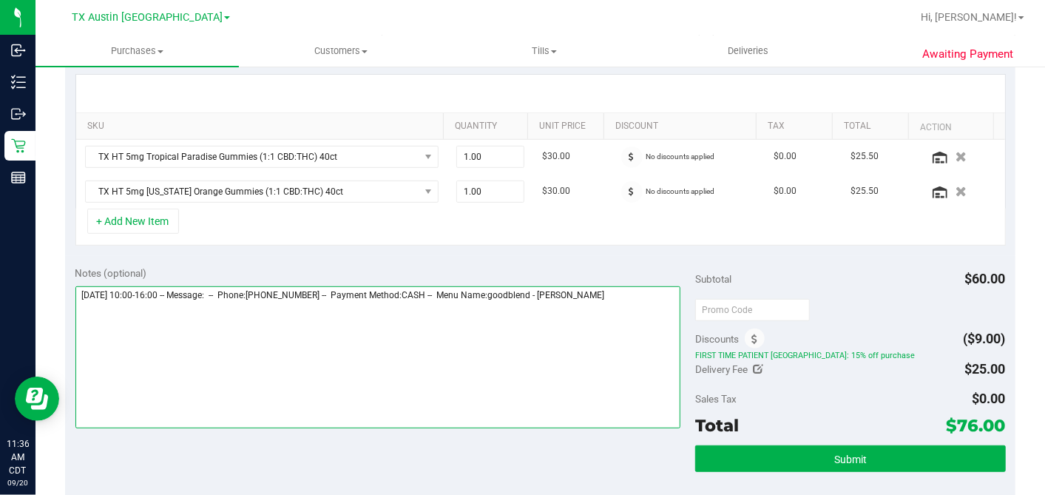
click at [658, 304] on textarea at bounding box center [378, 357] width 606 height 142
click at [206, 314] on textarea at bounding box center [378, 357] width 606 height 142
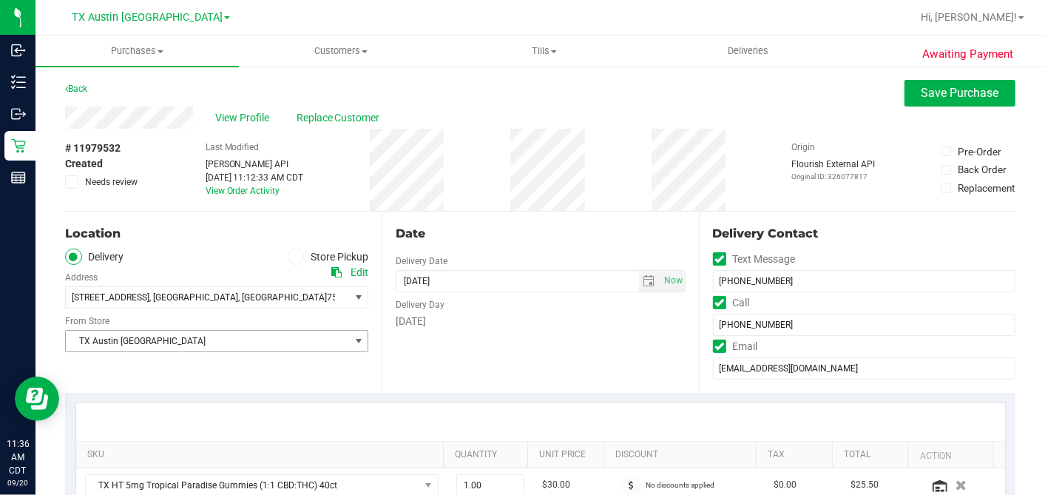
type textarea "Sunday 09/21/2025 10:00-16:00 -- Message: -- Phone:9727408863 -- Payment Method…"
click at [192, 344] on span "TX Austin [GEOGRAPHIC_DATA]" at bounding box center [207, 341] width 283 height 21
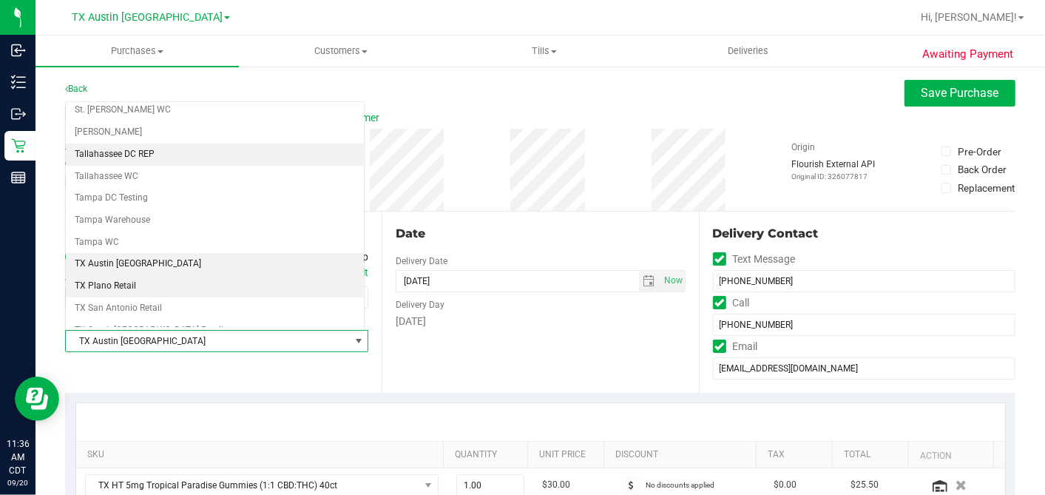
scroll to position [1052, 0]
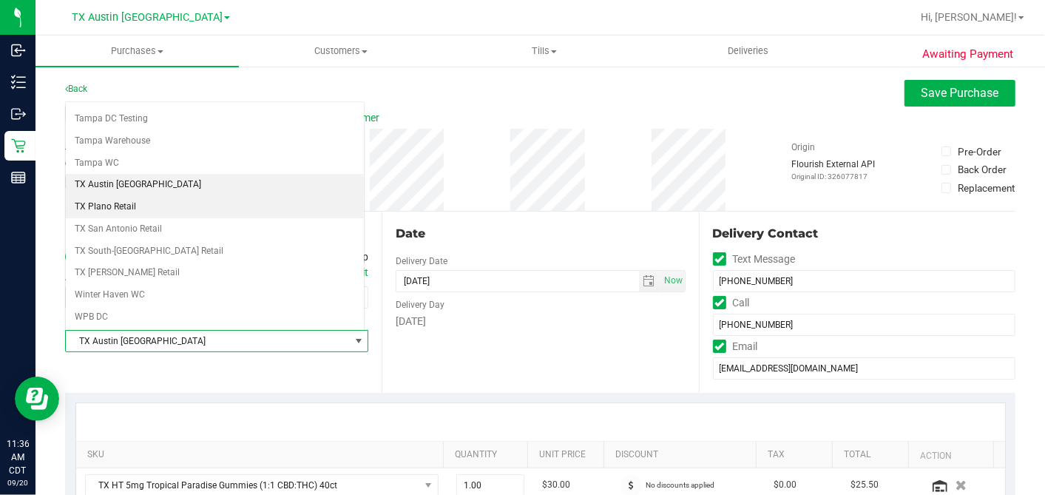
click at [166, 196] on li "TX Plano Retail" at bounding box center [215, 207] width 298 height 22
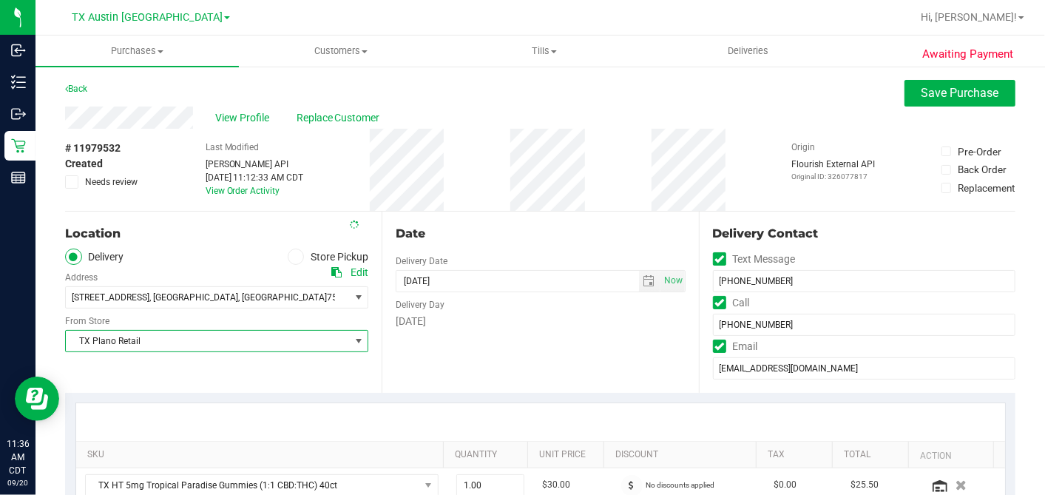
click at [505, 222] on div "Date Delivery Date 09/21/2025 Now 09/21/2025 04:00 PM Now Delivery Day Sunday" at bounding box center [540, 302] width 317 height 181
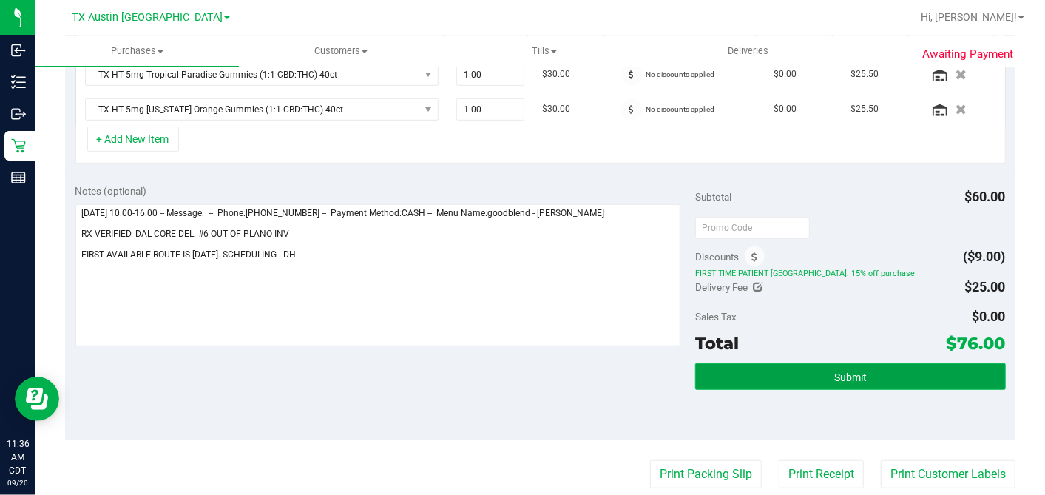
click at [794, 367] on button "Submit" at bounding box center [850, 376] width 310 height 27
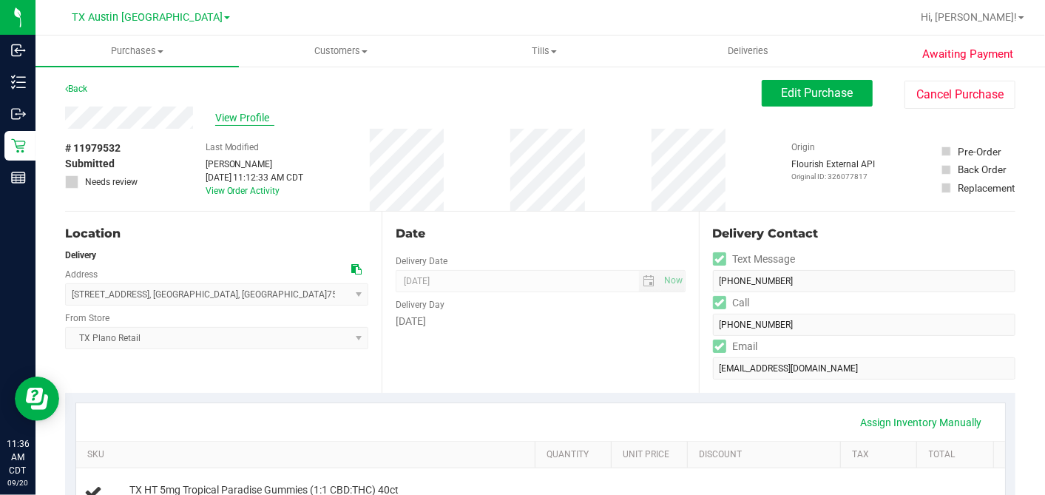
click at [229, 120] on span "View Profile" at bounding box center [244, 118] width 59 height 16
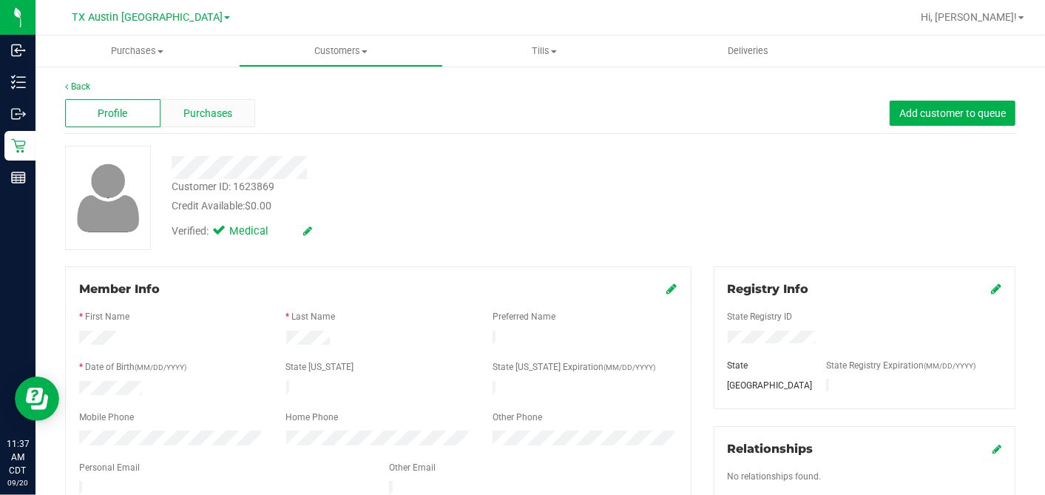
click at [211, 109] on span "Purchases" at bounding box center [207, 114] width 49 height 16
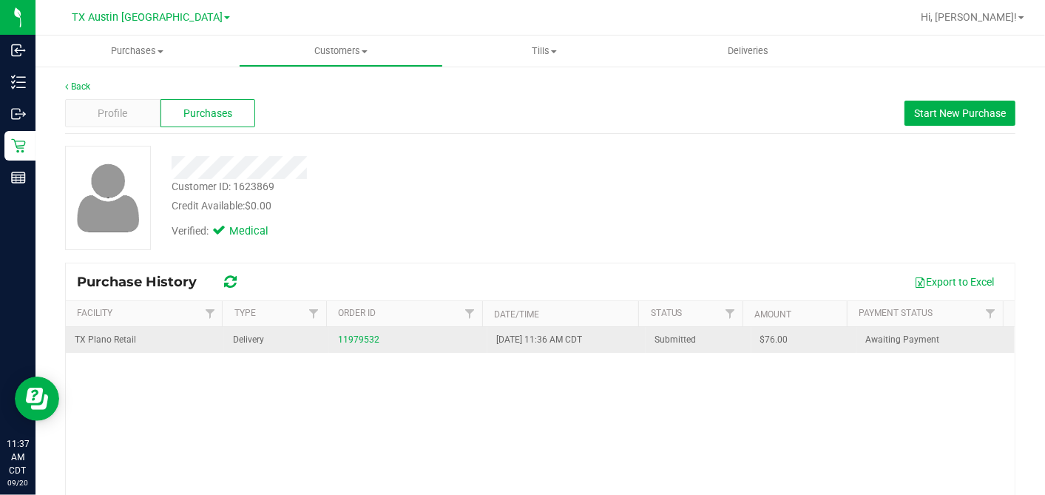
click at [763, 334] on span "$76.00" at bounding box center [774, 340] width 28 height 14
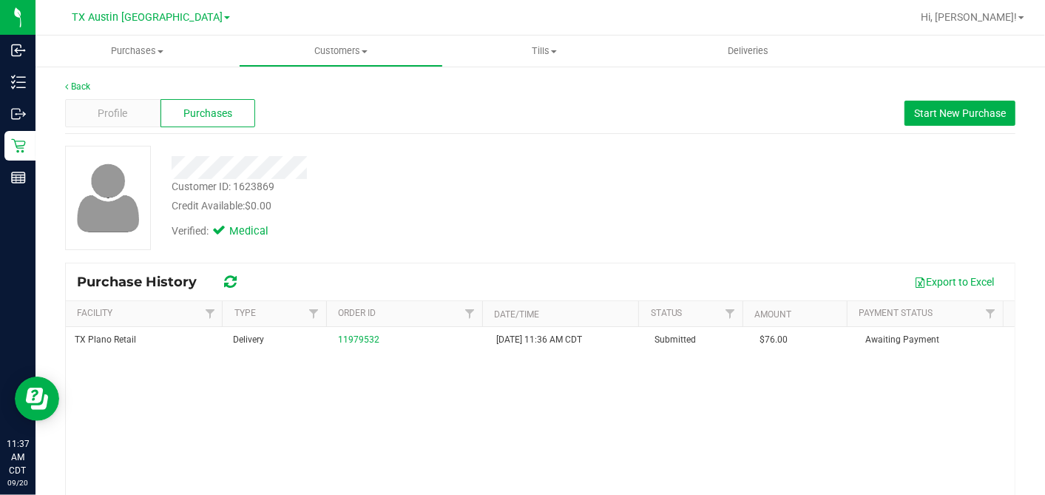
copy span "76.00"
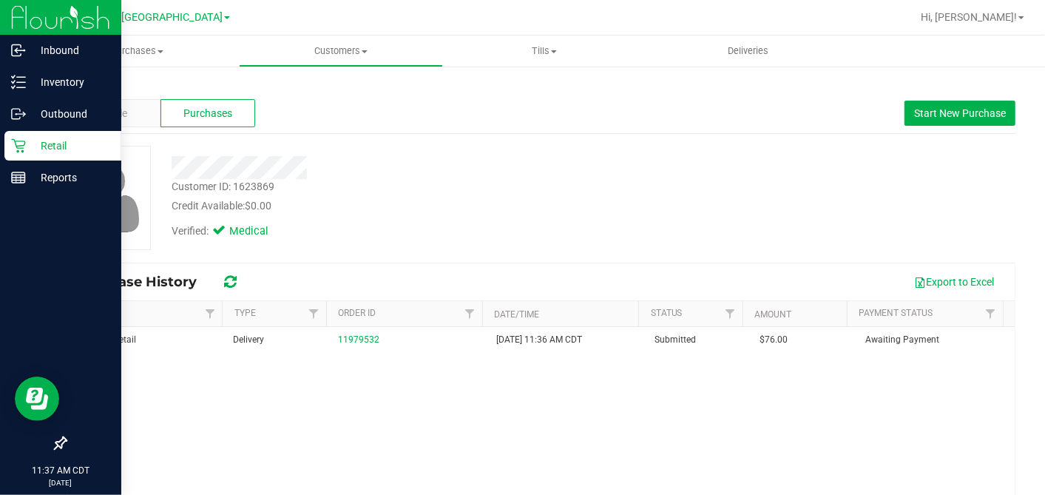
click at [21, 138] on icon at bounding box center [18, 145] width 15 height 15
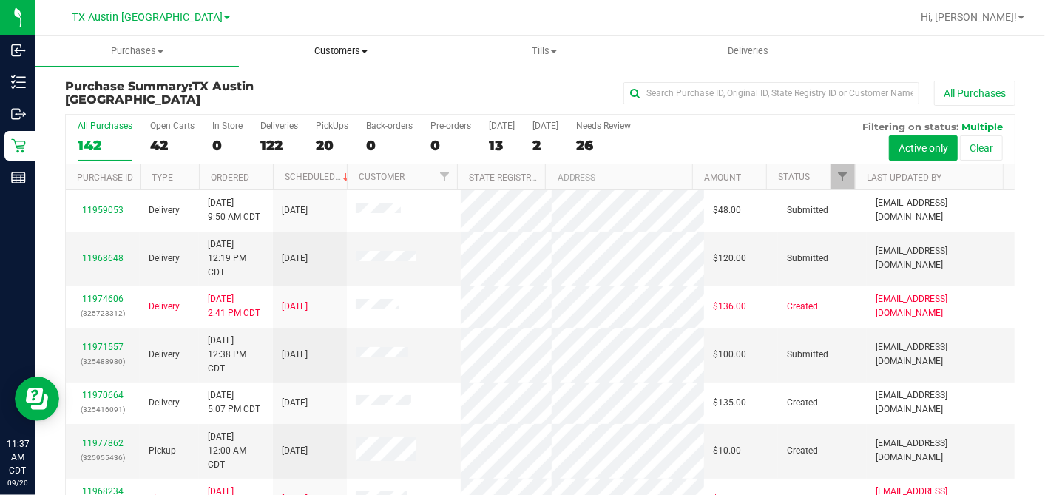
click at [351, 39] on uib-tab-heading "Customers All customers Add a new customer All physicians" at bounding box center [341, 51] width 202 height 30
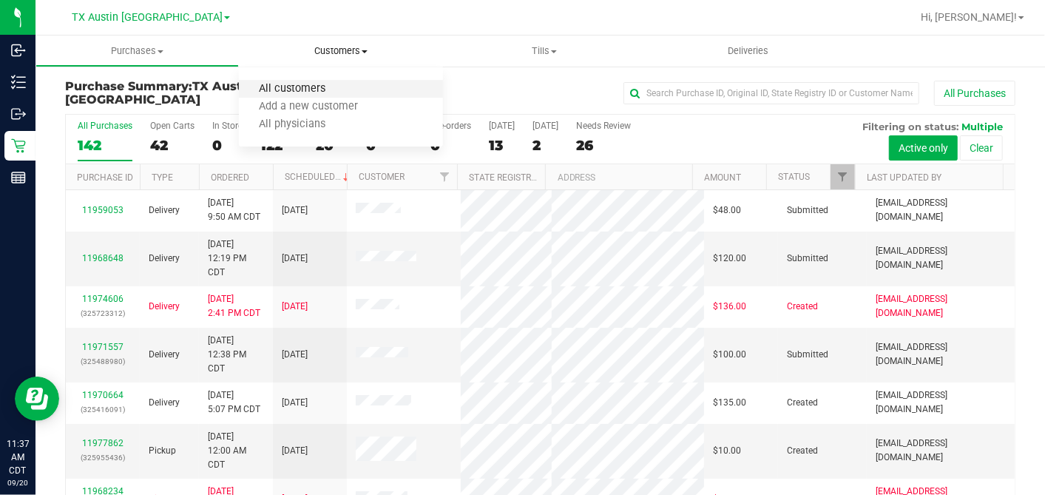
click at [308, 86] on span "All customers" at bounding box center [292, 89] width 107 height 13
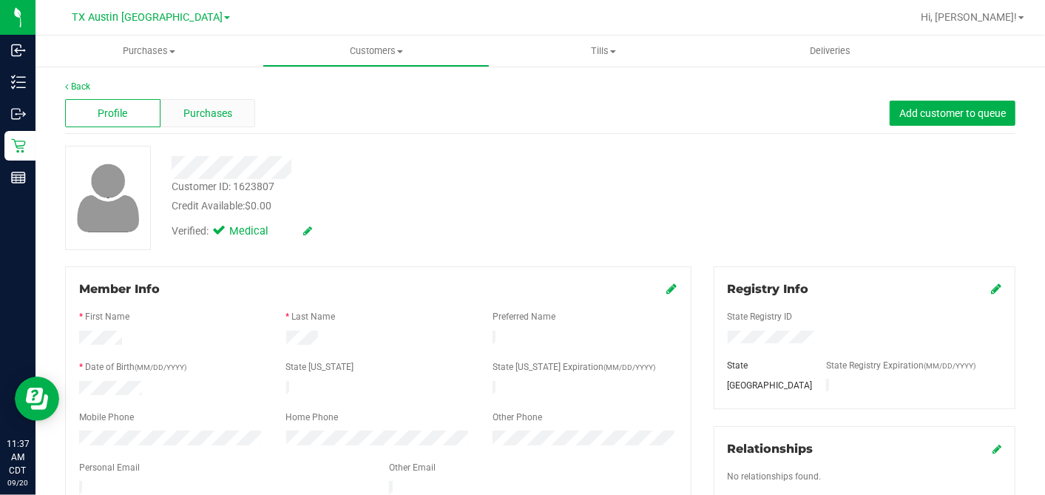
click at [212, 112] on span "Purchases" at bounding box center [207, 114] width 49 height 16
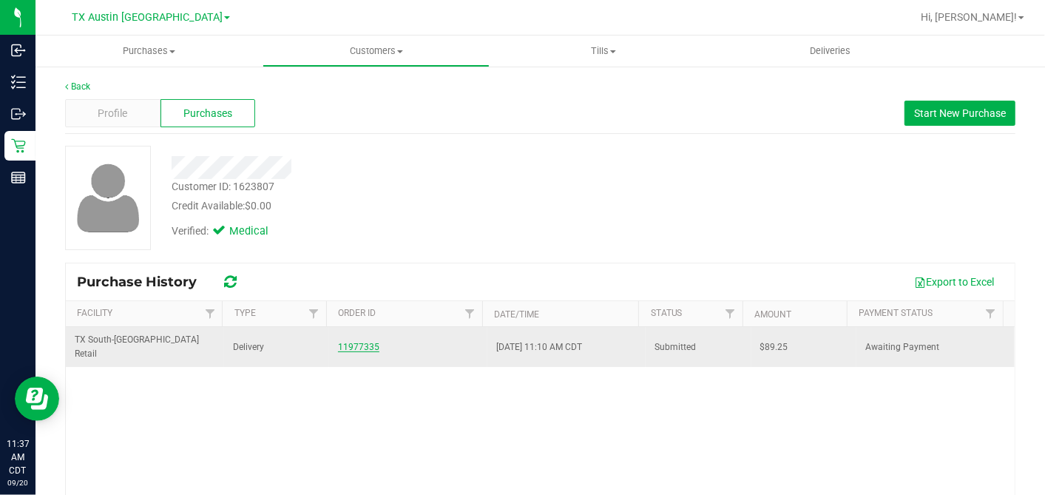
click at [338, 342] on link "11977335" at bounding box center [358, 347] width 41 height 10
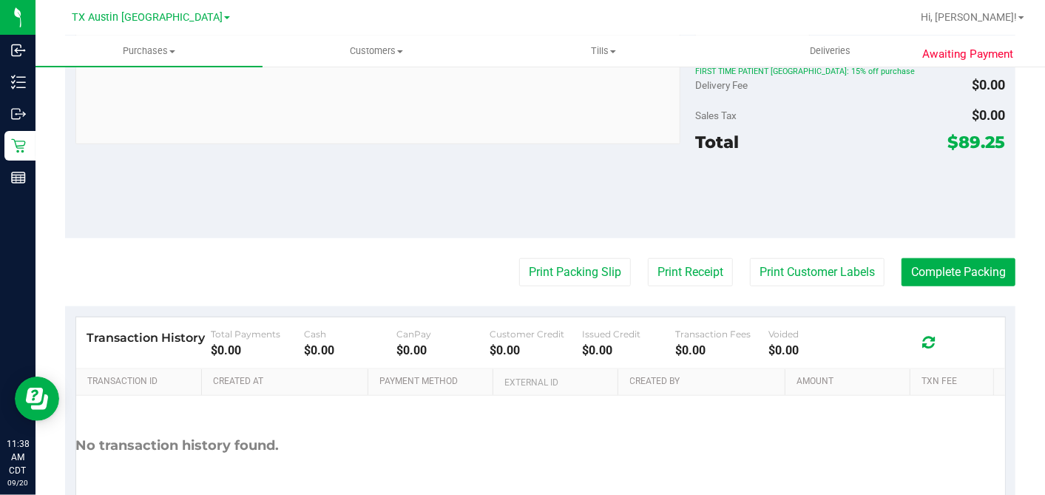
scroll to position [82, 0]
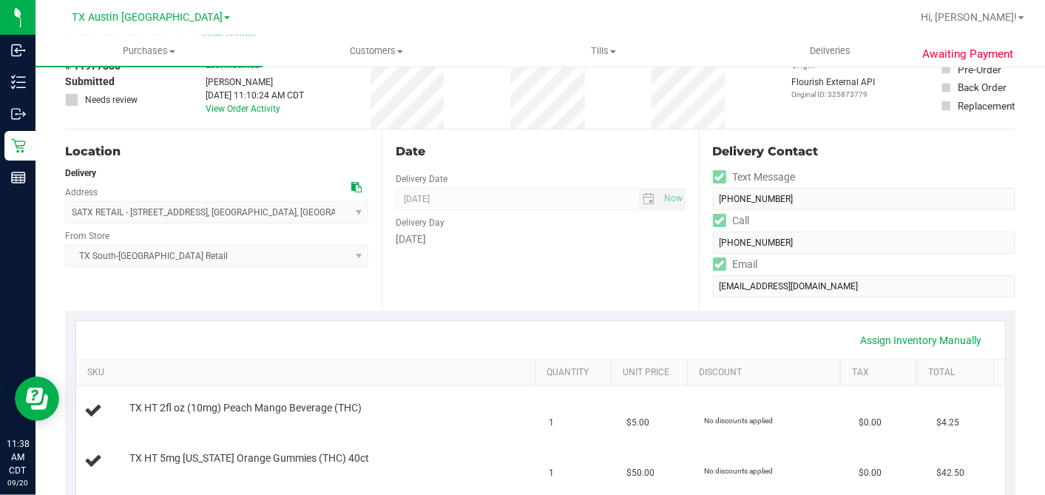
drag, startPoint x: 585, startPoint y: 223, endPoint x: 581, endPoint y: 234, distance: 11.7
click at [585, 223] on div "Delivery Day" at bounding box center [540, 220] width 289 height 21
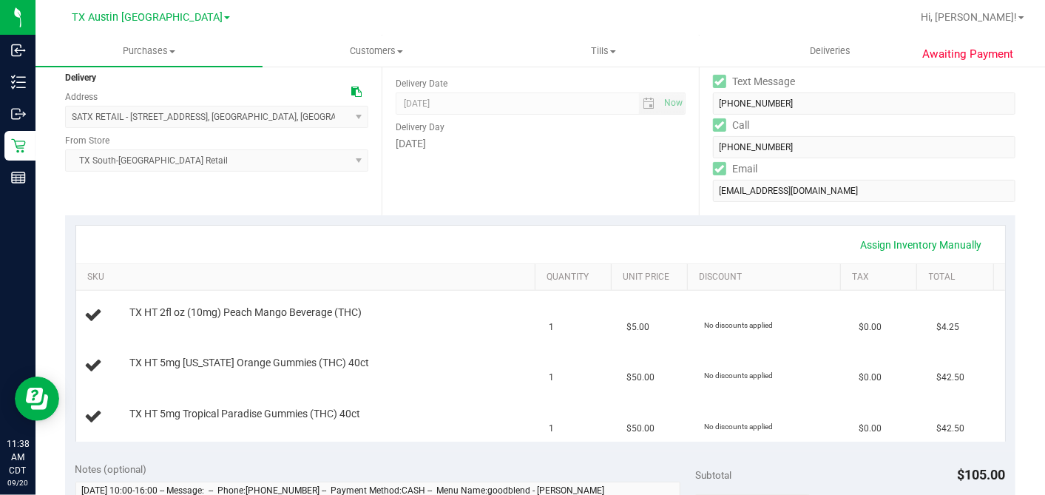
scroll to position [0, 0]
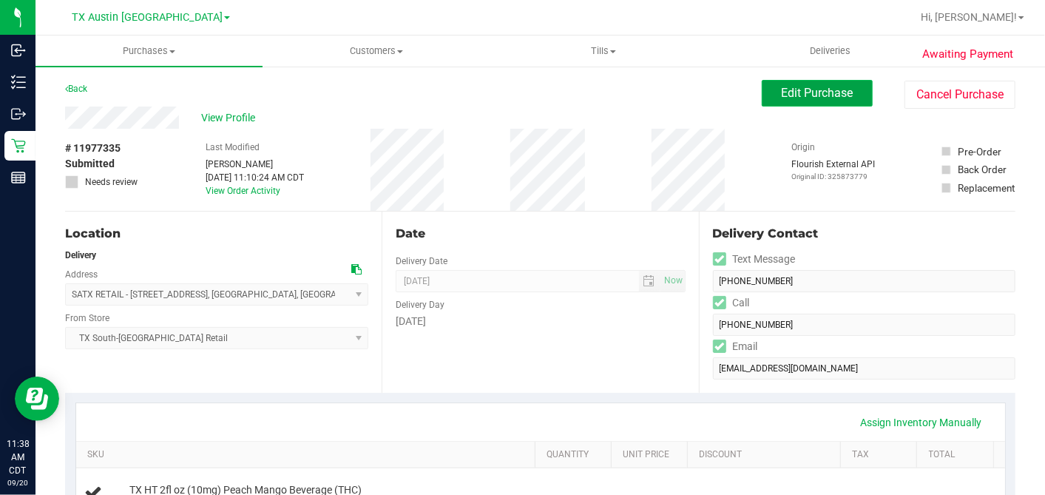
click at [777, 100] on button "Edit Purchase" at bounding box center [817, 93] width 111 height 27
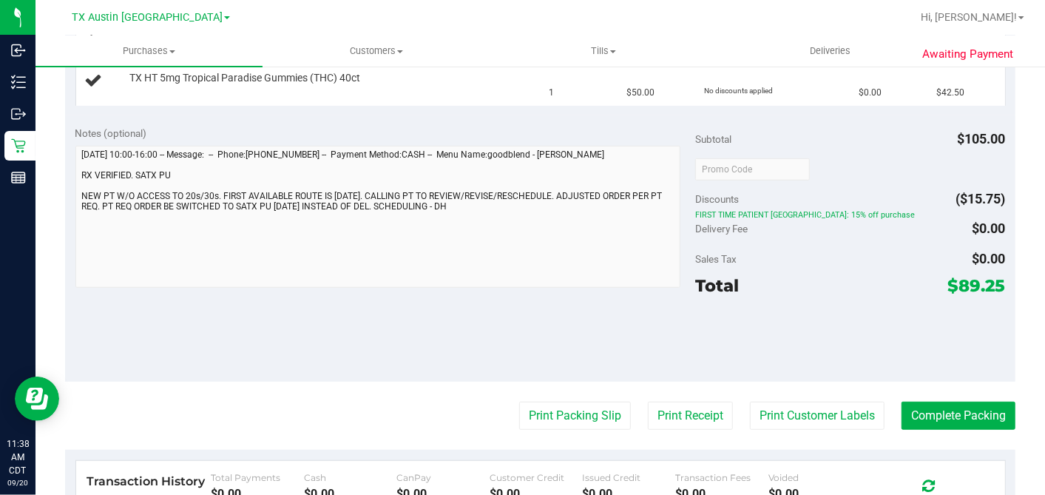
scroll to position [575, 0]
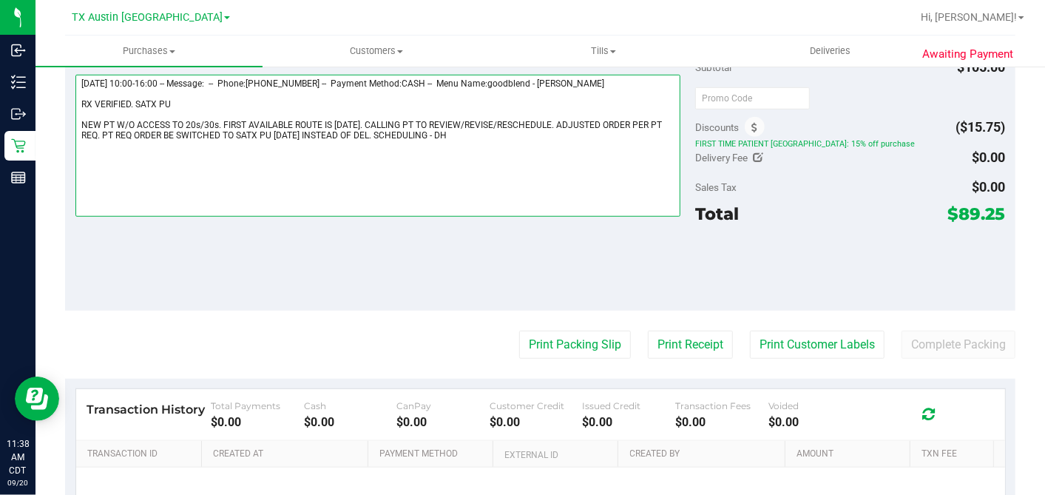
click at [467, 119] on textarea at bounding box center [378, 146] width 606 height 142
click at [467, 131] on textarea at bounding box center [378, 146] width 606 height 142
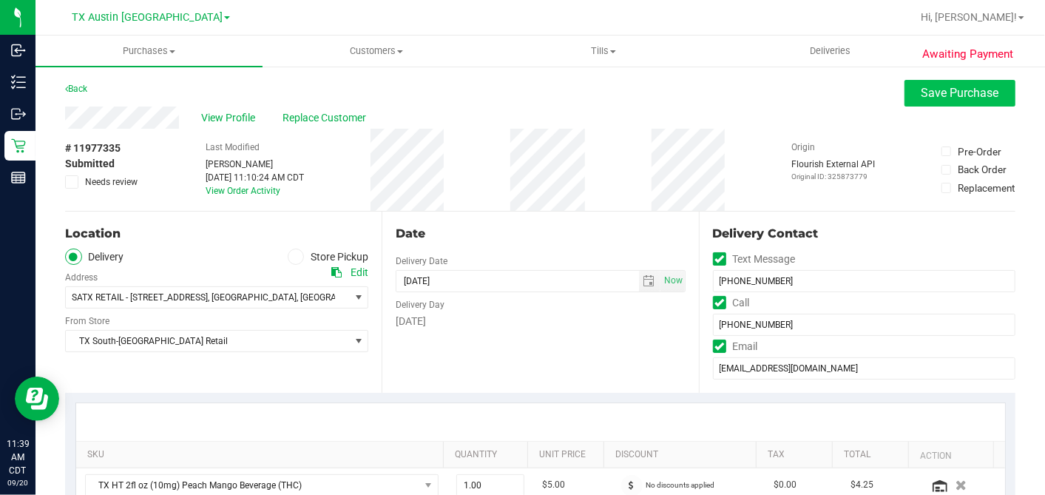
type textarea "Sunday 09/21/2025 10:00-16:00 -- Message: -- Phone:2549313804 -- Payment Method…"
click at [922, 91] on span "Save Purchase" at bounding box center [961, 93] width 78 height 14
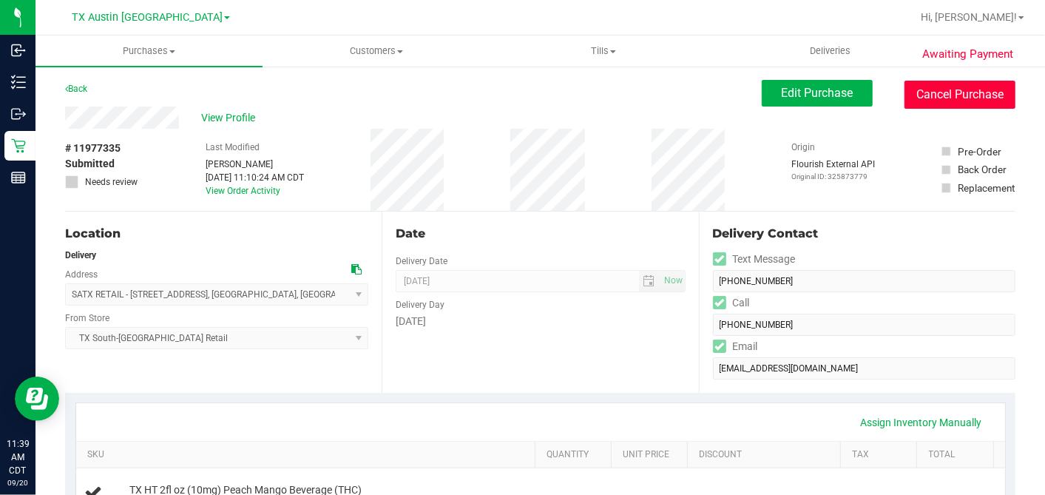
click at [933, 99] on button "Cancel Purchase" at bounding box center [960, 95] width 111 height 28
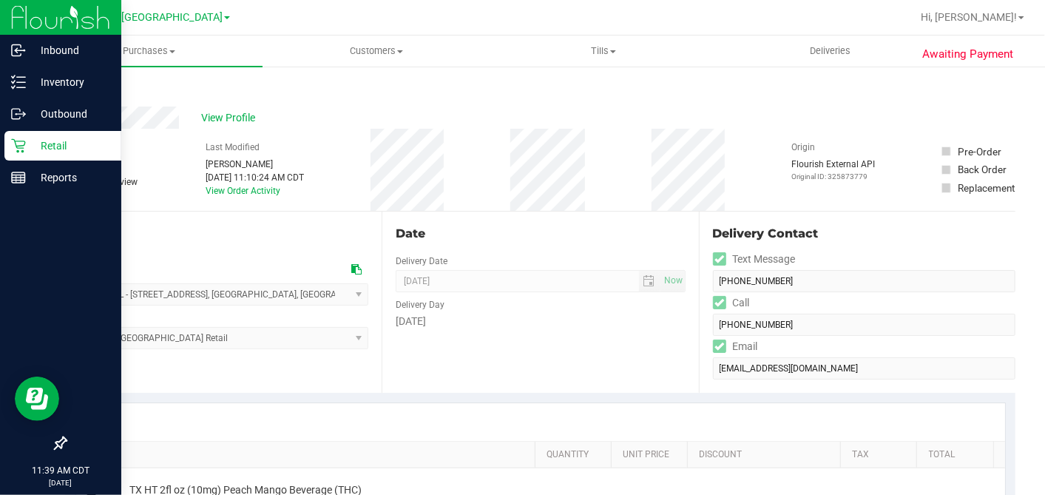
click at [19, 144] on icon at bounding box center [18, 145] width 15 height 15
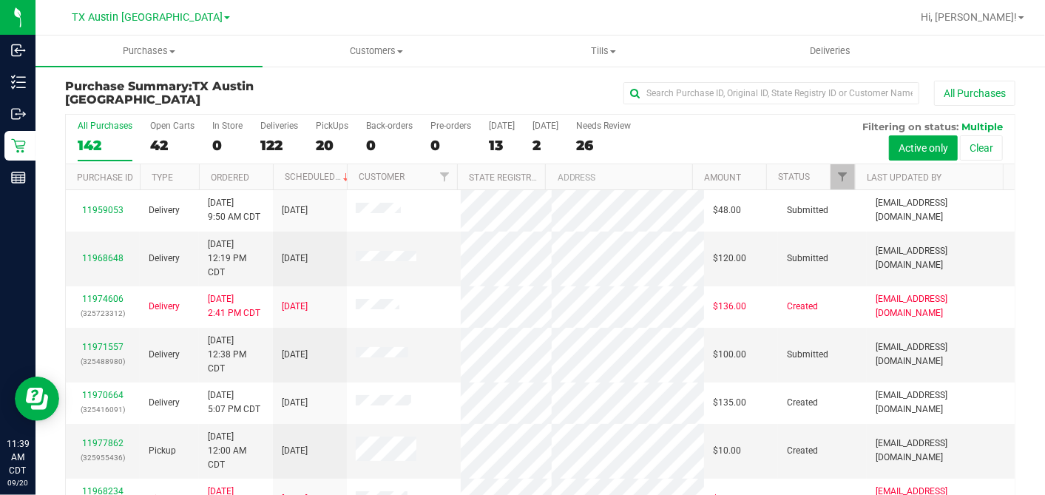
click at [535, 143] on div "2" at bounding box center [546, 145] width 26 height 17
click at [0, 0] on input "Tomorrow 2" at bounding box center [0, 0] width 0 height 0
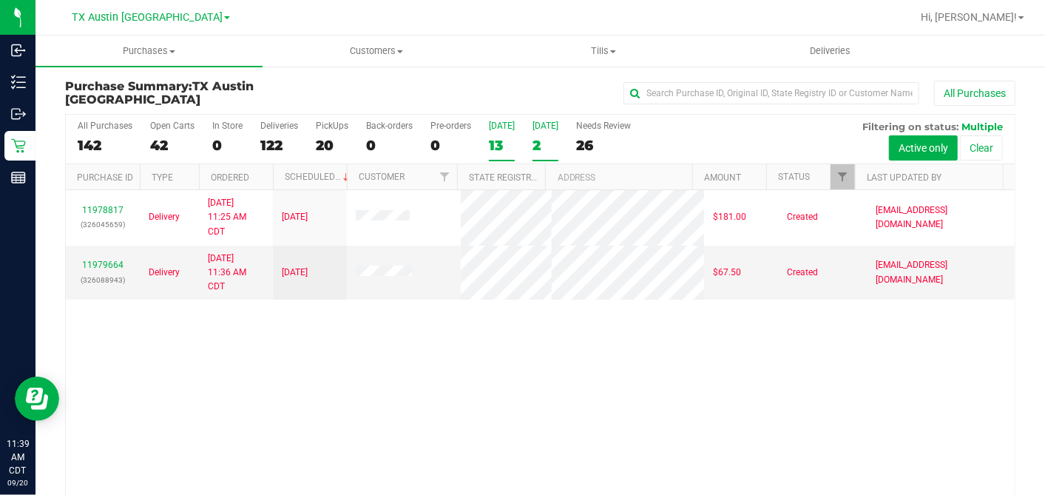
click at [496, 139] on div "13" at bounding box center [502, 145] width 26 height 17
click at [0, 0] on input "Today 13" at bounding box center [0, 0] width 0 height 0
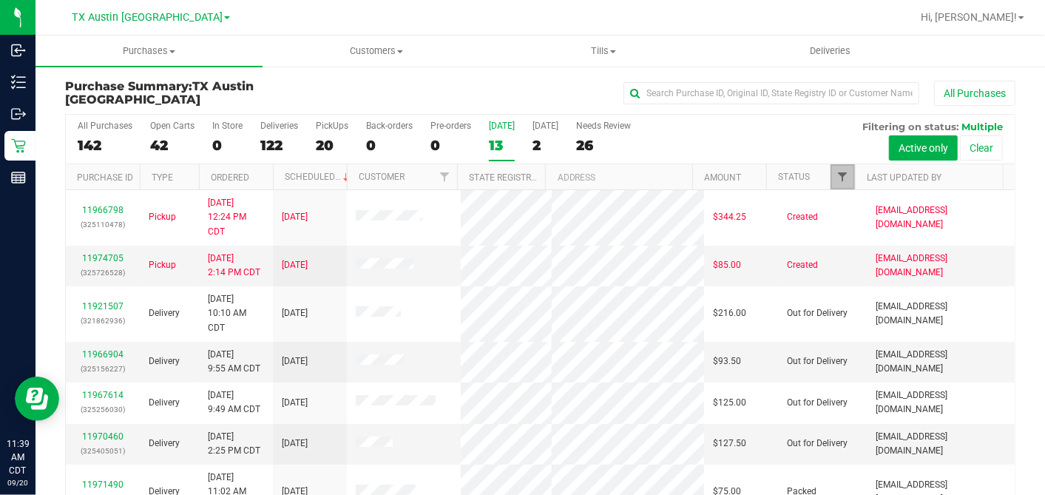
click at [836, 176] on span "Filter" at bounding box center [842, 177] width 12 height 12
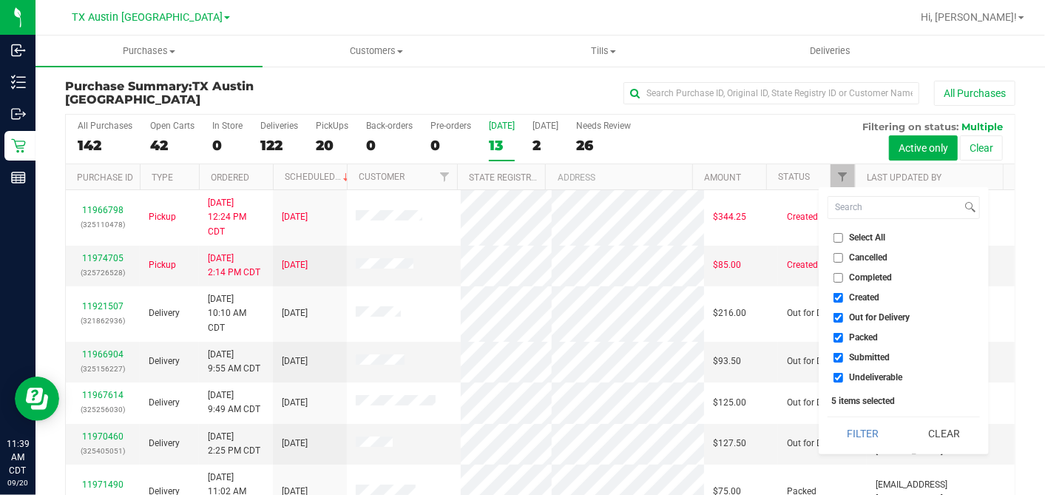
click at [841, 237] on input "Select All" at bounding box center [839, 238] width 10 height 10
checkbox input "true"
click at [841, 237] on input "Select All" at bounding box center [839, 238] width 10 height 10
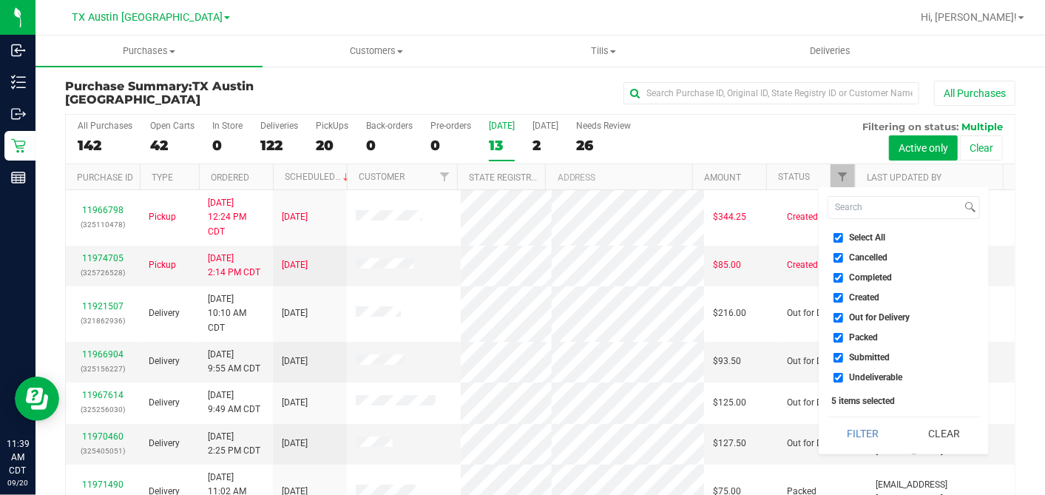
checkbox input "false"
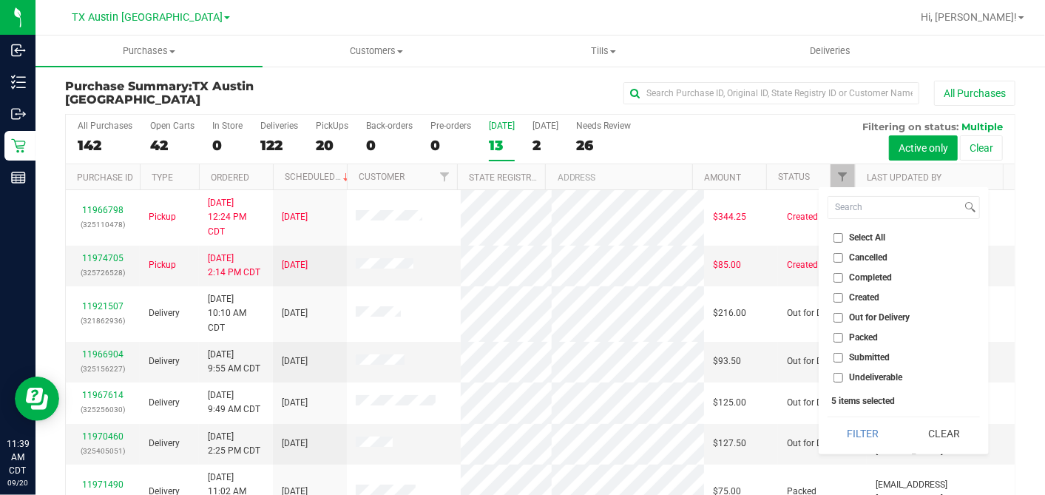
checkbox input "false"
click at [838, 291] on li "Created" at bounding box center [904, 298] width 152 height 16
click at [842, 297] on input "Created" at bounding box center [839, 298] width 10 height 10
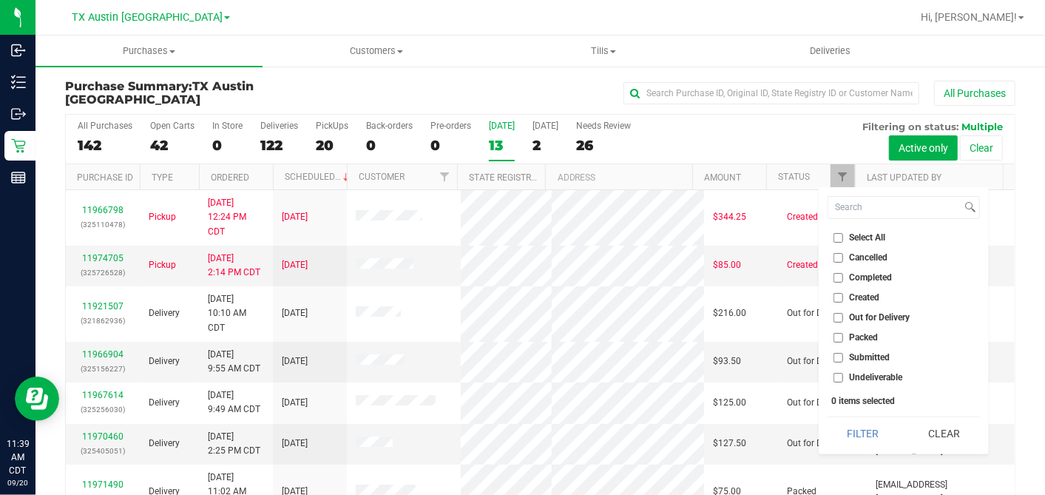
checkbox input "true"
click at [871, 427] on button "Filter" at bounding box center [863, 433] width 71 height 33
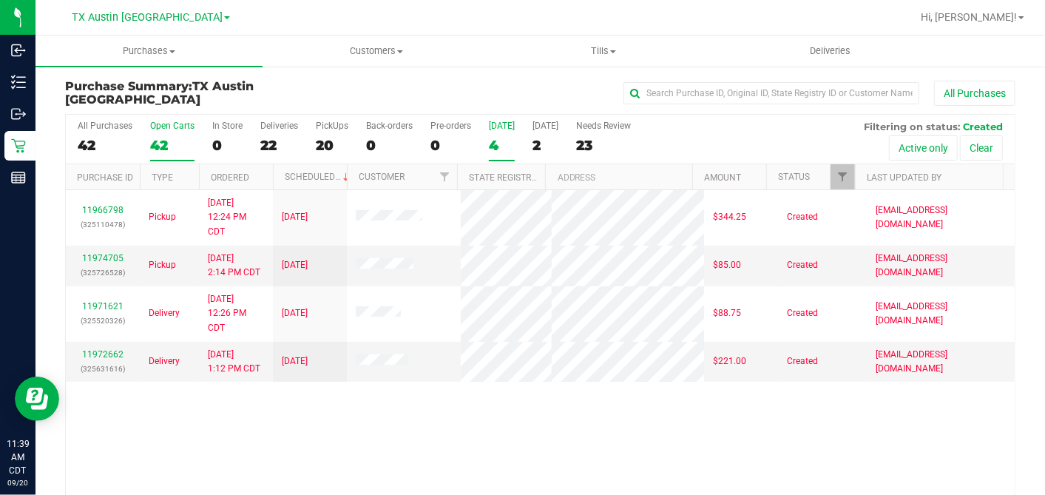
click at [154, 137] on div "42" at bounding box center [172, 145] width 44 height 17
click at [0, 0] on input "Open Carts 42" at bounding box center [0, 0] width 0 height 0
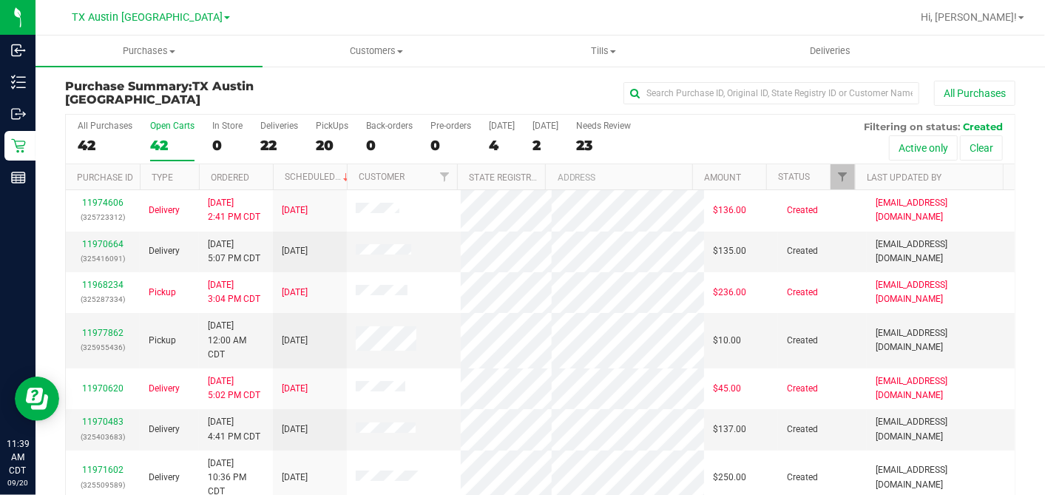
click at [262, 175] on th "Ordered" at bounding box center [236, 177] width 74 height 26
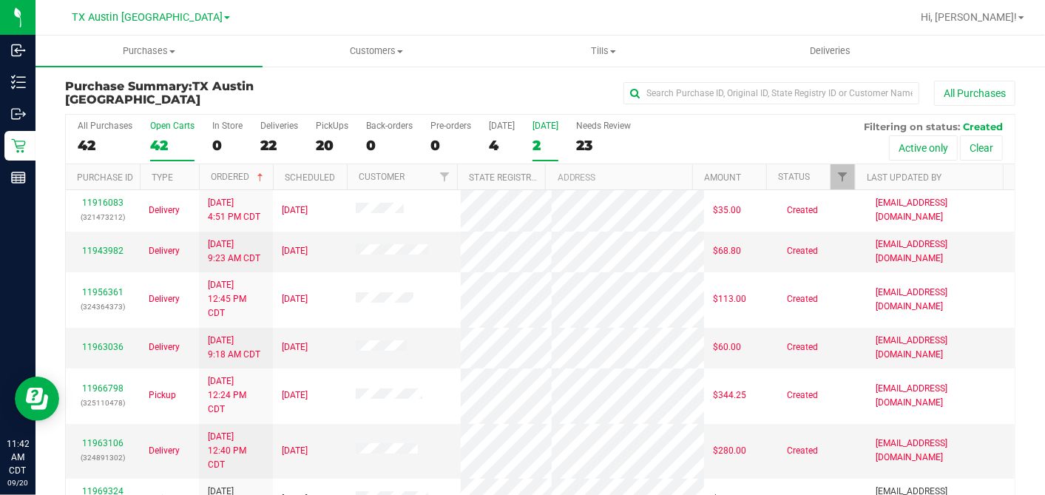
click at [547, 140] on div "2" at bounding box center [546, 145] width 26 height 17
click at [0, 0] on input "Tomorrow 2" at bounding box center [0, 0] width 0 height 0
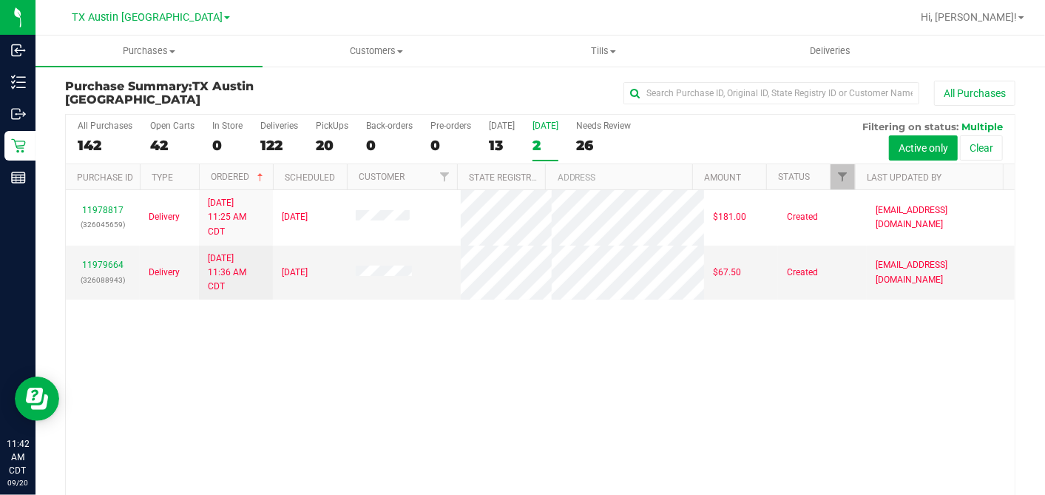
click at [198, 327] on div "11978817 (326045659) Delivery 9/20/2025 11:25 AM CDT 9/21/2025 $181.00 Created …" at bounding box center [540, 345] width 949 height 311
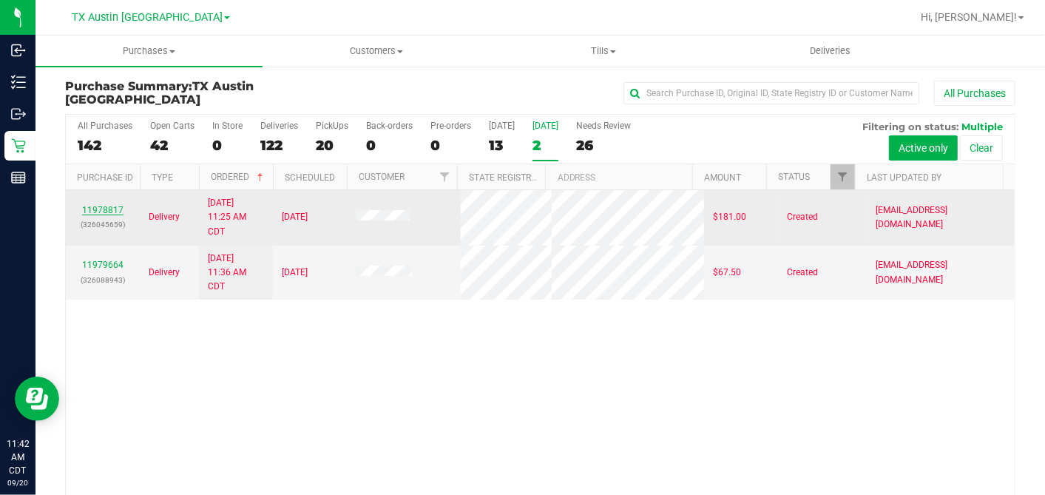
click at [111, 205] on link "11978817" at bounding box center [102, 210] width 41 height 10
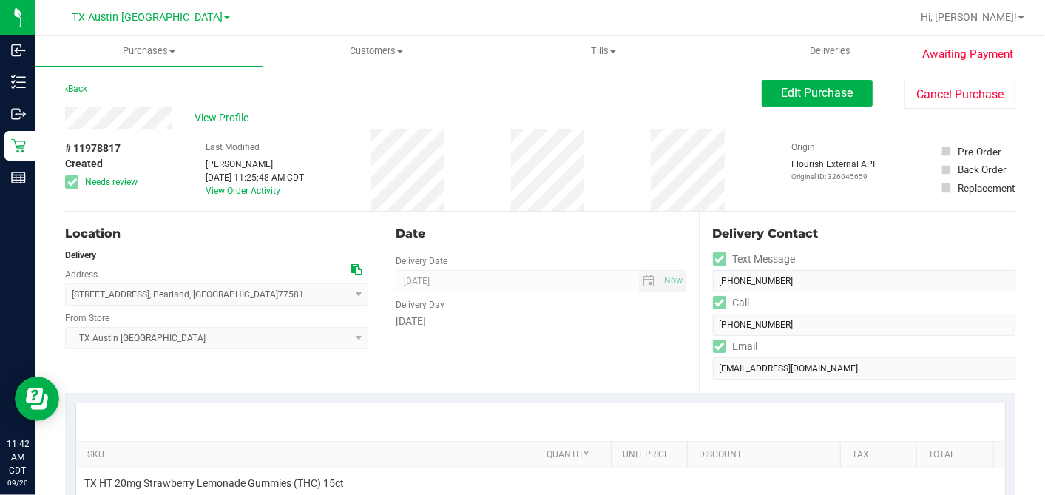
click at [610, 233] on div "Date" at bounding box center [540, 234] width 289 height 18
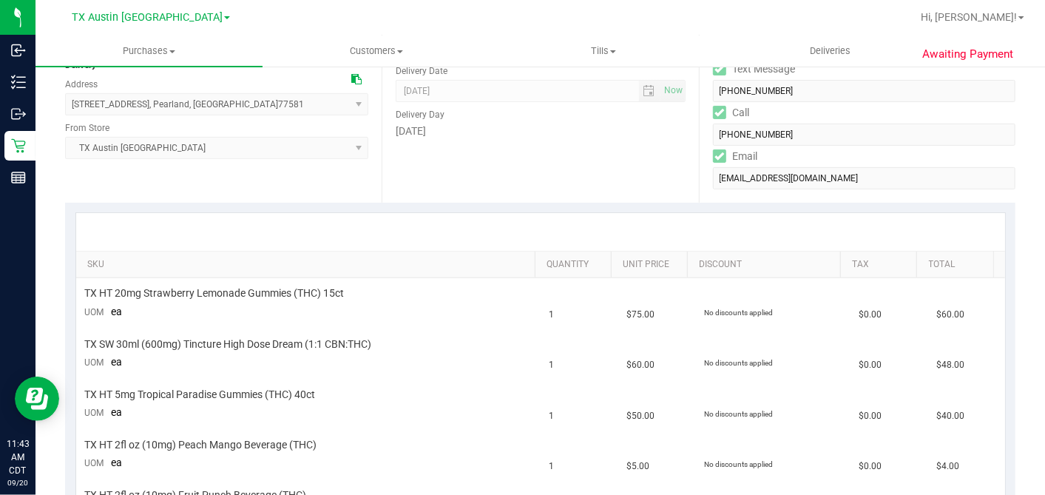
scroll to position [164, 0]
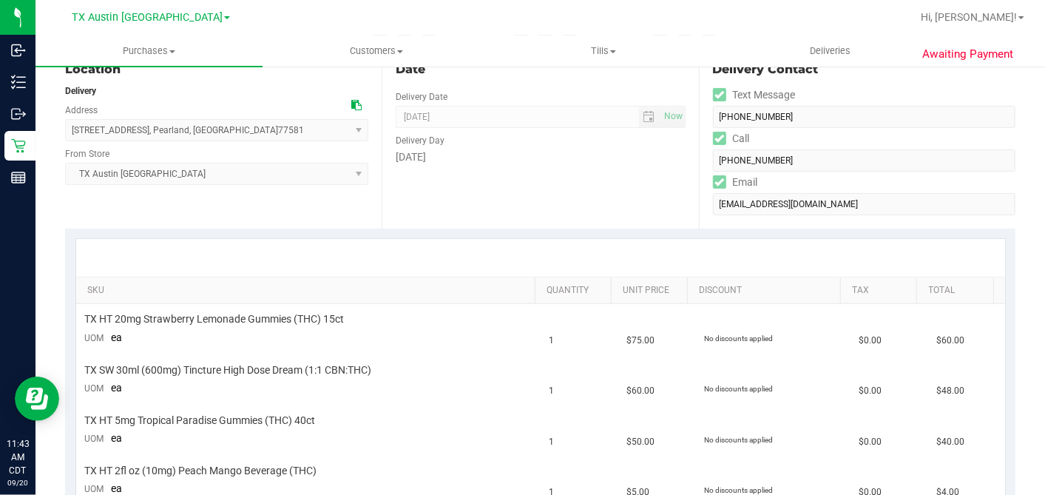
click at [351, 104] on icon at bounding box center [356, 105] width 10 height 10
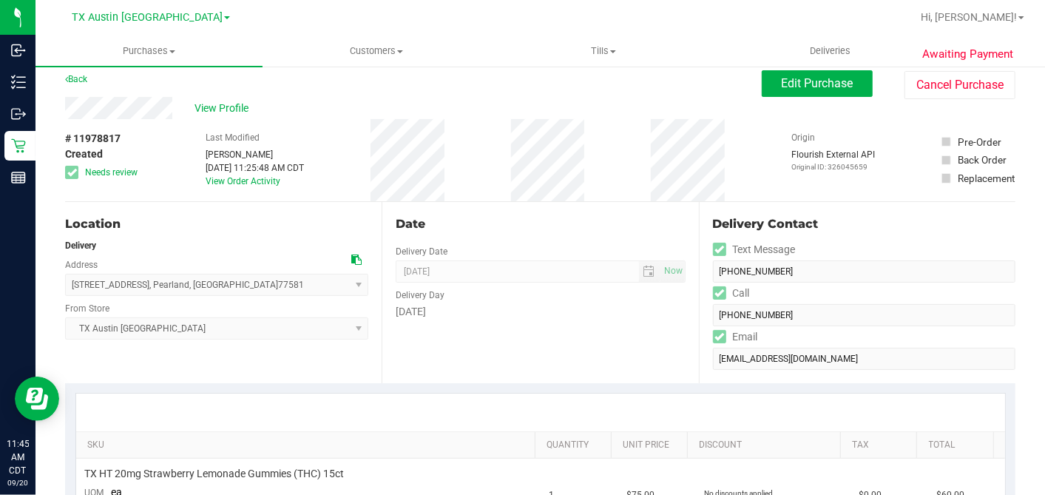
scroll to position [0, 0]
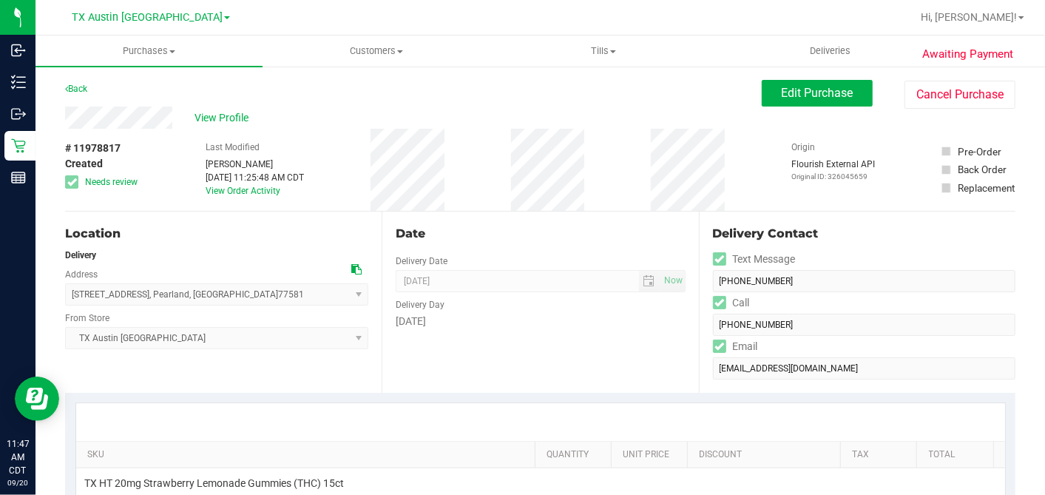
click at [351, 265] on icon at bounding box center [356, 269] width 10 height 10
drag, startPoint x: 302, startPoint y: 146, endPoint x: 44, endPoint y: 134, distance: 258.4
click at [302, 146] on div "Last Modified Dane Hawkins Sep 20, 2025 11:25:48 AM CDT View Order Activity" at bounding box center [255, 170] width 98 height 82
click at [615, 192] on div "# 11978817 Created Needs review Last Modified Dane Hawkins Sep 20, 2025 11:25:4…" at bounding box center [540, 170] width 950 height 82
click at [627, 188] on div "# 11978817 Created Needs review Last Modified Dane Hawkins Sep 20, 2025 11:25:4…" at bounding box center [540, 170] width 950 height 82
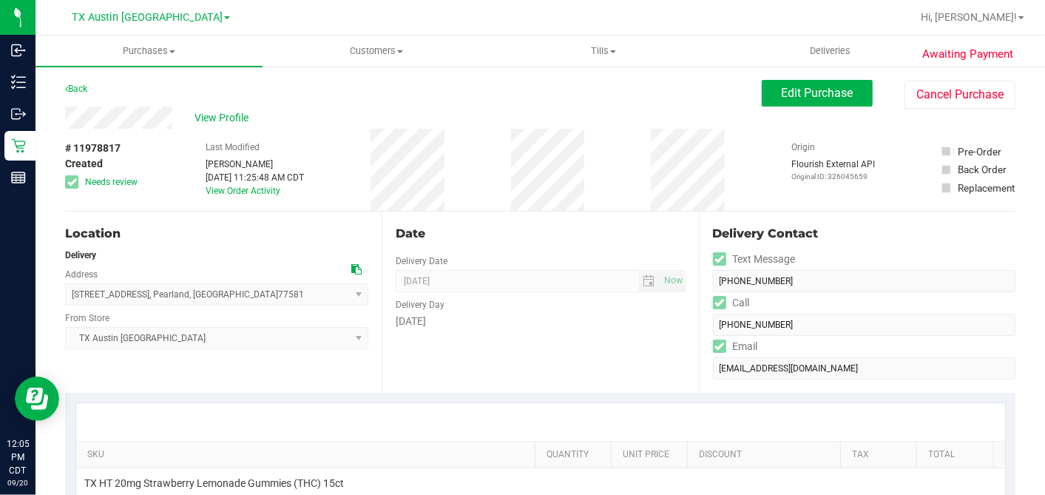
click at [616, 190] on div "# 11978817 Created Needs review Last Modified Dane Hawkins Sep 20, 2025 11:25:4…" at bounding box center [540, 170] width 950 height 82
click at [617, 189] on div "# 11978817 Created Needs review Last Modified Dane Hawkins Sep 20, 2025 11:25:4…" at bounding box center [540, 170] width 950 height 82
click at [642, 222] on div "Date Delivery Date 09/21/2025 Now 09/21/2025 07:00 AM Now Delivery Day Sunday" at bounding box center [540, 302] width 317 height 181
click at [646, 191] on div "# 11978817 Created Needs review Last Modified Dane Hawkins Sep 20, 2025 11:25:4…" at bounding box center [540, 170] width 950 height 82
click at [680, 212] on div "Date Delivery Date 09/21/2025 Now 09/21/2025 07:00 AM Now Delivery Day Sunday" at bounding box center [540, 302] width 317 height 181
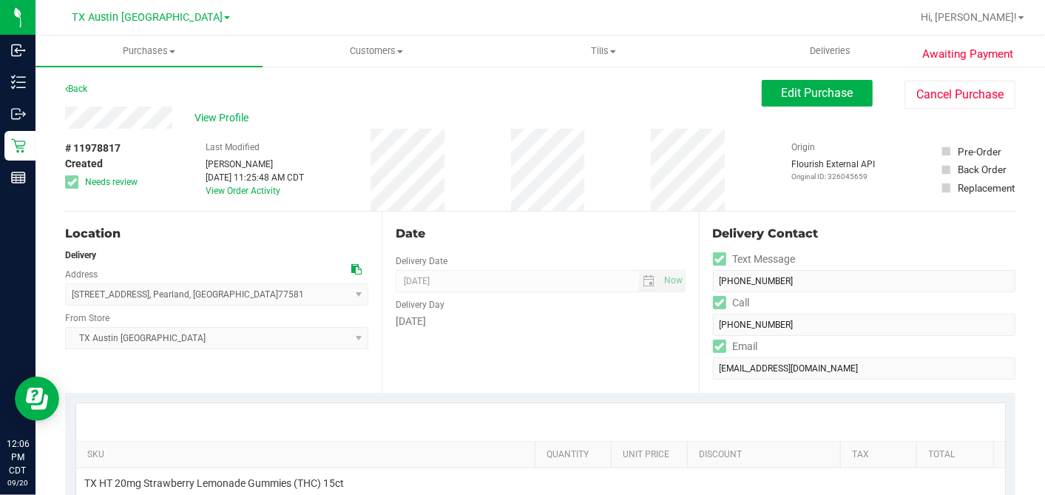
click at [680, 212] on div "Date Delivery Date 09/21/2025 Now 09/21/2025 07:00 AM Now Delivery Day Sunday" at bounding box center [540, 302] width 317 height 181
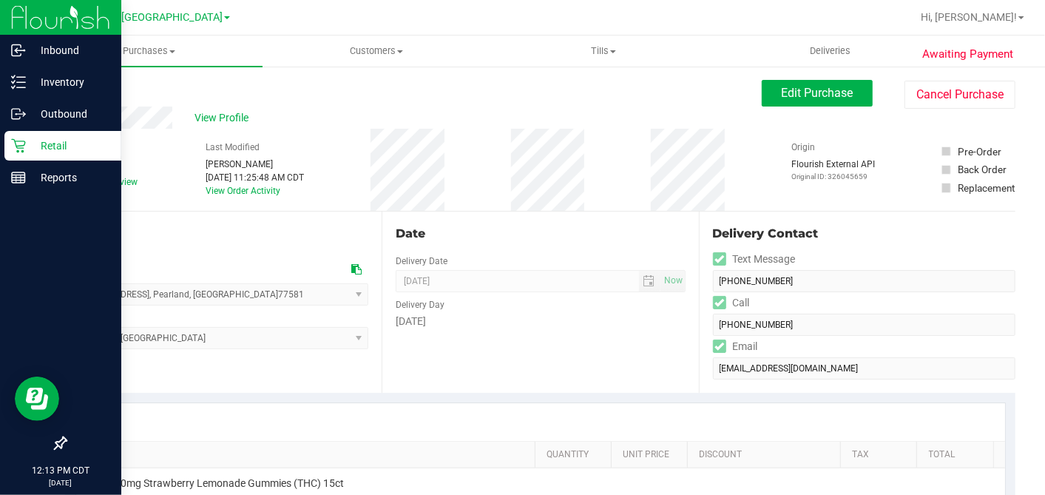
click at [16, 146] on icon at bounding box center [18, 146] width 14 height 14
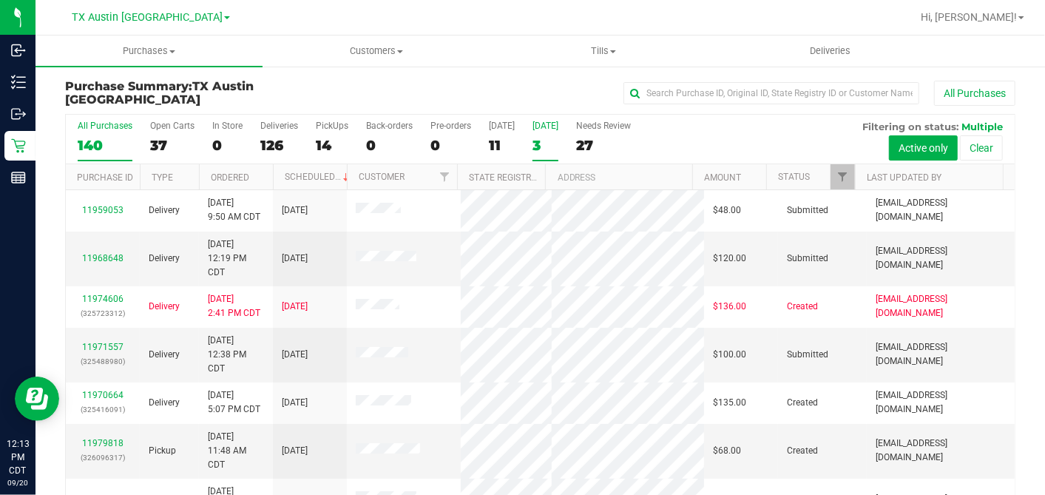
click at [535, 146] on div "3" at bounding box center [546, 145] width 26 height 17
click at [0, 0] on input "Tomorrow 3" at bounding box center [0, 0] width 0 height 0
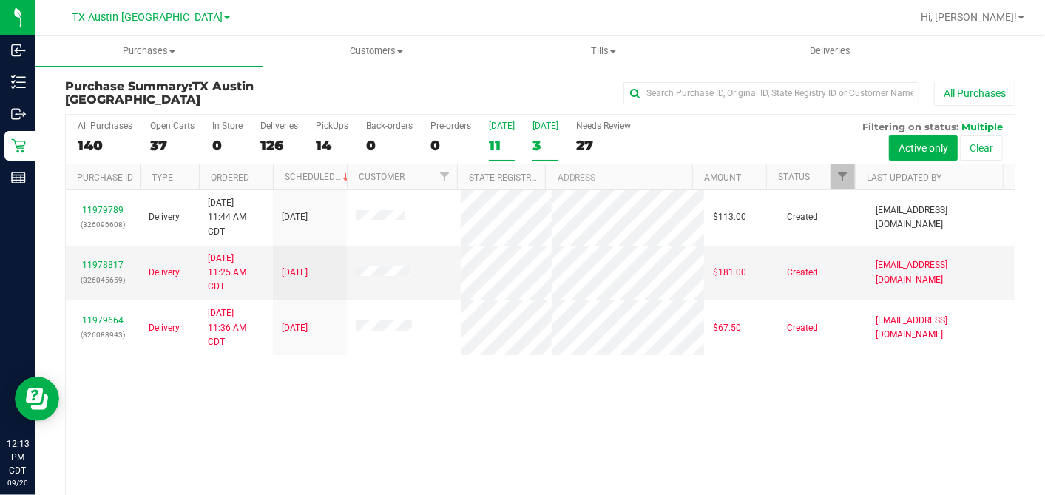
click at [503, 137] on div "11" at bounding box center [502, 145] width 26 height 17
click at [0, 0] on input "Today 11" at bounding box center [0, 0] width 0 height 0
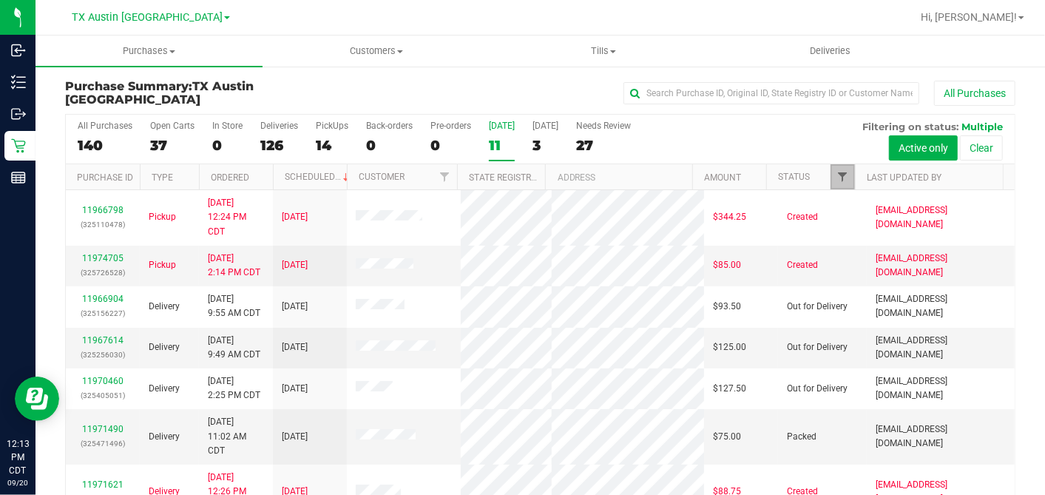
click at [836, 175] on span "Filter" at bounding box center [842, 177] width 12 height 12
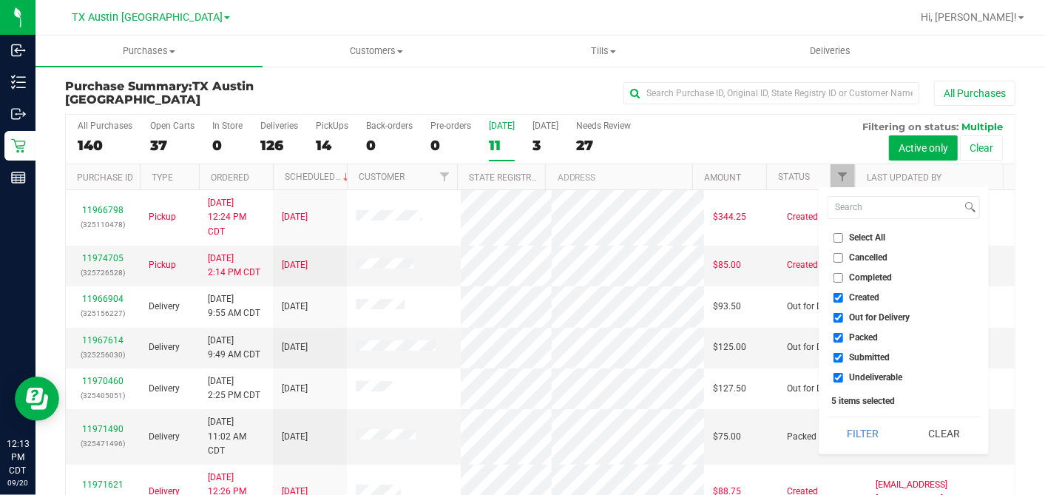
click at [839, 235] on input "Select All" at bounding box center [839, 238] width 10 height 10
checkbox input "true"
click at [839, 235] on input "Select All" at bounding box center [839, 238] width 10 height 10
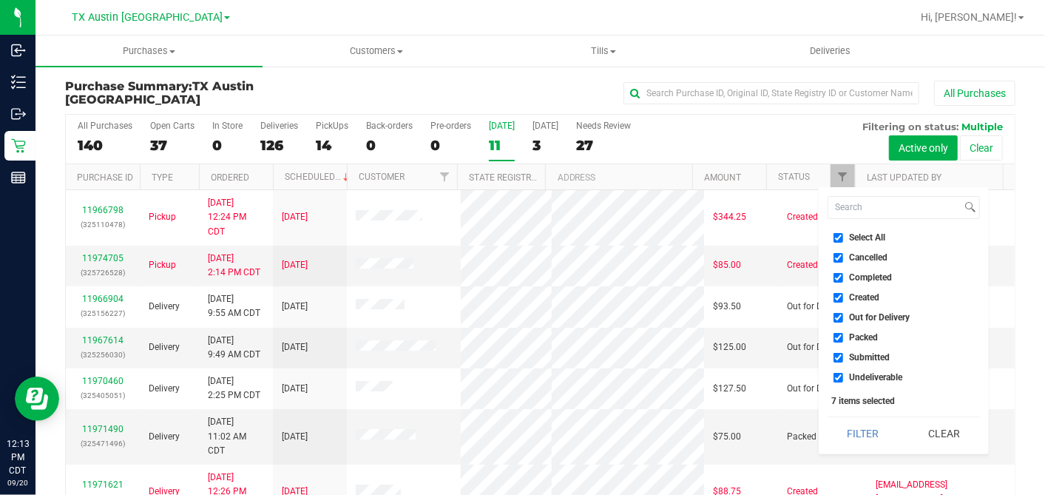
checkbox input "false"
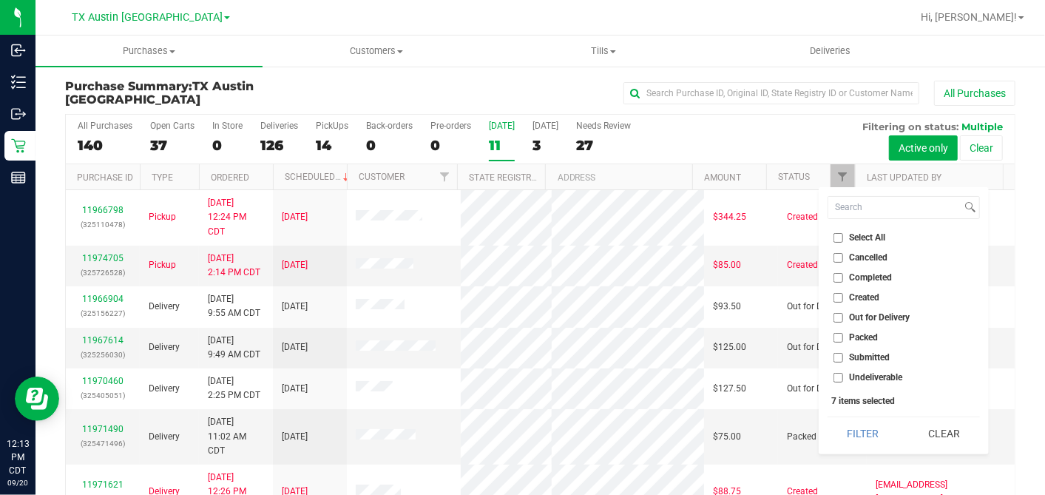
checkbox input "false"
click at [838, 296] on input "Created" at bounding box center [839, 298] width 10 height 10
checkbox input "true"
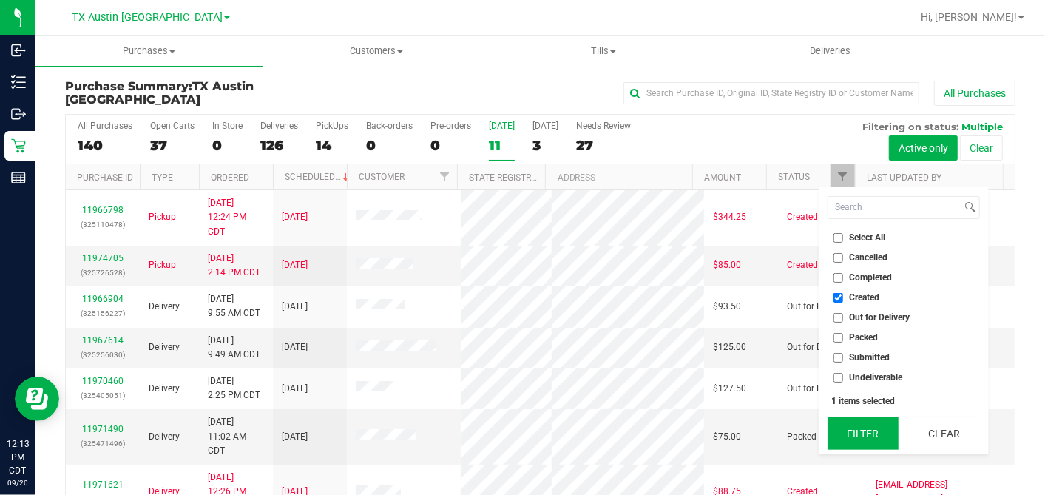
click at [859, 427] on button "Filter" at bounding box center [863, 433] width 71 height 33
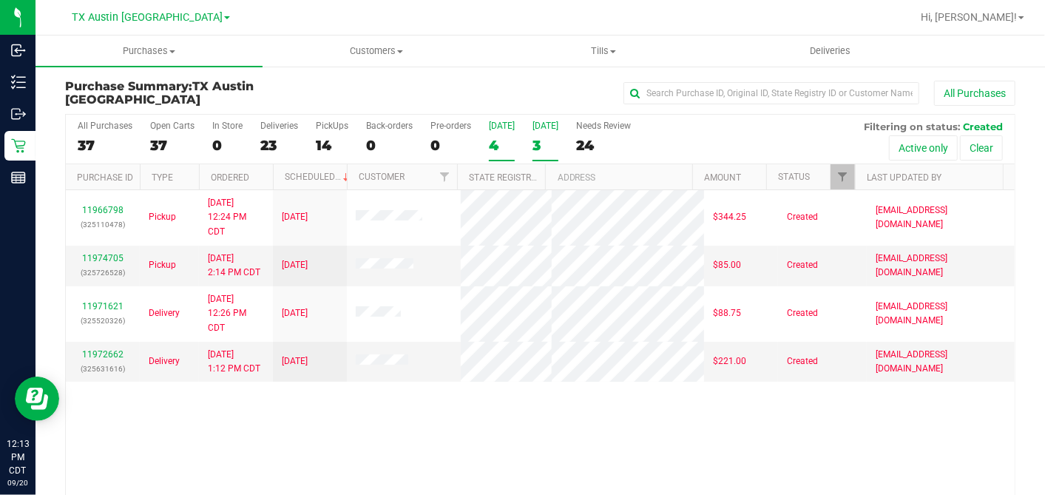
click at [538, 138] on div "3" at bounding box center [546, 145] width 26 height 17
click at [0, 0] on input "Tomorrow 3" at bounding box center [0, 0] width 0 height 0
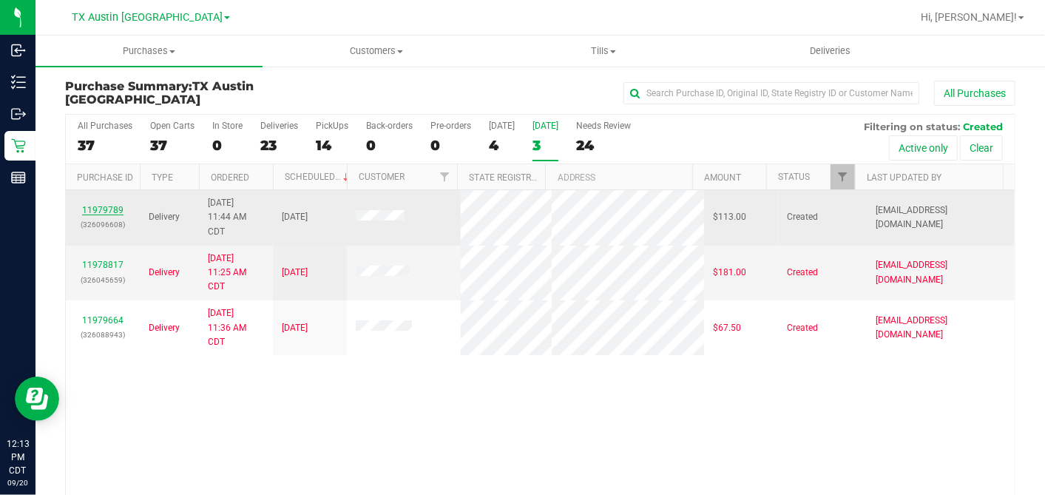
click at [105, 207] on link "11979789" at bounding box center [102, 210] width 41 height 10
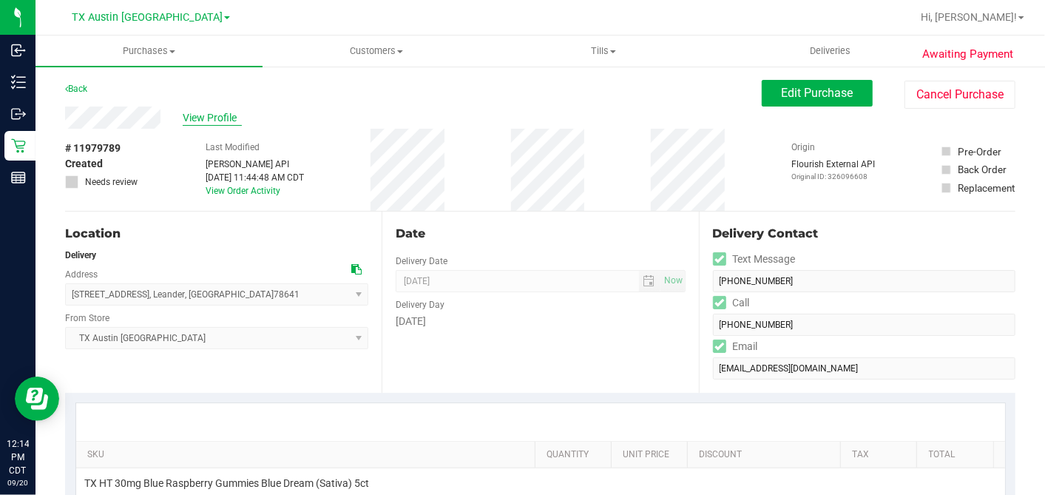
click at [219, 121] on span "View Profile" at bounding box center [212, 118] width 59 height 16
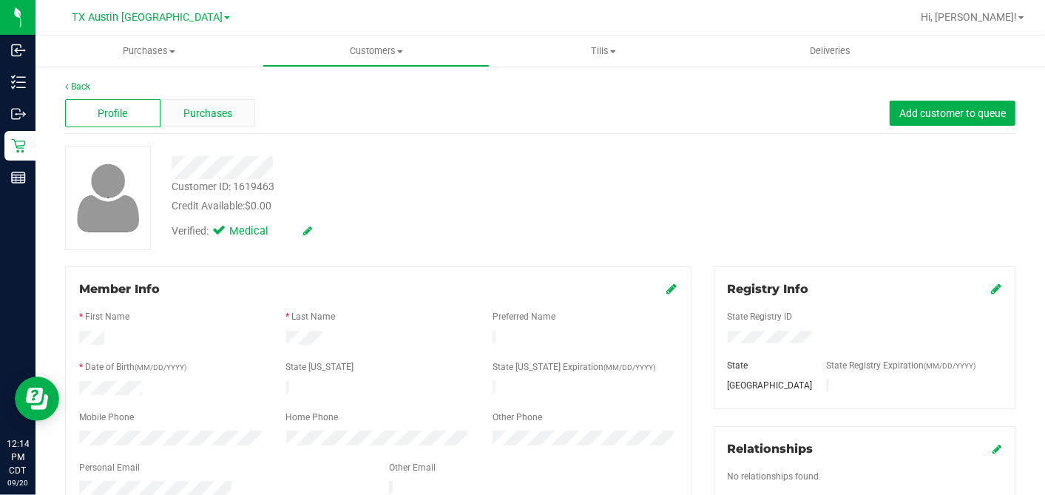
click at [223, 121] on div "Purchases" at bounding box center [207, 113] width 95 height 28
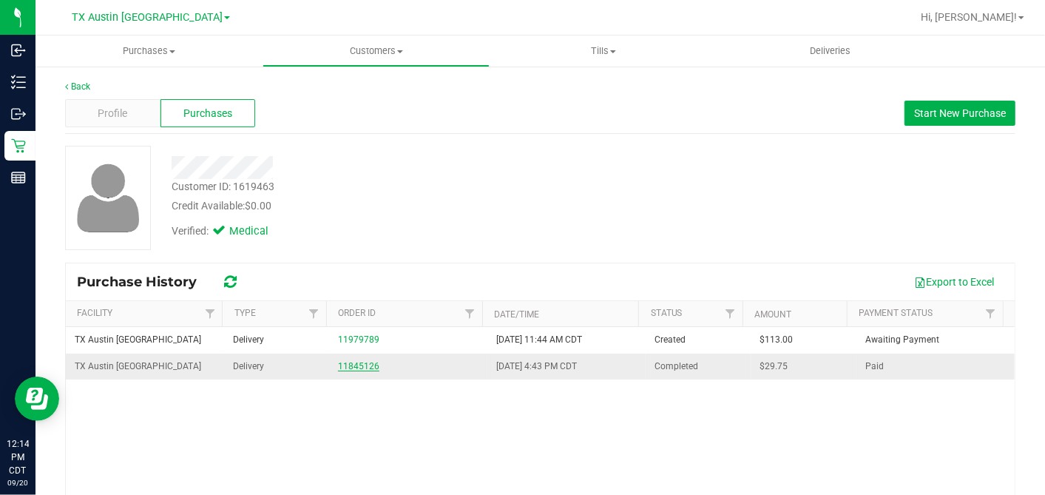
click at [351, 366] on link "11845126" at bounding box center [358, 366] width 41 height 10
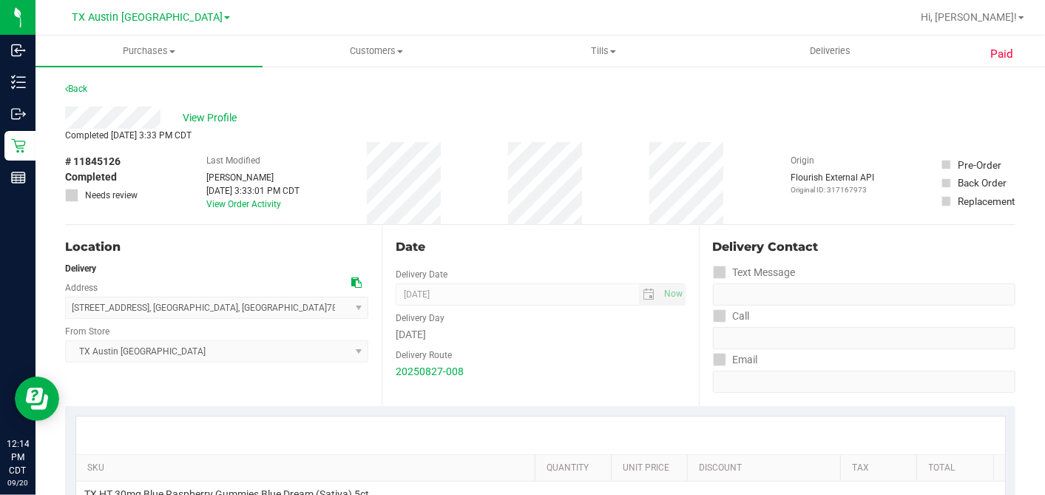
click at [144, 110] on div "View Profile" at bounding box center [540, 118] width 950 height 22
drag, startPoint x: 161, startPoint y: 113, endPoint x: 75, endPoint y: 82, distance: 91.2
click at [75, 82] on div "Back" at bounding box center [76, 89] width 22 height 18
click at [87, 91] on link "Back" at bounding box center [76, 89] width 22 height 10
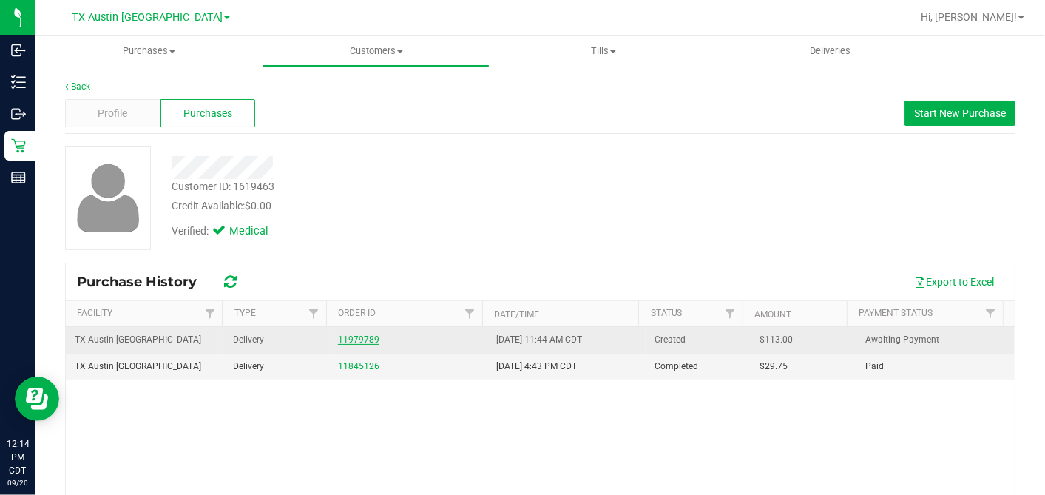
click at [355, 342] on link "11979789" at bounding box center [358, 339] width 41 height 10
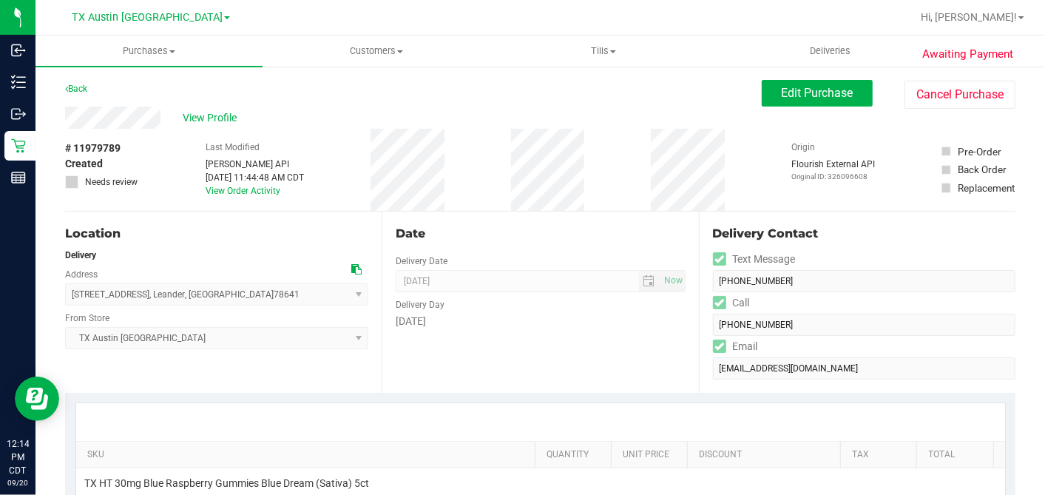
drag, startPoint x: 355, startPoint y: 342, endPoint x: 309, endPoint y: 255, distance: 97.9
click at [304, 250] on div "Delivery" at bounding box center [216, 255] width 303 height 13
click at [354, 266] on icon at bounding box center [356, 269] width 10 height 10
click at [791, 97] on span "Edit Purchase" at bounding box center [818, 93] width 72 height 14
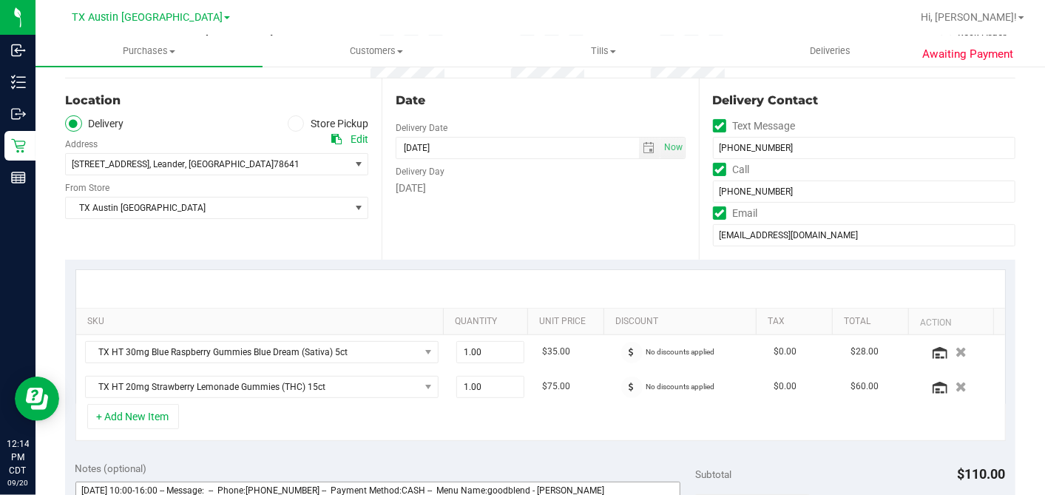
scroll to position [410, 0]
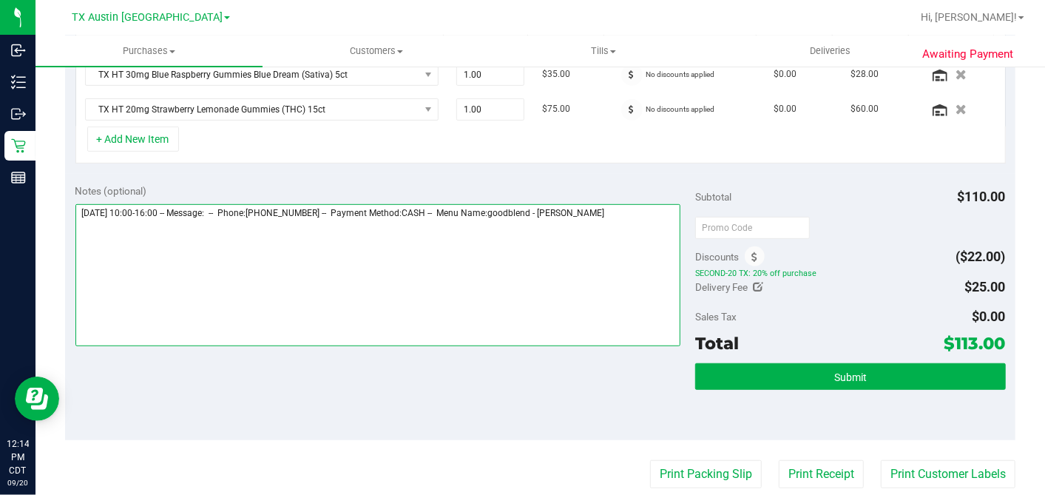
click at [644, 217] on textarea at bounding box center [378, 275] width 606 height 142
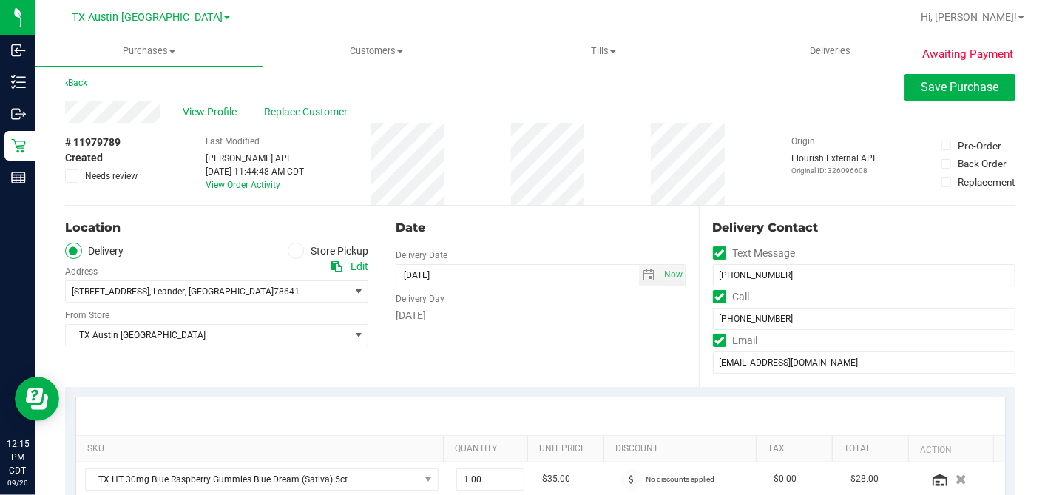
scroll to position [0, 0]
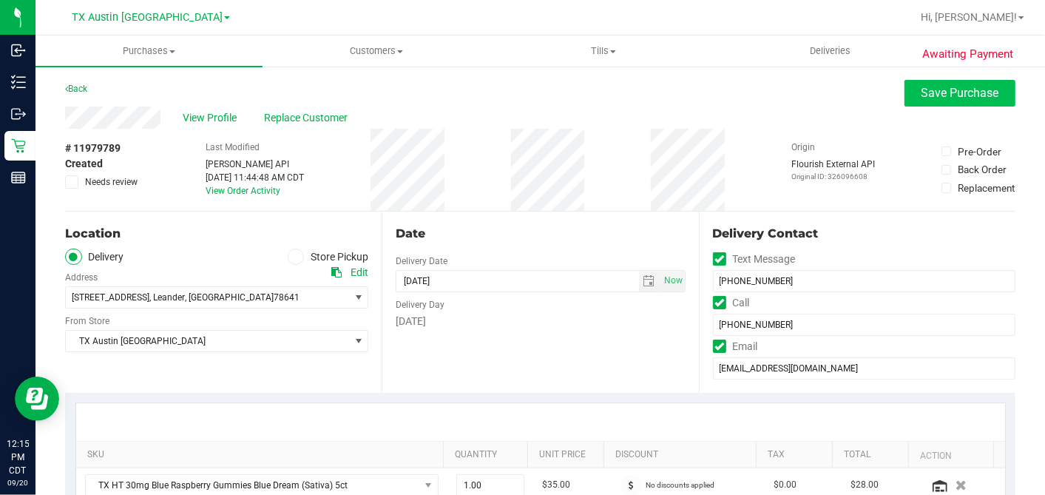
type textarea "Sunday 09/21/2025 10:00-16:00 -- Message: -- Phone:8067177742 -- Payment Method…"
drag, startPoint x: 912, startPoint y: 99, endPoint x: 894, endPoint y: 104, distance: 18.3
click at [922, 98] on span "Save Purchase" at bounding box center [961, 93] width 78 height 14
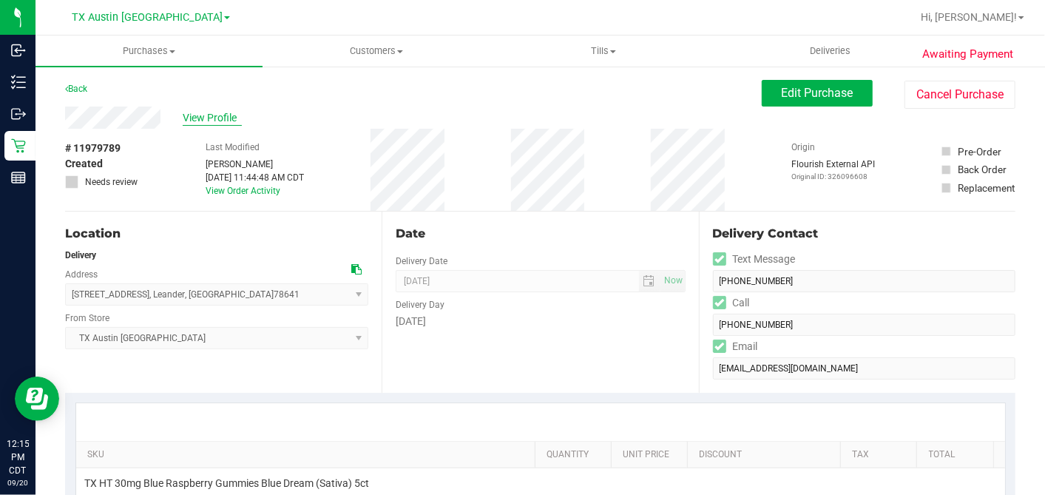
click at [225, 117] on span "View Profile" at bounding box center [212, 118] width 59 height 16
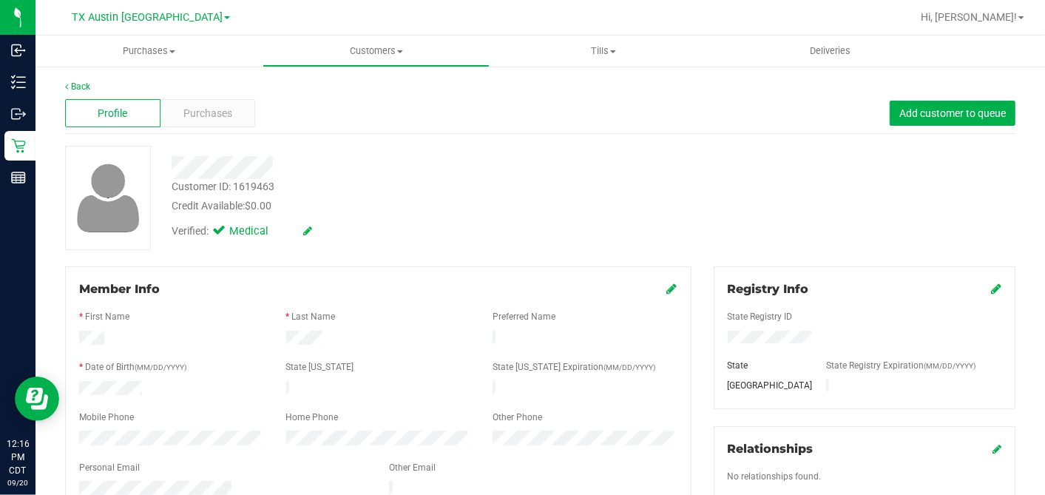
click at [475, 191] on div "Customer ID: 1619463 Credit Available: $0.00" at bounding box center [403, 196] width 487 height 35
click at [232, 112] on div "Purchases" at bounding box center [207, 113] width 95 height 28
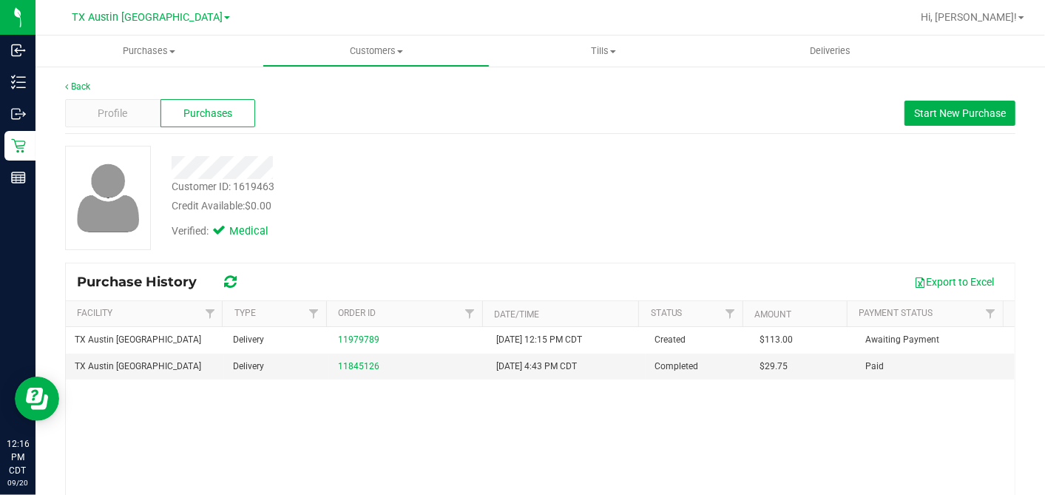
click at [553, 223] on div "Verified: Medical" at bounding box center [403, 230] width 487 height 33
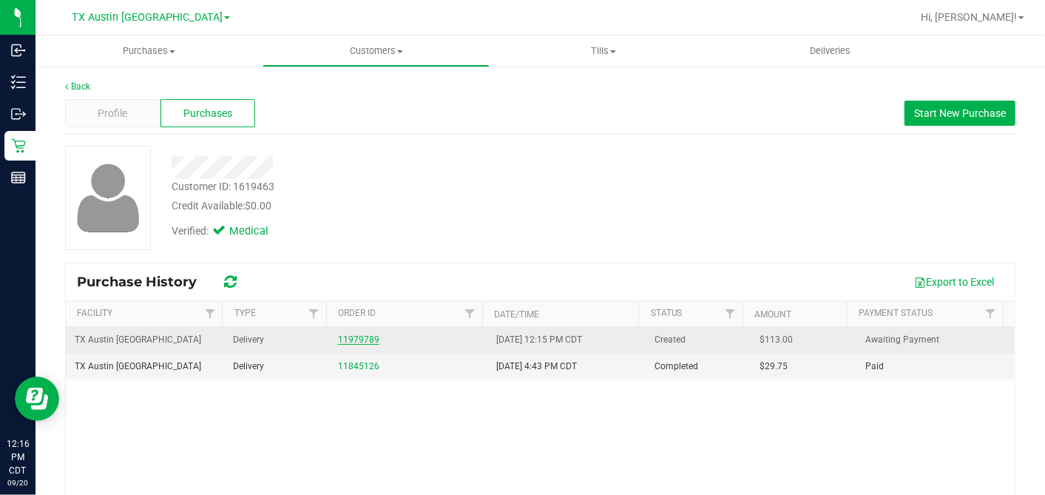
click at [358, 340] on link "11979789" at bounding box center [358, 339] width 41 height 10
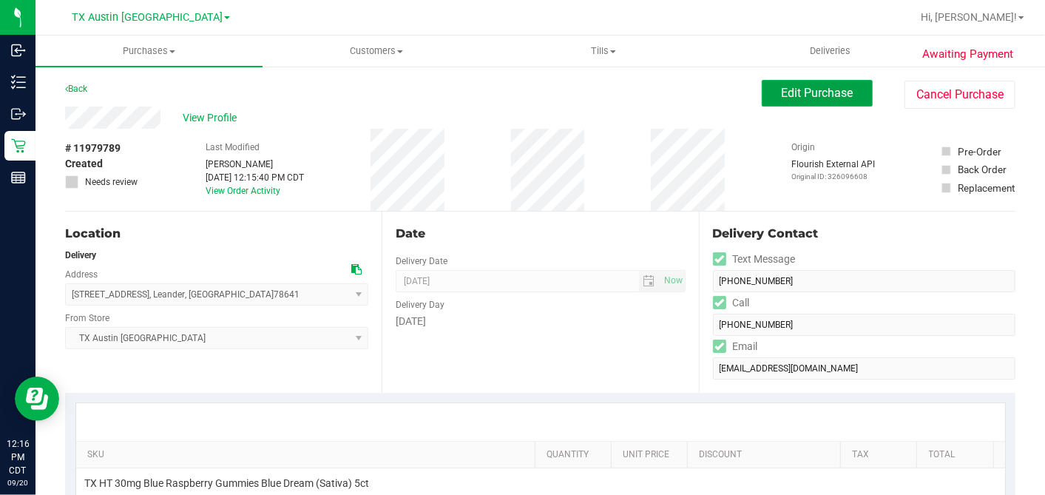
click at [823, 92] on span "Edit Purchase" at bounding box center [818, 93] width 72 height 14
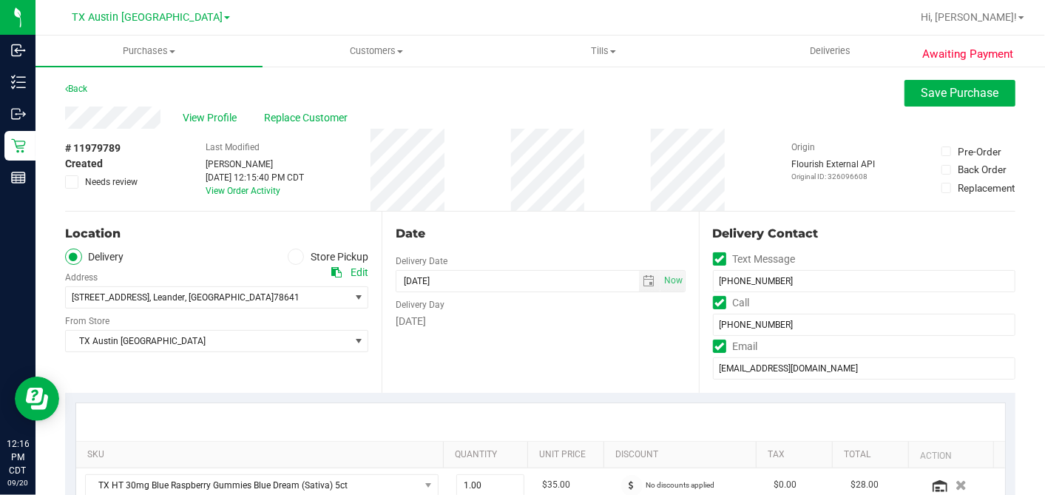
click at [75, 182] on icon at bounding box center [72, 182] width 10 height 0
click at [0, 0] on input "Needs review" at bounding box center [0, 0] width 0 height 0
click at [515, 220] on div "Date Delivery Date 09/21/2025 Now 09/21/2025 07:00 AM Now Delivery Day Sunday" at bounding box center [540, 302] width 317 height 181
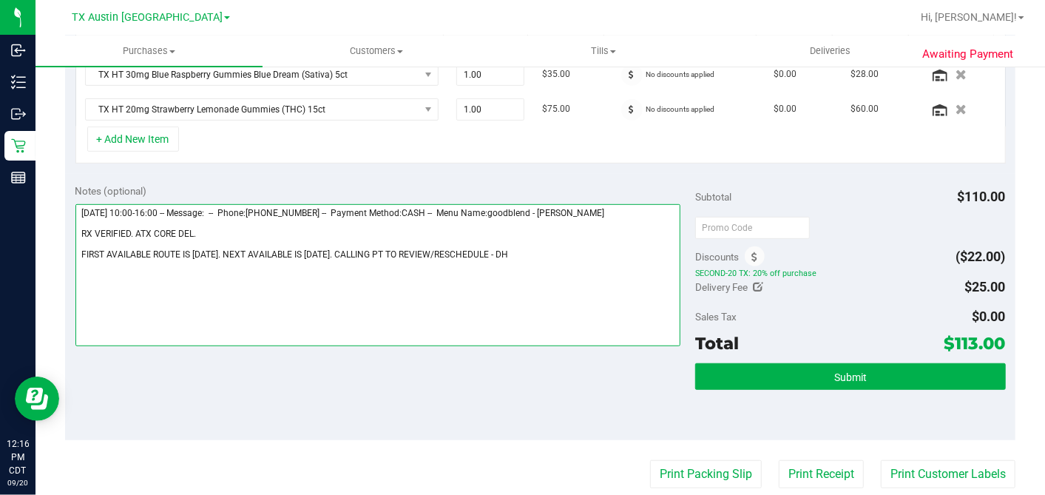
click at [514, 252] on textarea at bounding box center [378, 275] width 606 height 142
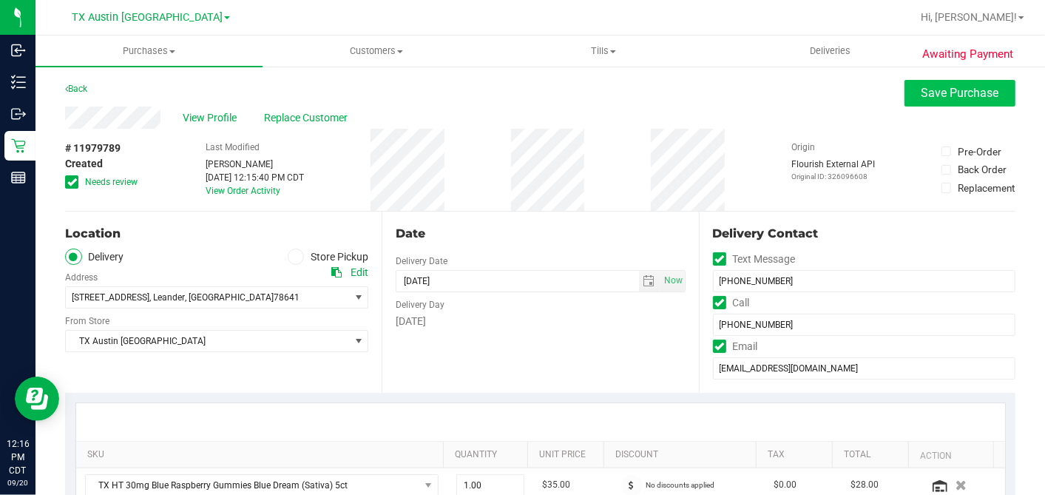
type textarea "Sunday 09/21/2025 10:00-16:00 -- Message: -- Phone:8067177742 -- Payment Method…"
click at [922, 92] on span "Save Purchase" at bounding box center [961, 93] width 78 height 14
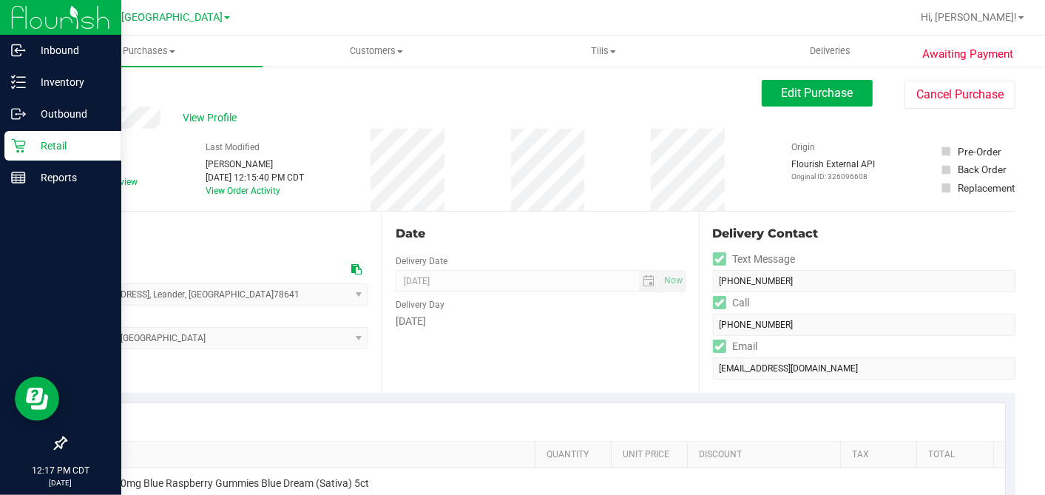
drag, startPoint x: 25, startPoint y: 141, endPoint x: 60, endPoint y: 148, distance: 35.4
click at [25, 141] on icon at bounding box center [18, 145] width 15 height 15
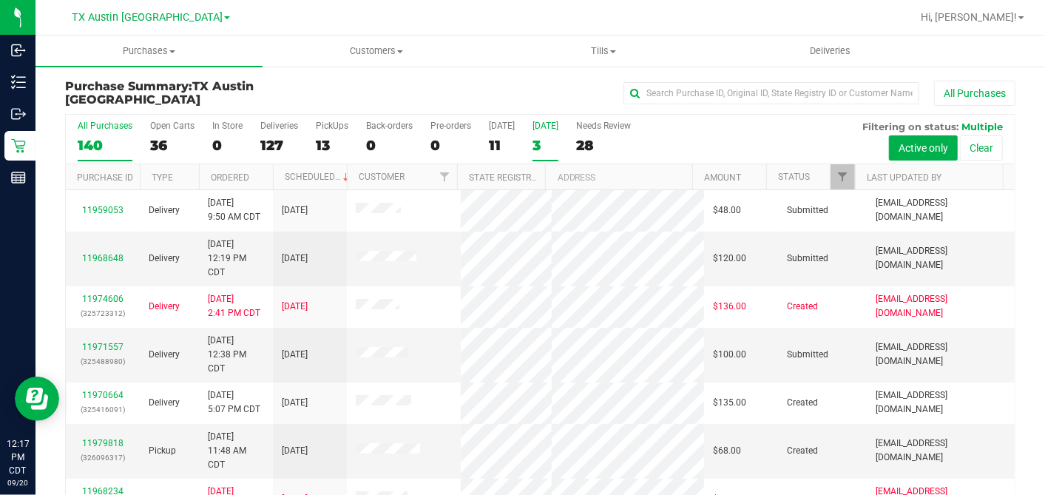
click at [533, 141] on div "3" at bounding box center [546, 145] width 26 height 17
click at [0, 0] on input "Tomorrow 3" at bounding box center [0, 0] width 0 height 0
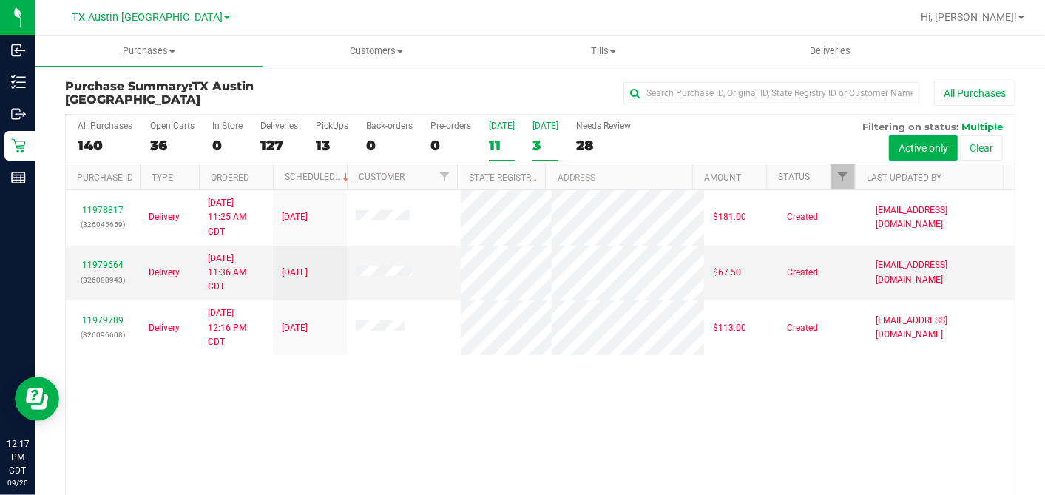
click at [494, 146] on div "11" at bounding box center [502, 145] width 26 height 17
click at [0, 0] on input "Today 11" at bounding box center [0, 0] width 0 height 0
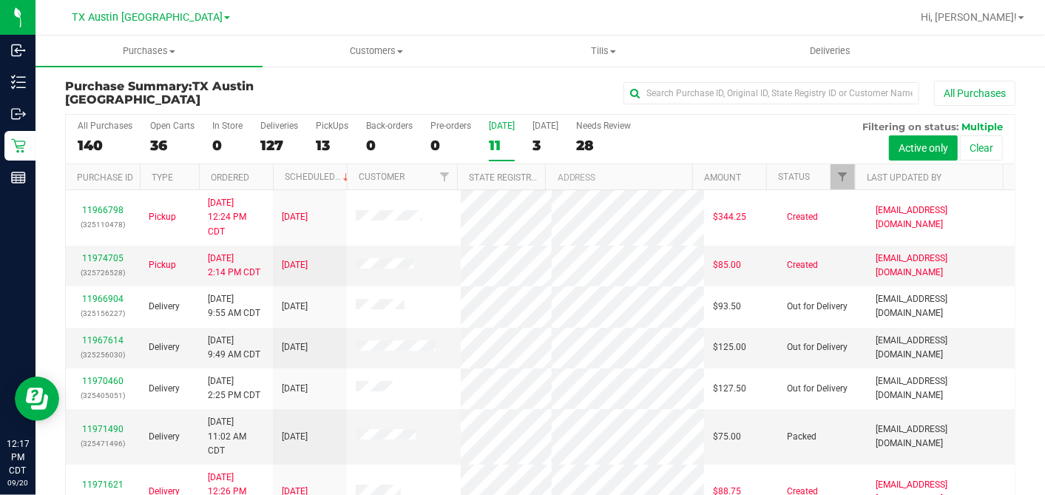
click at [842, 172] on div at bounding box center [843, 177] width 7 height 26
click at [836, 172] on span "Filter" at bounding box center [842, 177] width 12 height 12
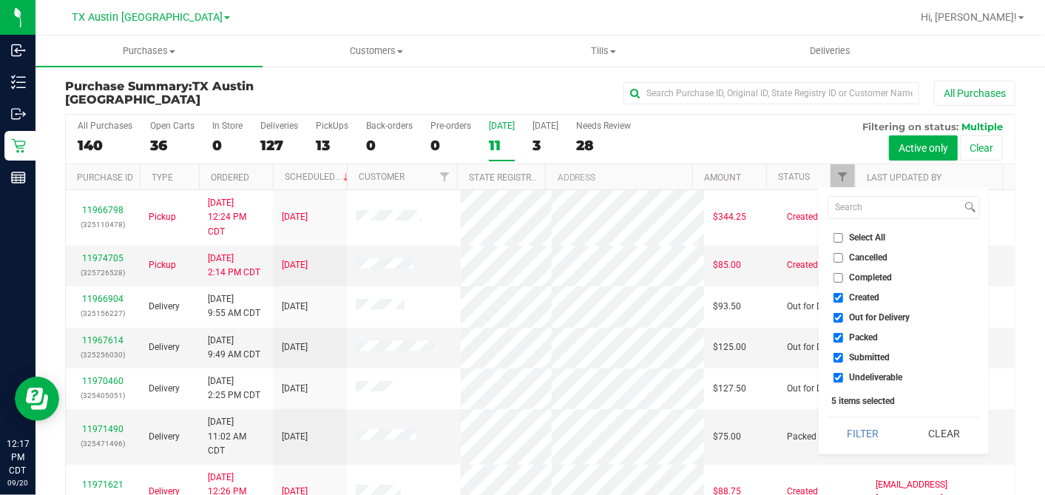
click at [839, 238] on input "Select All" at bounding box center [839, 238] width 10 height 10
checkbox input "true"
click at [839, 238] on input "Select All" at bounding box center [839, 238] width 10 height 10
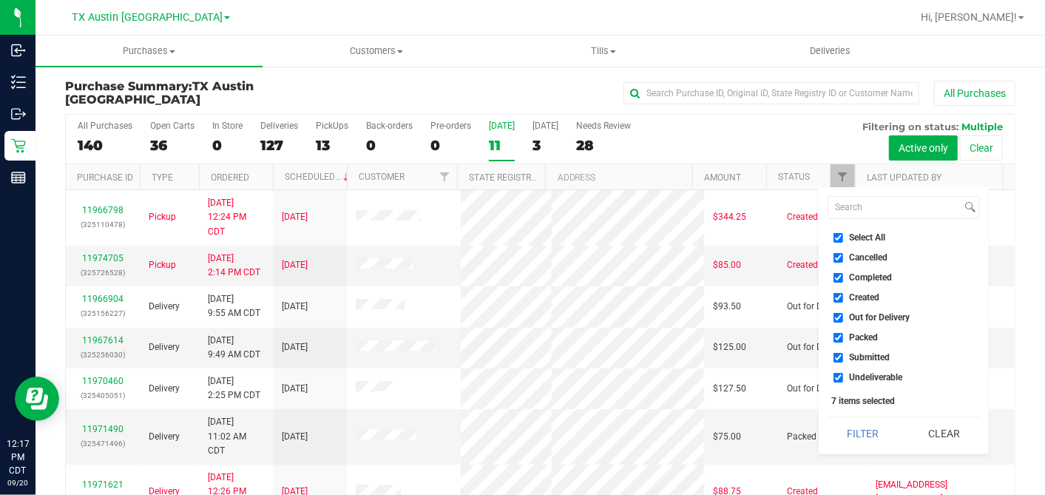
checkbox input "false"
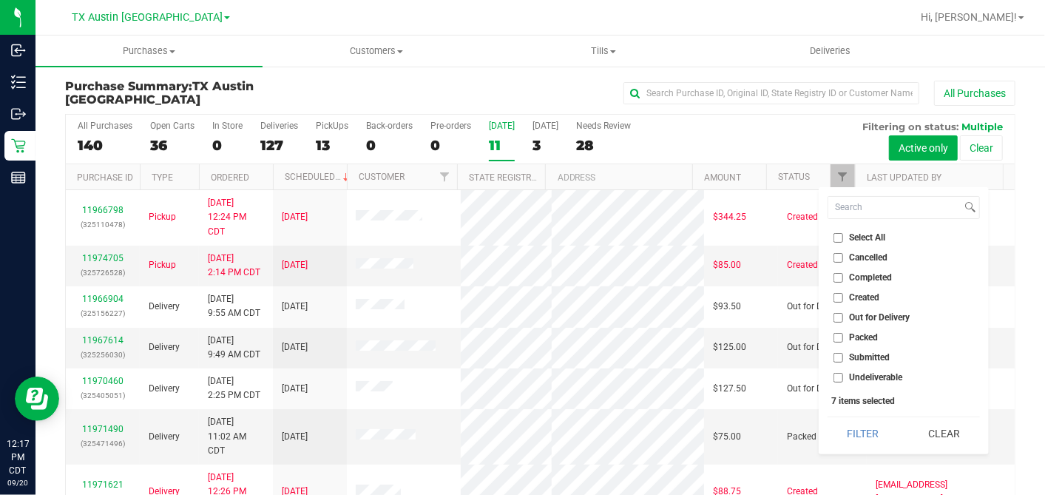
checkbox input "false"
click at [836, 296] on input "Created" at bounding box center [839, 298] width 10 height 10
checkbox input "true"
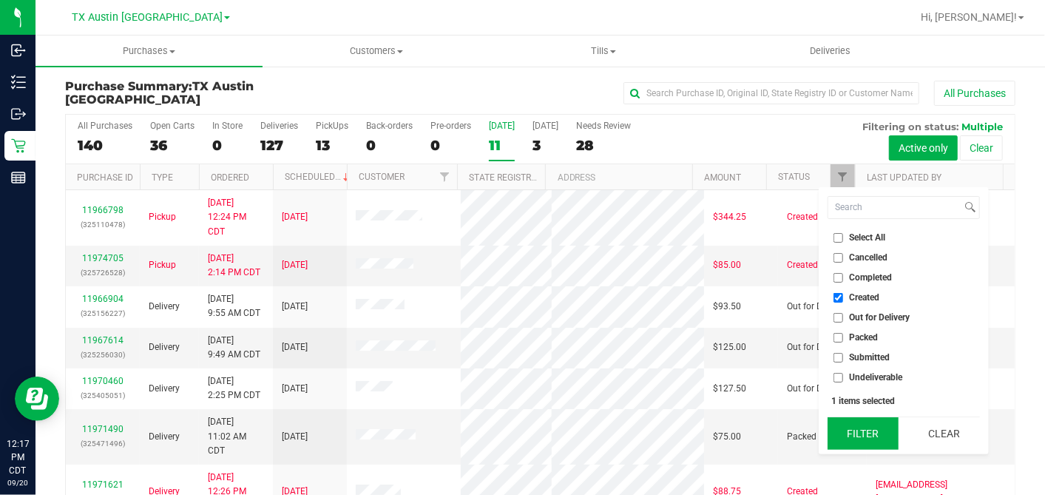
click at [861, 426] on button "Filter" at bounding box center [863, 433] width 71 height 33
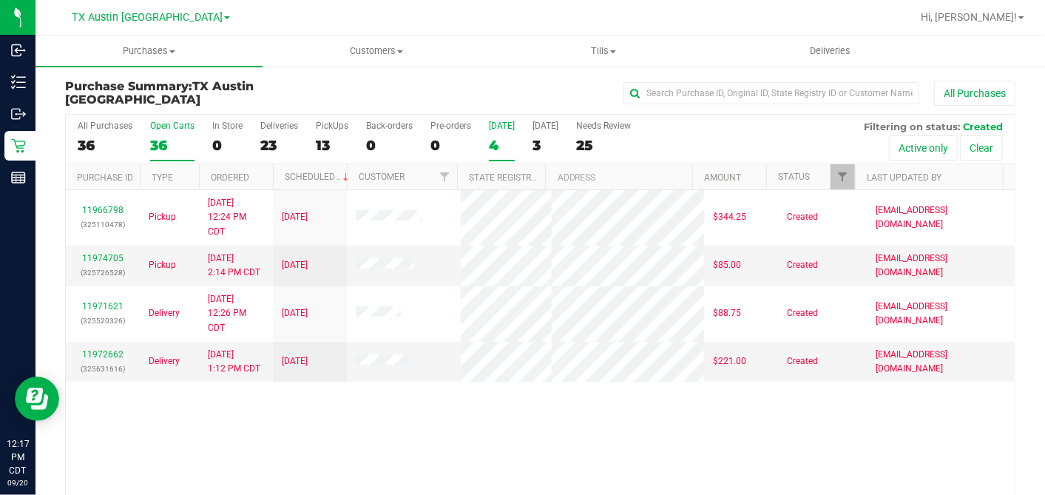
click at [172, 139] on div "36" at bounding box center [172, 145] width 44 height 17
click at [0, 0] on input "Open Carts 36" at bounding box center [0, 0] width 0 height 0
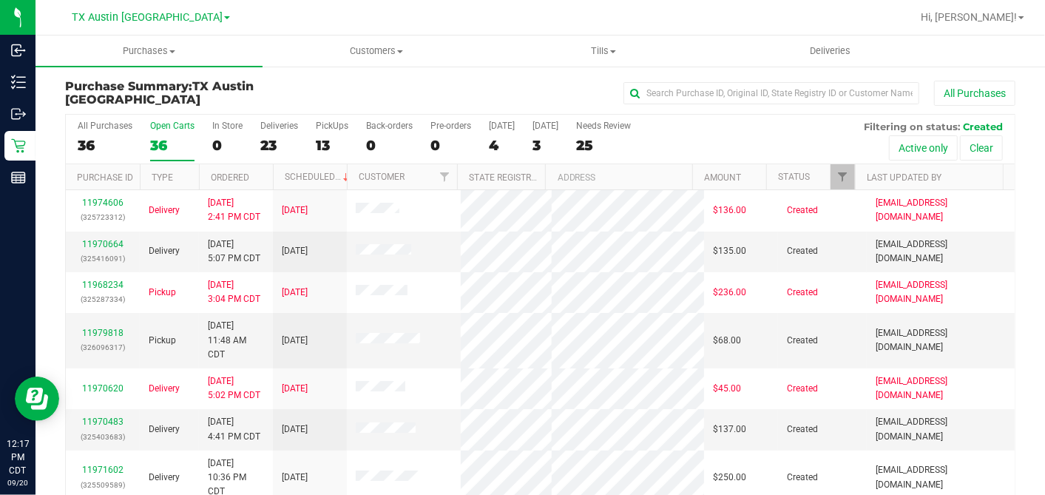
click at [261, 172] on th "Ordered" at bounding box center [236, 177] width 74 height 26
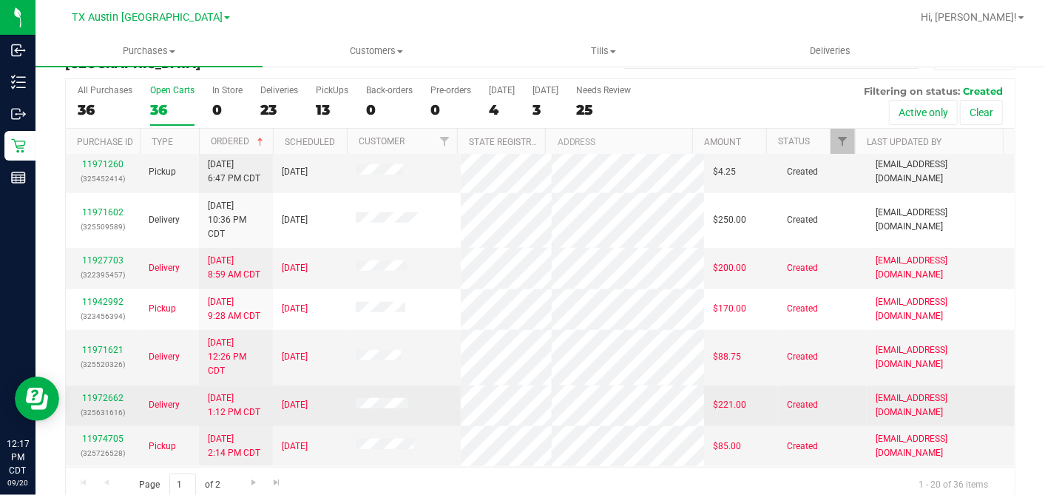
scroll to position [55, 0]
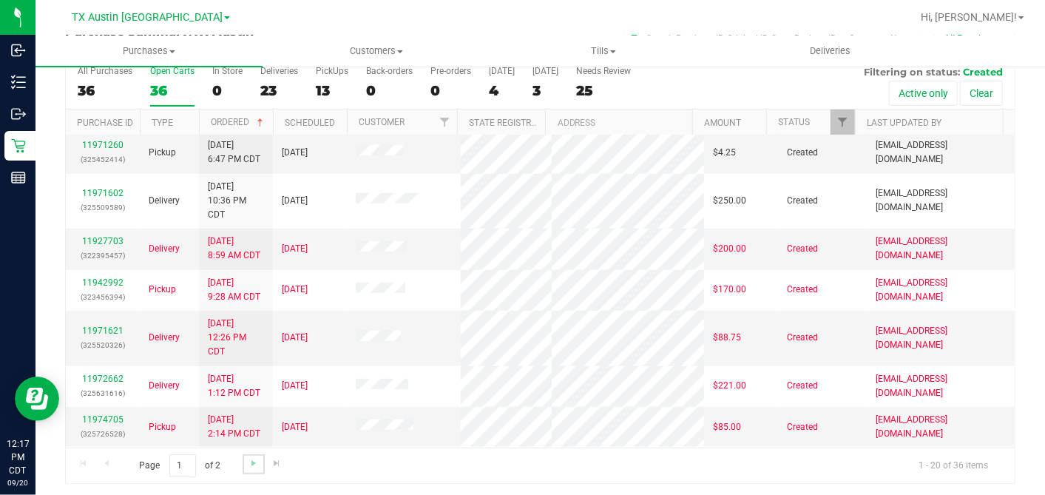
click at [255, 445] on link "Go to the next page" at bounding box center [253, 464] width 21 height 20
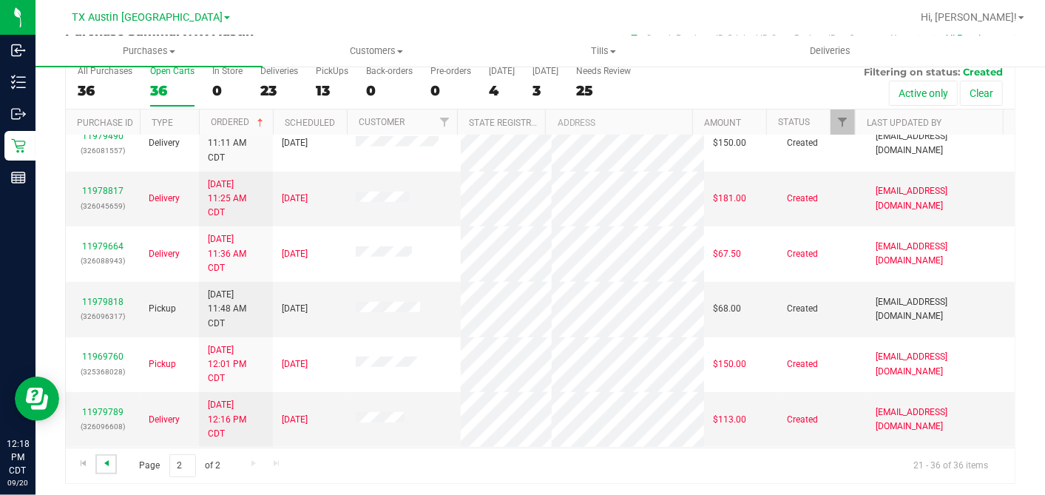
click at [111, 445] on span "Go to the previous page" at bounding box center [107, 463] width 12 height 12
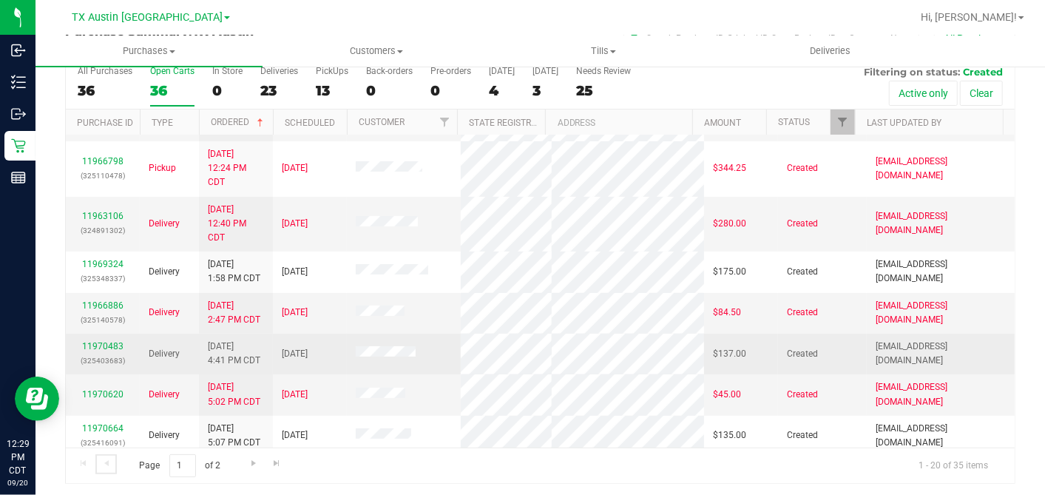
scroll to position [246, 0]
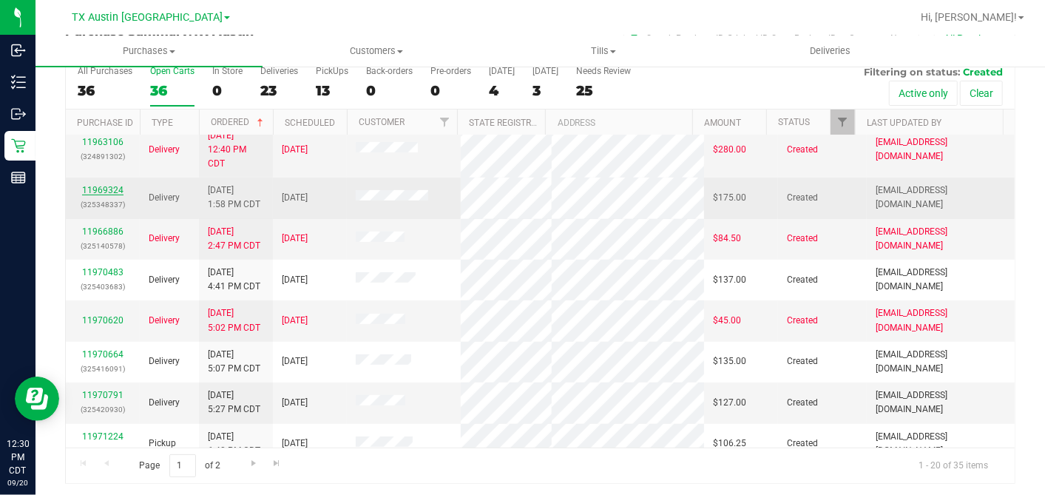
click at [112, 195] on link "11969324" at bounding box center [102, 190] width 41 height 10
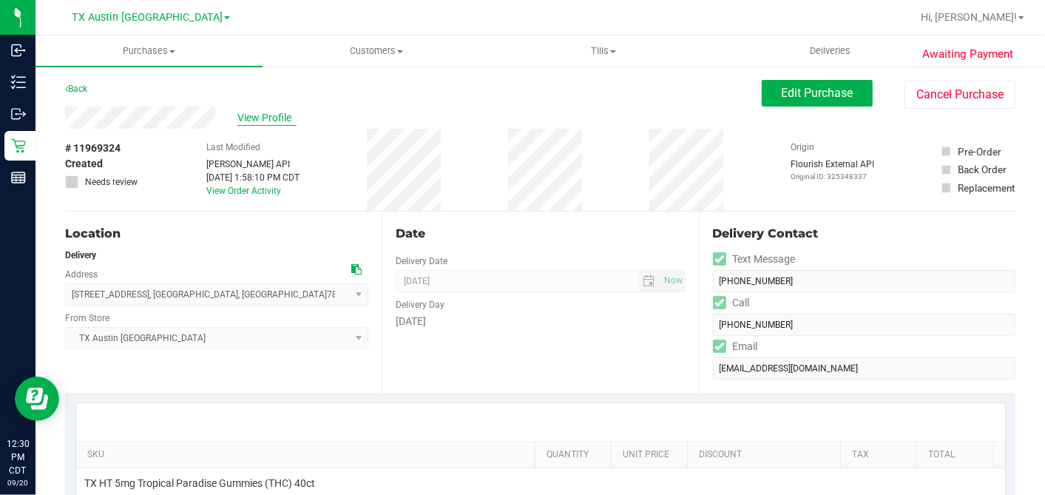
click at [249, 111] on span "View Profile" at bounding box center [266, 118] width 59 height 16
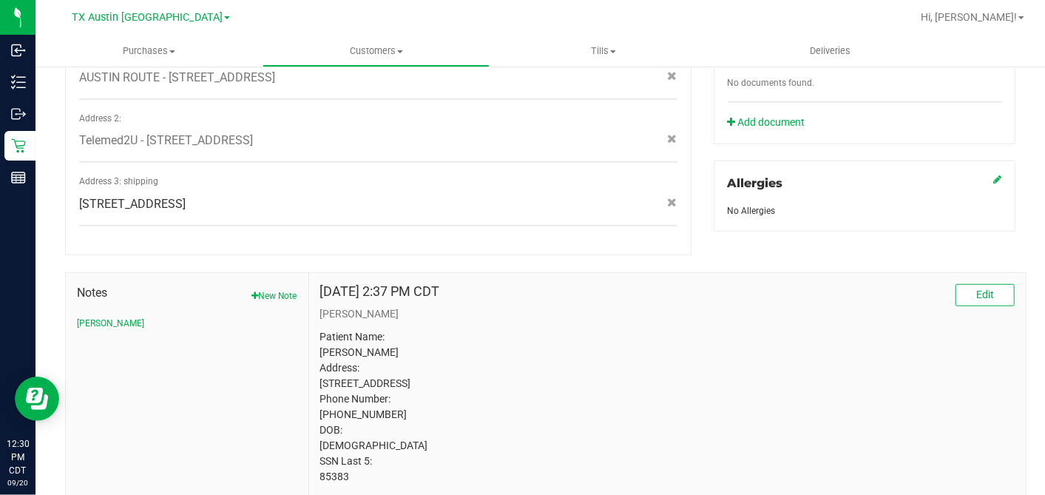
scroll to position [625, 0]
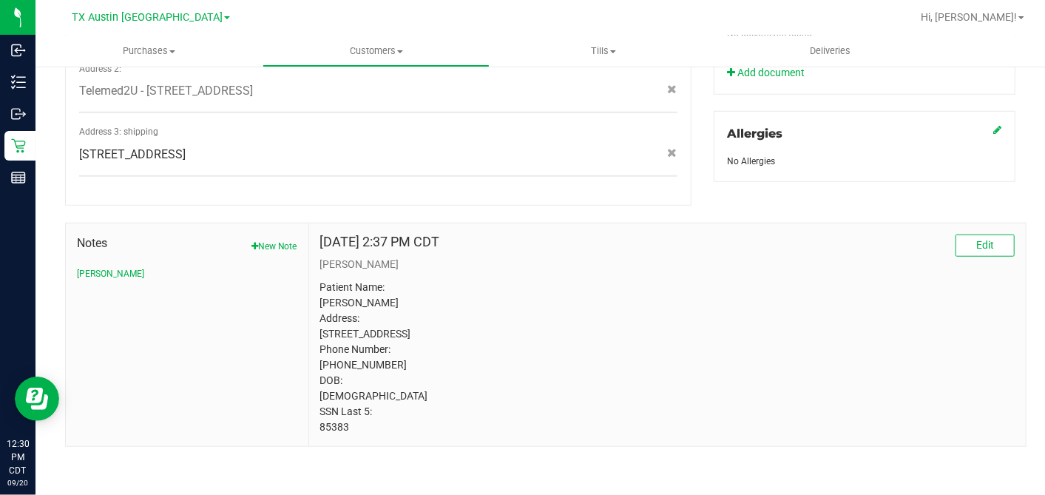
click at [331, 430] on p "Patient Name: William Talkington Address: 3702 Green Trl S Austin, TX, 78731 Ph…" at bounding box center [667, 357] width 694 height 155
click at [333, 430] on p "Patient Name: William Talkington Address: 3702 Green Trl S Austin, TX, 78731 Ph…" at bounding box center [667, 357] width 694 height 155
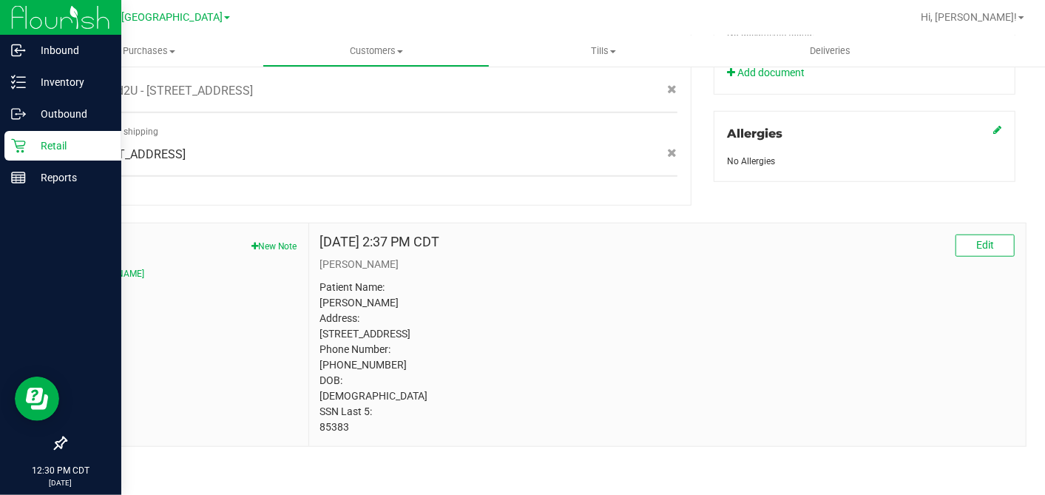
copy p "85383"
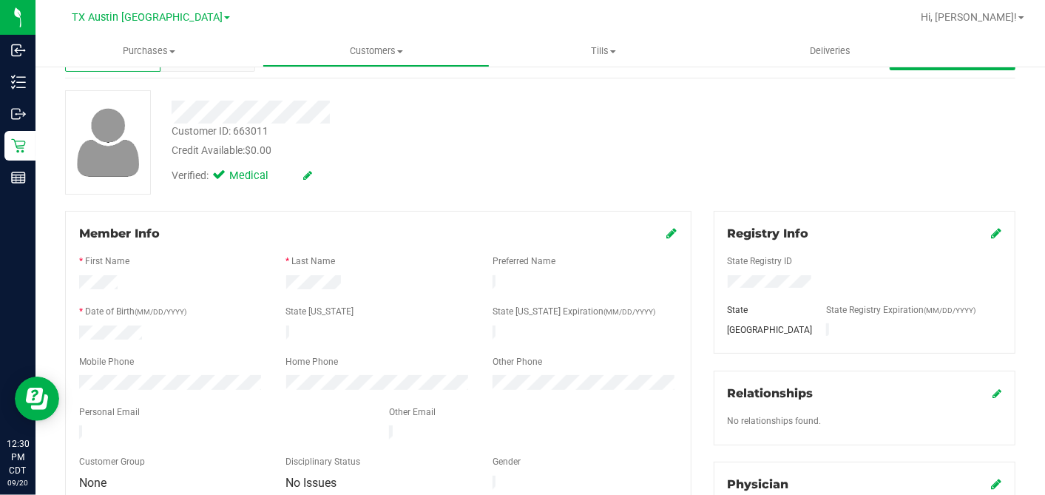
scroll to position [0, 0]
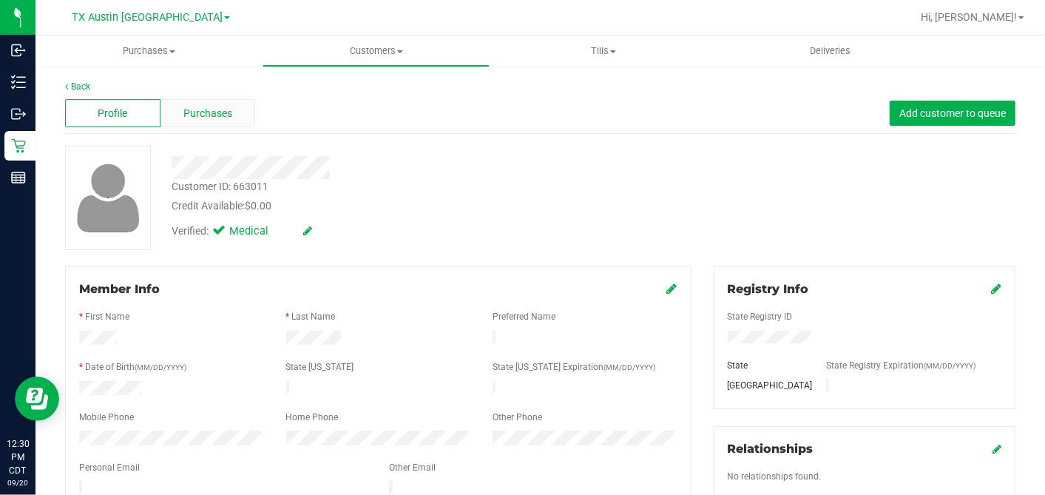
click at [194, 113] on span "Purchases" at bounding box center [207, 114] width 49 height 16
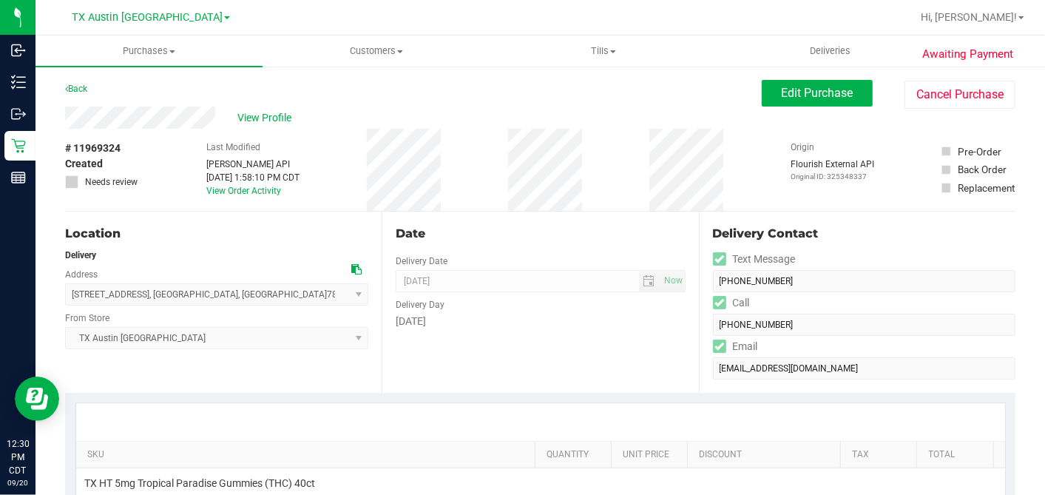
click at [352, 269] on icon at bounding box center [356, 269] width 10 height 10
click at [772, 101] on button "Edit Purchase" at bounding box center [817, 93] width 111 height 27
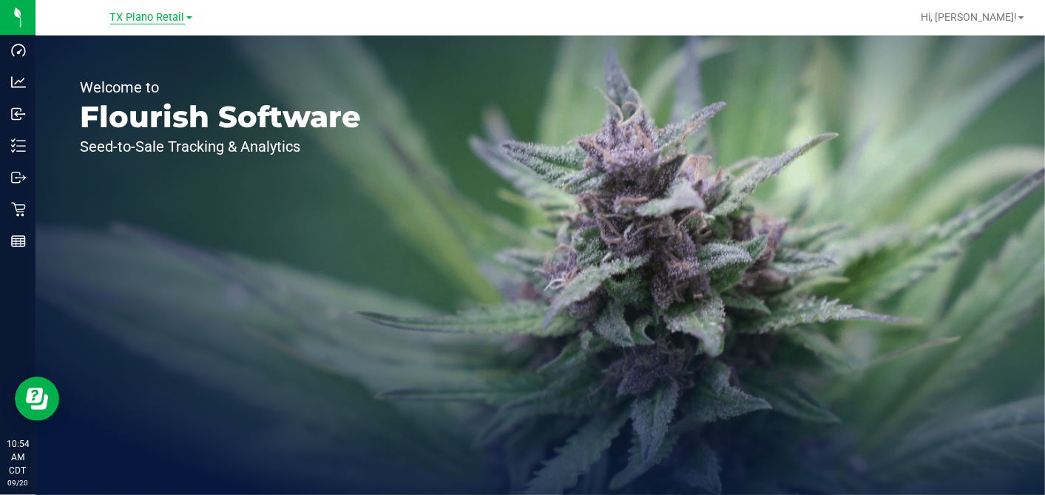
click at [146, 20] on span "TX Plano Retail" at bounding box center [147, 17] width 75 height 13
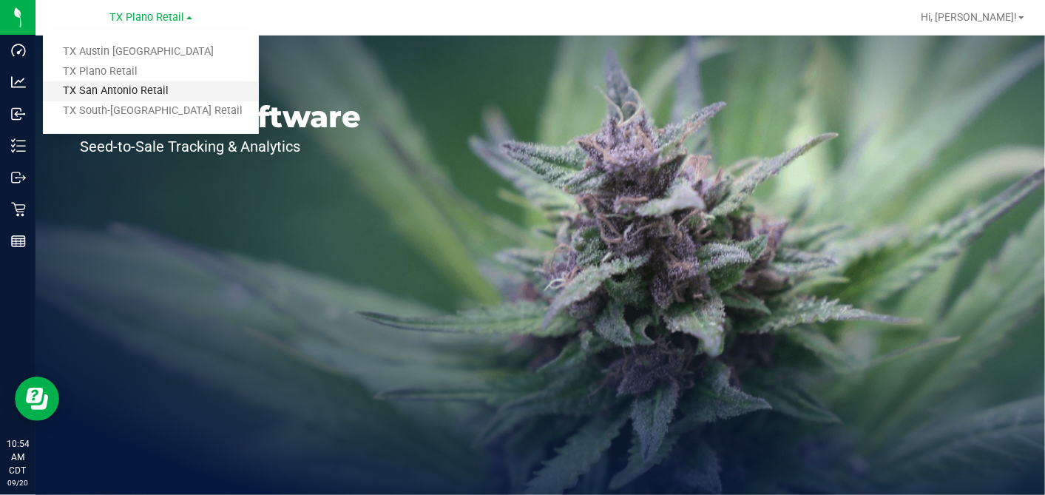
click at [120, 87] on link "TX San Antonio Retail" at bounding box center [151, 91] width 216 height 20
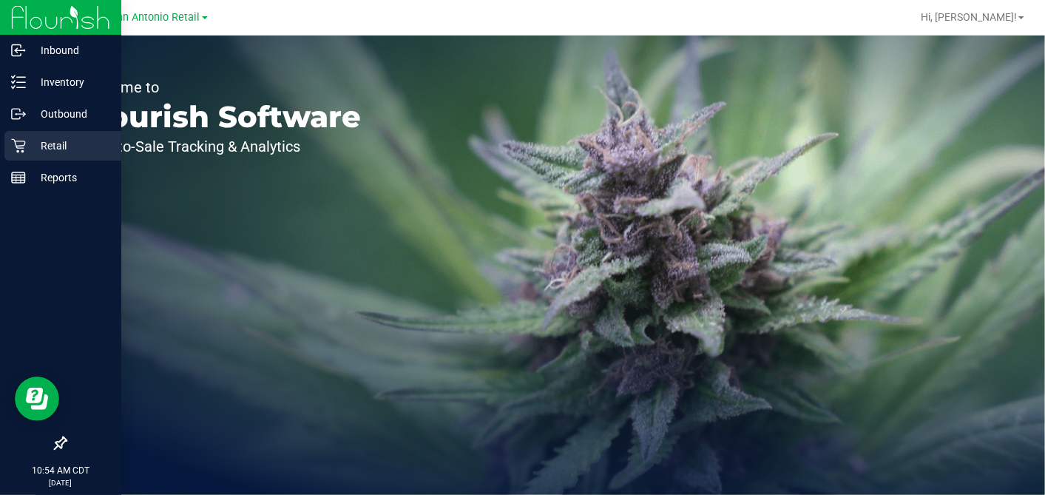
click at [31, 141] on p "Retail" at bounding box center [70, 146] width 89 height 18
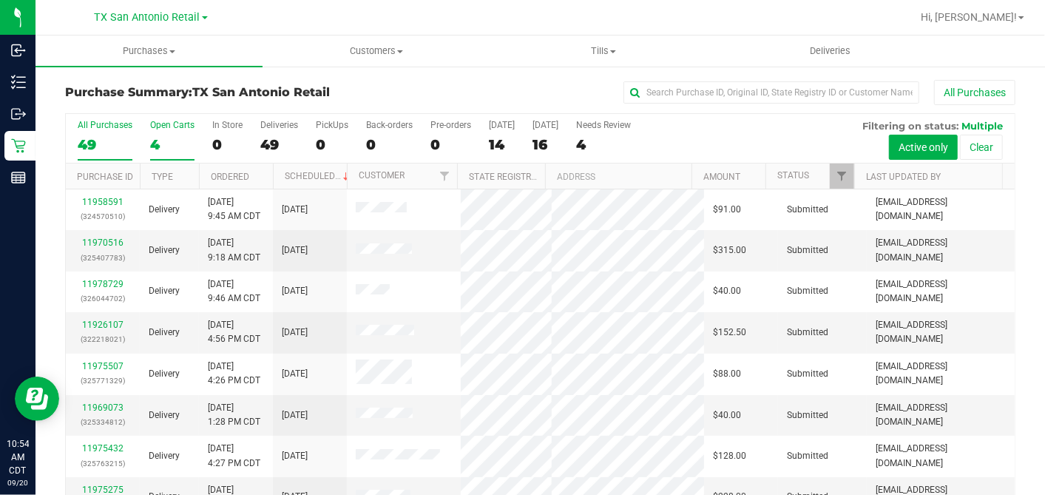
click at [162, 143] on div "4" at bounding box center [172, 144] width 44 height 17
click at [0, 0] on input "Open Carts 4" at bounding box center [0, 0] width 0 height 0
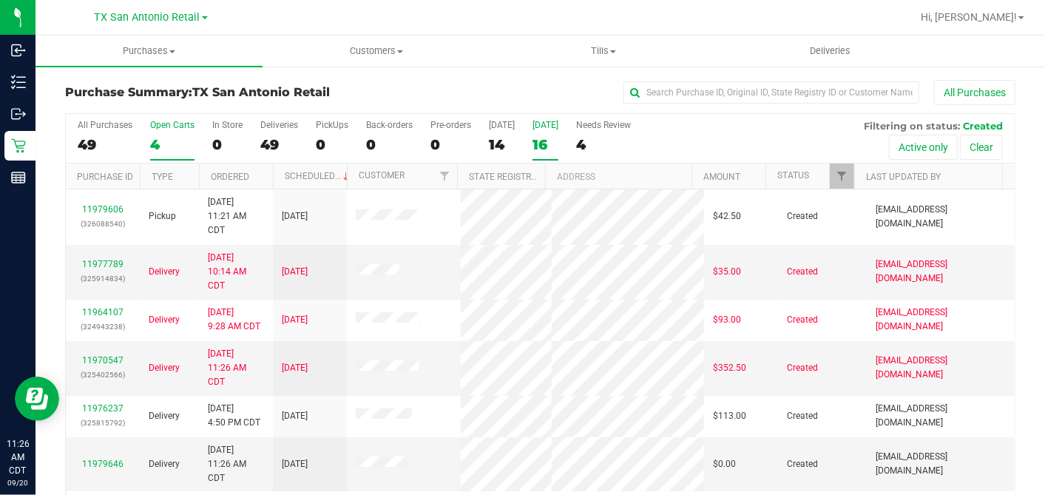
click at [547, 151] on div "16" at bounding box center [546, 144] width 26 height 17
click at [0, 0] on input "Tomorrow 16" at bounding box center [0, 0] width 0 height 0
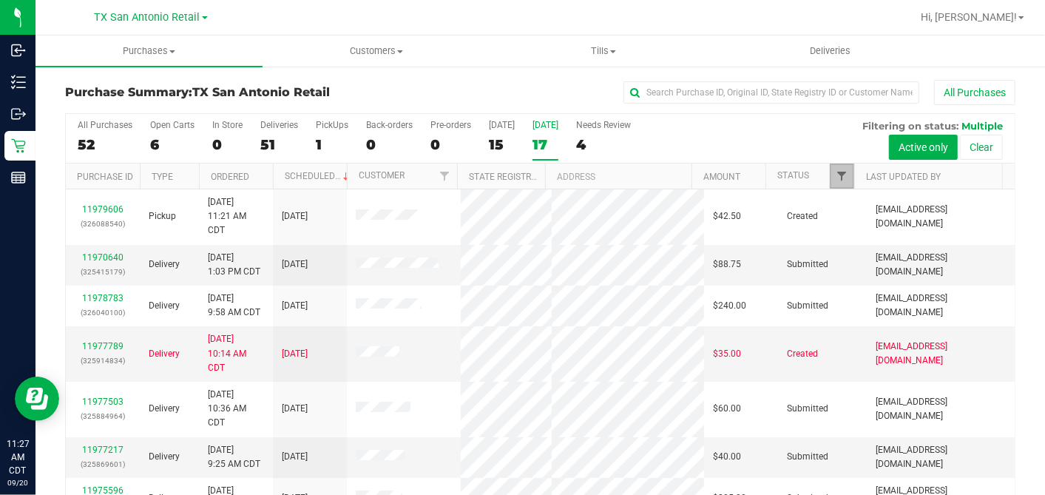
click at [836, 173] on span "Filter" at bounding box center [842, 176] width 12 height 12
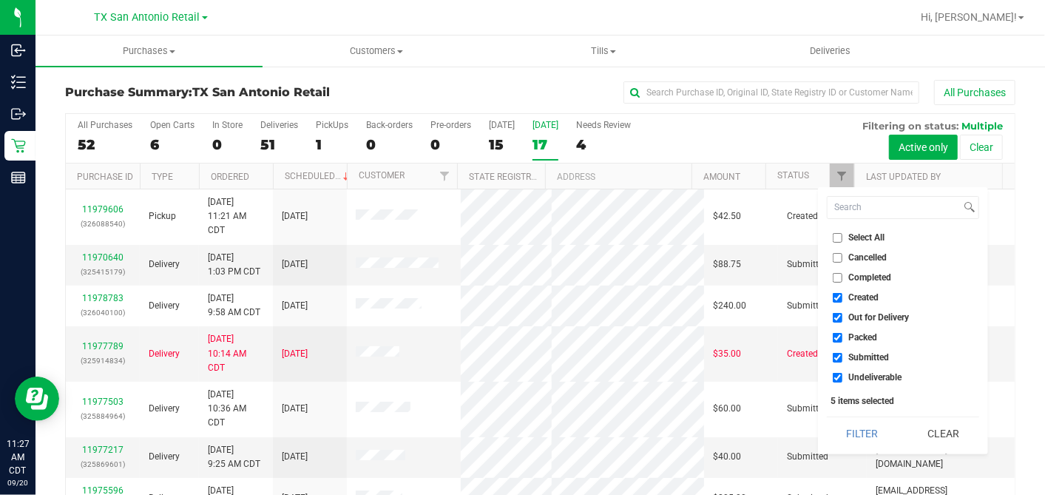
click at [840, 236] on input "Select All" at bounding box center [838, 238] width 10 height 10
checkbox input "true"
click at [834, 233] on input "Select All" at bounding box center [838, 238] width 10 height 10
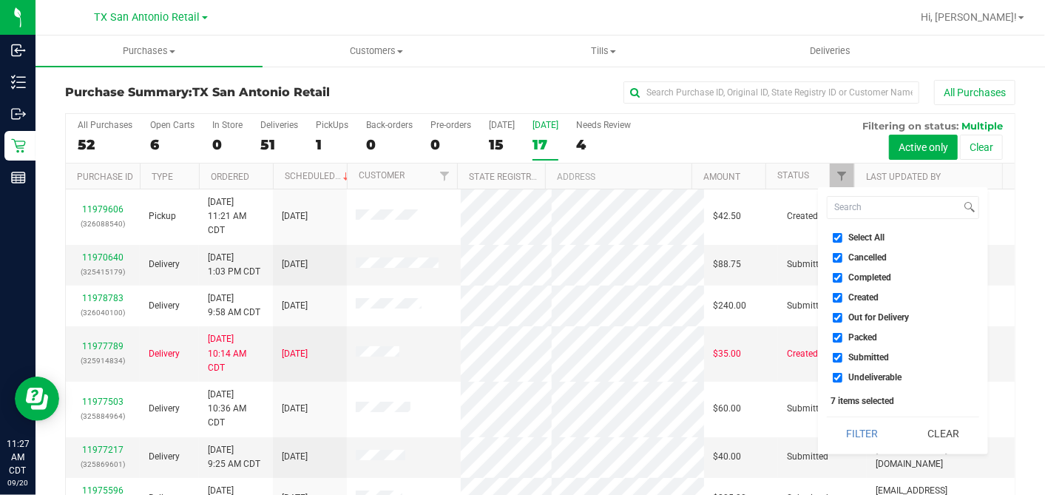
checkbox input "false"
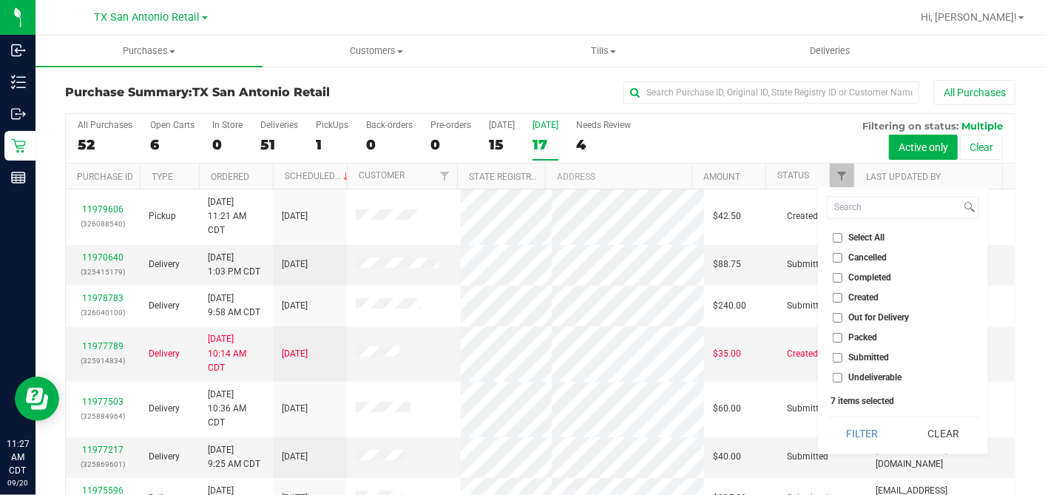
checkbox input "false"
click at [837, 294] on input "Created" at bounding box center [838, 298] width 10 height 10
checkbox input "true"
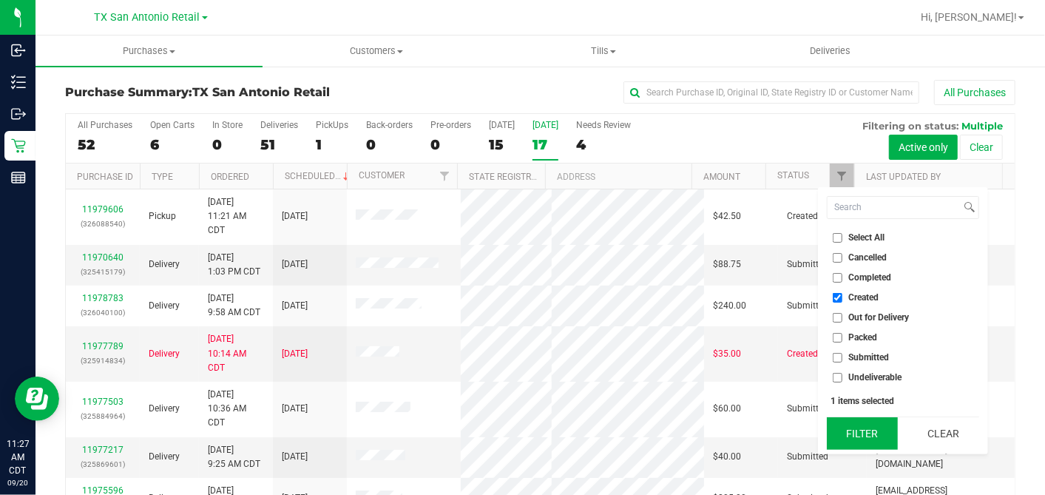
click at [851, 427] on button "Filter" at bounding box center [862, 433] width 71 height 33
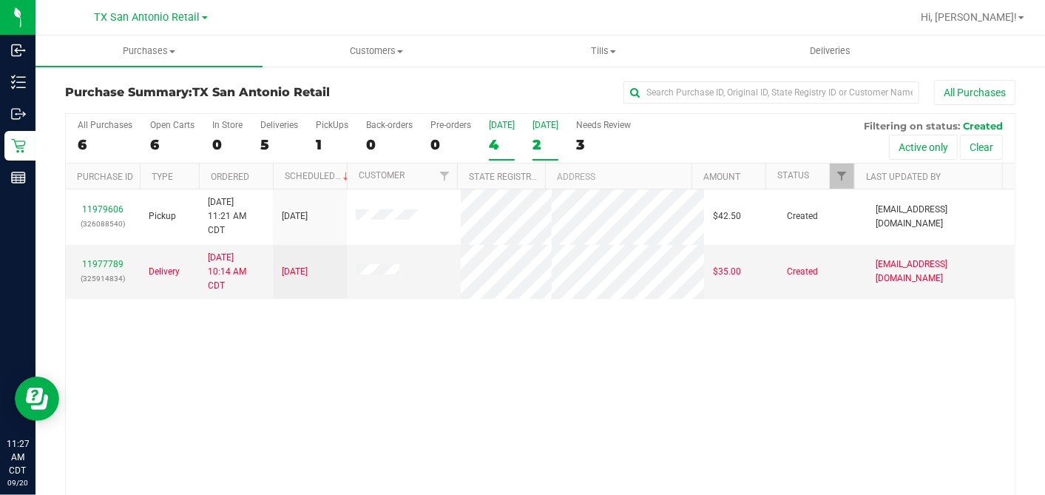
click at [492, 137] on div "4" at bounding box center [502, 144] width 26 height 17
click at [0, 0] on input "[DATE] 4" at bounding box center [0, 0] width 0 height 0
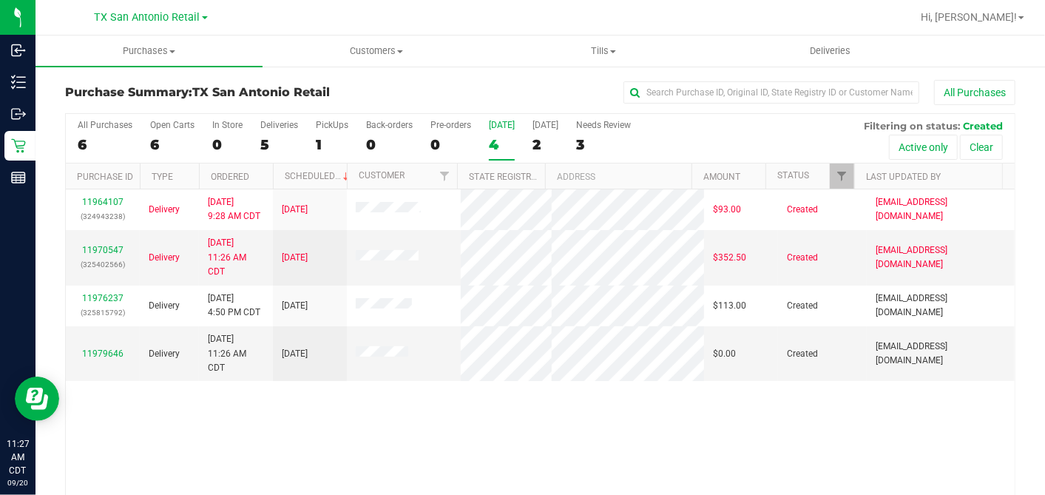
click at [526, 141] on div "All Purchases 6 Open Carts 6 In Store 0 Deliveries 5 PickUps 1 Back-orders 0 Pr…" at bounding box center [540, 139] width 949 height 50
click at [533, 142] on div "2" at bounding box center [546, 144] width 26 height 17
click at [0, 0] on input "[DATE] 2" at bounding box center [0, 0] width 0 height 0
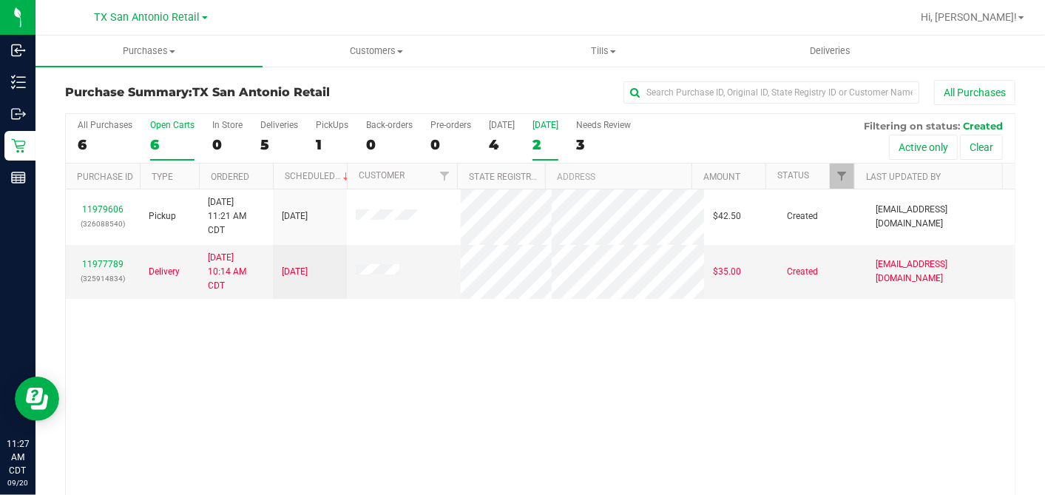
click at [163, 145] on div "6" at bounding box center [172, 144] width 44 height 17
click at [0, 0] on input "Open Carts 6" at bounding box center [0, 0] width 0 height 0
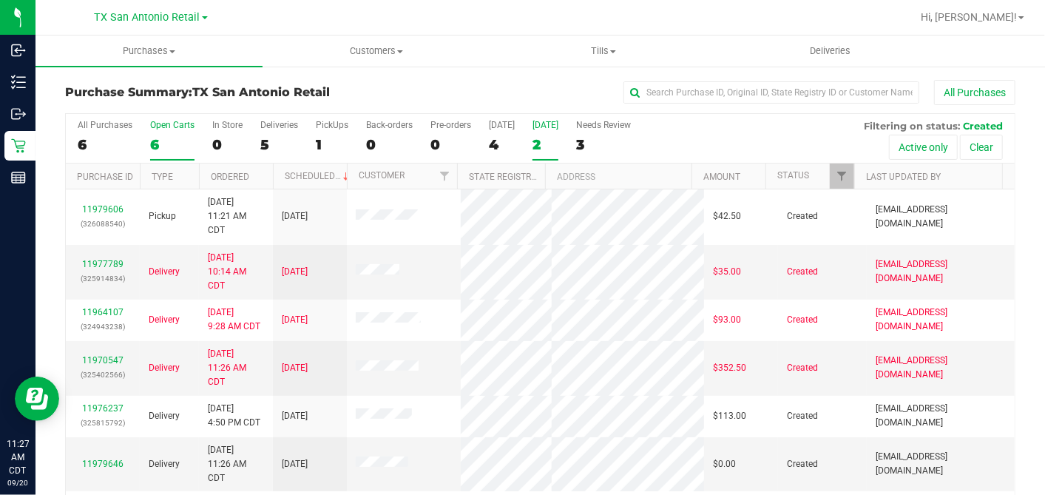
click at [537, 141] on div "2" at bounding box center [546, 144] width 26 height 17
click at [0, 0] on input "[DATE] 2" at bounding box center [0, 0] width 0 height 0
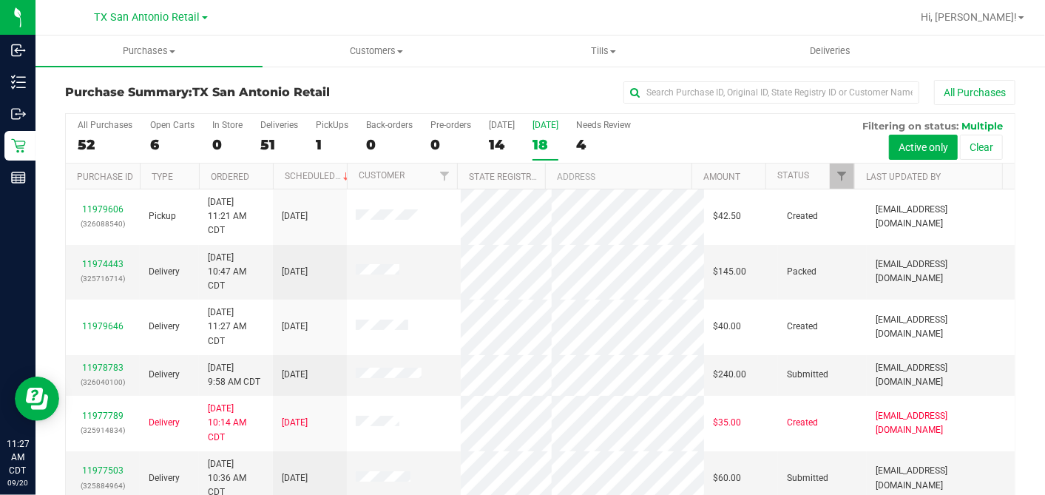
drag, startPoint x: 148, startPoint y: 16, endPoint x: 140, endPoint y: 34, distance: 20.2
click at [148, 16] on span "TX San Antonio Retail" at bounding box center [148, 17] width 106 height 13
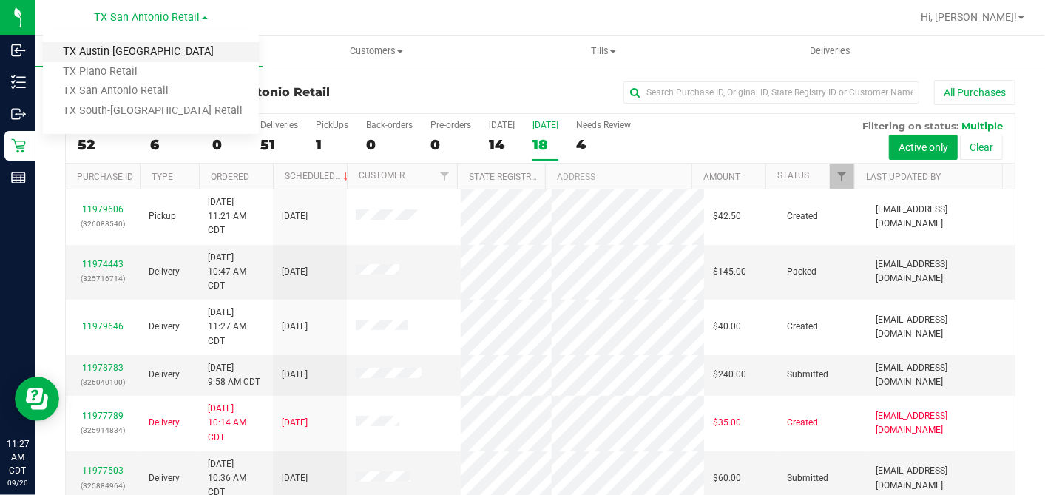
click at [111, 48] on link "TX Austin [GEOGRAPHIC_DATA]" at bounding box center [151, 52] width 216 height 20
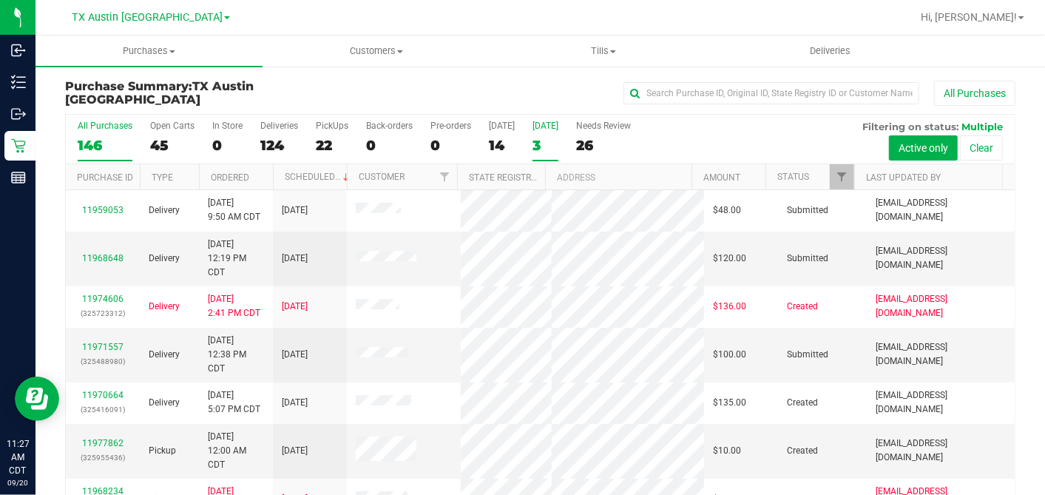
click at [533, 143] on div "3" at bounding box center [546, 145] width 26 height 17
click at [0, 0] on input "[DATE] 3" at bounding box center [0, 0] width 0 height 0
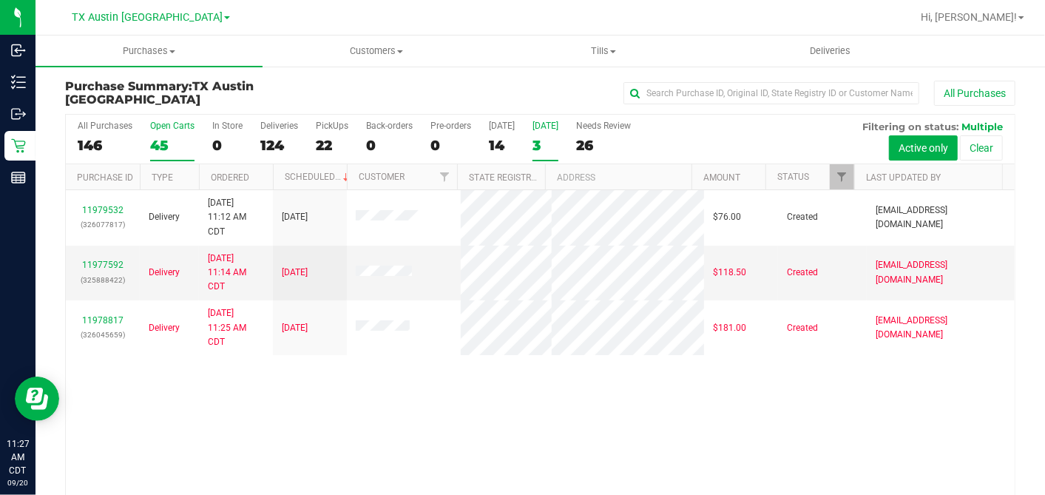
click at [165, 146] on div "45" at bounding box center [172, 145] width 44 height 17
click at [0, 0] on input "Open Carts 45" at bounding box center [0, 0] width 0 height 0
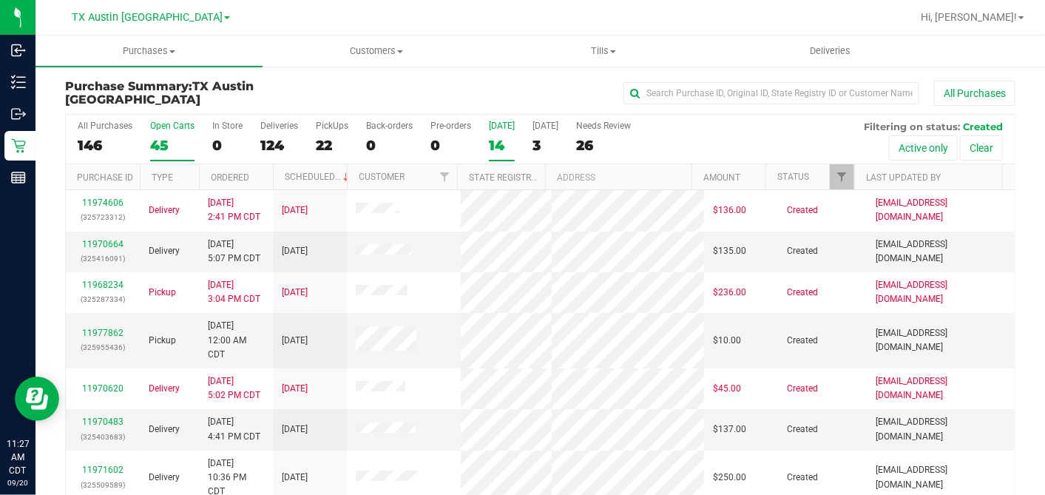
click at [496, 139] on div "14" at bounding box center [502, 145] width 26 height 17
click at [0, 0] on input "Today 14" at bounding box center [0, 0] width 0 height 0
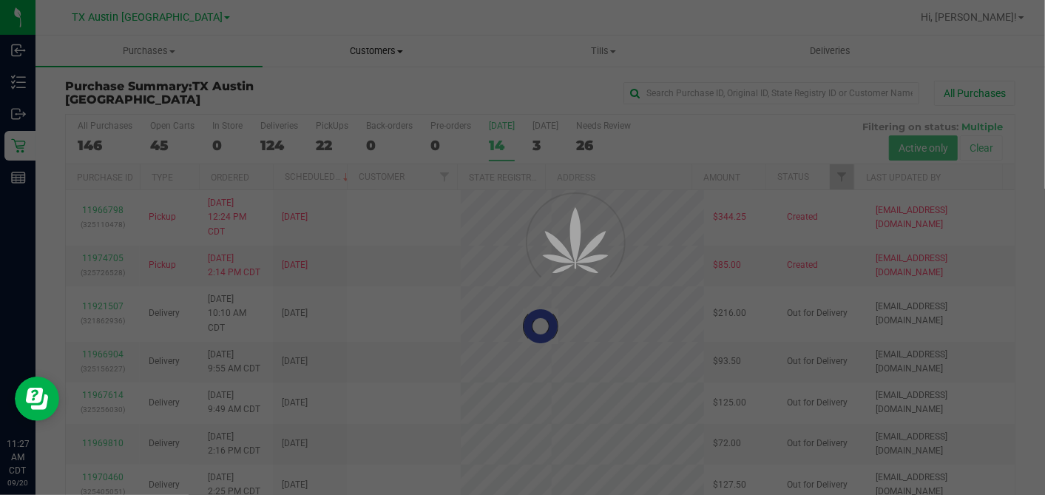
click at [379, 51] on span "Customers" at bounding box center [376, 50] width 226 height 13
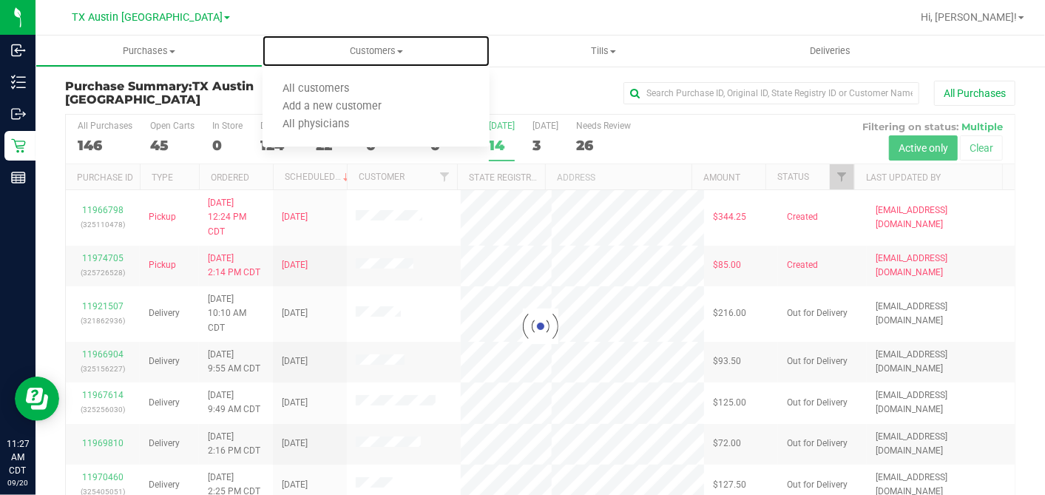
click at [342, 84] on span "All customers" at bounding box center [316, 89] width 107 height 13
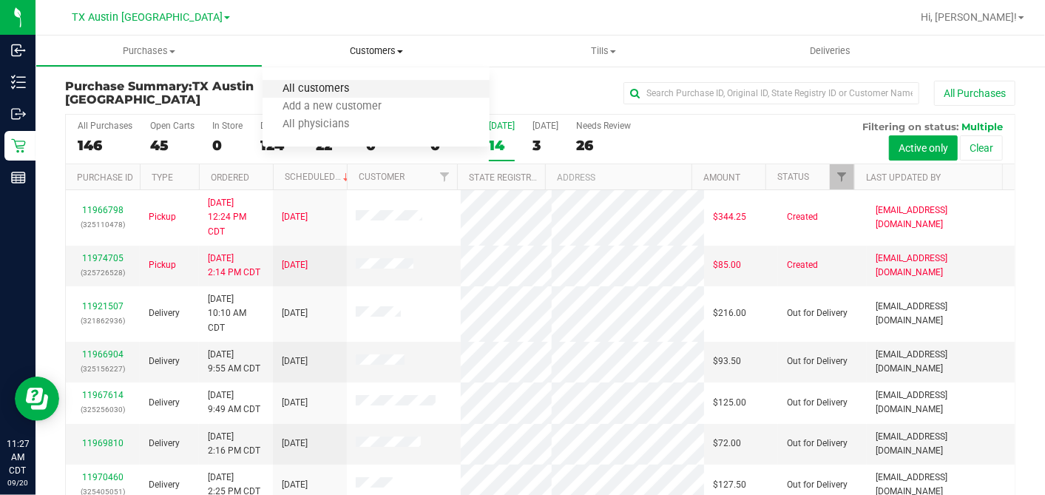
click at [327, 89] on span "All customers" at bounding box center [316, 89] width 107 height 13
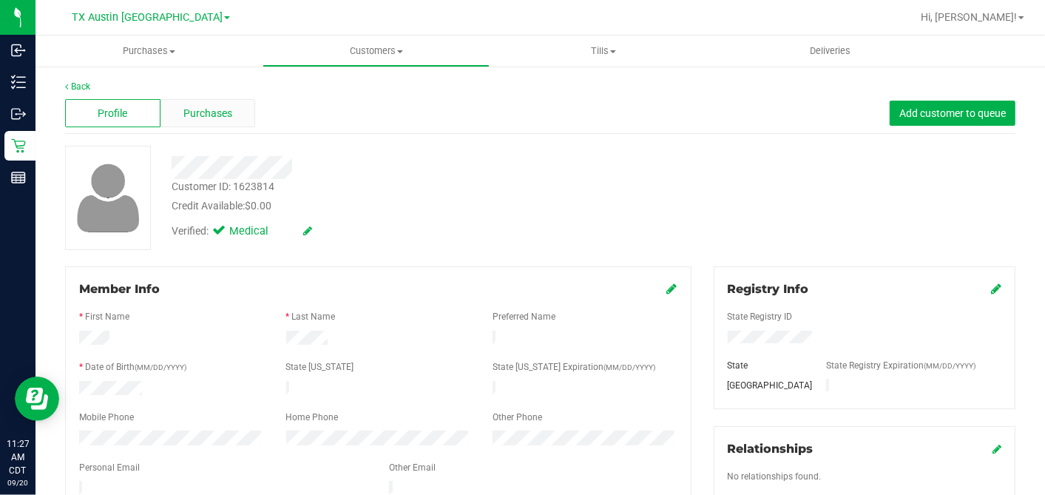
click at [222, 109] on span "Purchases" at bounding box center [207, 114] width 49 height 16
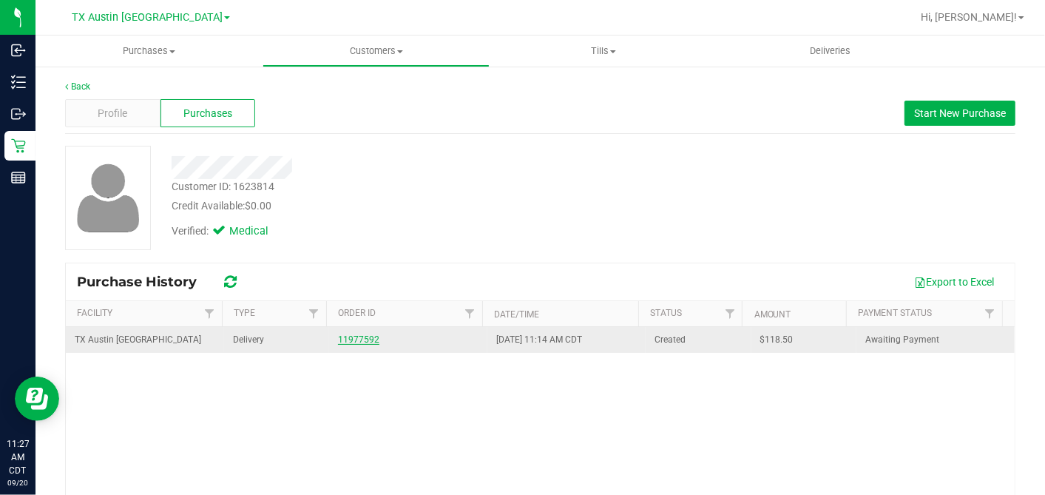
click at [359, 342] on link "11977592" at bounding box center [358, 339] width 41 height 10
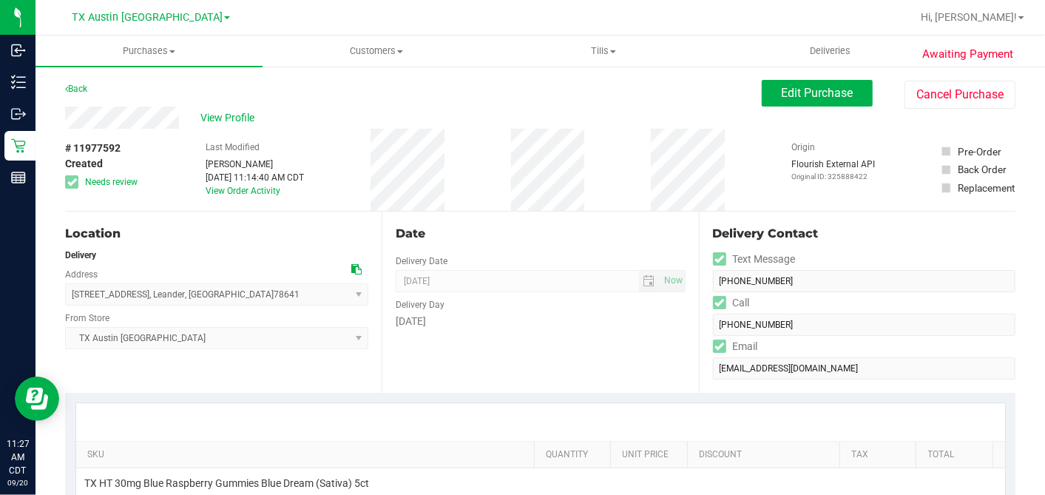
click at [574, 232] on div "Date" at bounding box center [540, 234] width 289 height 18
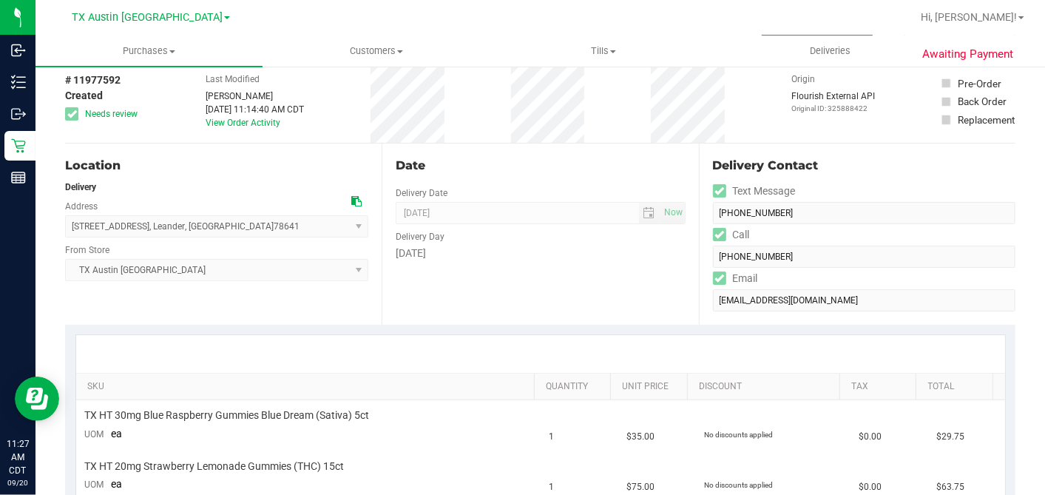
scroll to position [246, 0]
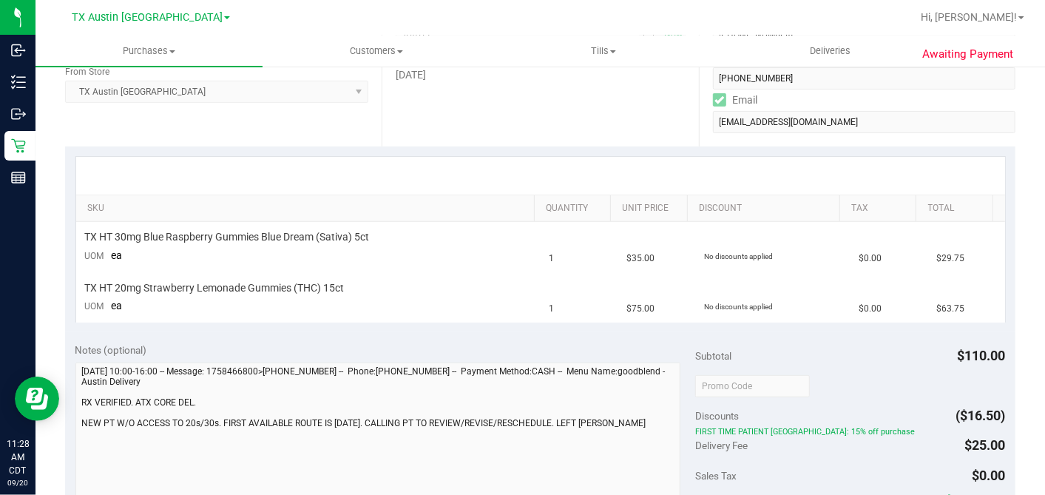
click at [489, 321] on div "SKU Quantity Unit Price Discount Tax Total TX HT 30mg Blue Raspberry Gummies Bl…" at bounding box center [540, 239] width 950 height 186
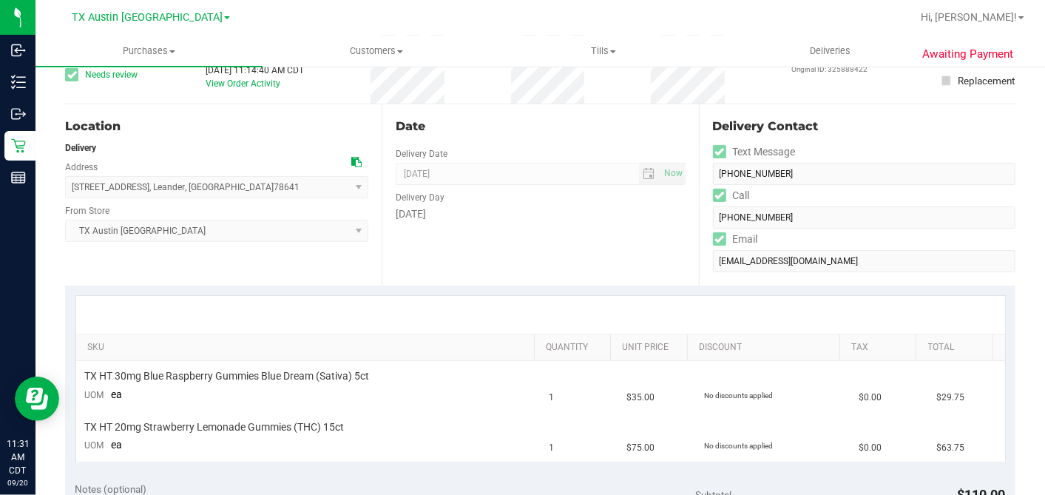
scroll to position [82, 0]
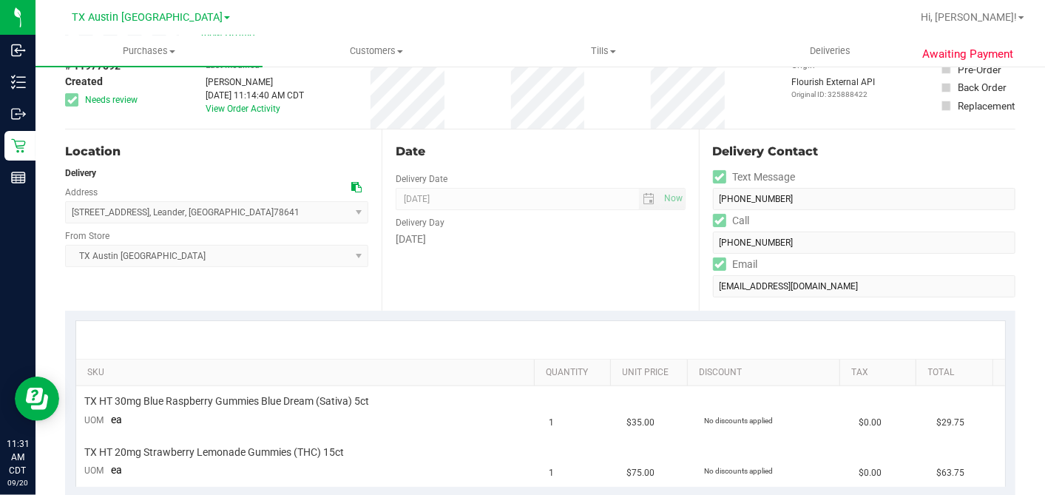
click at [351, 189] on icon at bounding box center [356, 187] width 10 height 10
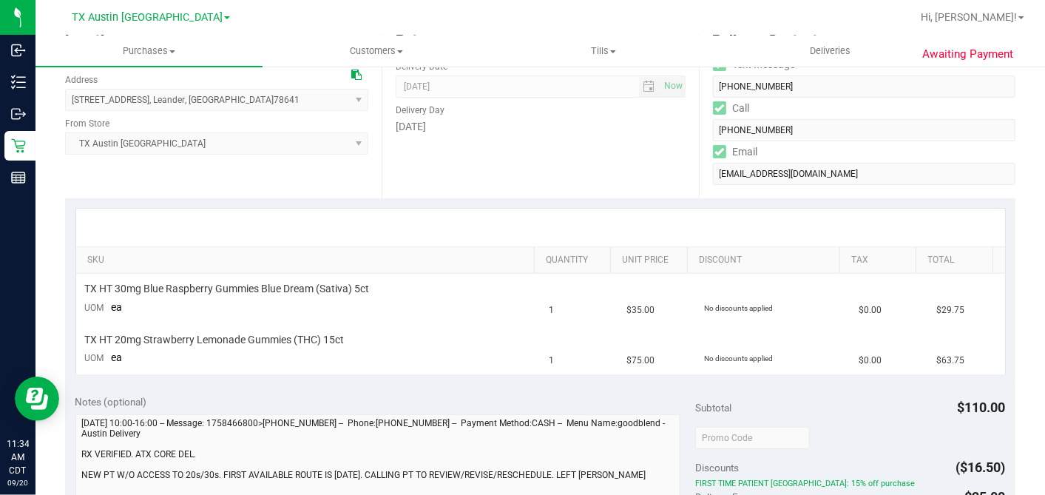
scroll to position [0, 0]
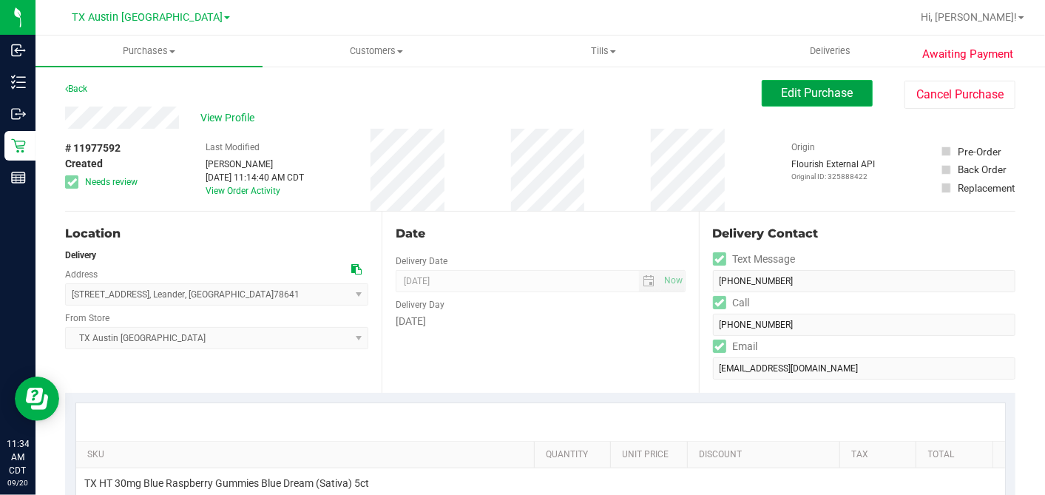
click at [782, 98] on span "Edit Purchase" at bounding box center [818, 93] width 72 height 14
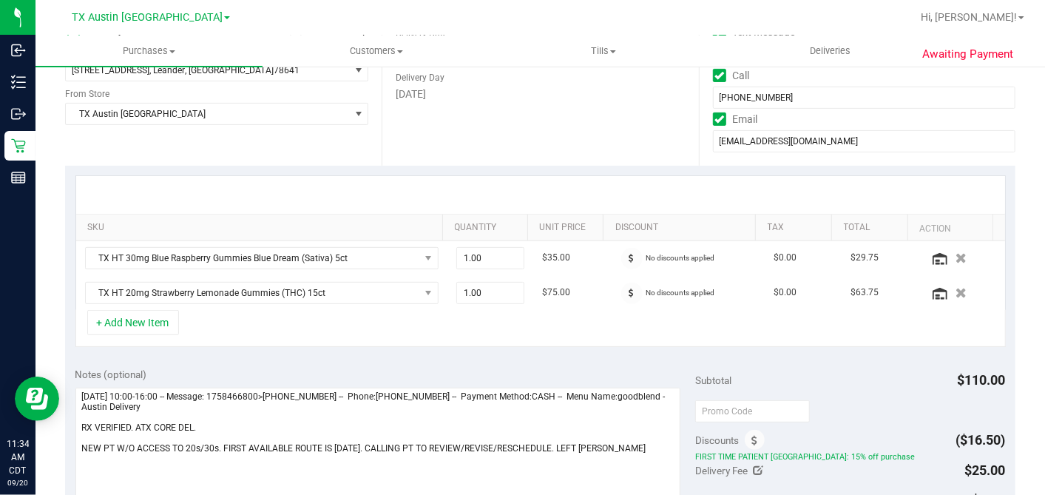
scroll to position [328, 0]
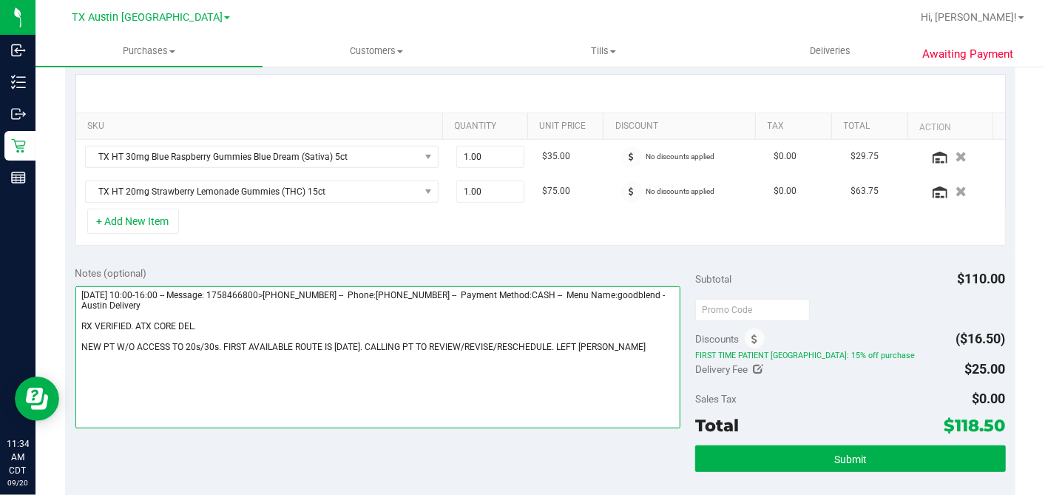
click at [636, 347] on textarea at bounding box center [378, 357] width 606 height 142
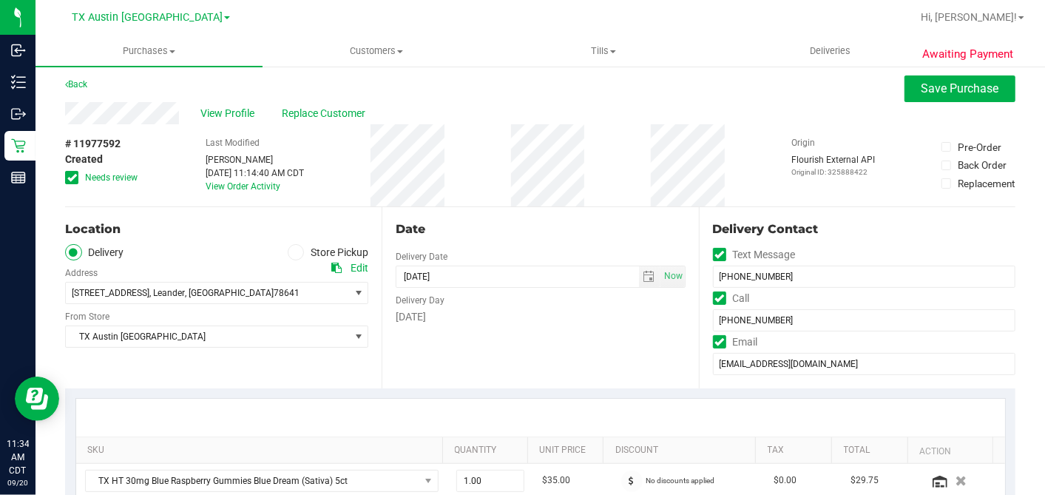
scroll to position [0, 0]
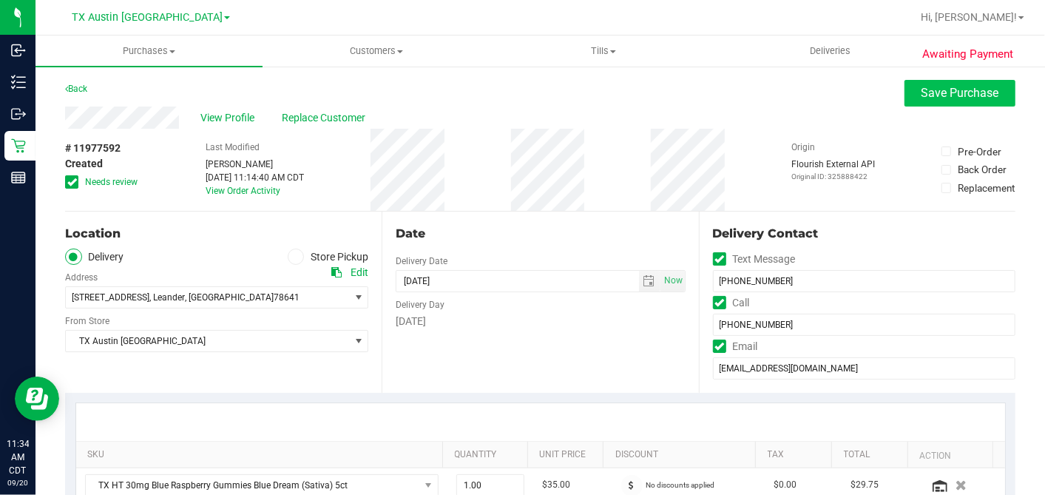
type textarea "Sunday 09/21/2025 10:00-16:00 -- Message: 1758466800>1758488400 -- Phone:806440…"
click at [923, 99] on span "Save Purchase" at bounding box center [961, 93] width 78 height 14
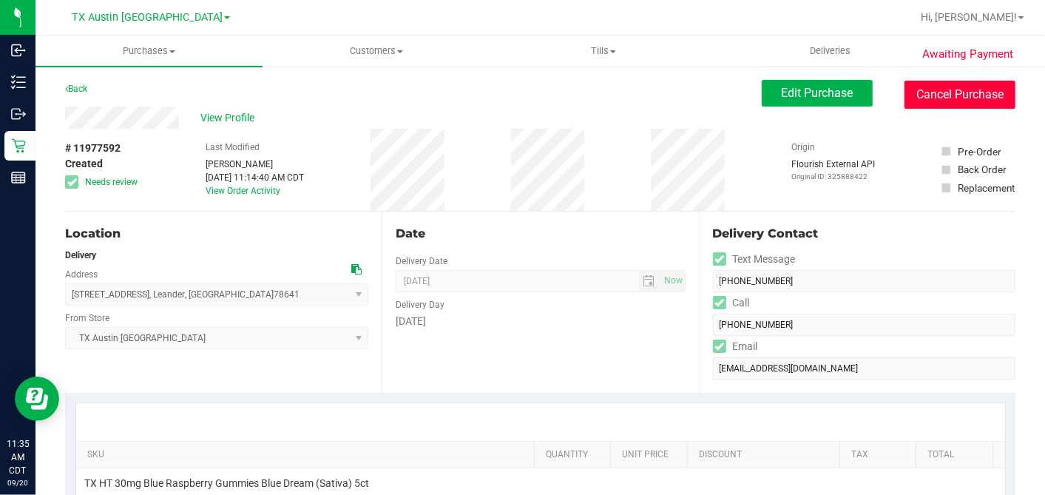
click at [970, 90] on button "Cancel Purchase" at bounding box center [960, 95] width 111 height 28
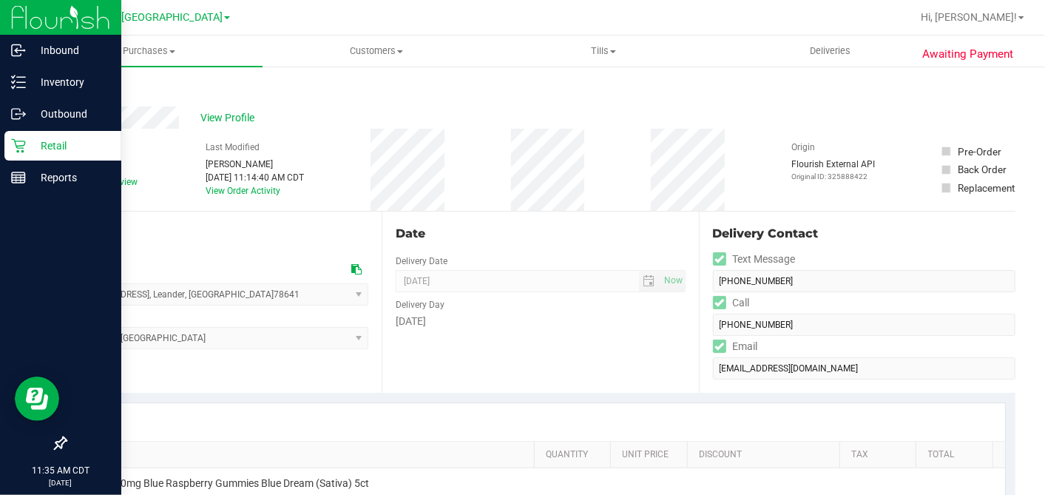
click at [24, 145] on icon at bounding box center [18, 146] width 14 height 14
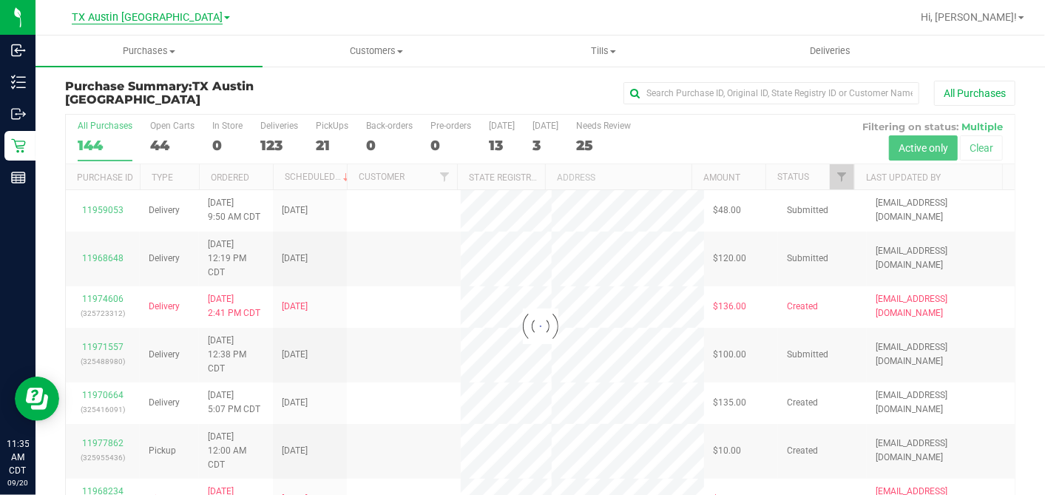
click at [148, 15] on span "TX Austin [GEOGRAPHIC_DATA]" at bounding box center [147, 17] width 151 height 13
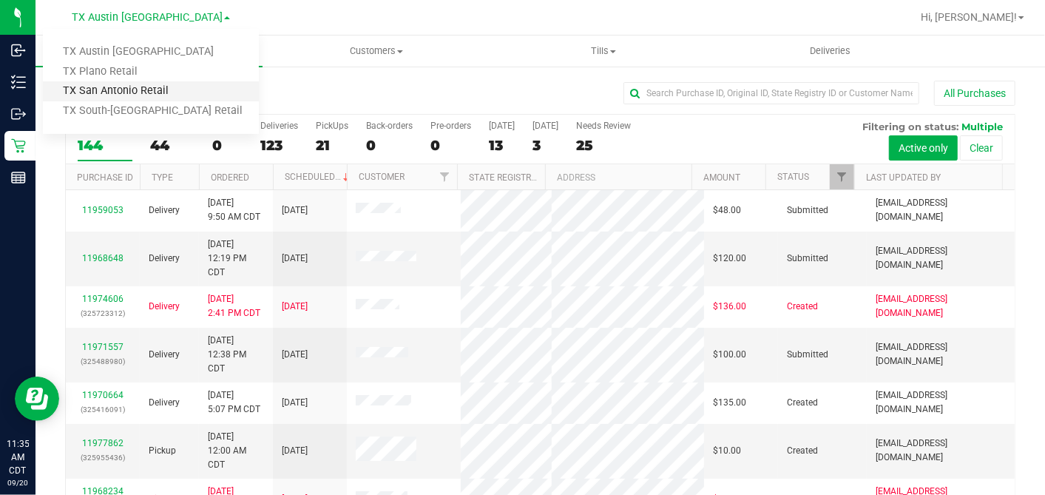
click at [141, 95] on link "TX San Antonio Retail" at bounding box center [151, 91] width 216 height 20
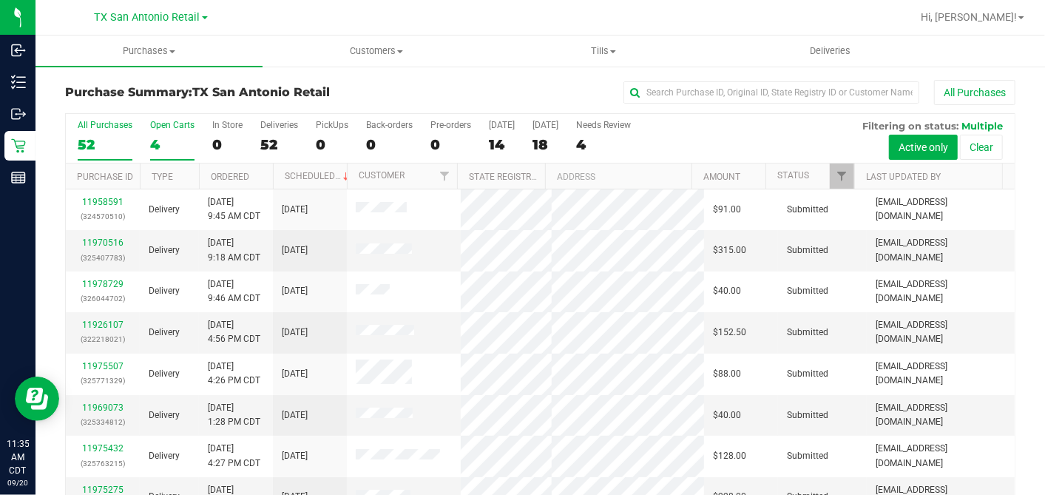
click at [165, 143] on div "4" at bounding box center [172, 144] width 44 height 17
click at [0, 0] on input "Open Carts 4" at bounding box center [0, 0] width 0 height 0
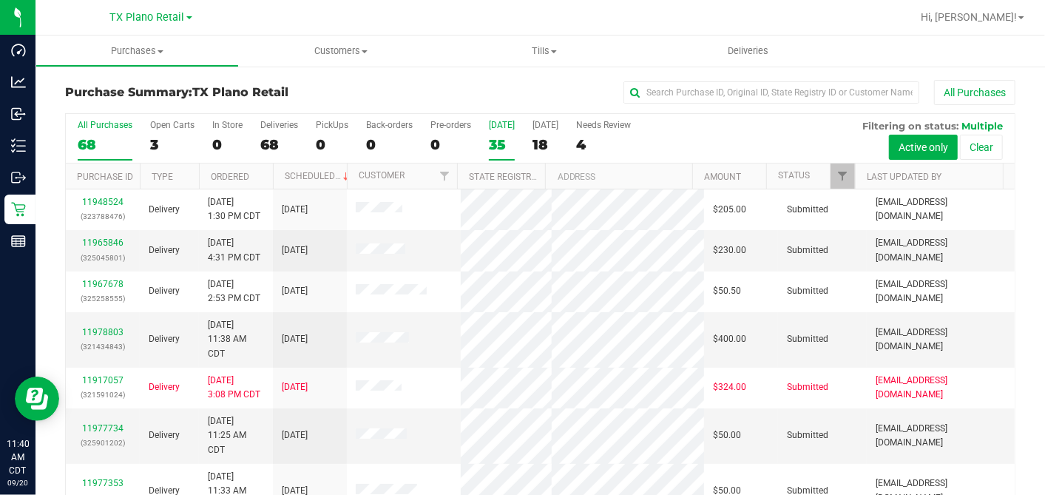
click at [504, 148] on div "35" at bounding box center [502, 144] width 26 height 17
click at [0, 0] on input "[DATE] 35" at bounding box center [0, 0] width 0 height 0
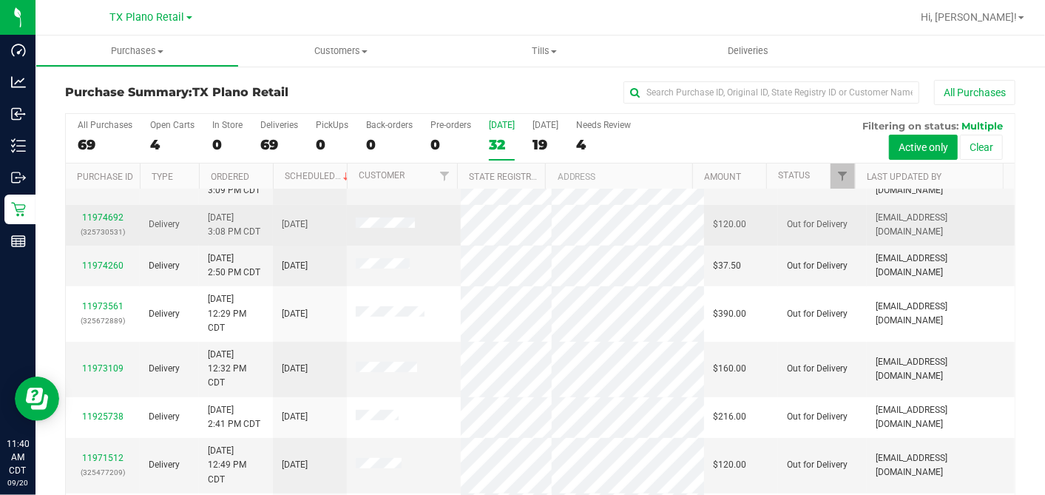
scroll to position [246, 0]
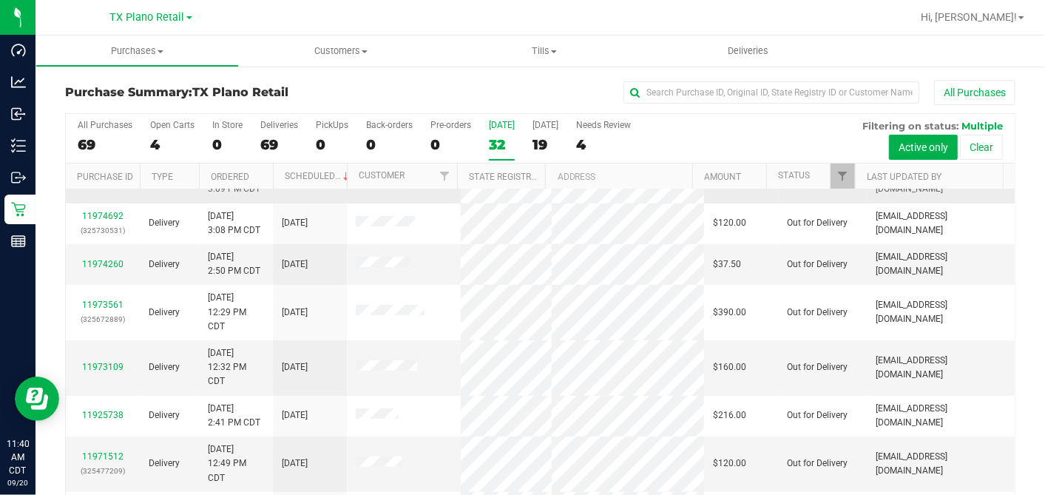
click at [105, 187] on link "11974726" at bounding box center [102, 182] width 41 height 10
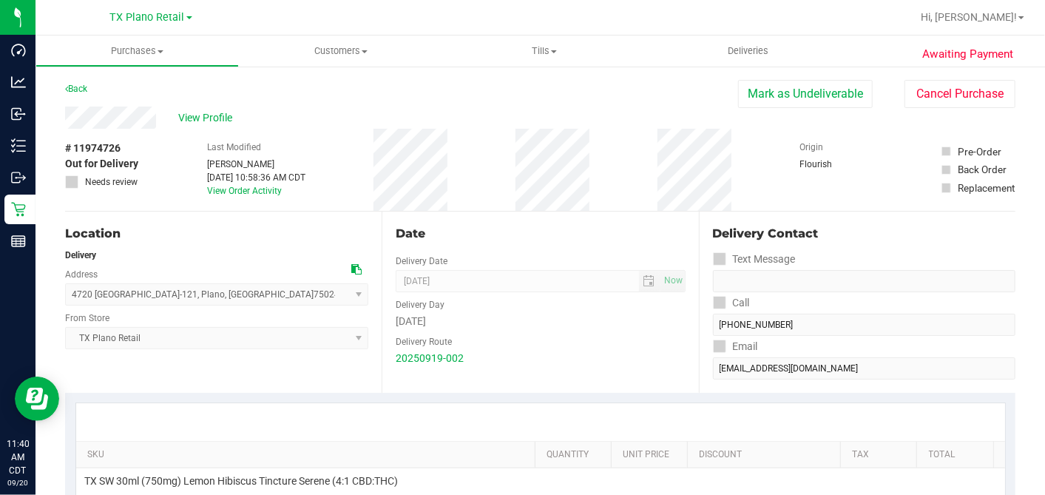
click at [586, 221] on div "Date Delivery Date [DATE] Now [DATE] 07:00 AM Now Delivery Day [DATE] Delivery …" at bounding box center [540, 302] width 317 height 181
click at [494, 198] on div "# 11974726 Out for Delivery Needs review Last Modified [PERSON_NAME] [DATE] 10:…" at bounding box center [540, 170] width 950 height 82
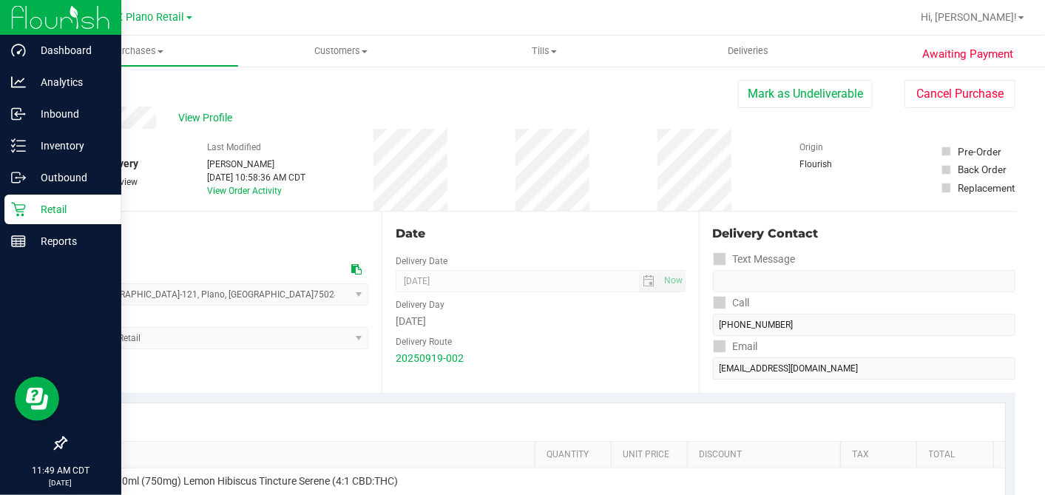
click at [25, 209] on div "Retail" at bounding box center [62, 210] width 117 height 30
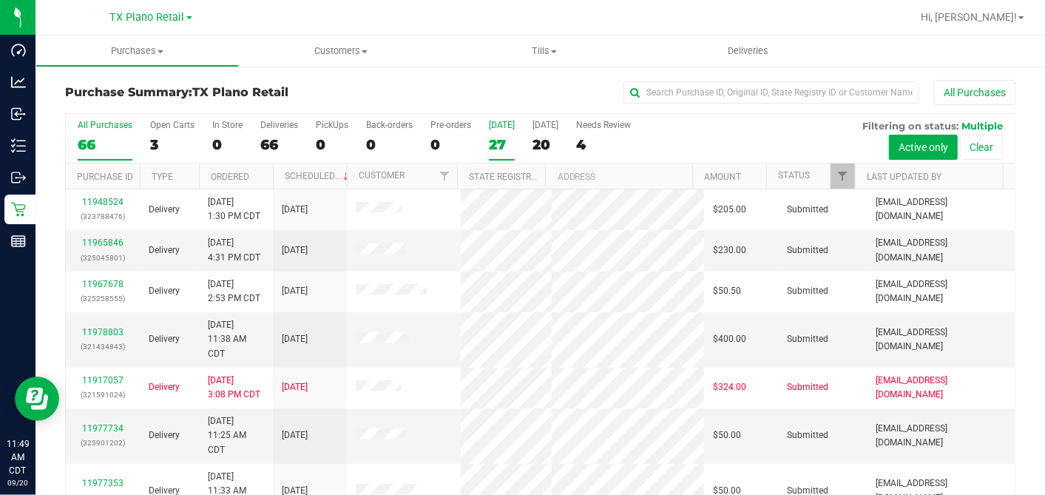
click at [497, 144] on div "27" at bounding box center [502, 144] width 26 height 17
click at [0, 0] on input "[DATE] 27" at bounding box center [0, 0] width 0 height 0
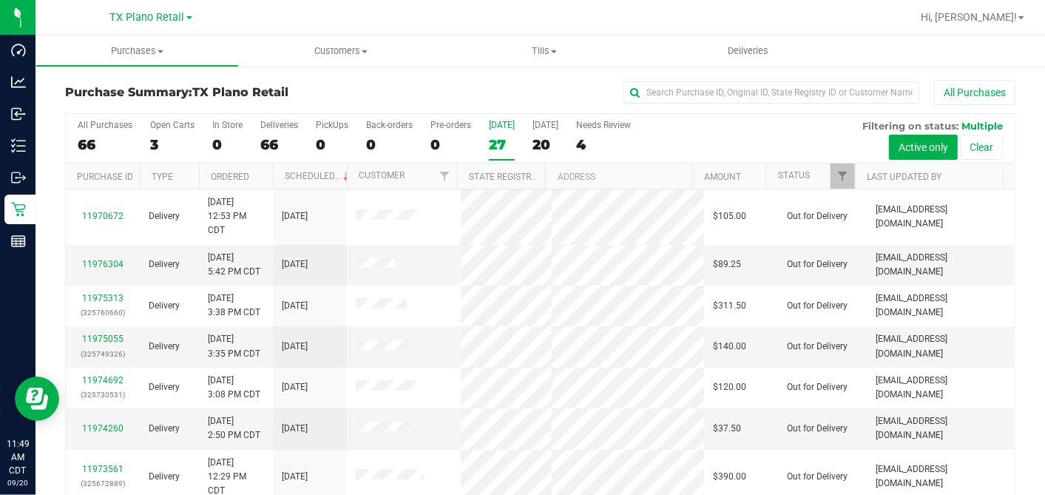
click at [541, 84] on div "All Purchases" at bounding box center [699, 92] width 634 height 25
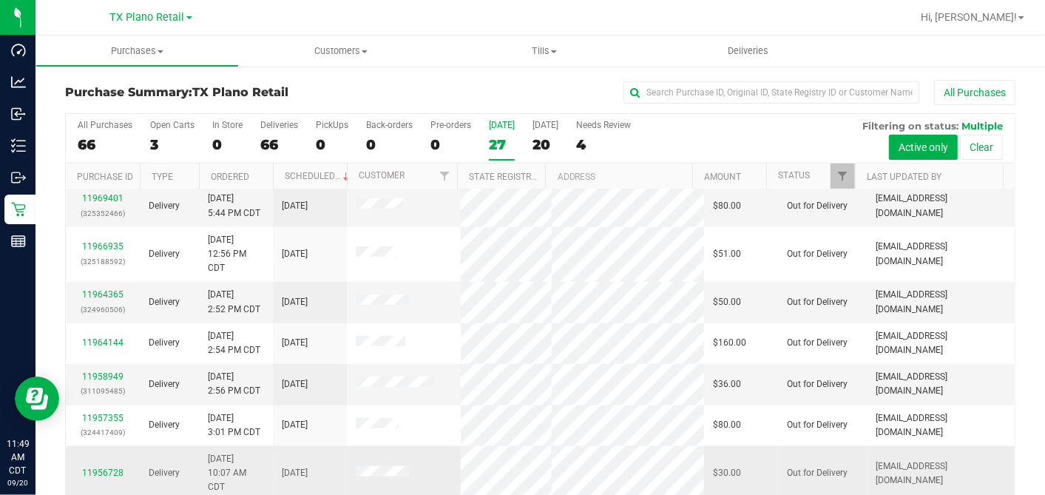
scroll to position [55, 0]
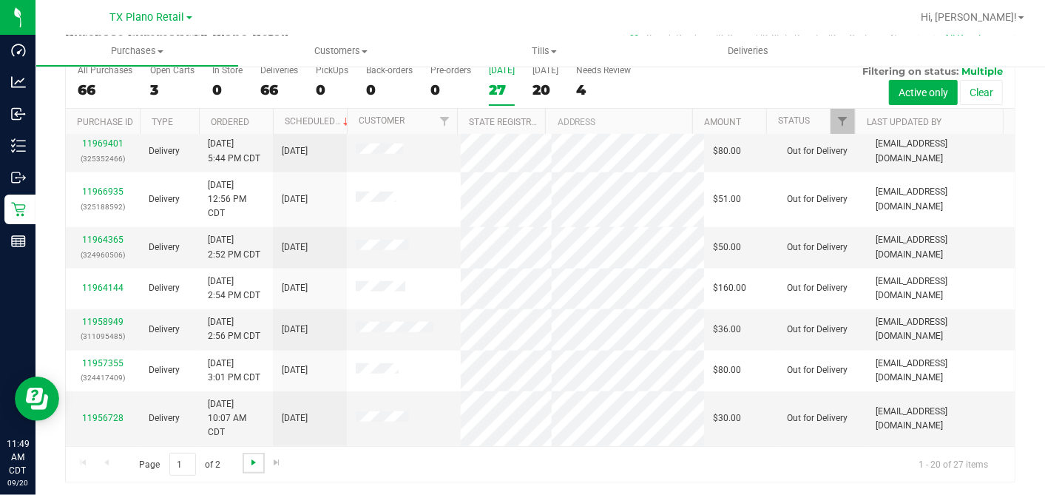
click at [248, 457] on span "Go to the next page" at bounding box center [254, 462] width 12 height 12
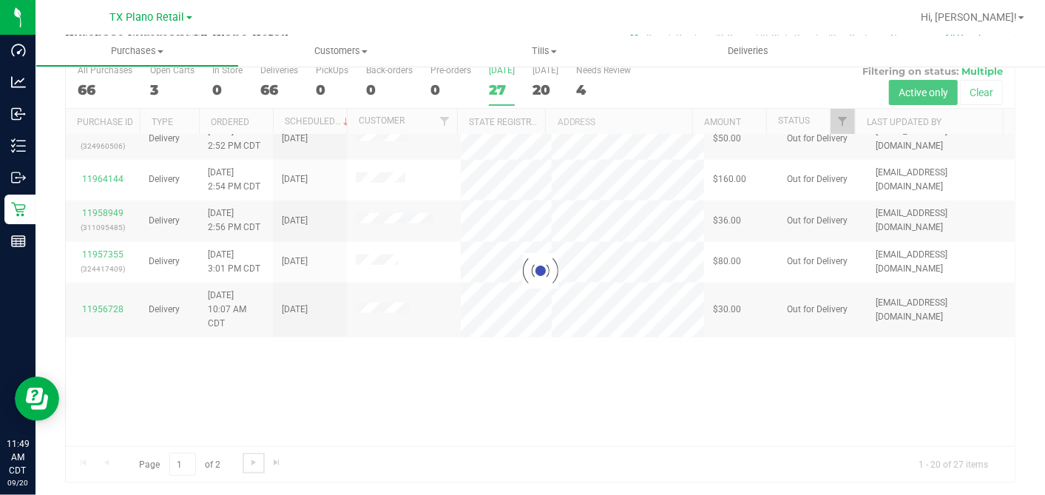
scroll to position [0, 0]
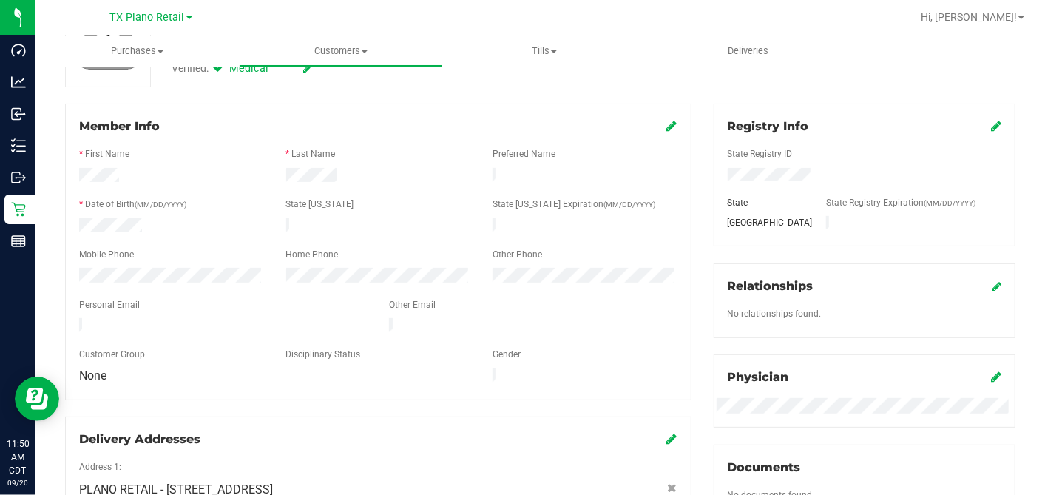
scroll to position [137, 0]
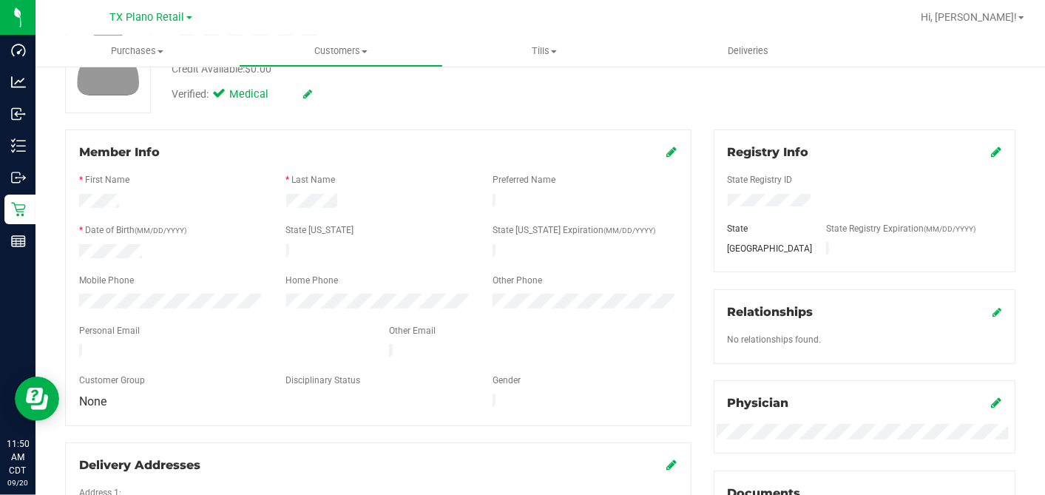
click at [667, 146] on icon at bounding box center [672, 152] width 10 height 12
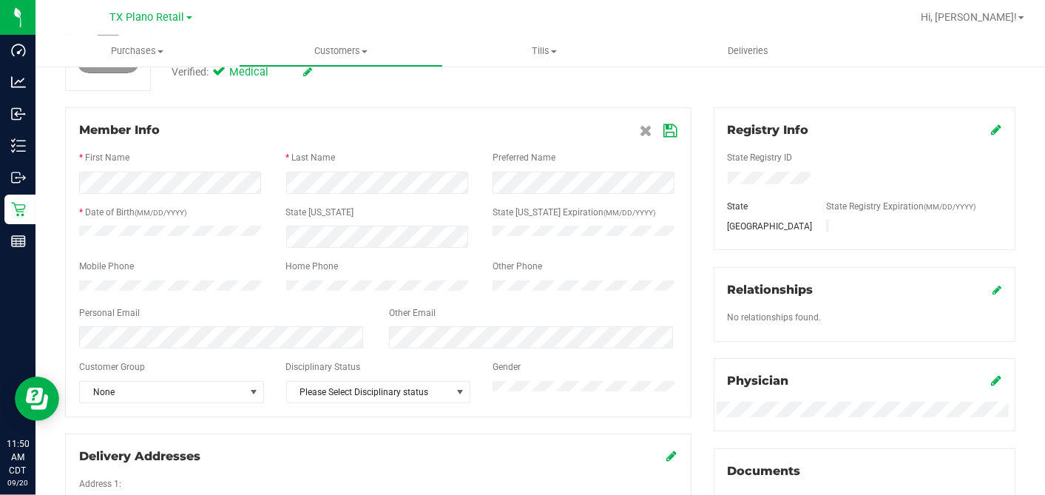
scroll to position [219, 0]
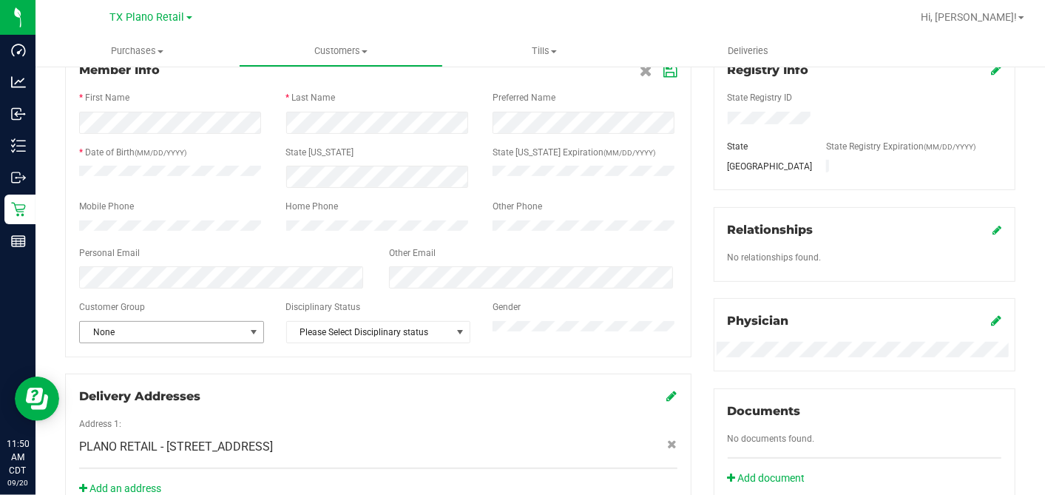
click at [217, 341] on span "None" at bounding box center [162, 332] width 165 height 21
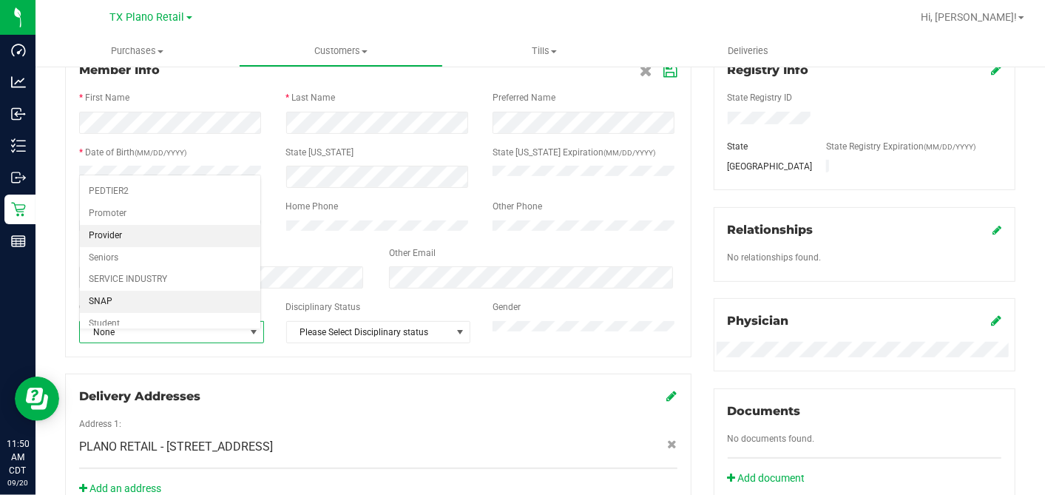
scroll to position [175, 0]
click at [126, 311] on li "Veteran" at bounding box center [170, 321] width 180 height 22
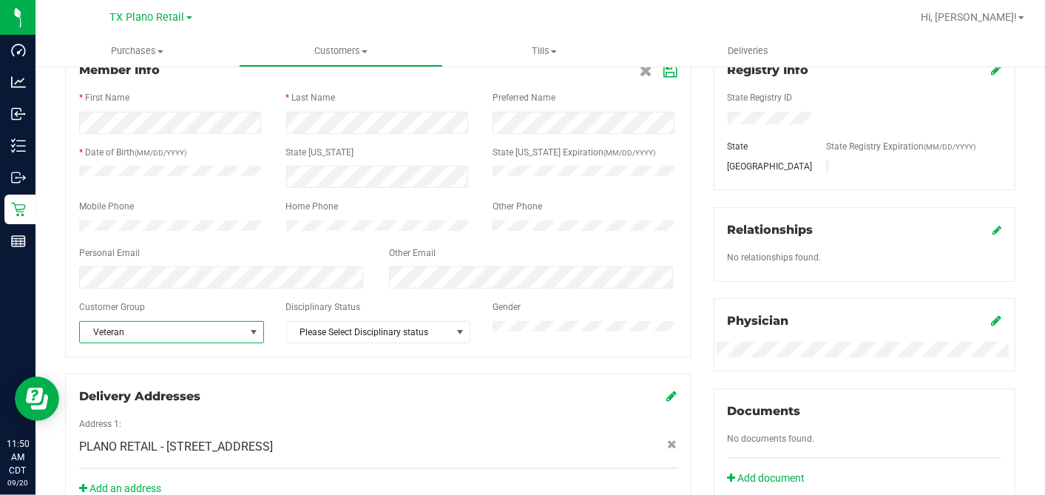
click at [386, 381] on div "Delivery Addresses Address 1: PLANO RETAIL - [STREET_ADDRESS] Add an address" at bounding box center [378, 443] width 626 height 140
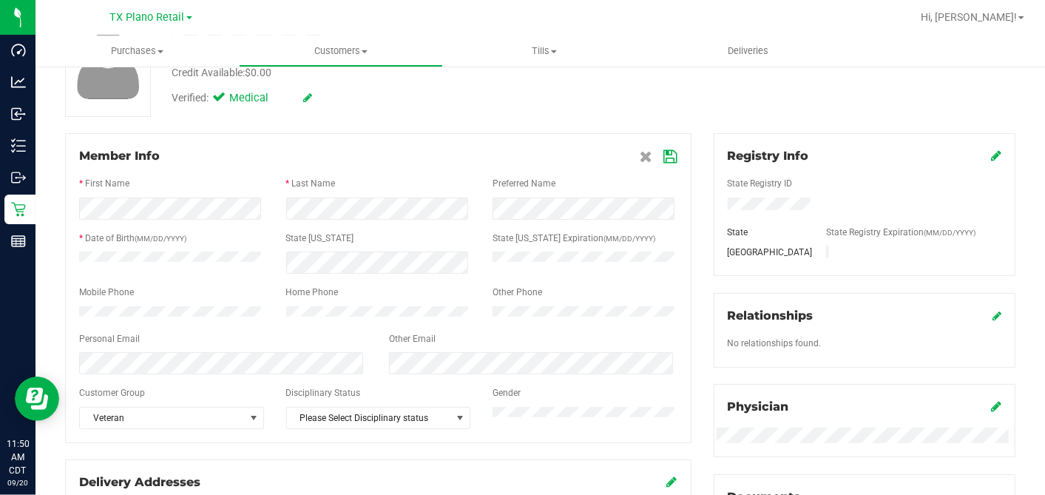
scroll to position [55, 0]
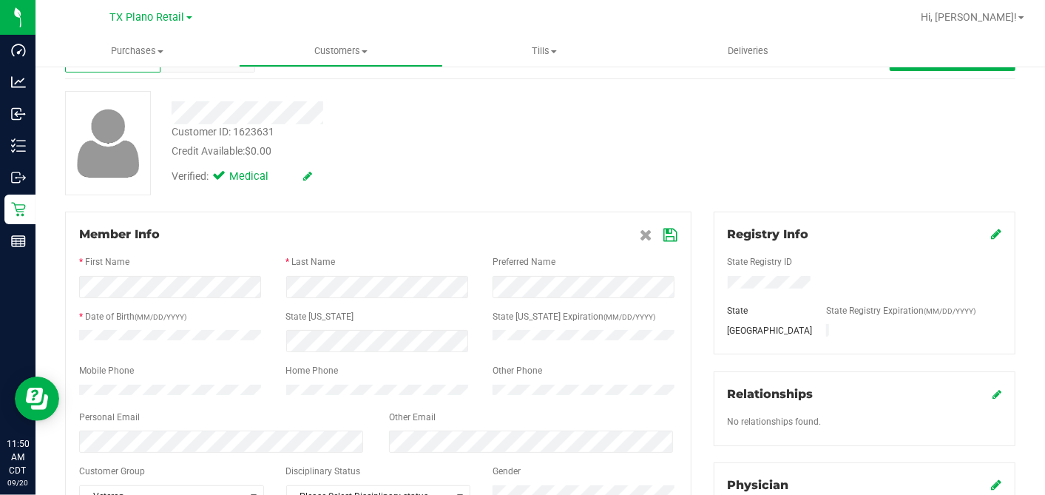
click at [664, 232] on icon at bounding box center [670, 235] width 13 height 12
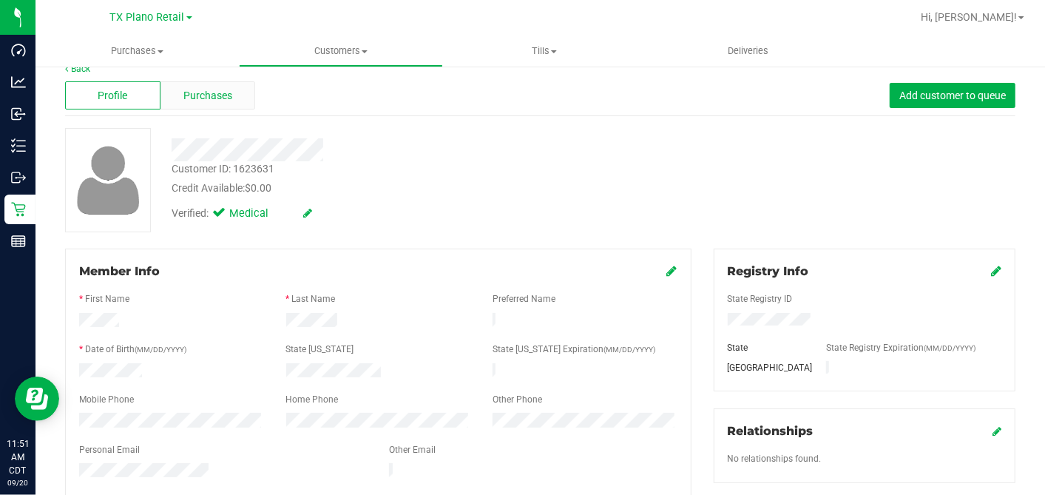
scroll to position [0, 0]
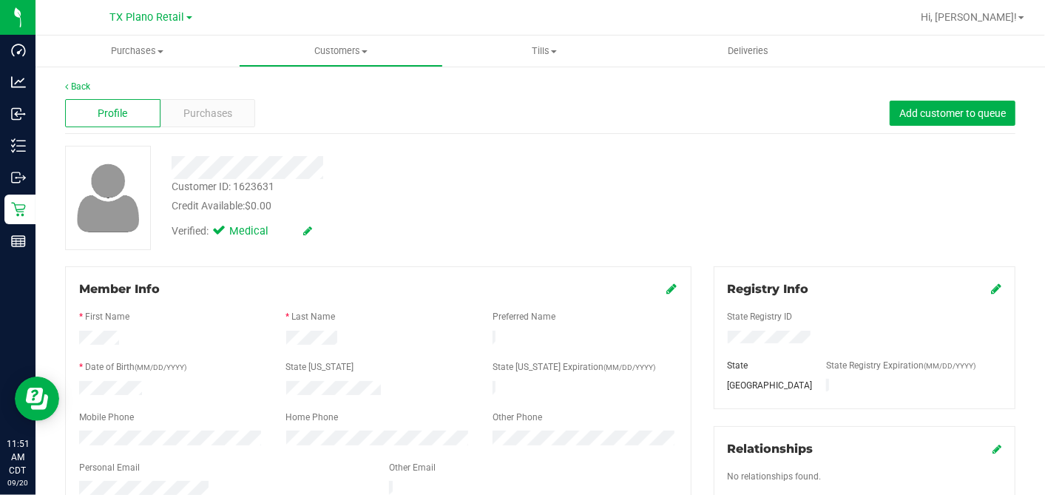
click at [226, 95] on div "Profile Purchases Add customer to queue" at bounding box center [540, 113] width 950 height 41
click at [229, 114] on span "Purchases" at bounding box center [207, 114] width 49 height 16
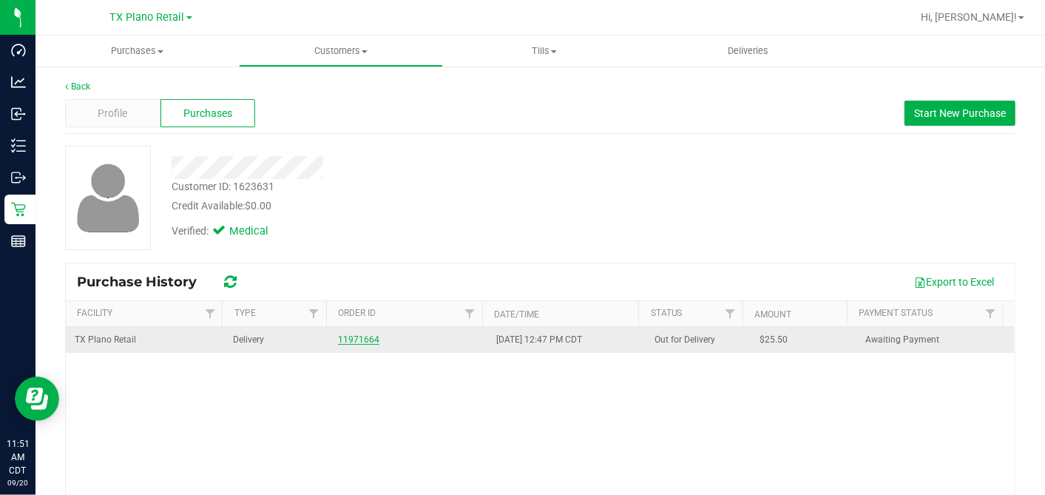
click at [342, 340] on link "11971664" at bounding box center [358, 339] width 41 height 10
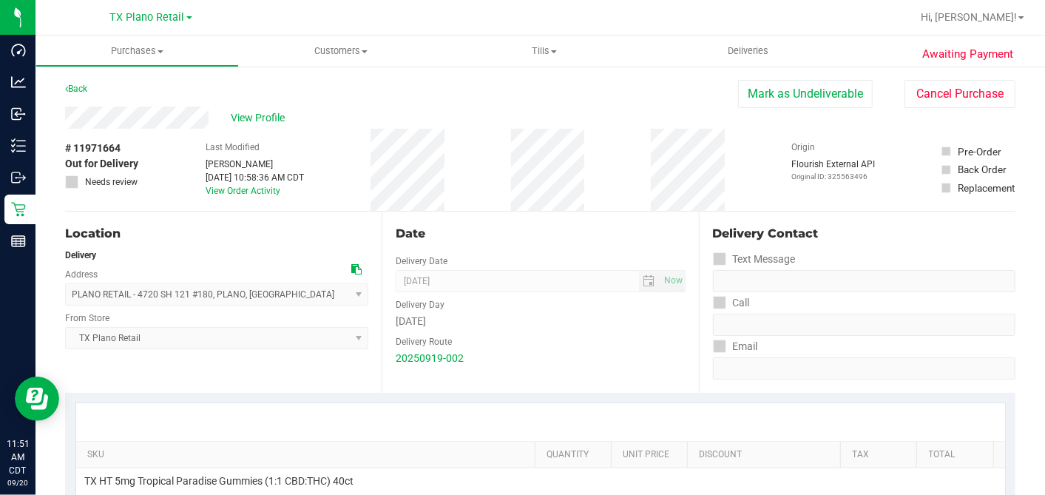
click at [678, 212] on div "Date Delivery Date [DATE] Now [DATE] 07:00 AM Now Delivery Day [DATE] Delivery …" at bounding box center [540, 302] width 317 height 181
click at [569, 226] on div "Date" at bounding box center [540, 234] width 289 height 18
click at [536, 217] on div "Date Delivery Date [DATE] Now [DATE] 07:00 AM Now Delivery Day [DATE] Delivery …" at bounding box center [540, 302] width 317 height 181
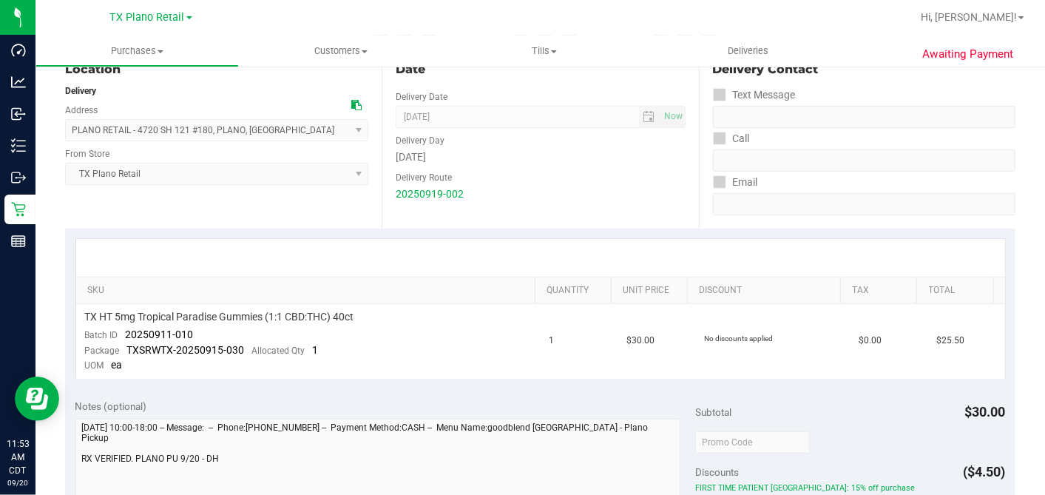
scroll to position [246, 0]
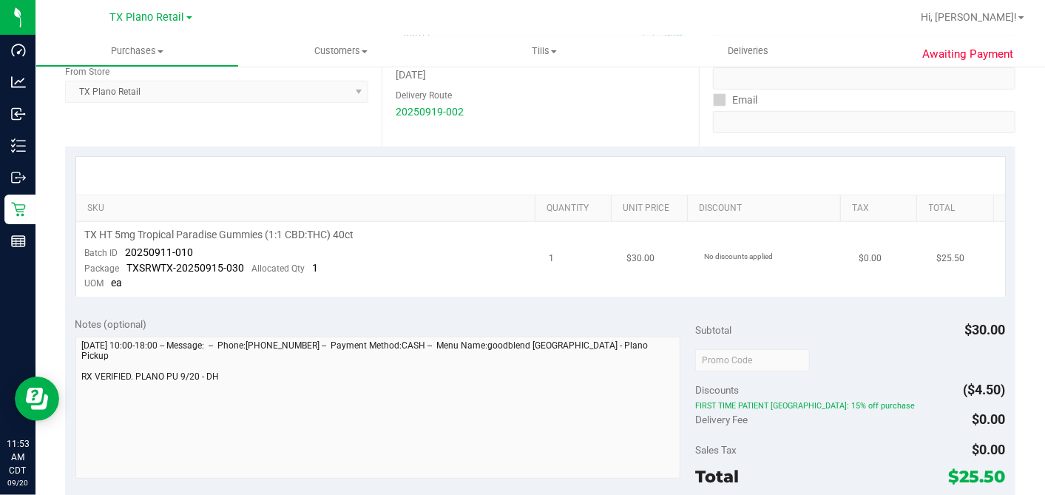
click at [497, 254] on td "TX HT 5mg Tropical Paradise Gummies (1:1 CBD:THC) 40ct Batch ID 20250911-010 Pa…" at bounding box center [308, 259] width 464 height 75
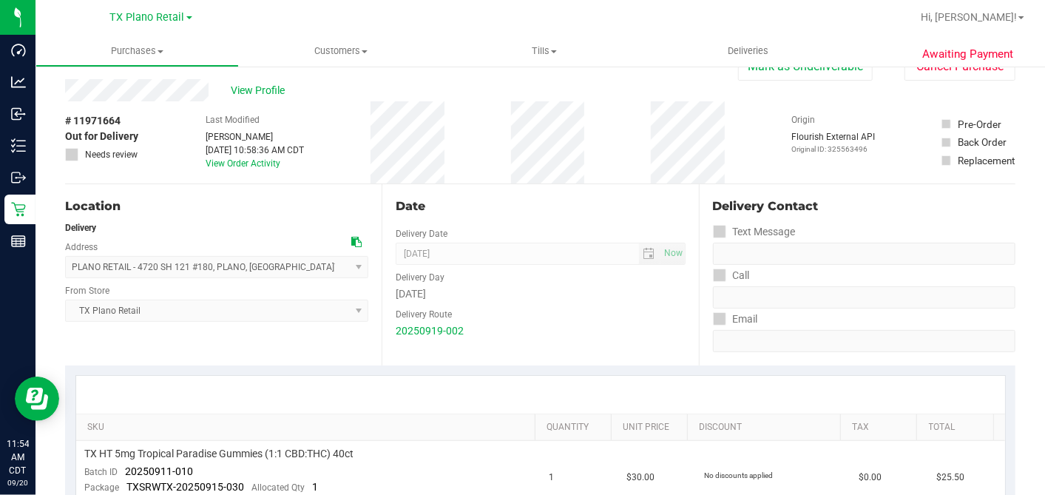
scroll to position [0, 0]
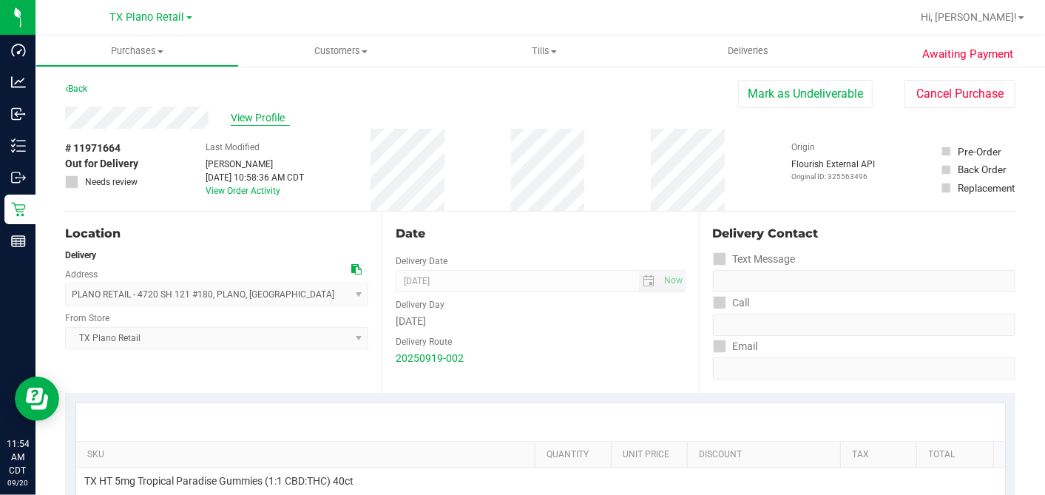
click at [270, 117] on span "View Profile" at bounding box center [260, 118] width 59 height 16
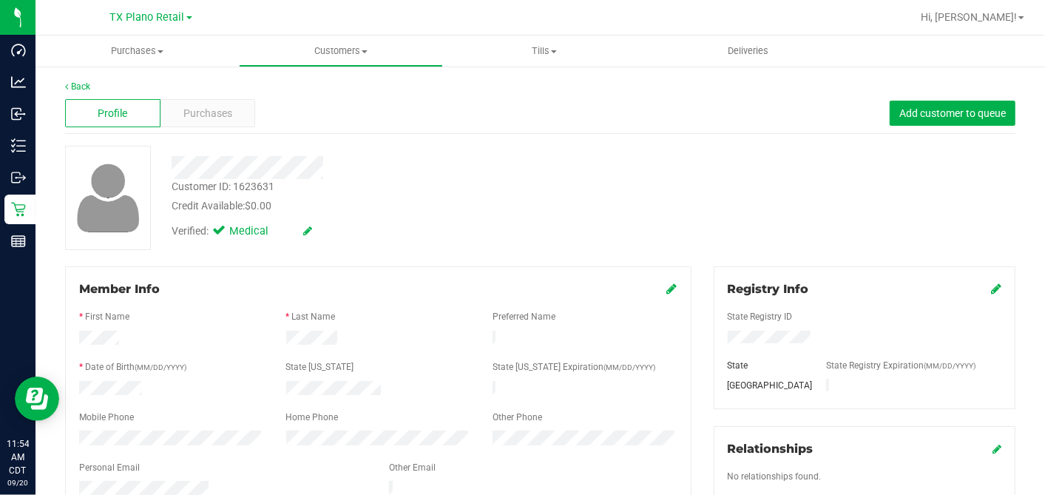
click at [447, 208] on div "Credit Available: $0.00" at bounding box center [404, 206] width 464 height 16
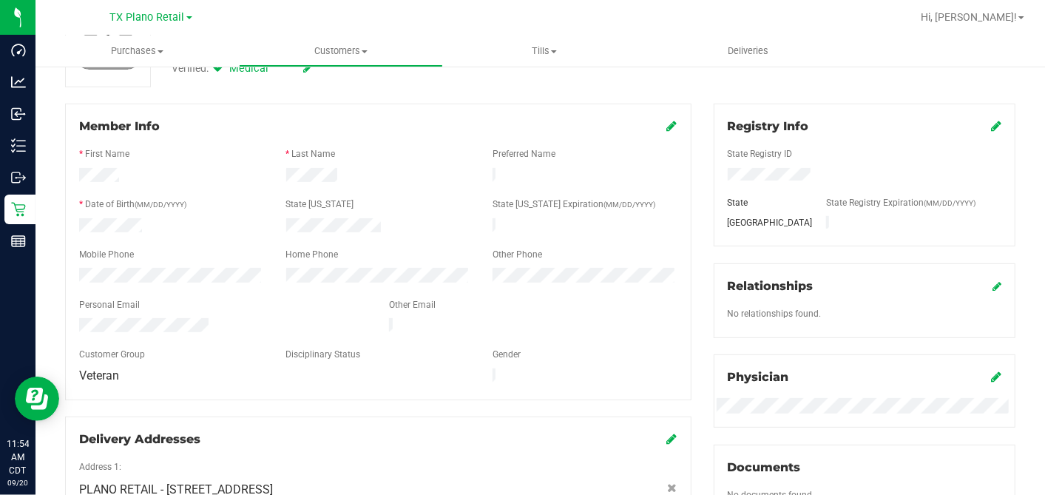
scroll to position [164, 0]
click at [581, 285] on div at bounding box center [378, 291] width 598 height 12
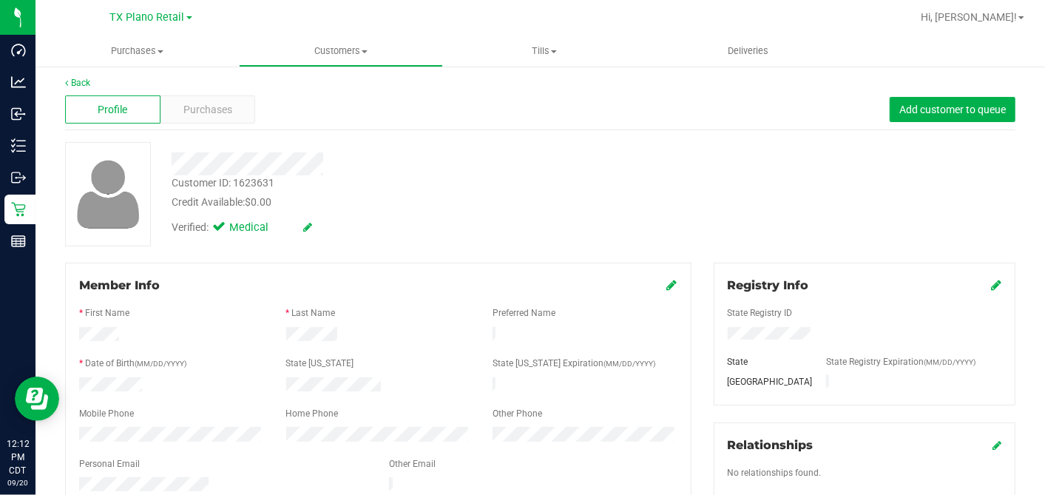
scroll to position [0, 0]
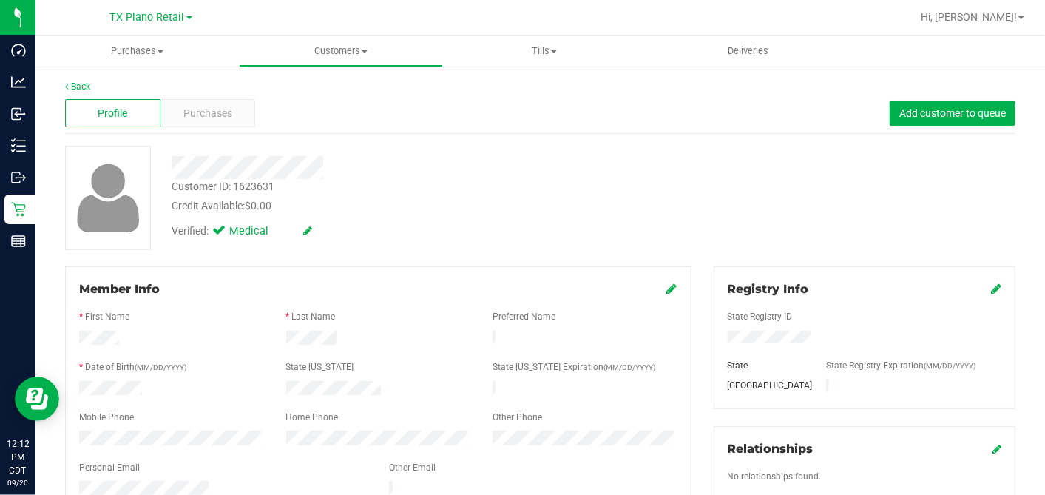
click at [429, 243] on div "Verified: Medical" at bounding box center [403, 230] width 487 height 33
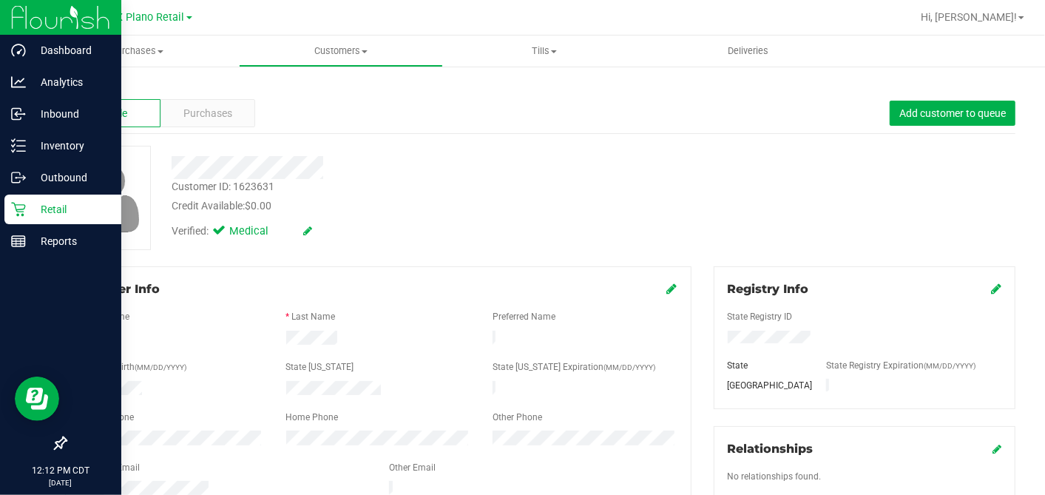
drag, startPoint x: 31, startPoint y: 207, endPoint x: 105, endPoint y: 206, distance: 74.0
click at [31, 207] on p "Retail" at bounding box center [70, 209] width 89 height 18
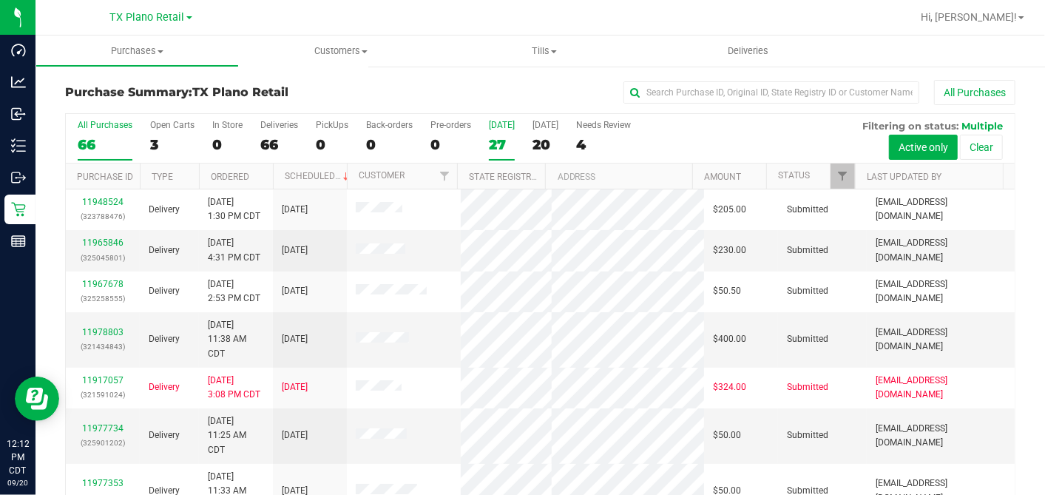
click at [499, 146] on div "27" at bounding box center [502, 144] width 26 height 17
click at [0, 0] on input "Today 27" at bounding box center [0, 0] width 0 height 0
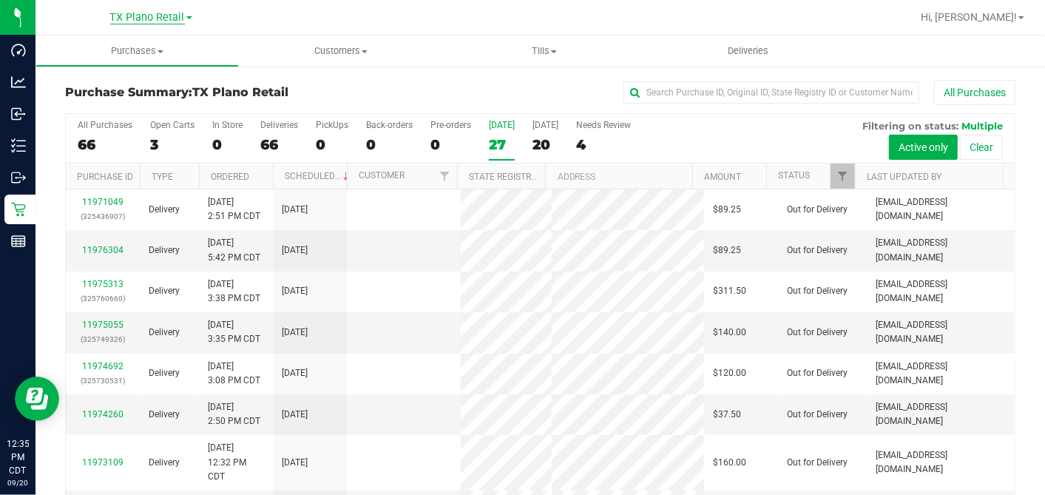
click at [167, 21] on span "TX Plano Retail" at bounding box center [147, 17] width 75 height 13
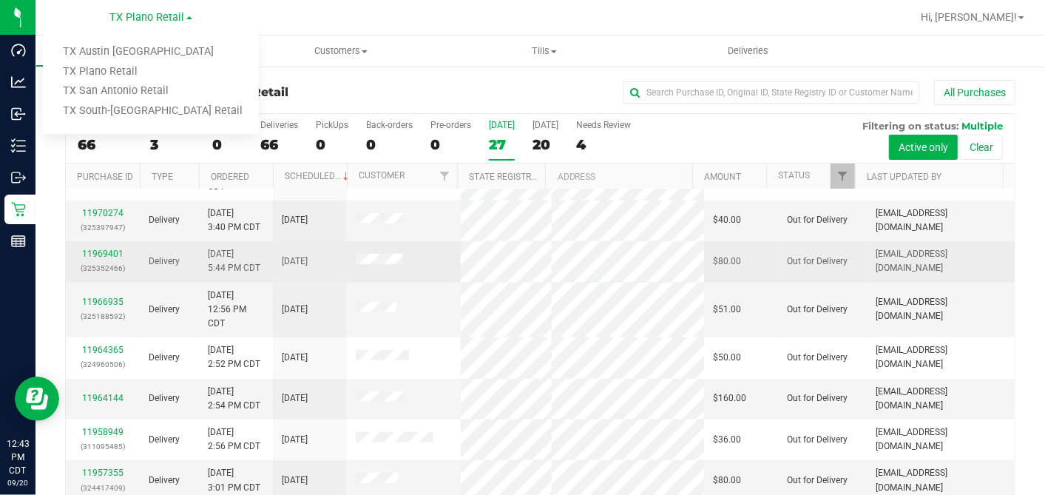
scroll to position [55, 0]
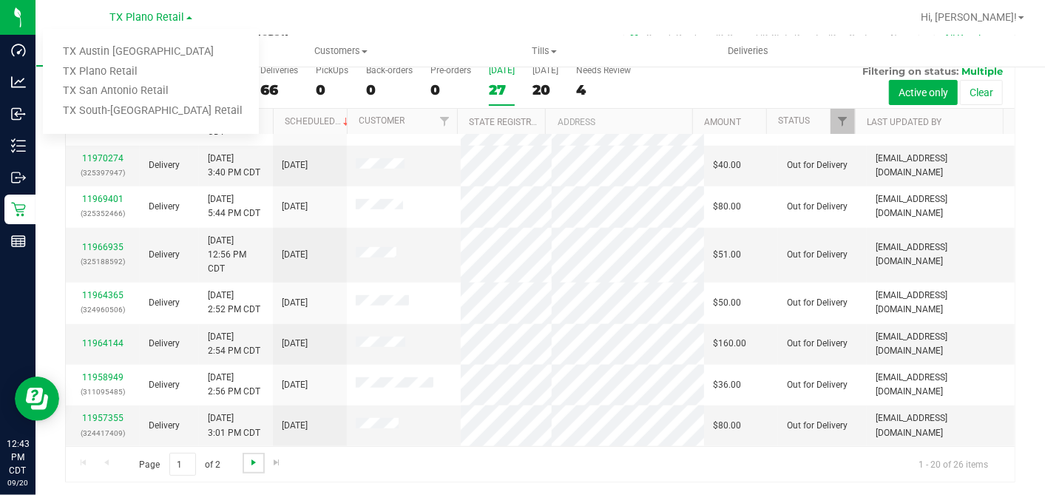
click at [253, 462] on span "Go to the next page" at bounding box center [254, 462] width 12 height 12
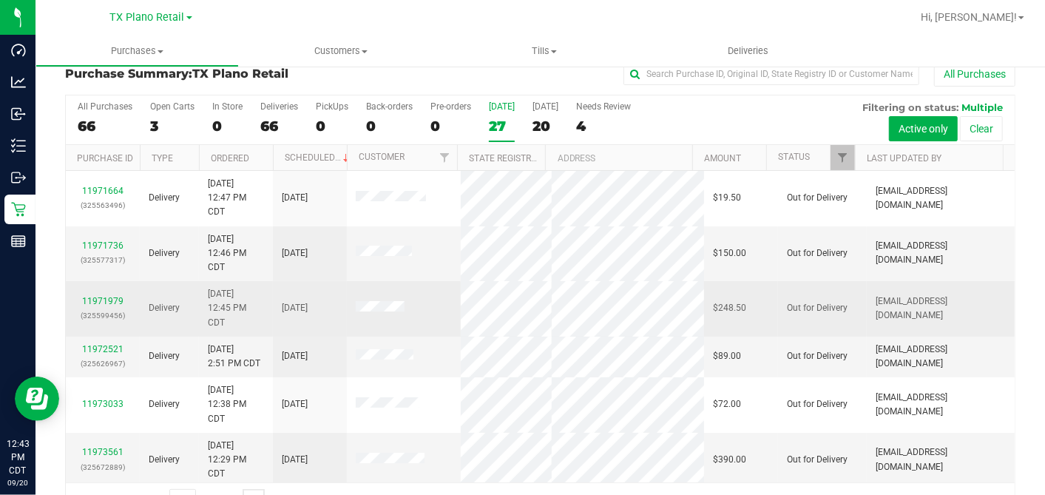
scroll to position [0, 0]
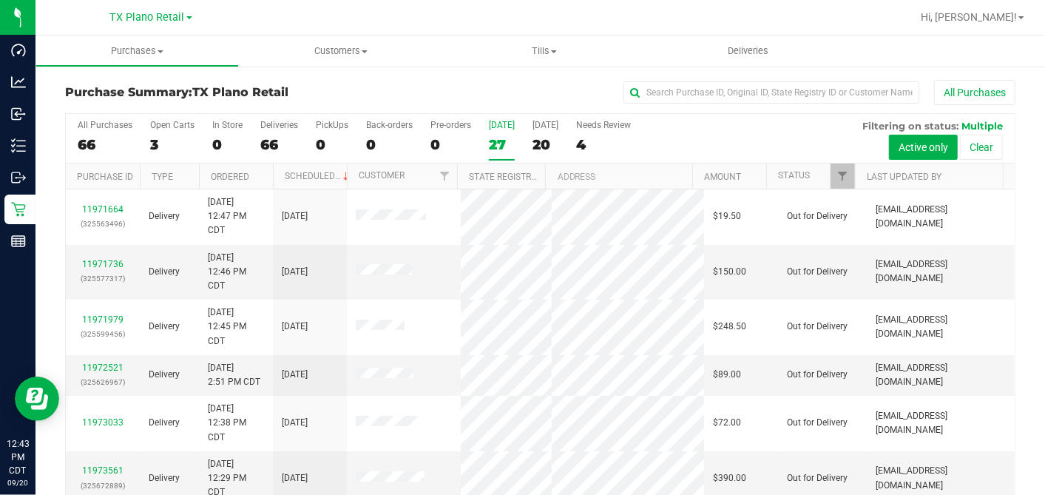
click at [494, 141] on div "27" at bounding box center [502, 144] width 26 height 17
click at [0, 0] on input "Today 27" at bounding box center [0, 0] width 0 height 0
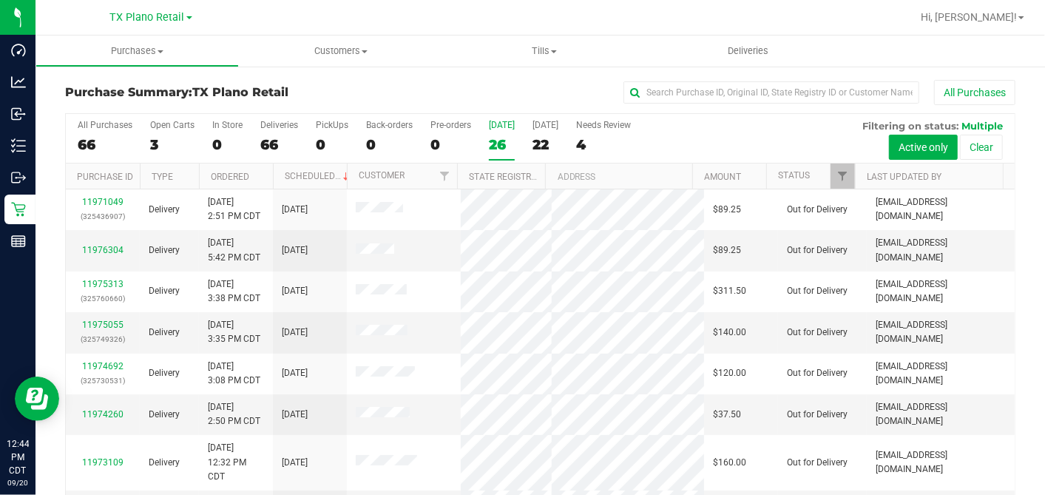
click at [499, 141] on div "26" at bounding box center [502, 144] width 26 height 17
click at [0, 0] on input "Today 26" at bounding box center [0, 0] width 0 height 0
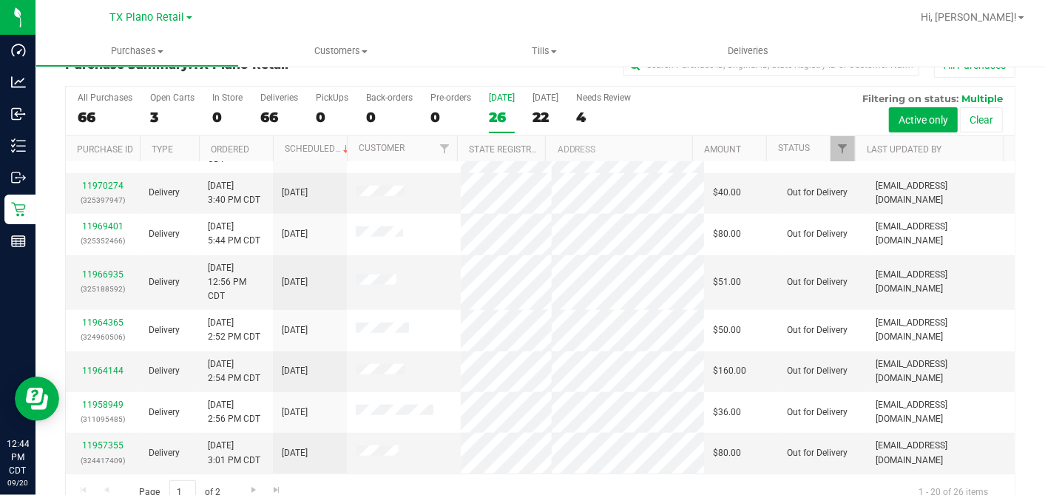
scroll to position [55, 0]
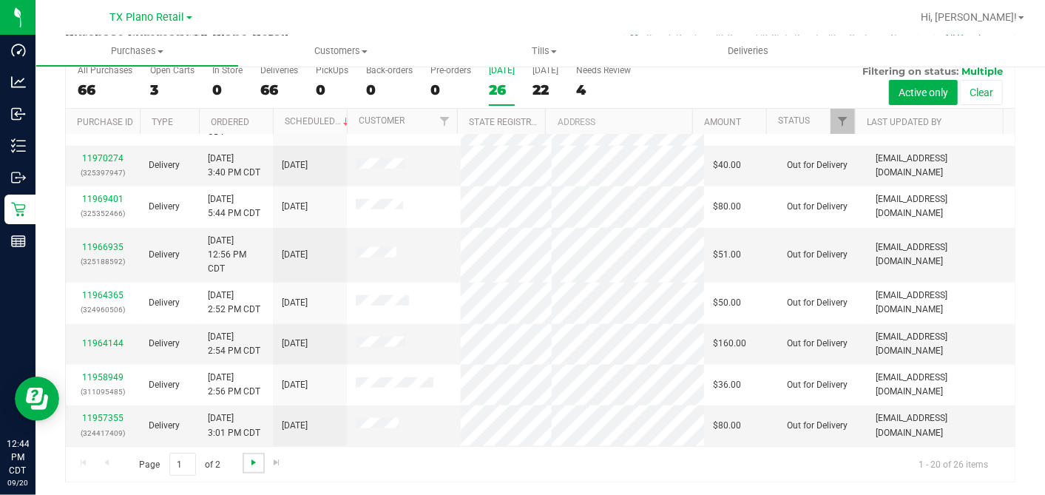
click at [251, 457] on span "Go to the next page" at bounding box center [254, 462] width 12 height 12
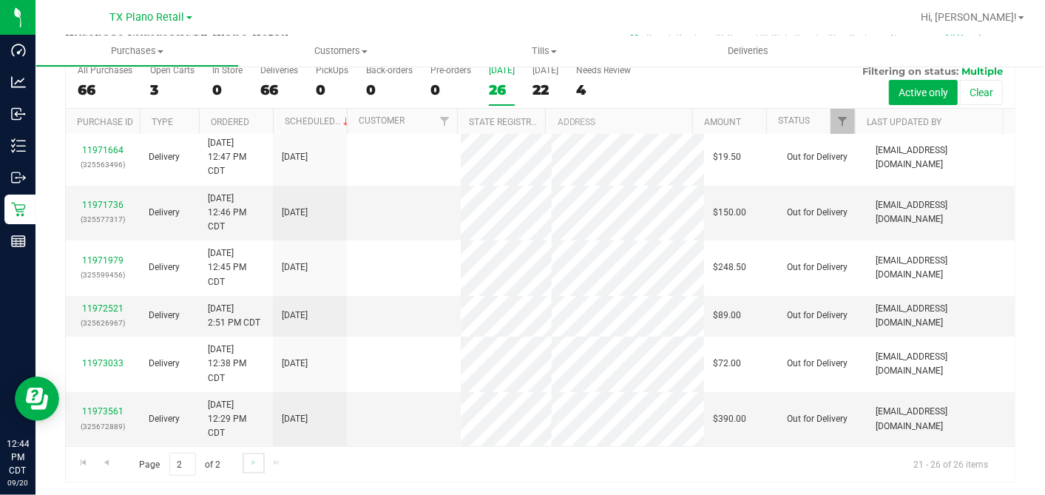
scroll to position [0, 0]
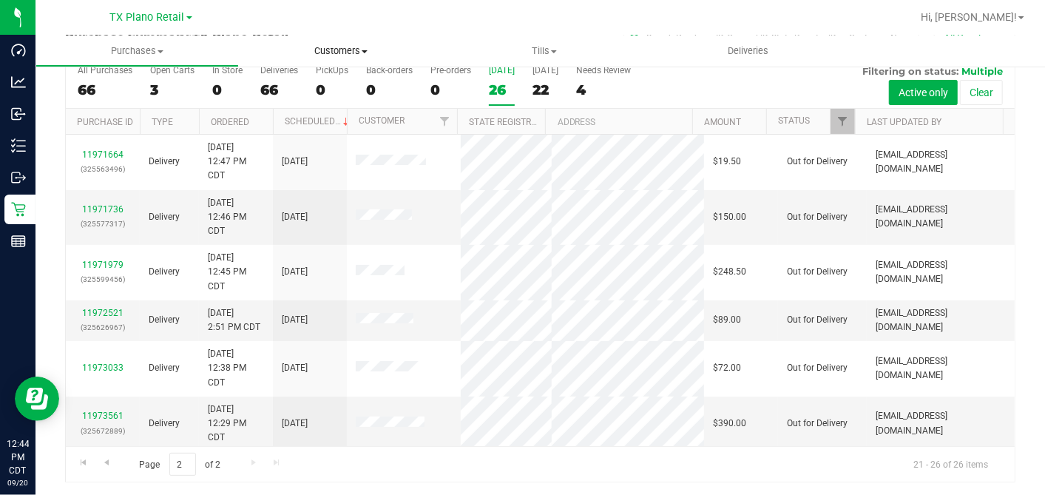
click at [339, 46] on span "Customers" at bounding box center [341, 50] width 202 height 13
click at [289, 87] on span "All customers" at bounding box center [292, 89] width 107 height 13
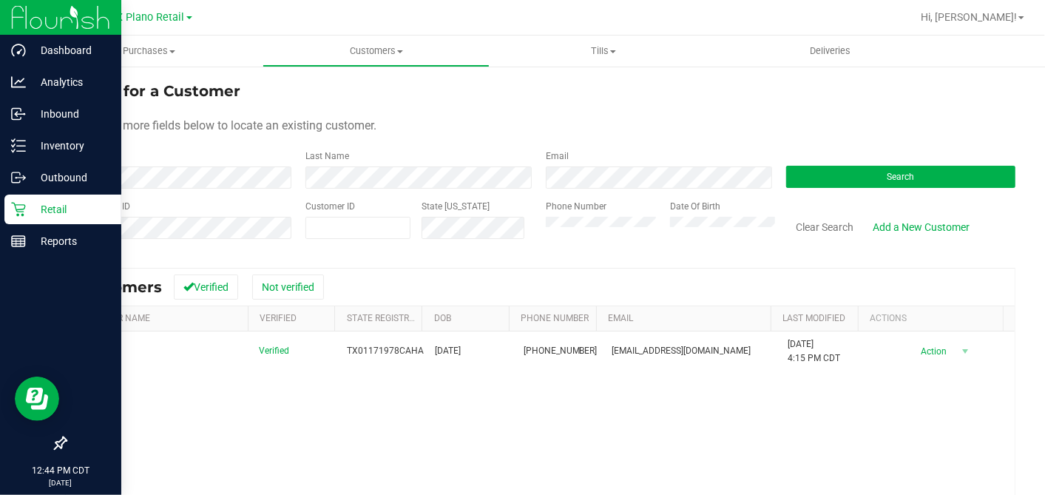
click at [38, 207] on p "Retail" at bounding box center [70, 209] width 89 height 18
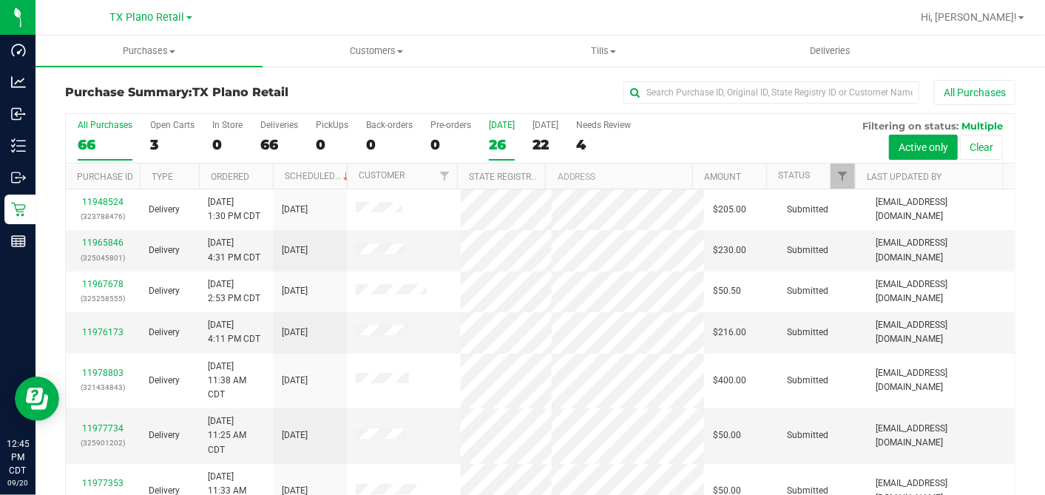
click at [496, 141] on div "26" at bounding box center [502, 144] width 26 height 17
click at [0, 0] on input "Today 26" at bounding box center [0, 0] width 0 height 0
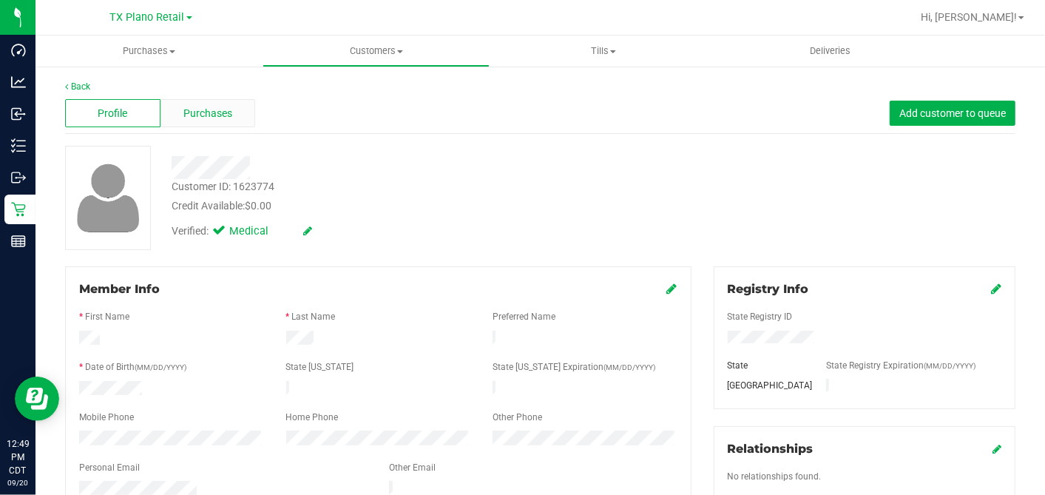
click at [243, 120] on div "Purchases" at bounding box center [207, 113] width 95 height 28
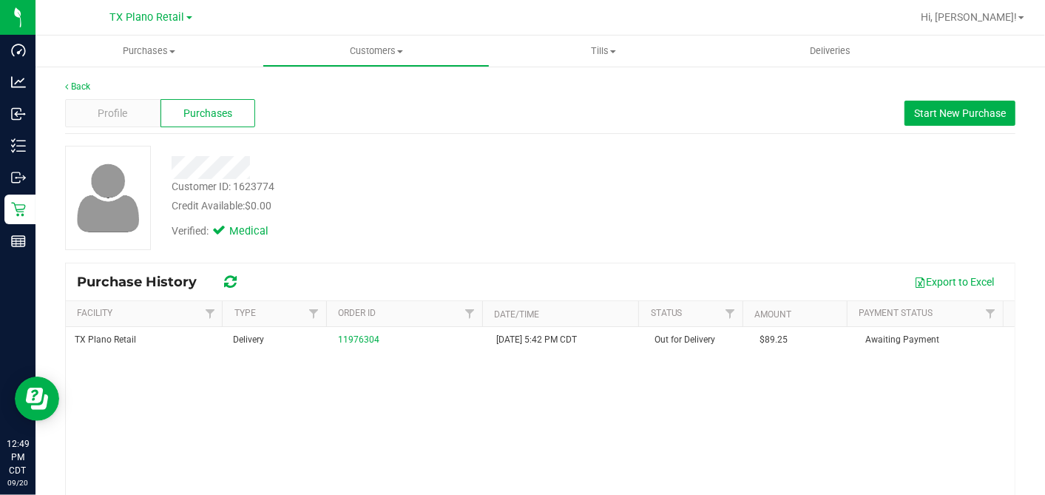
click at [415, 206] on div "Credit Available: $0.00" at bounding box center [404, 206] width 464 height 16
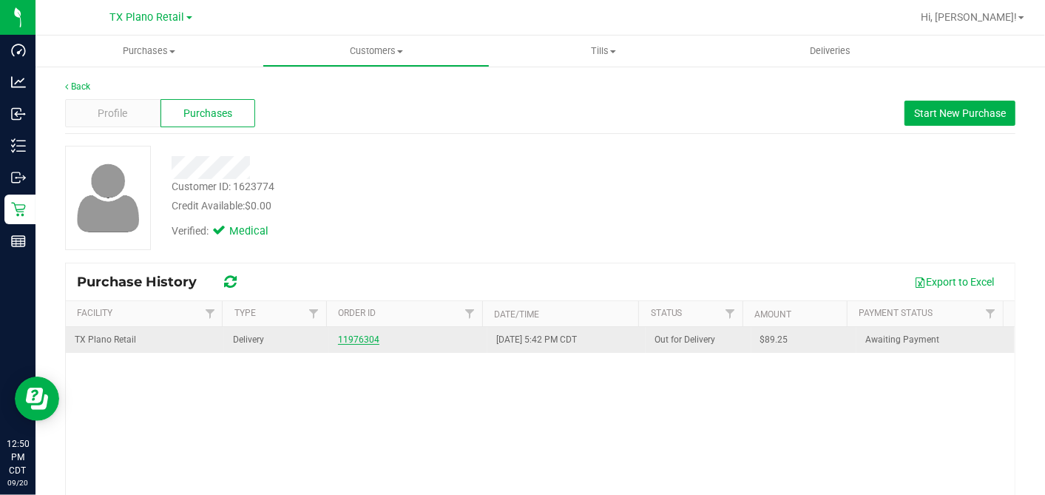
click at [353, 339] on link "11976304" at bounding box center [358, 339] width 41 height 10
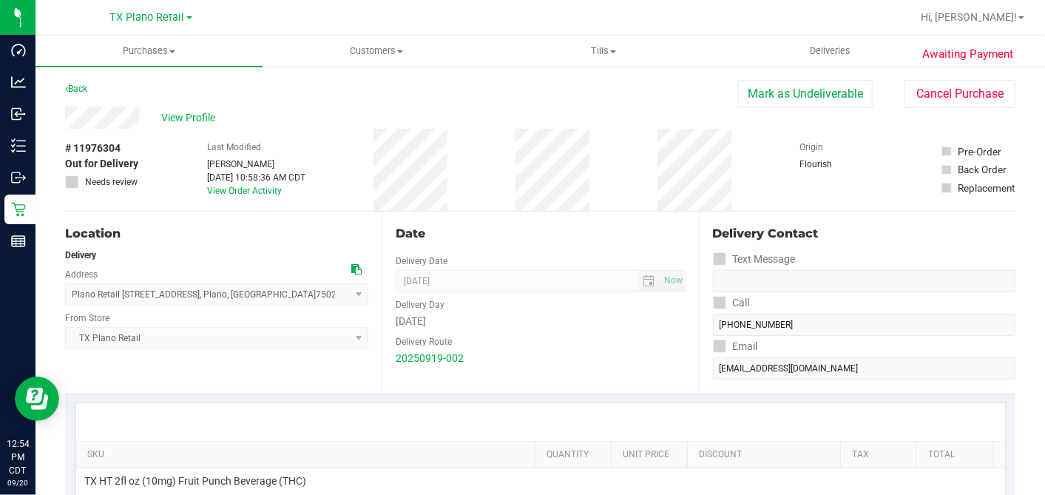
click at [779, 96] on button "Mark as Undeliverable" at bounding box center [805, 94] width 135 height 28
click at [782, 93] on button "Mark as Packed" at bounding box center [817, 94] width 111 height 28
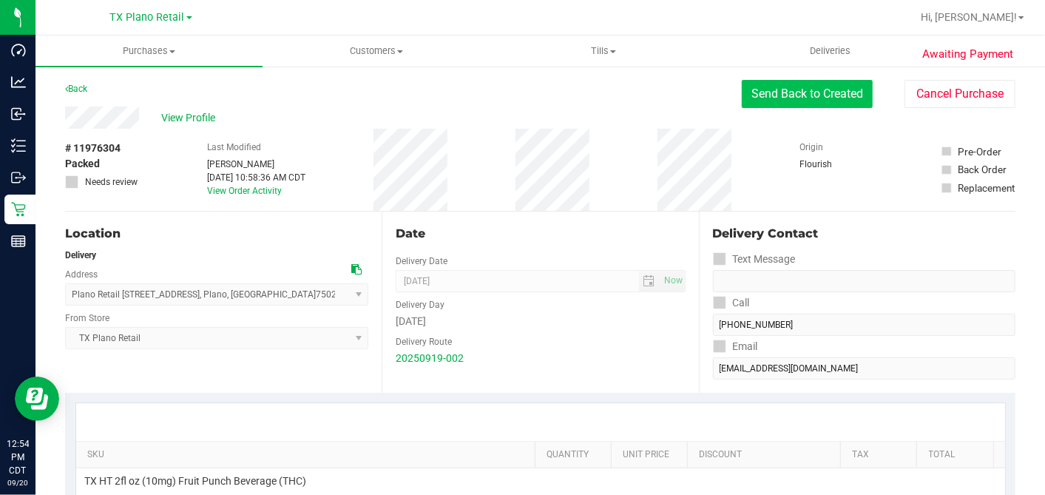
click at [773, 99] on button "Send Back to Created" at bounding box center [807, 94] width 131 height 28
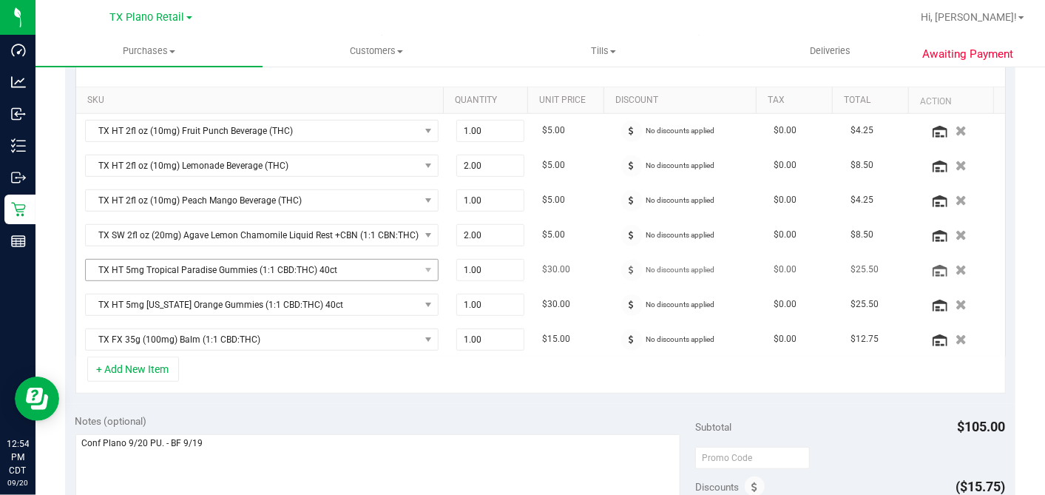
scroll to position [328, 0]
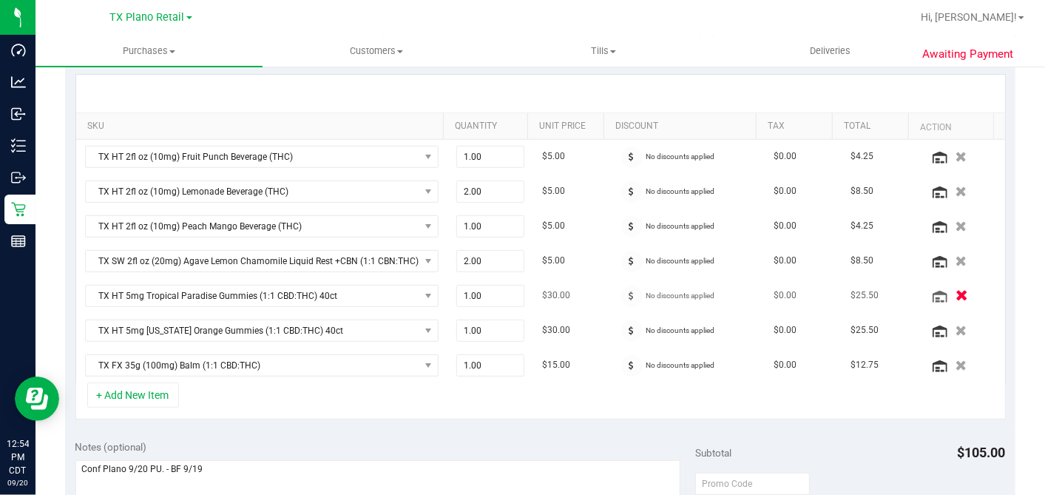
click at [956, 290] on icon "button" at bounding box center [962, 295] width 13 height 11
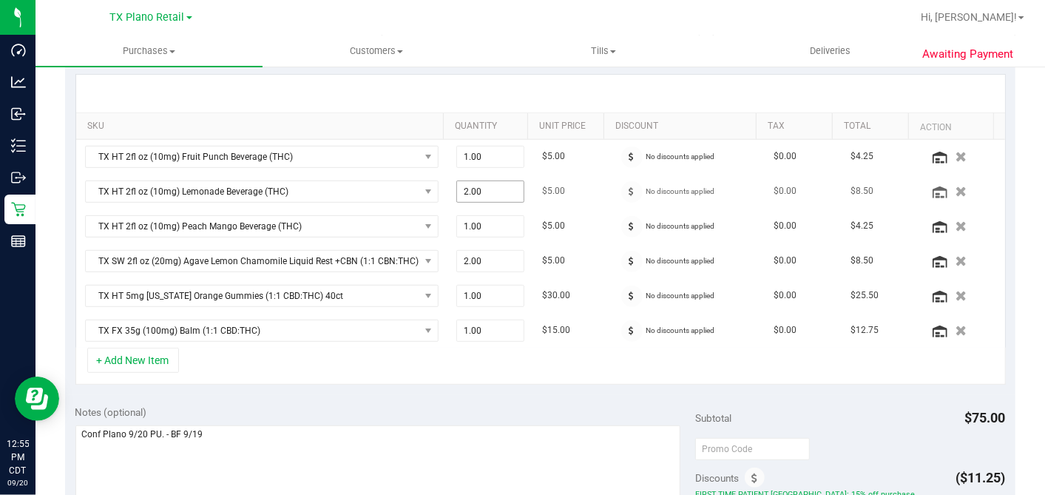
click at [470, 188] on span "2.00 2" at bounding box center [490, 191] width 68 height 22
click at [473, 190] on input "2" at bounding box center [490, 191] width 67 height 21
drag, startPoint x: 473, startPoint y: 190, endPoint x: 445, endPoint y: 192, distance: 28.9
click at [447, 192] on td "2.00 2" at bounding box center [490, 192] width 86 height 35
type input "1"
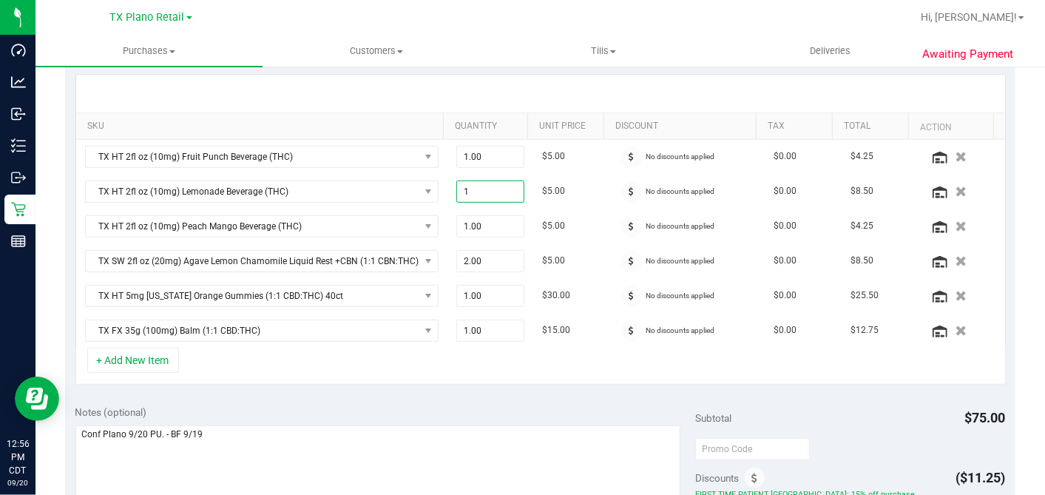
type input "2.00"
click at [513, 76] on div at bounding box center [540, 94] width 929 height 38
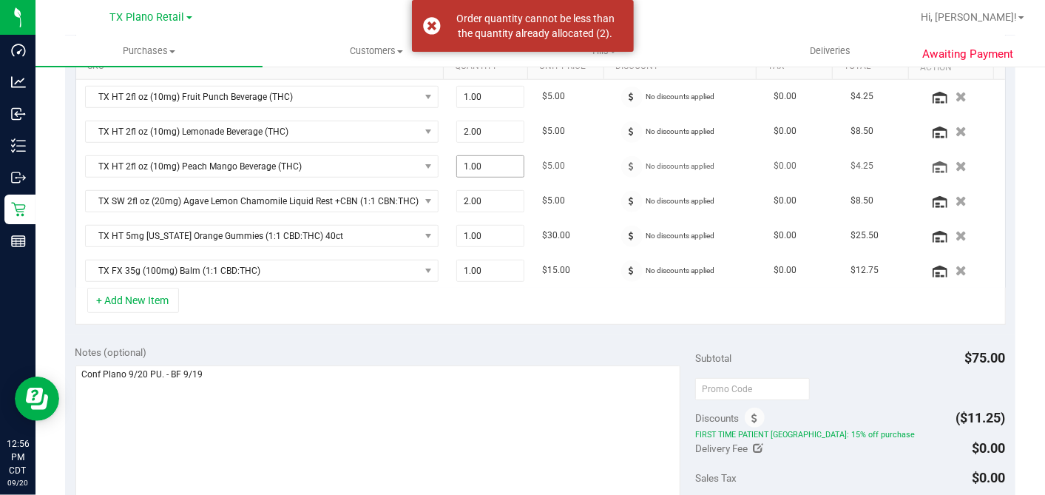
scroll to position [410, 0]
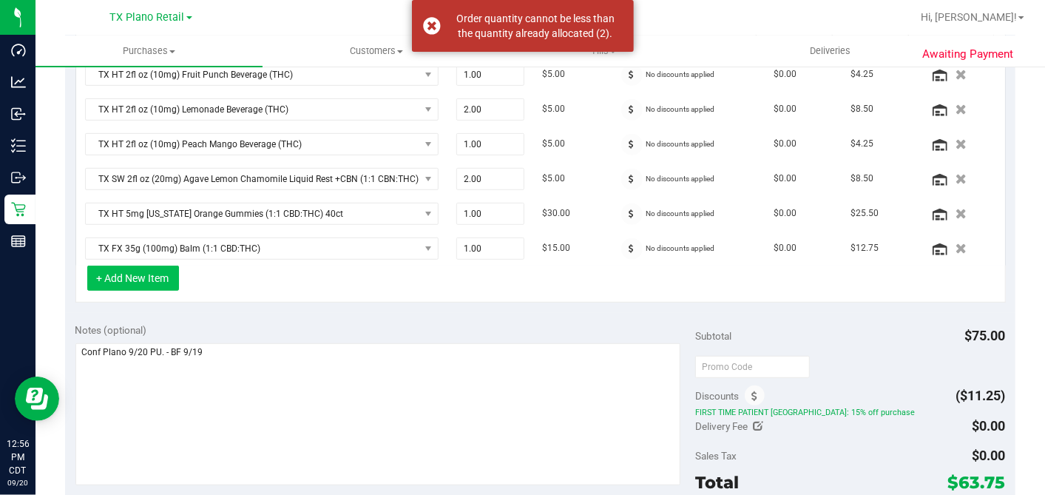
click at [144, 275] on button "+ Add New Item" at bounding box center [133, 278] width 92 height 25
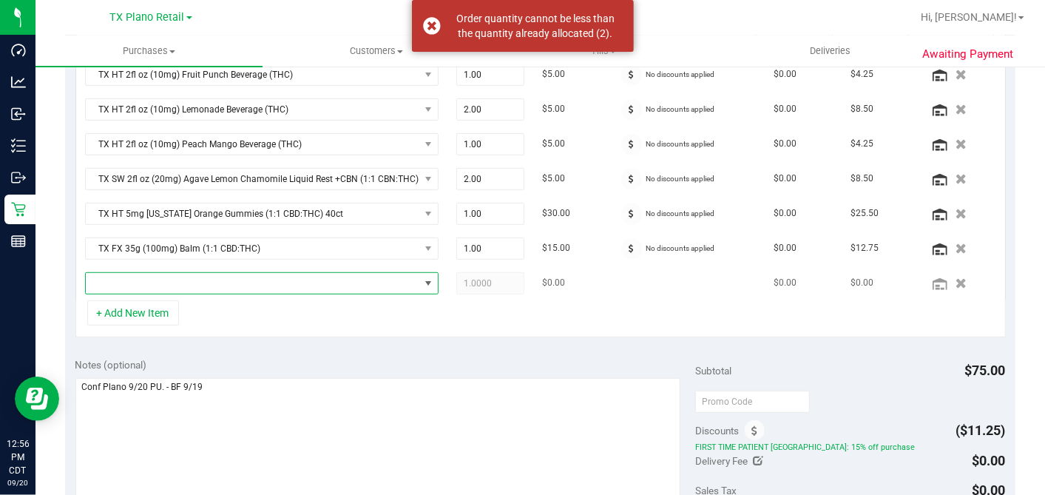
click at [160, 281] on span "NO DATA FOUND" at bounding box center [253, 283] width 334 height 21
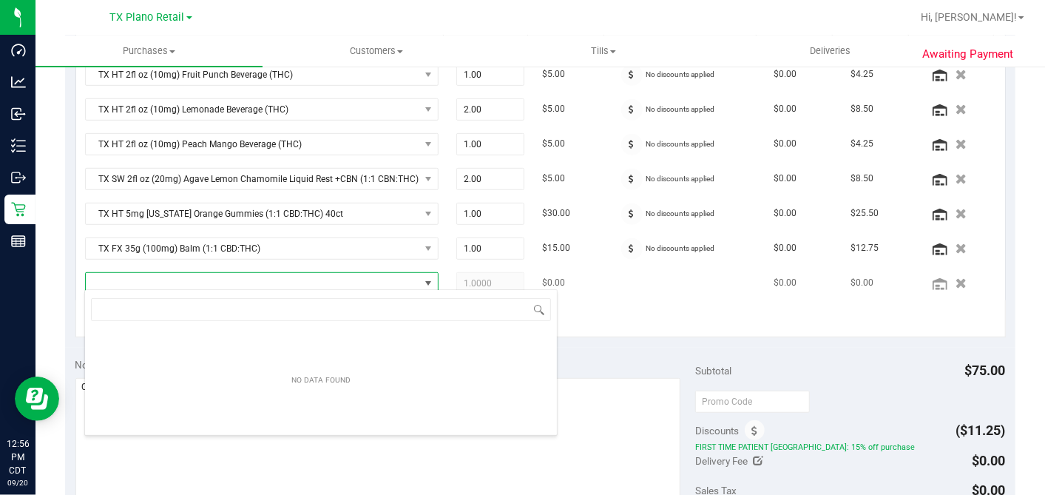
scroll to position [21, 339]
type input "LEMON"
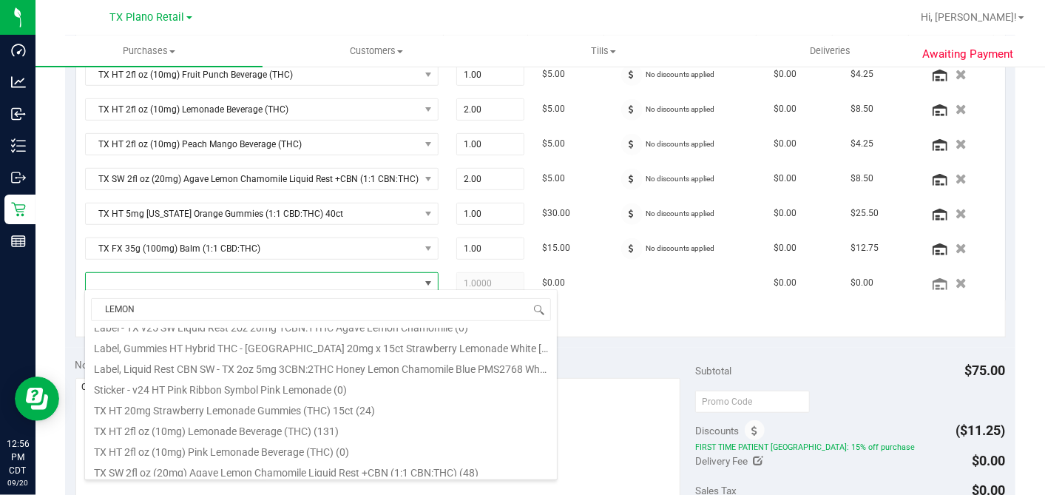
scroll to position [410, 0]
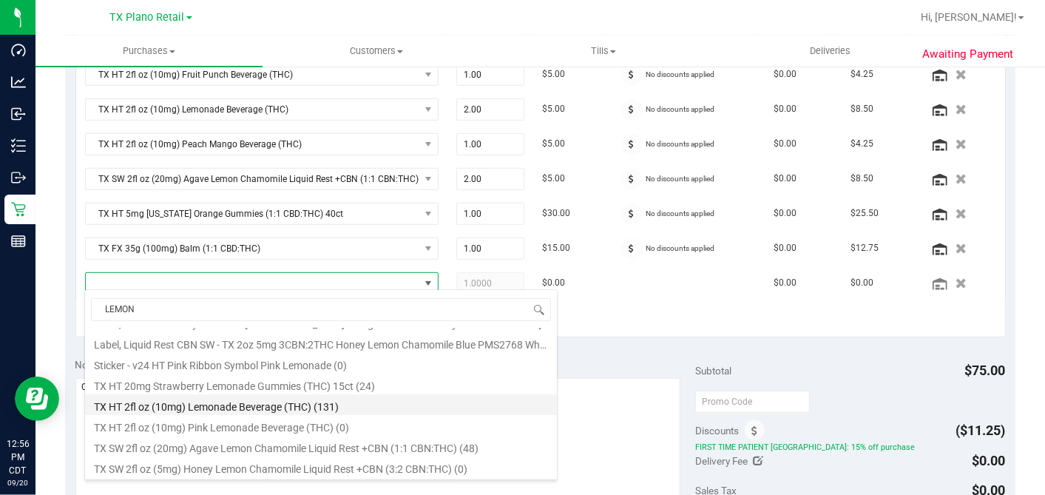
click at [238, 402] on li "TX HT 2fl oz (10mg) Lemonade Beverage (THC) (131)" at bounding box center [321, 404] width 472 height 21
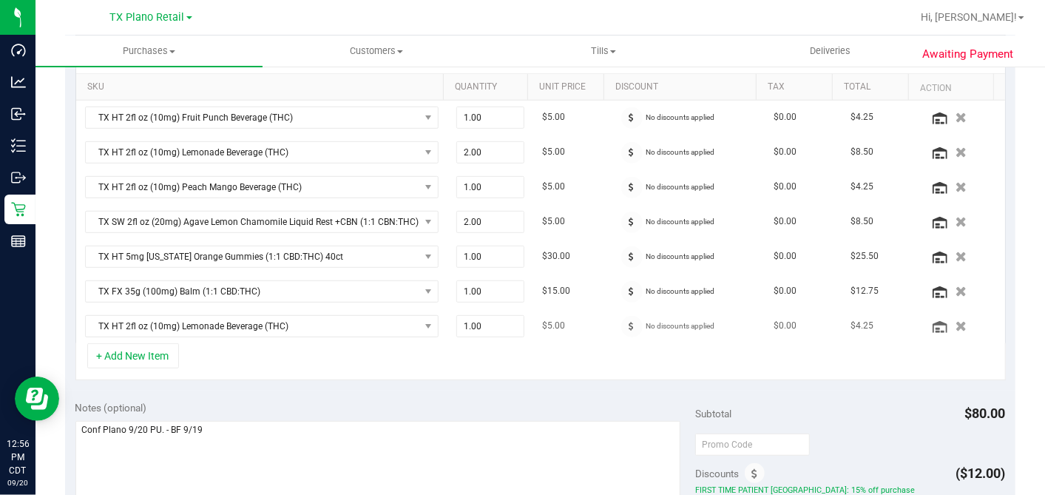
scroll to position [331, 0]
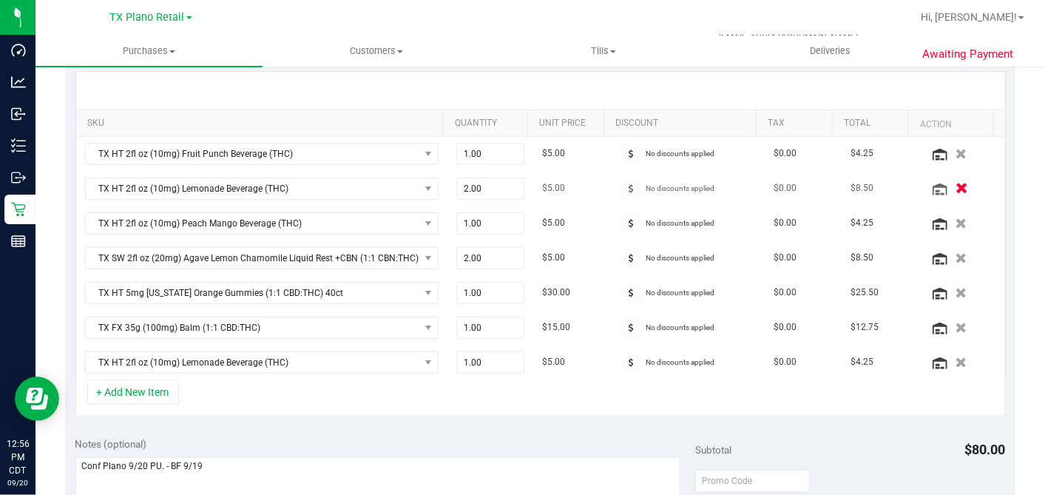
click at [949, 184] on button "button" at bounding box center [961, 188] width 25 height 16
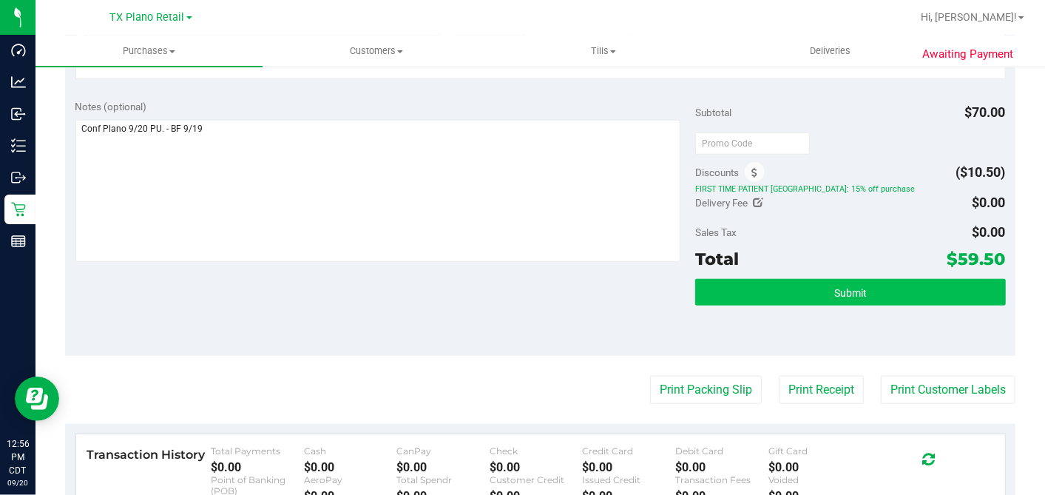
scroll to position [660, 0]
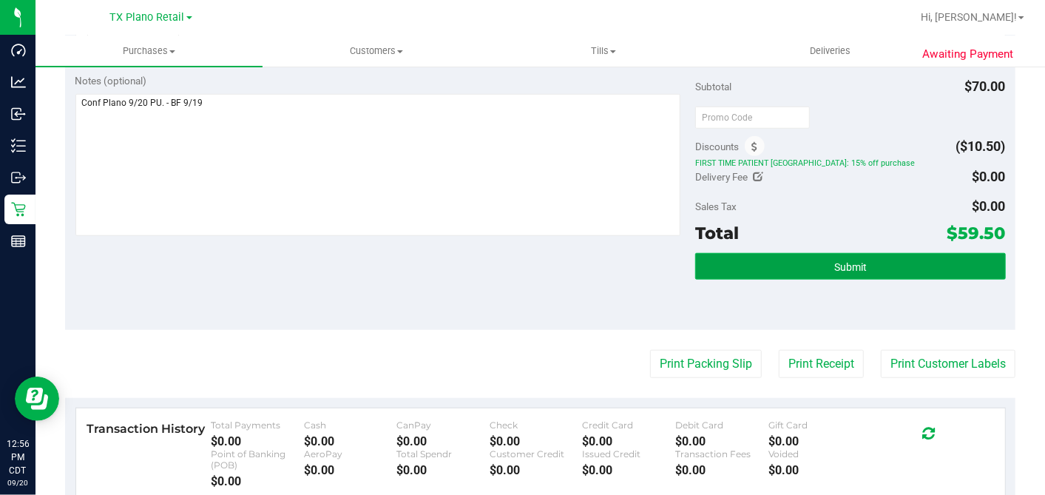
click at [811, 265] on button "Submit" at bounding box center [850, 266] width 310 height 27
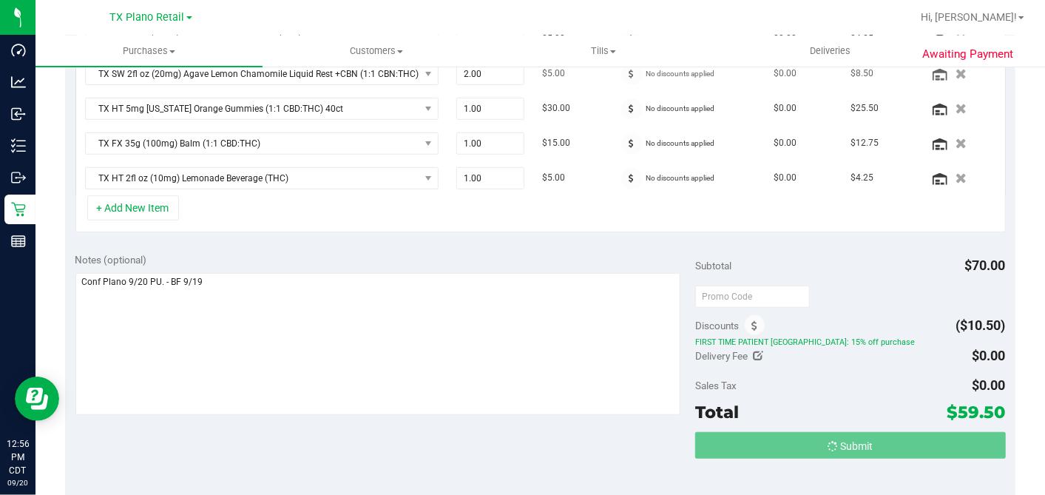
scroll to position [249, 0]
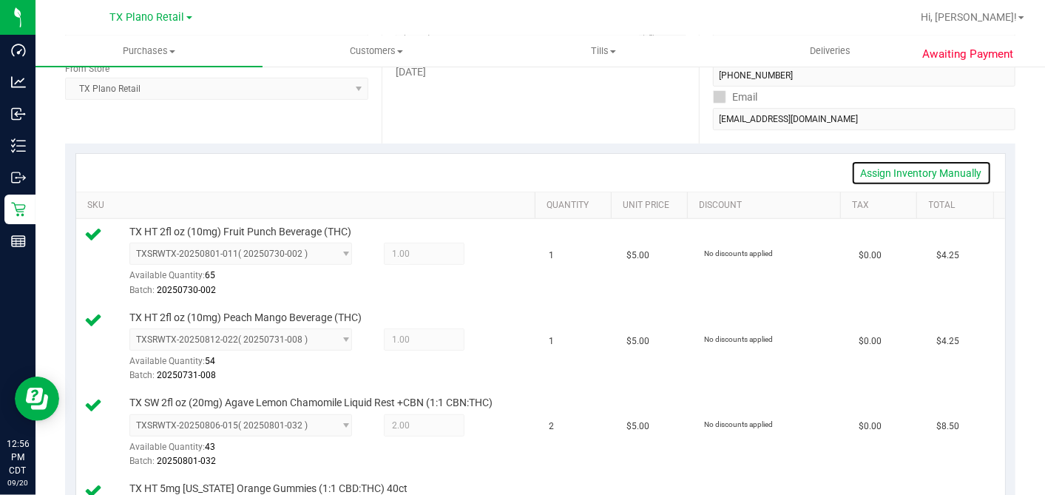
click at [868, 178] on link "Assign Inventory Manually" at bounding box center [921, 172] width 141 height 25
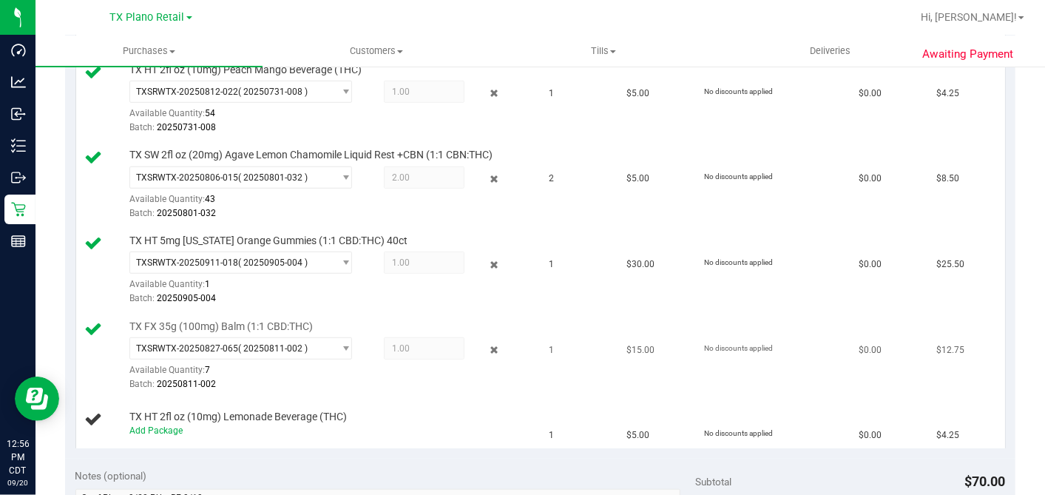
scroll to position [578, 0]
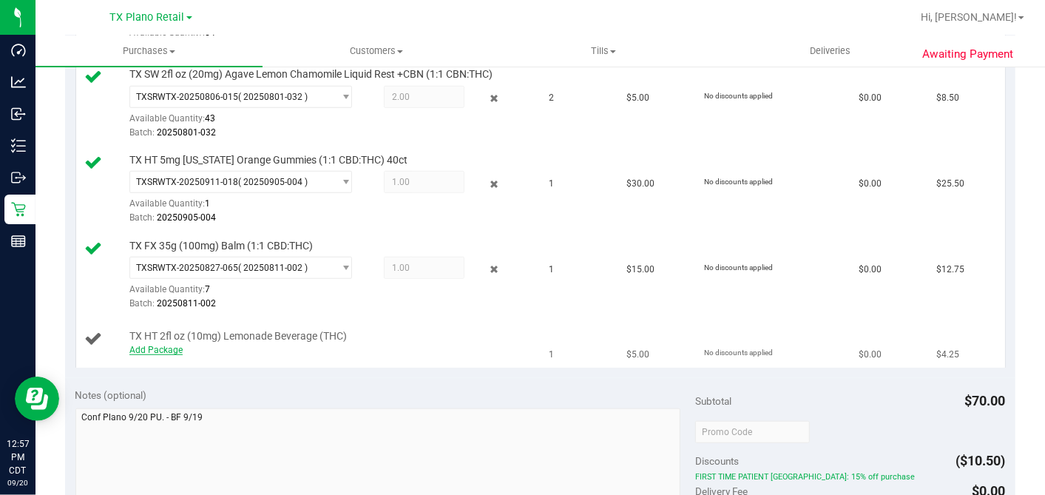
click at [160, 345] on link "Add Package" at bounding box center [155, 350] width 53 height 10
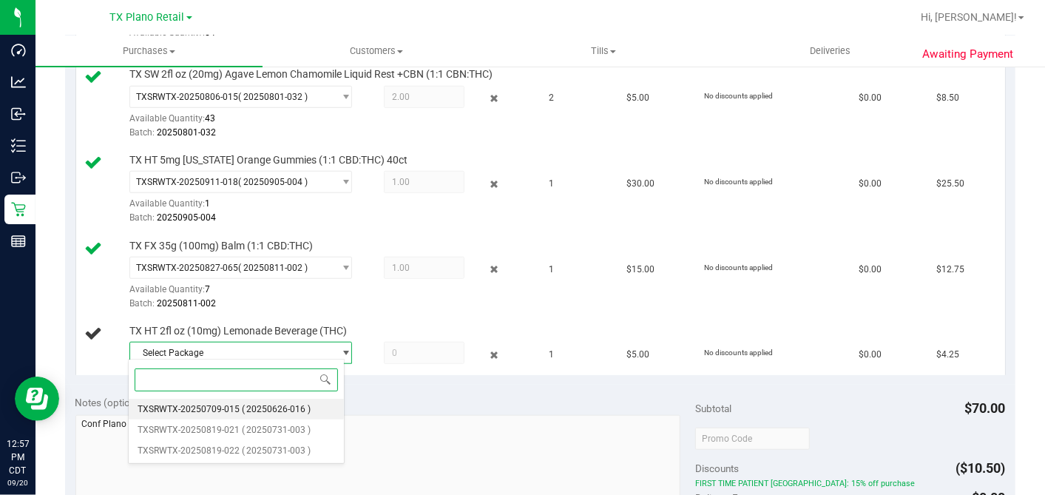
click at [262, 408] on span "( 20250626-016 )" at bounding box center [277, 409] width 70 height 10
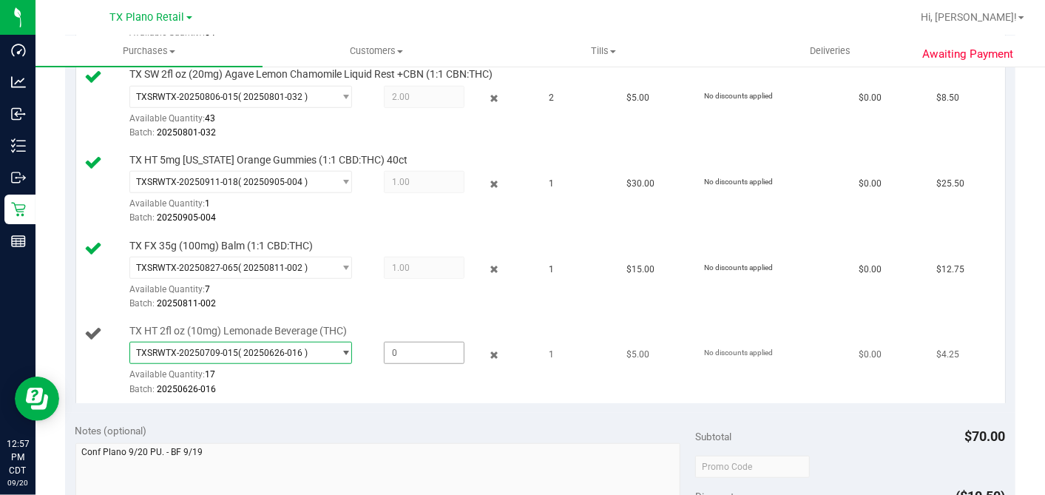
click at [417, 353] on span at bounding box center [424, 353] width 81 height 22
click at [406, 347] on input "text" at bounding box center [424, 352] width 79 height 21
type input "1"
type input "1.0000"
click at [481, 386] on div "Batch: 20250626-016" at bounding box center [330, 389] width 402 height 14
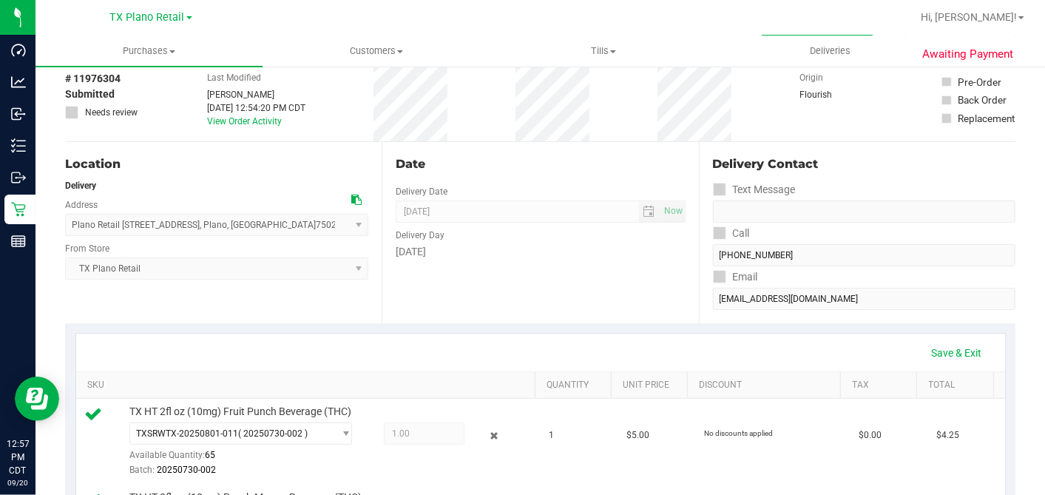
scroll to position [0, 0]
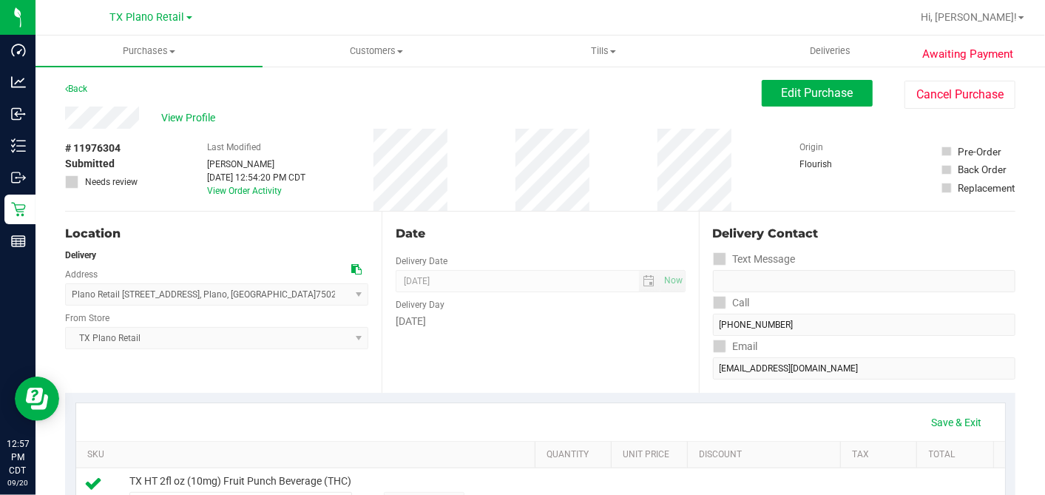
click at [626, 223] on div "Date Delivery Date 09/20/2025 Now 09/20/2025 07:00 AM Now Delivery Day Saturday" at bounding box center [540, 302] width 317 height 181
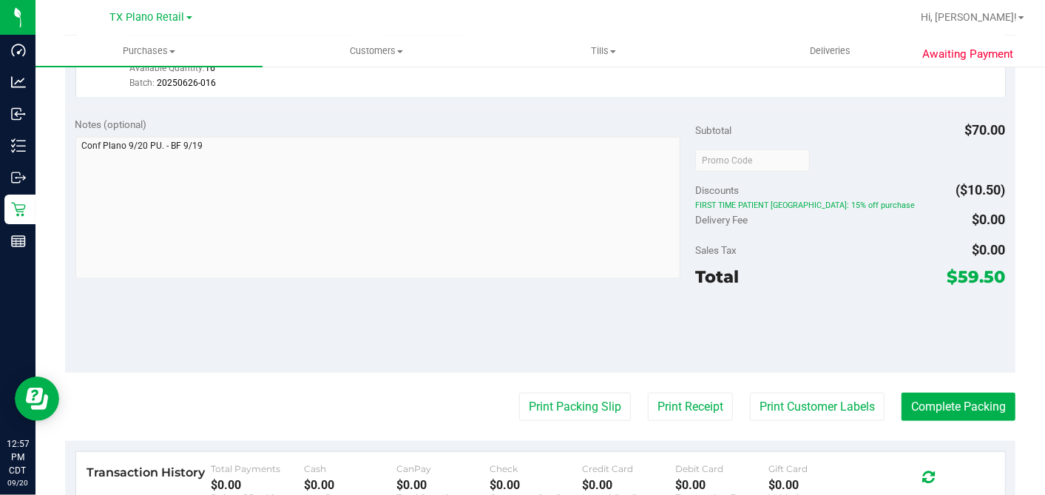
scroll to position [904, 0]
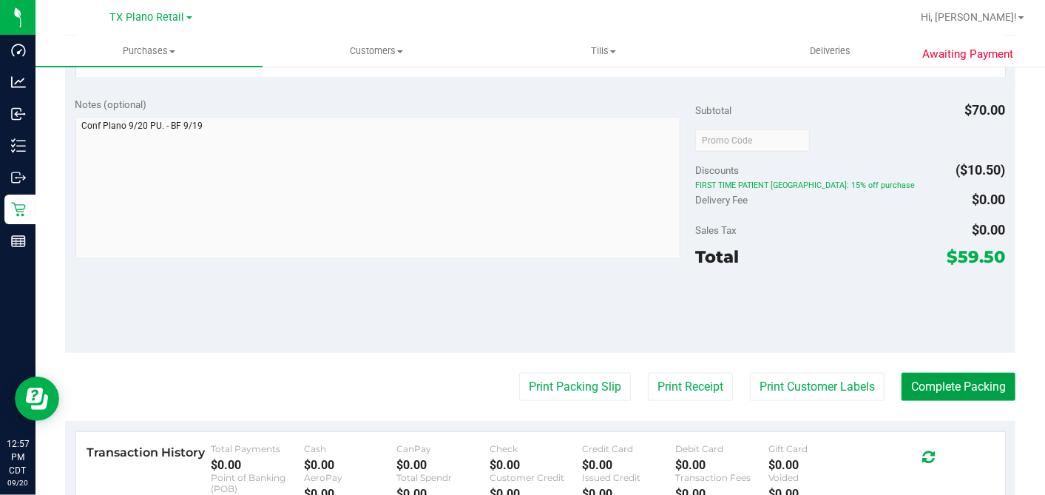
drag, startPoint x: 970, startPoint y: 373, endPoint x: 847, endPoint y: 321, distance: 133.5
click at [967, 373] on button "Complete Packing" at bounding box center [959, 387] width 114 height 28
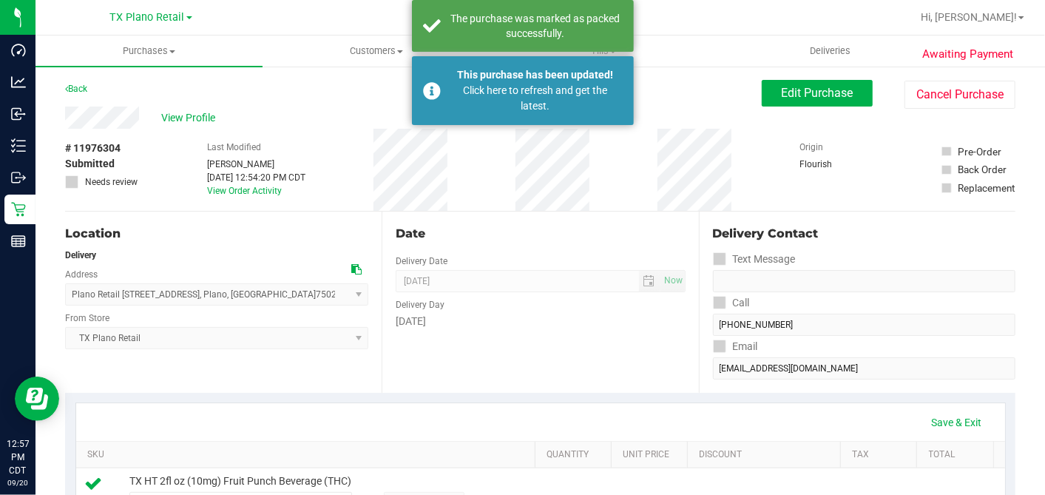
scroll to position [493, 0]
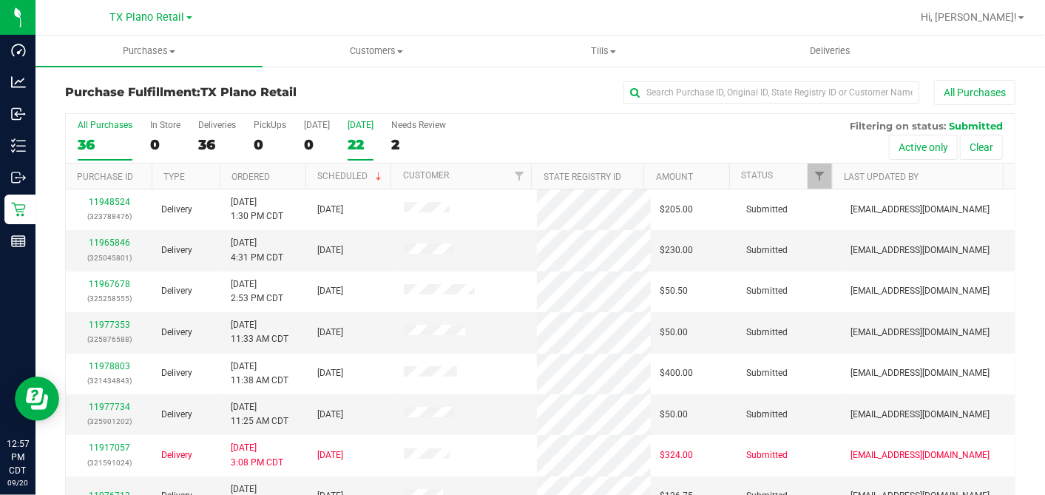
click at [355, 138] on div "22" at bounding box center [361, 144] width 26 height 17
click at [0, 0] on input "Tomorrow 22" at bounding box center [0, 0] width 0 height 0
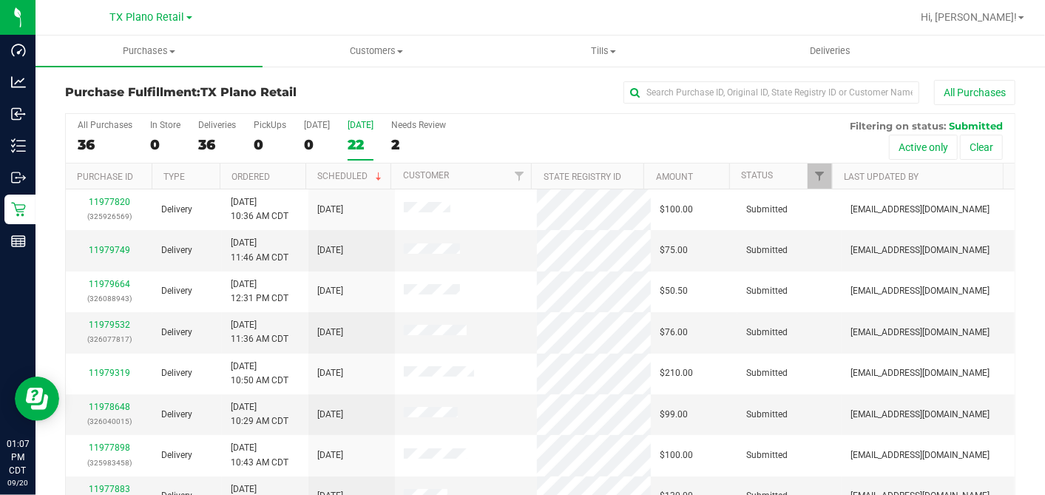
click at [348, 143] on div "22" at bounding box center [361, 144] width 26 height 17
click at [0, 0] on input "Tomorrow 22" at bounding box center [0, 0] width 0 height 0
click at [445, 92] on div "All Purchases" at bounding box center [699, 92] width 634 height 25
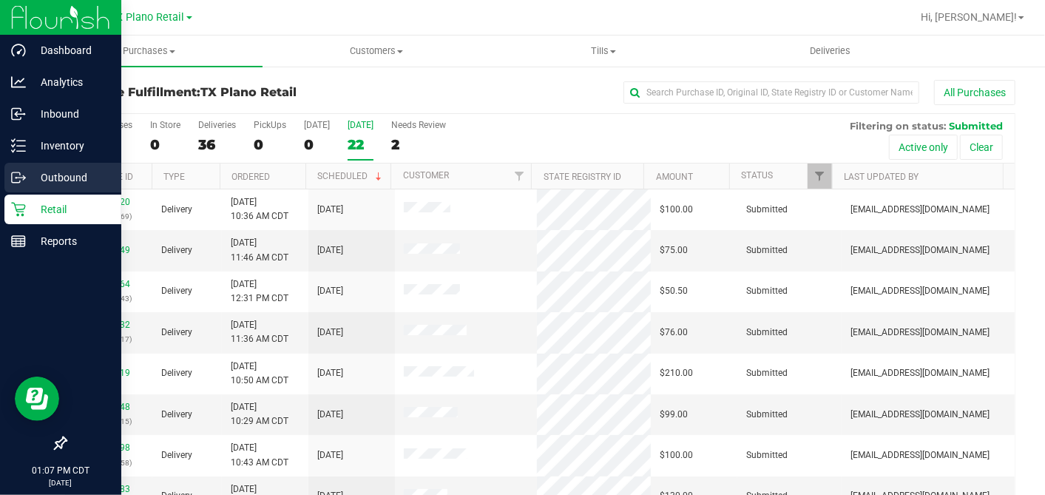
click at [41, 176] on p "Outbound" at bounding box center [70, 178] width 89 height 18
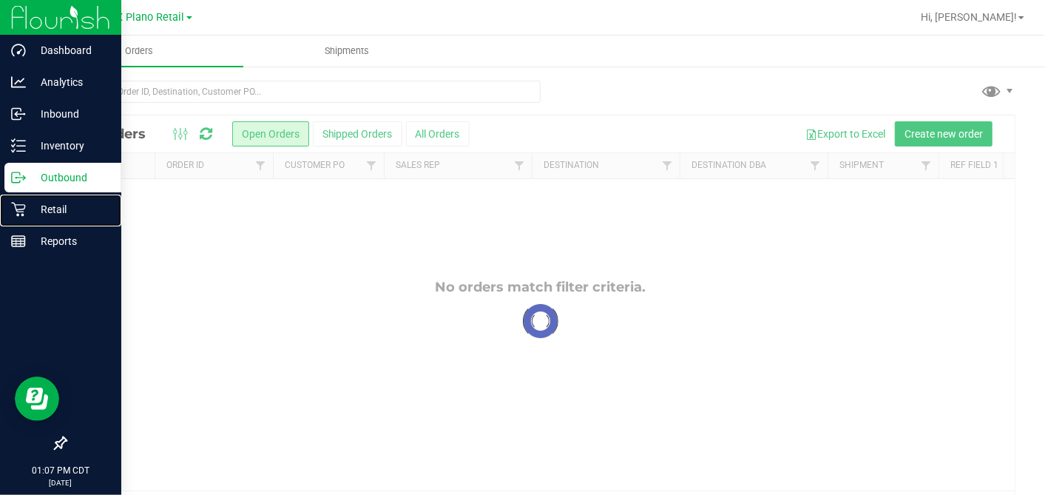
click at [59, 211] on p "Retail" at bounding box center [70, 209] width 89 height 18
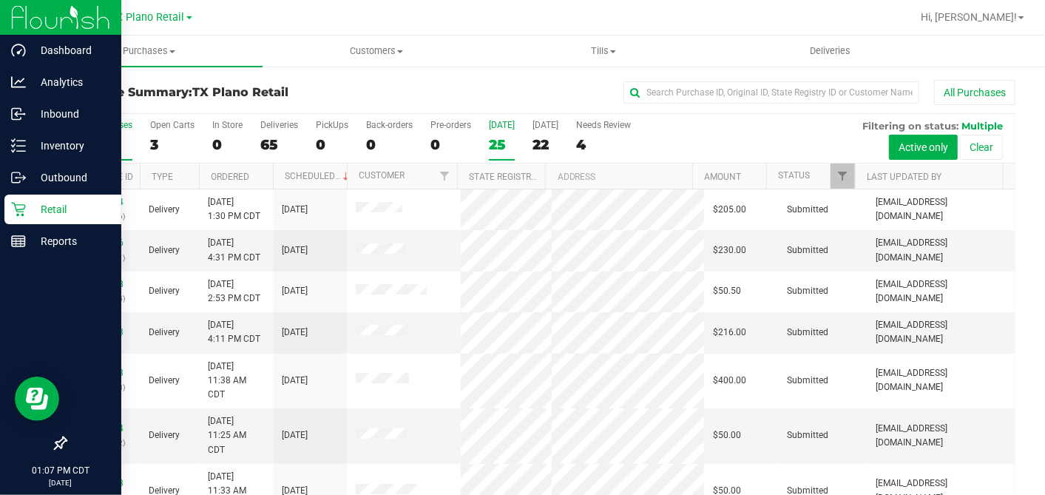
click at [503, 143] on div "25" at bounding box center [502, 144] width 26 height 17
click at [0, 0] on input "Today 25" at bounding box center [0, 0] width 0 height 0
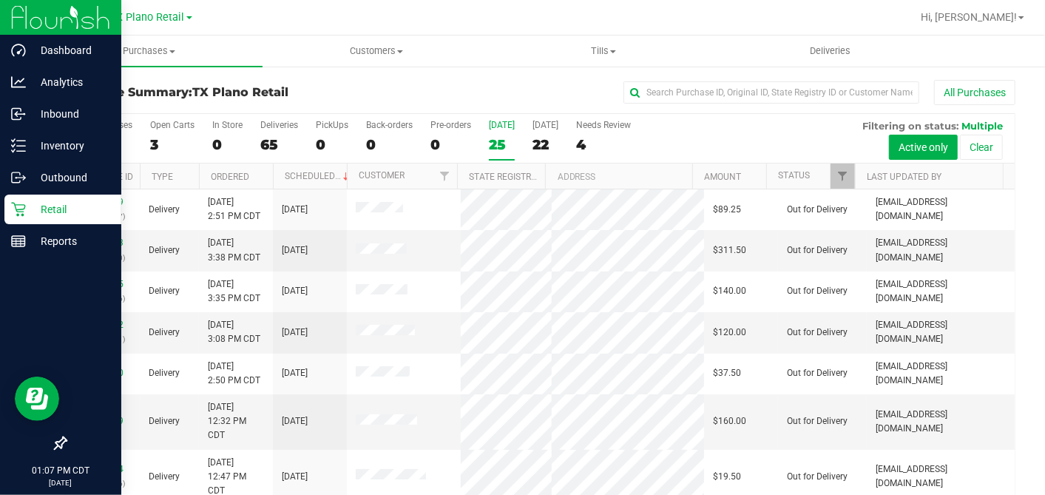
scroll to position [337, 0]
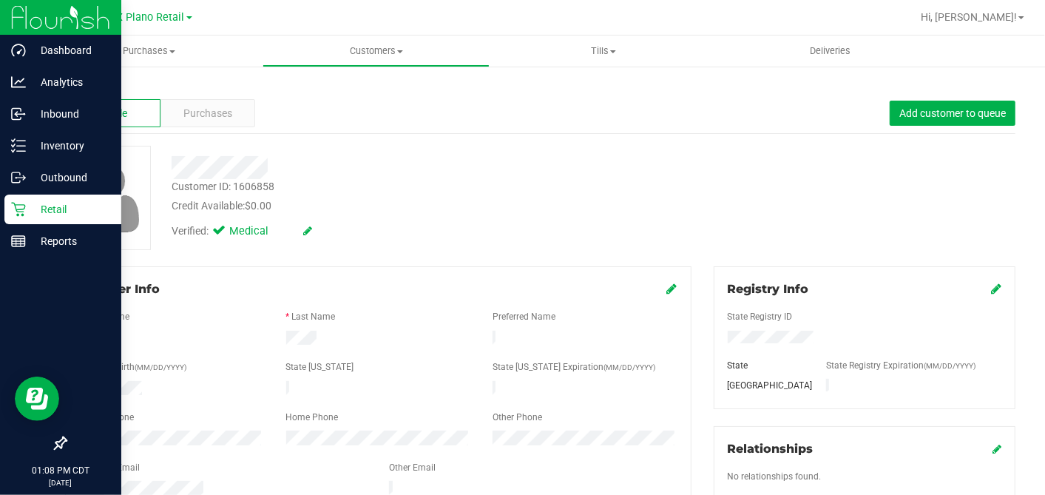
click at [365, 203] on div "Credit Available: $0.00" at bounding box center [404, 206] width 464 height 16
click at [594, 190] on div "Customer ID: 1606858 Credit Available: $0.00" at bounding box center [403, 196] width 487 height 35
drag, startPoint x: 426, startPoint y: 185, endPoint x: 414, endPoint y: 212, distance: 29.8
click at [423, 188] on div "Customer ID: 1606858 Credit Available: $0.00" at bounding box center [403, 196] width 487 height 35
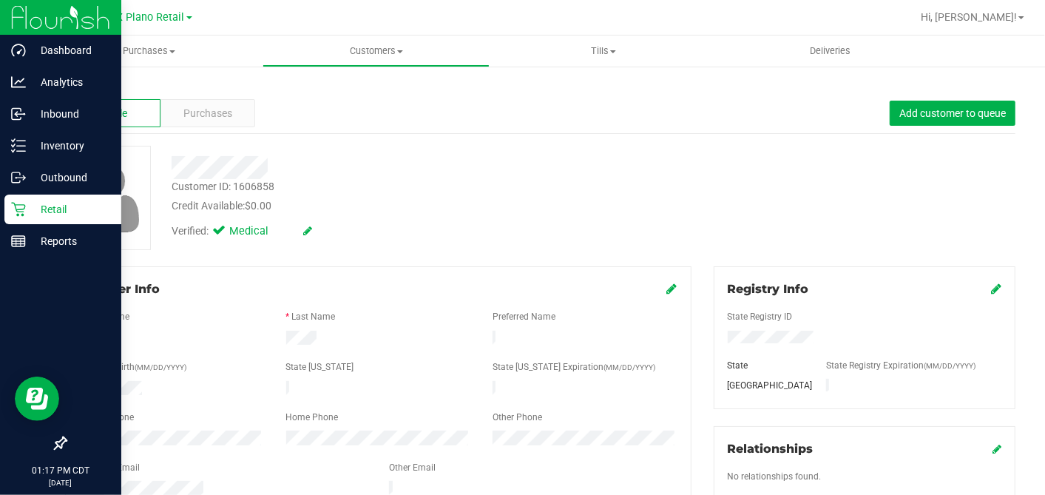
click at [429, 164] on div at bounding box center [403, 167] width 487 height 23
click at [27, 209] on p "Retail" at bounding box center [70, 209] width 89 height 18
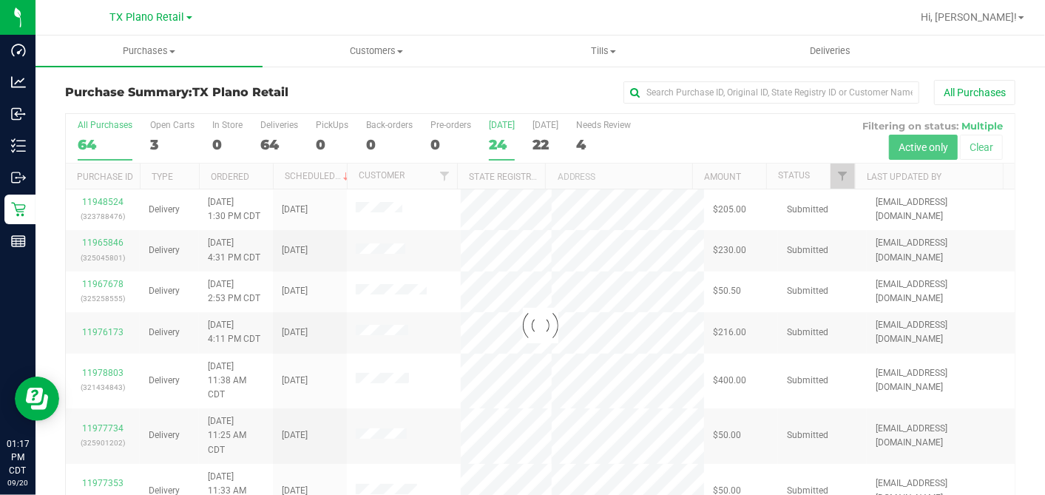
click at [498, 144] on div "24" at bounding box center [502, 144] width 26 height 17
click at [0, 0] on input "Today 24" at bounding box center [0, 0] width 0 height 0
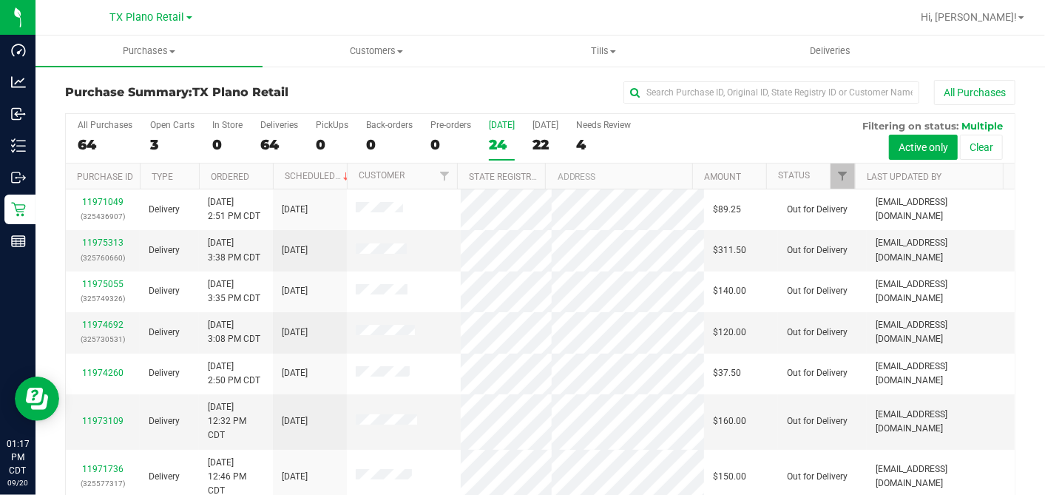
click at [503, 148] on div "24" at bounding box center [502, 144] width 26 height 17
click at [0, 0] on input "Today 24" at bounding box center [0, 0] width 0 height 0
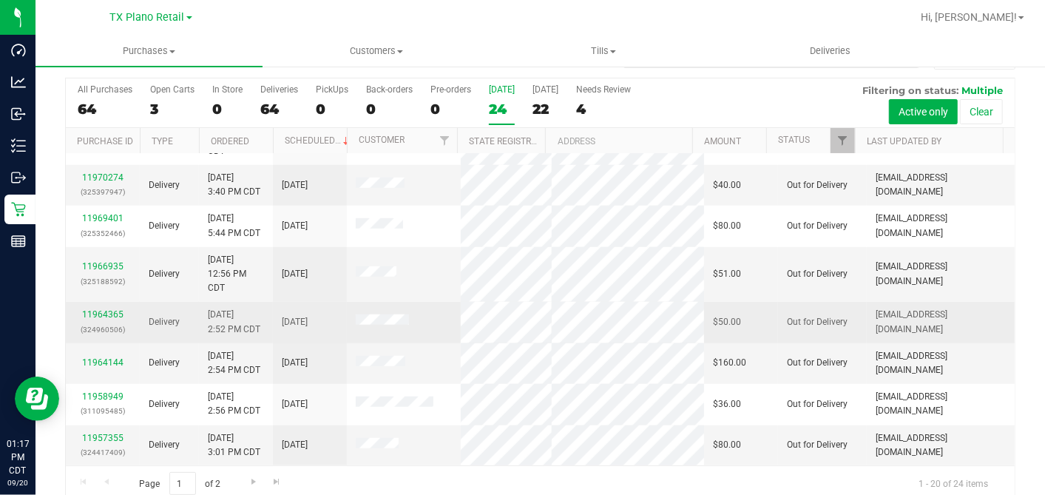
scroll to position [55, 0]
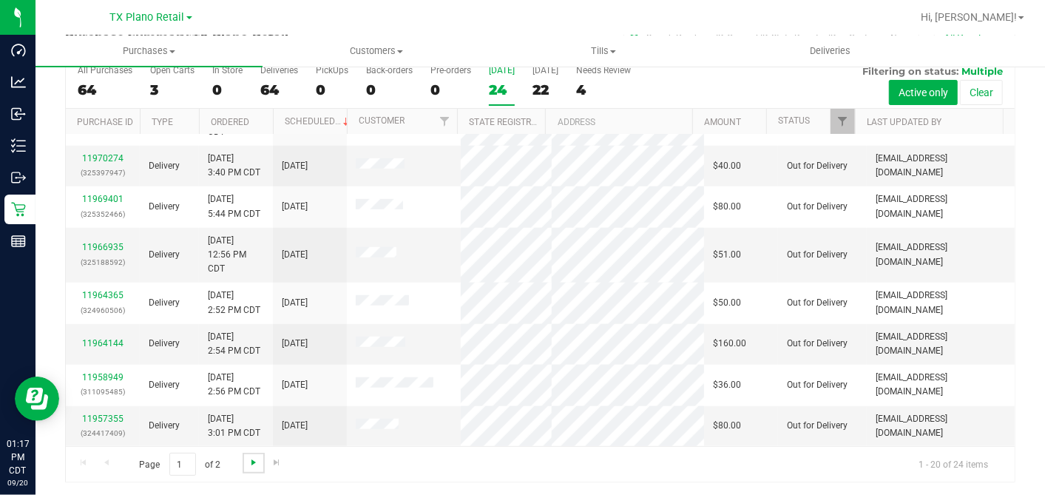
click at [248, 462] on span "Go to the next page" at bounding box center [254, 462] width 12 height 12
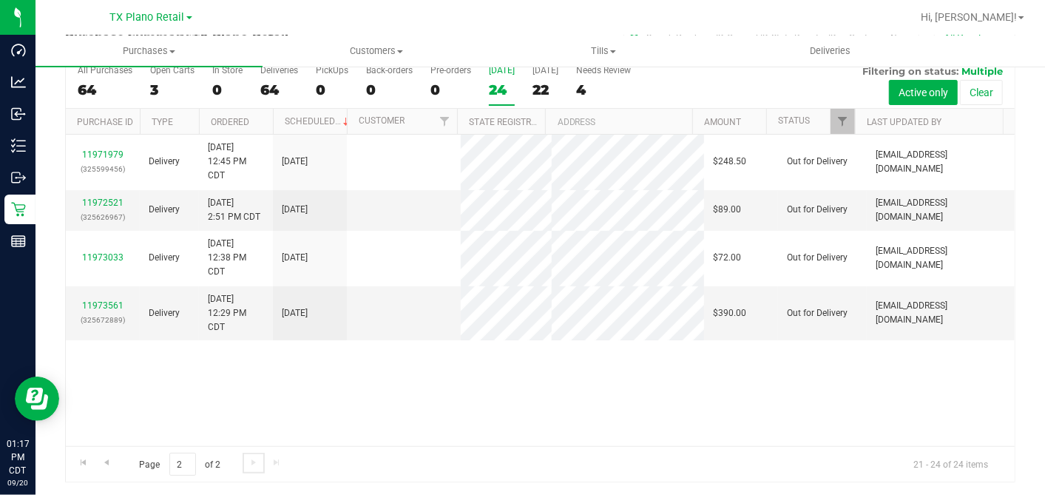
scroll to position [0, 0]
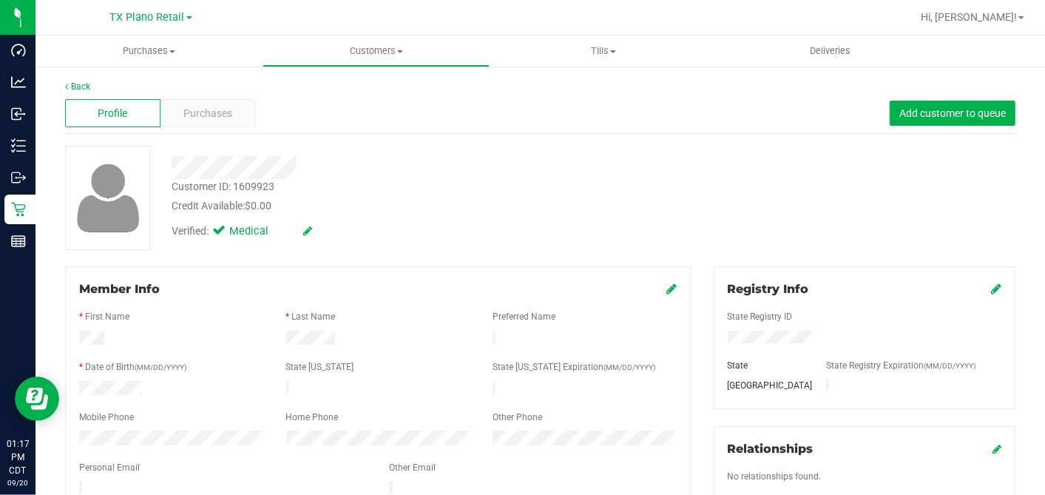
click at [553, 208] on div "Credit Available: $0.00" at bounding box center [404, 206] width 464 height 16
drag, startPoint x: 757, startPoint y: 188, endPoint x: 743, endPoint y: 190, distance: 13.5
click at [757, 188] on div "Customer ID: 1609923 Credit Available: $0.00 Verified: Medical" at bounding box center [540, 198] width 973 height 104
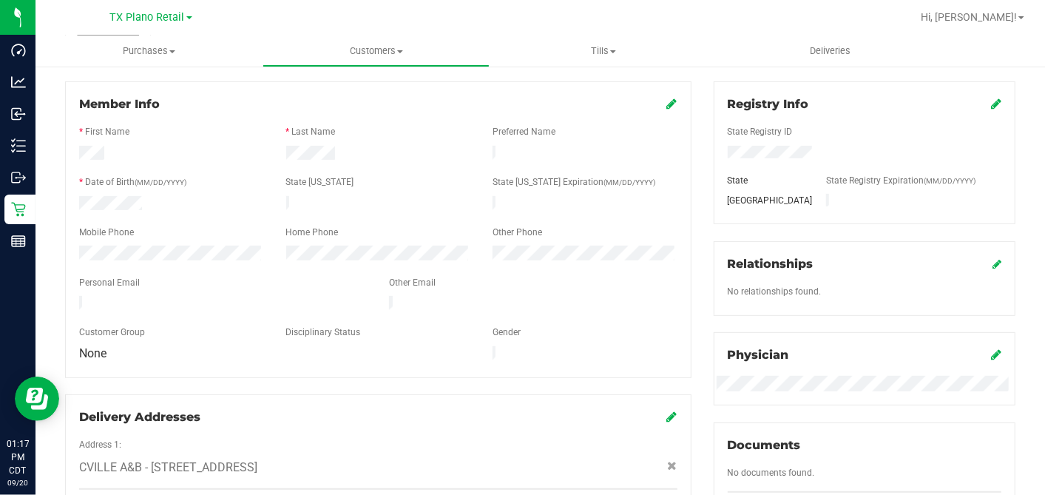
scroll to position [164, 0]
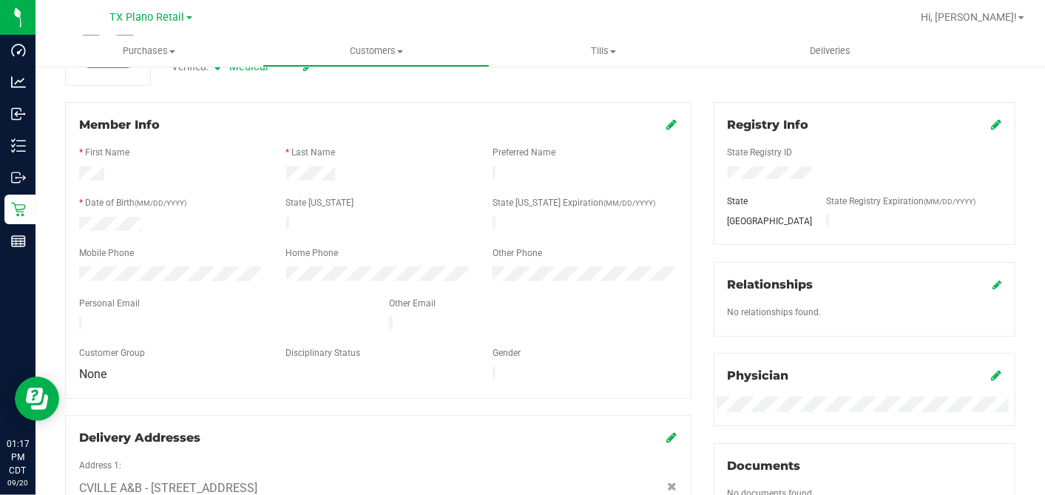
click at [667, 126] on icon at bounding box center [672, 124] width 10 height 12
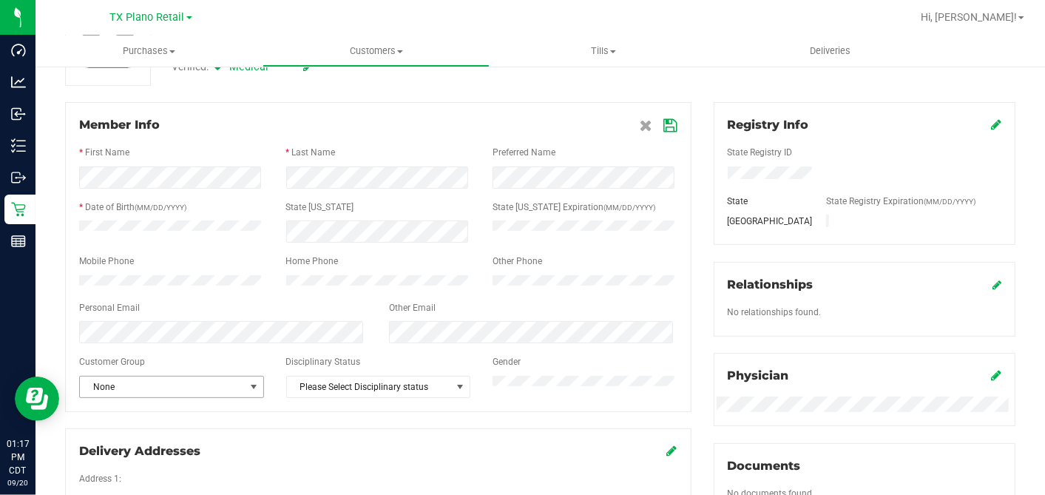
click at [180, 397] on span "None" at bounding box center [162, 386] width 165 height 21
click at [139, 365] on li "Veteran" at bounding box center [170, 376] width 180 height 22
click at [669, 121] on div "Member Info * First Name * Last Name Preferred Name * Date of Birth (MM/DD/YYYY…" at bounding box center [378, 256] width 626 height 309
click at [665, 125] on icon at bounding box center [670, 126] width 13 height 12
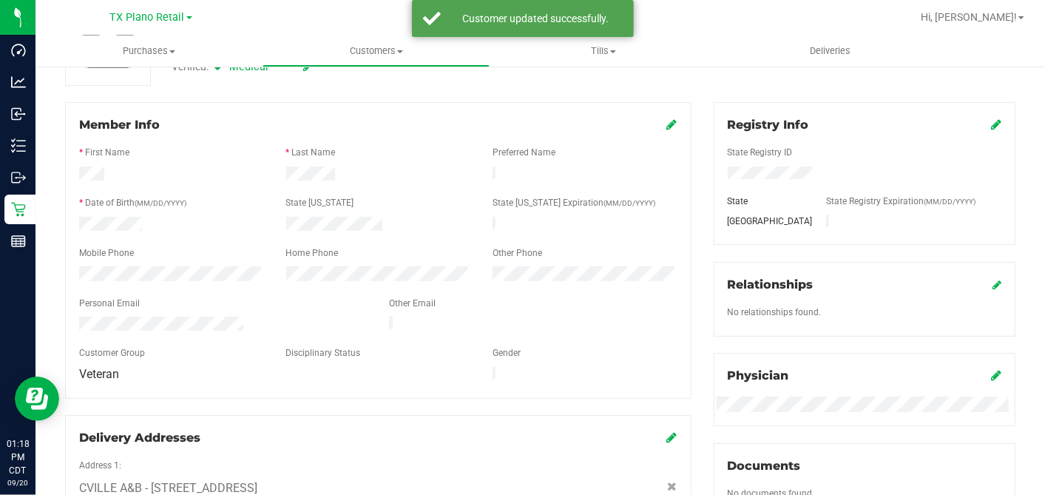
click at [703, 164] on div "Registry Info State Registry ID State State Registry Expiration (MM/DD/YYYY) TX…" at bounding box center [865, 372] width 324 height 540
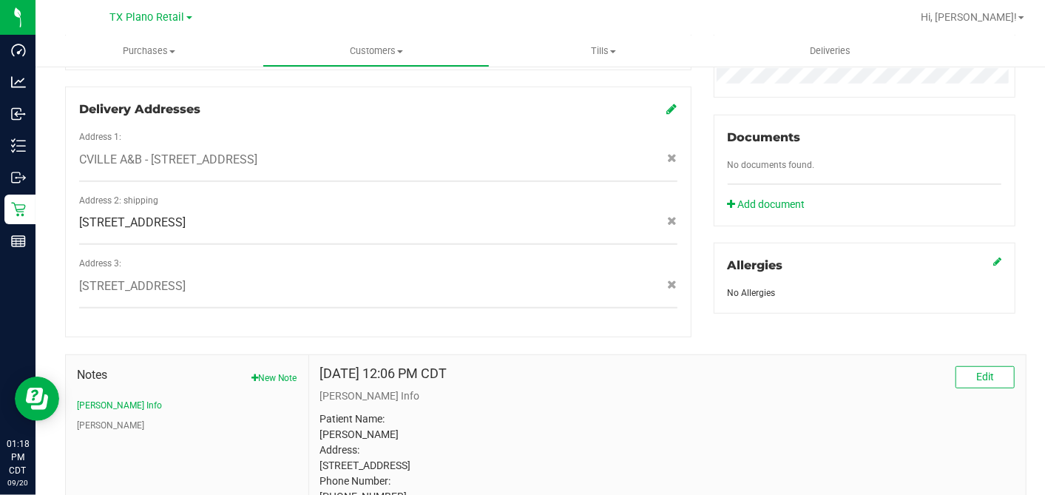
drag, startPoint x: 535, startPoint y: 306, endPoint x: 342, endPoint y: 308, distance: 192.3
click at [342, 320] on div at bounding box center [378, 322] width 598 height 4
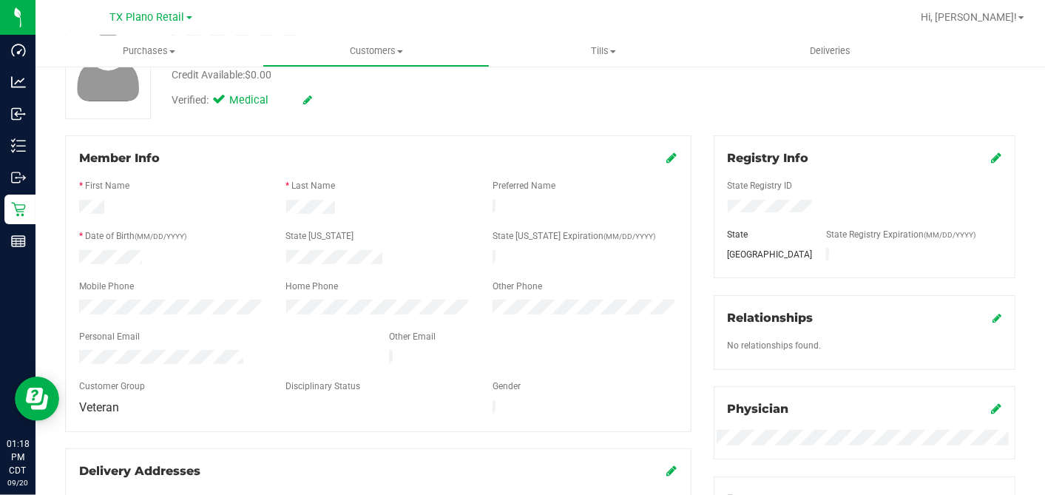
scroll to position [0, 0]
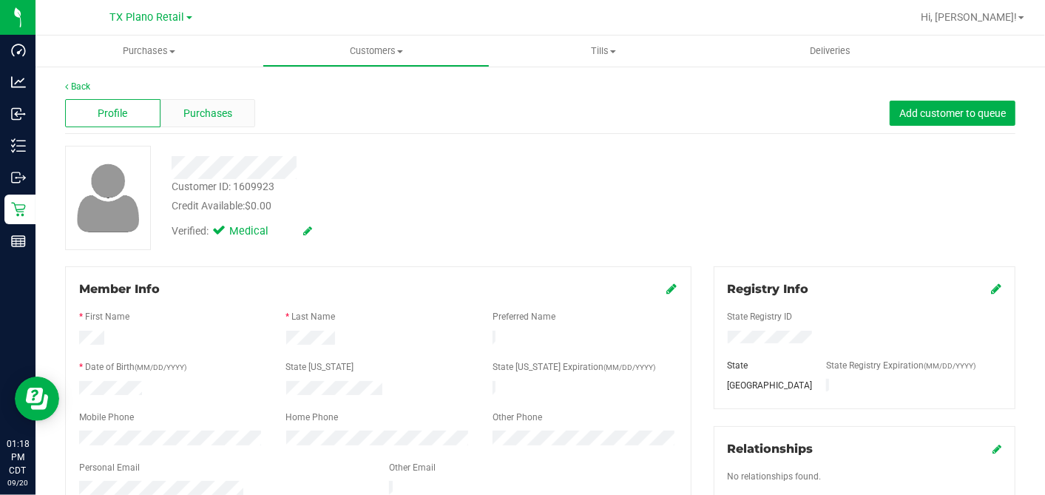
click at [219, 106] on span "Purchases" at bounding box center [207, 114] width 49 height 16
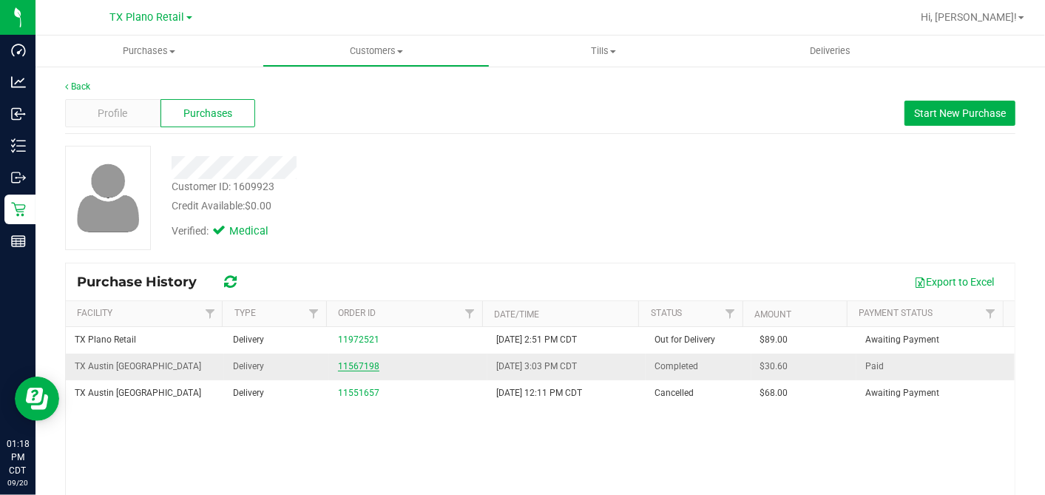
click at [356, 362] on link "11567198" at bounding box center [358, 366] width 41 height 10
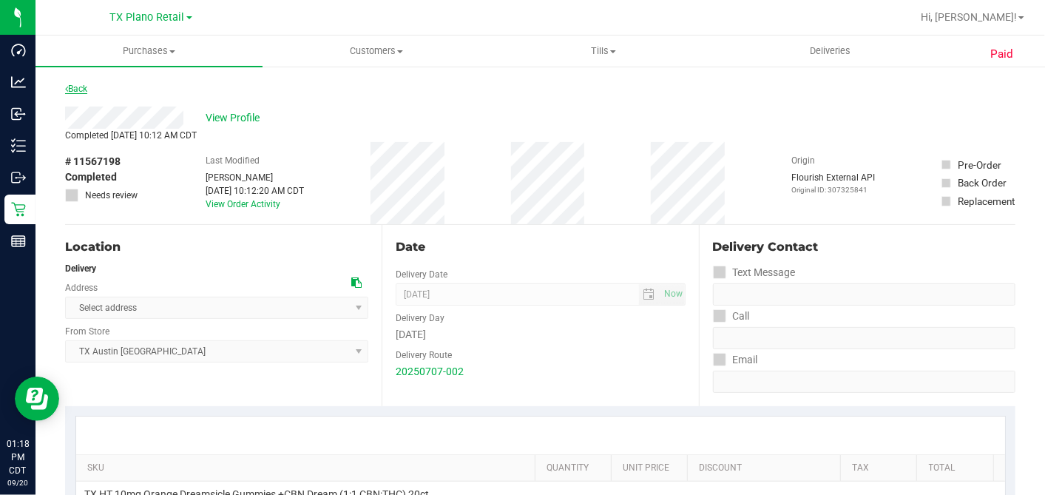
click at [87, 87] on link "Back" at bounding box center [76, 89] width 22 height 10
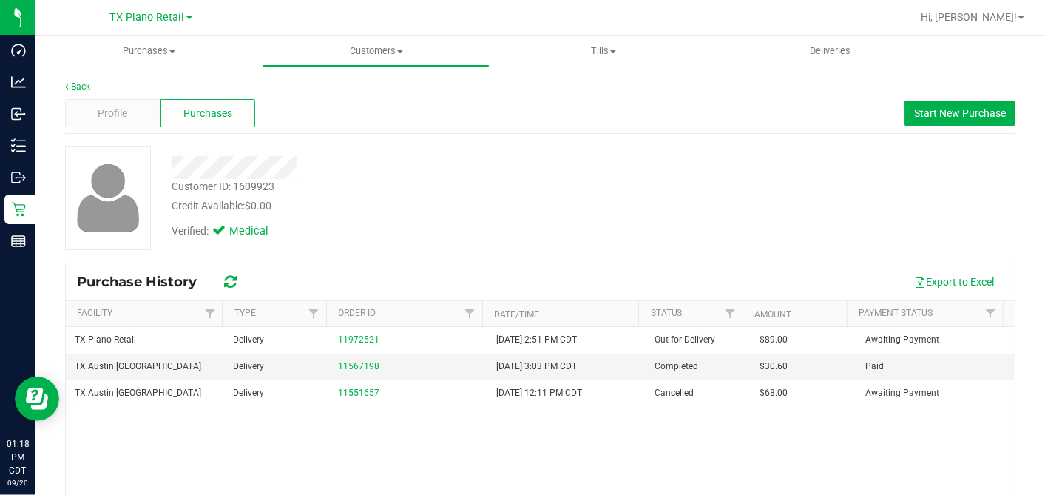
drag, startPoint x: 482, startPoint y: 169, endPoint x: 466, endPoint y: 170, distance: 16.3
click at [482, 169] on div at bounding box center [403, 167] width 487 height 23
click at [132, 110] on div "Profile" at bounding box center [112, 113] width 95 height 28
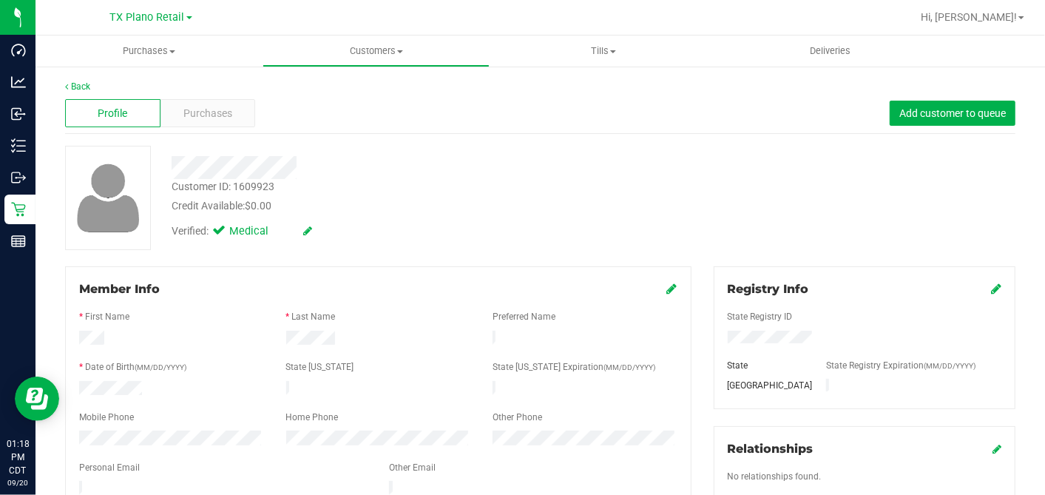
click at [459, 196] on div "Customer ID: 1609923 Credit Available: $0.00" at bounding box center [403, 196] width 487 height 35
click at [439, 230] on div "Verified: Medical" at bounding box center [403, 230] width 487 height 33
click at [547, 212] on div "Credit Available: $0.00" at bounding box center [404, 206] width 464 height 16
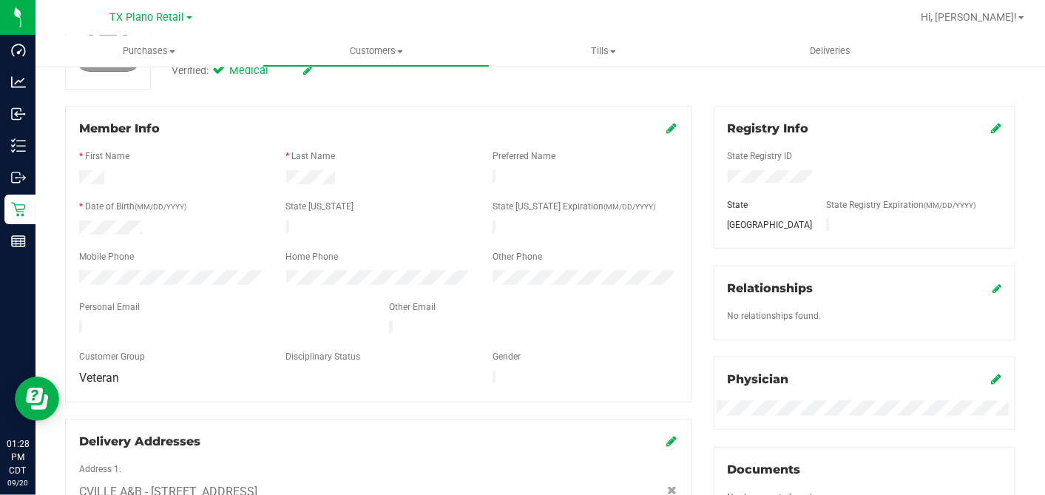
scroll to position [164, 0]
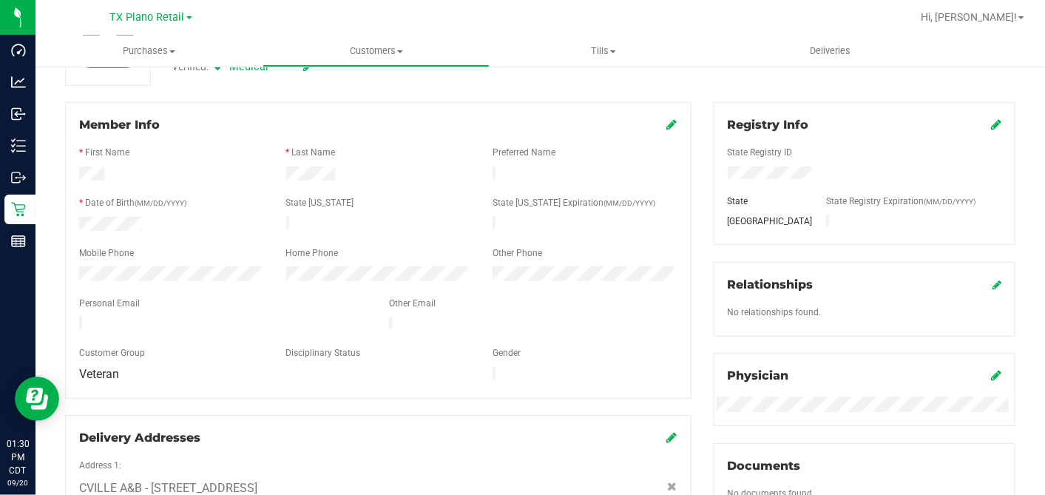
click at [678, 267] on div at bounding box center [584, 275] width 207 height 18
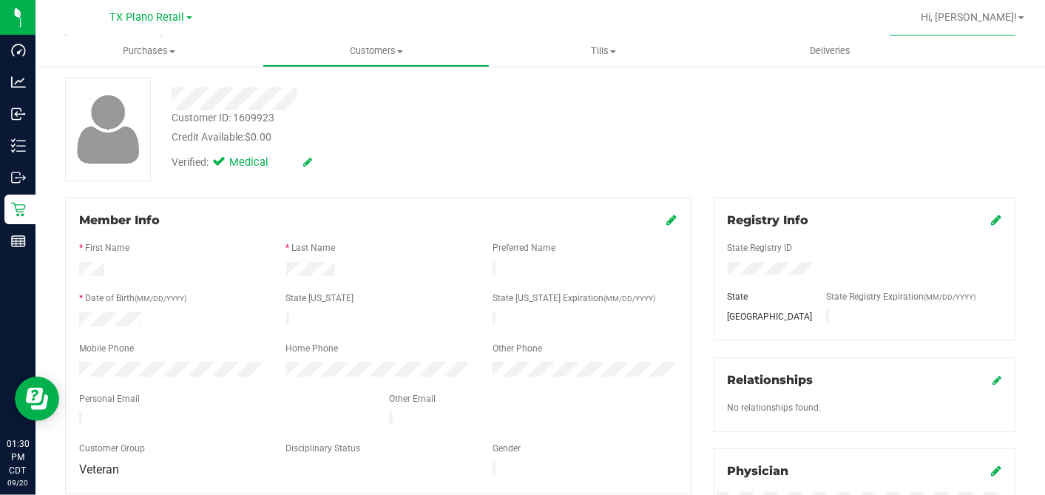
scroll to position [0, 0]
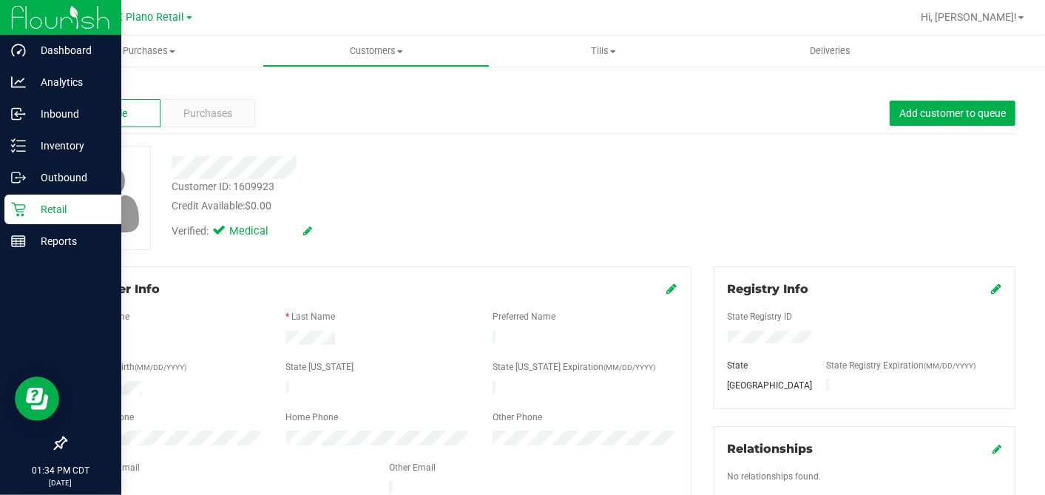
click at [23, 211] on icon at bounding box center [18, 210] width 14 height 14
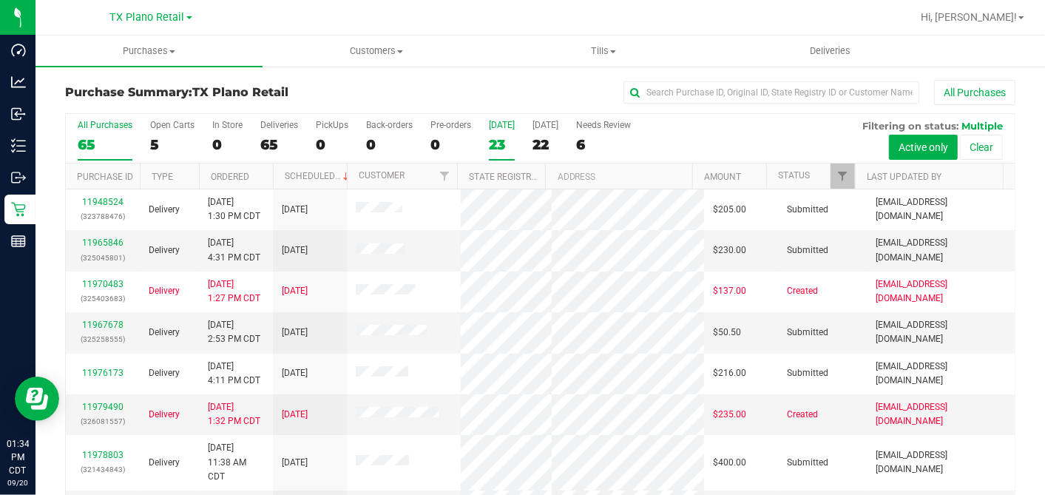
click at [502, 141] on div "23" at bounding box center [502, 144] width 26 height 17
click at [0, 0] on input "Today 23" at bounding box center [0, 0] width 0 height 0
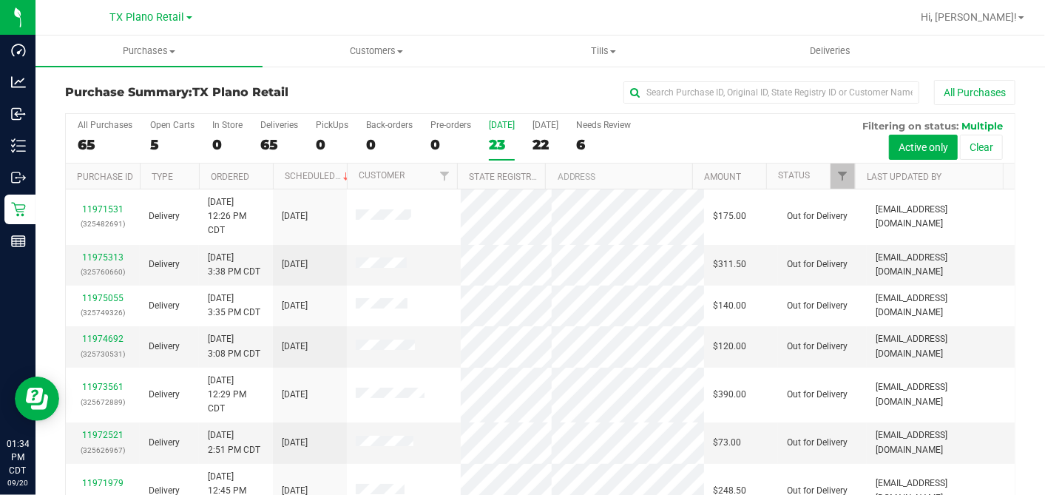
scroll to position [392, 0]
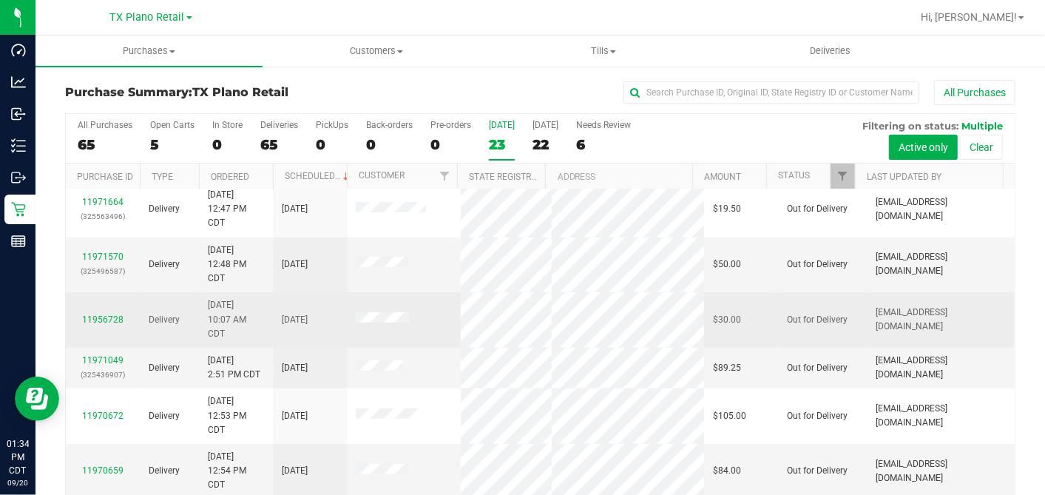
click at [368, 327] on span at bounding box center [382, 319] width 53 height 15
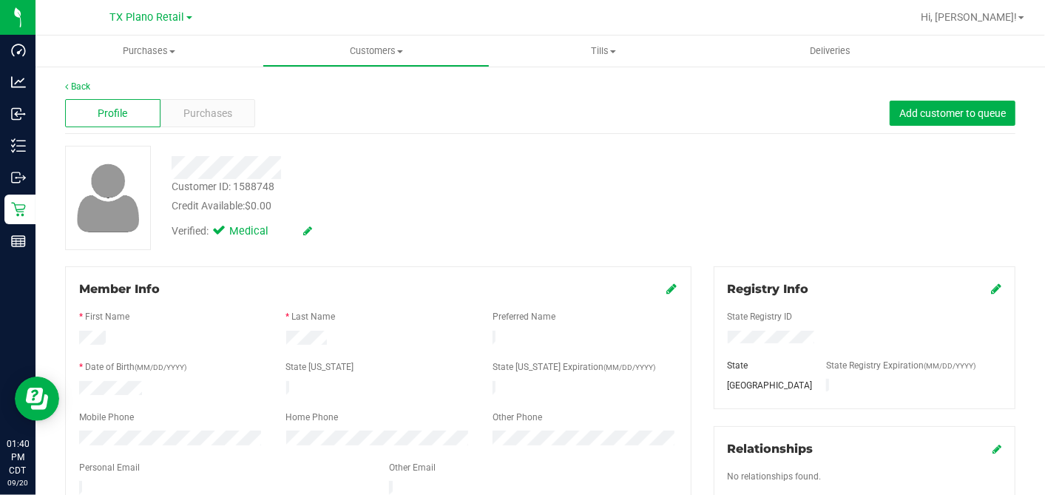
click at [504, 164] on div at bounding box center [403, 167] width 487 height 23
click at [388, 52] on span "Customers" at bounding box center [376, 50] width 226 height 13
click at [326, 84] on span "All customers" at bounding box center [316, 89] width 107 height 13
click at [220, 115] on span "Purchases" at bounding box center [207, 114] width 49 height 16
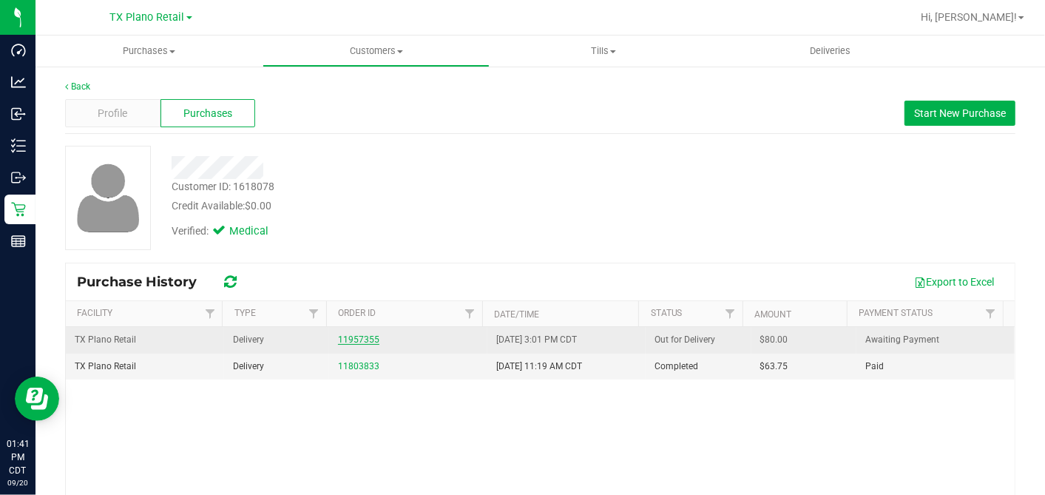
click at [363, 334] on link "11957355" at bounding box center [358, 339] width 41 height 10
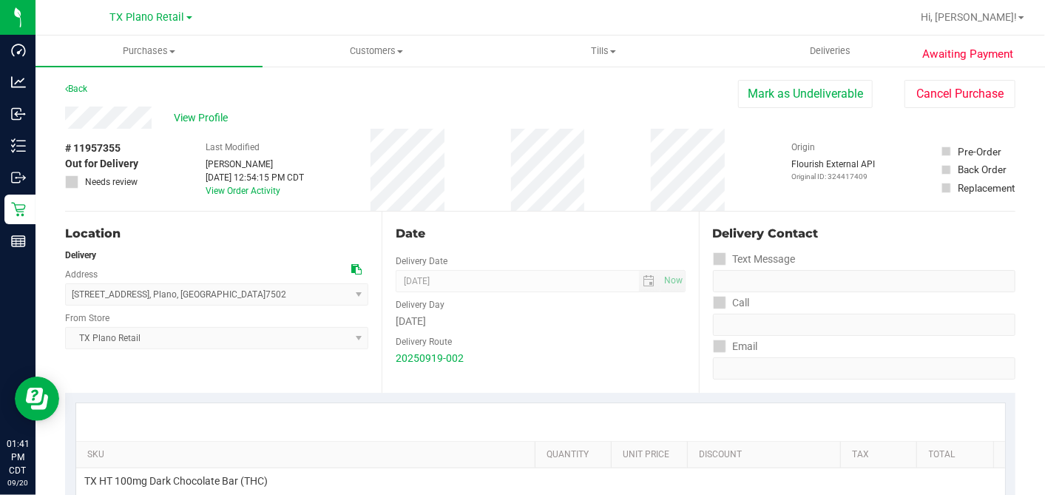
click at [541, 221] on div "Date Delivery Date 09/20/2025 Now 09/20/2025 07:00 AM Now Delivery Day Saturday…" at bounding box center [540, 302] width 317 height 181
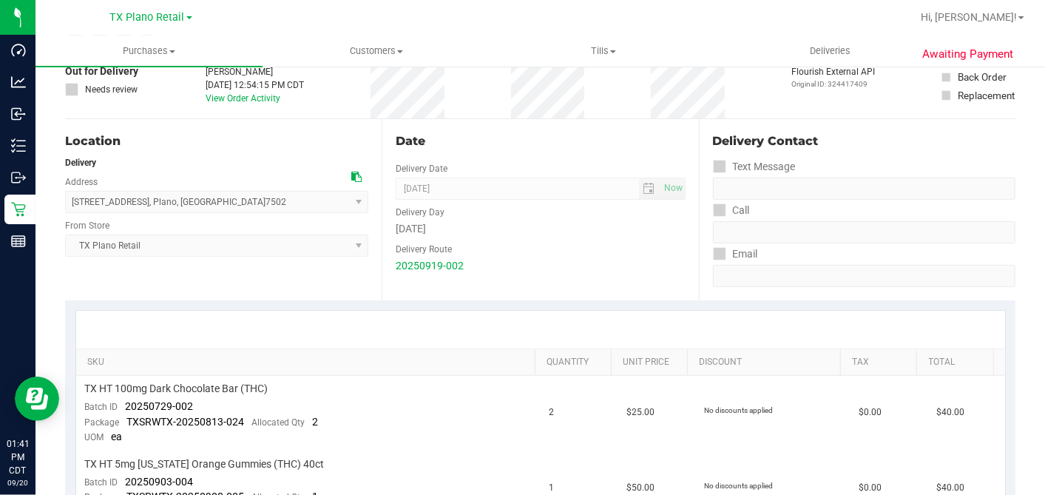
scroll to position [246, 0]
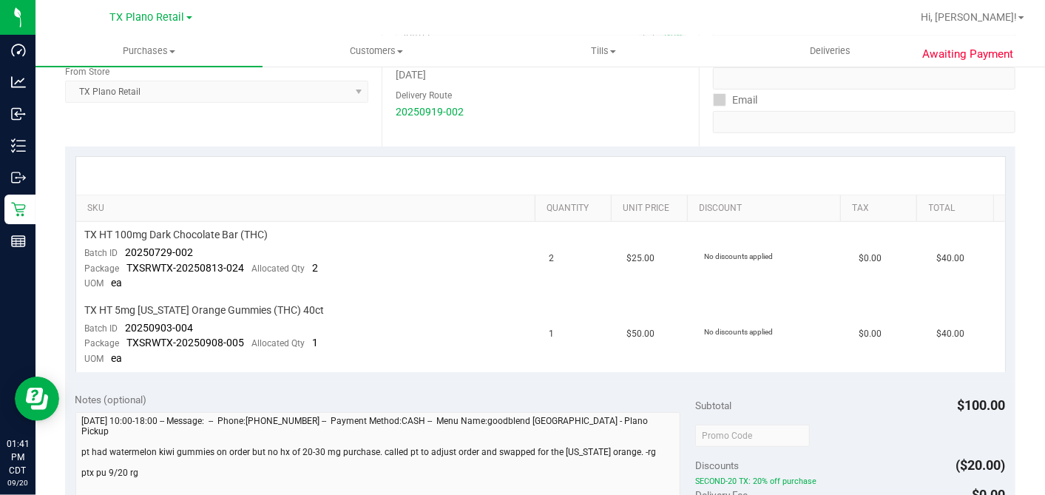
click at [453, 176] on div at bounding box center [540, 176] width 929 height 38
click at [413, 279] on td "TX HT 100mg Dark Chocolate Bar (THC) Batch ID 20250729-002 Package TXSRWTX-2025…" at bounding box center [308, 259] width 464 height 75
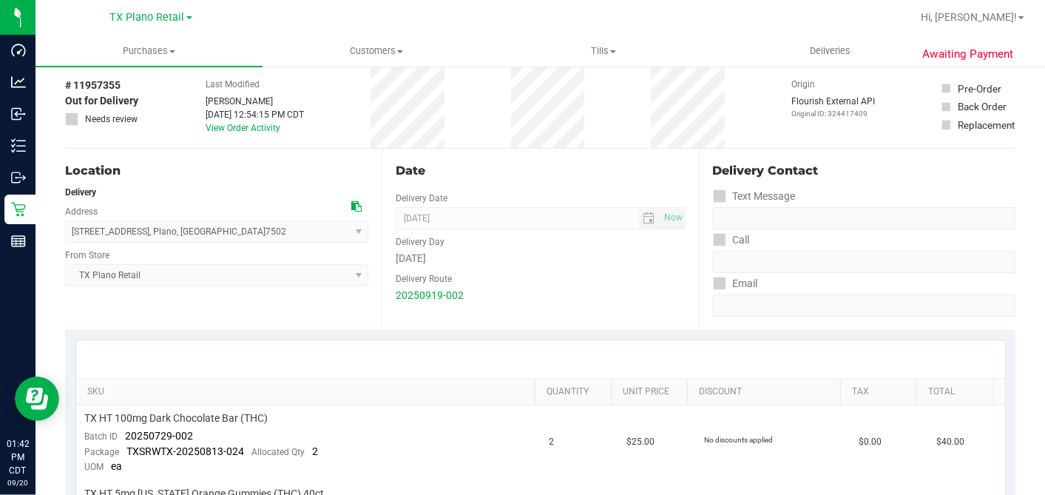
scroll to position [0, 0]
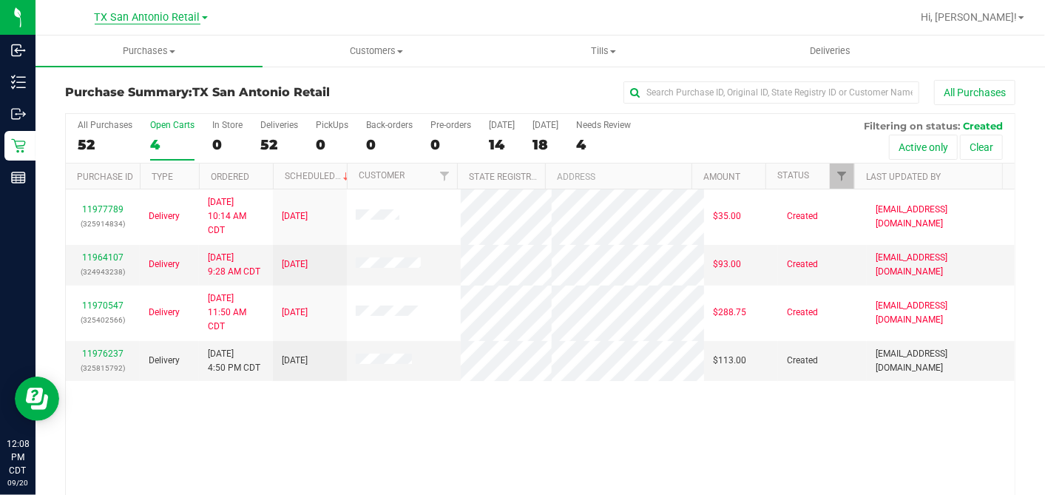
click at [139, 11] on span "TX San Antonio Retail" at bounding box center [148, 17] width 106 height 13
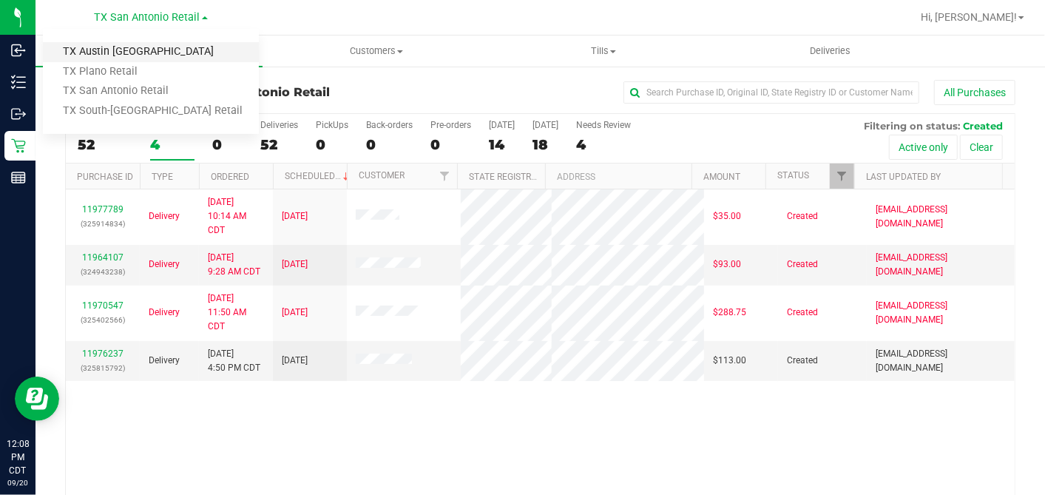
click at [101, 51] on link "TX Austin [GEOGRAPHIC_DATA]" at bounding box center [151, 52] width 216 height 20
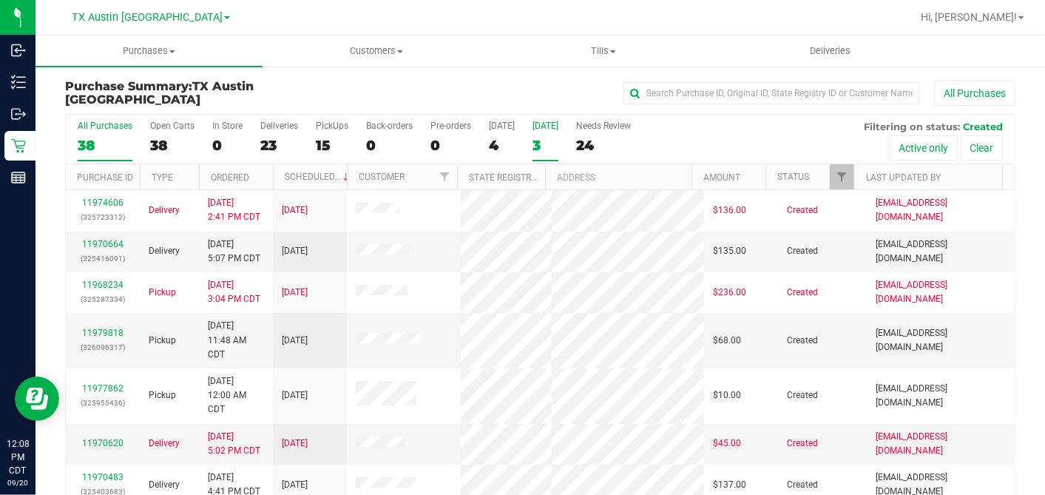
click at [535, 145] on div "3" at bounding box center [546, 145] width 26 height 17
click at [0, 0] on input "[DATE] 3" at bounding box center [0, 0] width 0 height 0
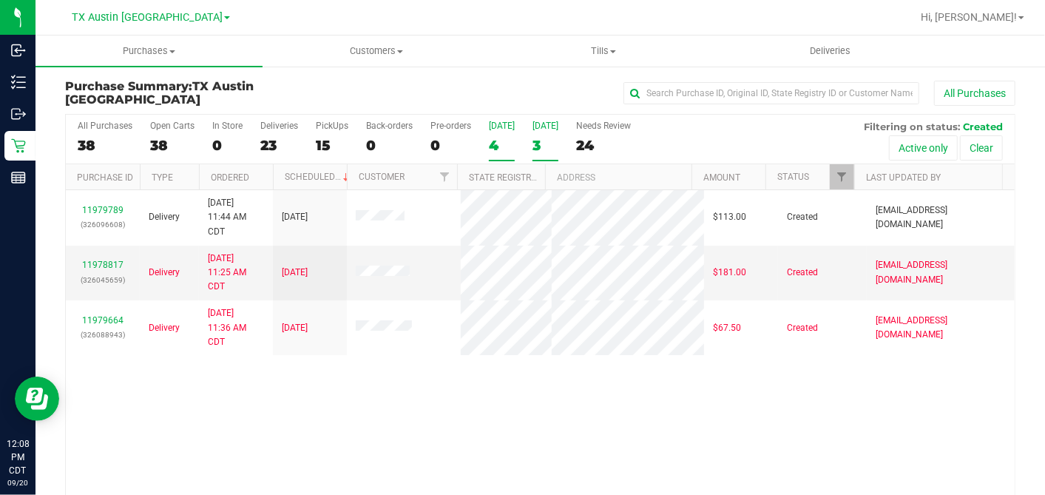
click at [492, 148] on div "4" at bounding box center [502, 145] width 26 height 17
click at [0, 0] on input "[DATE] 4" at bounding box center [0, 0] width 0 height 0
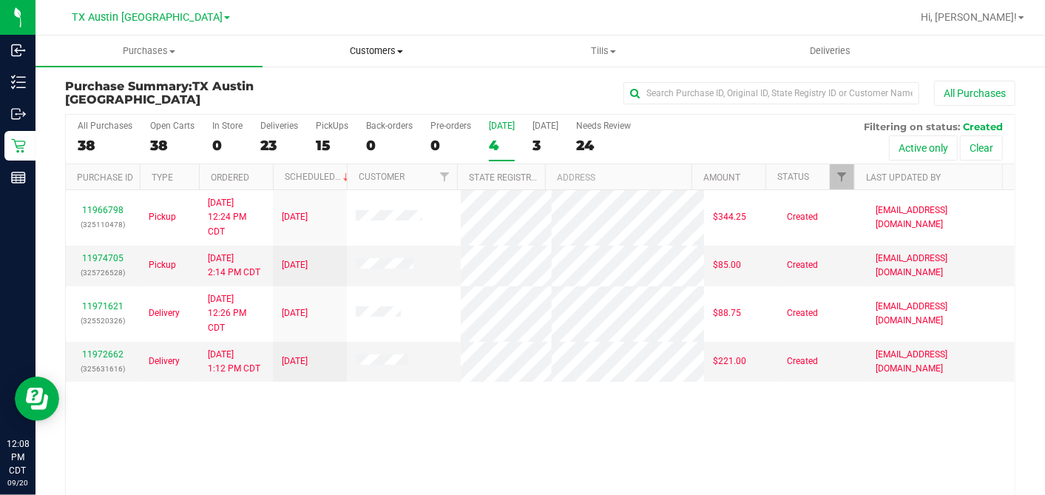
click at [385, 50] on span "Customers" at bounding box center [376, 50] width 226 height 13
click at [385, 50] on span "Customers" at bounding box center [376, 50] width 227 height 13
click at [384, 51] on span "Customers" at bounding box center [376, 50] width 227 height 13
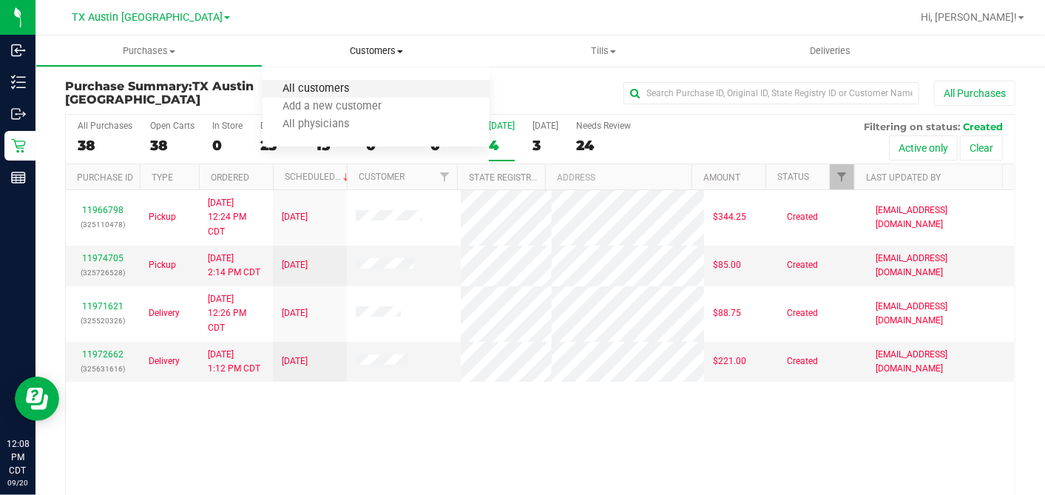
click at [326, 89] on span "All customers" at bounding box center [316, 89] width 107 height 13
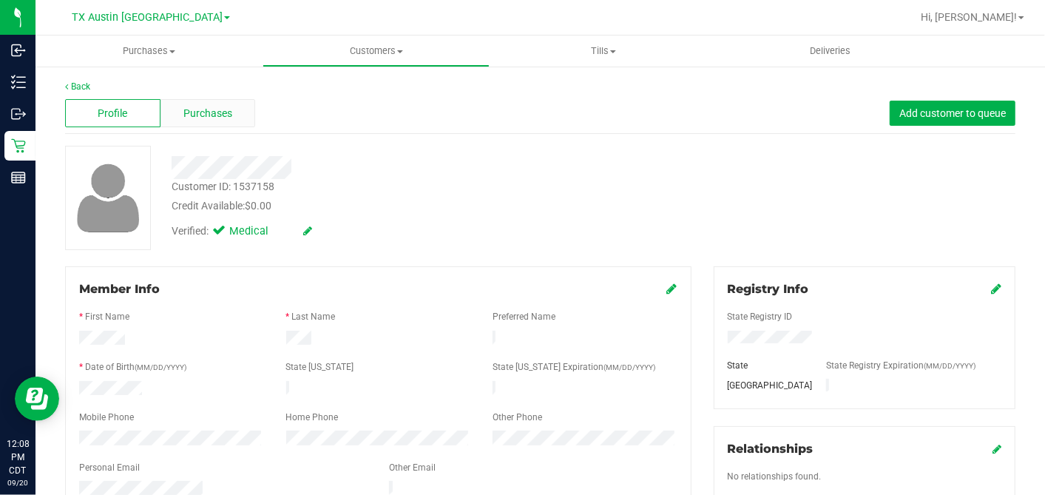
click at [218, 116] on span "Purchases" at bounding box center [207, 114] width 49 height 16
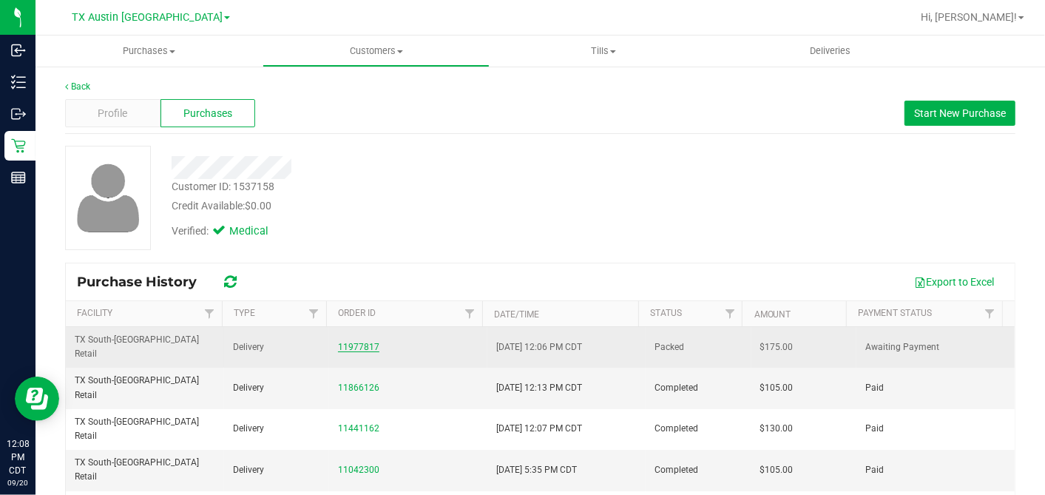
click at [353, 342] on link "11977817" at bounding box center [358, 347] width 41 height 10
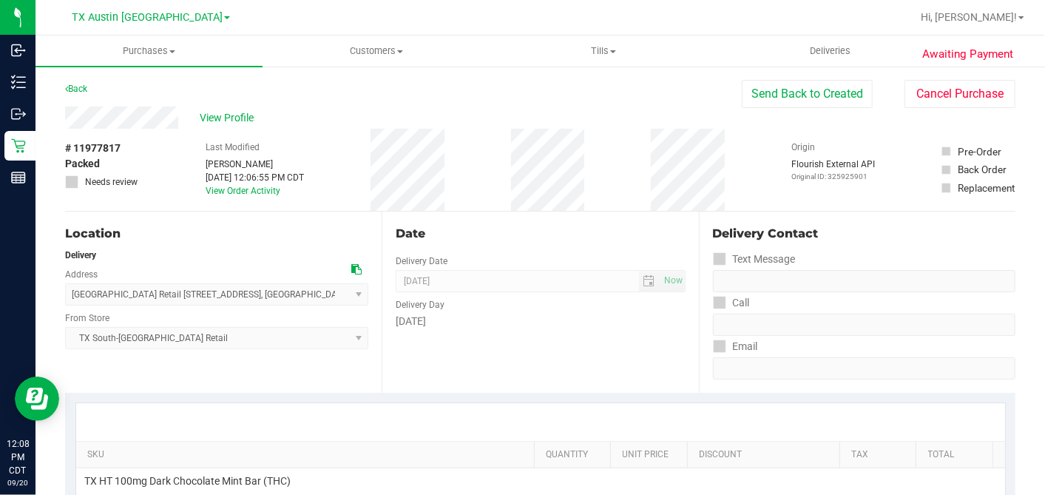
click at [657, 223] on div "Date Delivery Date [DATE] Now [DATE] 07:00 AM Now Delivery Day [DATE]" at bounding box center [540, 302] width 317 height 181
click at [663, 225] on div "Date" at bounding box center [540, 234] width 289 height 18
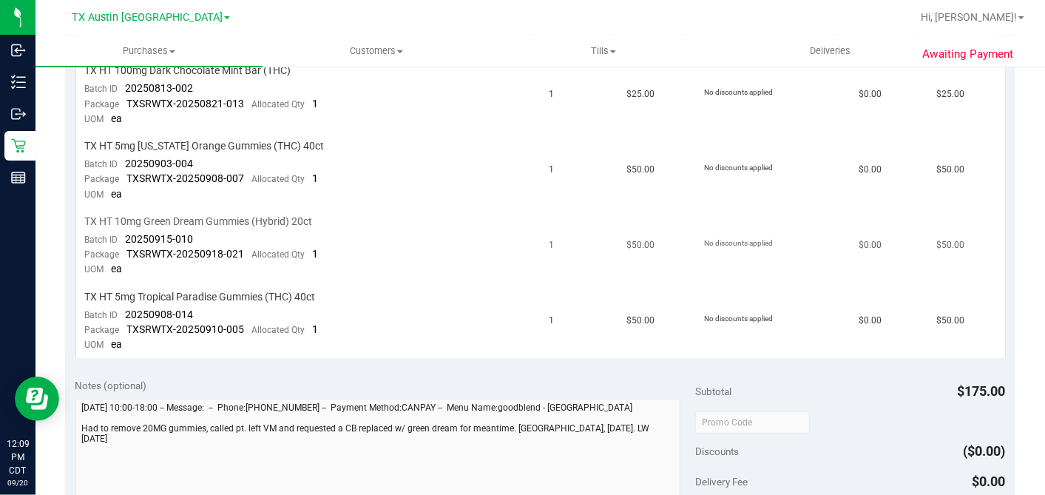
scroll to position [328, 0]
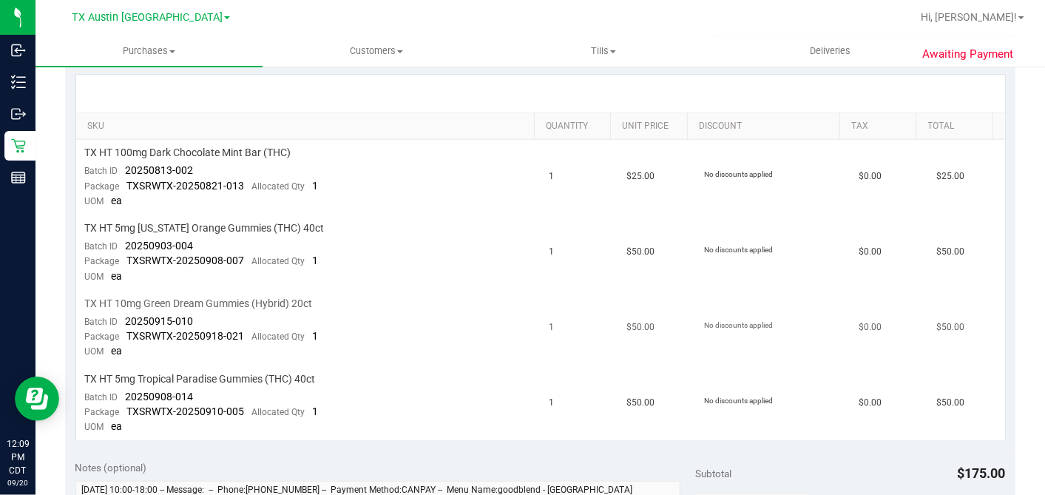
click at [439, 302] on div "TX HT 10mg Green Dream Gummies (Hybrid) 20ct" at bounding box center [308, 304] width 447 height 14
click at [473, 302] on div "TX HT 10mg Green Dream Gummies (Hybrid) 20ct" at bounding box center [308, 304] width 447 height 14
click at [385, 312] on td "TX HT 10mg Green Dream Gummies (Hybrid) 20ct Batch ID 20250915-010 Package TXSR…" at bounding box center [308, 328] width 464 height 75
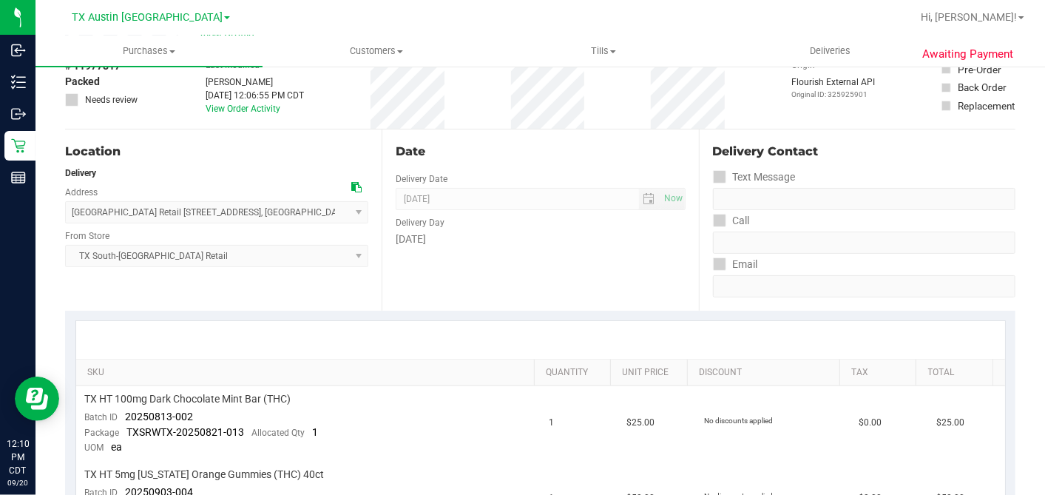
scroll to position [0, 0]
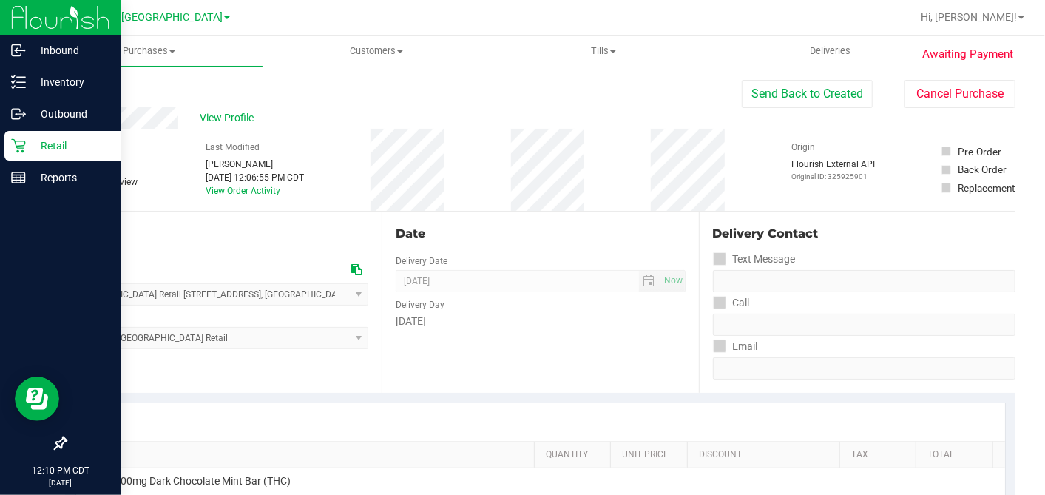
drag, startPoint x: 30, startPoint y: 143, endPoint x: 38, endPoint y: 143, distance: 8.9
click at [30, 143] on p "Retail" at bounding box center [70, 146] width 89 height 18
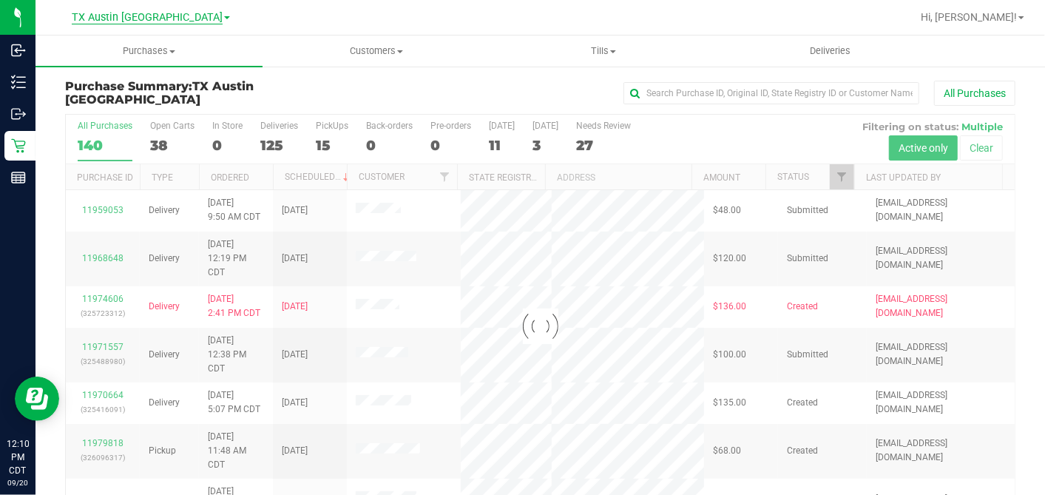
click at [164, 20] on span "TX Austin [GEOGRAPHIC_DATA]" at bounding box center [147, 17] width 151 height 13
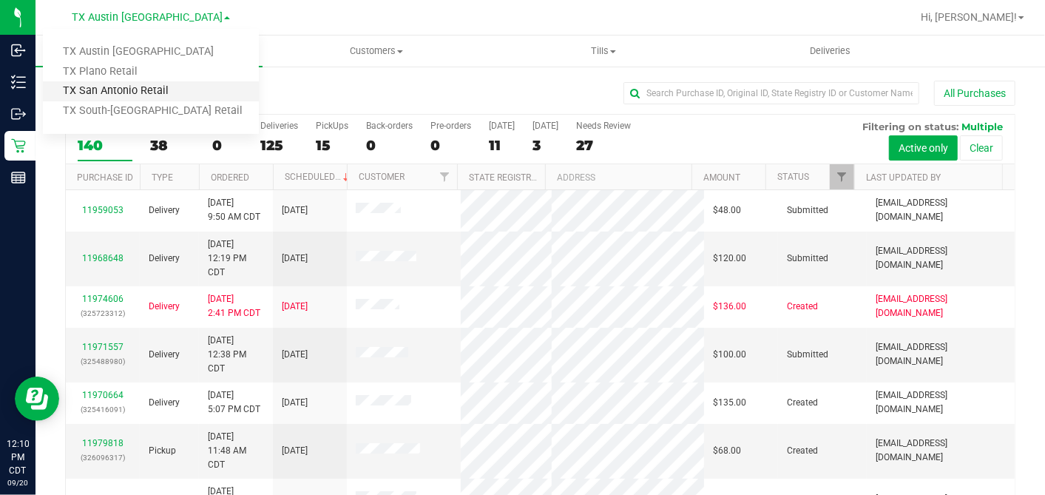
click at [137, 96] on link "TX San Antonio Retail" at bounding box center [151, 91] width 216 height 20
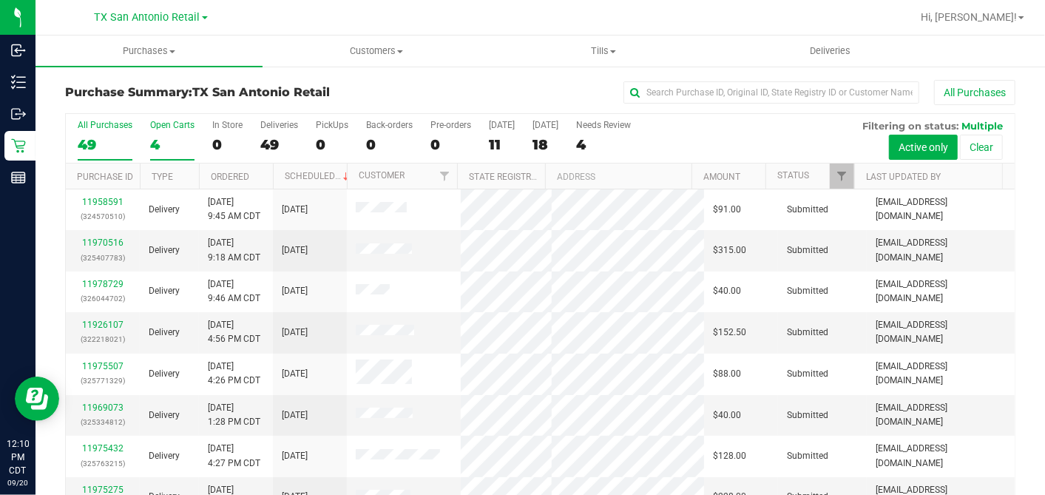
click at [160, 144] on div "4" at bounding box center [172, 144] width 44 height 17
click at [0, 0] on input "Open Carts 4" at bounding box center [0, 0] width 0 height 0
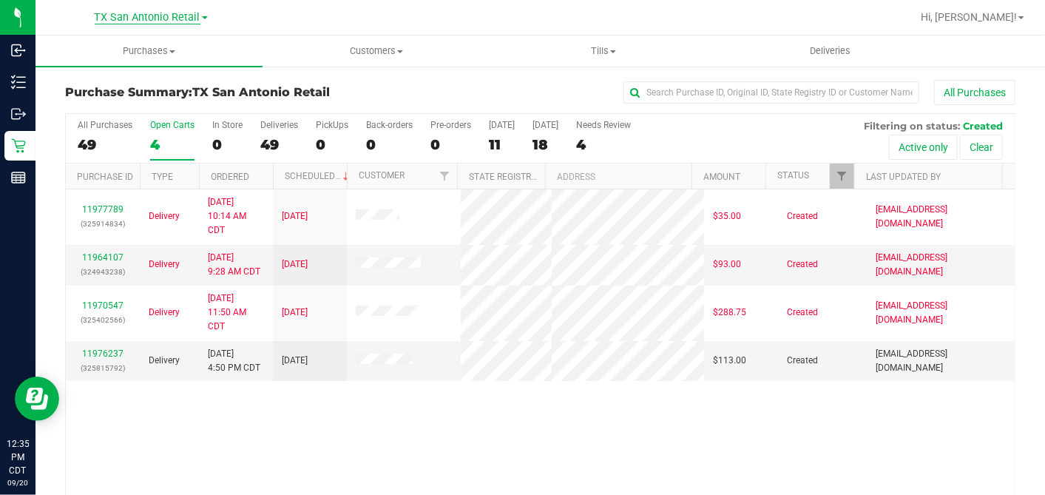
click at [178, 23] on span "TX San Antonio Retail" at bounding box center [148, 17] width 106 height 13
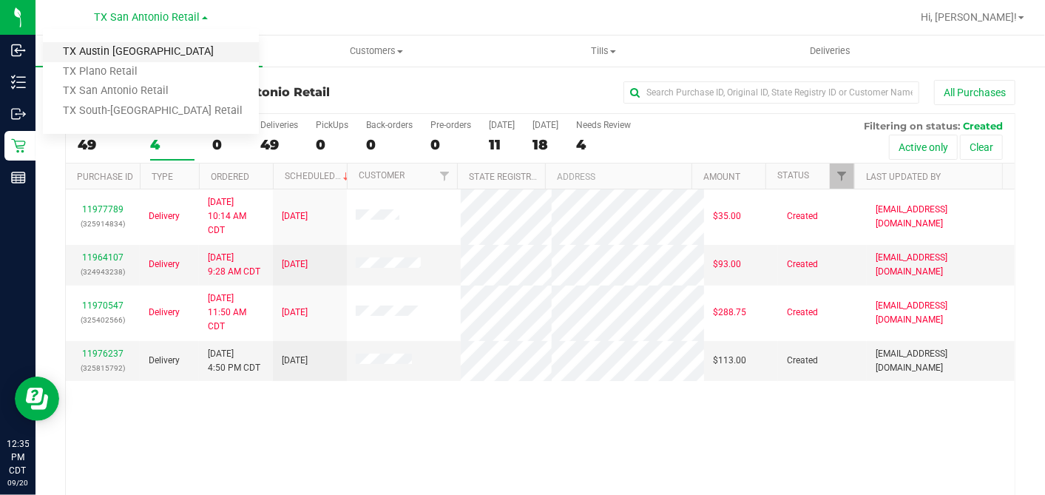
click at [125, 54] on link "TX Austin [GEOGRAPHIC_DATA]" at bounding box center [151, 52] width 216 height 20
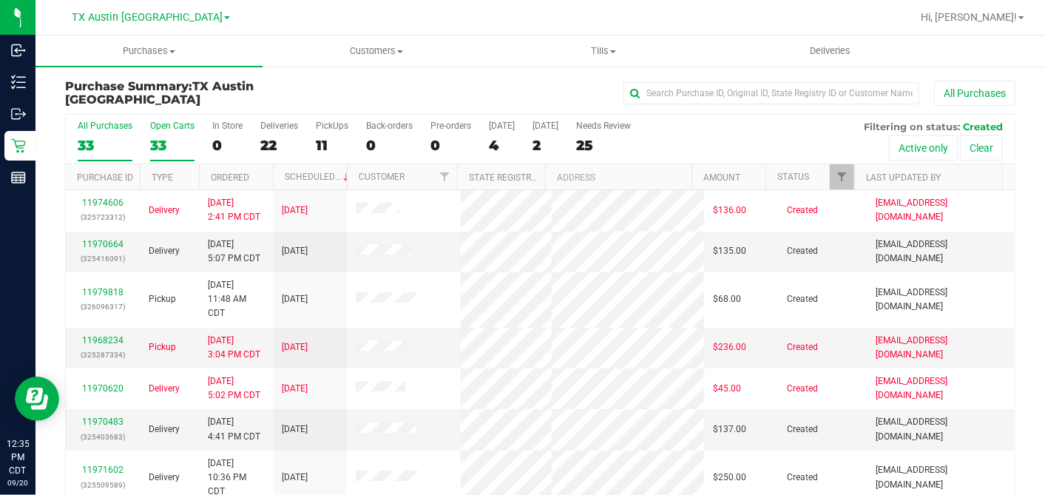
click at [164, 143] on div "33" at bounding box center [172, 145] width 44 height 17
click at [0, 0] on input "Open Carts 33" at bounding box center [0, 0] width 0 height 0
click at [259, 174] on th "Ordered" at bounding box center [236, 177] width 74 height 26
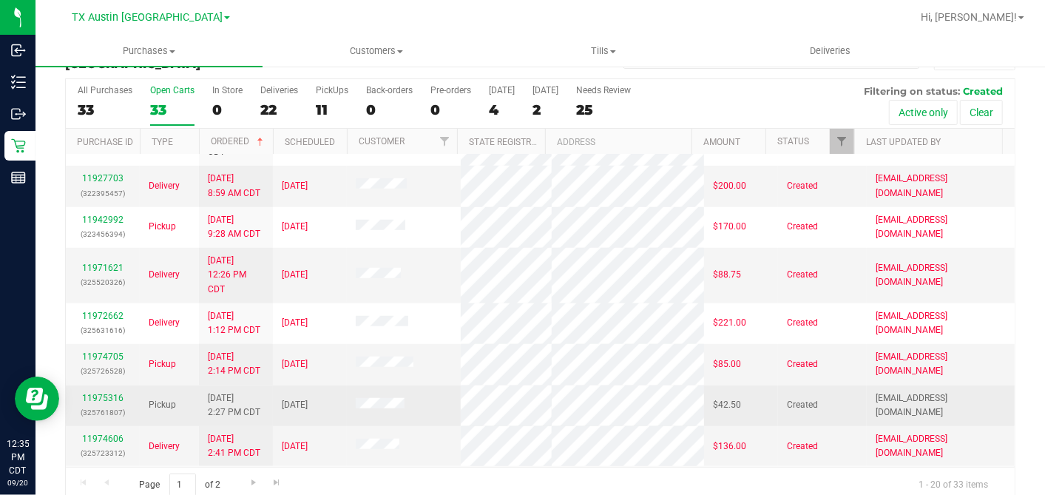
scroll to position [55, 0]
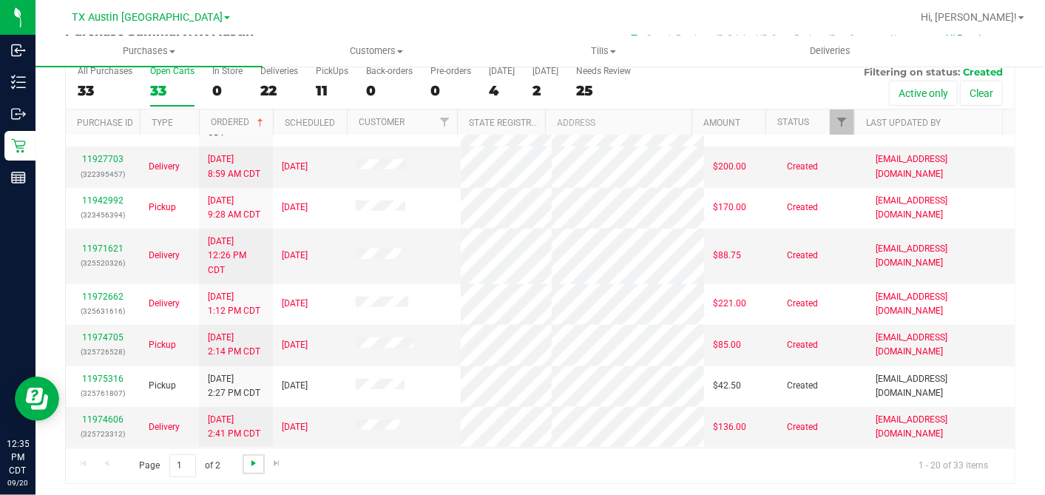
click at [253, 457] on span "Go to the next page" at bounding box center [254, 463] width 12 height 12
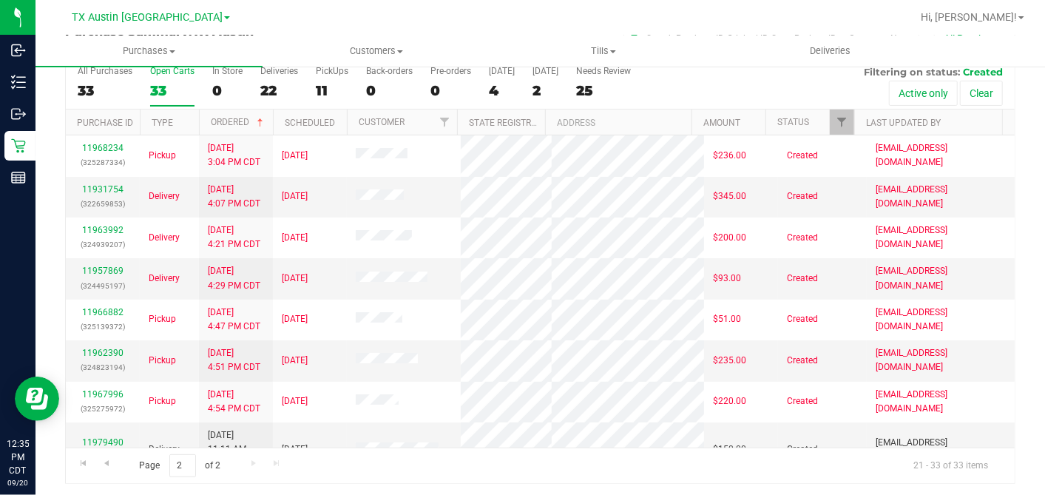
scroll to position [331, 0]
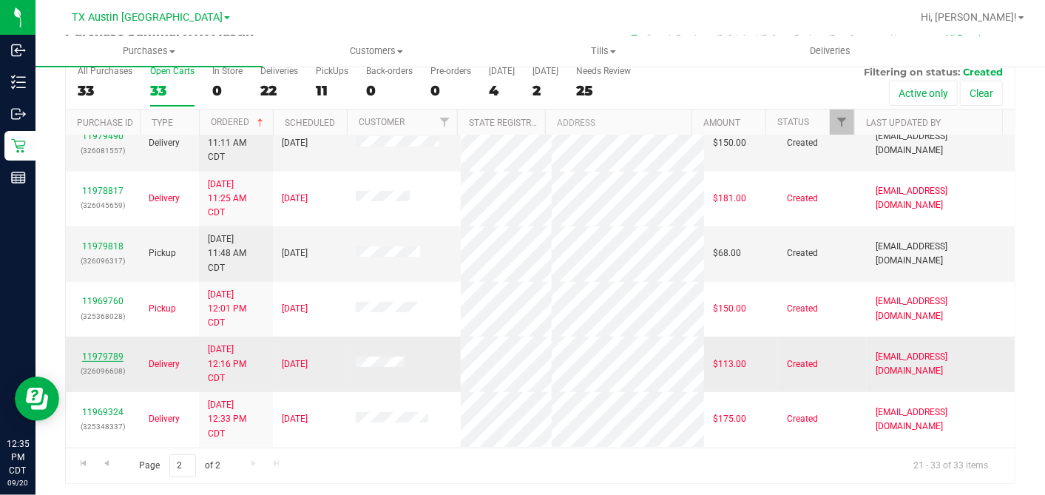
click at [94, 355] on link "11979789" at bounding box center [102, 356] width 41 height 10
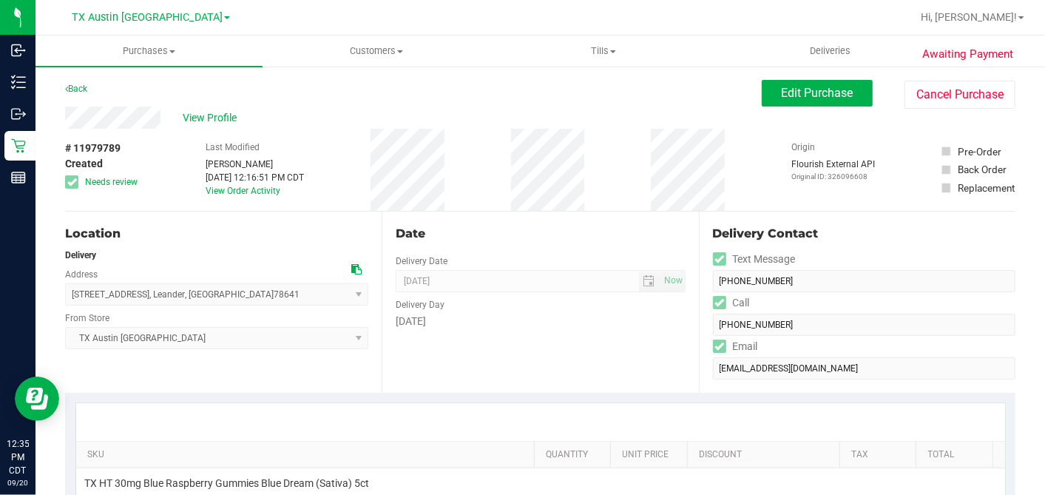
click at [502, 215] on div "Date Delivery Date 09/21/2025 Now 09/21/2025 07:00 AM Now Delivery Day Sunday" at bounding box center [540, 302] width 317 height 181
click at [513, 214] on div "Date Delivery Date 09/21/2025 Now 09/21/2025 07:00 AM Now Delivery Day Sunday" at bounding box center [540, 302] width 317 height 181
drag, startPoint x: 514, startPoint y: 197, endPoint x: 479, endPoint y: 205, distance: 35.5
click at [479, 205] on div "# 11979789 Created Needs review Last Modified Dane Hawkins Sep 20, 2025 12:16:5…" at bounding box center [540, 170] width 950 height 82
drag, startPoint x: 782, startPoint y: 97, endPoint x: 739, endPoint y: 126, distance: 52.1
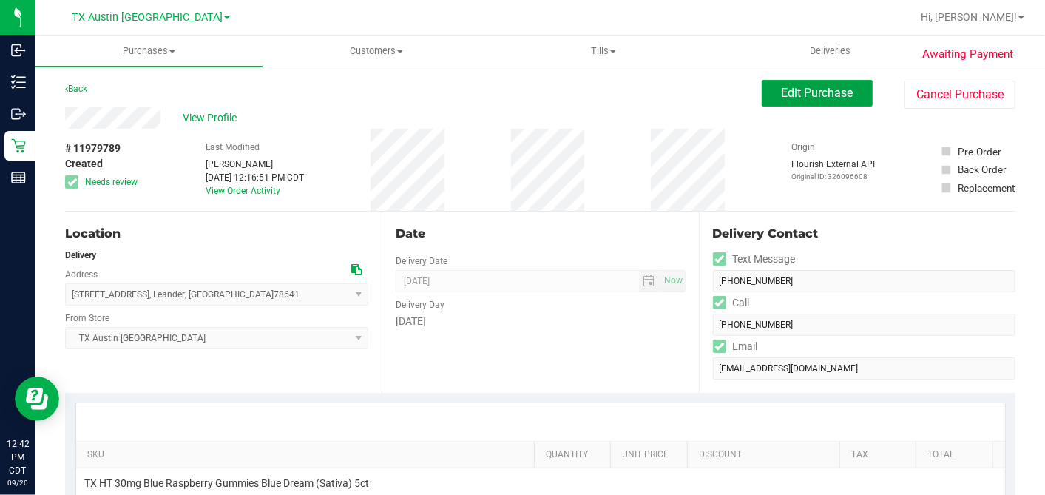
click at [782, 97] on span "Edit Purchase" at bounding box center [818, 93] width 72 height 14
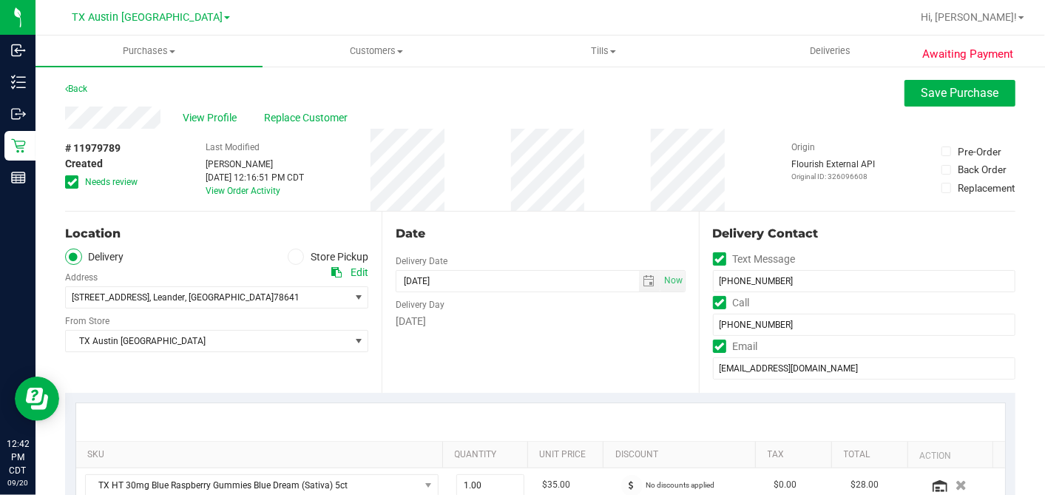
click at [67, 182] on icon at bounding box center [72, 182] width 10 height 0
click at [0, 0] on input "Needs review" at bounding box center [0, 0] width 0 height 0
click at [456, 195] on div "# 11979789 Created Needs review Last Modified Dane Hawkins Sep 20, 2025 12:16:5…" at bounding box center [540, 170] width 950 height 82
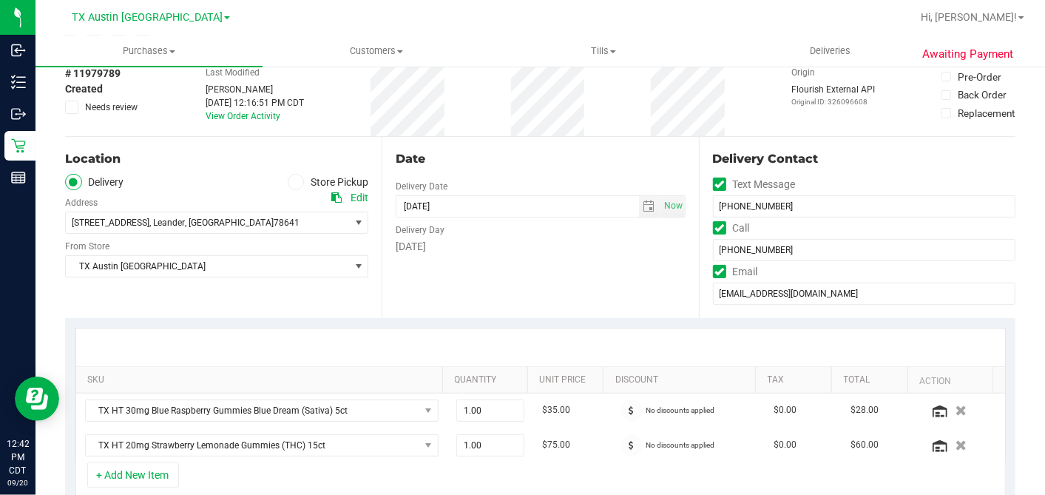
scroll to position [164, 0]
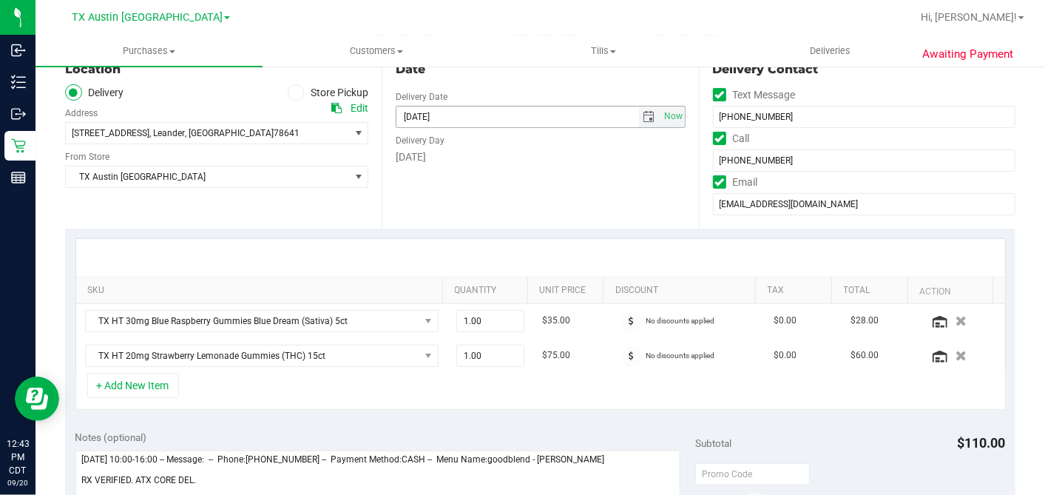
click at [643, 114] on span "select" at bounding box center [649, 117] width 12 height 12
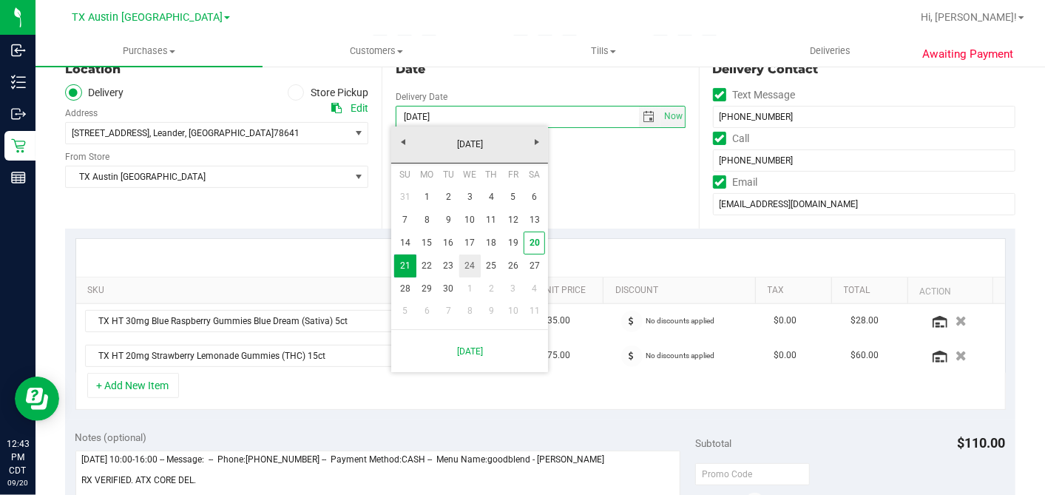
click at [474, 264] on link "24" at bounding box center [469, 265] width 21 height 23
type input "[DATE]"
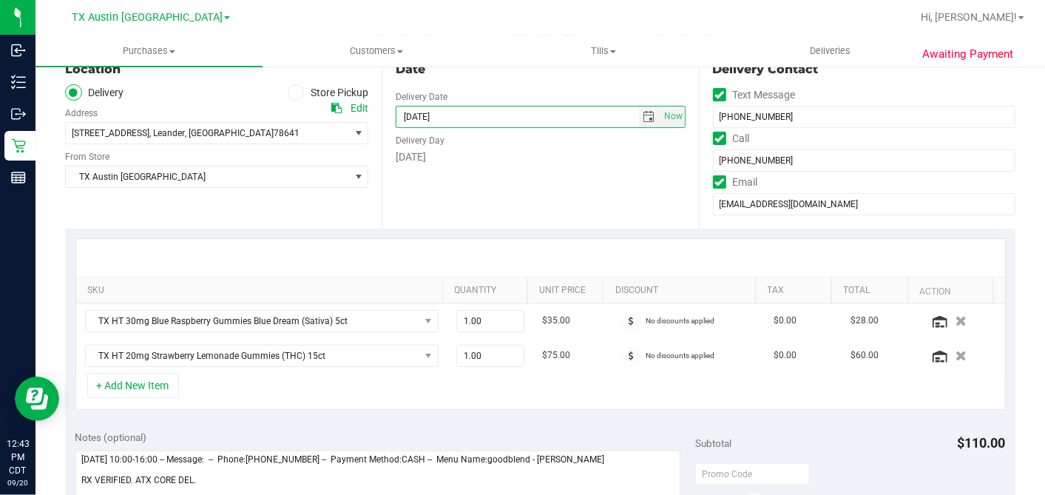
click at [555, 188] on div "Date Delivery Date 09/24/2025 Now 09/24/2025 07:00 AM Now Delivery Day Wednesday" at bounding box center [540, 137] width 317 height 181
click at [497, 196] on div "Date Delivery Date 09/24/2025 Now 09/24/2025 07:00 AM Now Delivery Day Wednesday" at bounding box center [540, 137] width 317 height 181
click at [485, 209] on div "Date Delivery Date 09/24/2025 Now 09/24/2025 07:00 AM Now Delivery Day Wednesday" at bounding box center [540, 137] width 317 height 181
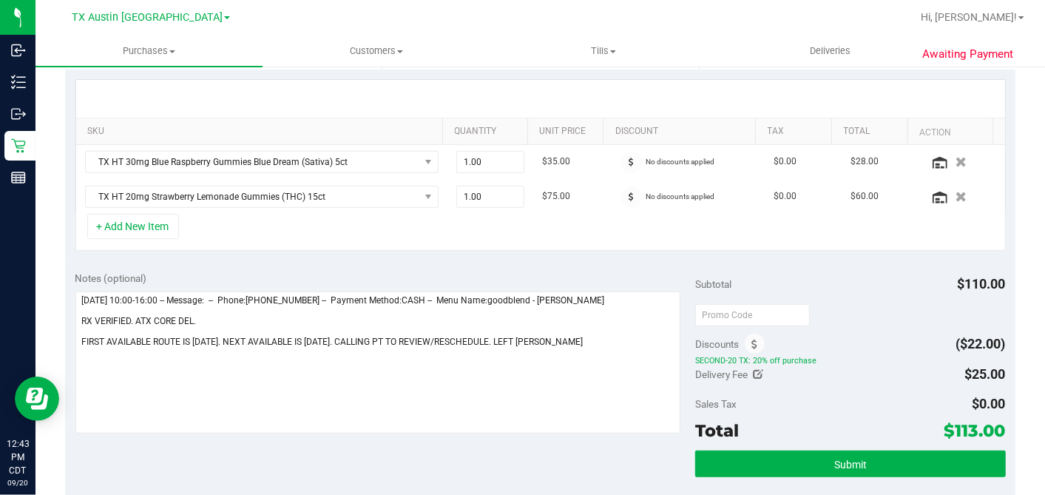
scroll to position [328, 0]
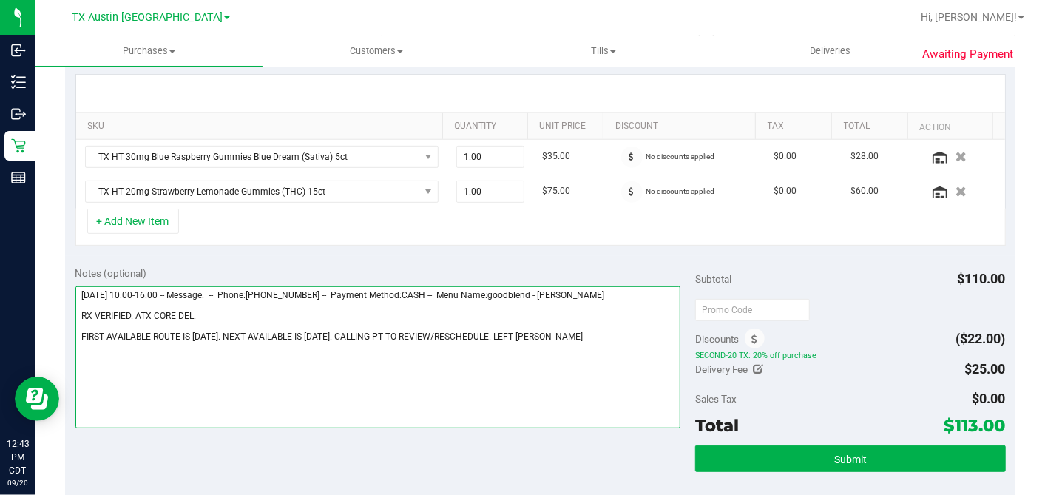
click at [598, 332] on textarea at bounding box center [378, 357] width 606 height 142
type textarea "Sunday 09/21/2025 10:00-16:00 -- Message: -- Phone:8067177742 -- Payment Method…"
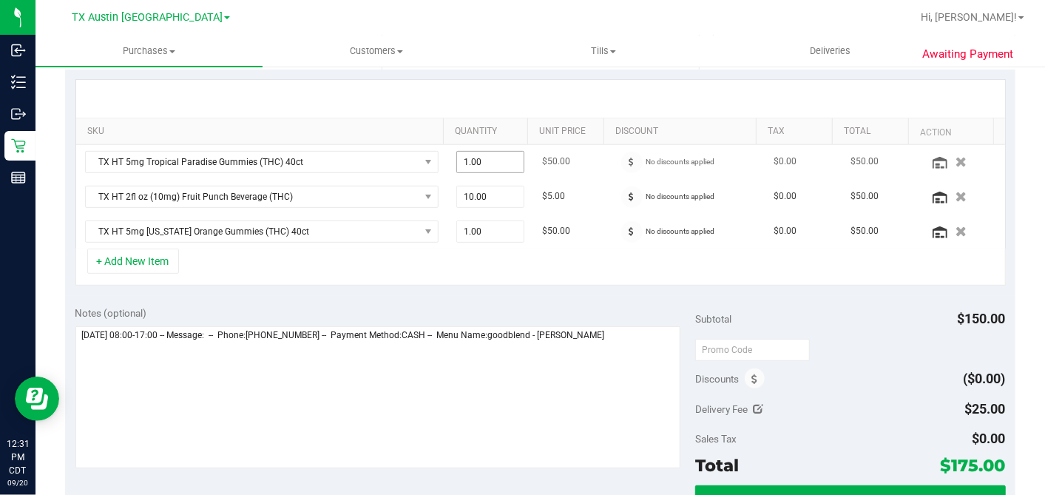
scroll to position [328, 0]
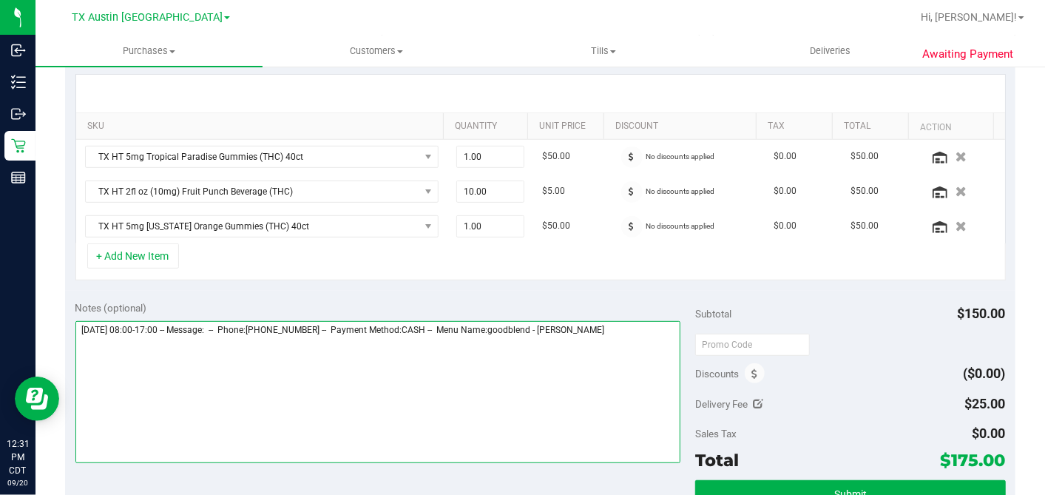
click at [632, 322] on textarea at bounding box center [378, 392] width 606 height 142
click at [629, 328] on textarea at bounding box center [378, 392] width 606 height 142
click at [296, 360] on textarea at bounding box center [378, 392] width 606 height 142
click at [226, 367] on textarea at bounding box center [378, 392] width 606 height 142
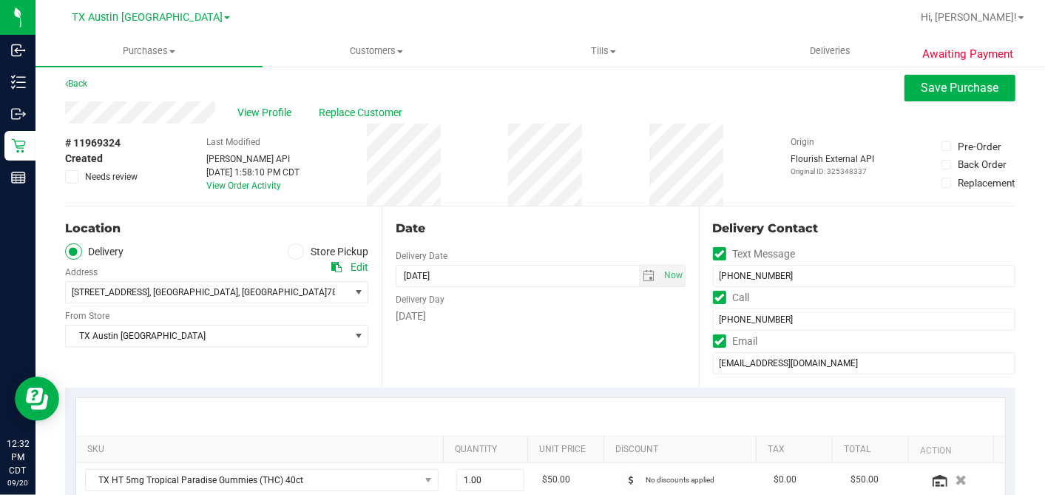
scroll to position [0, 0]
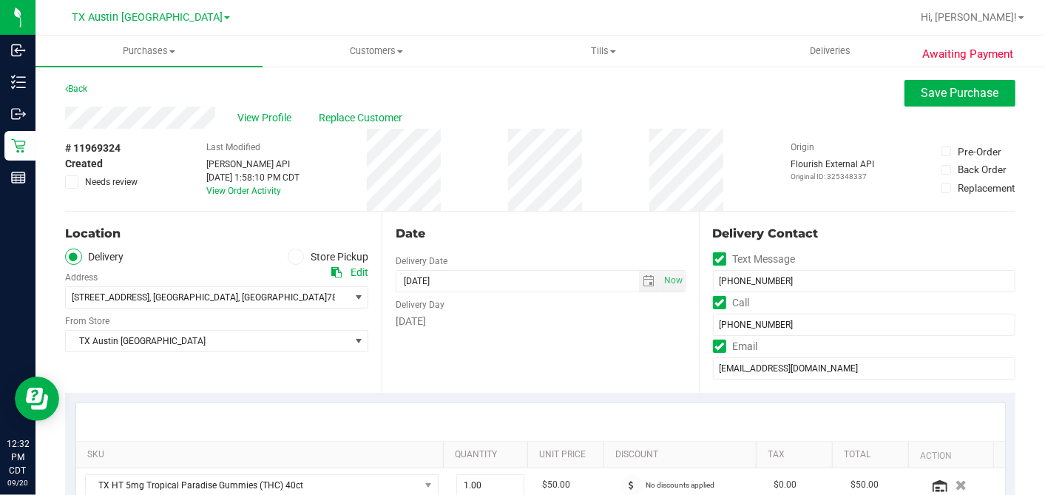
type textarea "[DATE] 08:00-17:00 -- Message: -- Phone:[PHONE_NUMBER] -- Payment Method:CASH -…"
click at [90, 186] on span "Needs review" at bounding box center [111, 181] width 53 height 13
click at [0, 0] on input "Needs review" at bounding box center [0, 0] width 0 height 0
click at [922, 98] on span "Save Purchase" at bounding box center [961, 93] width 78 height 14
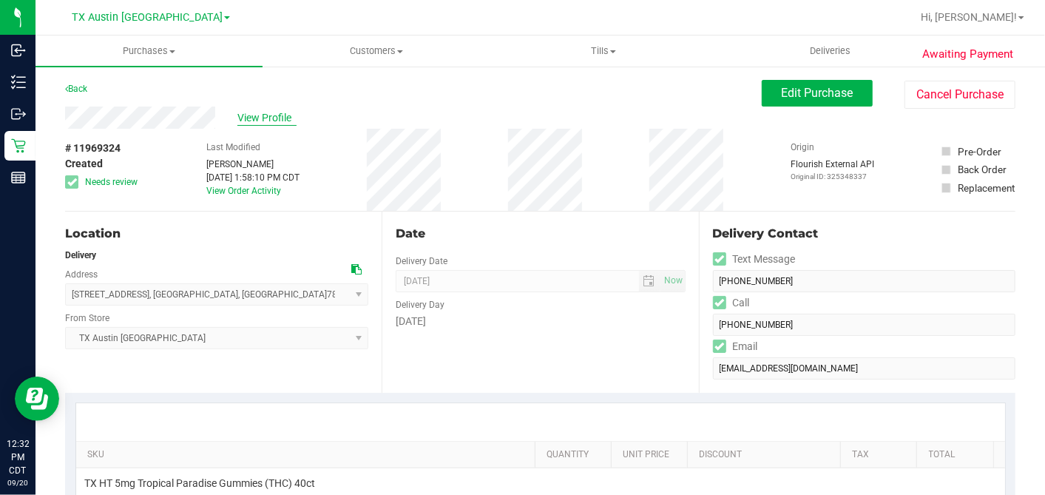
click at [270, 113] on span "View Profile" at bounding box center [266, 118] width 59 height 16
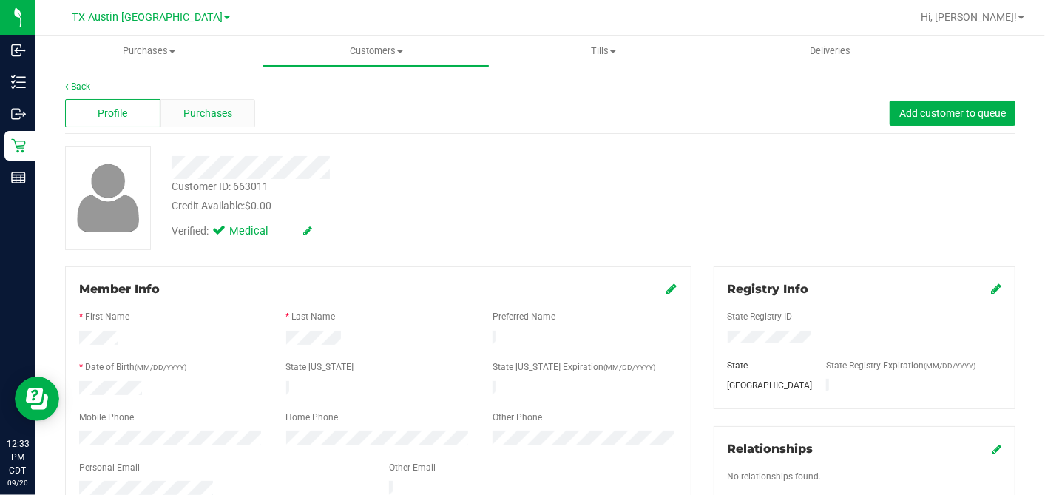
click at [220, 109] on span "Purchases" at bounding box center [207, 114] width 49 height 16
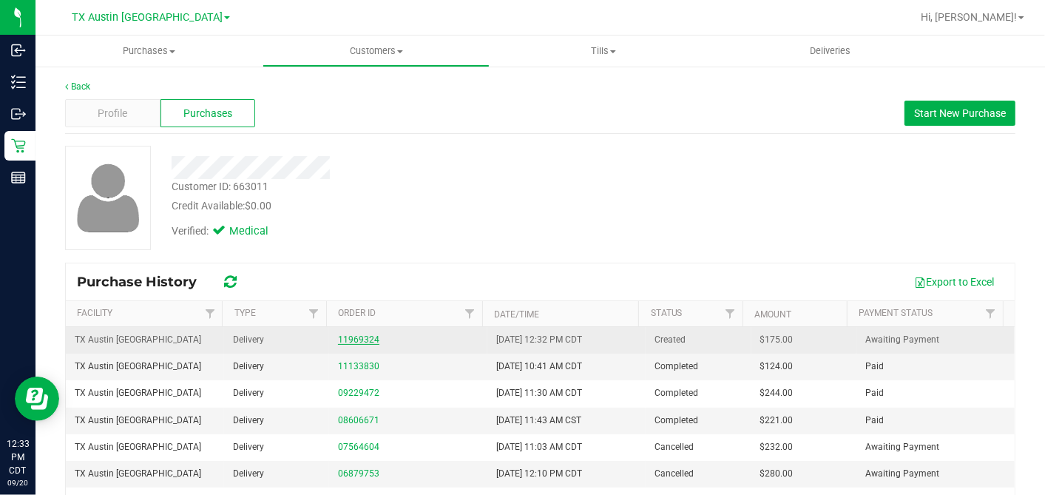
click at [353, 342] on link "11969324" at bounding box center [358, 339] width 41 height 10
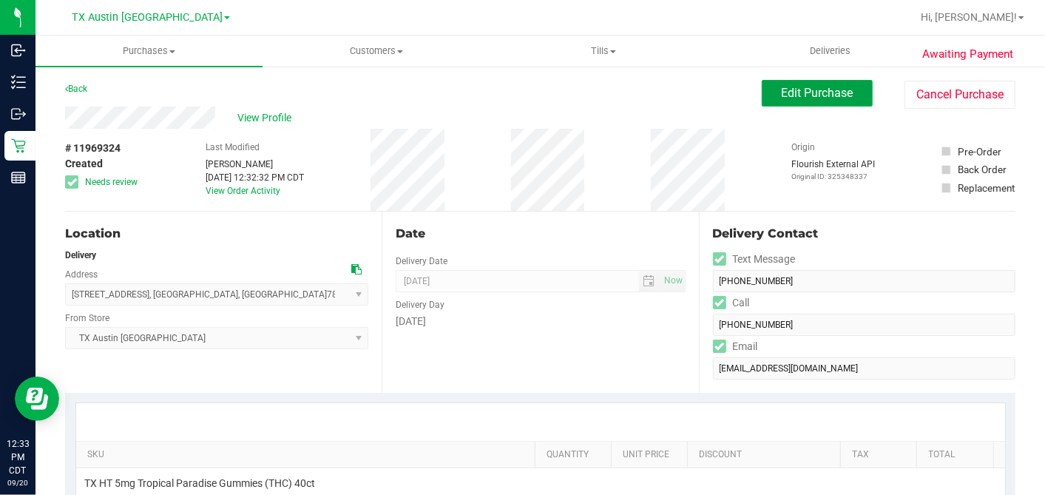
drag, startPoint x: 794, startPoint y: 92, endPoint x: 623, endPoint y: 143, distance: 178.3
click at [793, 92] on span "Edit Purchase" at bounding box center [818, 93] width 72 height 14
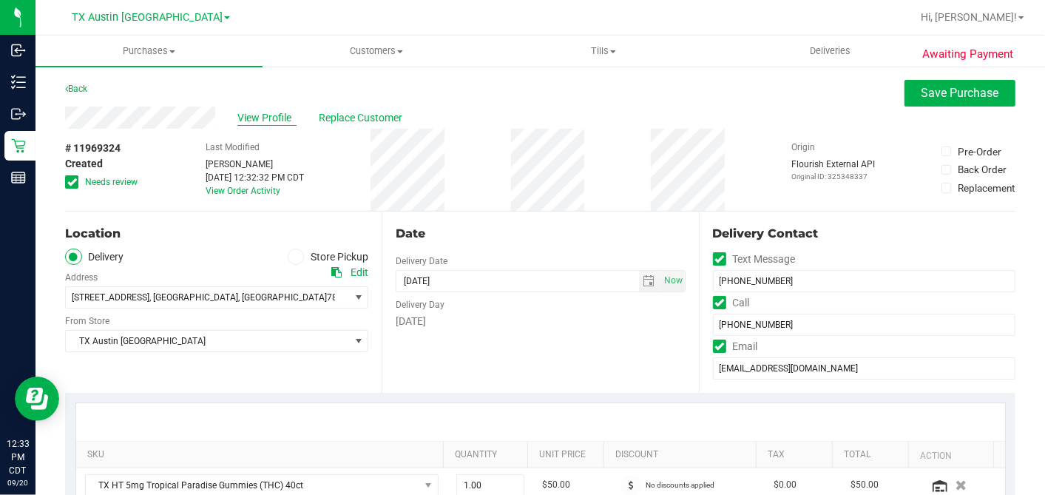
click at [277, 117] on span "View Profile" at bounding box center [266, 118] width 59 height 16
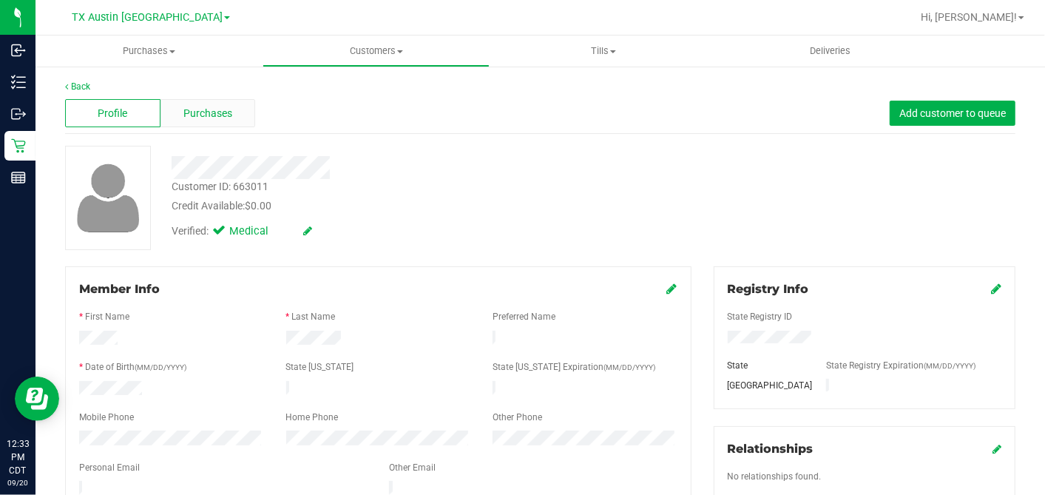
click at [217, 116] on span "Purchases" at bounding box center [207, 114] width 49 height 16
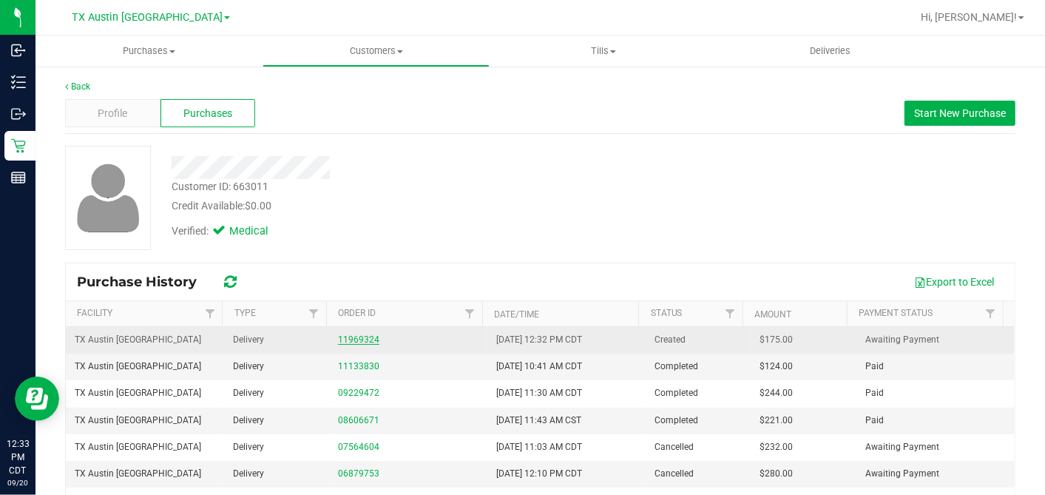
click at [339, 336] on link "11969324" at bounding box center [358, 339] width 41 height 10
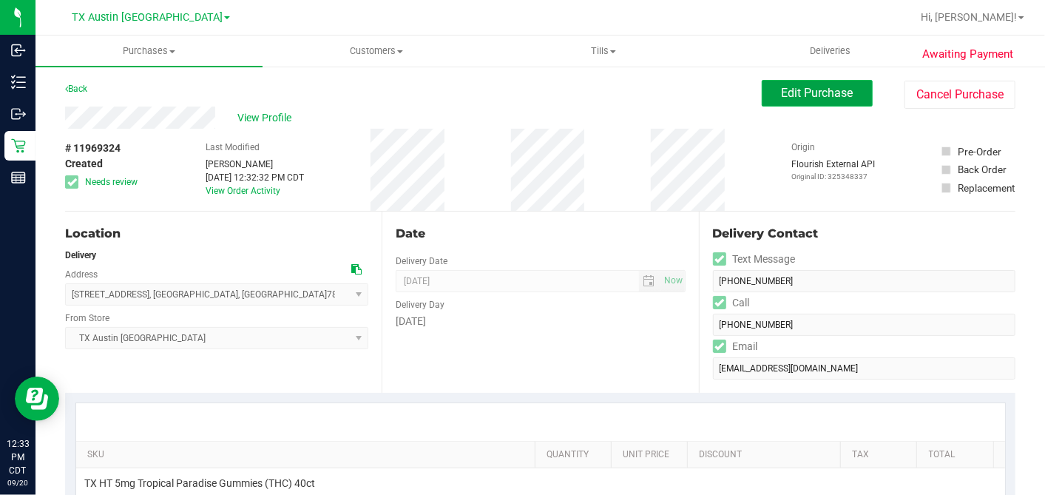
click at [778, 101] on button "Edit Purchase" at bounding box center [817, 93] width 111 height 27
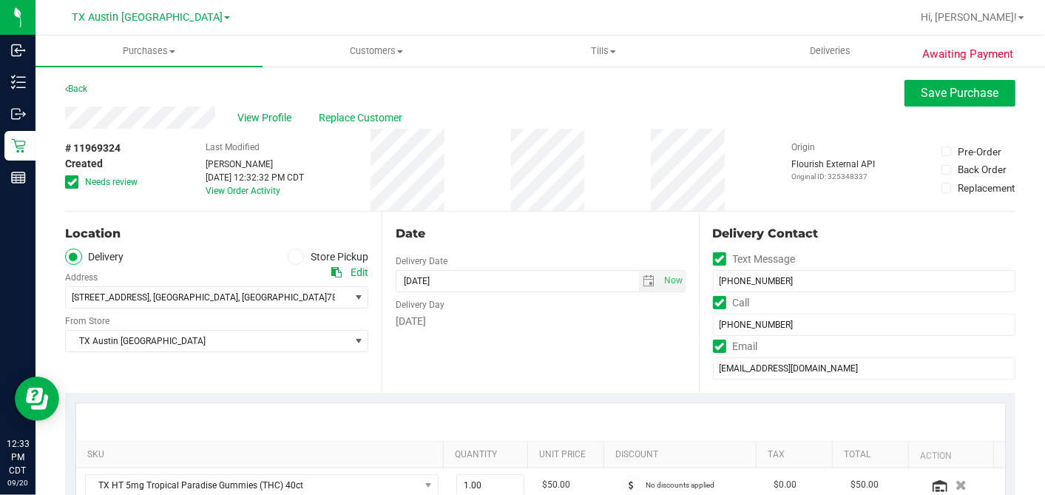
click at [497, 213] on div "Date Delivery Date [DATE] Now [DATE] 07:00 AM Now Delivery Day [DATE]" at bounding box center [540, 302] width 317 height 181
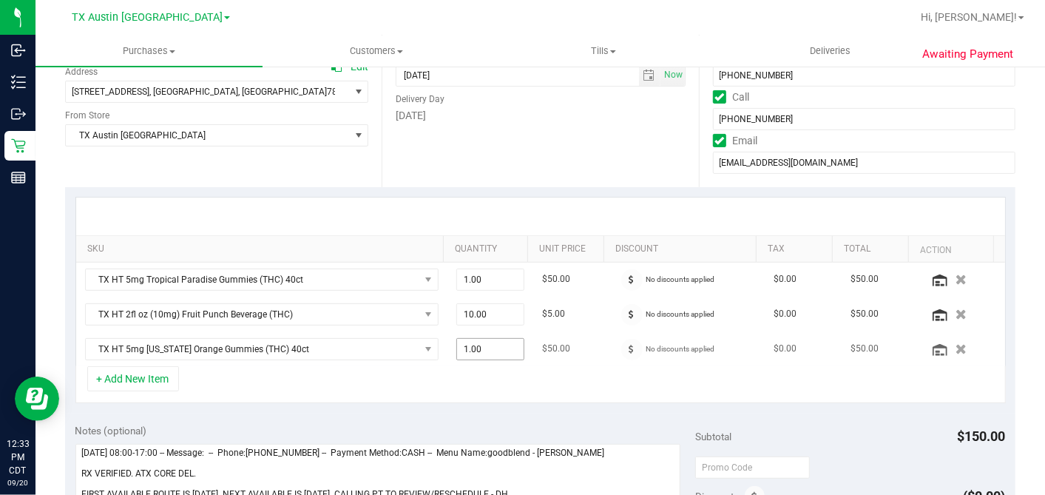
scroll to position [328, 0]
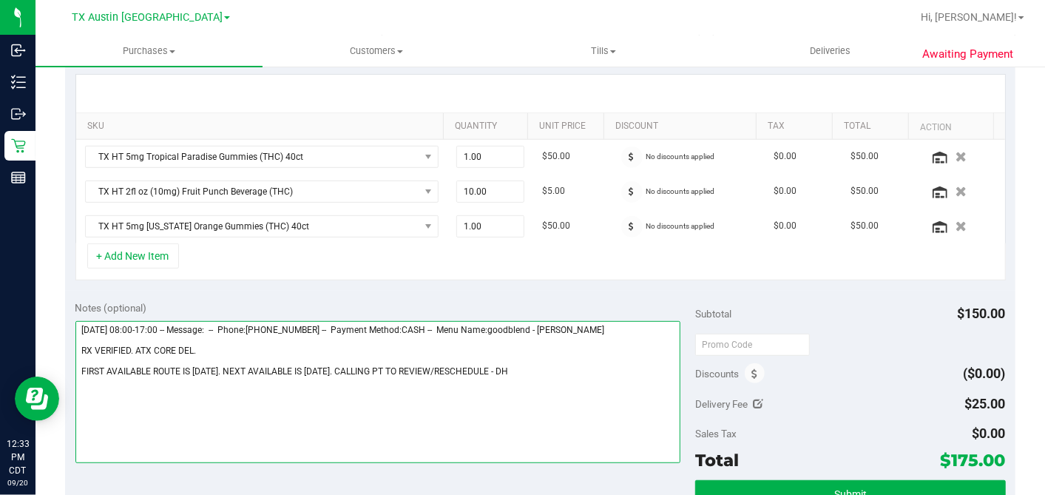
click at [513, 368] on textarea at bounding box center [378, 392] width 606 height 142
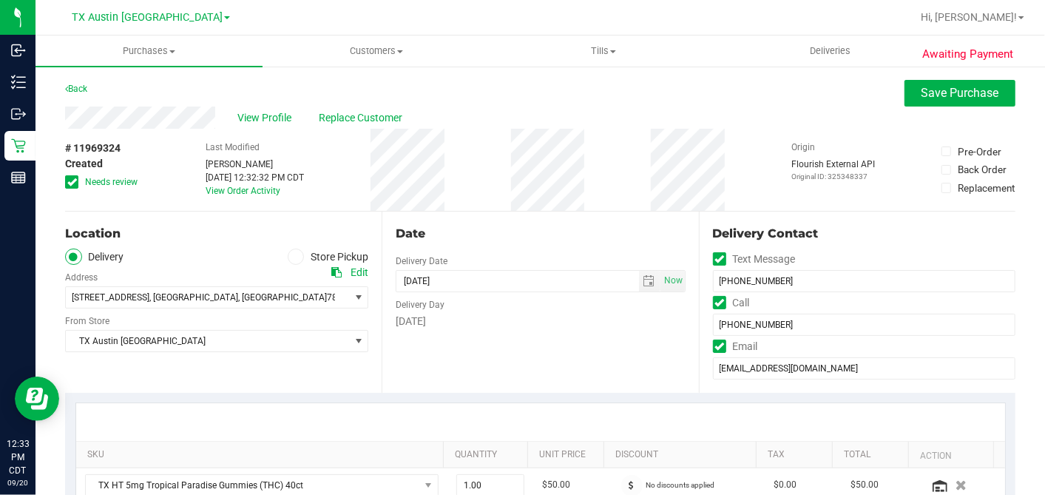
type textarea "[DATE] 08:00-17:00 -- Message: -- Phone:[PHONE_NUMBER] -- Payment Method:CASH -…"
click at [923, 105] on button "Save Purchase" at bounding box center [960, 93] width 111 height 27
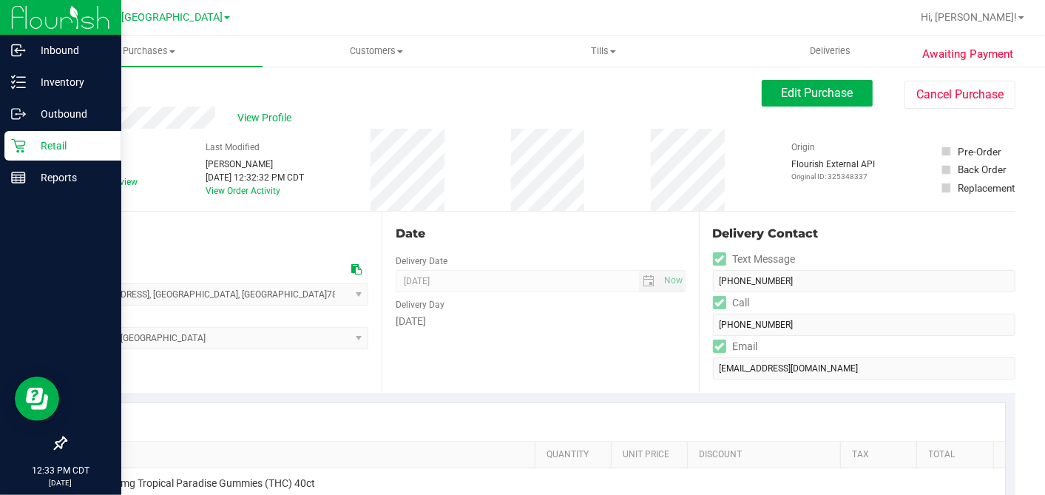
click at [31, 143] on p "Retail" at bounding box center [70, 146] width 89 height 18
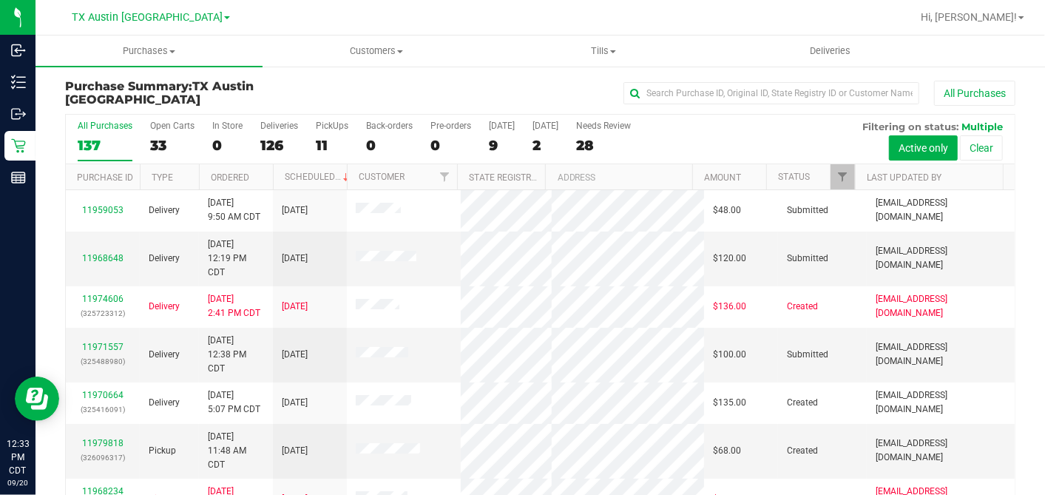
click at [163, 143] on div "33" at bounding box center [172, 145] width 44 height 17
click at [0, 0] on input "Open Carts 33" at bounding box center [0, 0] width 0 height 0
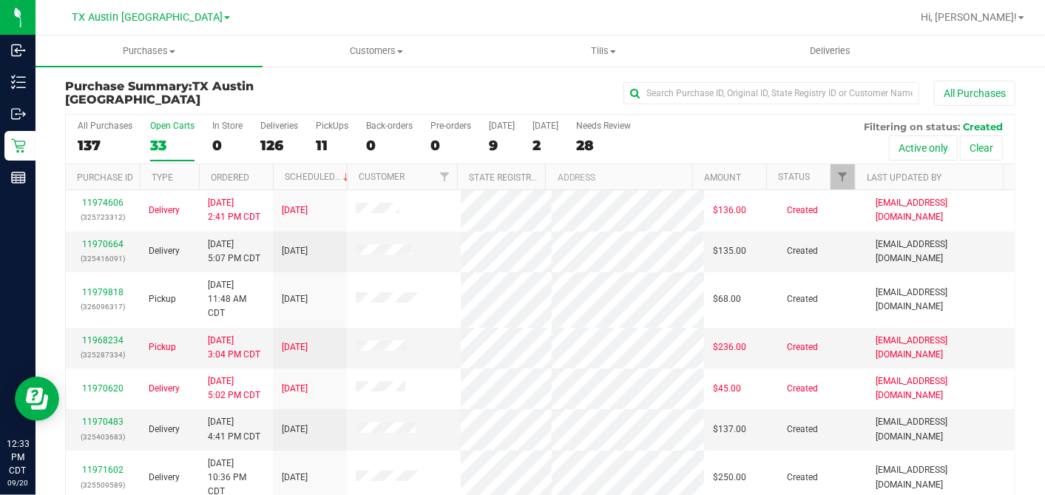
click at [262, 175] on th "Ordered" at bounding box center [236, 177] width 74 height 26
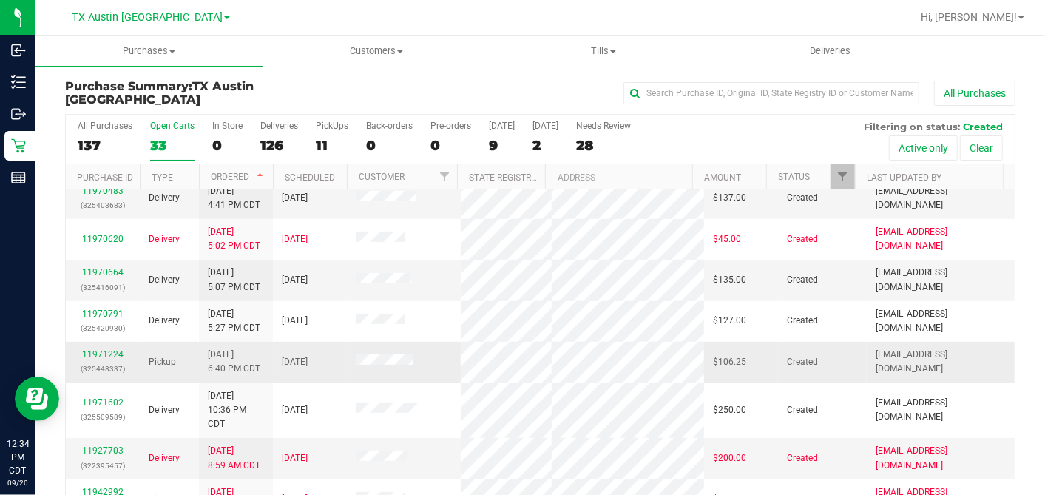
scroll to position [260, 0]
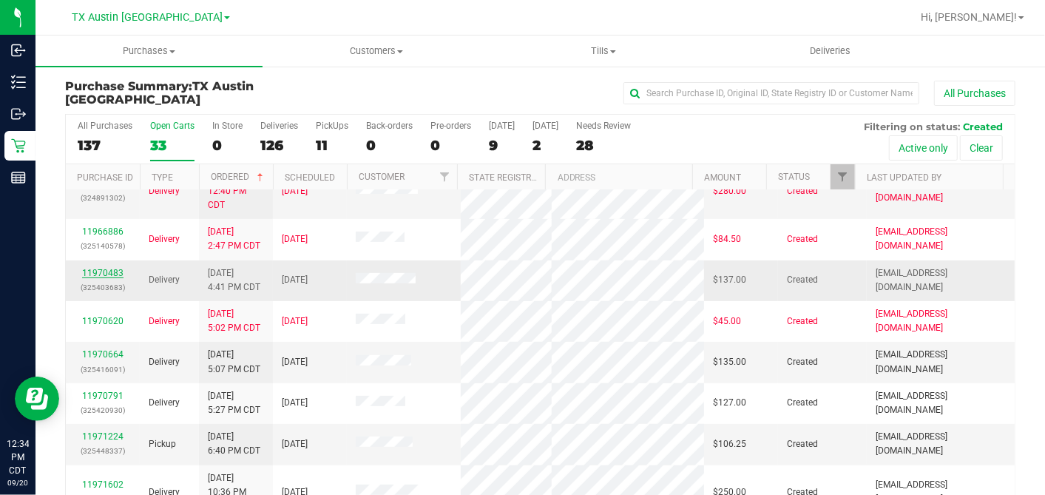
click at [112, 278] on link "11970483" at bounding box center [102, 273] width 41 height 10
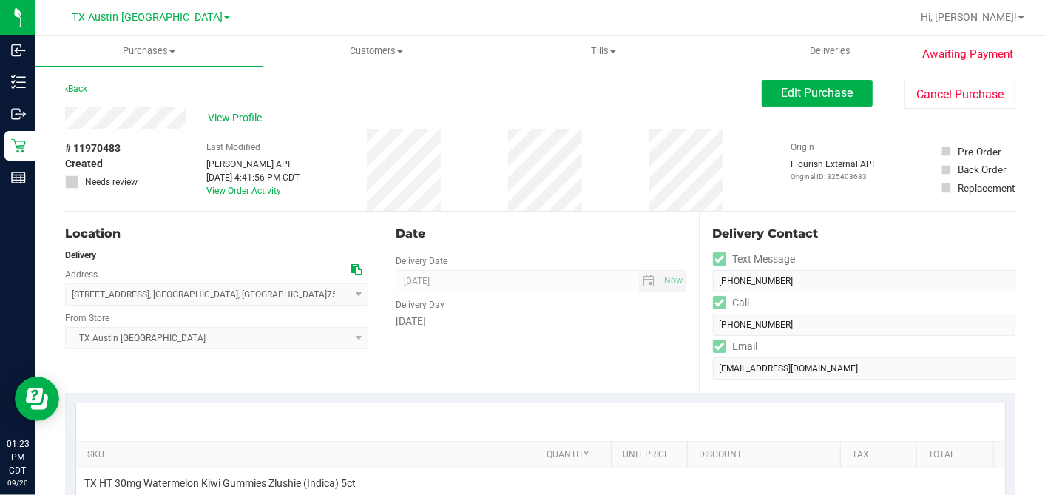
click at [196, 114] on div "View Profile" at bounding box center [413, 118] width 697 height 22
drag, startPoint x: 348, startPoint y: 268, endPoint x: 271, endPoint y: 254, distance: 78.2
click at [351, 268] on icon at bounding box center [356, 269] width 10 height 10
click at [762, 91] on button "Edit Purchase" at bounding box center [817, 93] width 111 height 27
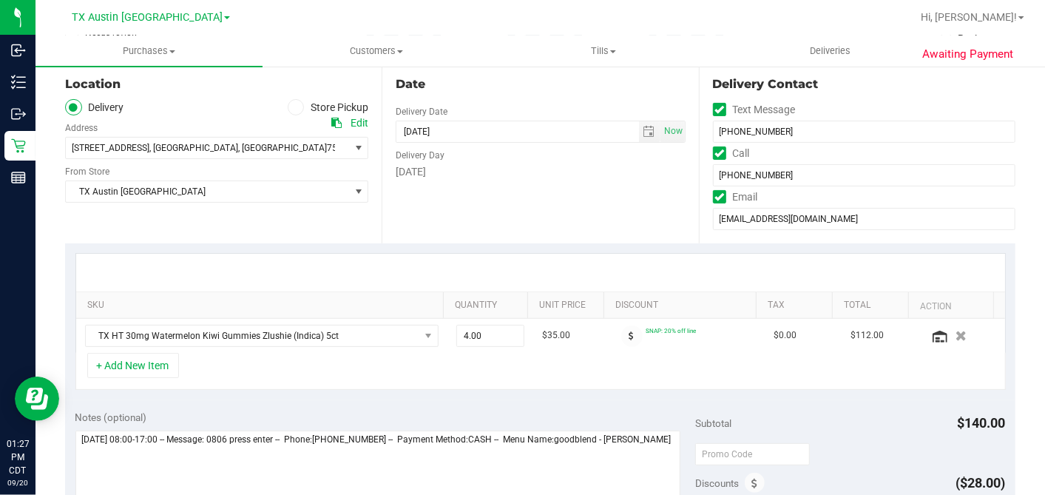
scroll to position [164, 0]
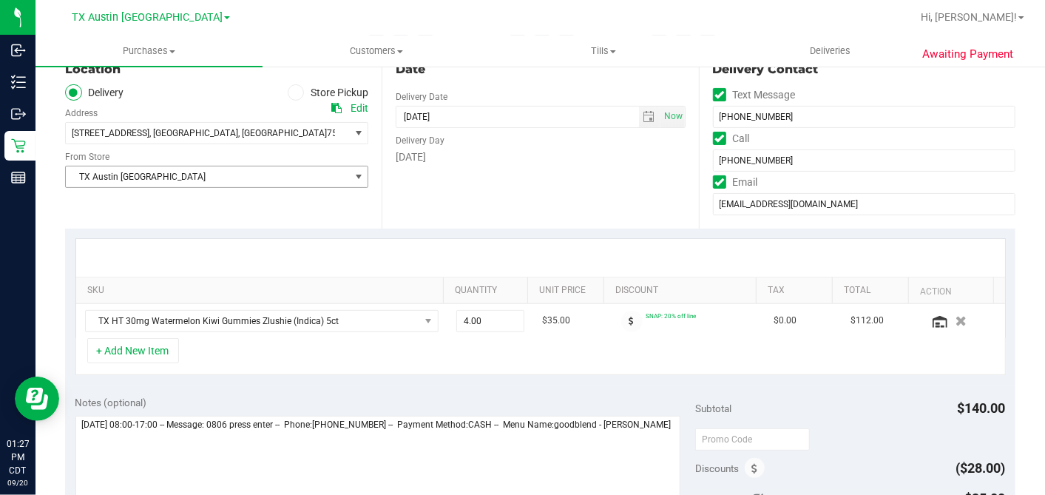
drag, startPoint x: 179, startPoint y: 173, endPoint x: 178, endPoint y: 181, distance: 8.3
click at [179, 172] on span "TX Austin [GEOGRAPHIC_DATA]" at bounding box center [207, 176] width 283 height 21
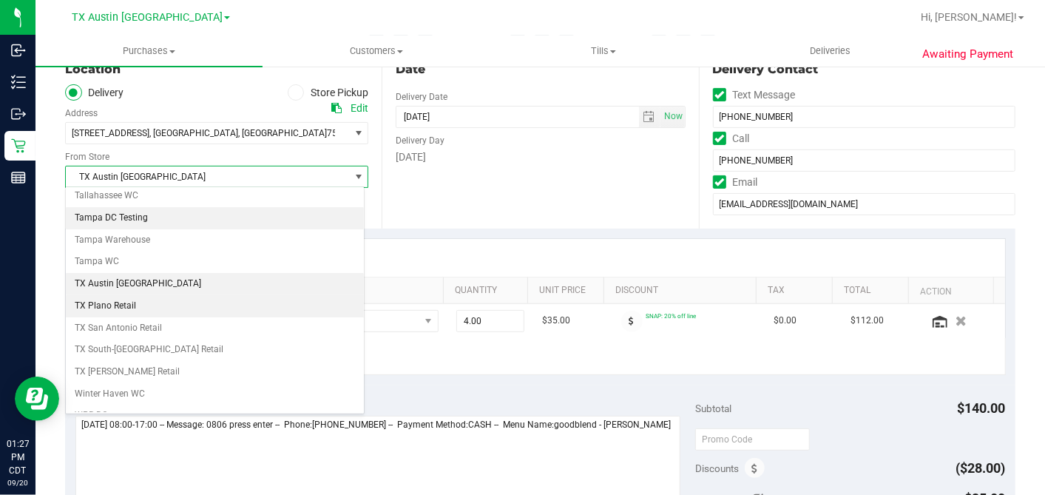
scroll to position [1052, 0]
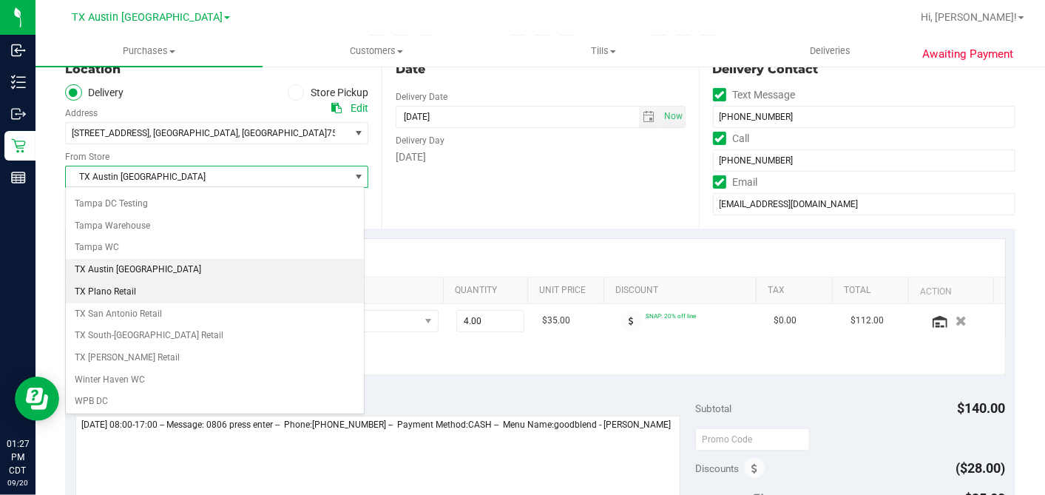
click at [137, 281] on li "TX Plano Retail" at bounding box center [215, 292] width 298 height 22
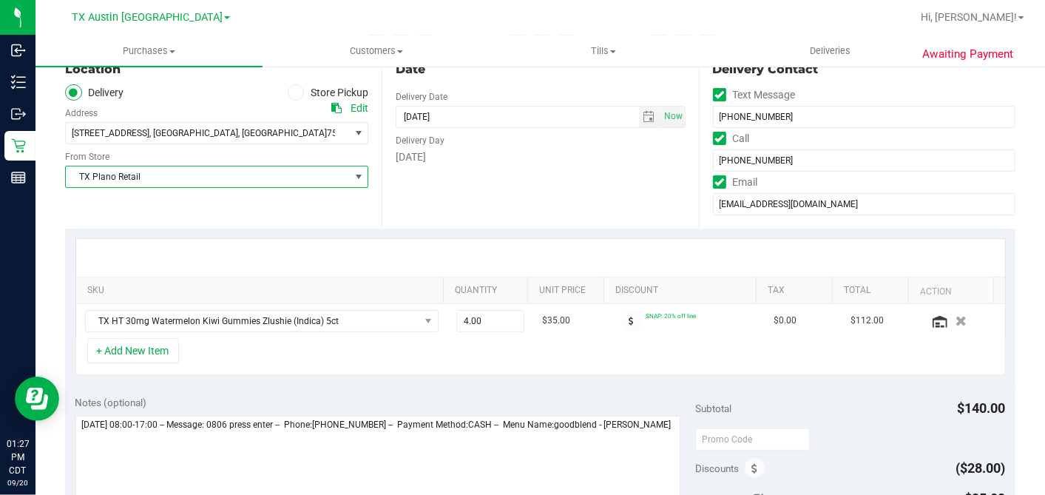
click at [534, 213] on div "Date Delivery Date [DATE] Now [DATE] 05:00 PM Now Delivery Day [DATE]" at bounding box center [540, 137] width 317 height 181
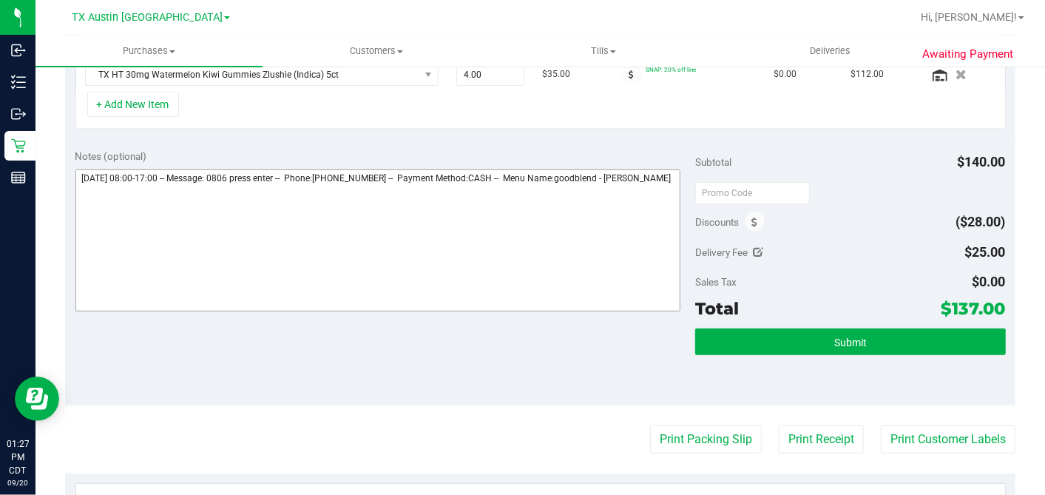
scroll to position [413, 0]
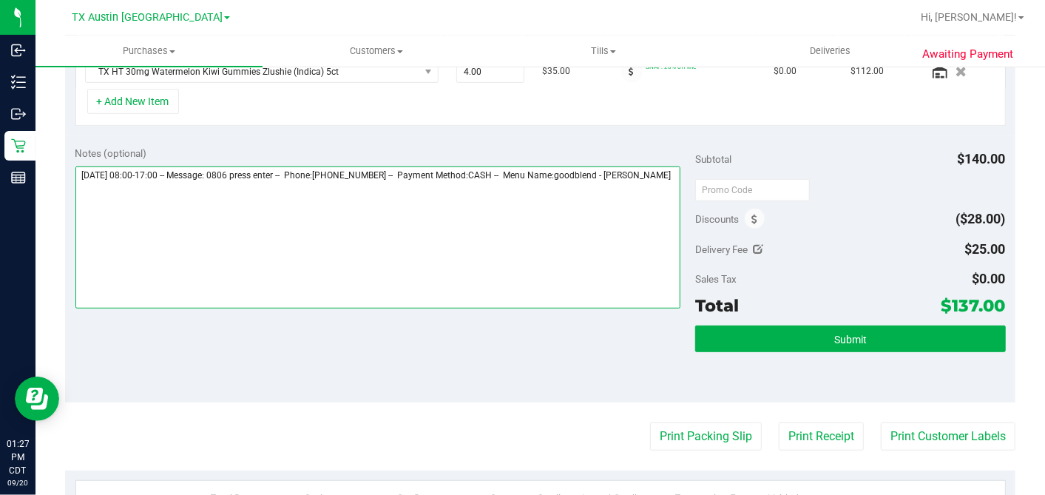
click at [393, 206] on textarea at bounding box center [378, 237] width 606 height 142
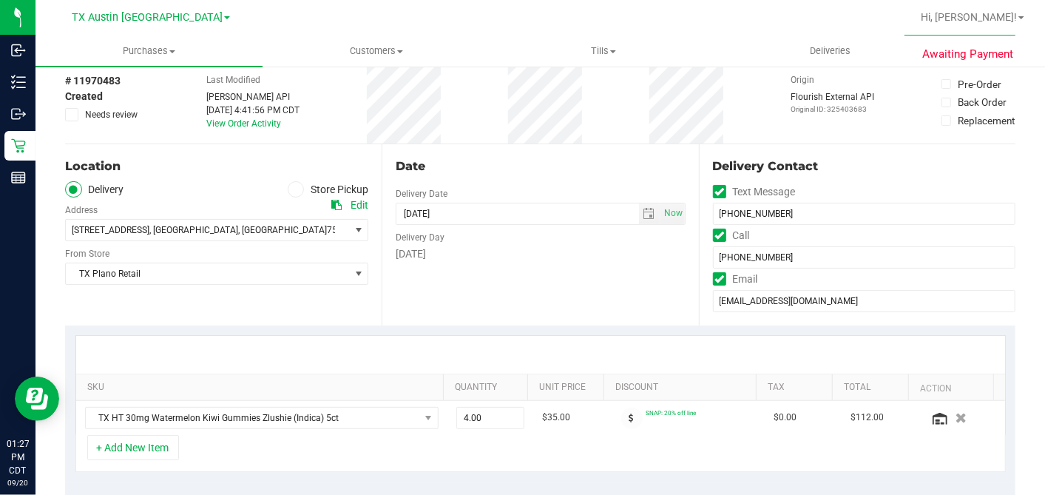
scroll to position [0, 0]
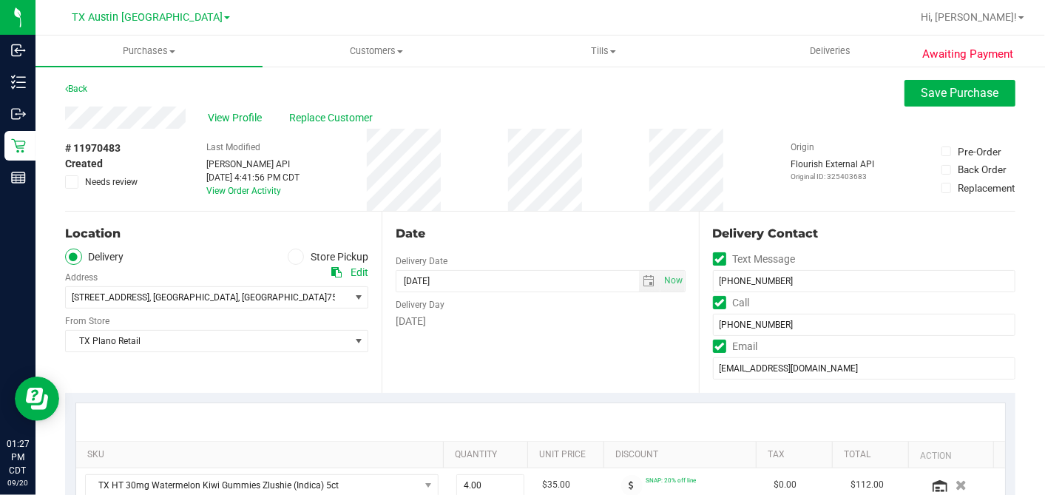
type textarea "[DATE] 08:00-17:00 -- Message: 0806 press enter -- Phone:[PHONE_NUMBER] -- Paym…"
click at [69, 182] on icon at bounding box center [72, 182] width 10 height 0
click at [0, 0] on input "Needs review" at bounding box center [0, 0] width 0 height 0
click at [972, 95] on span "Save Purchase" at bounding box center [961, 93] width 78 height 14
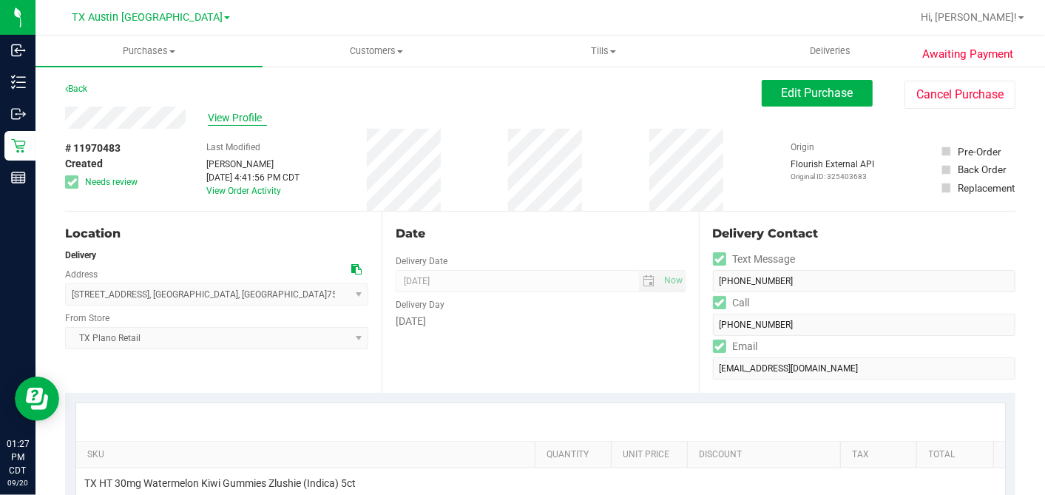
click at [232, 118] on span "View Profile" at bounding box center [237, 118] width 59 height 16
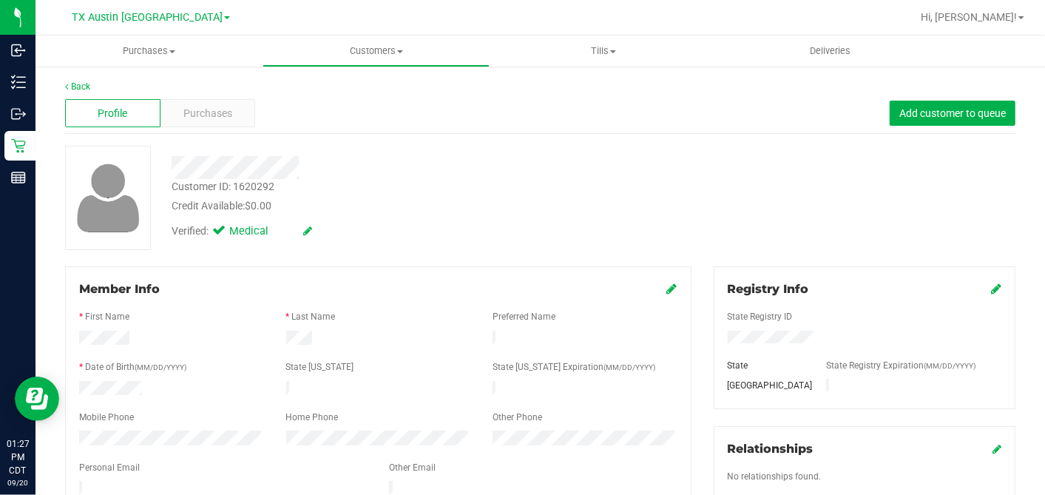
click at [519, 167] on div at bounding box center [403, 167] width 487 height 23
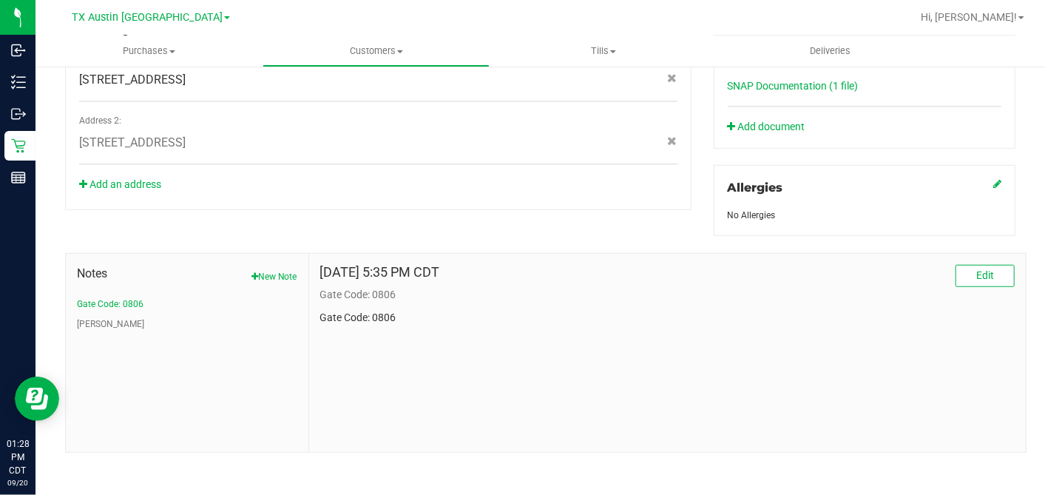
scroll to position [574, 0]
click at [93, 319] on button "[PERSON_NAME]" at bounding box center [110, 322] width 67 height 13
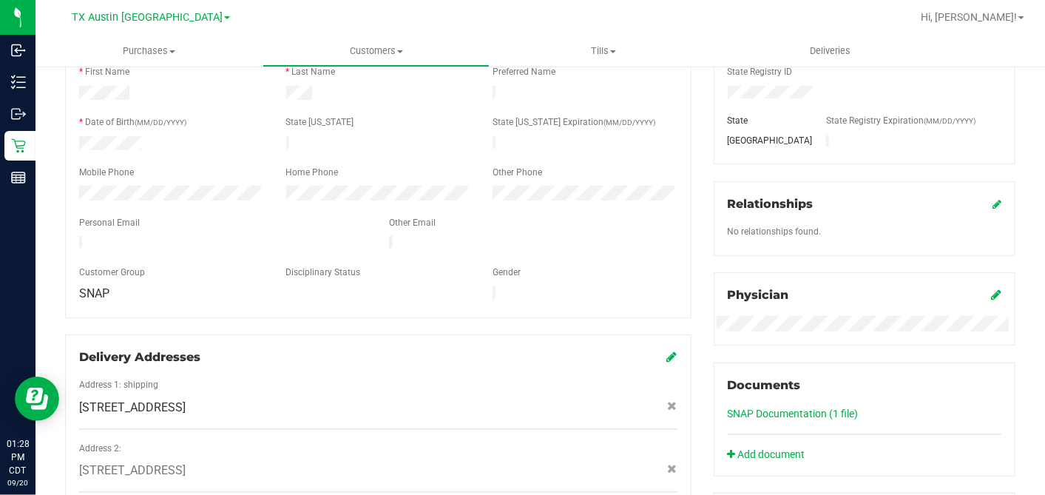
scroll to position [0, 0]
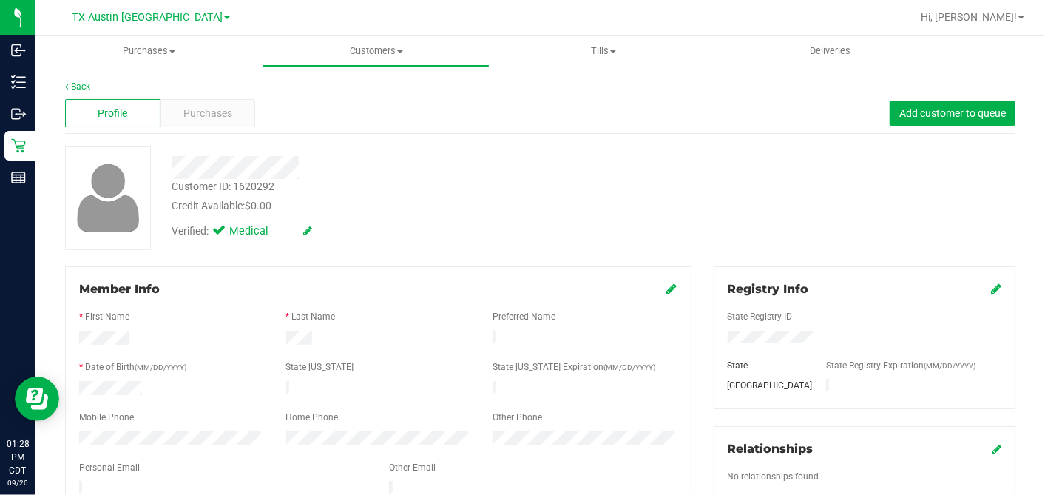
click at [427, 209] on div "Credit Available: $0.00" at bounding box center [404, 206] width 464 height 16
click at [429, 207] on div "Credit Available: $0.00" at bounding box center [404, 206] width 464 height 16
click at [485, 177] on div at bounding box center [403, 167] width 487 height 23
click at [549, 174] on div at bounding box center [403, 167] width 487 height 23
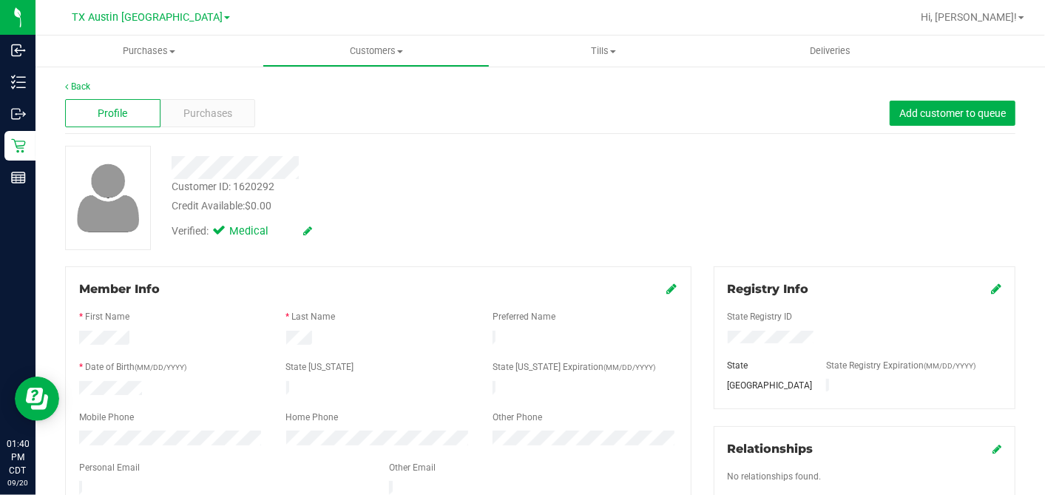
click at [428, 169] on div at bounding box center [403, 167] width 487 height 23
click at [386, 164] on div at bounding box center [403, 167] width 487 height 23
click at [446, 180] on div "Customer ID: 1620292 Credit Available: $0.00" at bounding box center [403, 196] width 487 height 35
click at [495, 234] on div "Verified: Medical" at bounding box center [403, 230] width 487 height 33
click at [233, 124] on div "Purchases" at bounding box center [207, 113] width 95 height 28
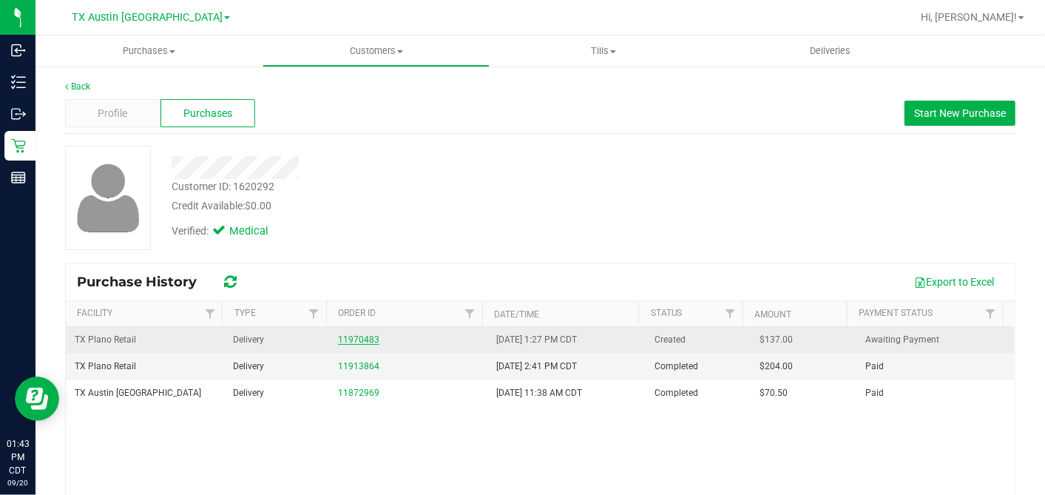
click at [357, 337] on link "11970483" at bounding box center [358, 339] width 41 height 10
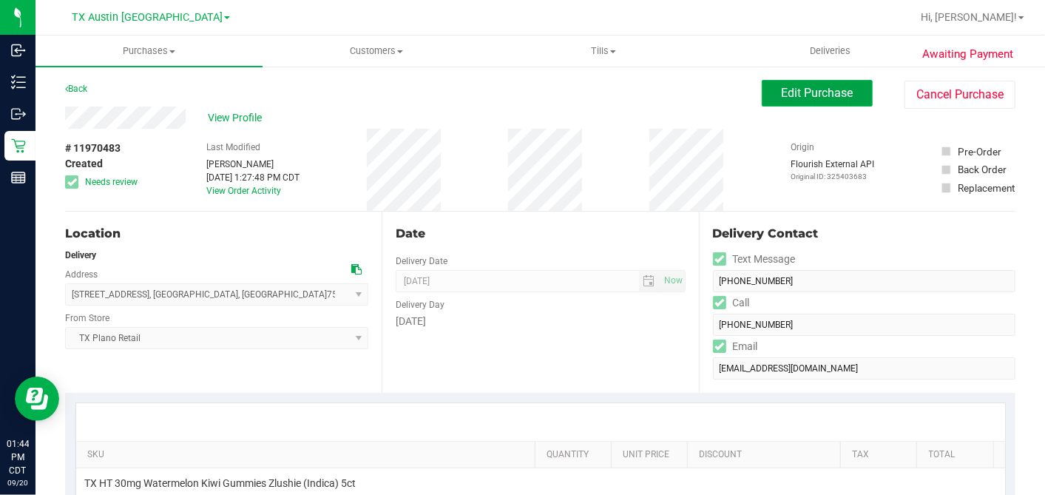
click at [801, 92] on span "Edit Purchase" at bounding box center [818, 93] width 72 height 14
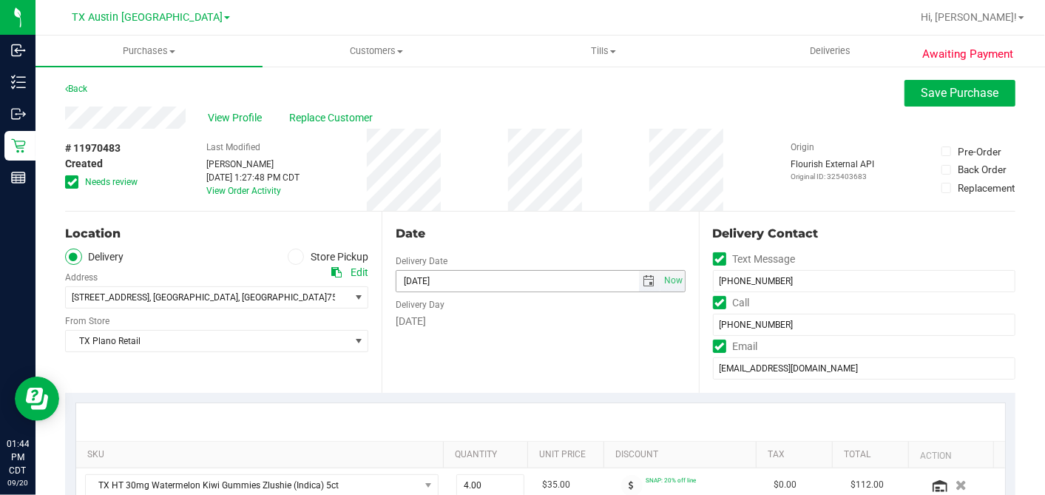
click at [643, 280] on span "select" at bounding box center [649, 281] width 12 height 12
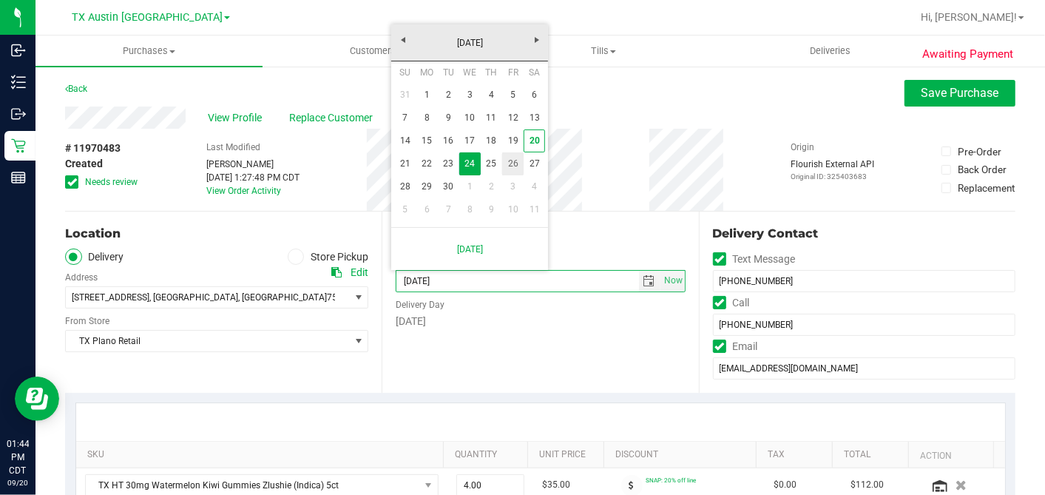
click at [510, 160] on link "26" at bounding box center [512, 163] width 21 height 23
type input "[DATE]"
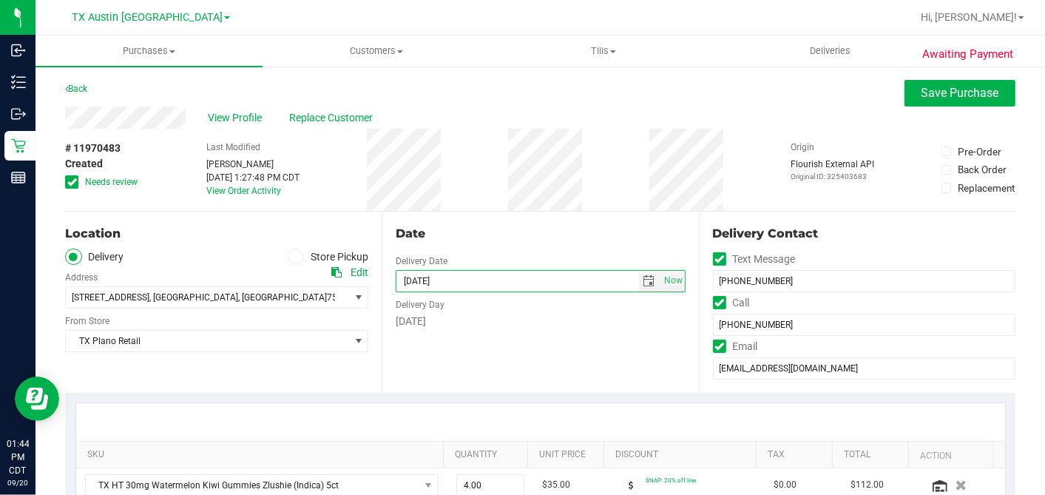
click at [583, 228] on div "Date" at bounding box center [540, 234] width 289 height 18
click at [71, 182] on icon at bounding box center [72, 182] width 10 height 0
click at [0, 0] on input "Needs review" at bounding box center [0, 0] width 0 height 0
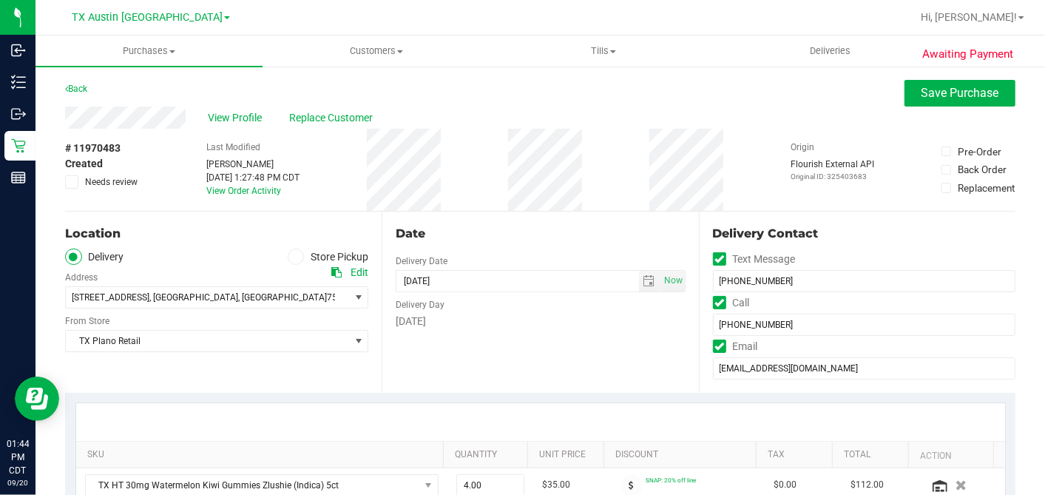
click at [605, 228] on div "Date" at bounding box center [540, 234] width 289 height 18
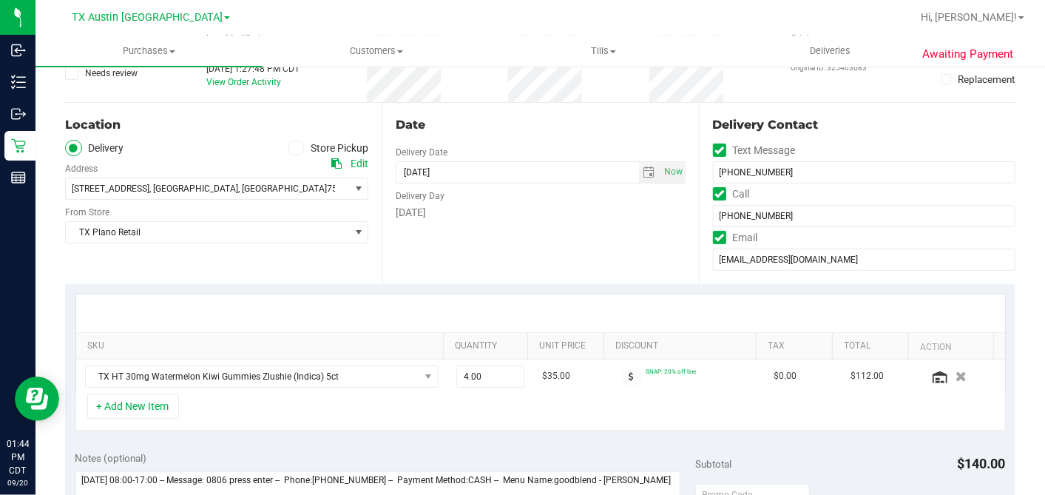
scroll to position [246, 0]
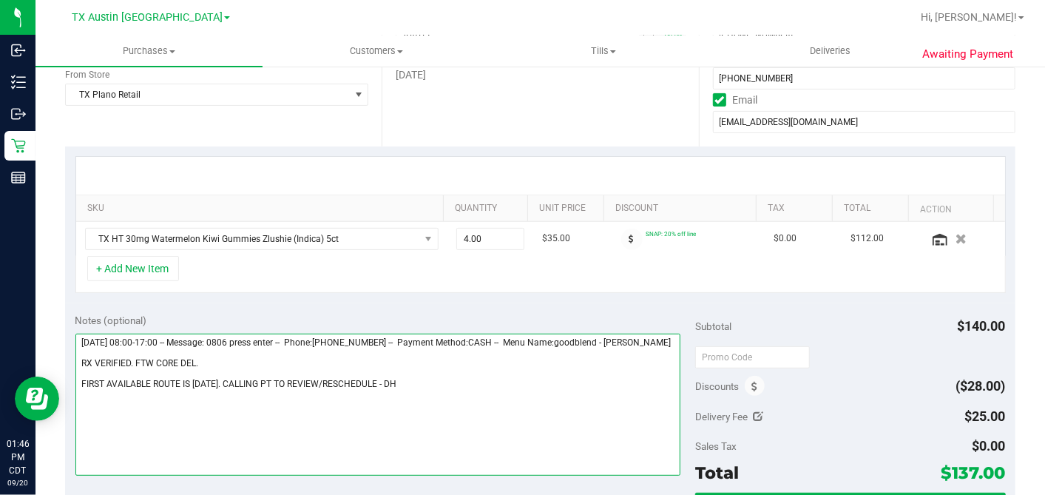
click at [416, 391] on textarea at bounding box center [378, 405] width 606 height 142
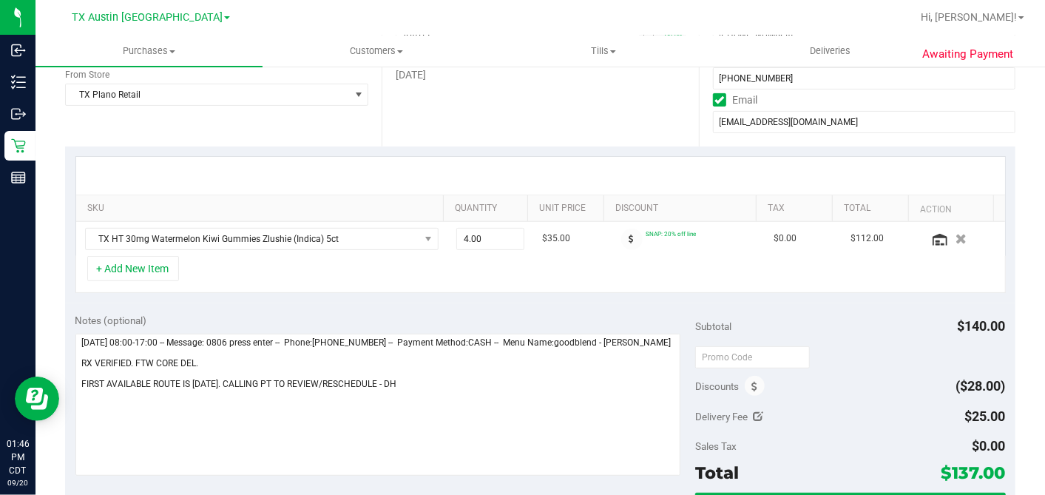
click at [634, 303] on div "Notes (optional) Subtotal $140.00 Discounts ($28.00) Delivery Fee $25.00 Sales …" at bounding box center [540, 436] width 950 height 266
click at [633, 303] on div "Notes (optional) Subtotal $140.00 Discounts ($28.00) Delivery Fee $25.00 Sales …" at bounding box center [540, 436] width 950 height 266
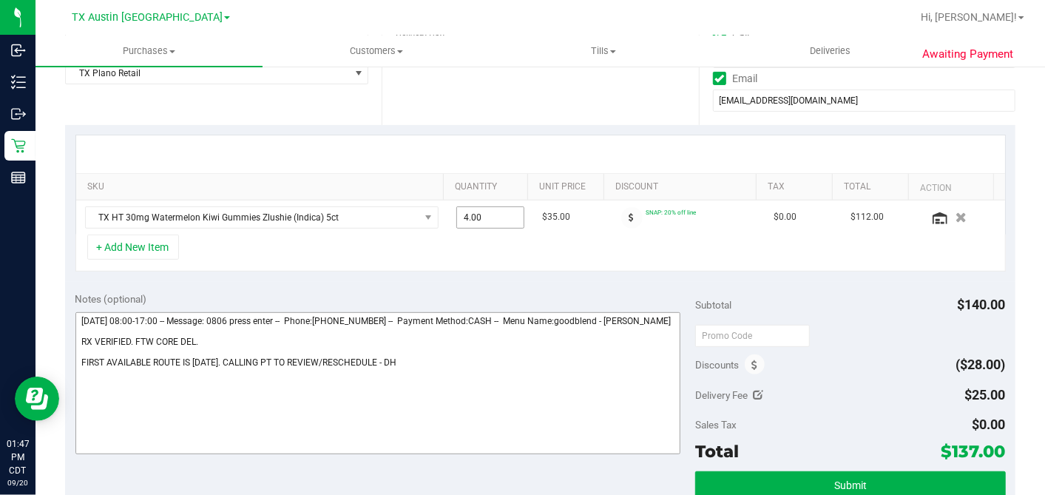
scroll to position [328, 0]
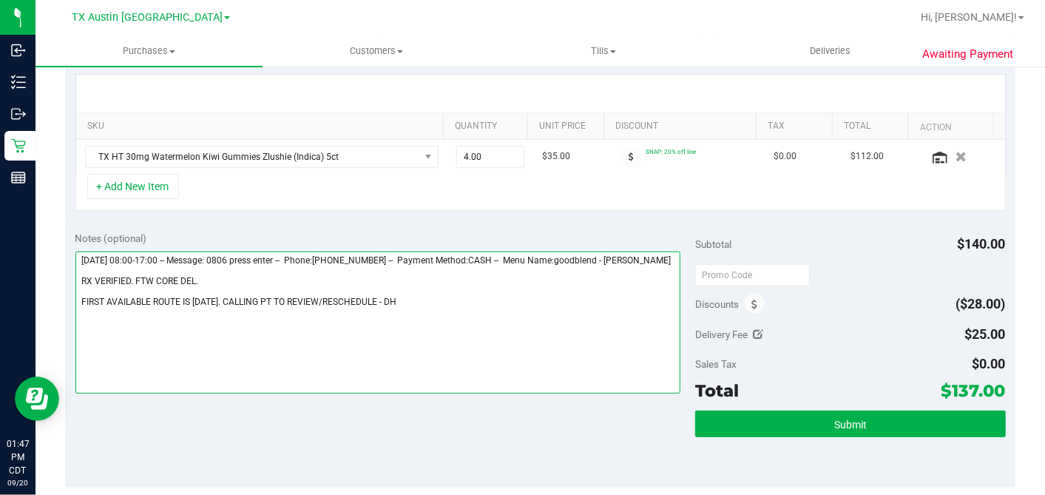
click at [385, 308] on textarea at bounding box center [378, 322] width 606 height 142
click at [233, 280] on textarea at bounding box center [378, 322] width 606 height 142
click at [209, 283] on textarea at bounding box center [378, 322] width 606 height 142
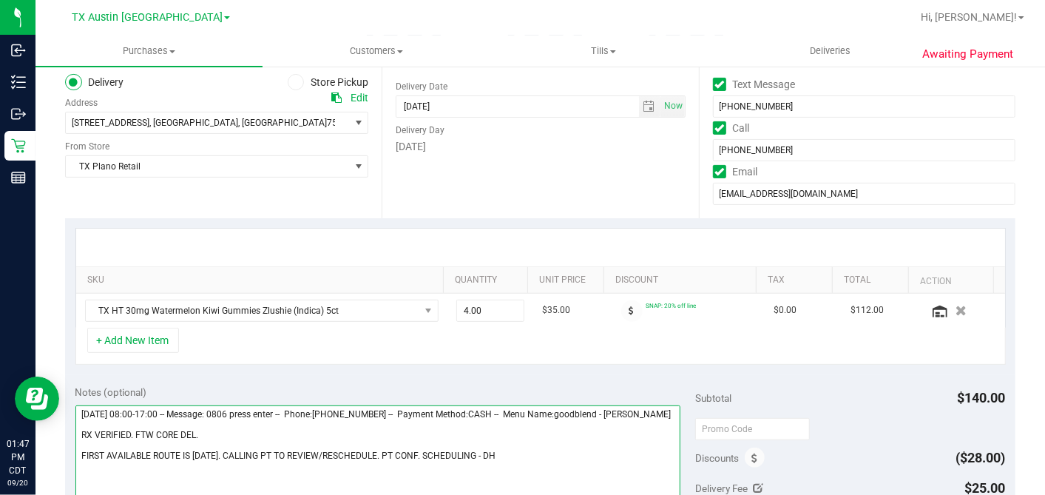
scroll to position [82, 0]
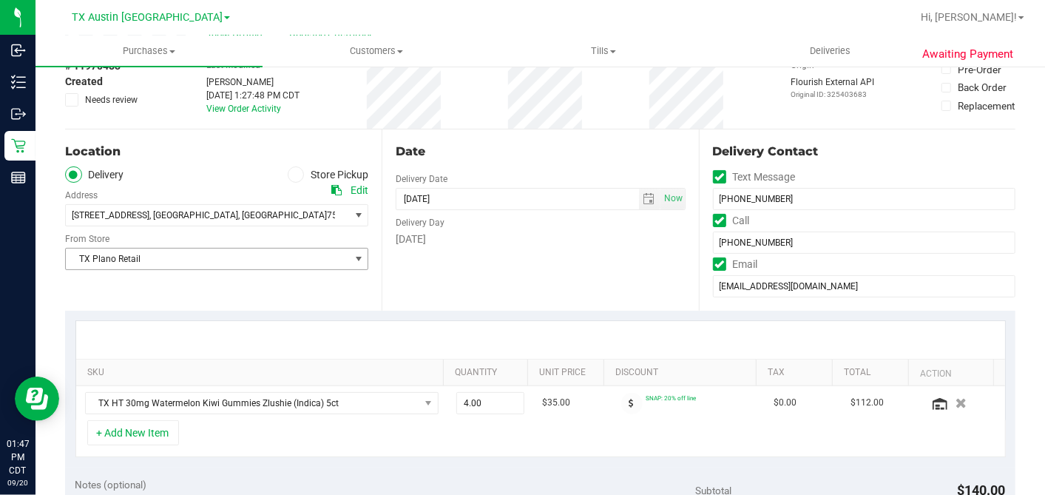
click at [200, 253] on span "TX Plano Retail" at bounding box center [207, 259] width 283 height 21
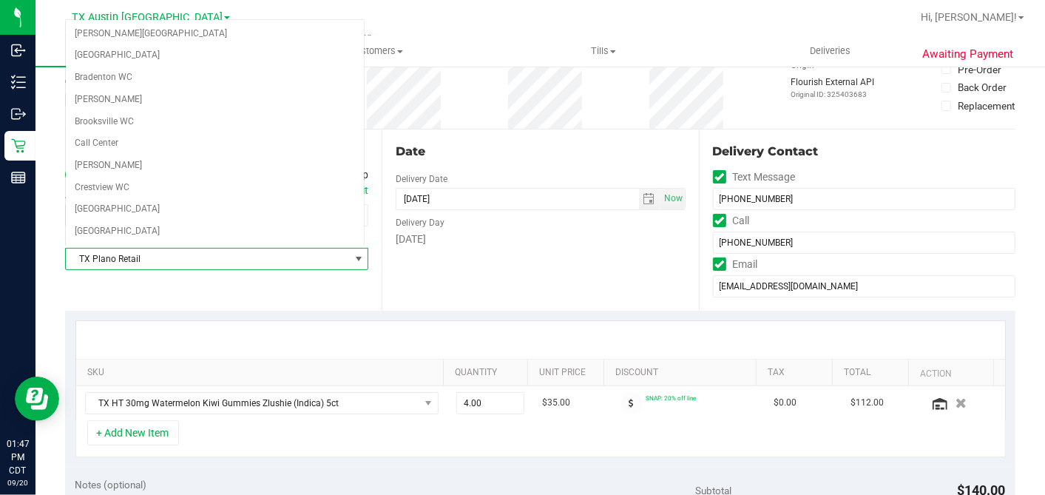
scroll to position [922, 0]
click at [462, 286] on div "Date Delivery Date [DATE] Now [DATE] 07:00 AM Now Delivery Day [DATE]" at bounding box center [540, 219] width 317 height 181
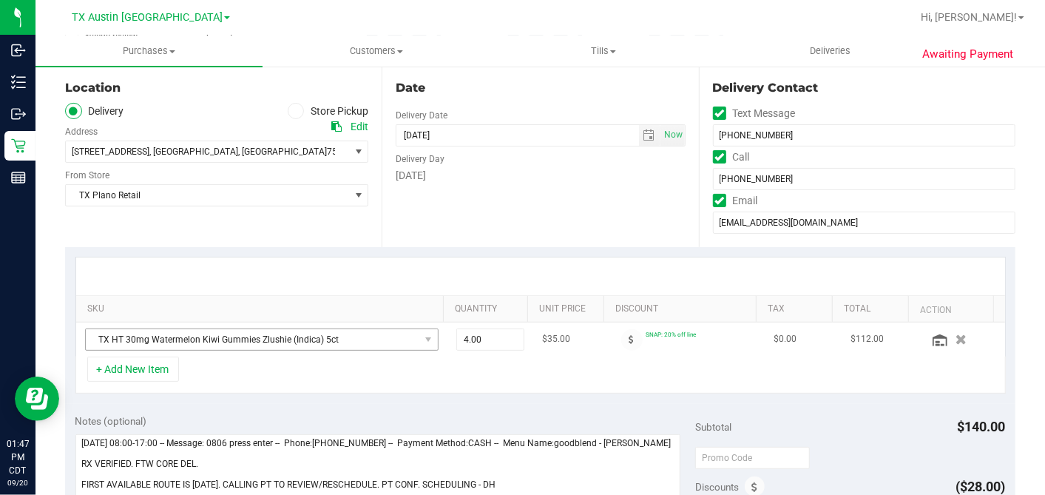
scroll to position [328, 0]
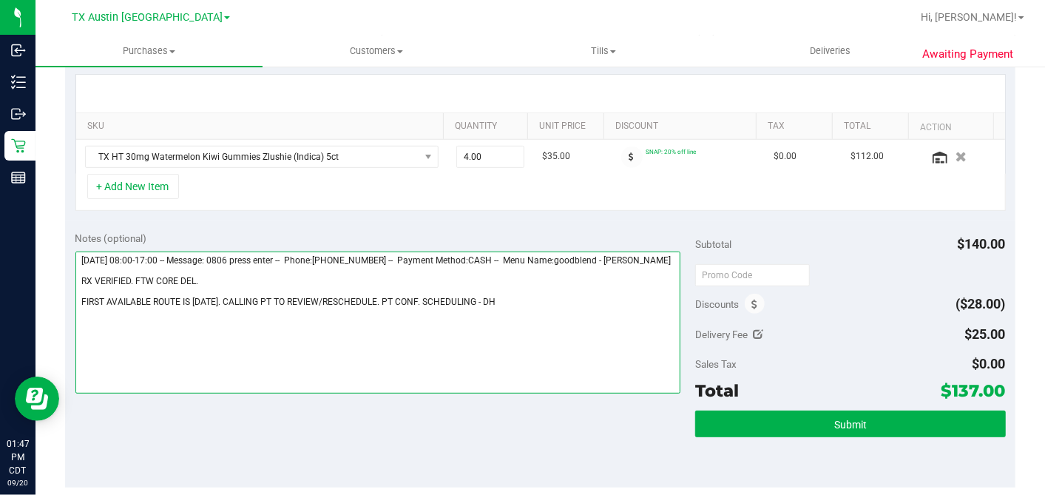
click at [242, 280] on textarea at bounding box center [378, 322] width 606 height 142
click at [219, 288] on textarea at bounding box center [378, 322] width 606 height 142
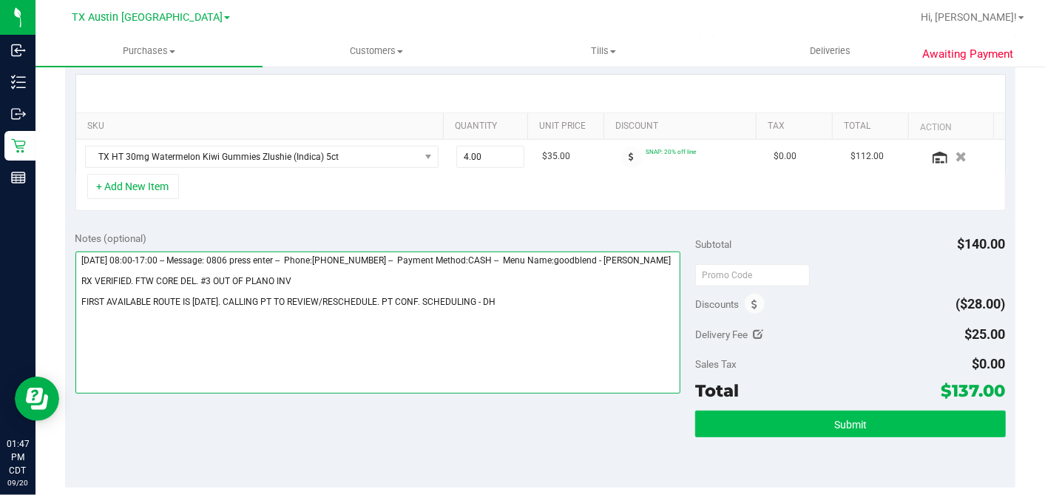
type textarea "[DATE] 08:00-17:00 -- Message: 0806 press enter -- Phone:[PHONE_NUMBER] -- Paym…"
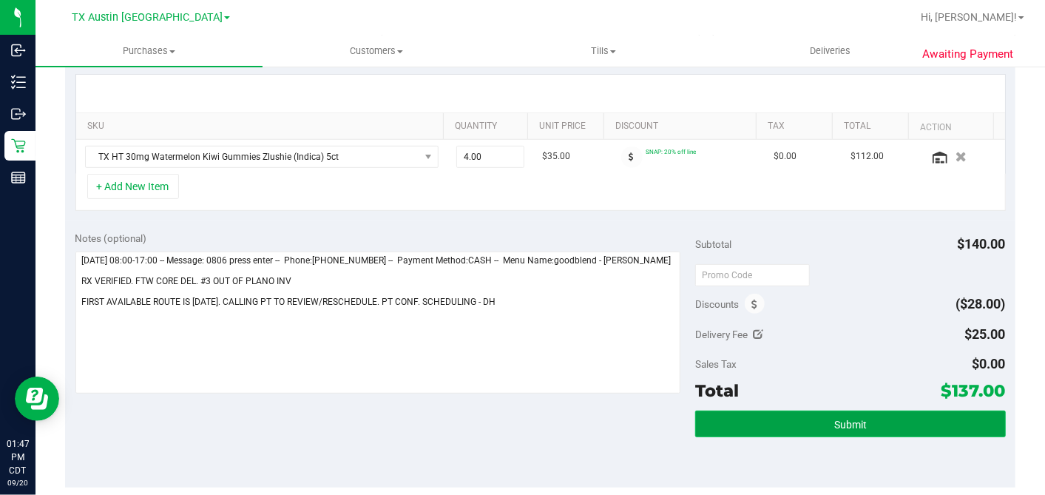
click at [867, 416] on button "Submit" at bounding box center [850, 423] width 310 height 27
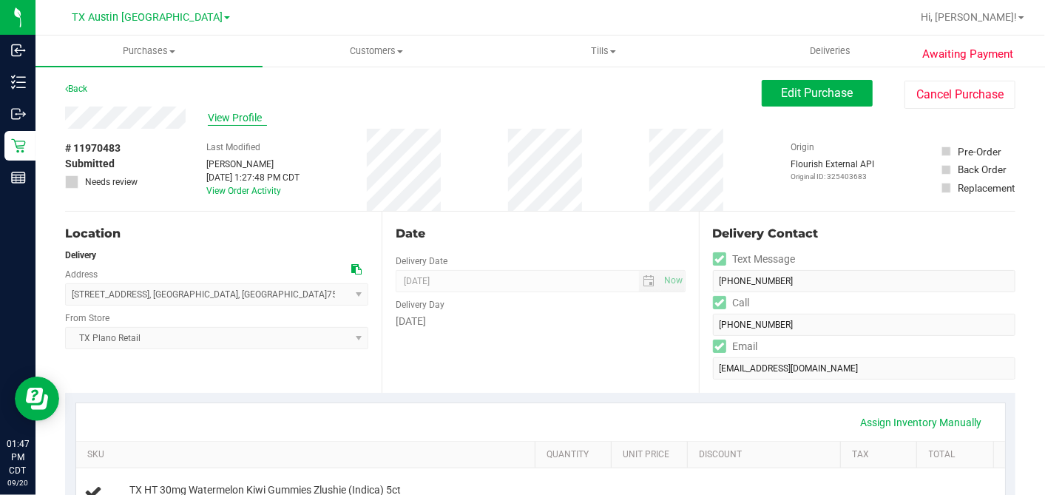
click at [217, 115] on span "View Profile" at bounding box center [237, 118] width 59 height 16
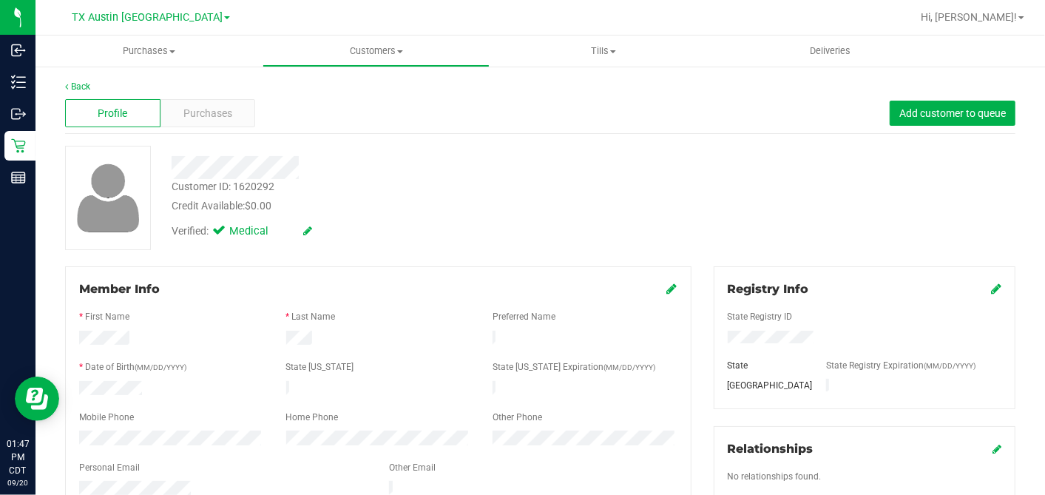
click at [232, 86] on div "Back" at bounding box center [540, 86] width 950 height 13
click at [215, 112] on span "Purchases" at bounding box center [207, 114] width 49 height 16
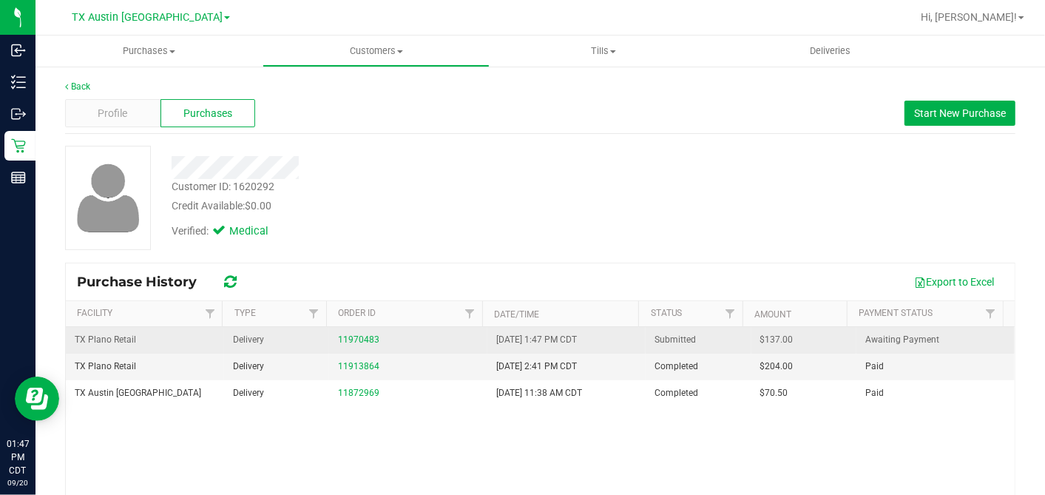
click at [760, 340] on span "$137.00" at bounding box center [776, 340] width 33 height 14
click at [760, 339] on span "$137.00" at bounding box center [776, 340] width 33 height 14
copy span "137.00"
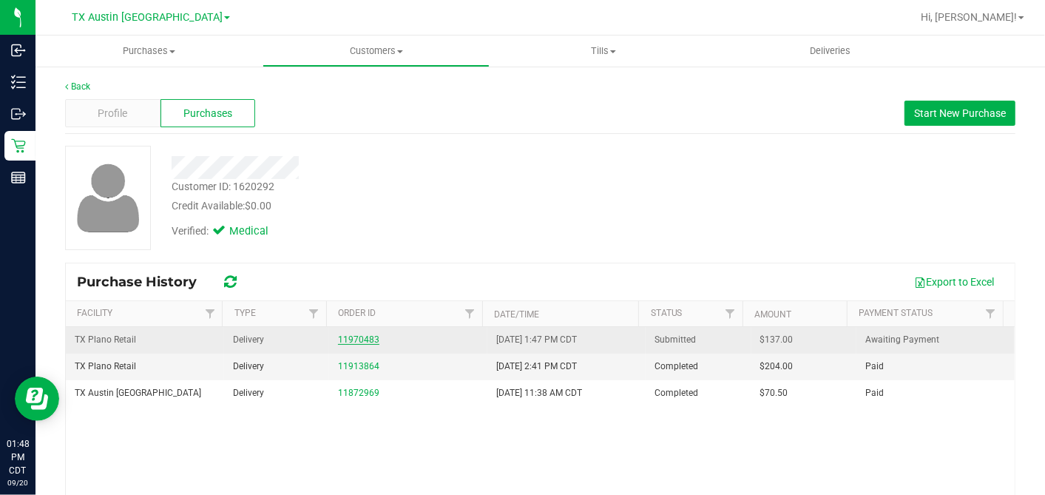
click at [353, 339] on link "11970483" at bounding box center [358, 339] width 41 height 10
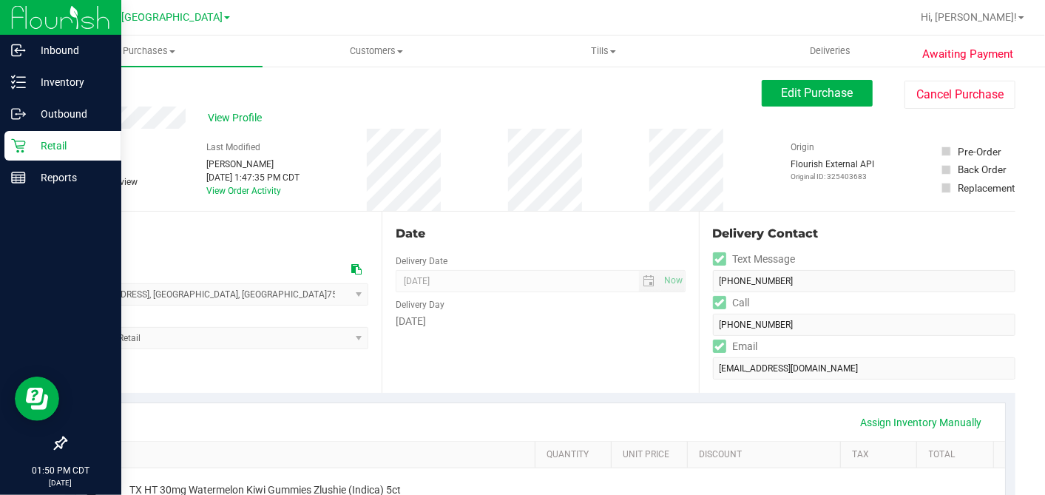
click at [45, 152] on p "Retail" at bounding box center [70, 146] width 89 height 18
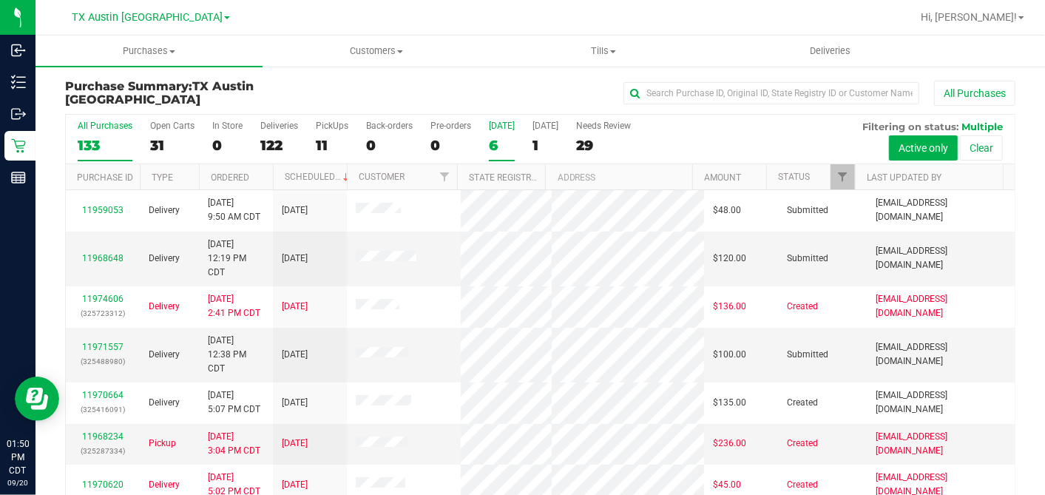
click at [493, 146] on div "6" at bounding box center [502, 145] width 26 height 17
click at [0, 0] on input "Today 6" at bounding box center [0, 0] width 0 height 0
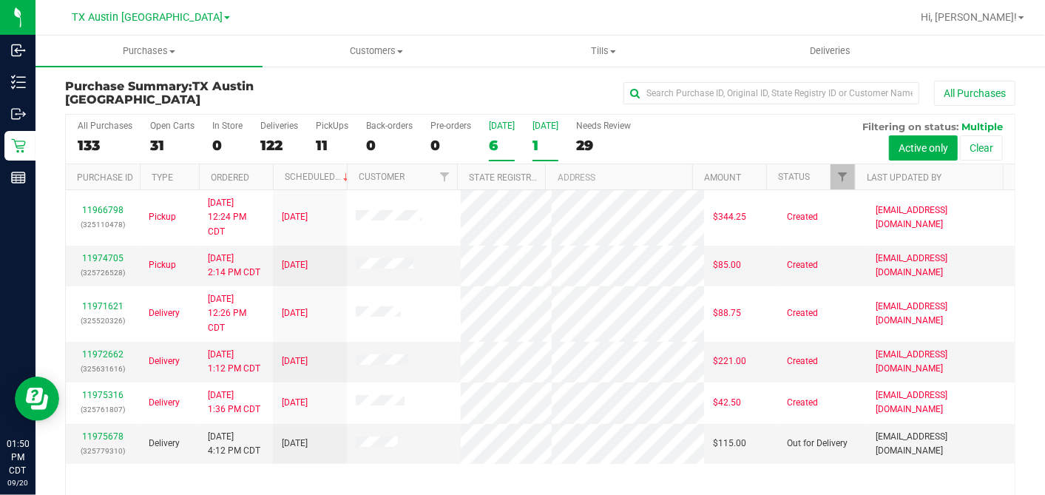
click at [537, 138] on div "1" at bounding box center [546, 145] width 26 height 17
click at [0, 0] on input "Tomorrow 1" at bounding box center [0, 0] width 0 height 0
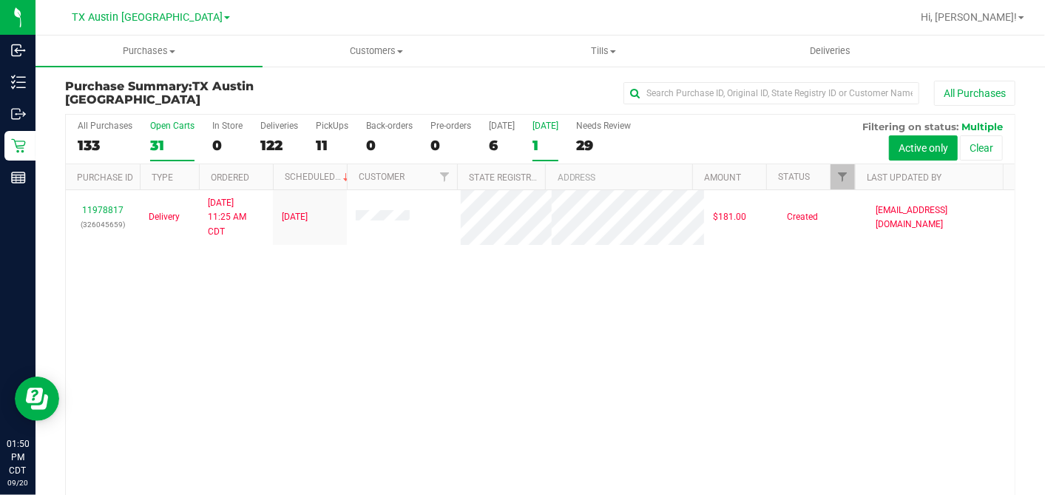
click at [170, 137] on div "31" at bounding box center [172, 145] width 44 height 17
click at [0, 0] on input "Open Carts 31" at bounding box center [0, 0] width 0 height 0
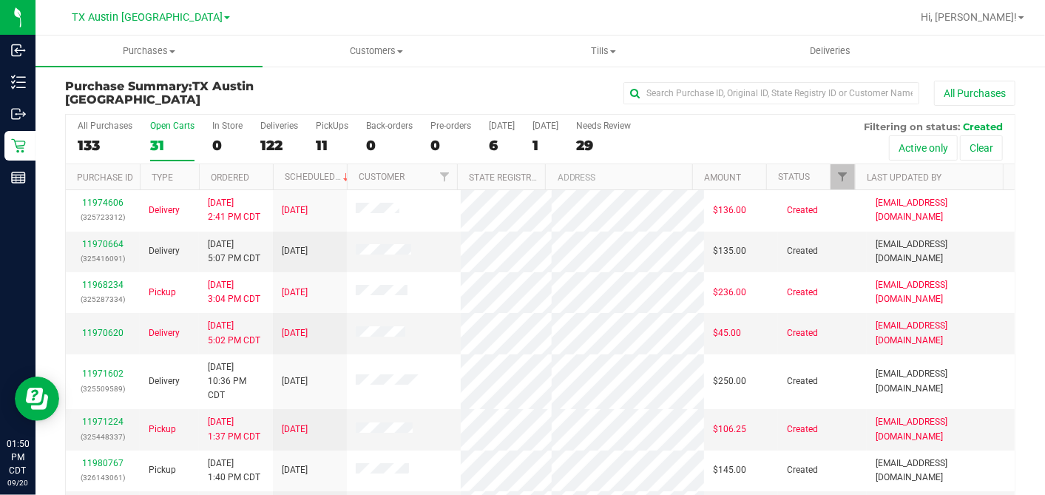
click at [255, 175] on th "Ordered" at bounding box center [236, 177] width 74 height 26
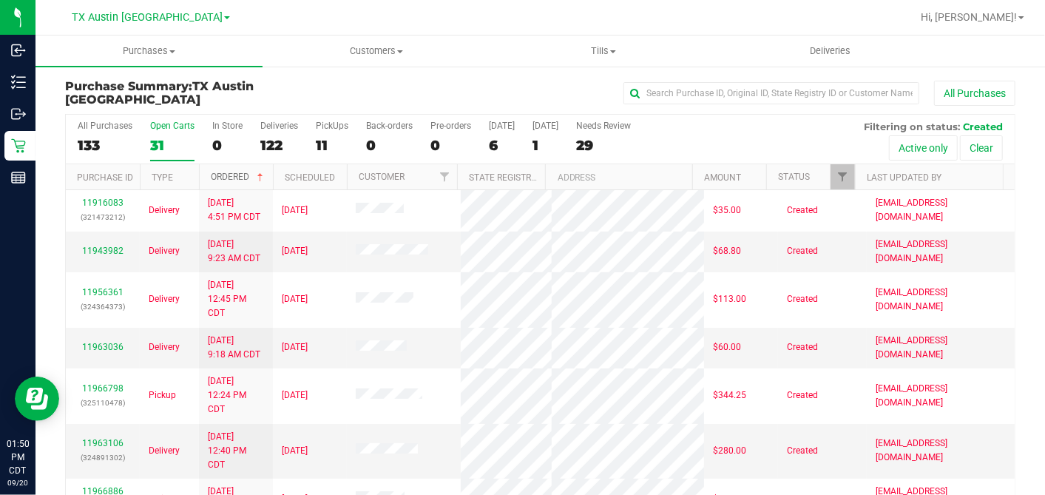
click at [256, 175] on span at bounding box center [260, 178] width 12 height 12
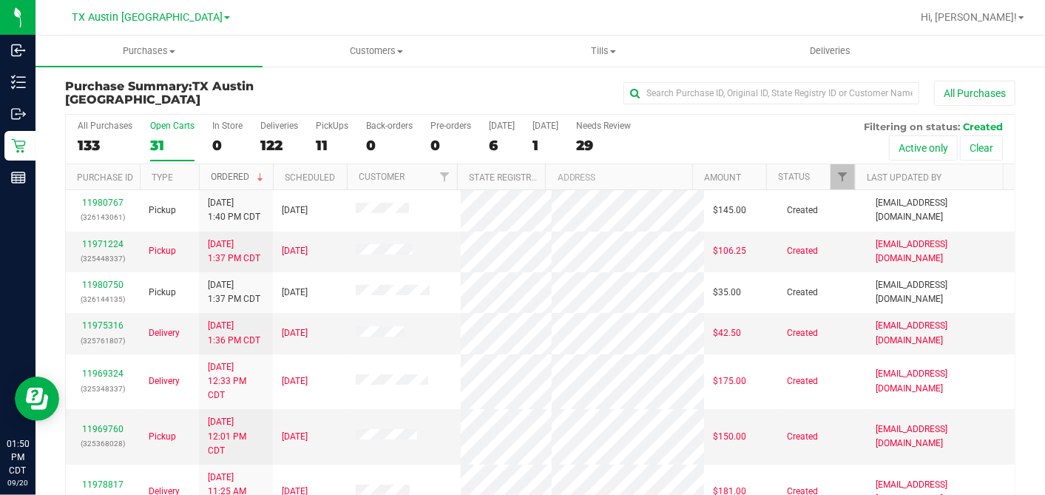
click at [260, 174] on span at bounding box center [260, 178] width 12 height 12
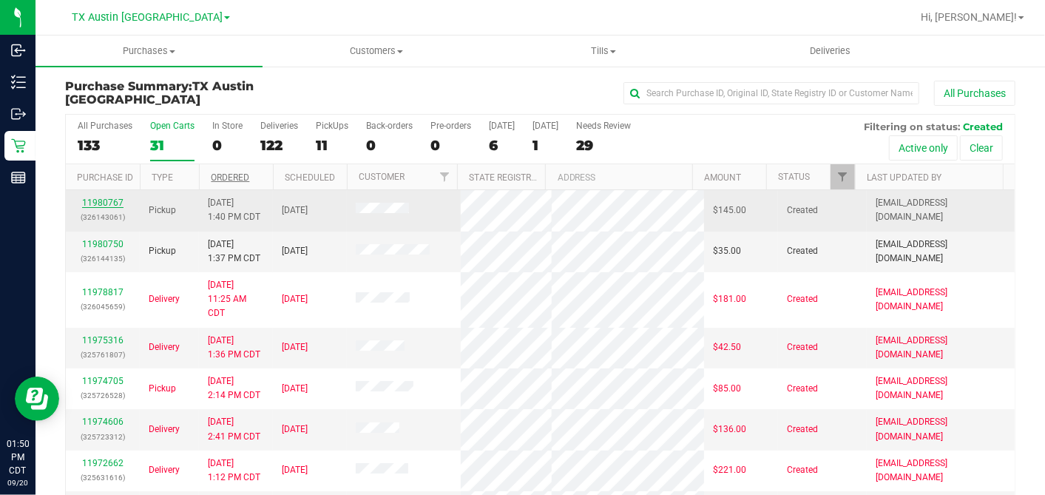
click at [112, 197] on link "11980767" at bounding box center [102, 202] width 41 height 10
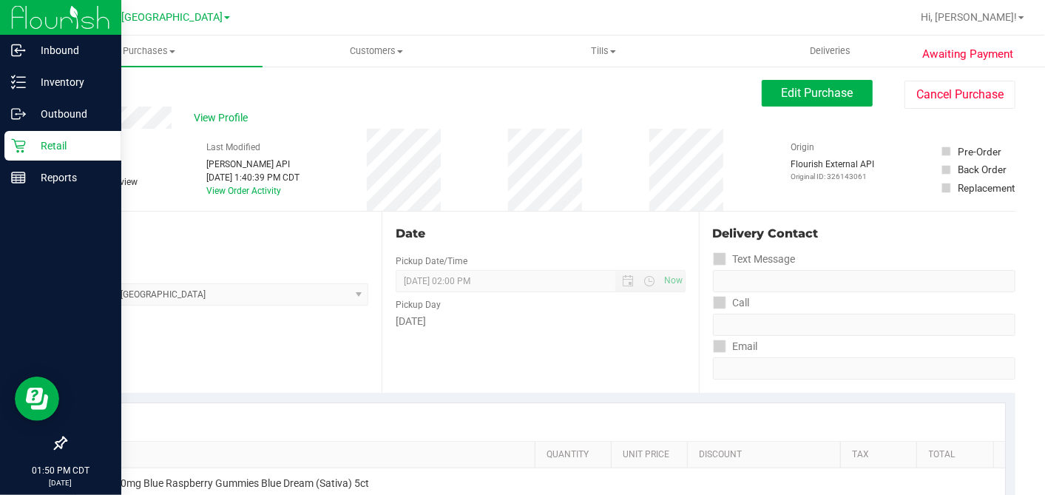
click at [26, 146] on p "Retail" at bounding box center [70, 146] width 89 height 18
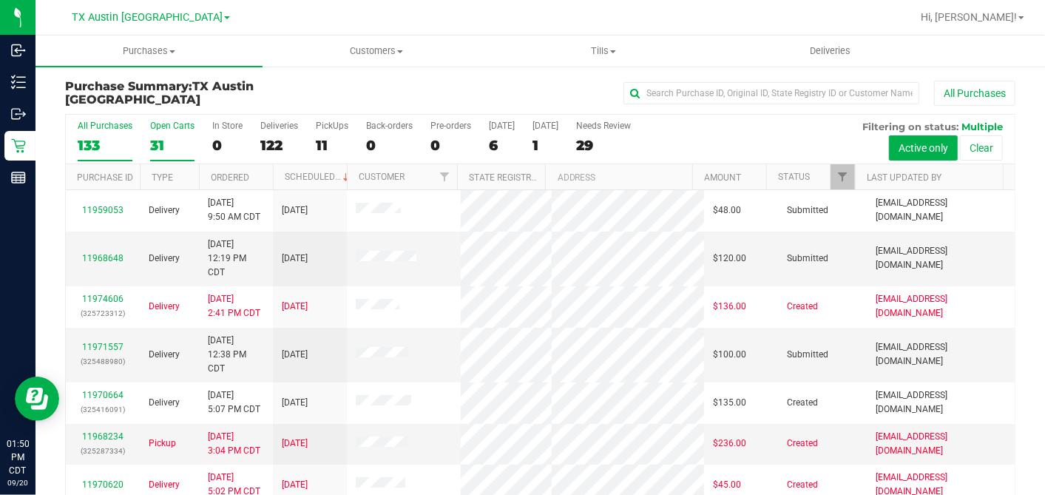
click at [164, 147] on div "31" at bounding box center [172, 145] width 44 height 17
click at [0, 0] on input "Open Carts 31" at bounding box center [0, 0] width 0 height 0
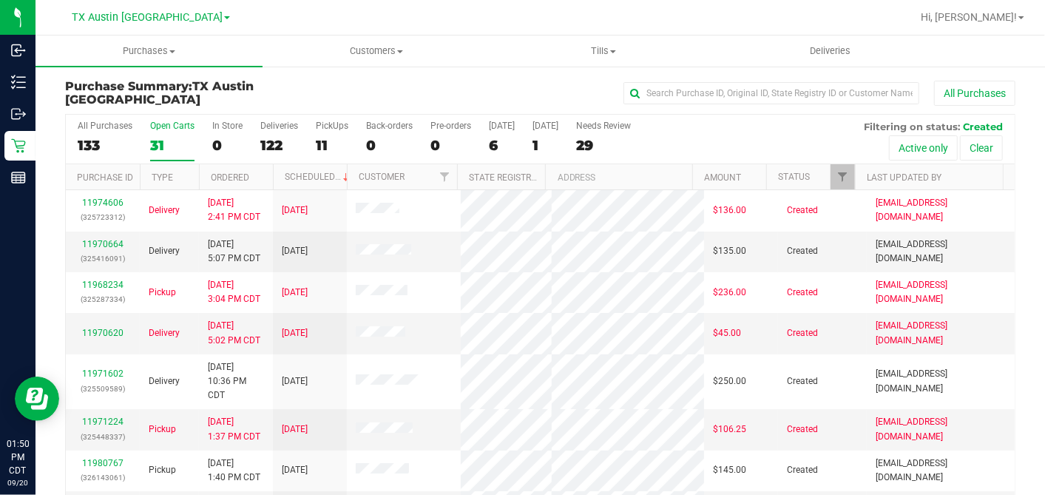
click at [262, 173] on th "Ordered" at bounding box center [236, 177] width 74 height 26
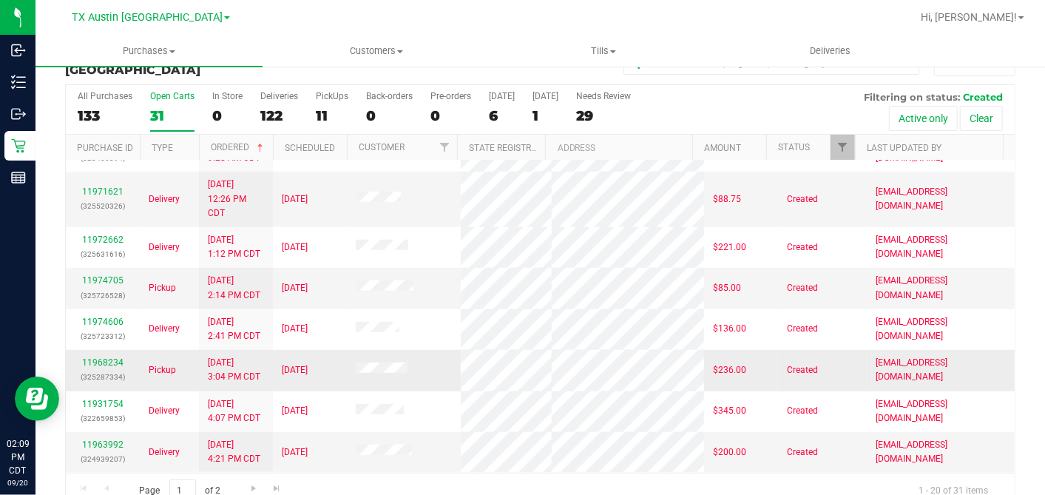
scroll to position [55, 0]
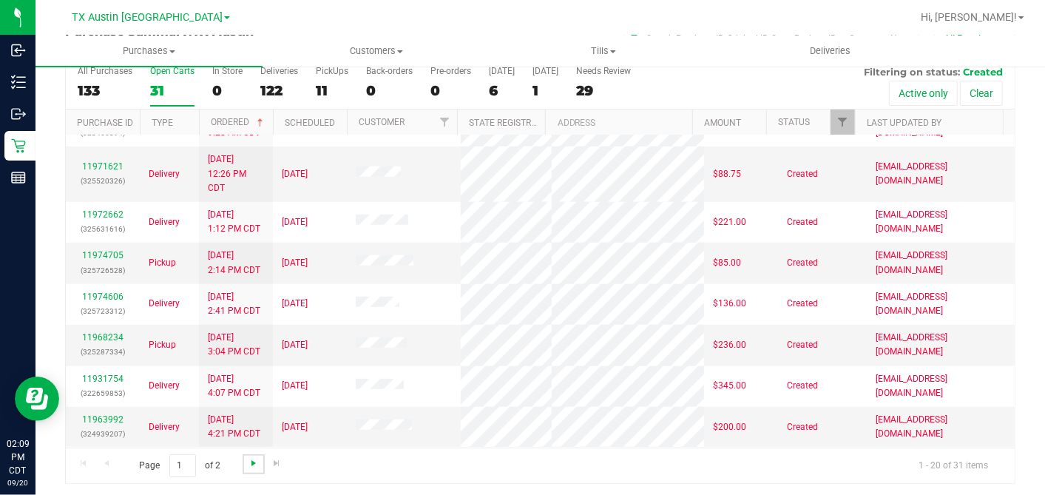
click at [254, 464] on span "Go to the next page" at bounding box center [254, 463] width 12 height 12
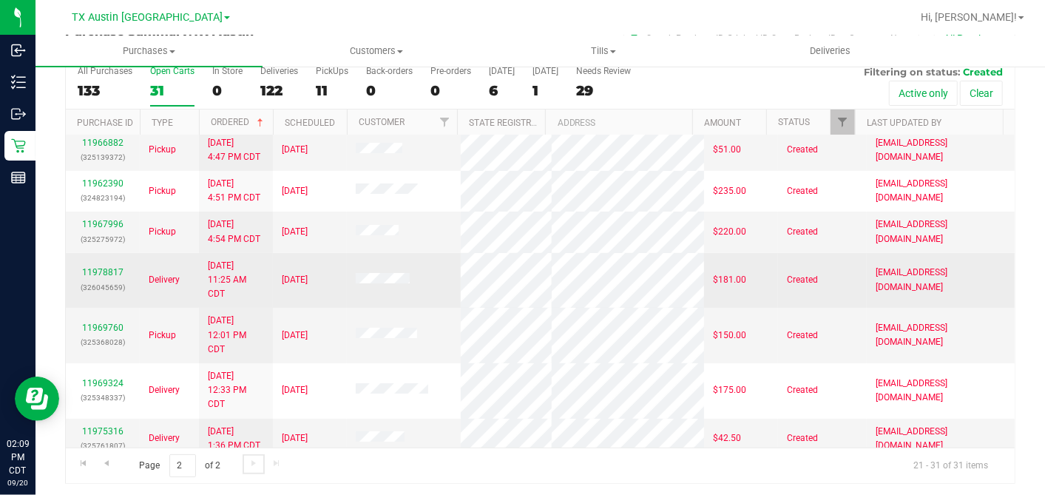
scroll to position [82, 0]
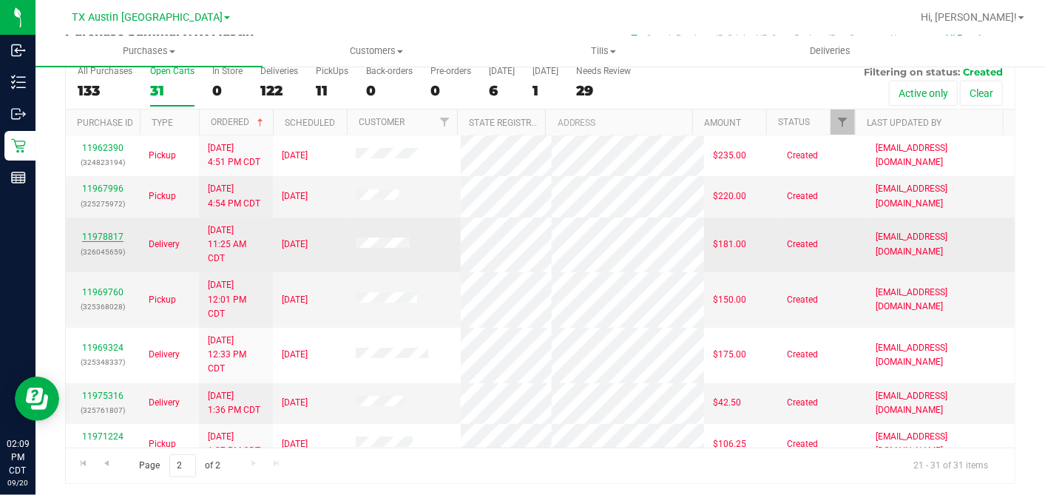
click at [116, 242] on link "11978817" at bounding box center [102, 236] width 41 height 10
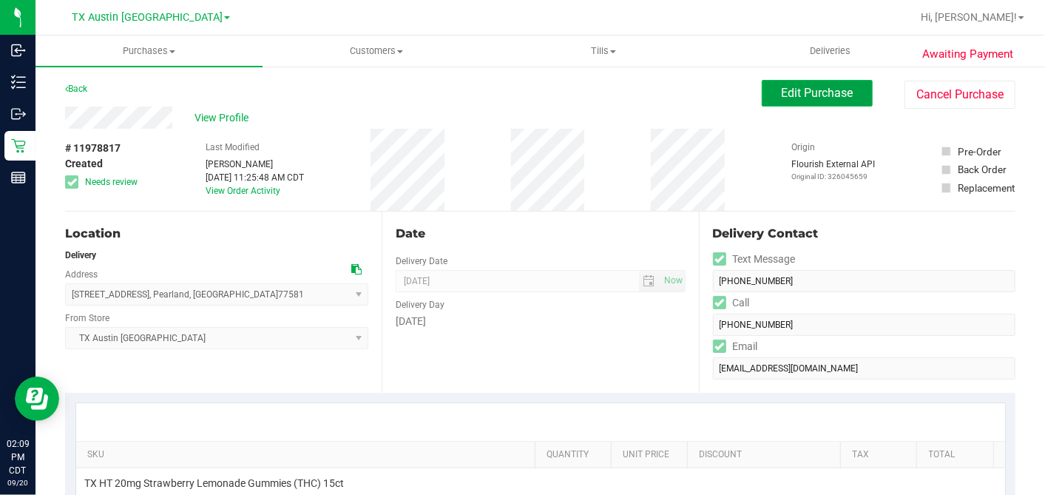
click at [782, 95] on span "Edit Purchase" at bounding box center [818, 93] width 72 height 14
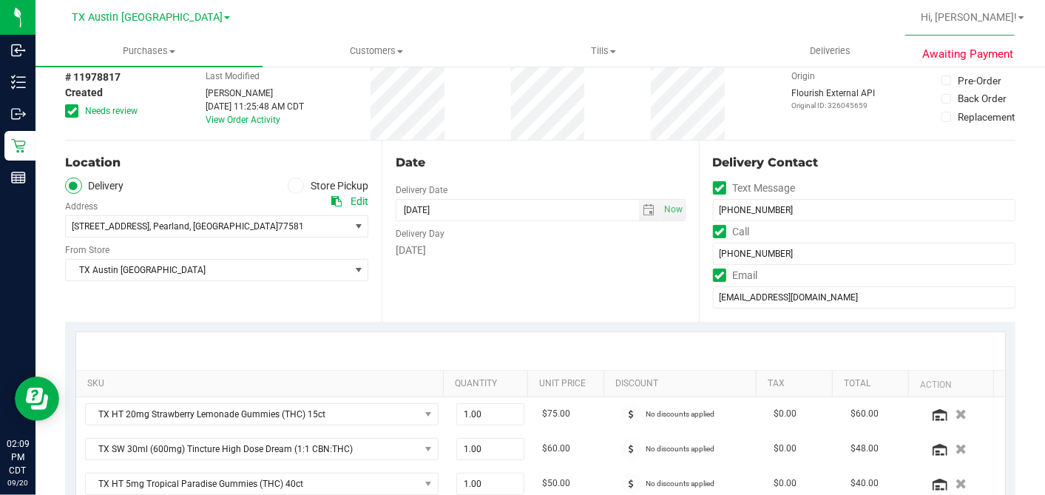
scroll to position [328, 0]
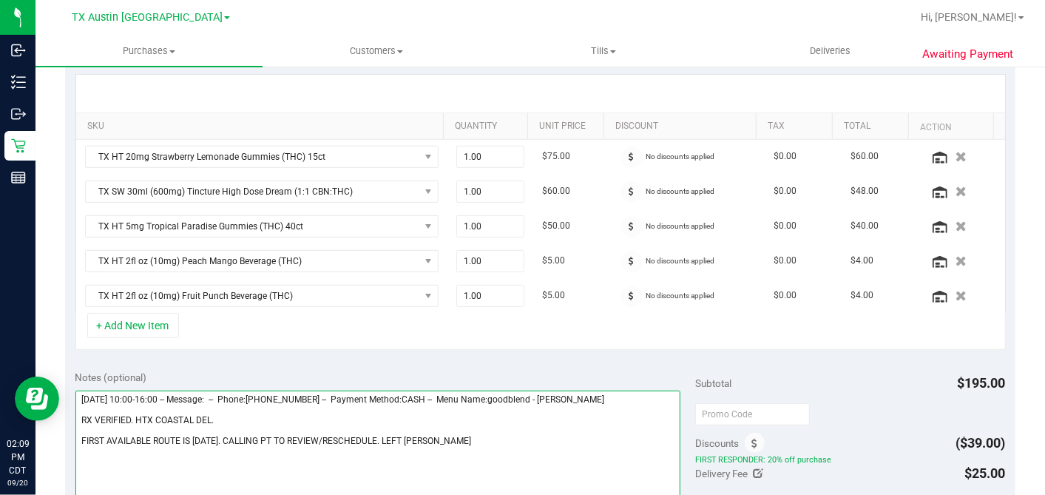
click at [200, 433] on textarea at bounding box center [378, 462] width 606 height 142
click at [228, 435] on textarea at bounding box center [378, 462] width 606 height 142
click at [236, 436] on textarea at bounding box center [378, 462] width 606 height 142
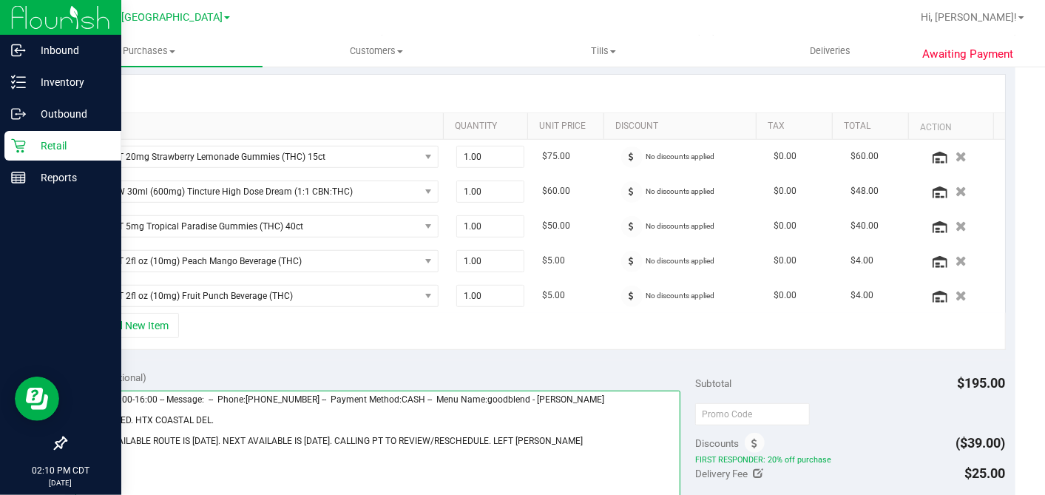
type textarea "Sunday 09/21/2025 10:00-16:00 -- Message: -- Phone:7138703117 -- Payment Method…"
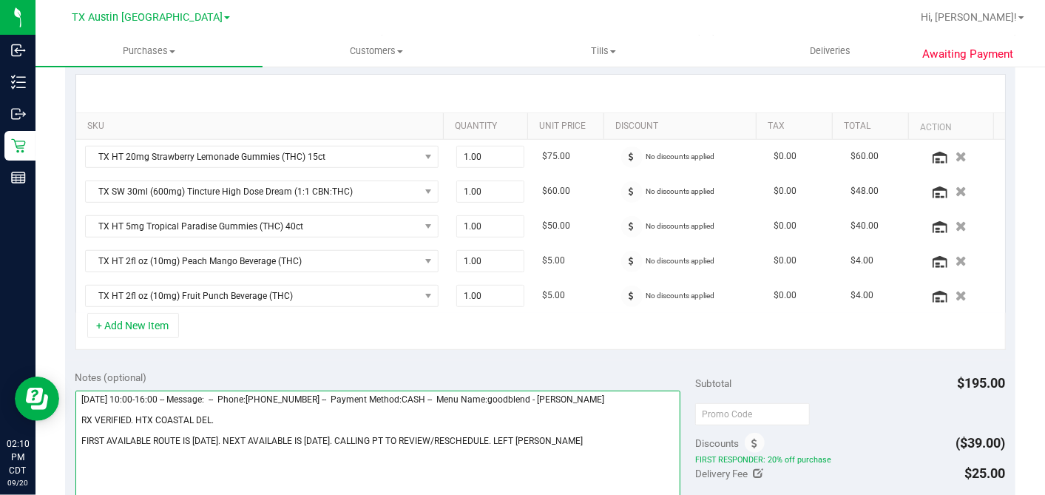
click at [577, 437] on textarea at bounding box center [378, 462] width 606 height 142
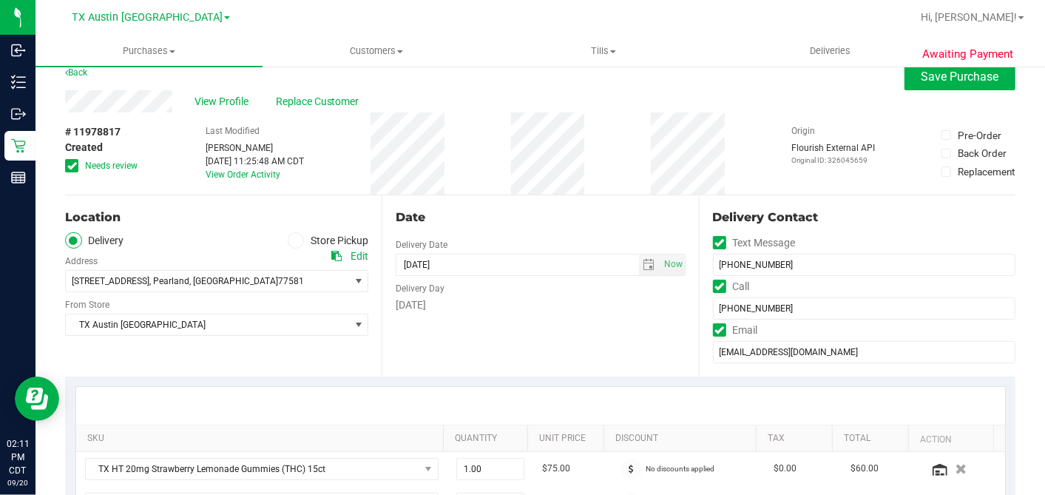
scroll to position [0, 0]
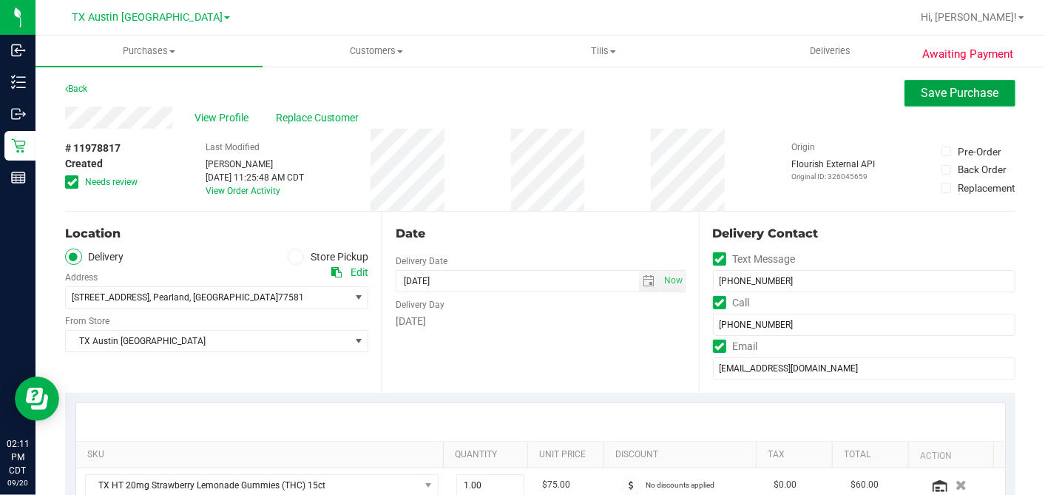
click at [923, 95] on span "Save Purchase" at bounding box center [961, 93] width 78 height 14
click at [612, 104] on div "Back Save Purchase" at bounding box center [540, 93] width 950 height 27
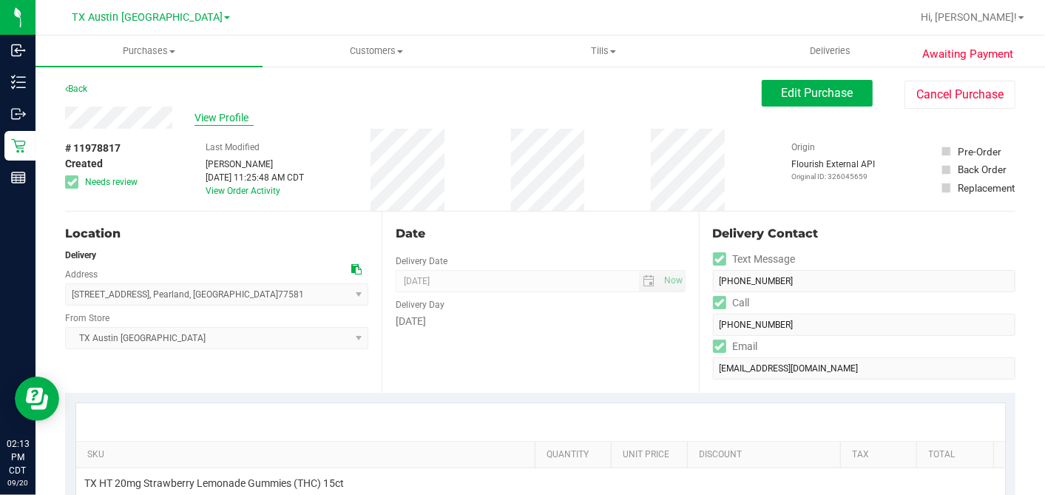
click at [238, 113] on span "View Profile" at bounding box center [224, 118] width 59 height 16
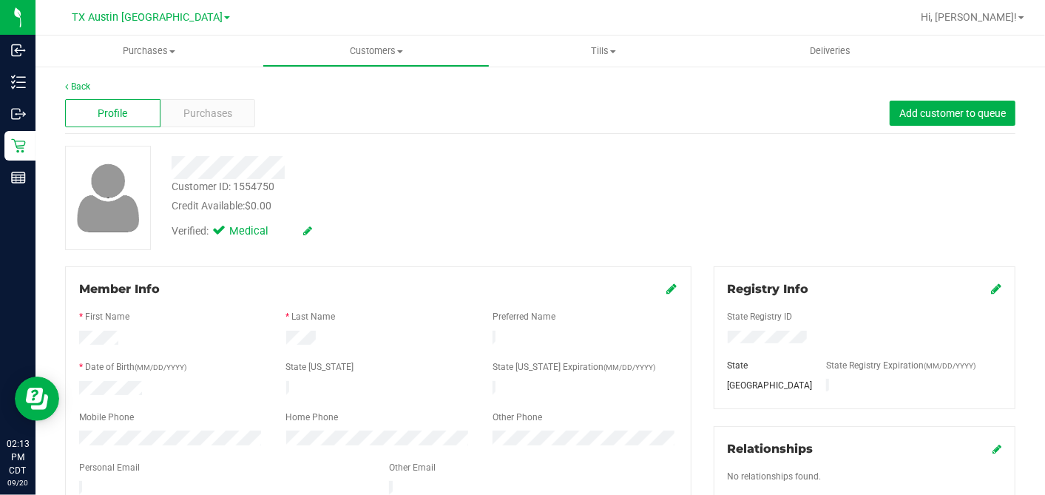
click at [473, 203] on div "Credit Available: $0.00" at bounding box center [404, 206] width 464 height 16
click at [488, 176] on div at bounding box center [403, 167] width 487 height 23
click at [378, 231] on div "Verified: Medical" at bounding box center [403, 230] width 487 height 33
click at [228, 114] on span "Purchases" at bounding box center [207, 114] width 49 height 16
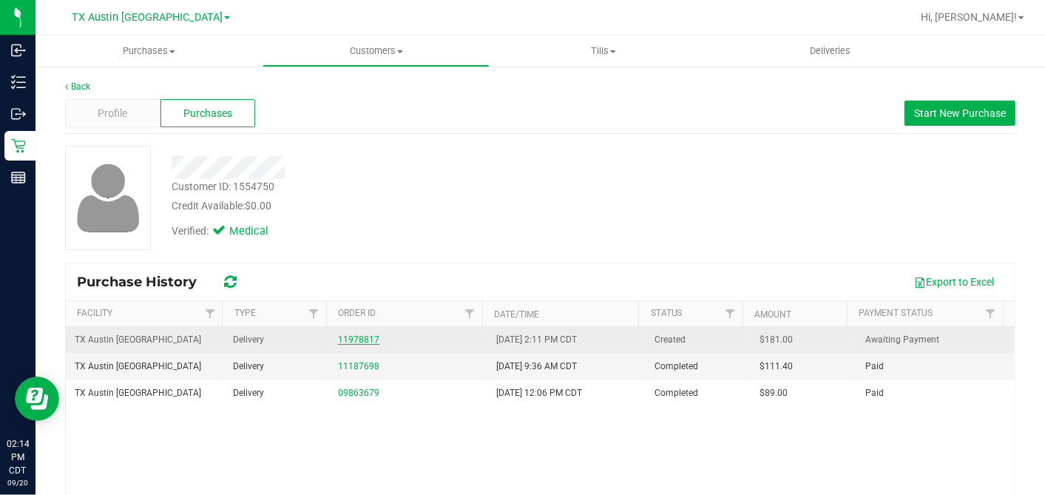
click at [347, 340] on link "11978817" at bounding box center [358, 339] width 41 height 10
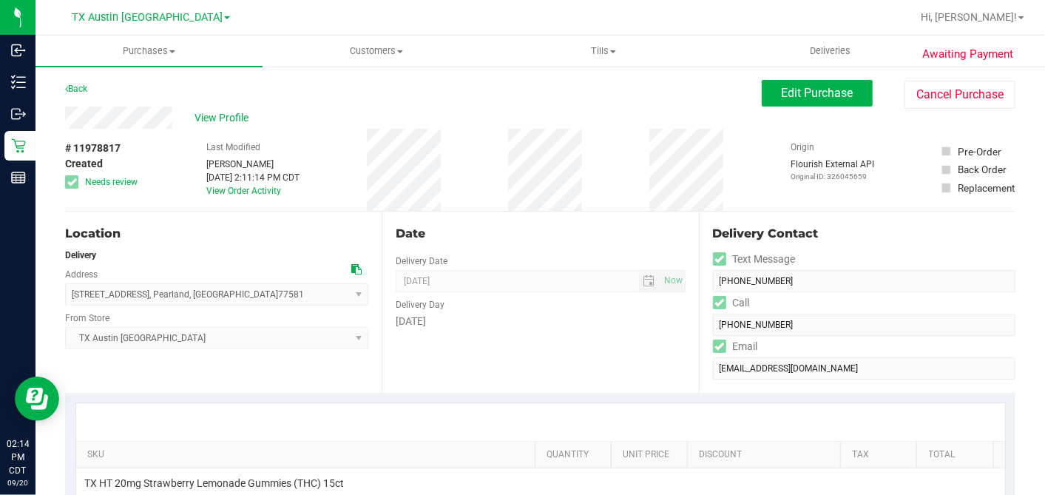
click at [549, 222] on div "Date Delivery Date 09/21/2025 Now 09/21/2025 07:00 AM Now Delivery Day Sunday" at bounding box center [540, 302] width 317 height 181
click at [528, 220] on div "Date Delivery Date 09/21/2025 Now 09/21/2025 07:00 AM Now Delivery Day Sunday" at bounding box center [540, 302] width 317 height 181
click at [775, 101] on button "Edit Purchase" at bounding box center [817, 93] width 111 height 27
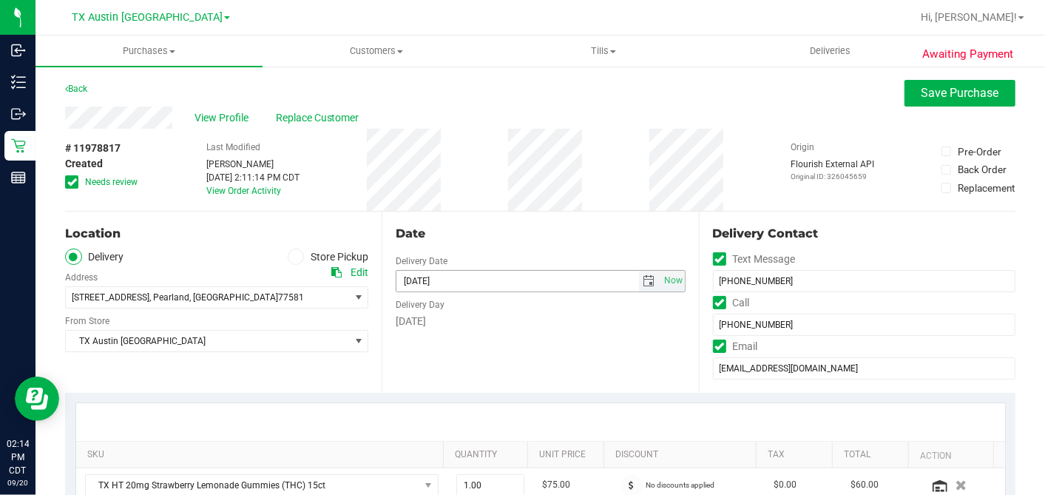
click at [643, 281] on span "select" at bounding box center [649, 281] width 12 height 12
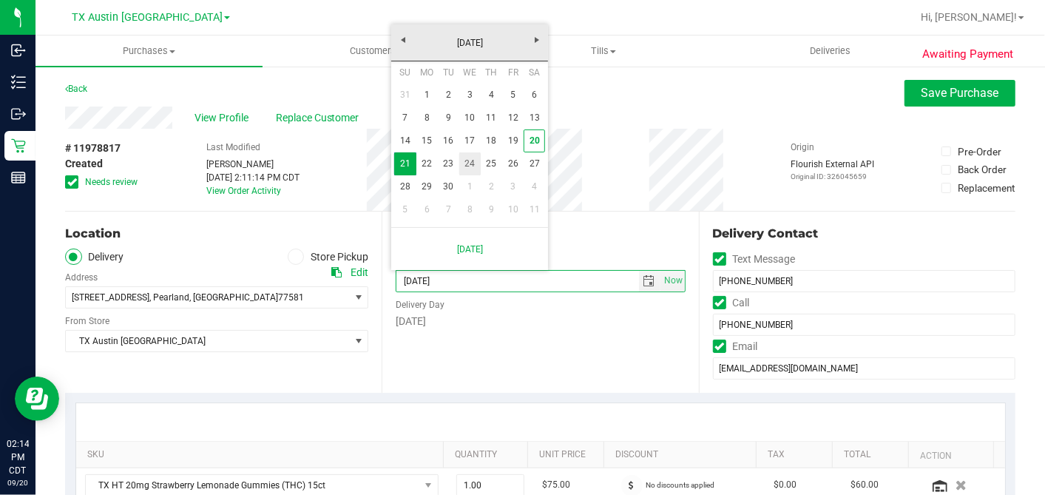
click at [473, 164] on link "24" at bounding box center [469, 163] width 21 height 23
type input "09/24/2025"
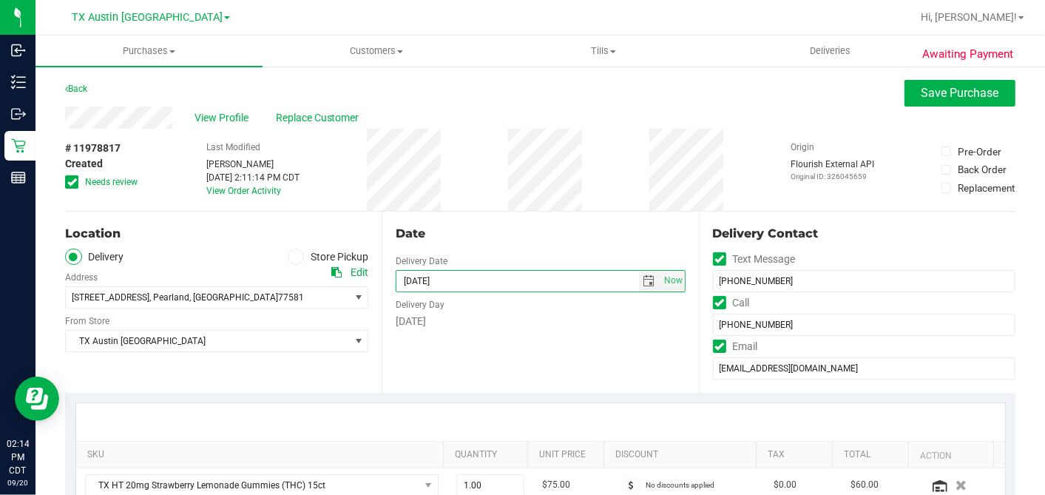
click at [612, 230] on div "Date" at bounding box center [540, 234] width 289 height 18
click at [606, 348] on div "Date Delivery Date 09/24/2025 Now 09/24/2025 07:00 AM Now Delivery Day Wednesday" at bounding box center [540, 302] width 317 height 181
click at [561, 238] on div "Date" at bounding box center [540, 234] width 289 height 18
click at [492, 233] on div "Date" at bounding box center [540, 234] width 289 height 18
click at [73, 182] on icon at bounding box center [72, 182] width 10 height 0
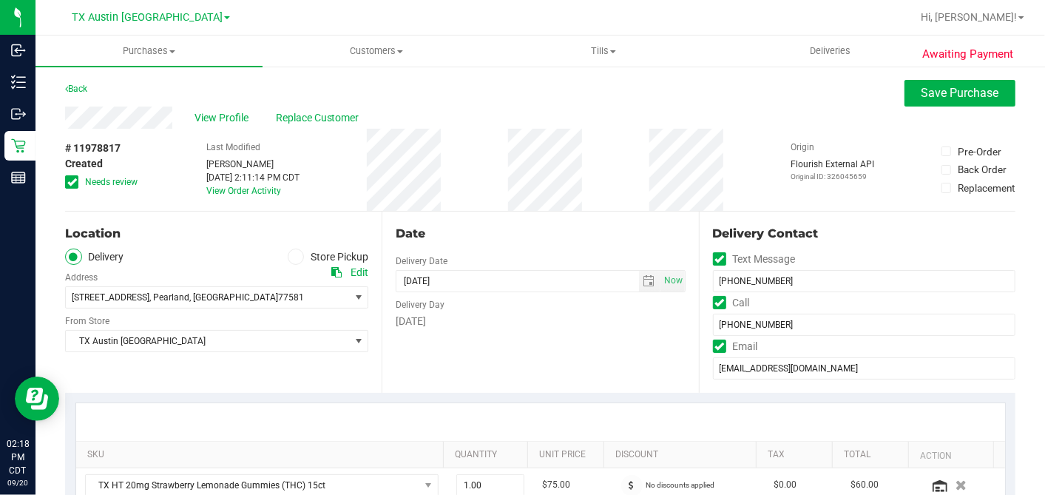
click at [0, 0] on input "Needs review" at bounding box center [0, 0] width 0 height 0
click at [473, 212] on div "Date Delivery Date 09/24/2025 Now 09/24/2025 07:00 AM Now Delivery Day Wednesday" at bounding box center [540, 302] width 317 height 181
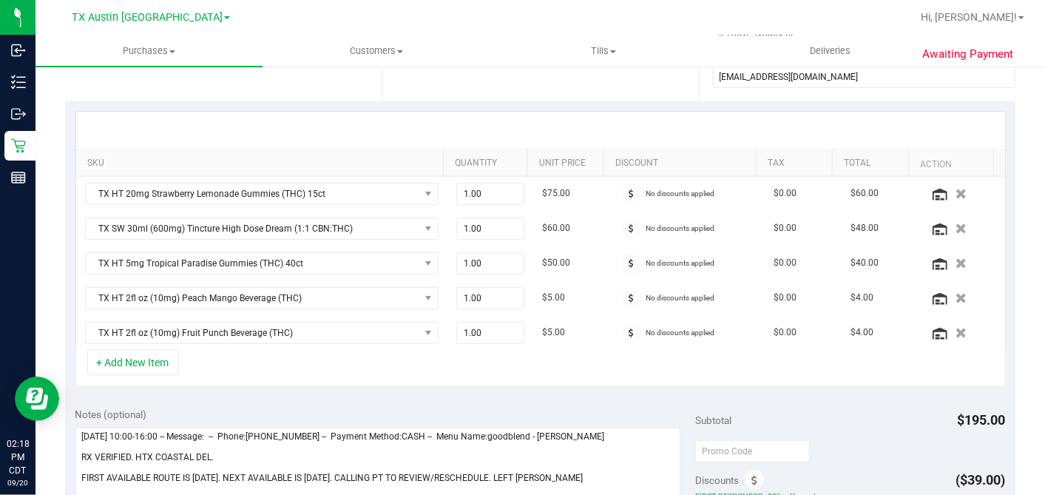
scroll to position [328, 0]
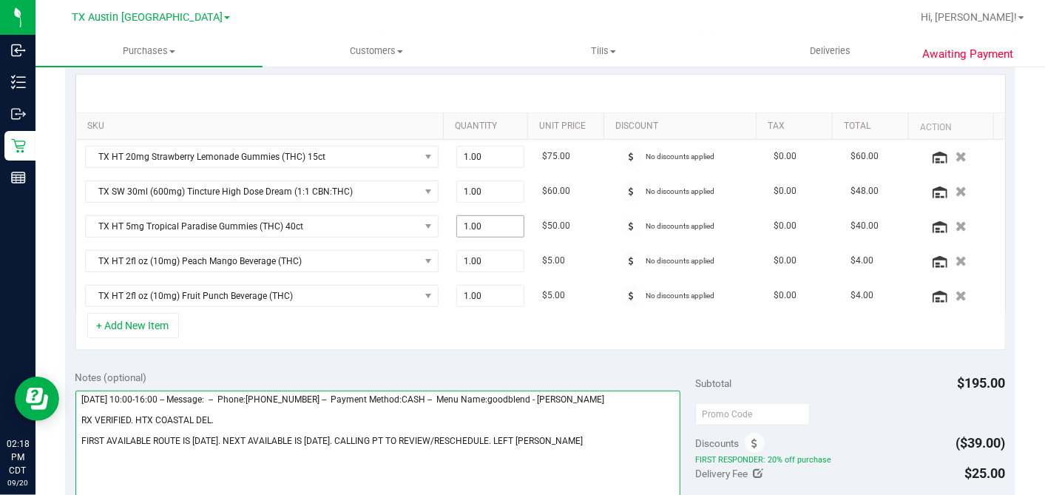
drag, startPoint x: 473, startPoint y: 220, endPoint x: 381, endPoint y: 416, distance: 216.7
click at [373, 418] on textarea at bounding box center [378, 462] width 606 height 142
click at [576, 431] on textarea at bounding box center [378, 462] width 606 height 142
click at [228, 414] on textarea at bounding box center [378, 462] width 606 height 142
click at [175, 414] on textarea at bounding box center [378, 462] width 606 height 142
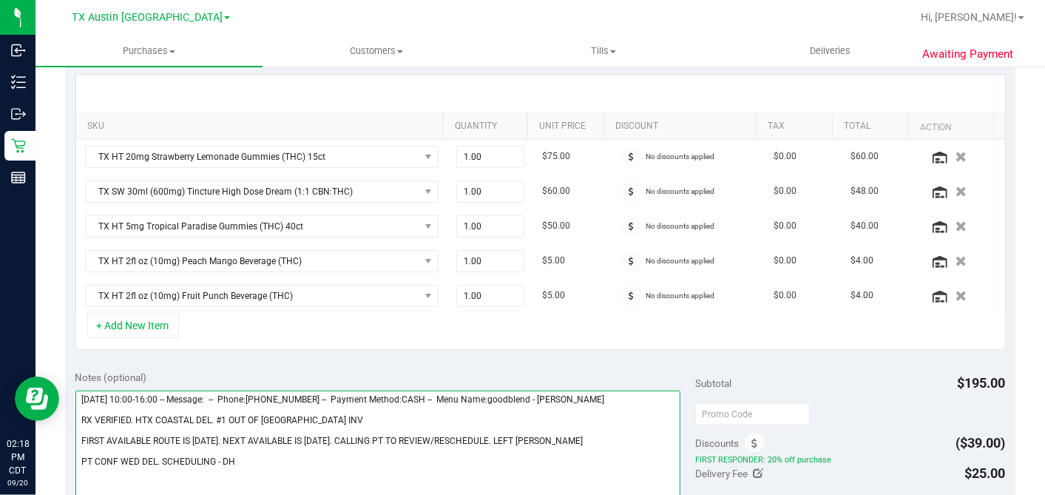
click at [175, 414] on textarea at bounding box center [378, 462] width 606 height 142
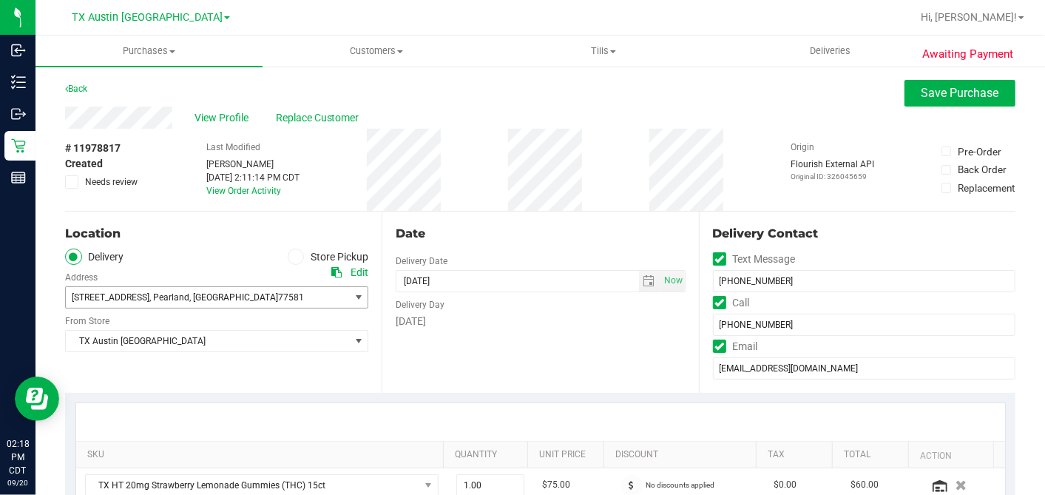
type textarea "Sunday 09/21/2025 10:00-16:00 -- Message: -- Phone:7138703117 -- Payment Method…"
drag, startPoint x: 222, startPoint y: 297, endPoint x: 141, endPoint y: 299, distance: 80.6
click at [141, 299] on span "12618 Manor Dr , Pearland , TX 77581" at bounding box center [200, 297] width 269 height 21
copy span "Pearland , TX 77581"
click at [220, 268] on div "12618 Manor Dr , Pearland , TX 77581 Select address SOUTH HOUSTON route - 12618…" at bounding box center [216, 287] width 303 height 44
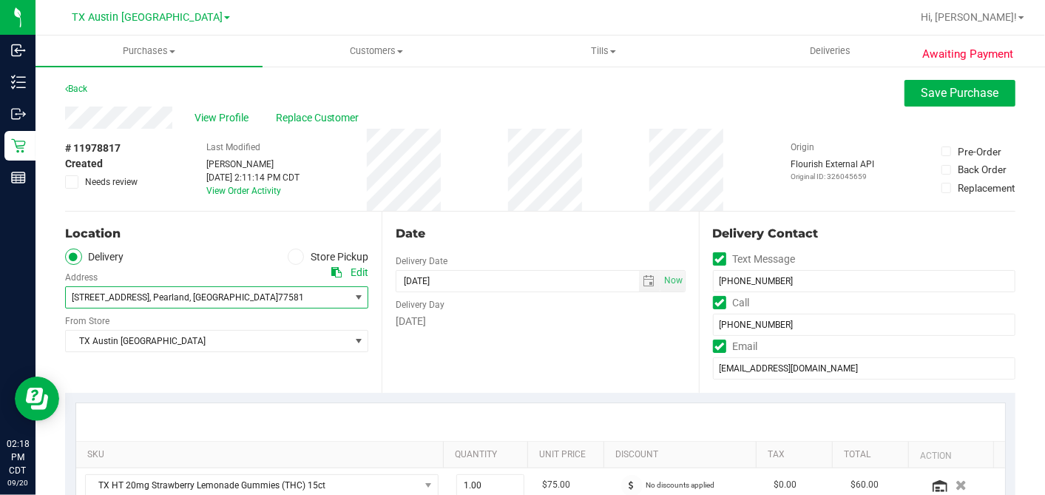
drag, startPoint x: 139, startPoint y: 294, endPoint x: 251, endPoint y: 230, distance: 128.9
click at [225, 294] on span "12618 Manor Dr , Pearland , TX 77581" at bounding box center [200, 297] width 269 height 21
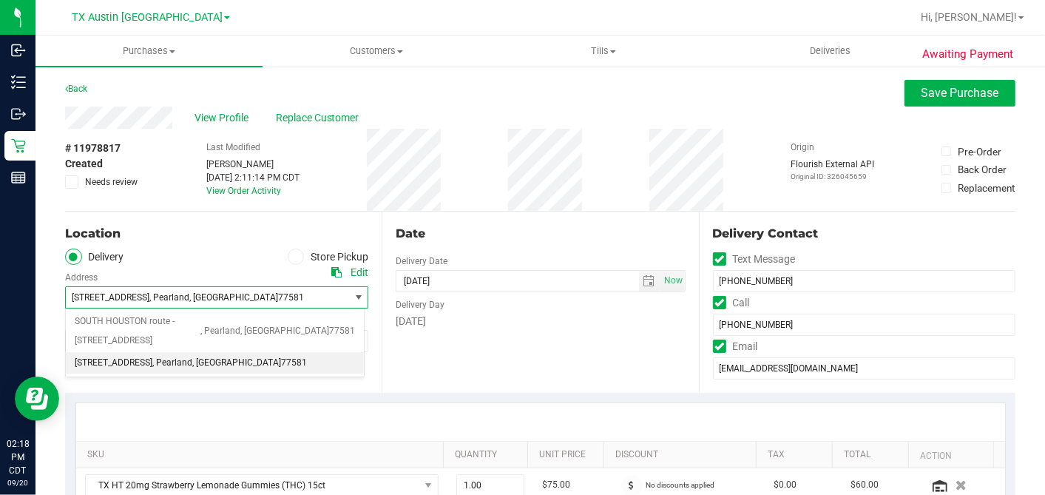
drag, startPoint x: 142, startPoint y: 342, endPoint x: 222, endPoint y: 344, distance: 79.9
click at [222, 352] on li "12618 Manor Dr , Pearland , TX 77581" at bounding box center [215, 363] width 298 height 22
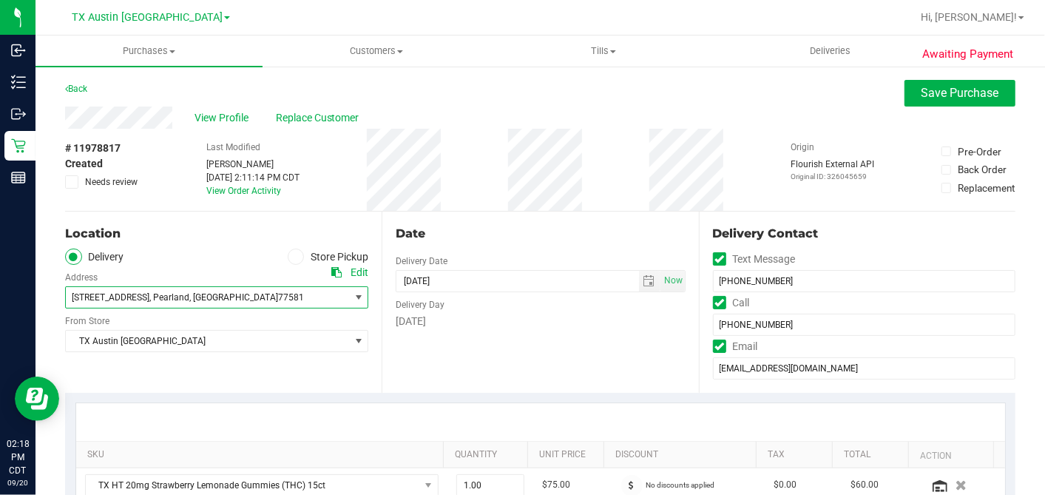
copy span "Pearland , TX 77581"
drag, startPoint x: 205, startPoint y: 299, endPoint x: 141, endPoint y: 298, distance: 63.6
click at [141, 298] on span "12618 Manor Dr , Pearland , TX 77581" at bounding box center [200, 297] width 269 height 21
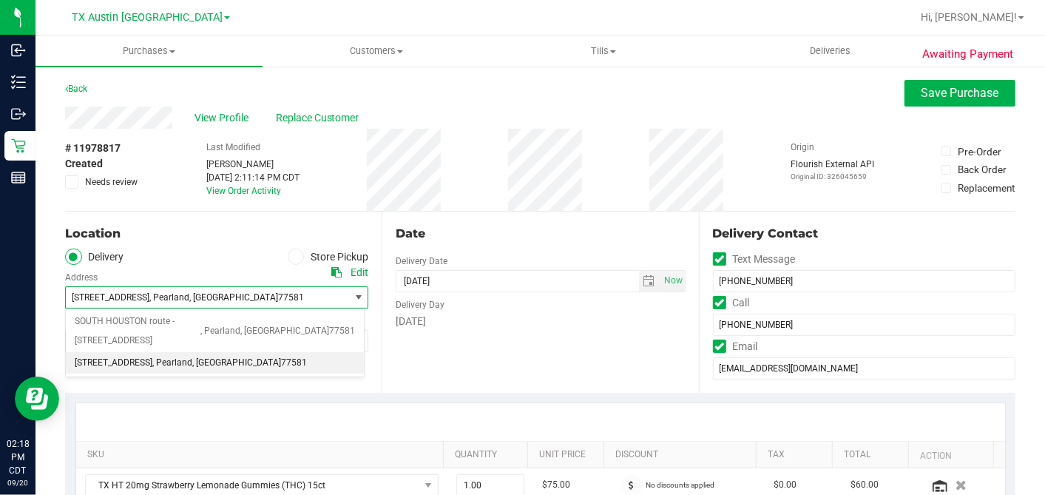
click at [212, 239] on div "Location" at bounding box center [216, 234] width 303 height 18
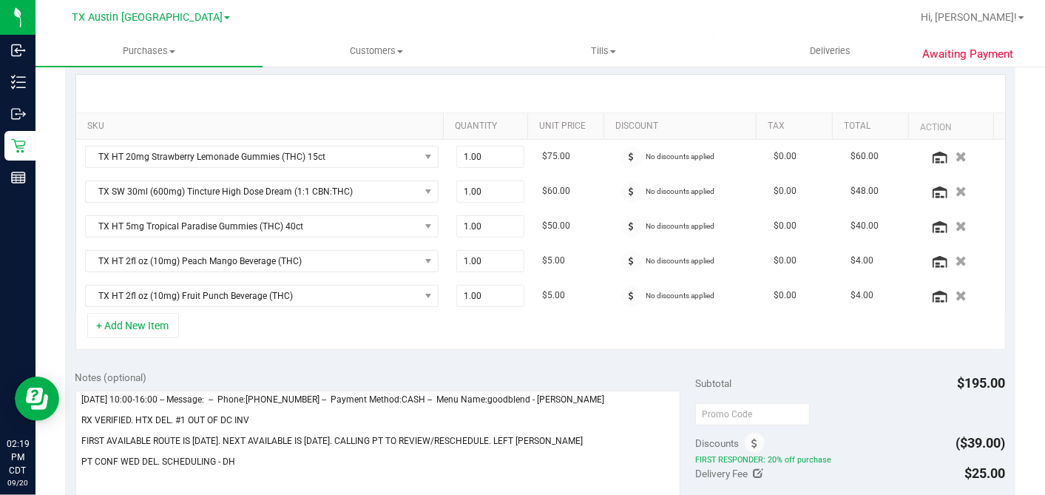
scroll to position [493, 0]
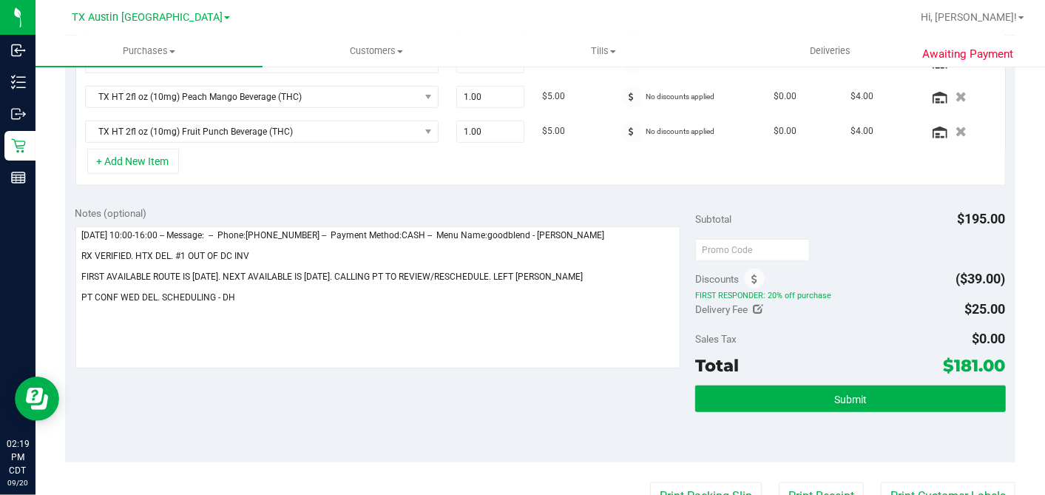
click at [845, 408] on div "Submit" at bounding box center [850, 399] width 310 height 28
click at [851, 393] on span "Submit" at bounding box center [850, 399] width 33 height 12
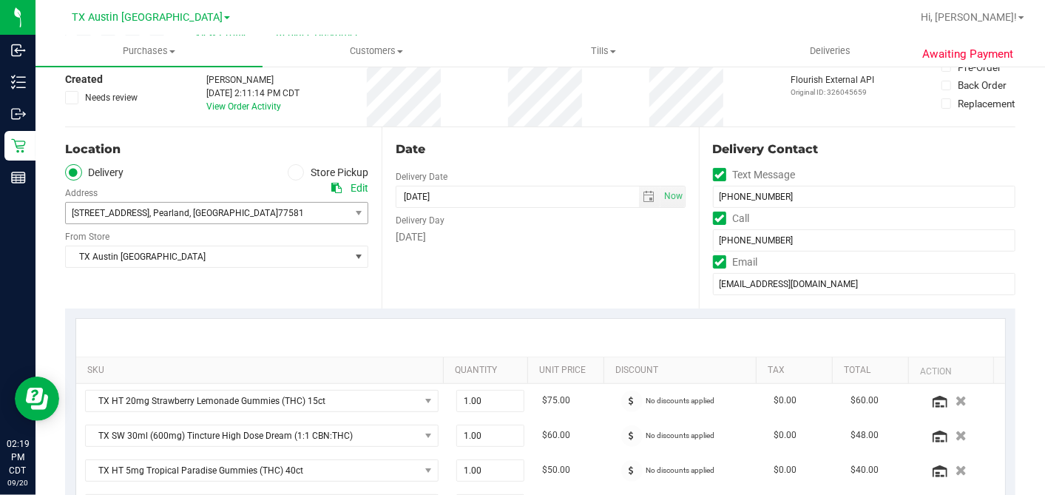
scroll to position [0, 0]
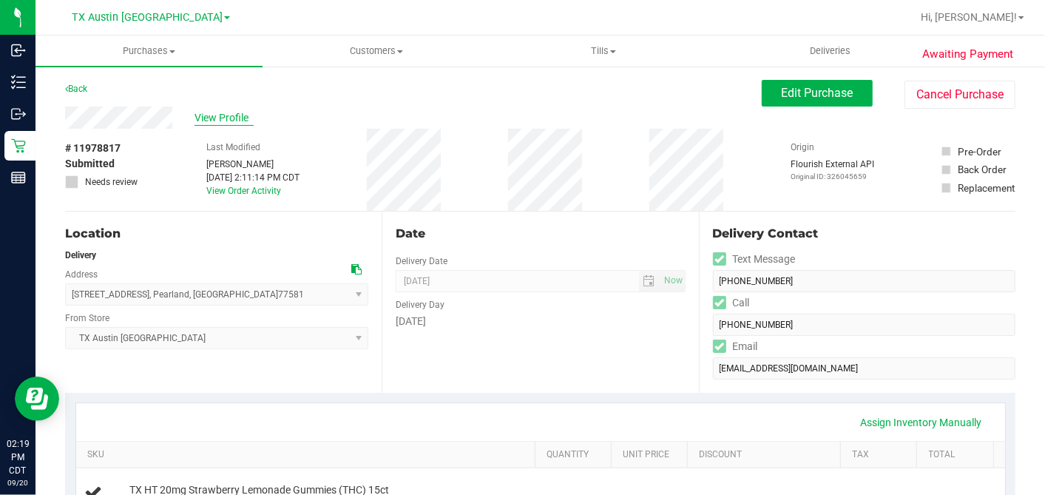
click at [226, 112] on span "View Profile" at bounding box center [224, 118] width 59 height 16
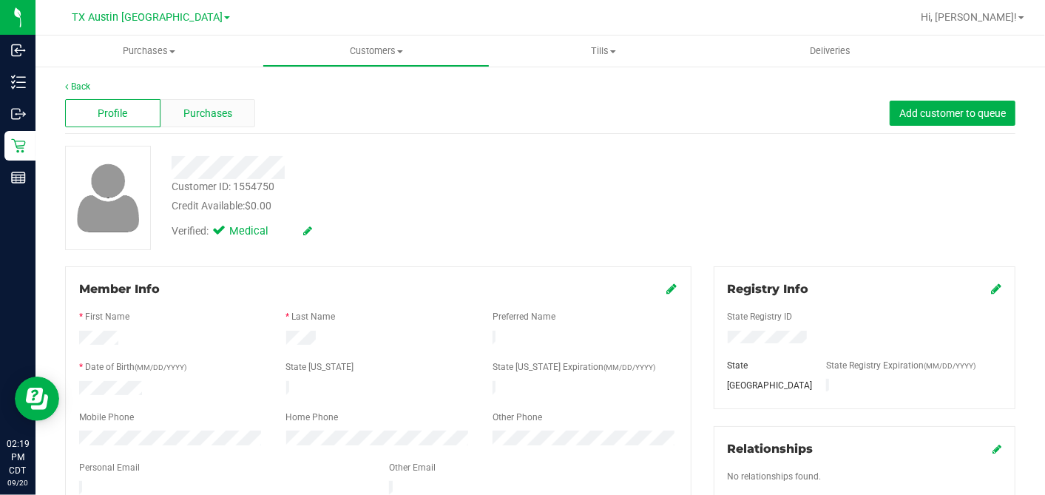
click at [200, 114] on span "Purchases" at bounding box center [207, 114] width 49 height 16
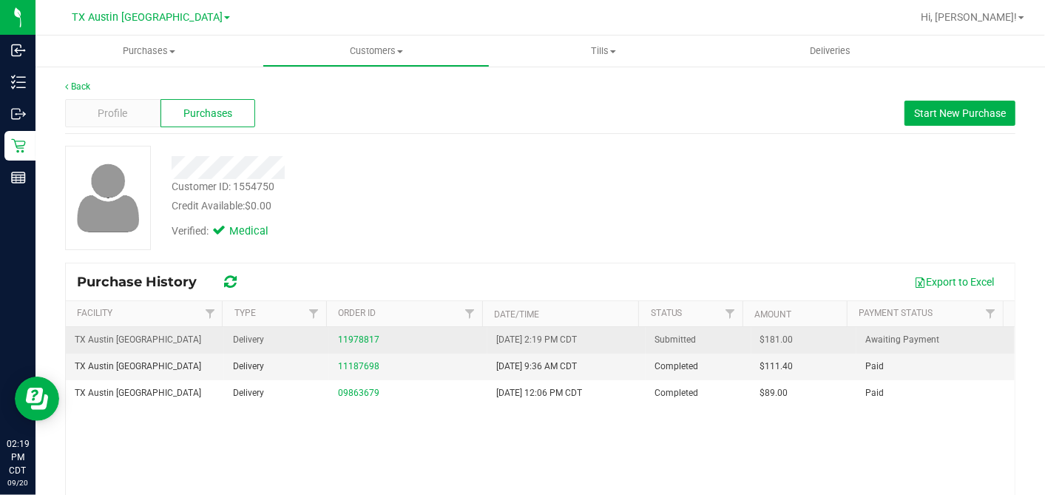
click at [760, 337] on span "$181.00" at bounding box center [776, 340] width 33 height 14
click at [760, 336] on span "$181.00" at bounding box center [776, 340] width 33 height 14
copy span "181.00"
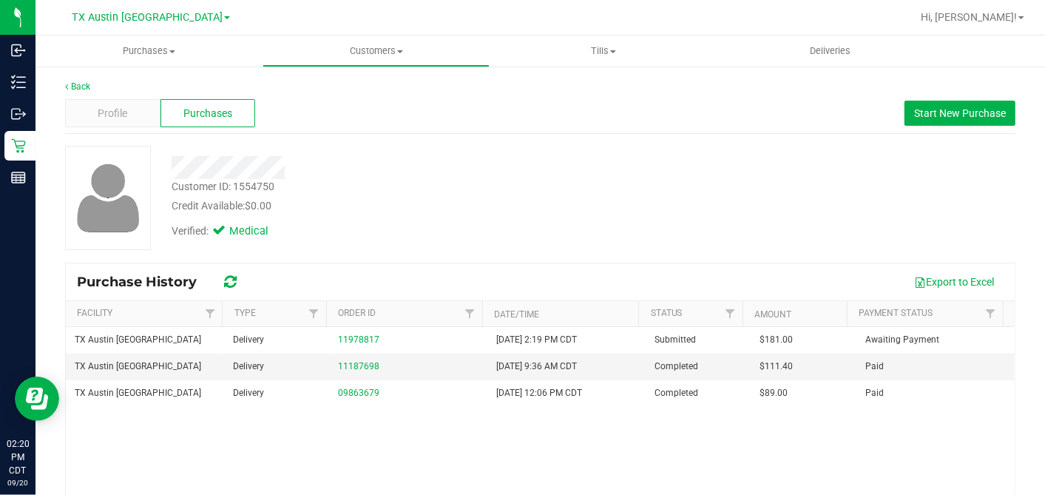
click at [538, 173] on div at bounding box center [403, 167] width 487 height 23
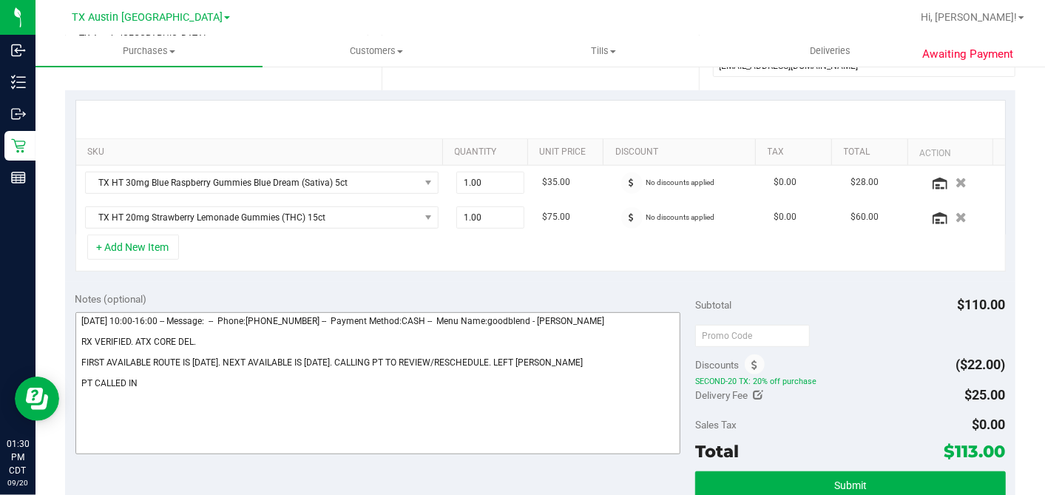
scroll to position [328, 0]
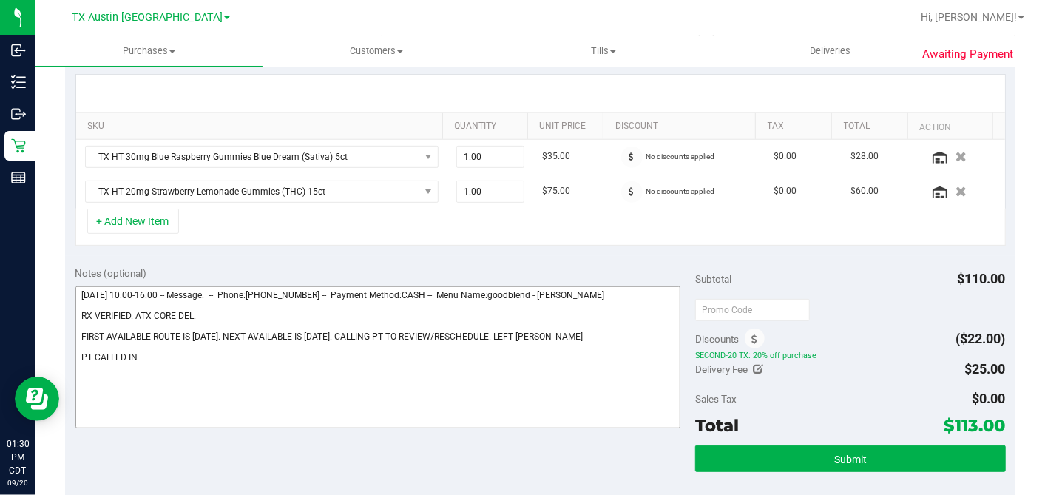
click at [173, 355] on textarea at bounding box center [378, 357] width 606 height 142
click at [257, 317] on textarea at bounding box center [378, 357] width 606 height 142
click at [209, 314] on textarea at bounding box center [378, 357] width 606 height 142
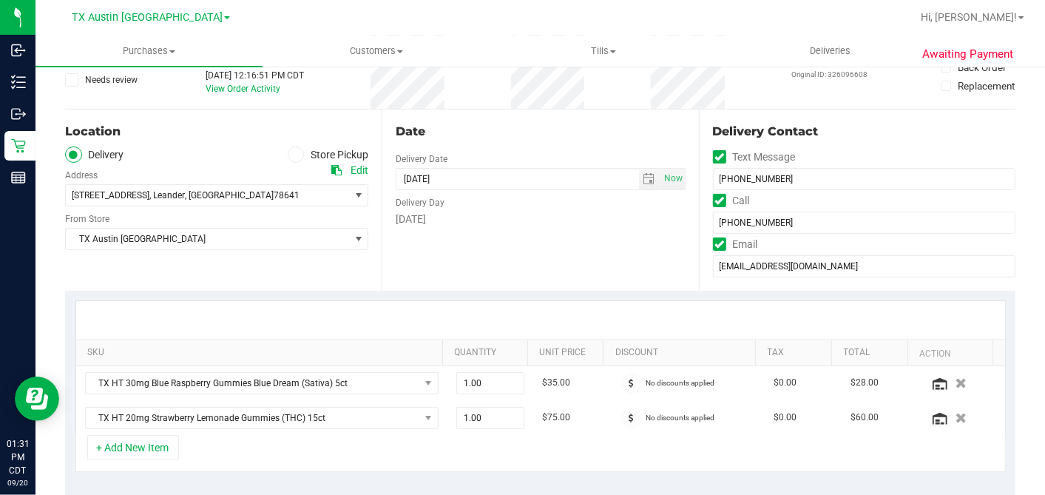
scroll to position [82, 0]
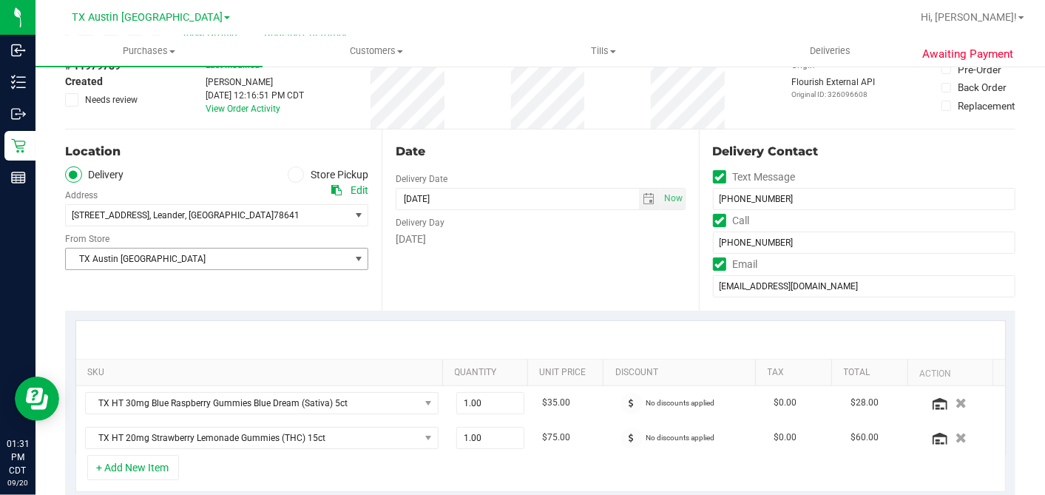
type textarea "Sunday 09/21/2025 10:00-16:00 -- Message: -- Phone:8067177742 -- Payment Method…"
click at [223, 257] on span "TX Austin [GEOGRAPHIC_DATA]" at bounding box center [207, 259] width 283 height 21
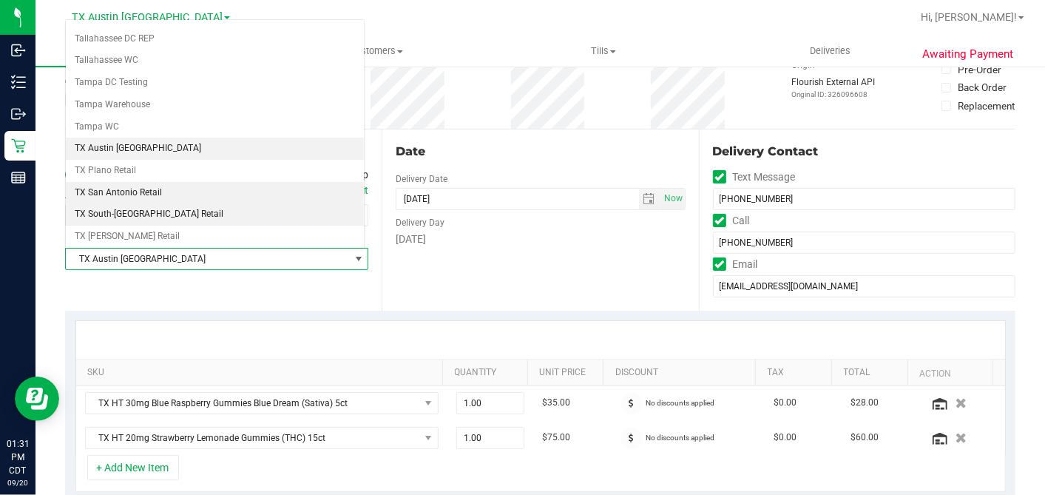
scroll to position [1052, 0]
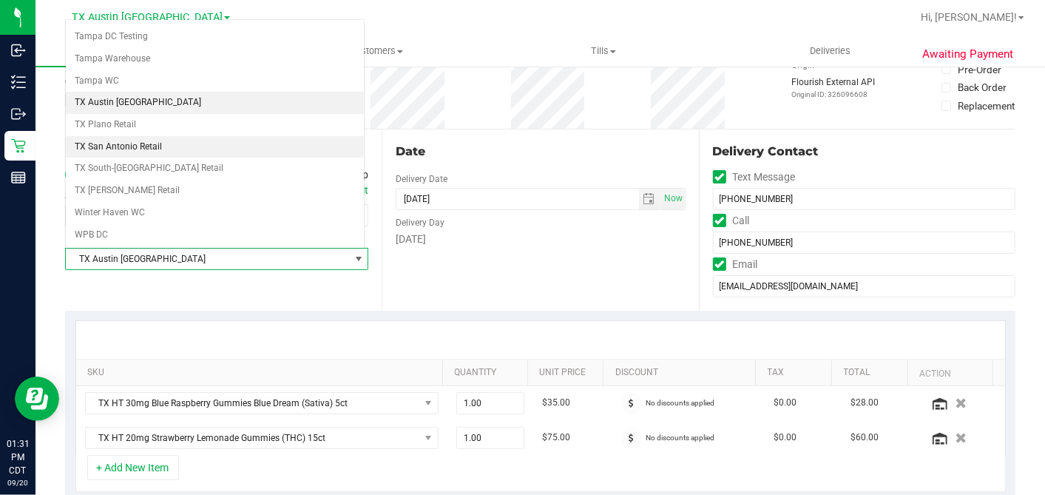
click at [139, 136] on li "TX San Antonio Retail" at bounding box center [215, 147] width 298 height 22
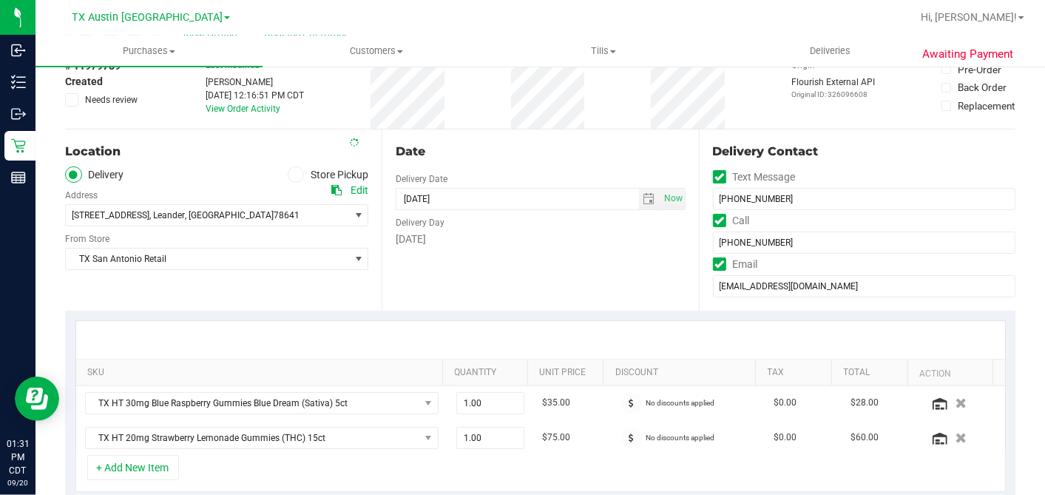
drag, startPoint x: 553, startPoint y: 279, endPoint x: 557, endPoint y: 259, distance: 20.3
click at [554, 278] on div "Date Delivery Date [DATE] Now [DATE] 07:00 AM Now Delivery Day [DATE]" at bounding box center [540, 219] width 317 height 181
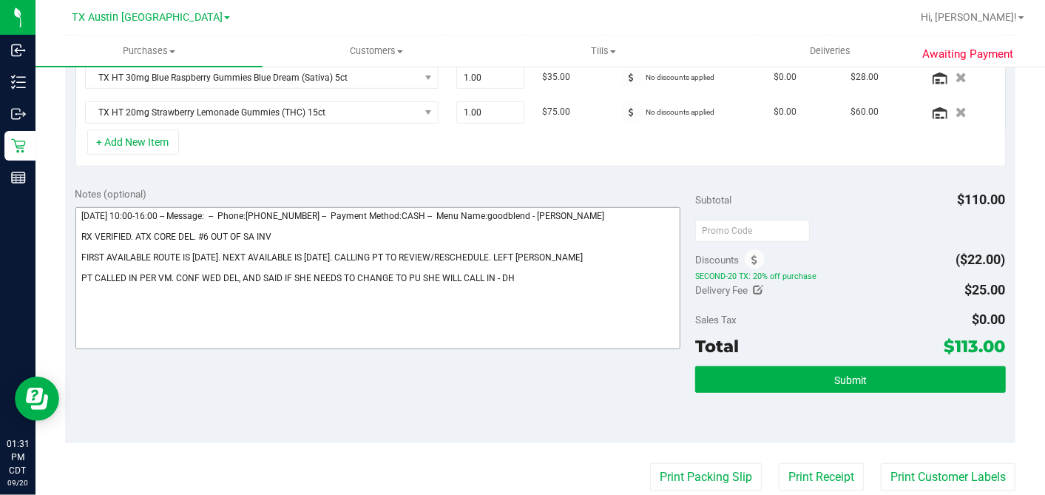
scroll to position [493, 0]
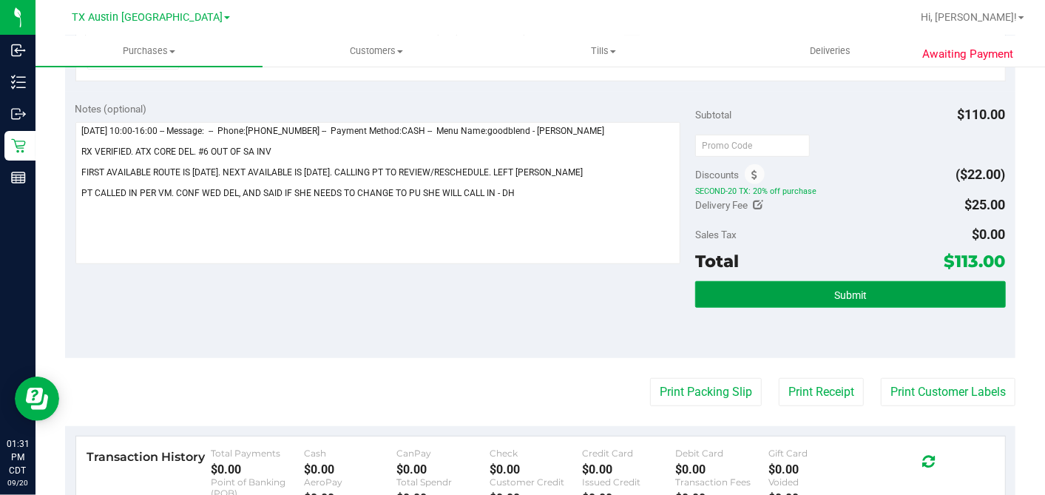
click at [803, 302] on button "Submit" at bounding box center [850, 294] width 310 height 27
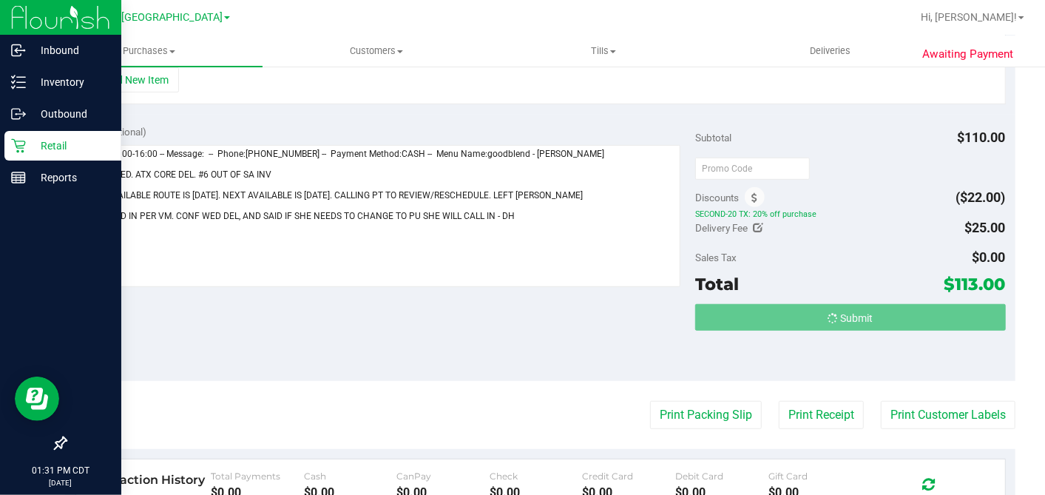
scroll to position [447, 0]
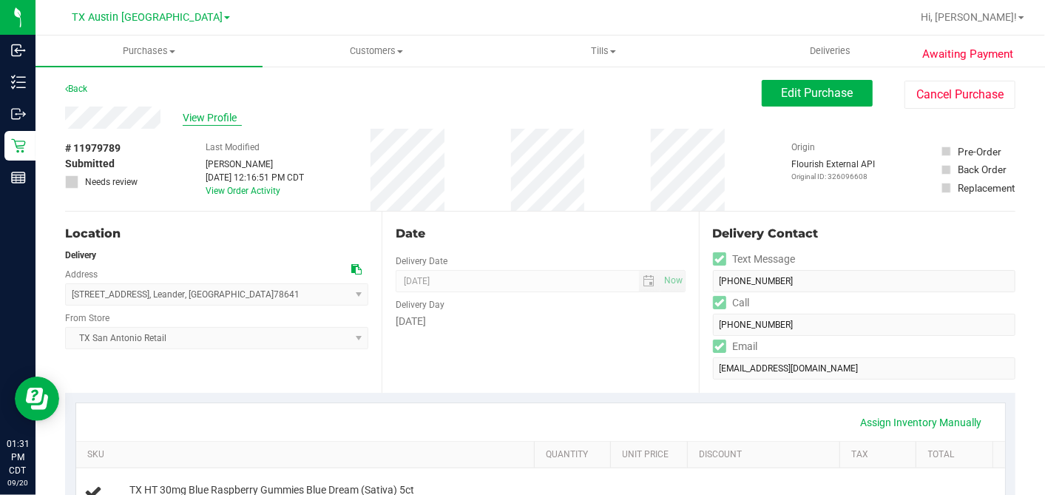
click at [229, 115] on span "View Profile" at bounding box center [212, 118] width 59 height 16
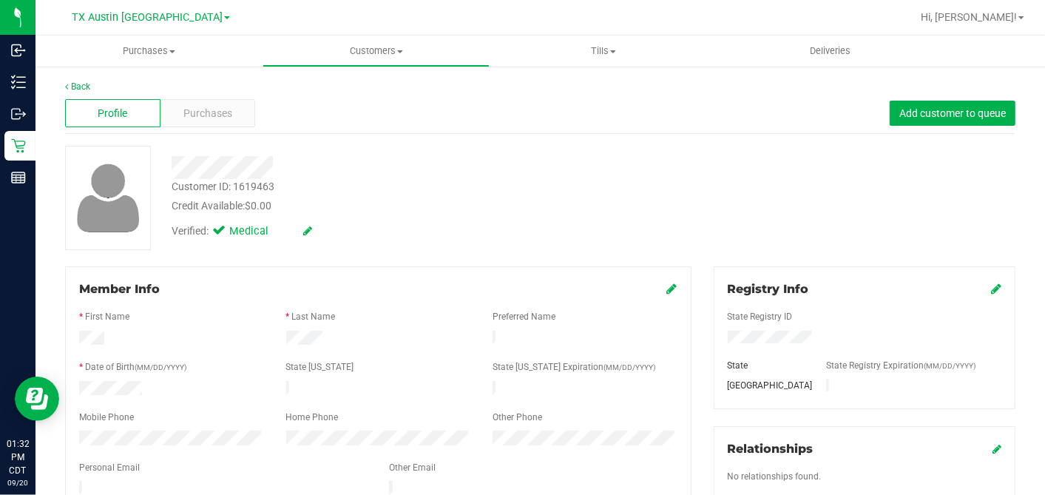
click at [382, 189] on div "Customer ID: 1619463 Credit Available: $0.00" at bounding box center [403, 196] width 487 height 35
click at [193, 101] on div "Purchases" at bounding box center [207, 113] width 95 height 28
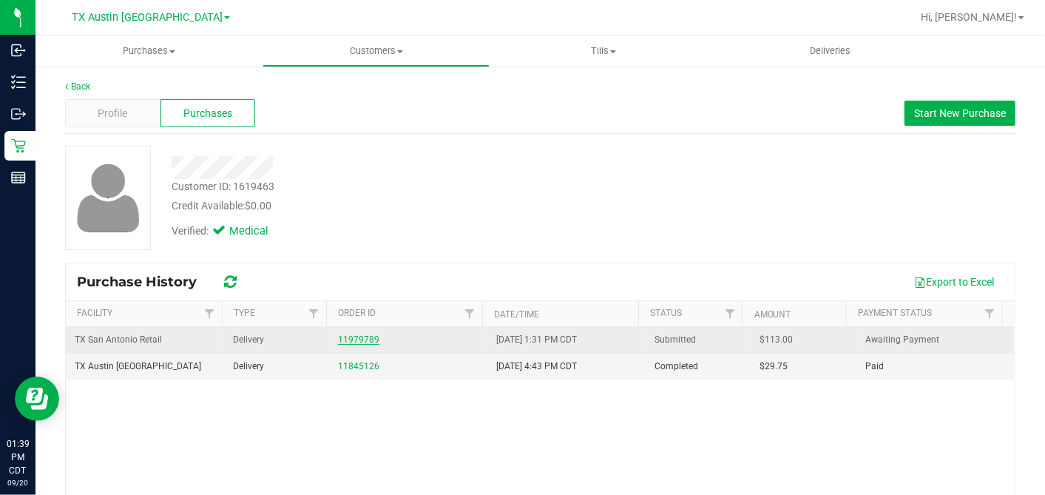
click at [351, 339] on link "11979789" at bounding box center [358, 339] width 41 height 10
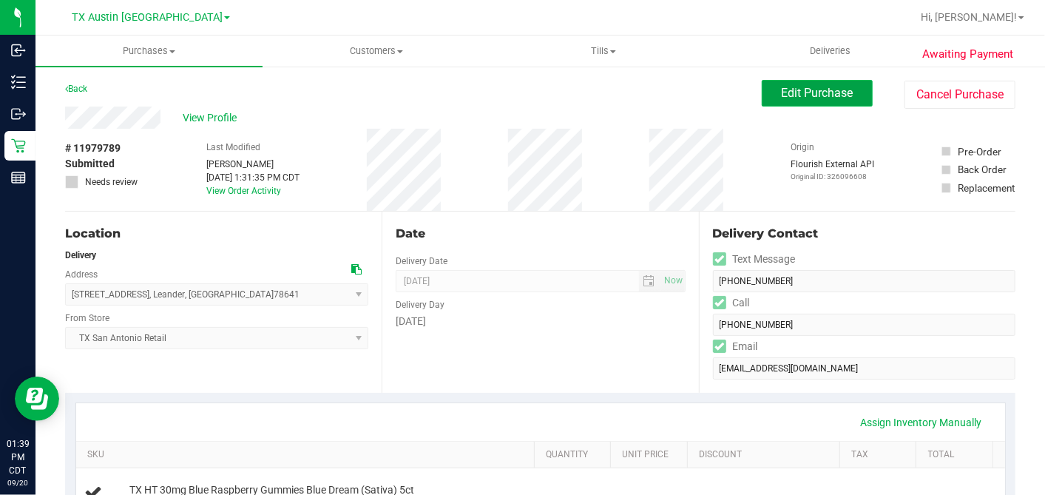
click at [788, 104] on button "Edit Purchase" at bounding box center [817, 93] width 111 height 27
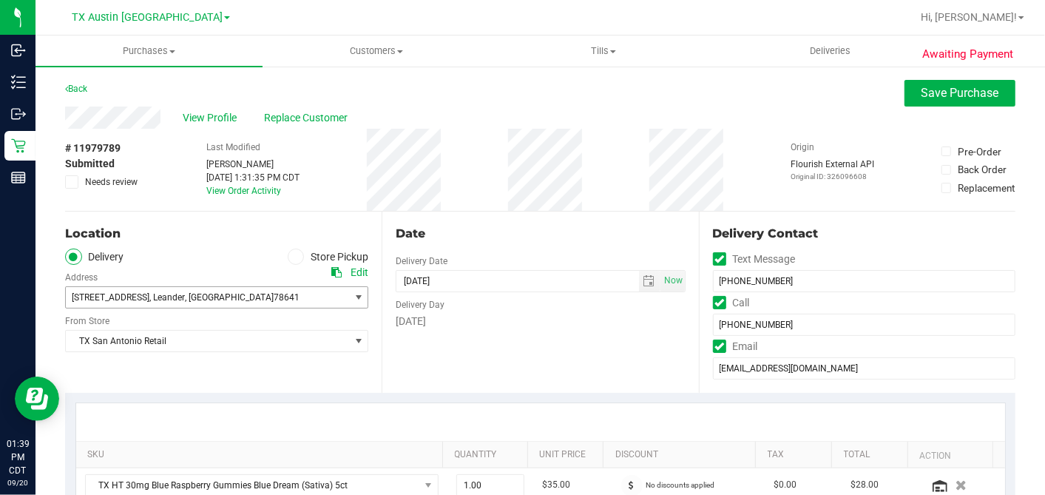
click at [336, 297] on span "512 Cerrito Cove , Leander , TX 78641" at bounding box center [216, 297] width 303 height 22
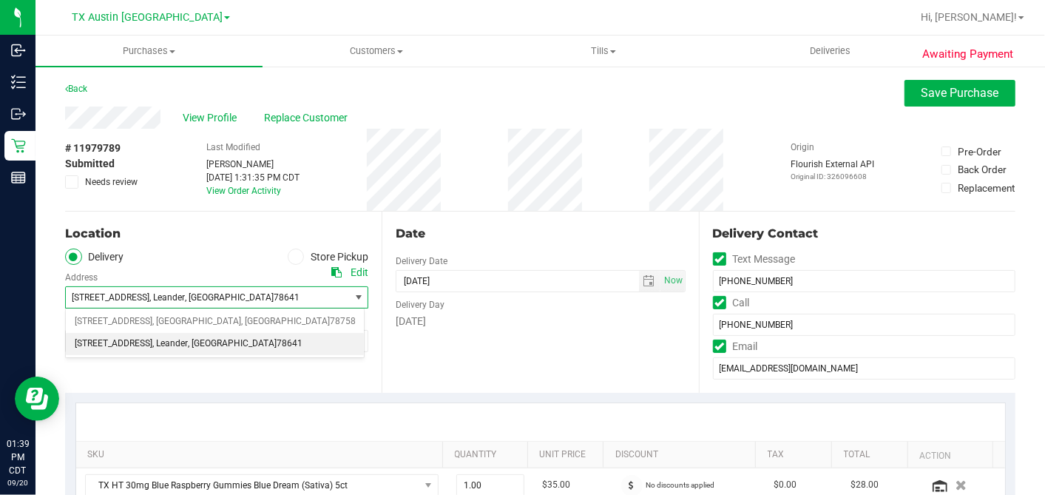
click at [179, 230] on div "Location" at bounding box center [216, 234] width 303 height 18
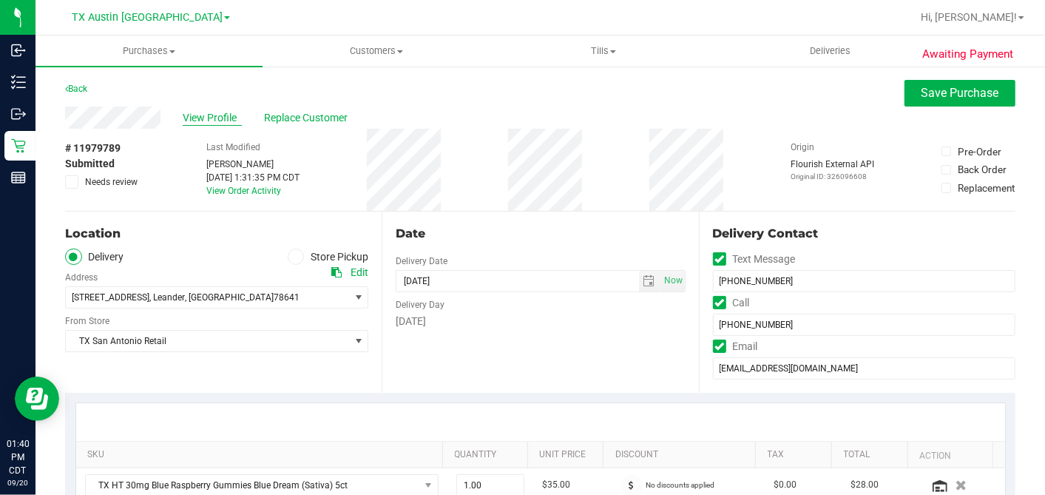
click at [210, 120] on span "View Profile" at bounding box center [212, 118] width 59 height 16
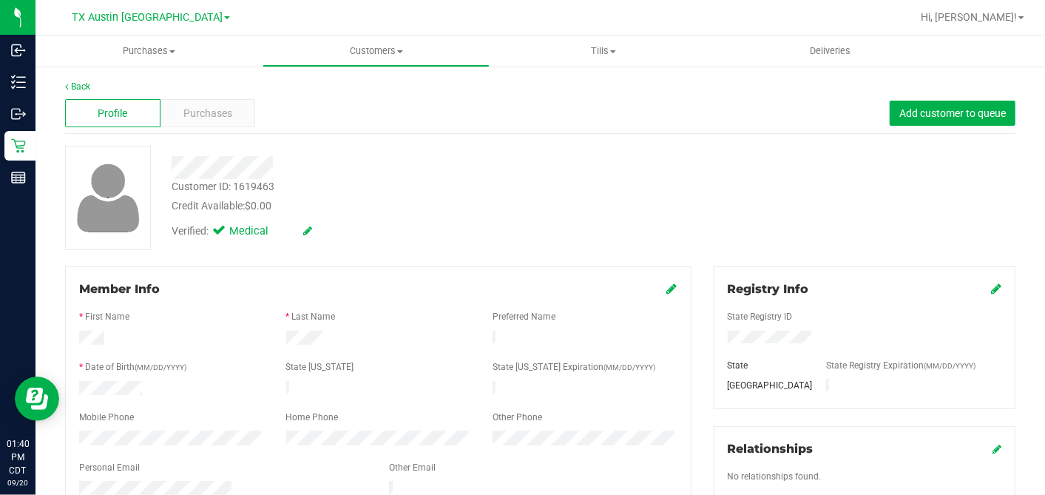
click at [589, 175] on div at bounding box center [403, 167] width 487 height 23
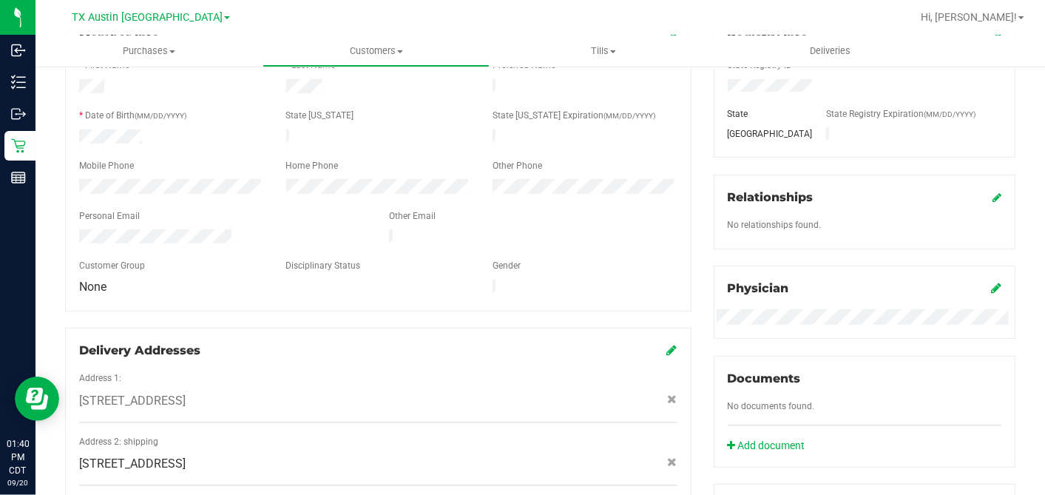
scroll to position [328, 0]
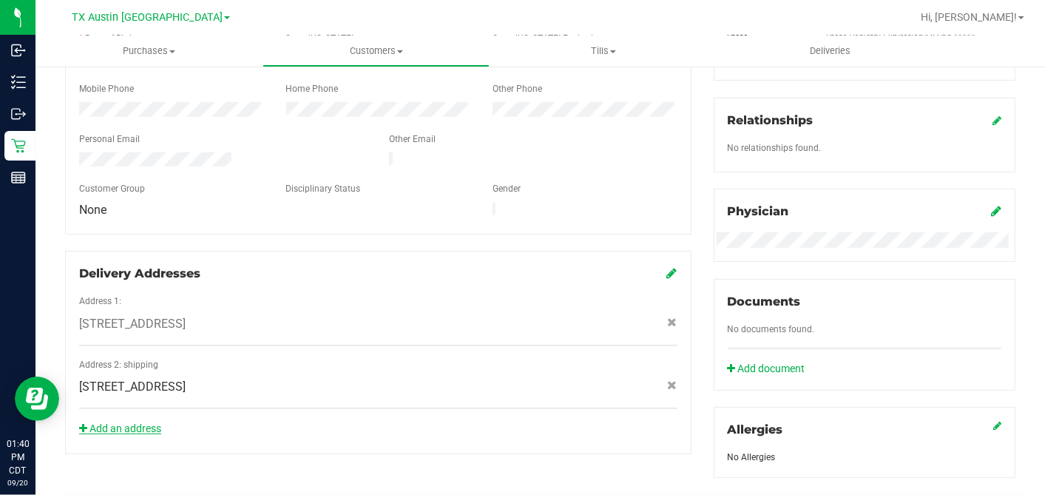
click at [122, 422] on link "Add an address" at bounding box center [120, 428] width 82 height 12
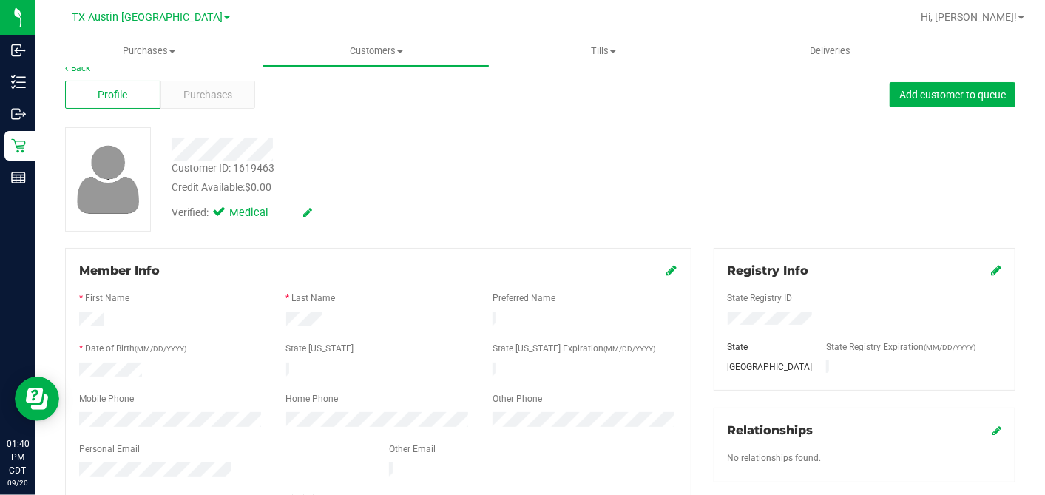
scroll to position [0, 0]
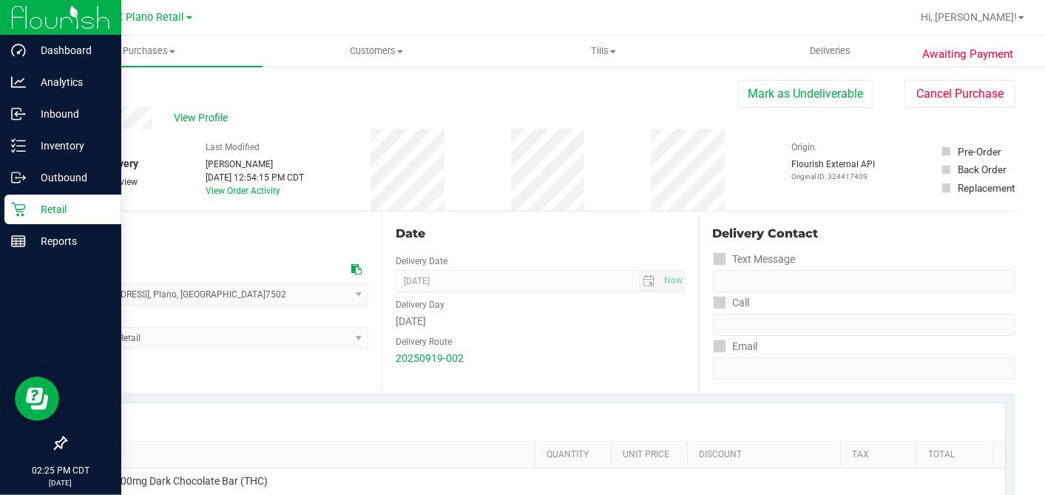
click at [12, 209] on icon at bounding box center [18, 209] width 15 height 15
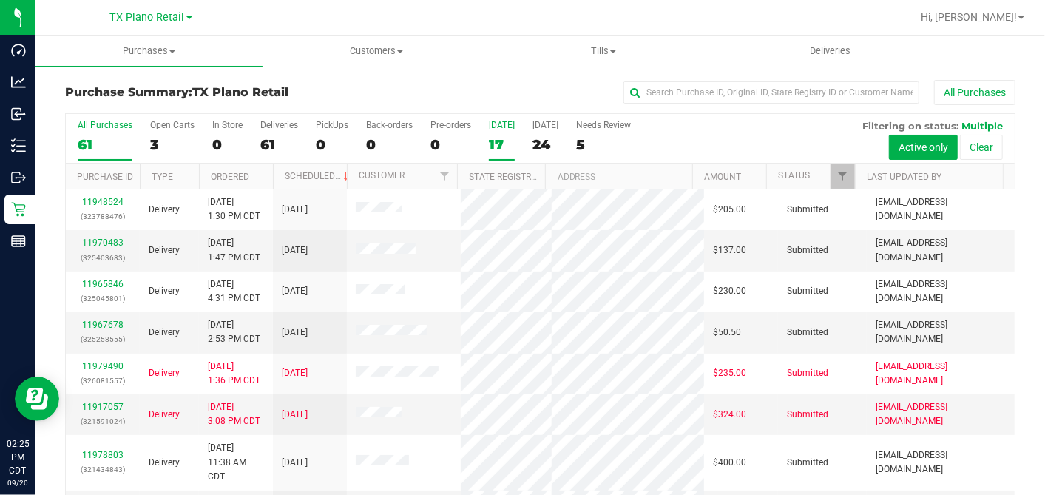
click at [501, 139] on div "17" at bounding box center [502, 144] width 26 height 17
click at [0, 0] on input "[DATE] 17" at bounding box center [0, 0] width 0 height 0
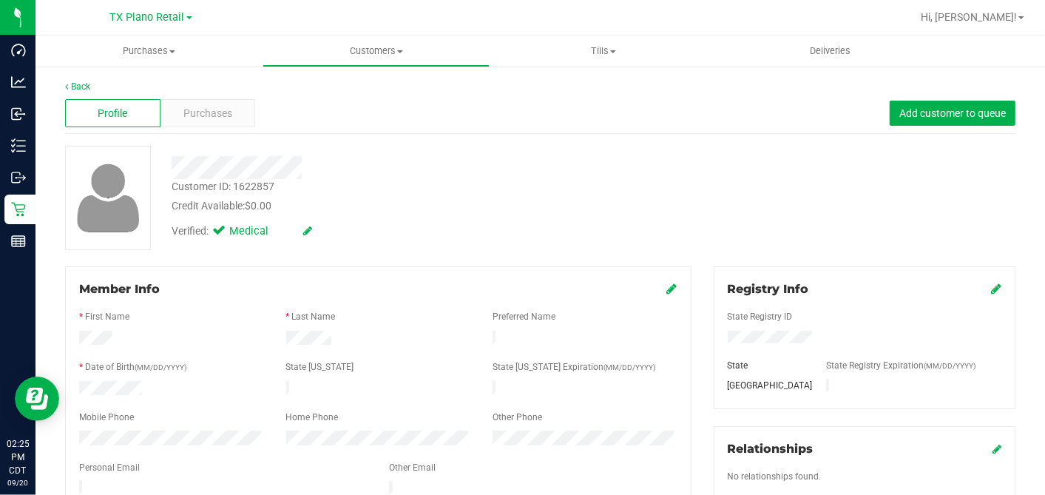
drag, startPoint x: 229, startPoint y: 484, endPoint x: 78, endPoint y: 475, distance: 151.9
click at [78, 481] on div at bounding box center [223, 490] width 310 height 18
click at [228, 106] on span "Purchases" at bounding box center [207, 114] width 49 height 16
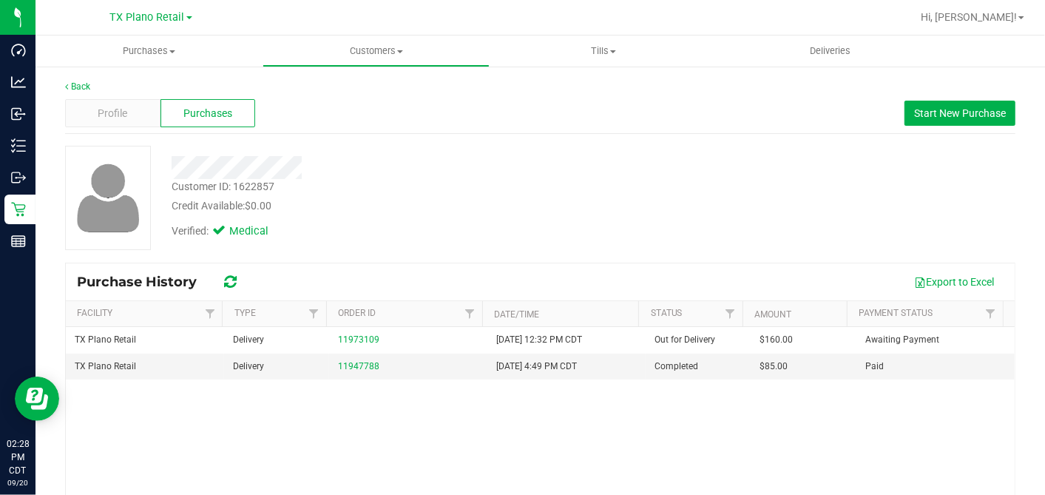
click at [442, 399] on div "TX Plano Retail Delivery 11973109 [DATE] 12:32 PM CDT Out for Delivery $160.00 …" at bounding box center [540, 475] width 949 height 296
click at [435, 200] on div "Credit Available: $0.00" at bounding box center [404, 206] width 464 height 16
click at [459, 226] on div "Verified: Medical" at bounding box center [403, 230] width 487 height 33
click at [381, 220] on div "Verified: Medical" at bounding box center [403, 230] width 487 height 33
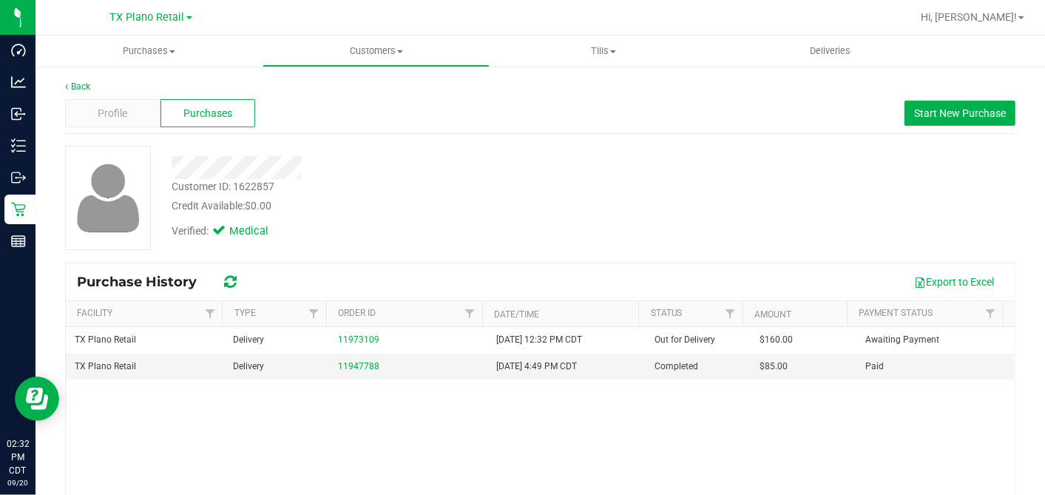
click at [637, 183] on div "Customer ID: 1622857 Credit Available: $0.00" at bounding box center [403, 196] width 487 height 35
click at [553, 212] on div "Credit Available: $0.00" at bounding box center [404, 206] width 464 height 16
click at [558, 186] on div "Customer ID: 1622857 Credit Available: $0.00" at bounding box center [403, 196] width 487 height 35
click at [471, 173] on div at bounding box center [403, 167] width 487 height 23
click at [470, 173] on div at bounding box center [403, 167] width 487 height 23
